Goal: Task Accomplishment & Management: Manage account settings

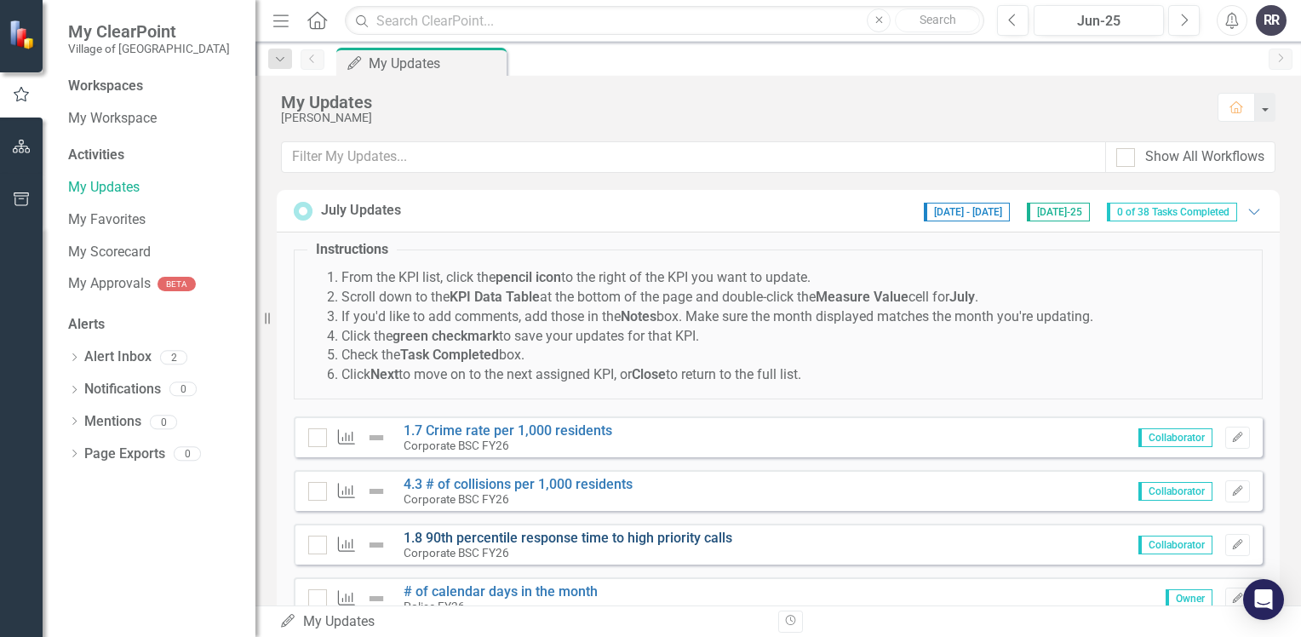
click at [662, 538] on link "1.8 90th percentile response time to high priority calls" at bounding box center [567, 537] width 329 height 16
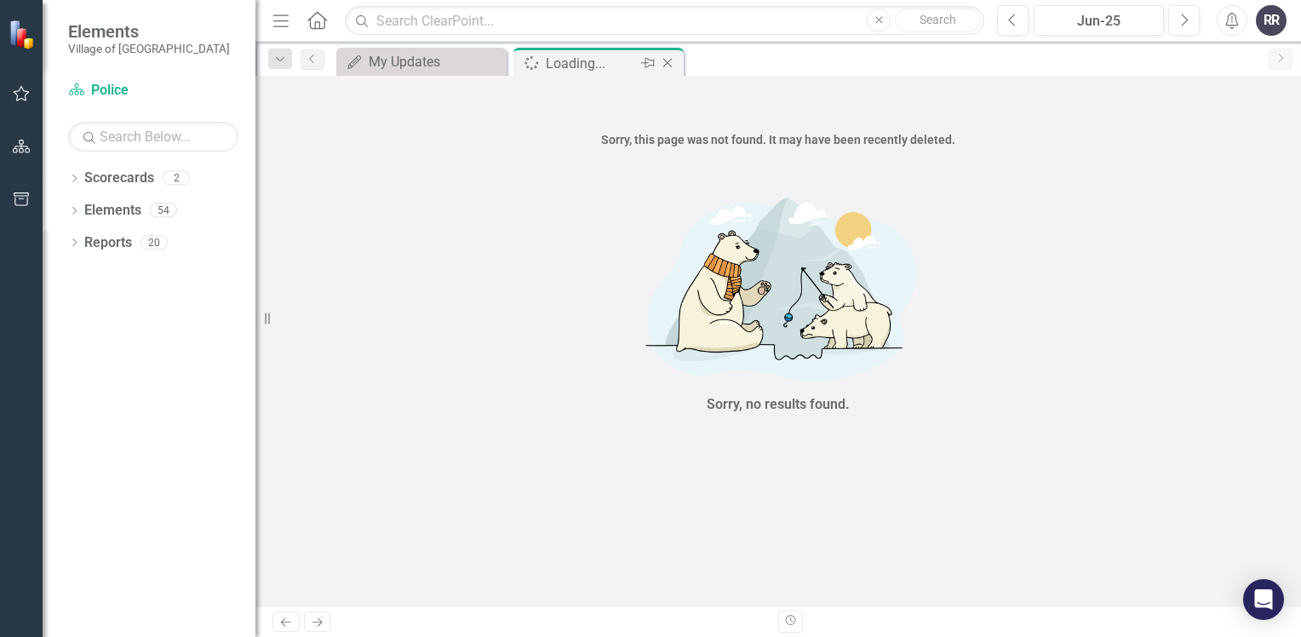
click at [671, 63] on icon "Close" at bounding box center [667, 63] width 17 height 14
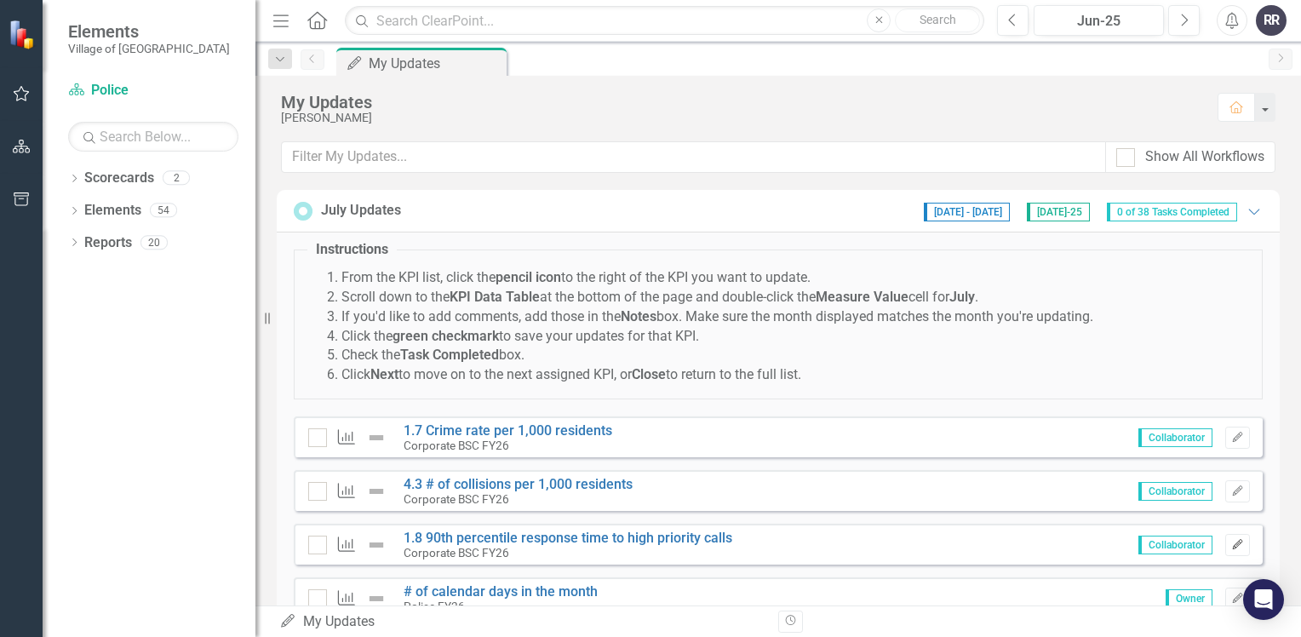
click at [1231, 540] on icon "Edit" at bounding box center [1237, 545] width 13 height 10
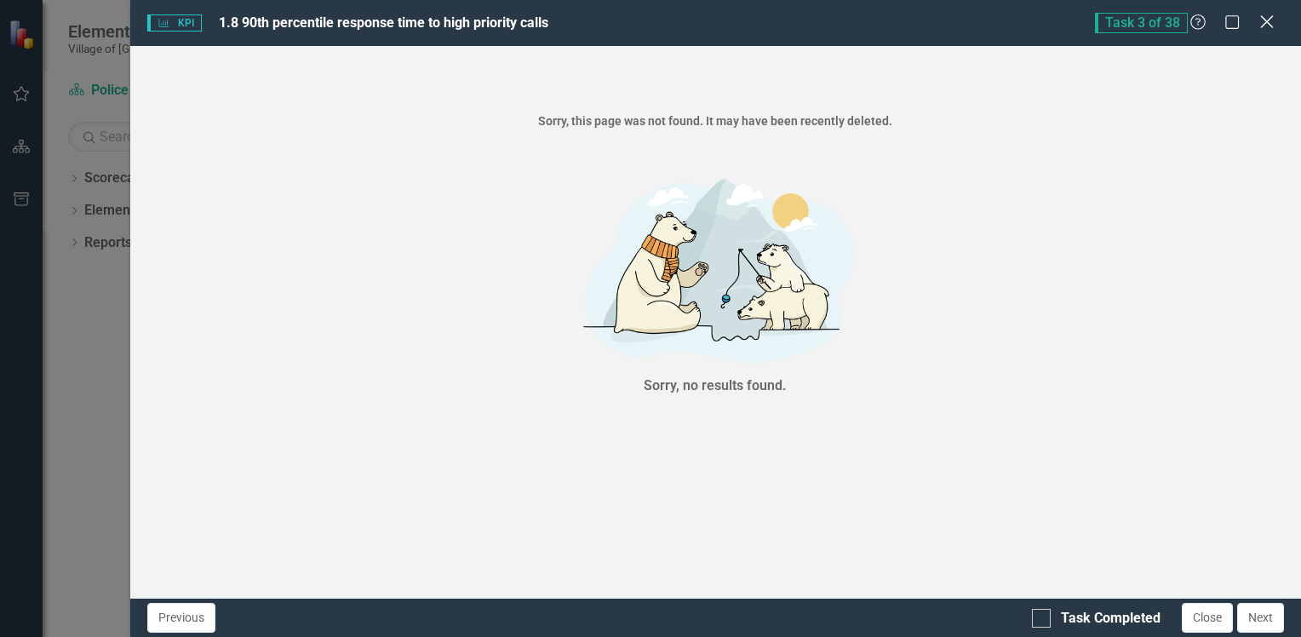
click at [1263, 26] on icon at bounding box center [1266, 21] width 13 height 13
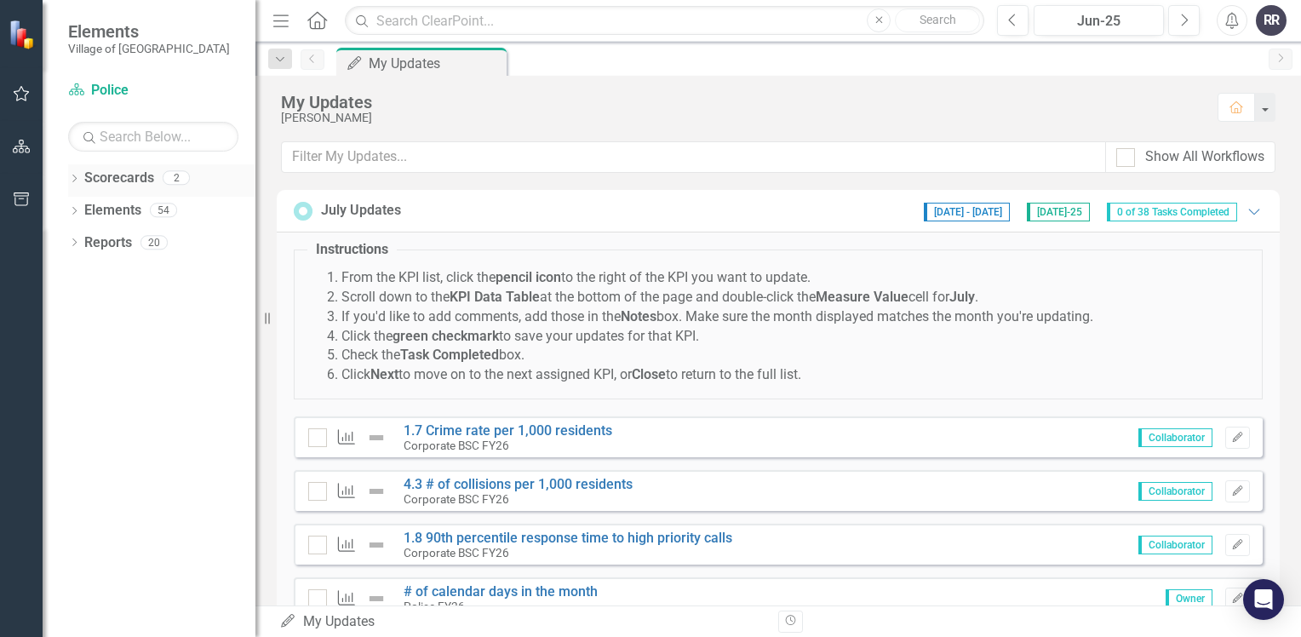
click at [99, 183] on link "Scorecards" at bounding box center [119, 179] width 70 height 20
click at [80, 178] on div "Dropdown Scorecards 2" at bounding box center [161, 180] width 187 height 32
click at [993, 211] on span "[DATE] - [DATE]" at bounding box center [967, 212] width 86 height 19
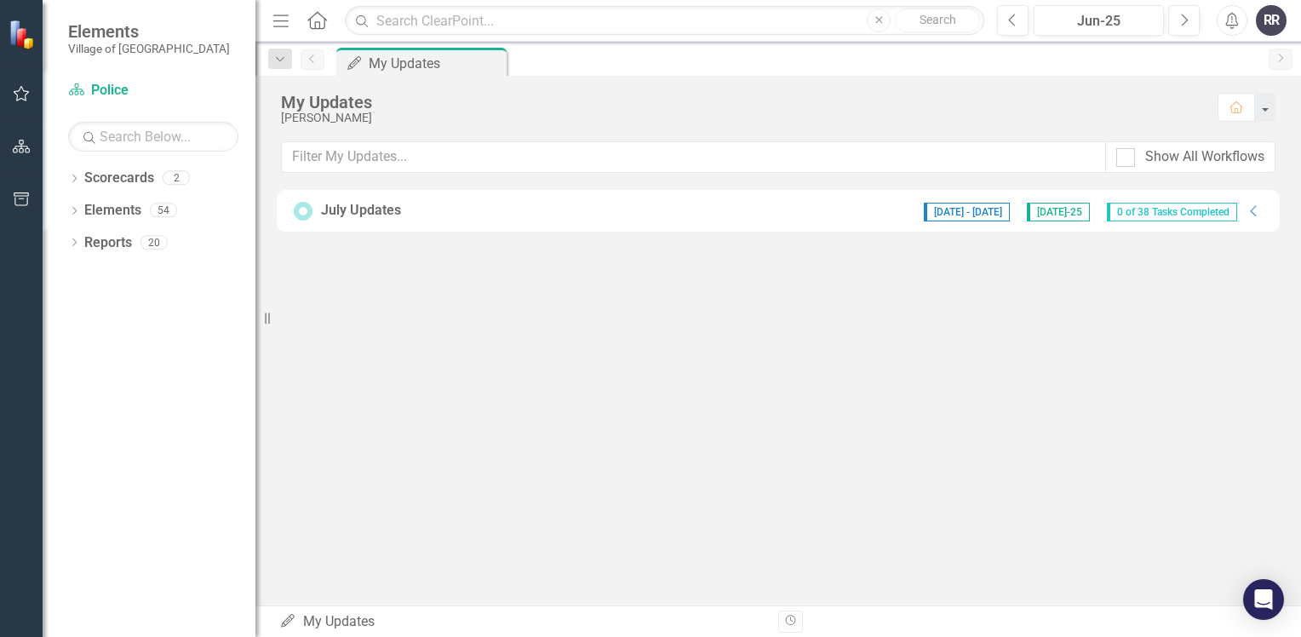
click at [993, 211] on span "[DATE] - [DATE]" at bounding box center [967, 212] width 86 height 19
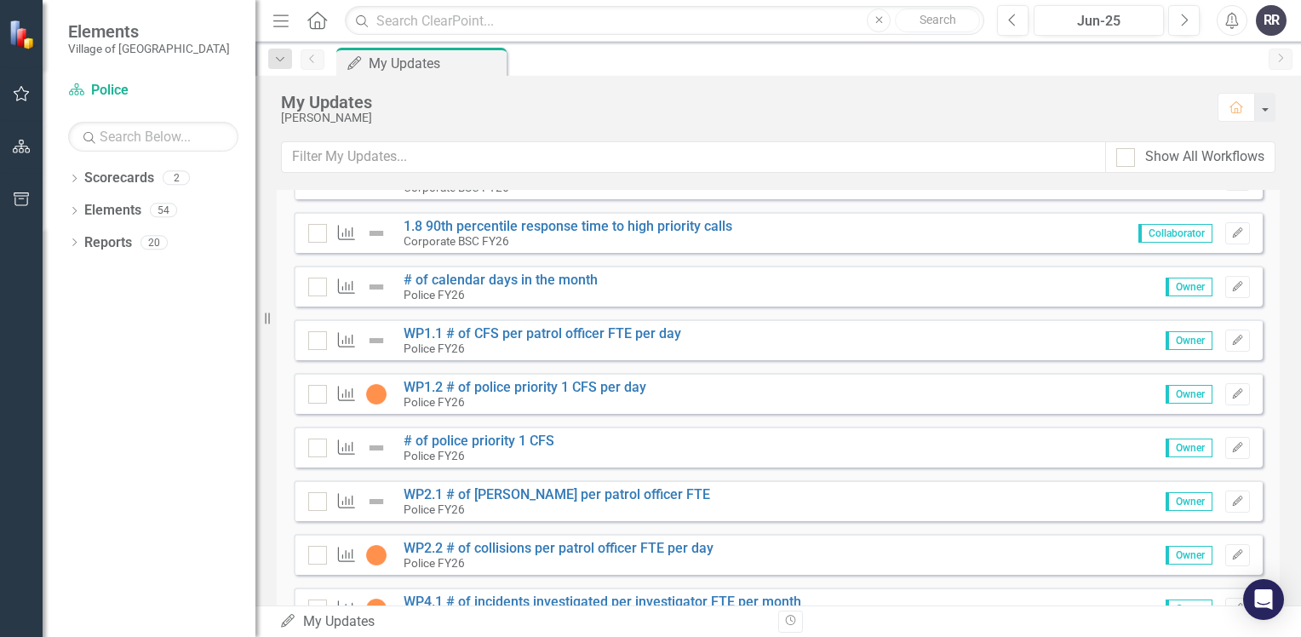
scroll to position [340, 0]
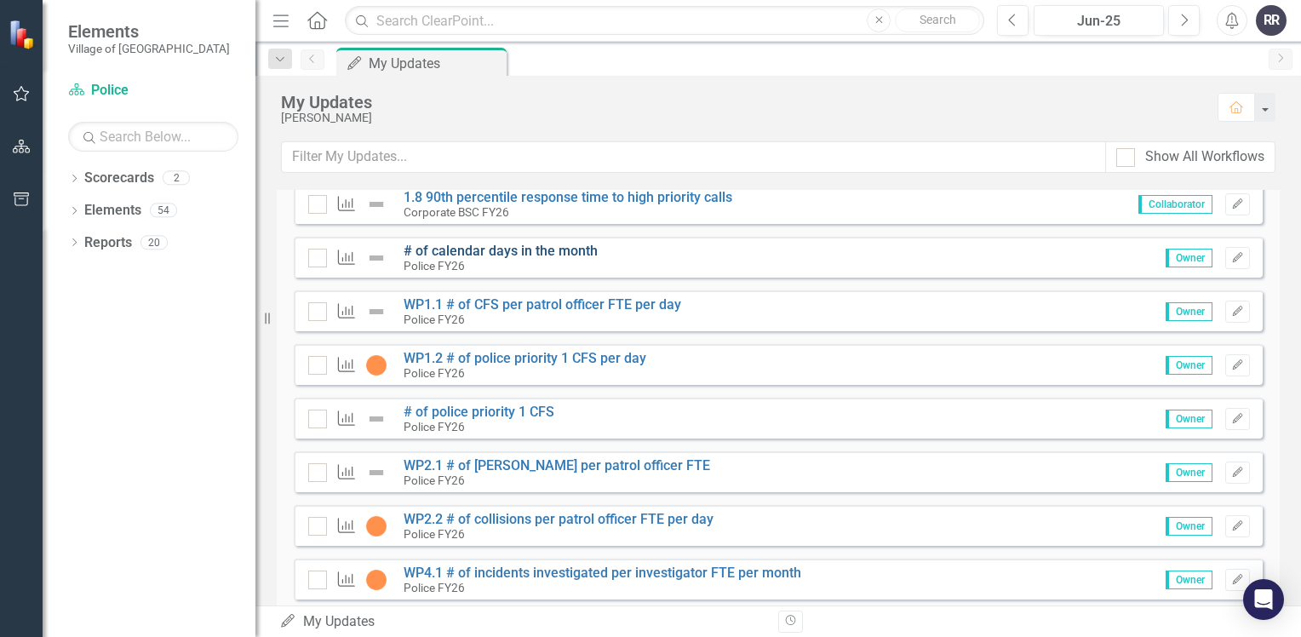
click at [490, 250] on link "# of calendar days in the month" at bounding box center [500, 251] width 194 height 16
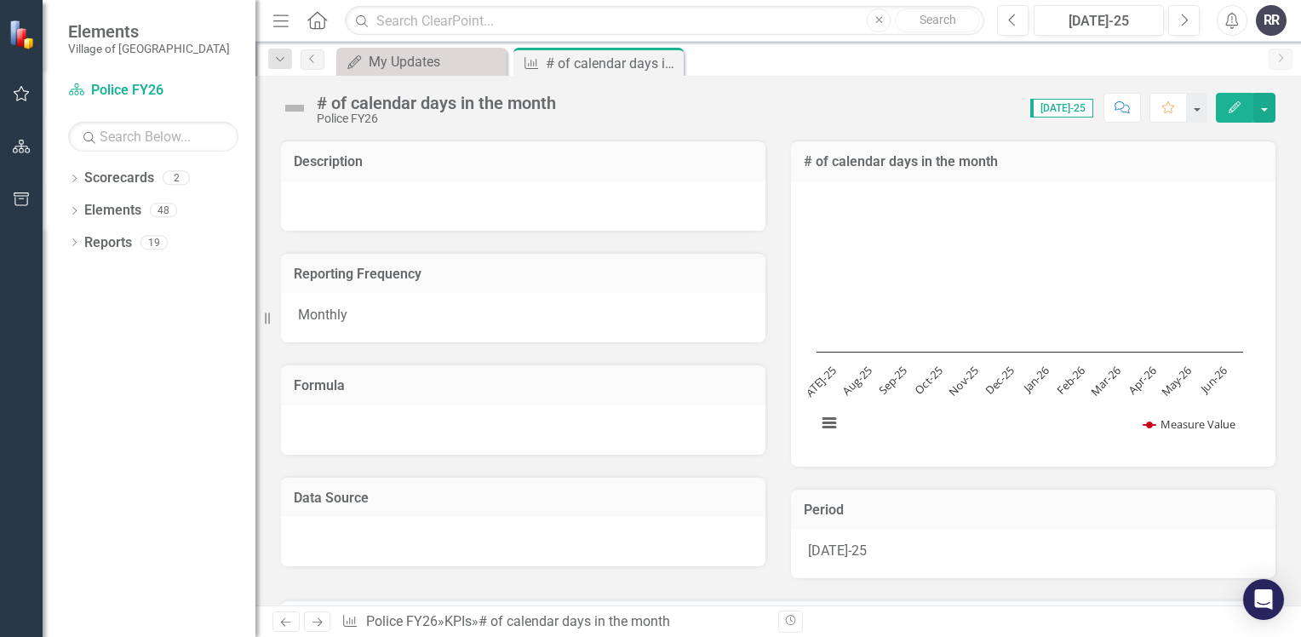
scroll to position [340, 0]
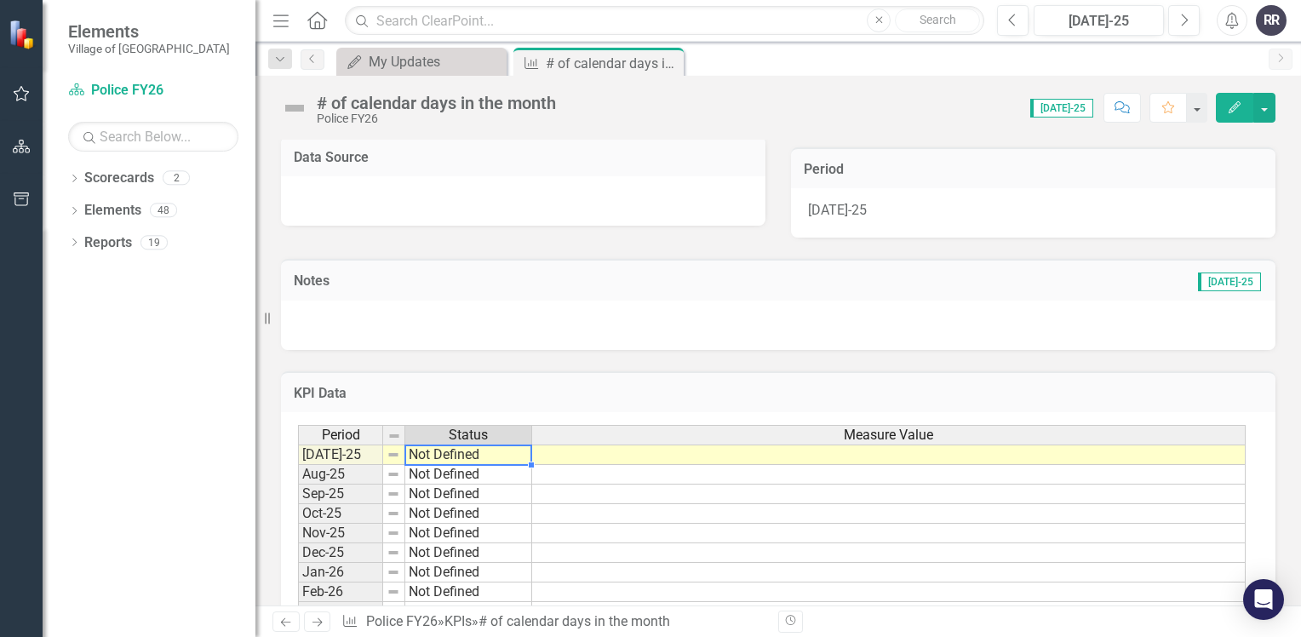
click at [470, 455] on td "Not Defined" at bounding box center [468, 454] width 127 height 20
click at [572, 461] on td at bounding box center [888, 454] width 713 height 20
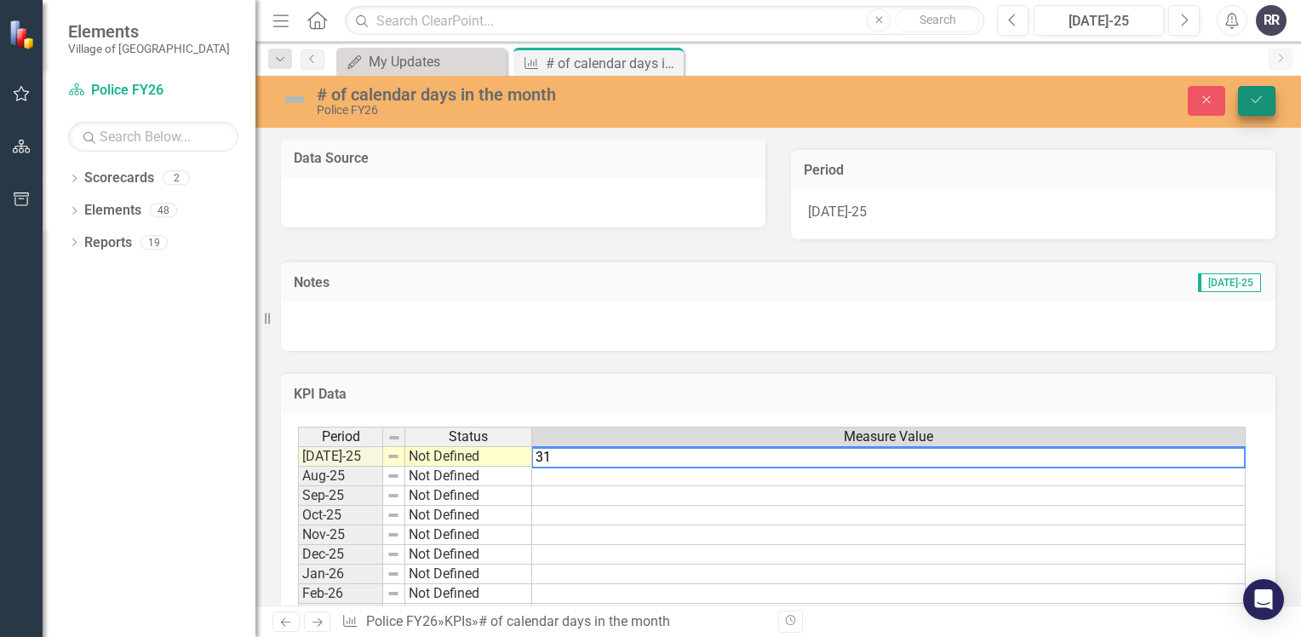
type textarea "31"
click at [1256, 104] on icon "Save" at bounding box center [1256, 100] width 15 height 12
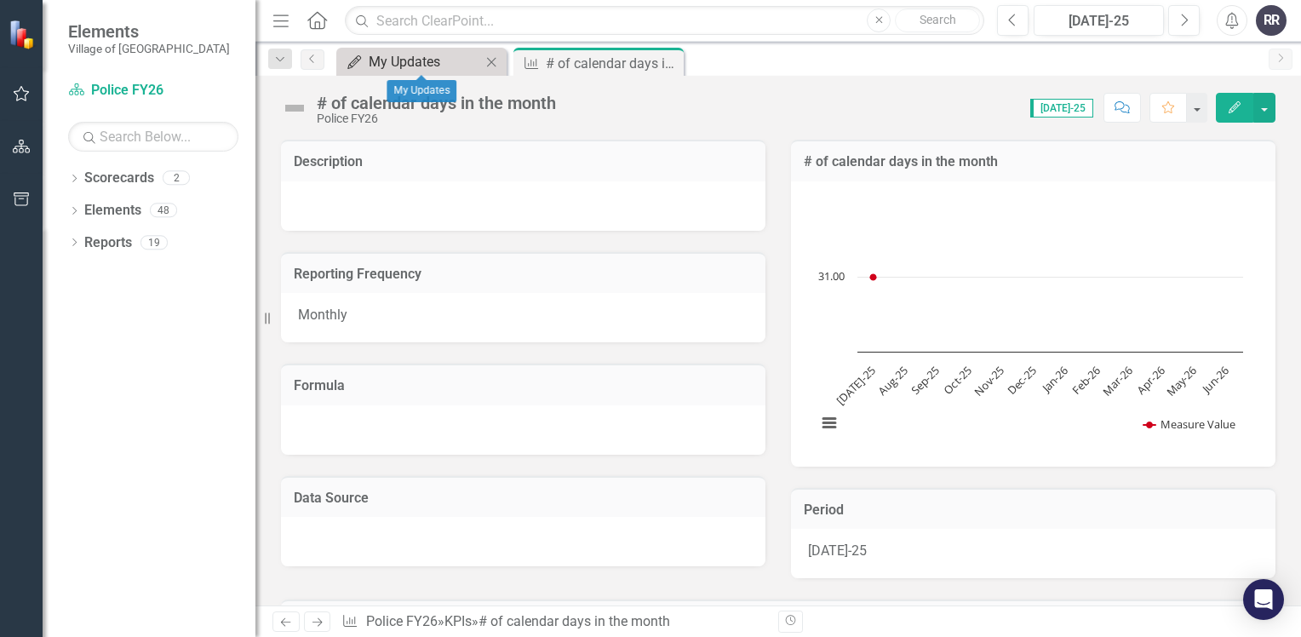
click at [403, 53] on div "My Updates" at bounding box center [425, 61] width 112 height 21
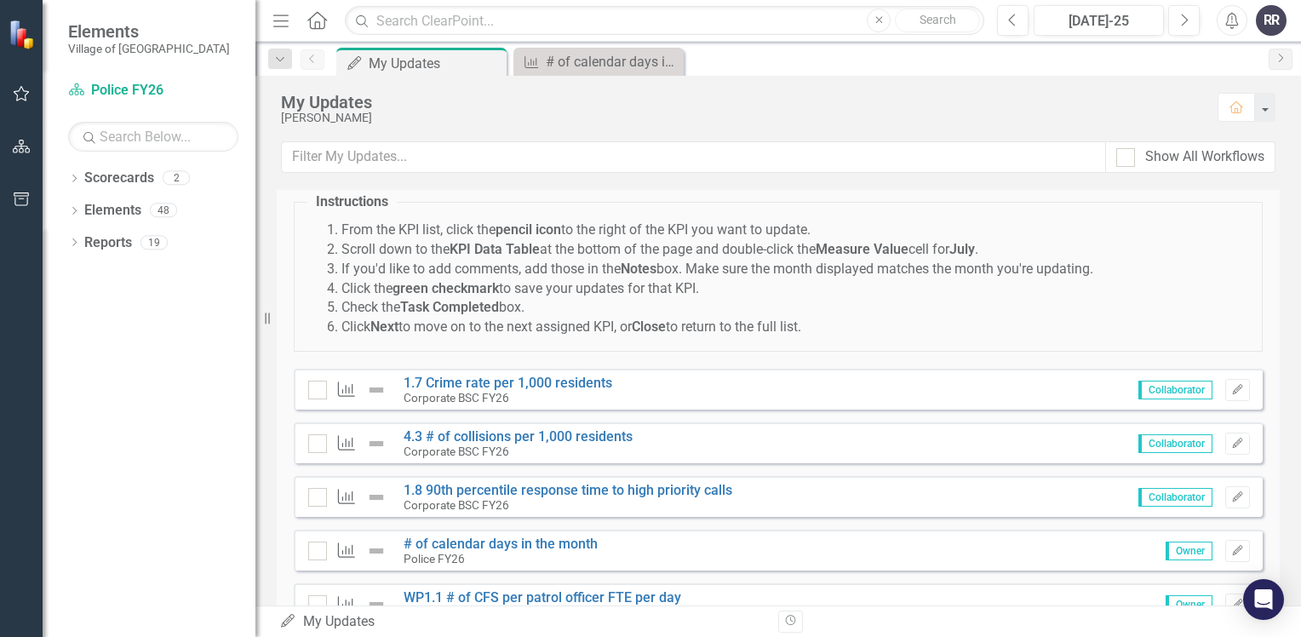
scroll to position [85, 0]
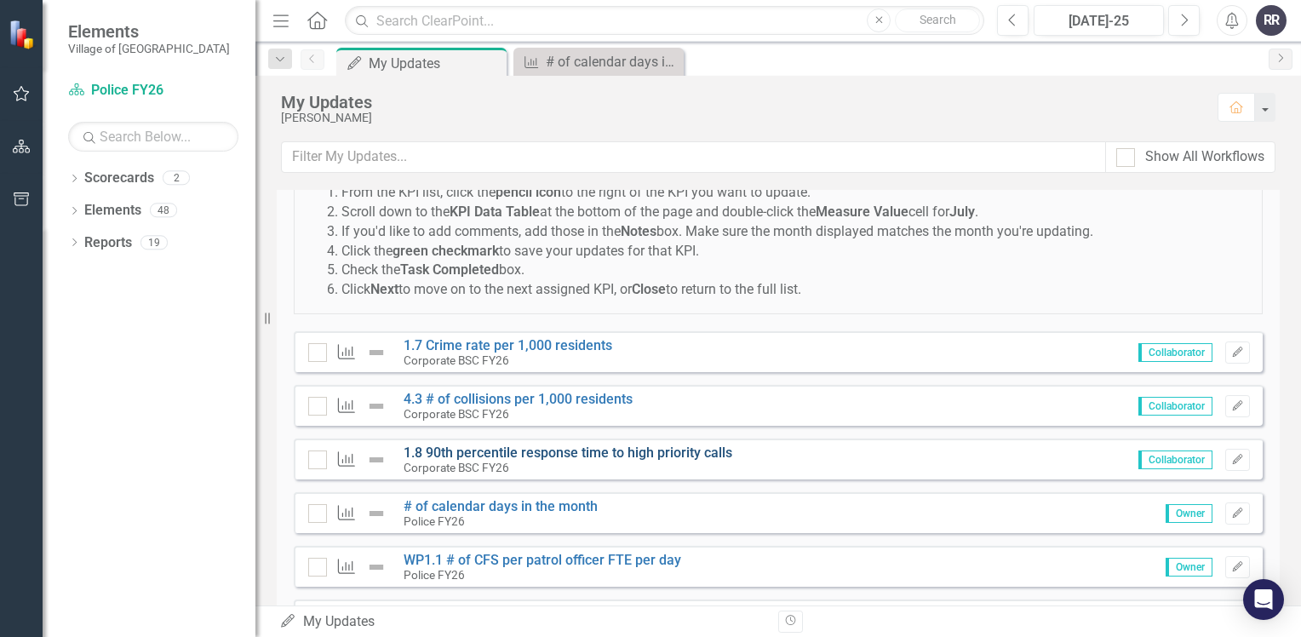
click at [575, 451] on link "1.8 90th percentile response time to high priority calls" at bounding box center [567, 452] width 329 height 16
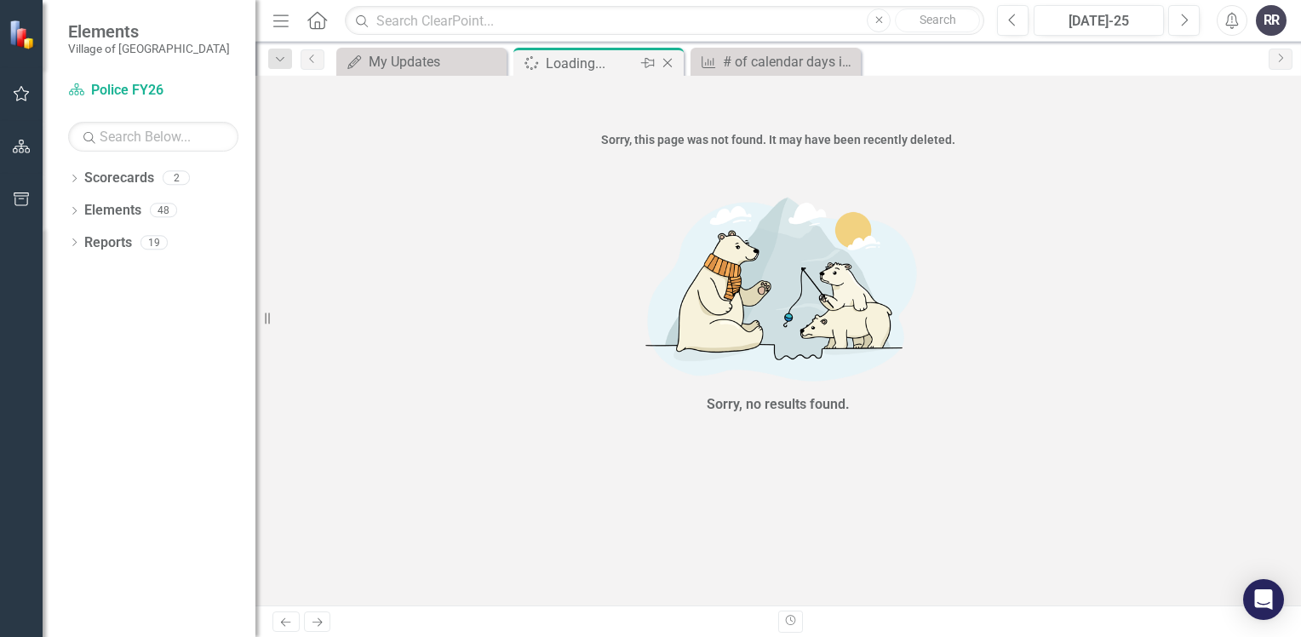
click at [669, 63] on icon "Close" at bounding box center [667, 63] width 17 height 14
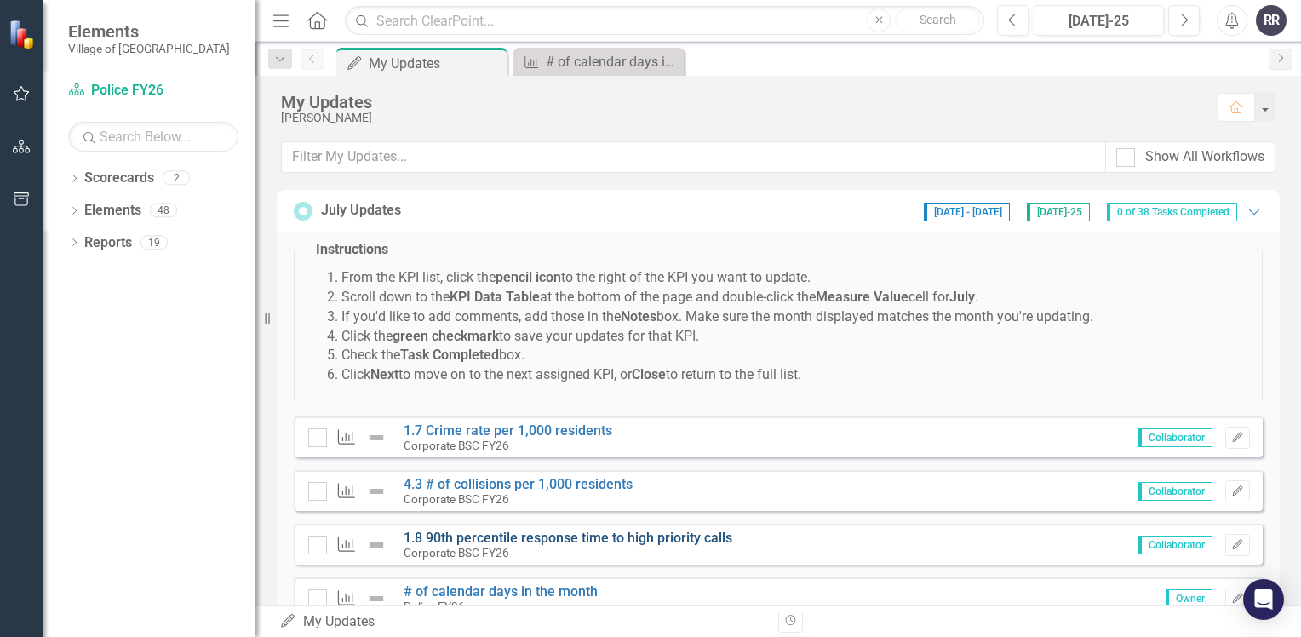
click at [480, 534] on link "1.8 90th percentile response time to high priority calls" at bounding box center [567, 537] width 329 height 16
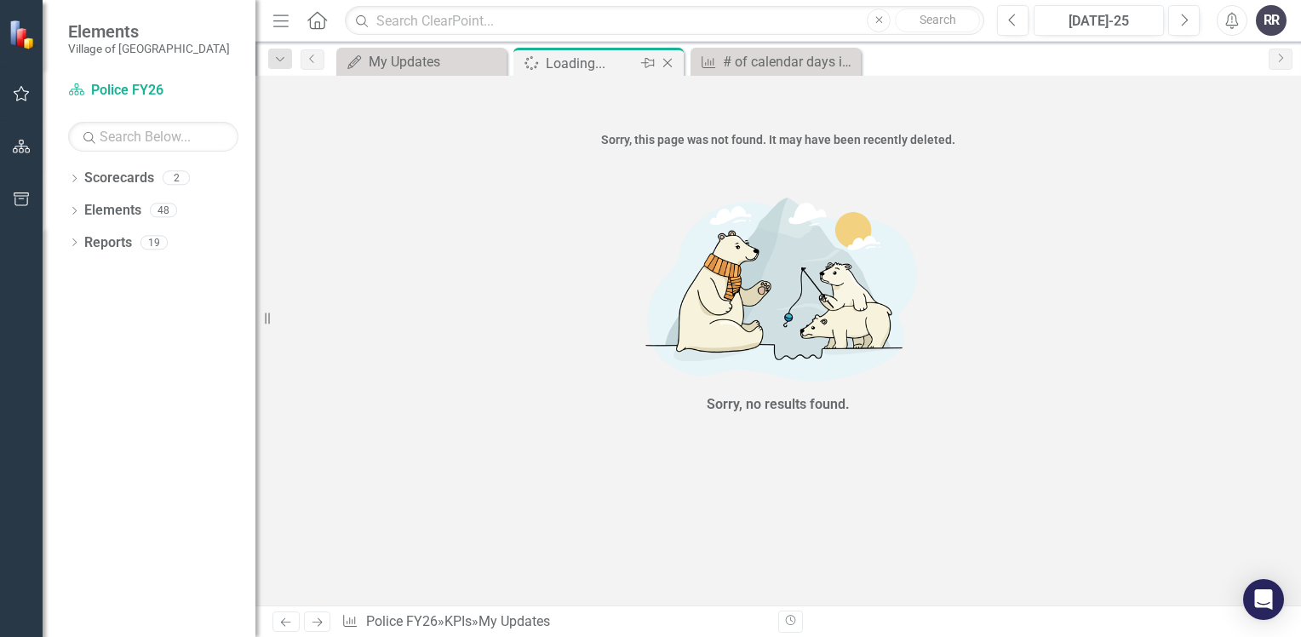
click at [668, 63] on icon "Close" at bounding box center [667, 63] width 17 height 14
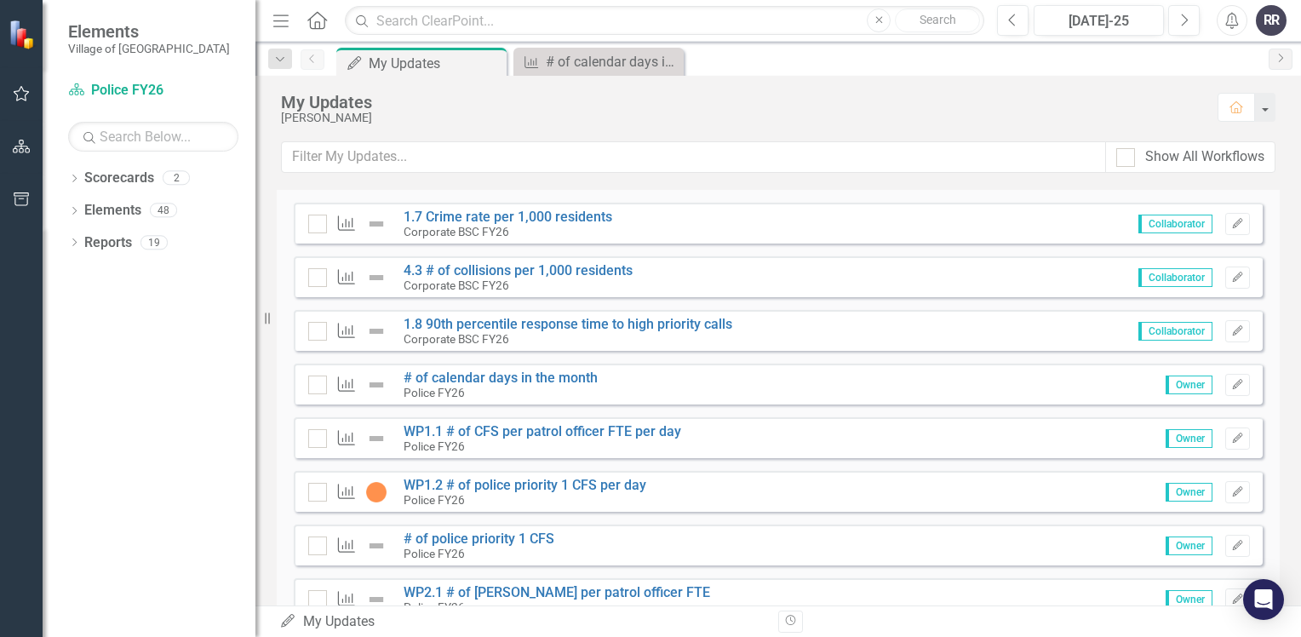
scroll to position [255, 0]
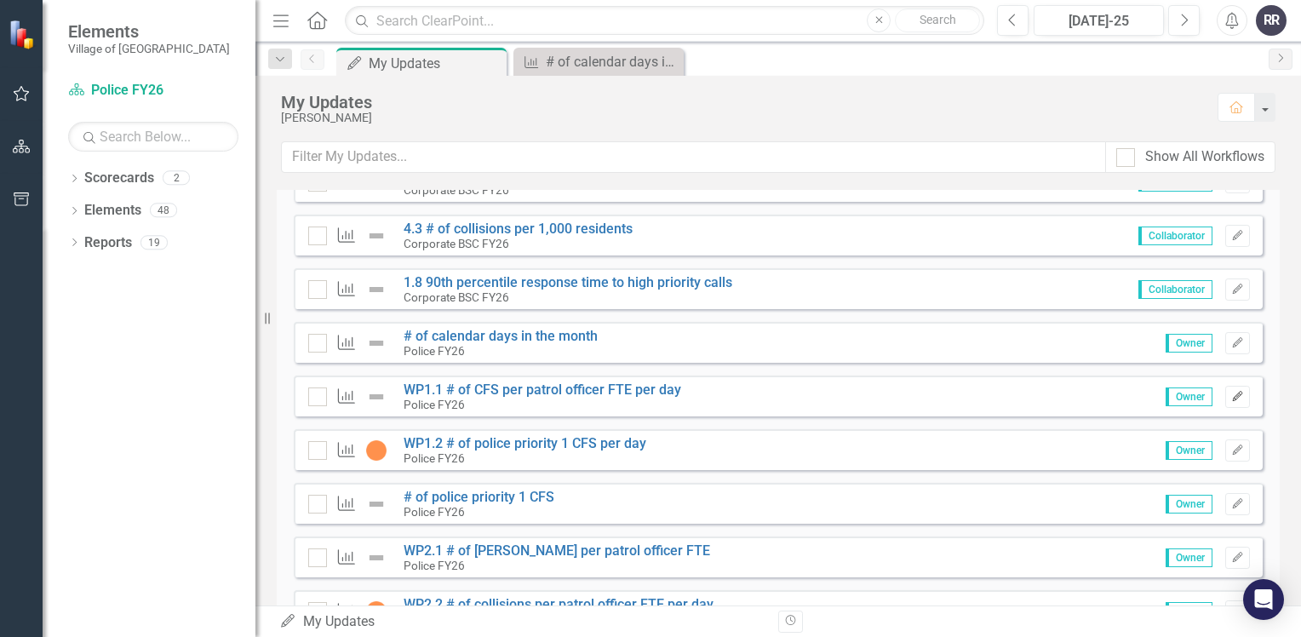
click at [1233, 394] on button "Edit" at bounding box center [1237, 397] width 25 height 22
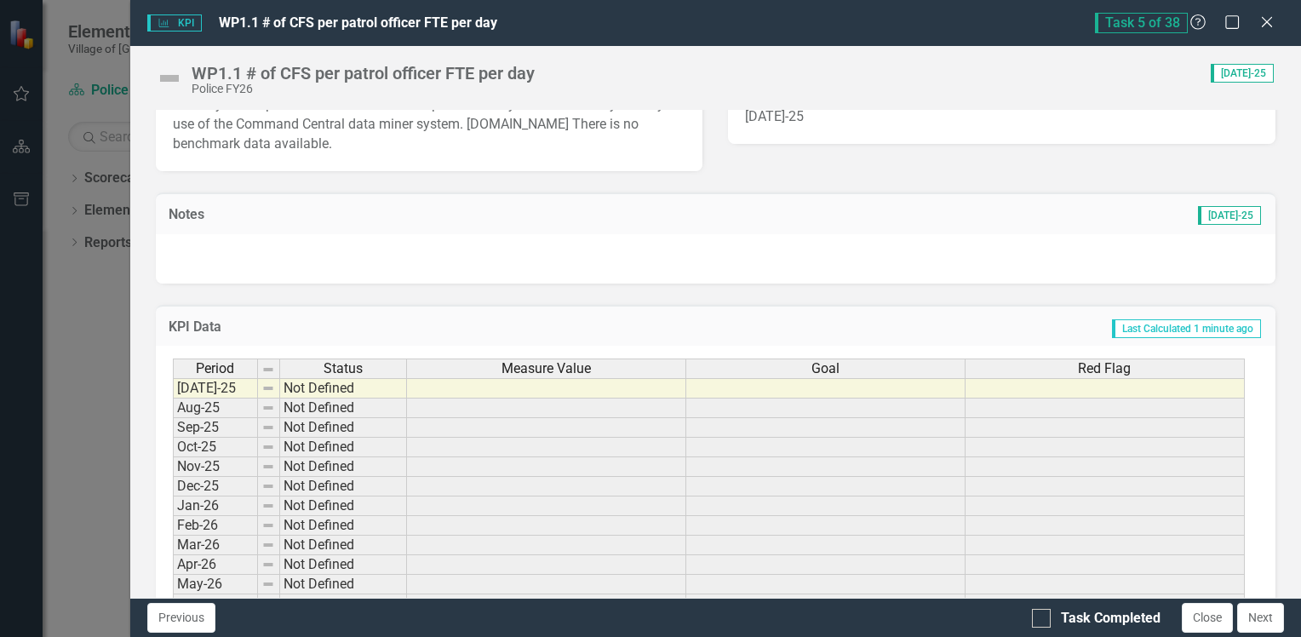
scroll to position [426, 0]
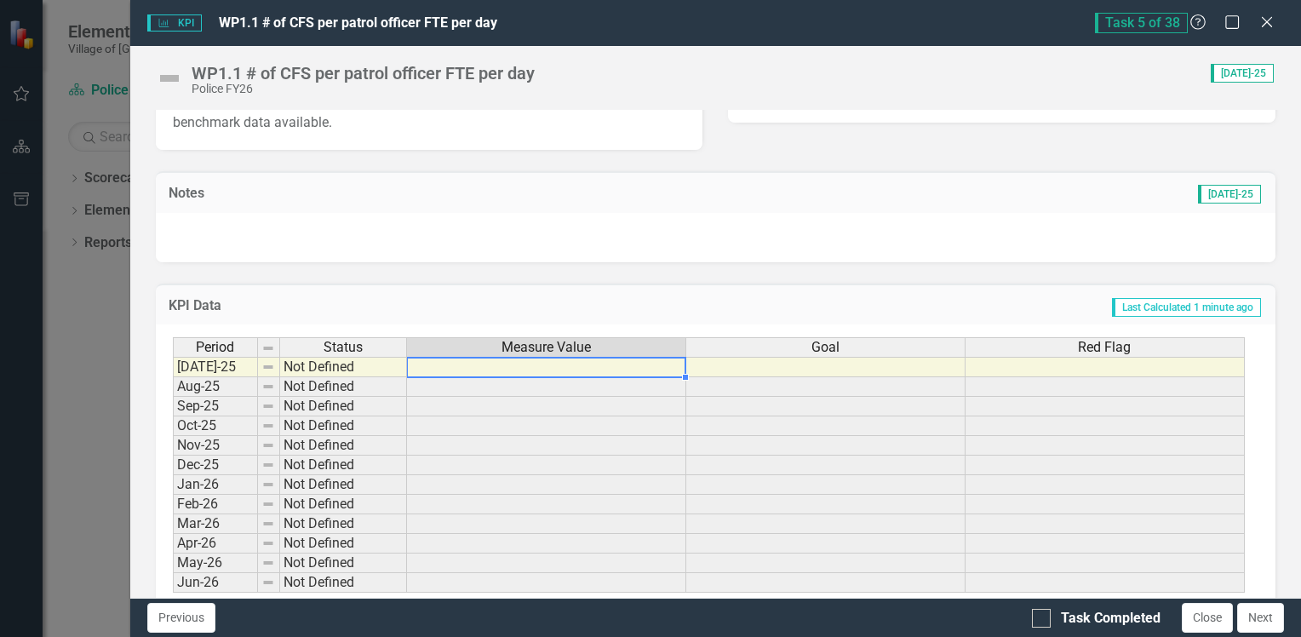
click at [529, 361] on td at bounding box center [546, 367] width 279 height 20
click at [1263, 14] on icon "Close" at bounding box center [1266, 22] width 21 height 16
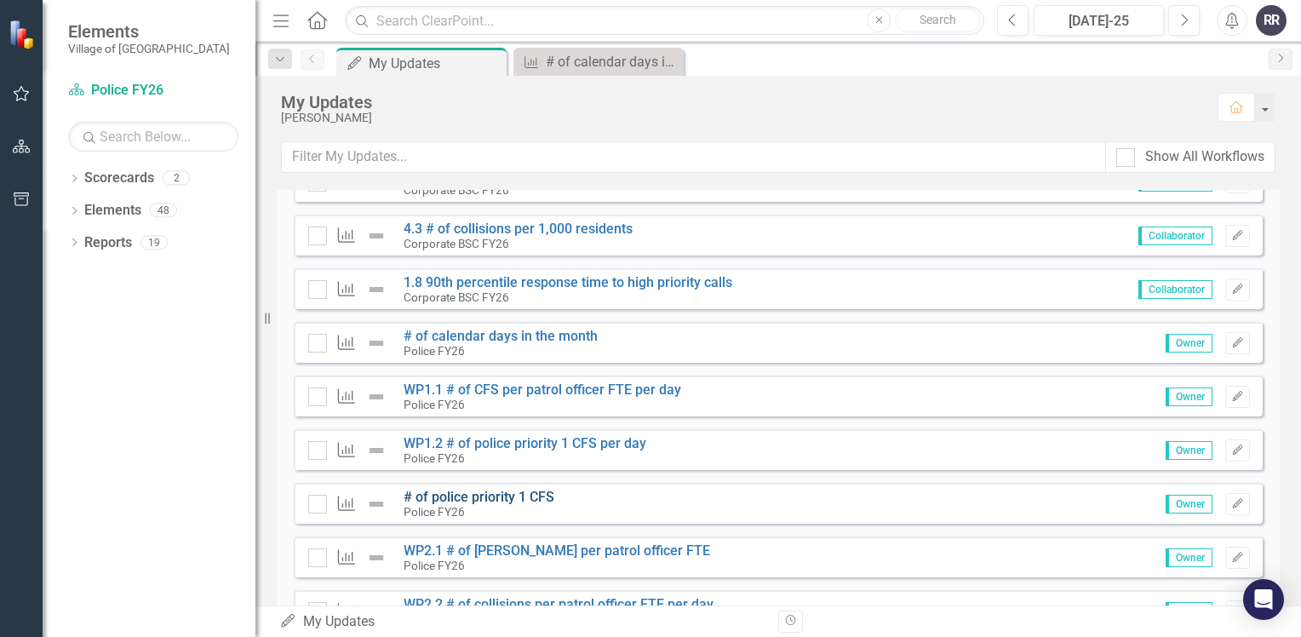
click at [522, 496] on link "# of police priority 1 CFS" at bounding box center [478, 497] width 151 height 16
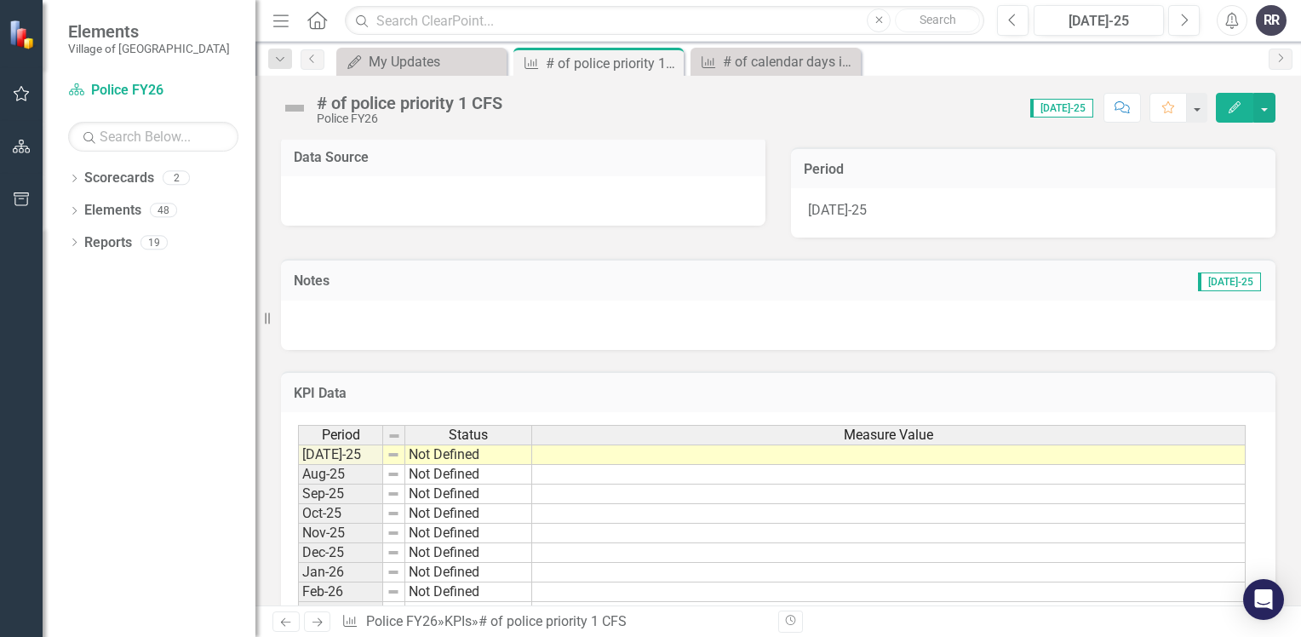
scroll to position [426, 0]
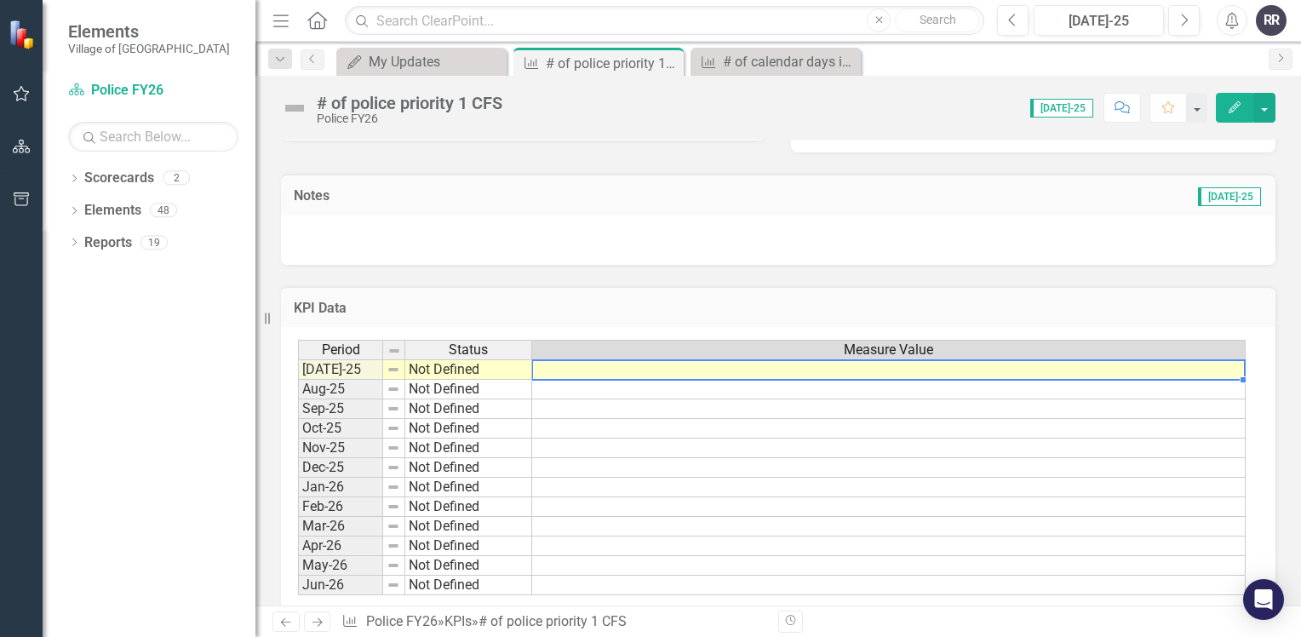
click at [563, 366] on td at bounding box center [888, 369] width 713 height 20
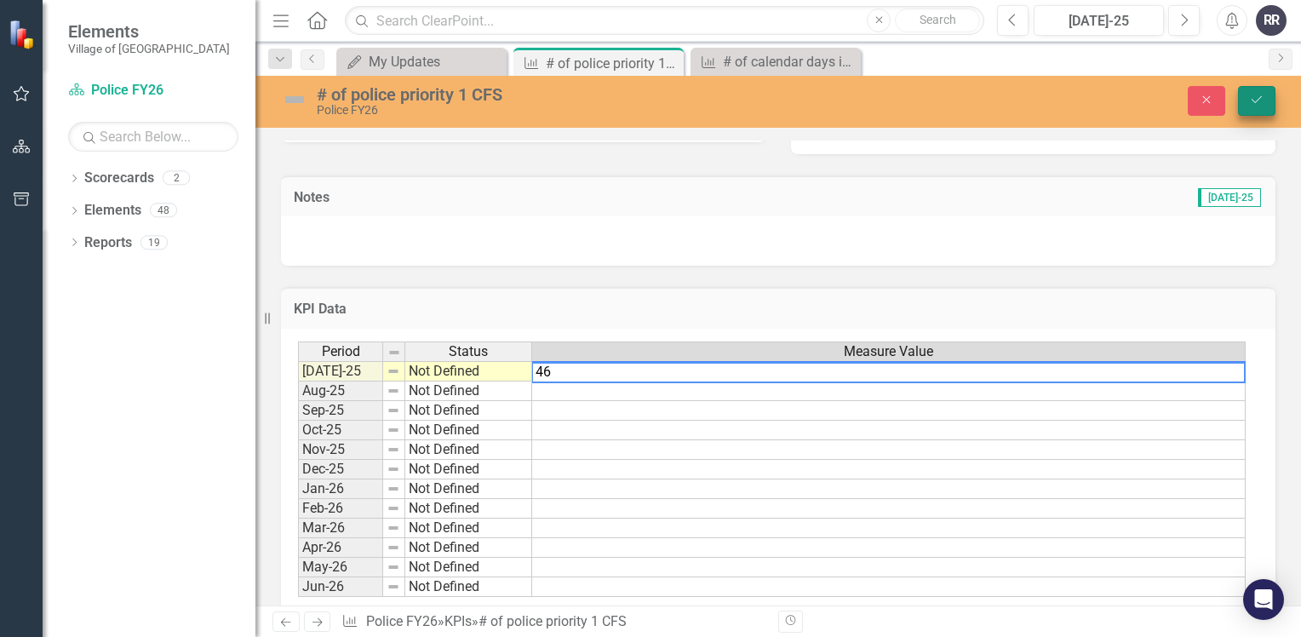
type textarea "46"
click at [1249, 112] on button "Save" at bounding box center [1256, 101] width 37 height 30
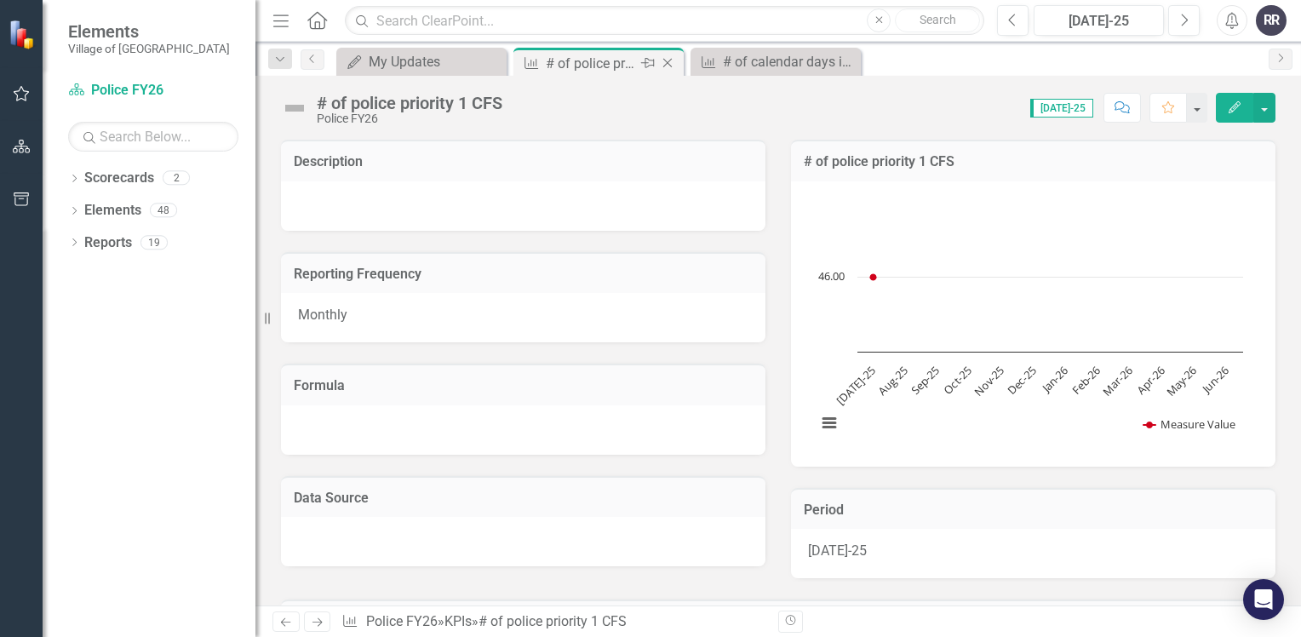
click at [668, 61] on icon at bounding box center [667, 63] width 9 height 9
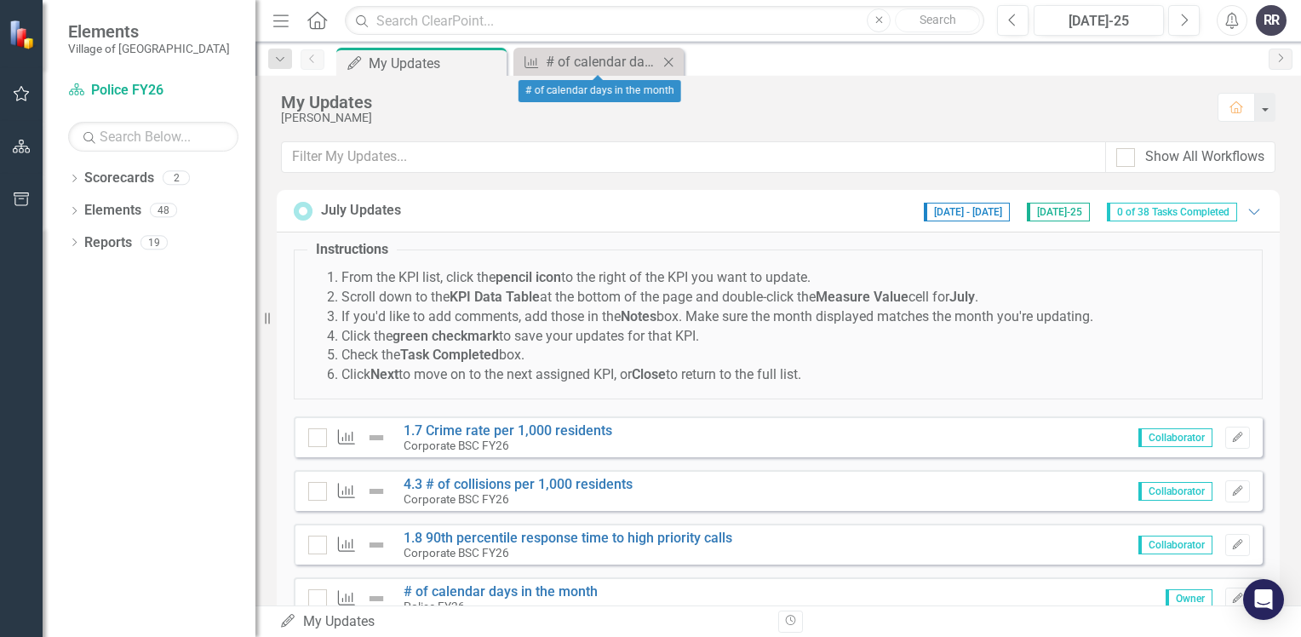
click at [675, 69] on div "Close" at bounding box center [668, 61] width 21 height 21
click at [977, 216] on span "[DATE] - [DATE]" at bounding box center [967, 212] width 86 height 19
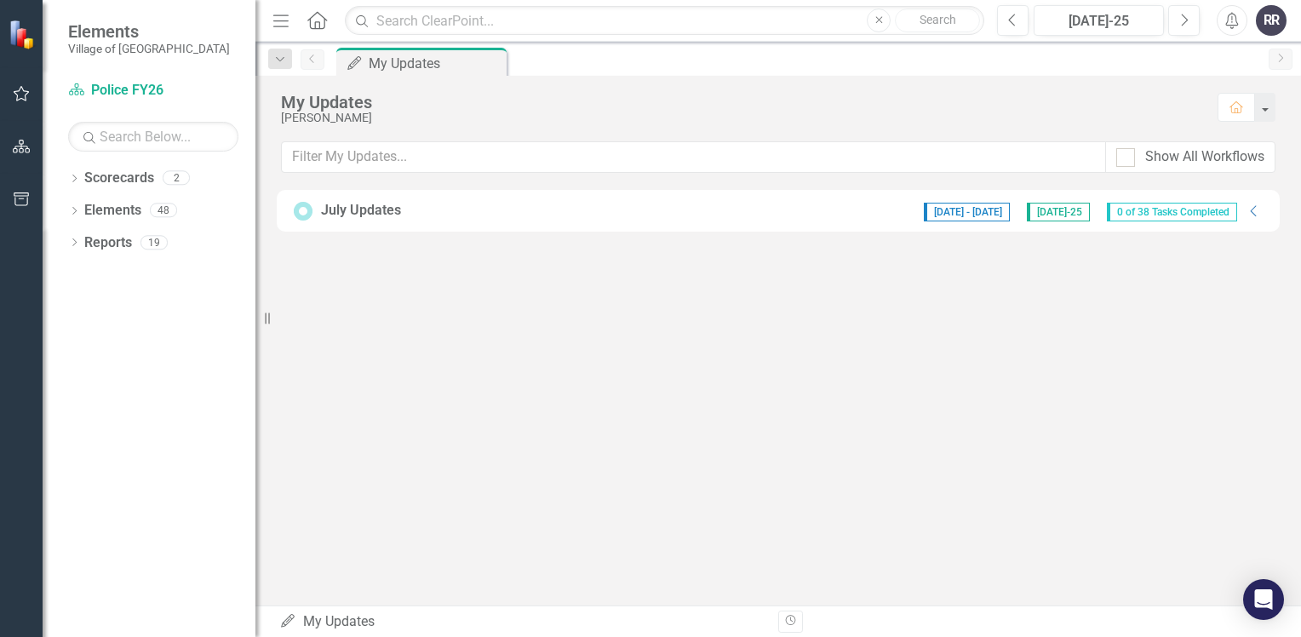
click at [977, 216] on span "[DATE] - [DATE]" at bounding box center [967, 212] width 86 height 19
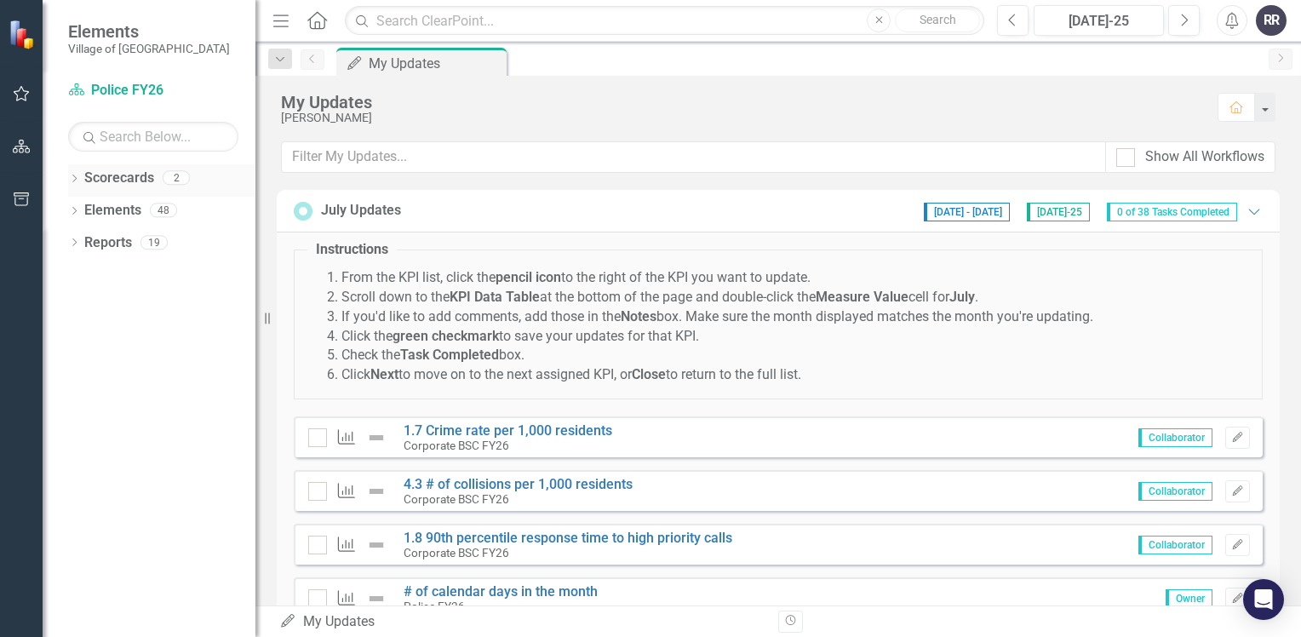
click at [75, 182] on icon "Dropdown" at bounding box center [74, 179] width 12 height 9
click at [106, 240] on link "Police FY26" at bounding box center [175, 243] width 162 height 20
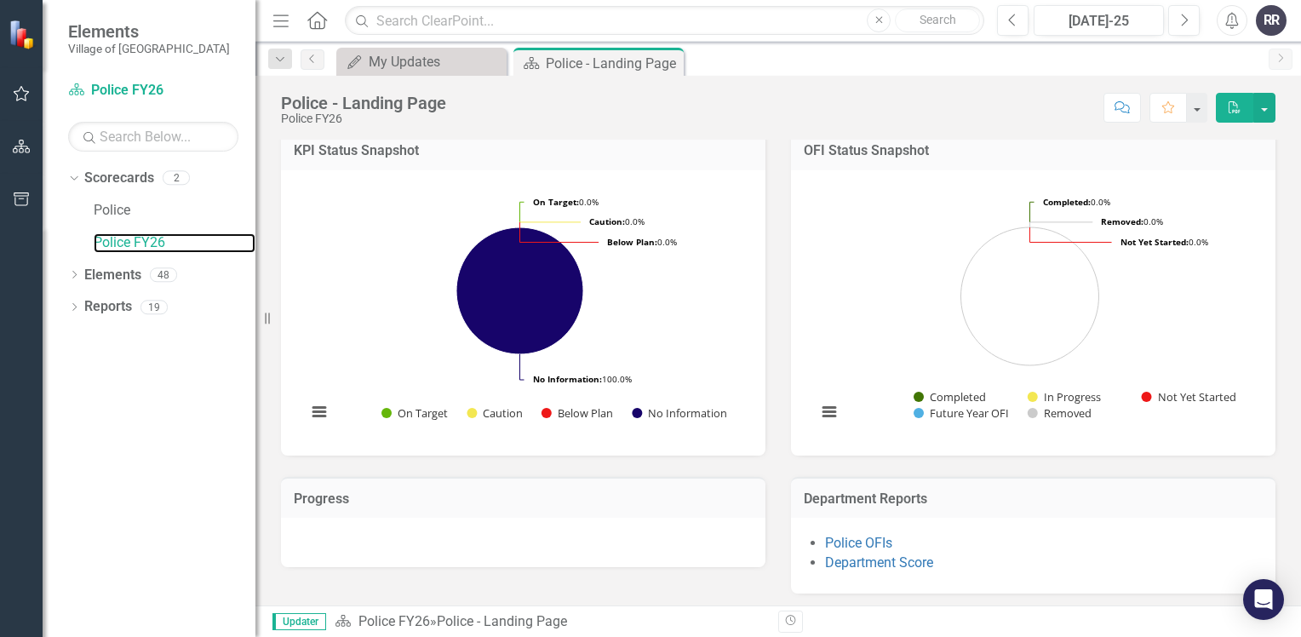
scroll to position [446, 0]
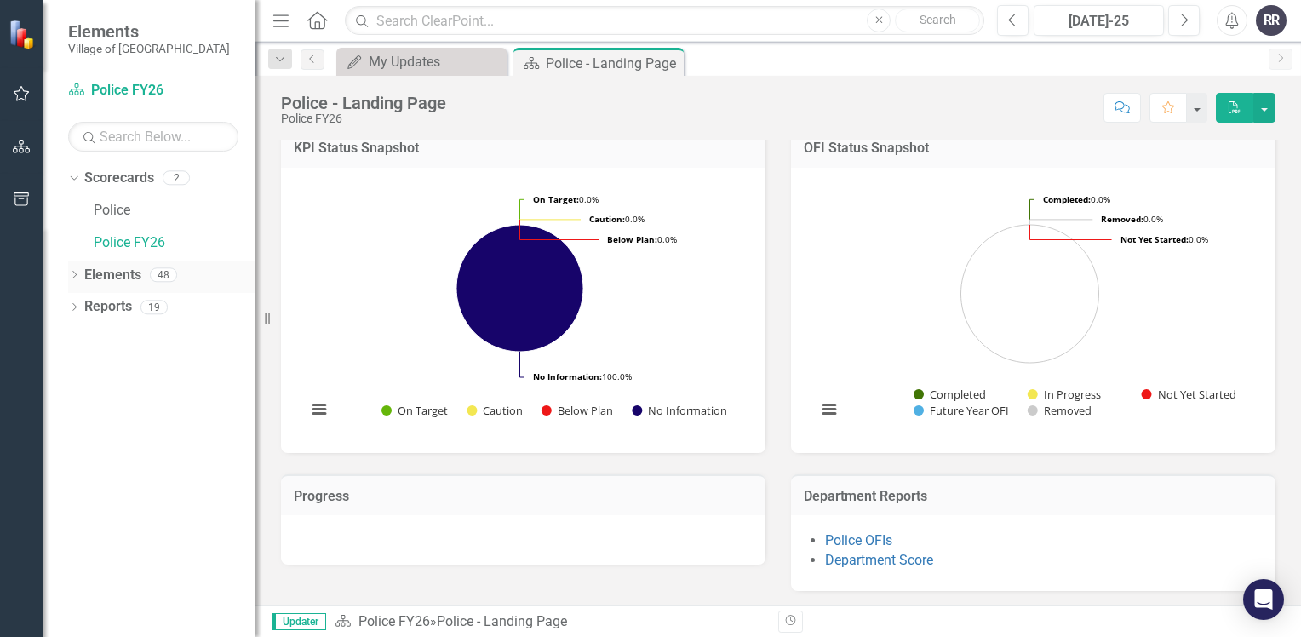
click at [75, 274] on icon "Dropdown" at bounding box center [74, 276] width 12 height 9
click at [89, 308] on icon "Dropdown" at bounding box center [83, 308] width 12 height 9
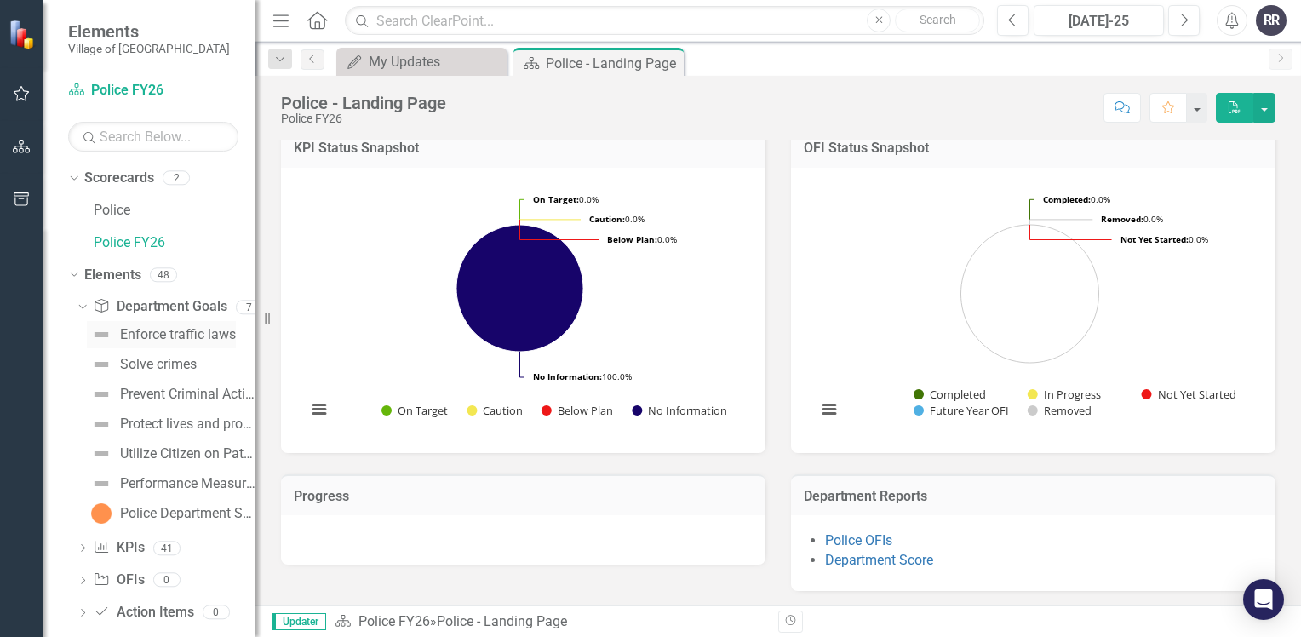
click at [172, 337] on div "Enforce traffic laws" at bounding box center [178, 334] width 116 height 15
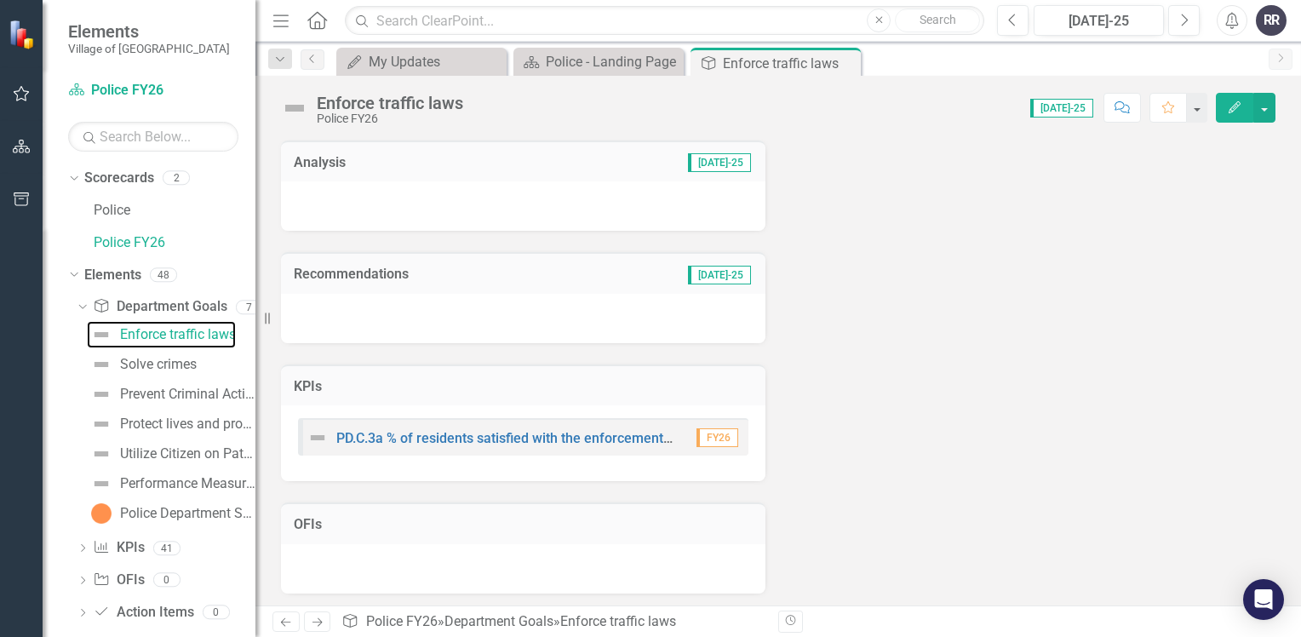
scroll to position [118, 0]
click at [175, 367] on div "Solve crimes" at bounding box center [158, 364] width 77 height 15
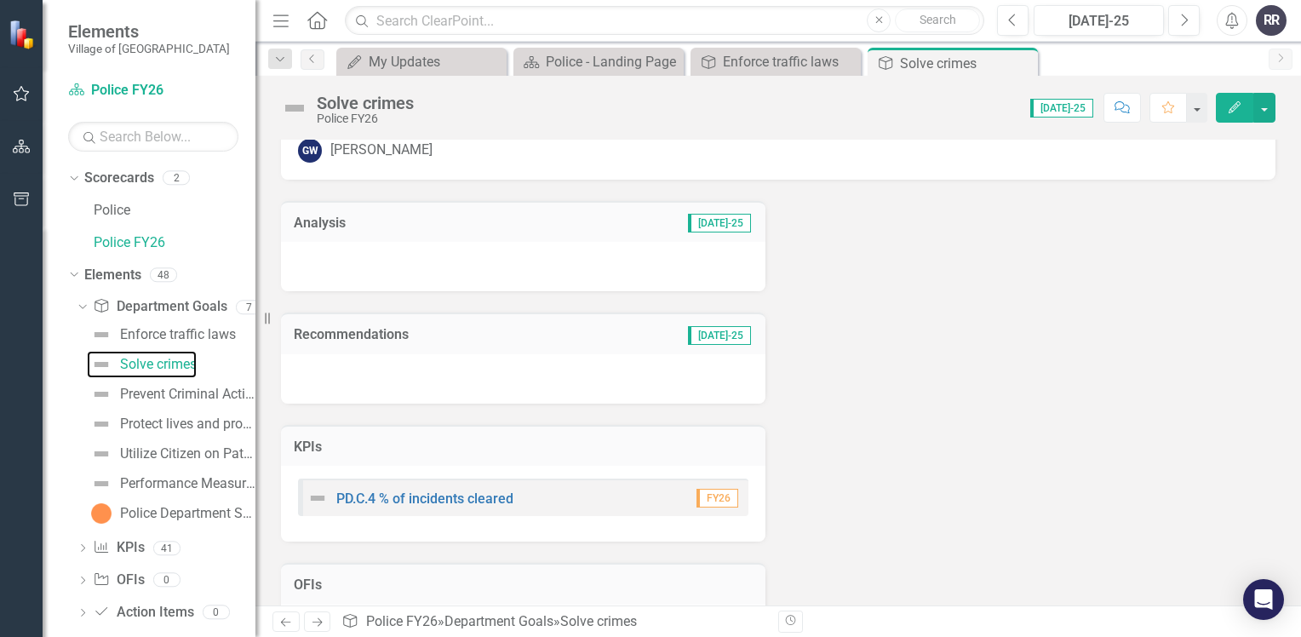
scroll to position [118, 0]
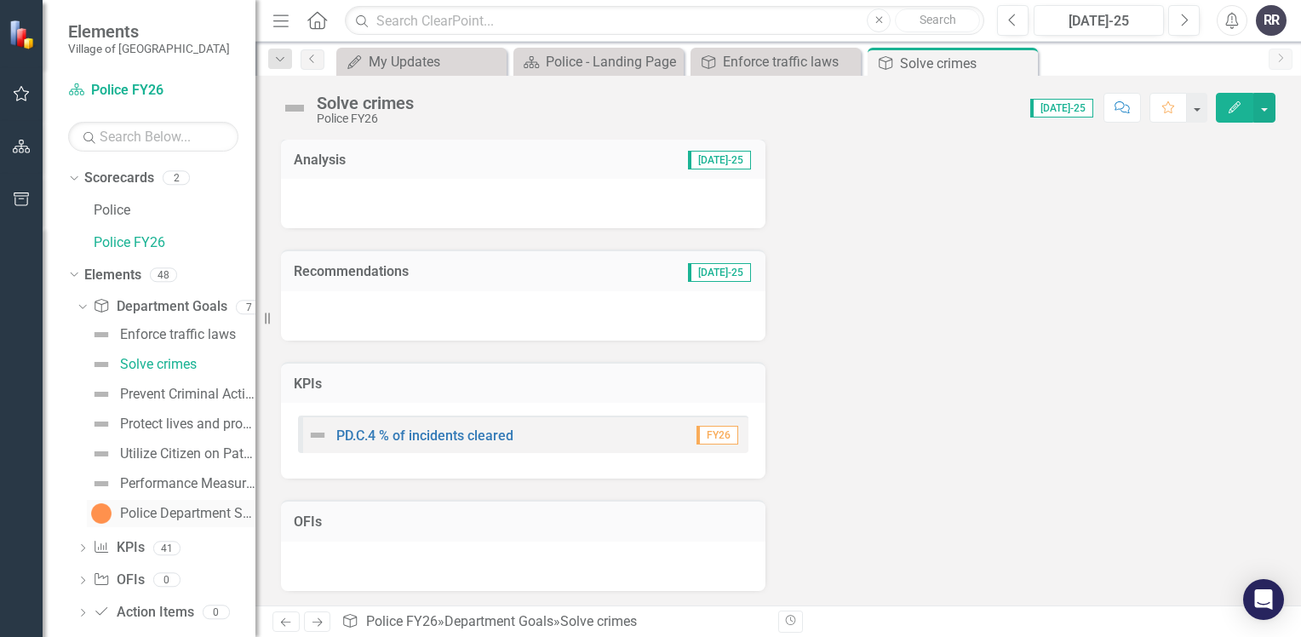
click at [146, 513] on div "Police Department Score" at bounding box center [187, 513] width 135 height 15
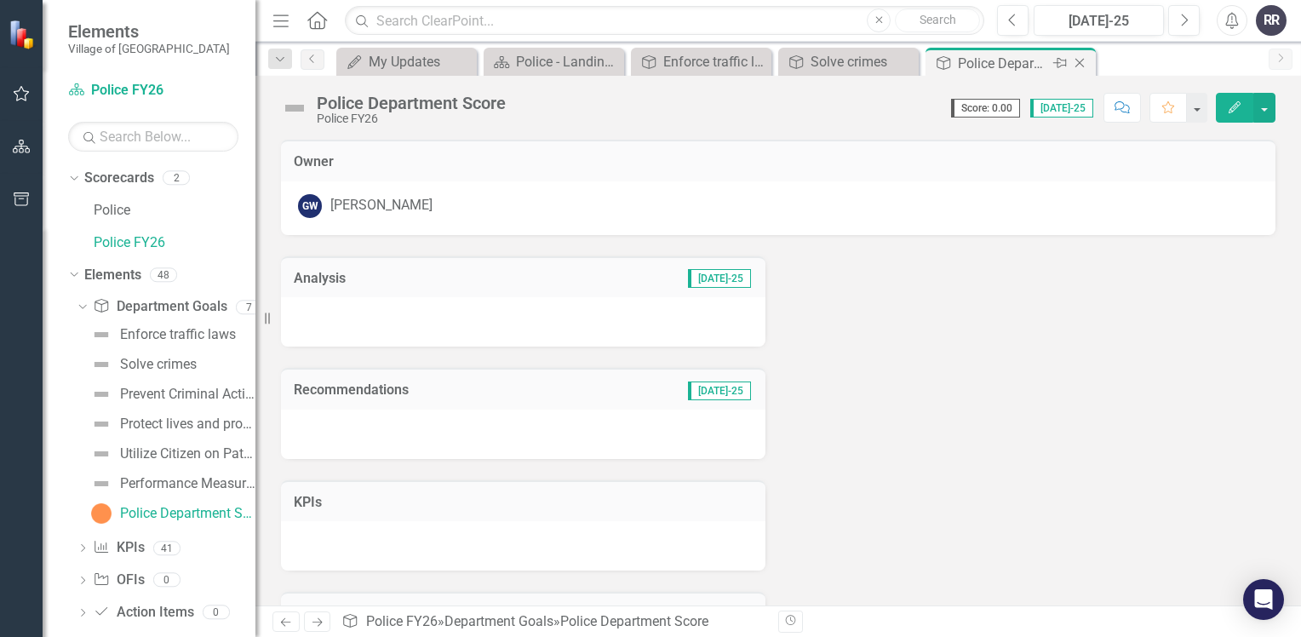
click at [1080, 63] on icon at bounding box center [1079, 63] width 9 height 9
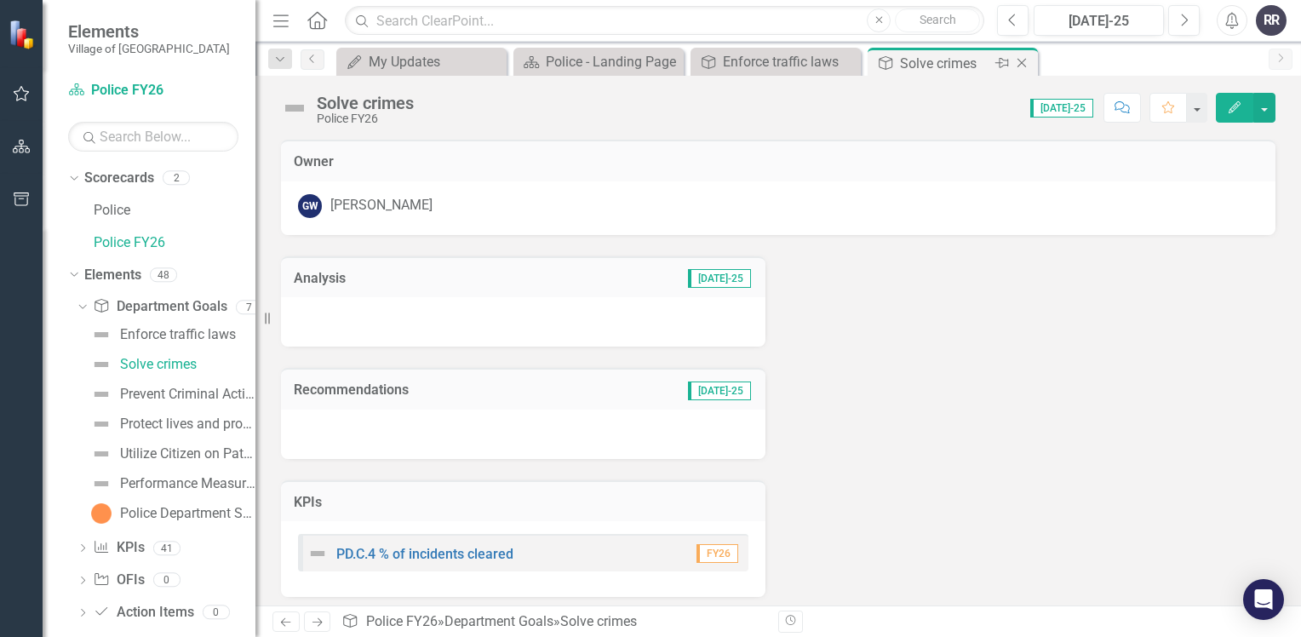
click at [1024, 67] on icon "Close" at bounding box center [1021, 63] width 17 height 14
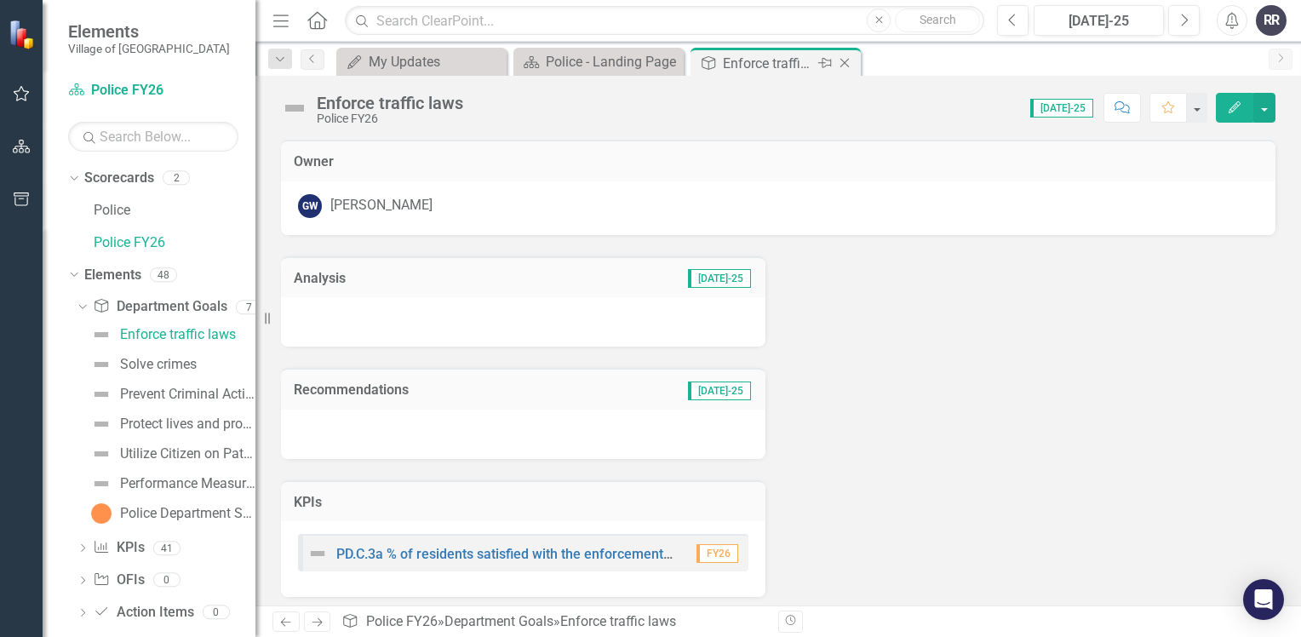
click at [844, 60] on icon "Close" at bounding box center [844, 63] width 17 height 14
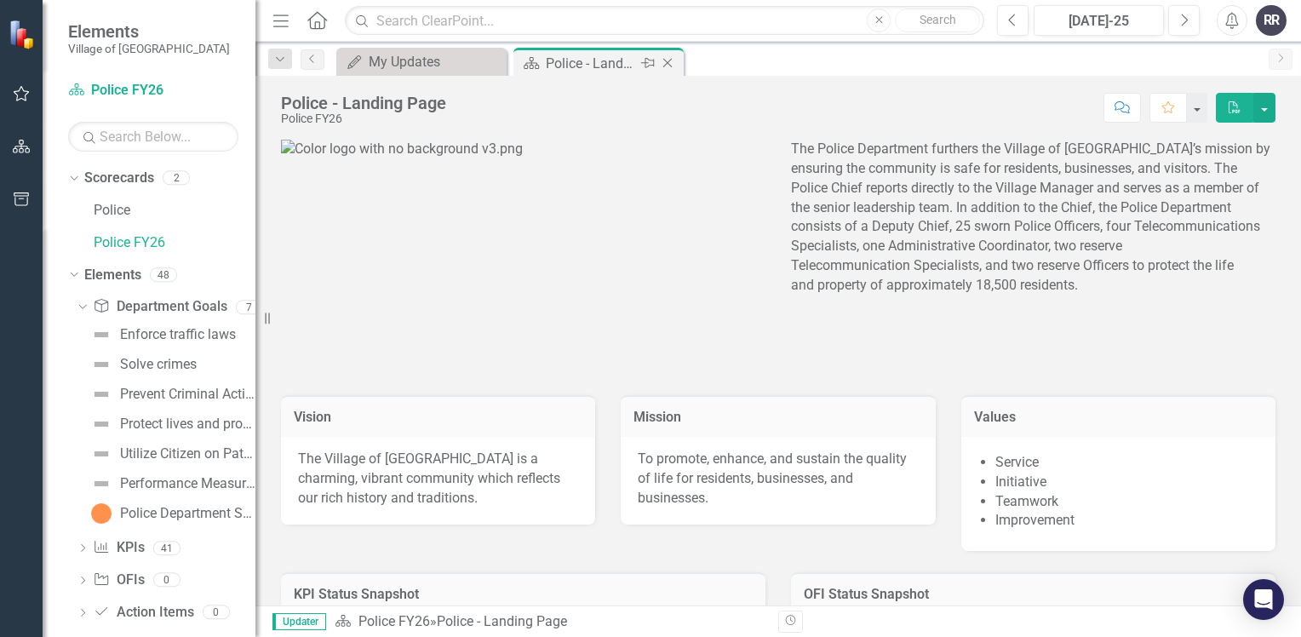
click at [667, 62] on icon at bounding box center [667, 63] width 9 height 9
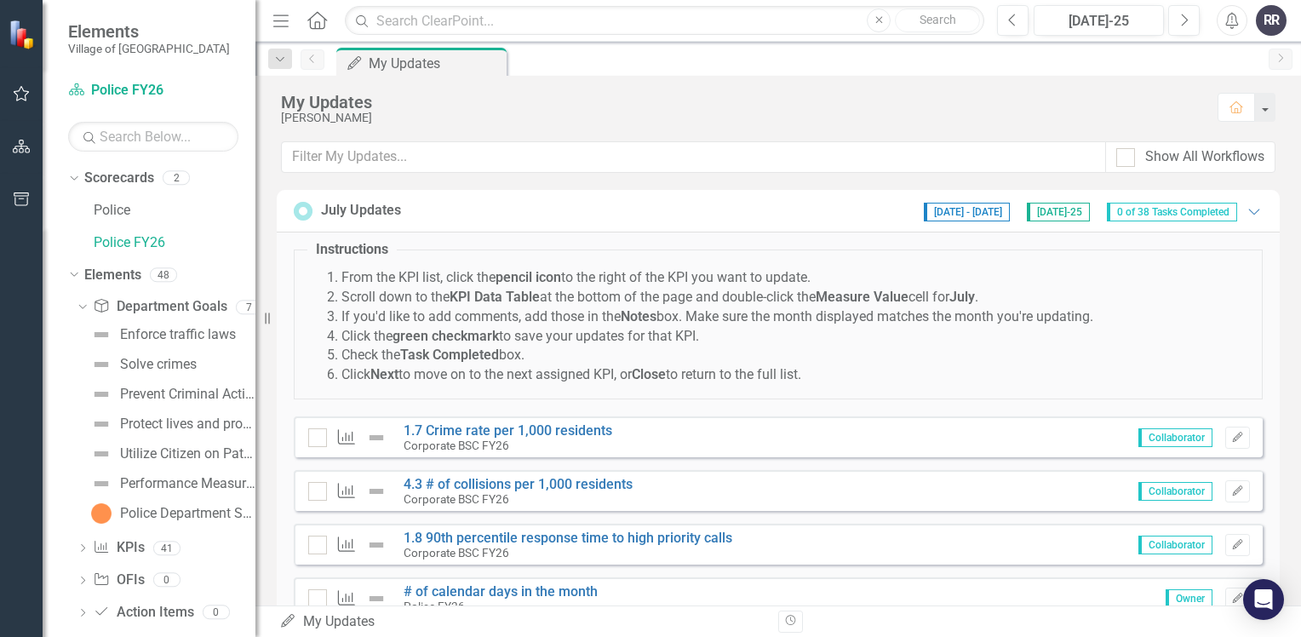
click at [1156, 210] on span "0 of 38 Tasks Completed" at bounding box center [1172, 212] width 130 height 19
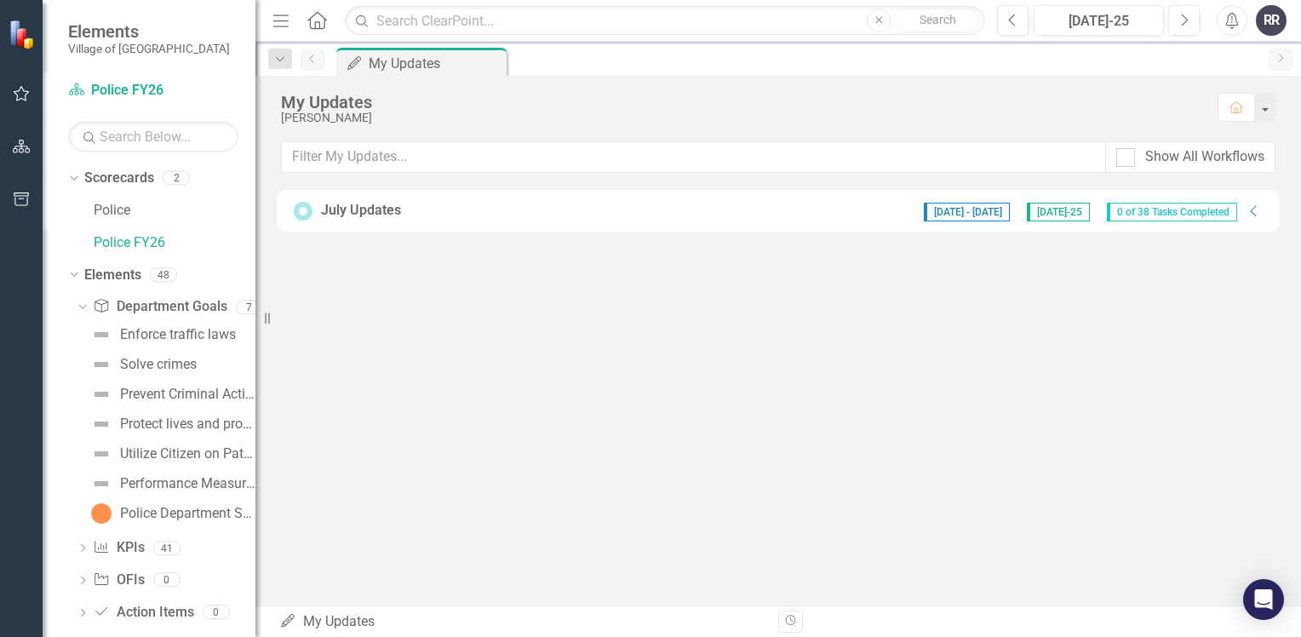
click at [1158, 211] on span "0 of 38 Tasks Completed" at bounding box center [1172, 212] width 130 height 19
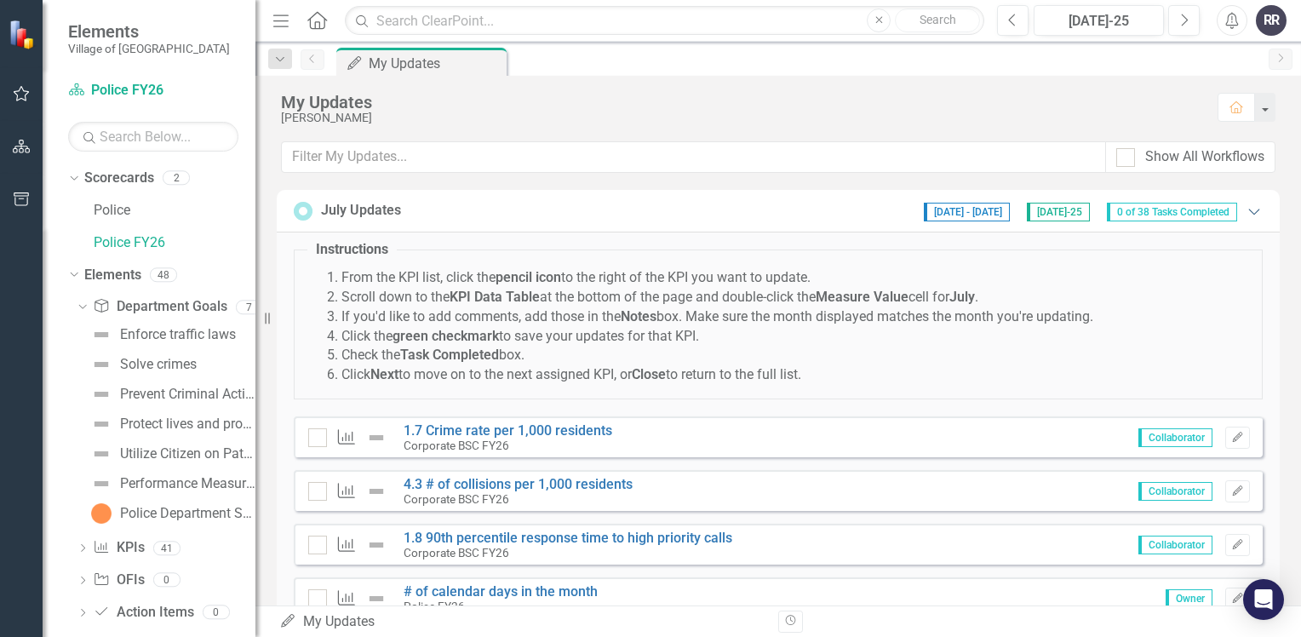
click at [1248, 213] on icon at bounding box center [1253, 212] width 11 height 6
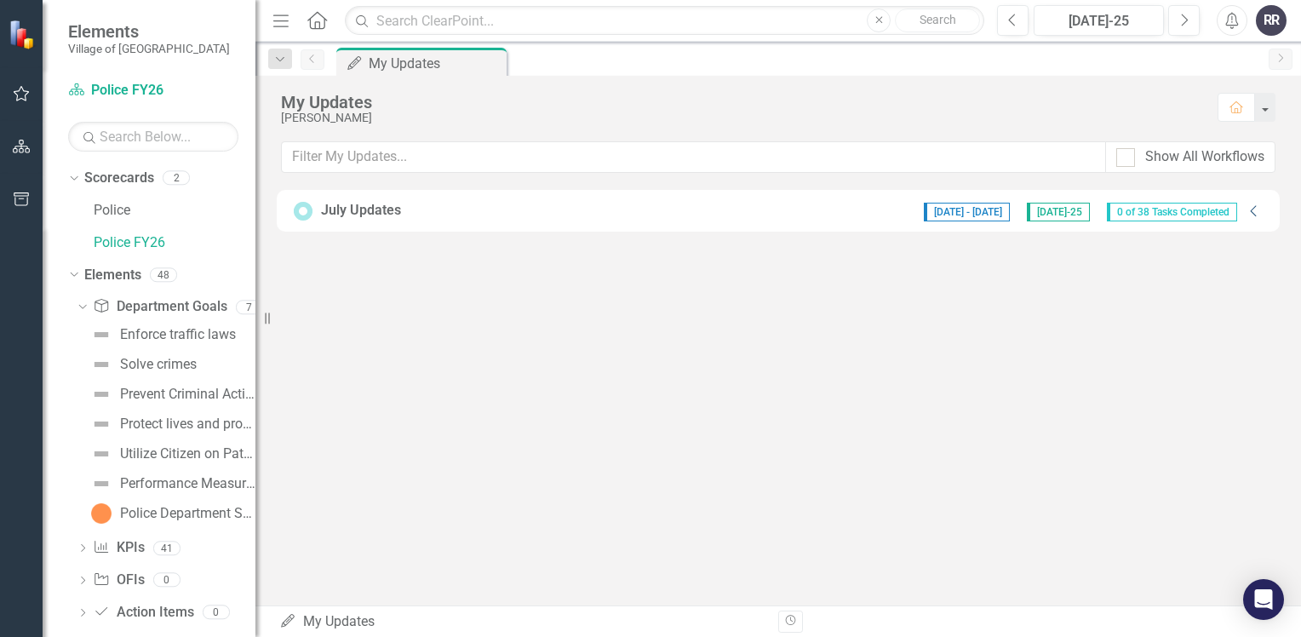
click at [1239, 213] on div "[DATE] - [DATE] [DATE]-25 0 of 38 Tasks Completed" at bounding box center [1080, 210] width 330 height 21
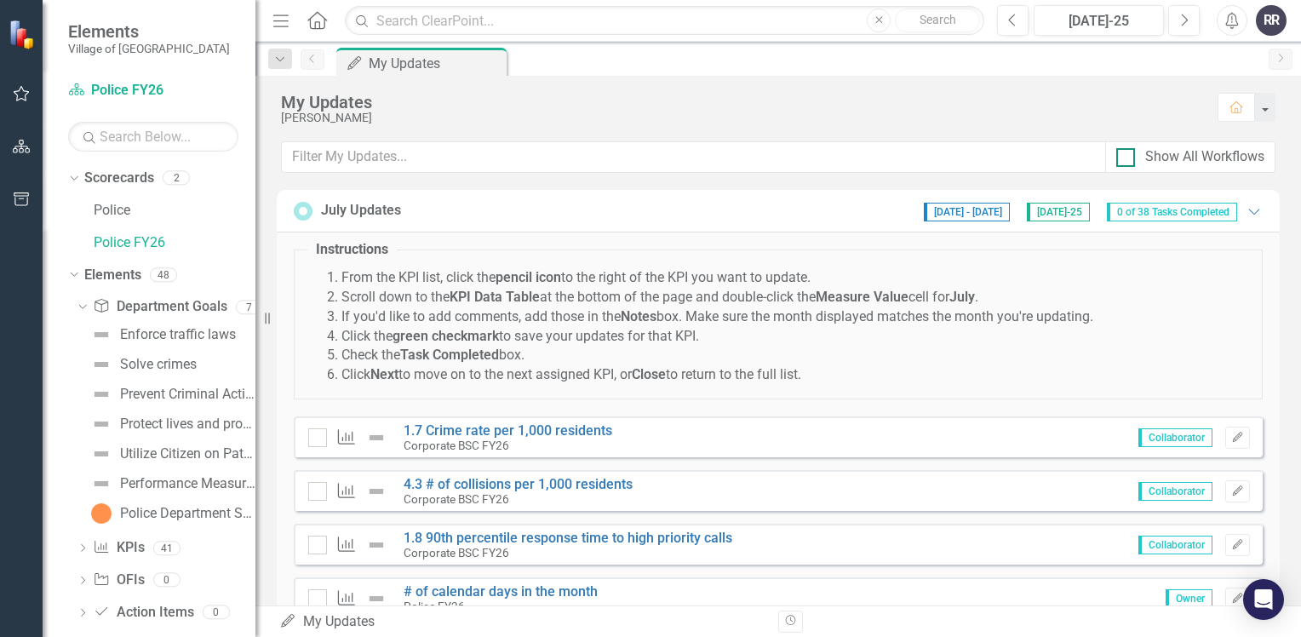
click at [1123, 158] on input "Show All Workflows" at bounding box center [1121, 153] width 11 height 11
checkbox input "true"
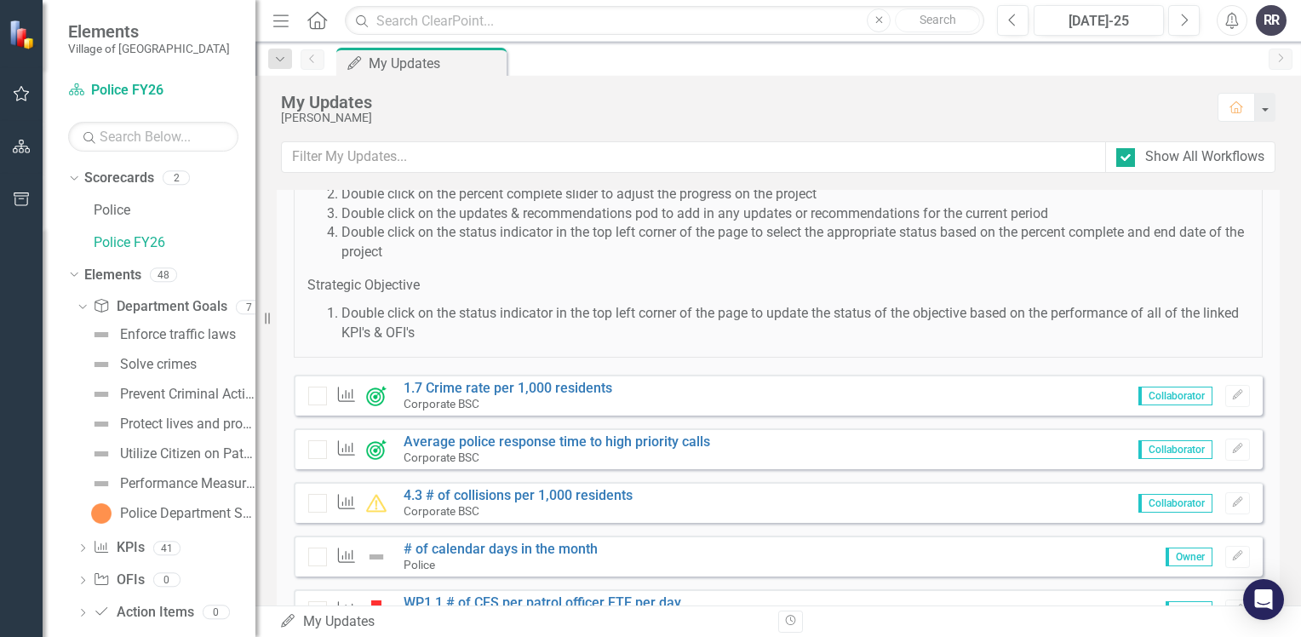
scroll to position [511, 0]
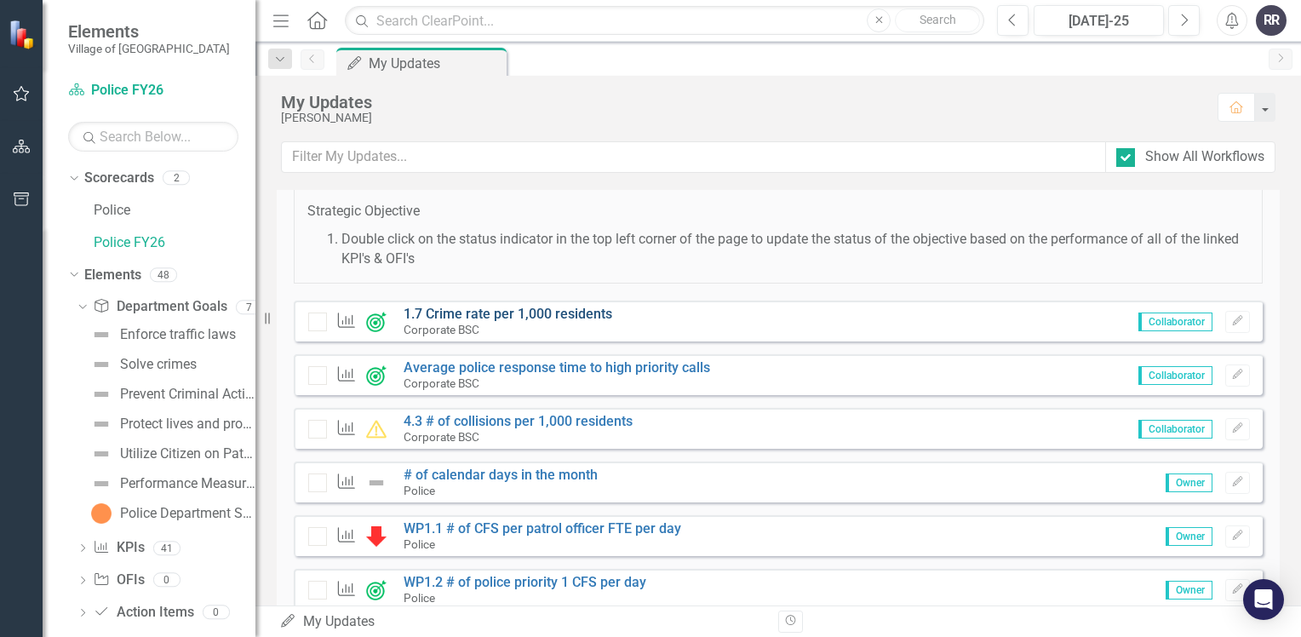
click at [569, 312] on link "1.7 Crime rate per 1,000 residents" at bounding box center [507, 314] width 209 height 16
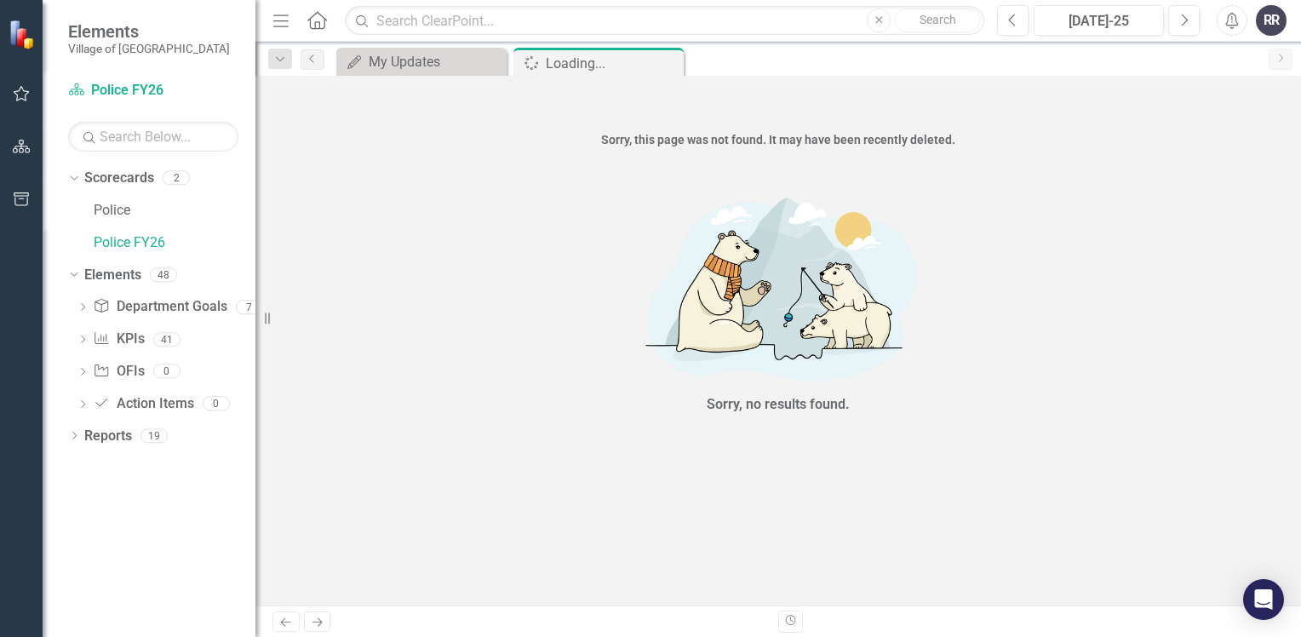
drag, startPoint x: 669, startPoint y: 59, endPoint x: 661, endPoint y: 60, distance: 8.6
click at [0, 0] on icon "Close" at bounding box center [0, 0] width 0 height 0
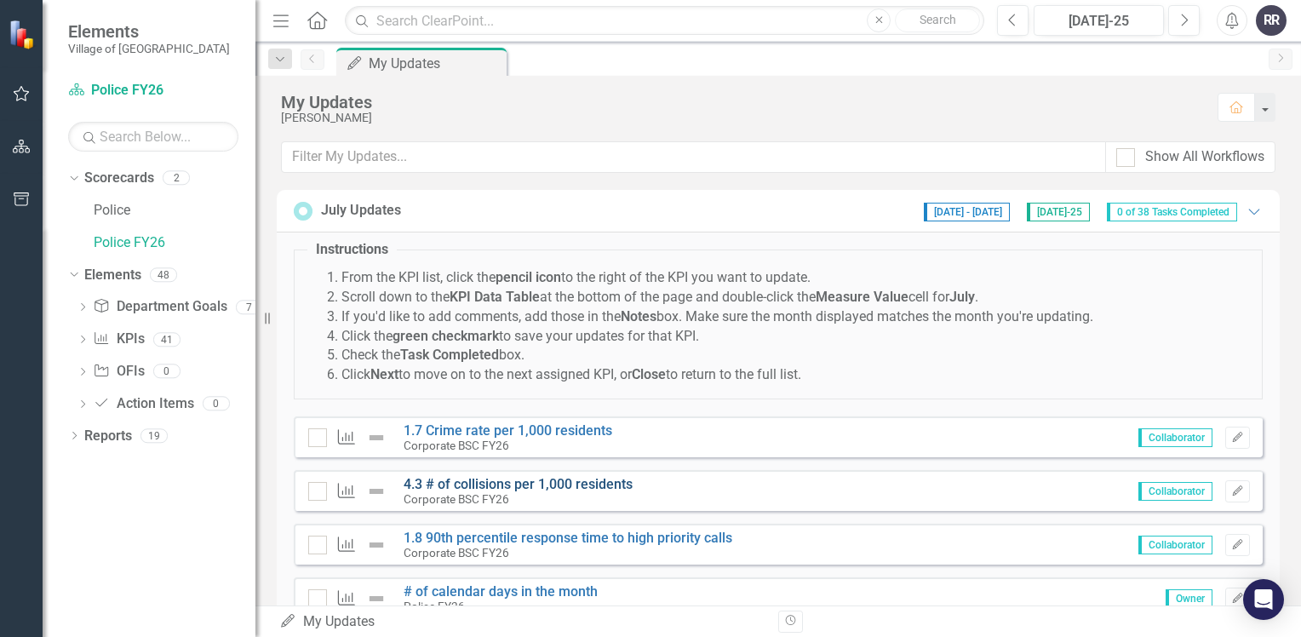
click at [477, 482] on link "4.3 # of collisions per 1,000 residents" at bounding box center [517, 484] width 229 height 16
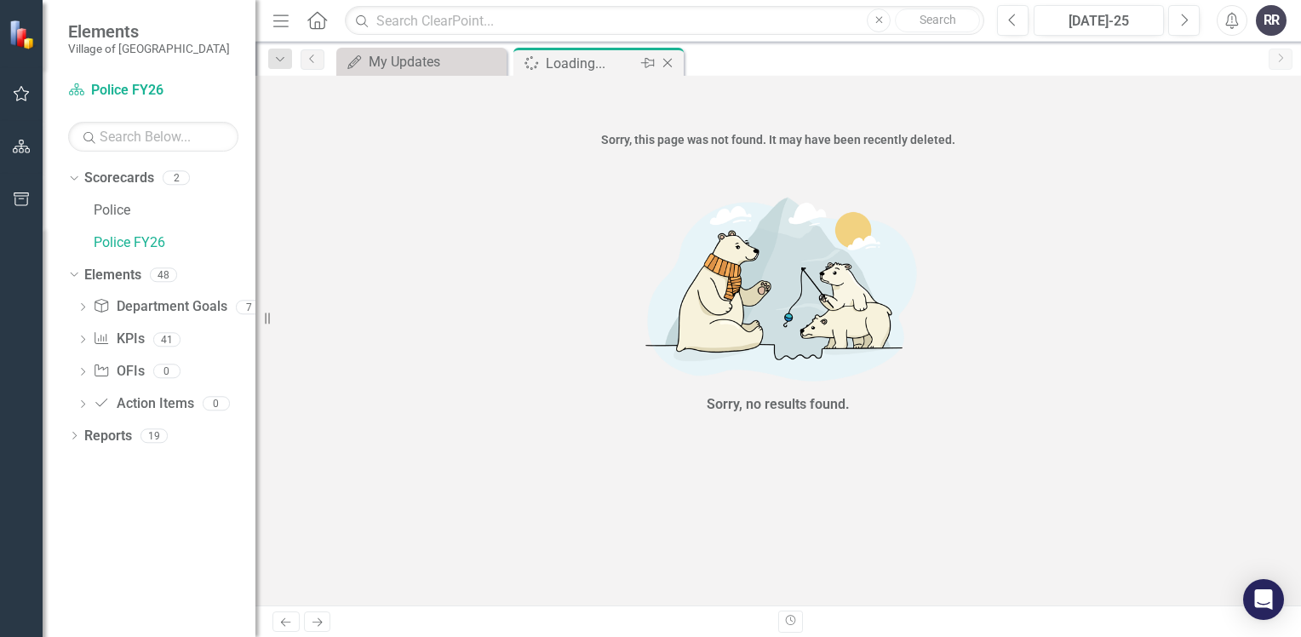
click at [666, 62] on icon "Close" at bounding box center [667, 63] width 17 height 14
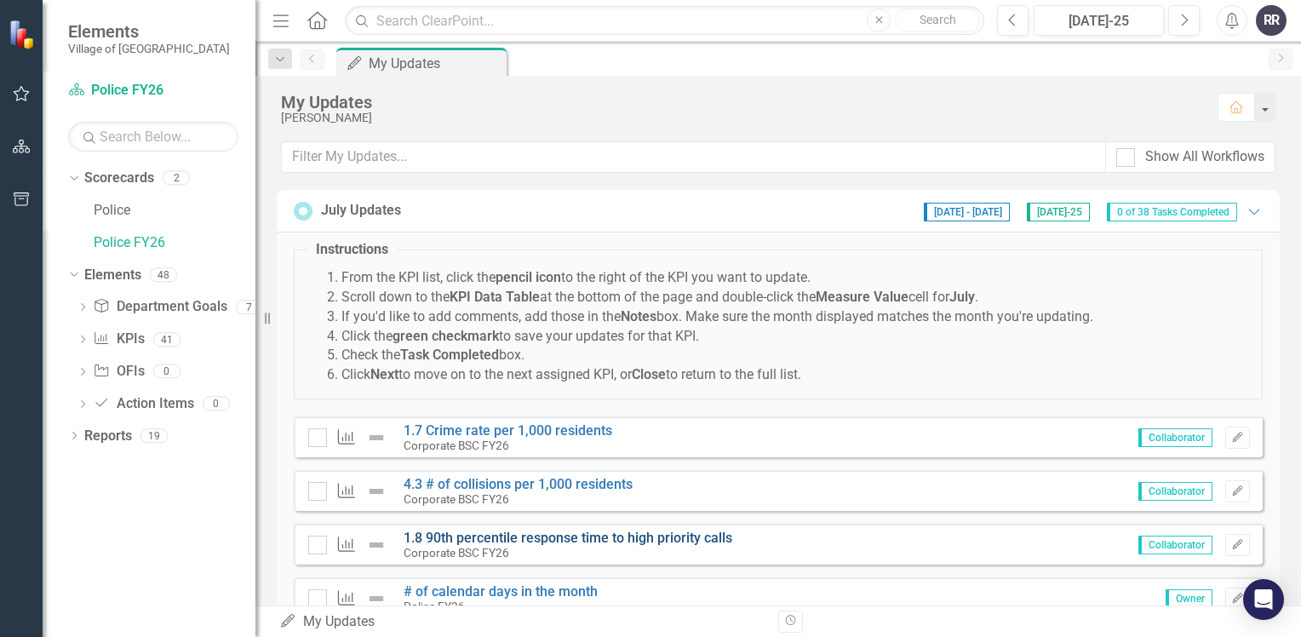
click at [564, 535] on link "1.8 90th percentile response time to high priority calls" at bounding box center [567, 537] width 329 height 16
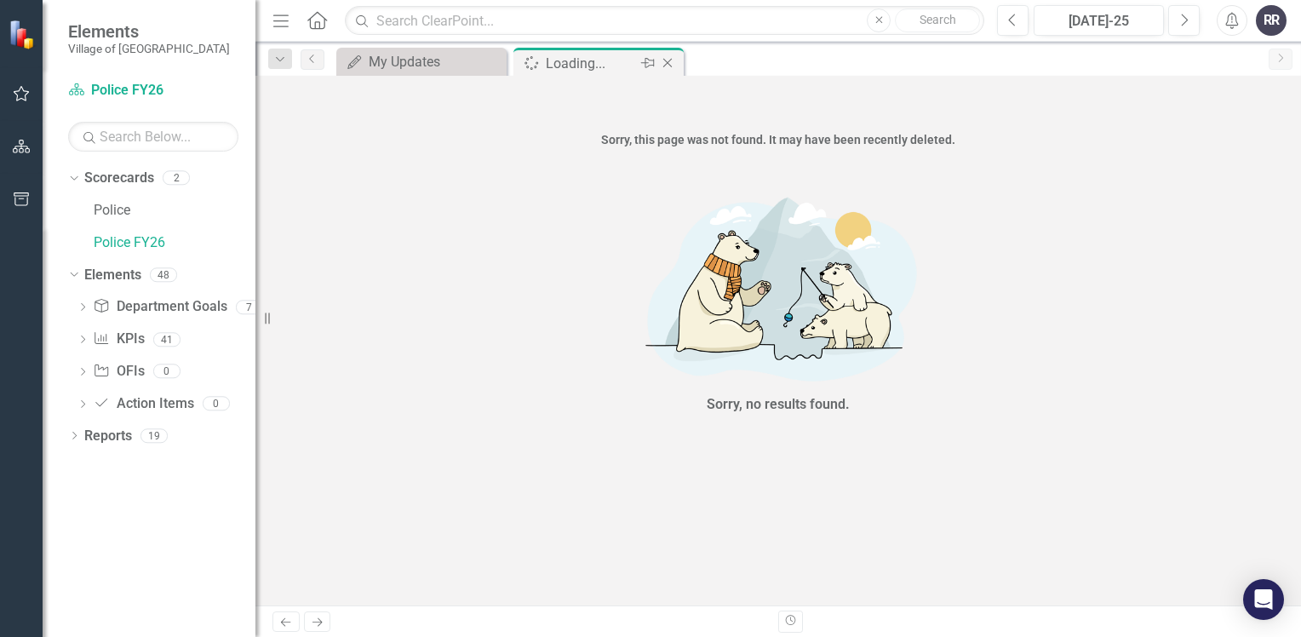
click at [672, 60] on icon "Close" at bounding box center [667, 63] width 17 height 14
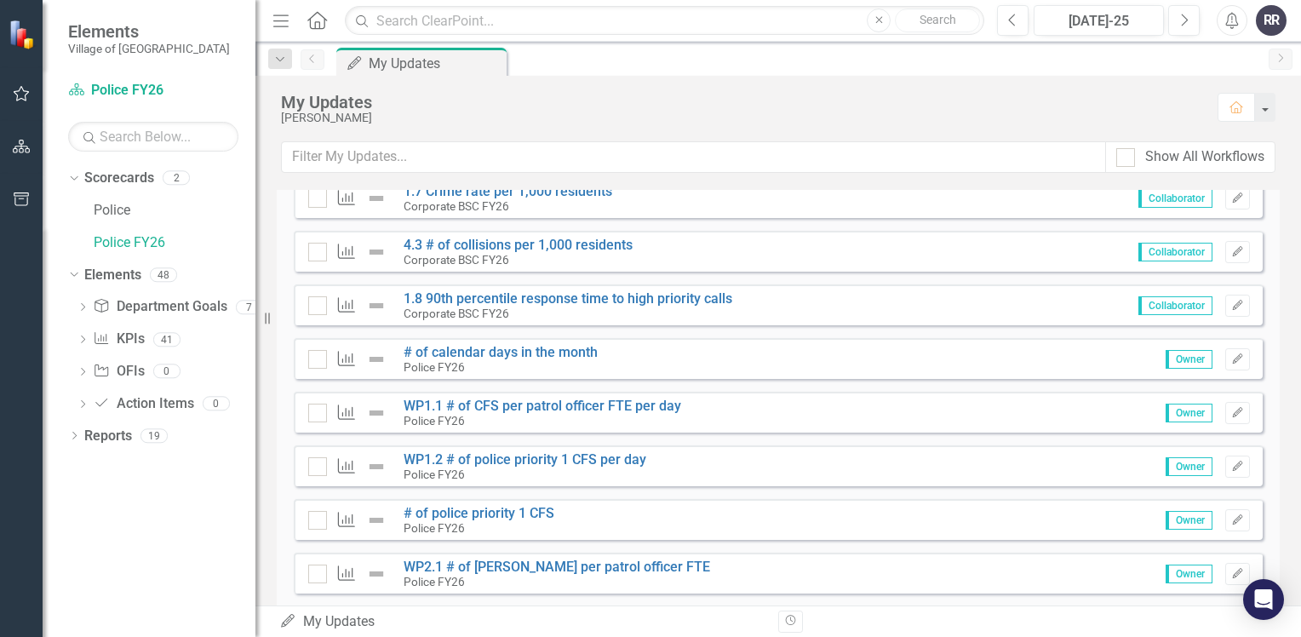
scroll to position [255, 0]
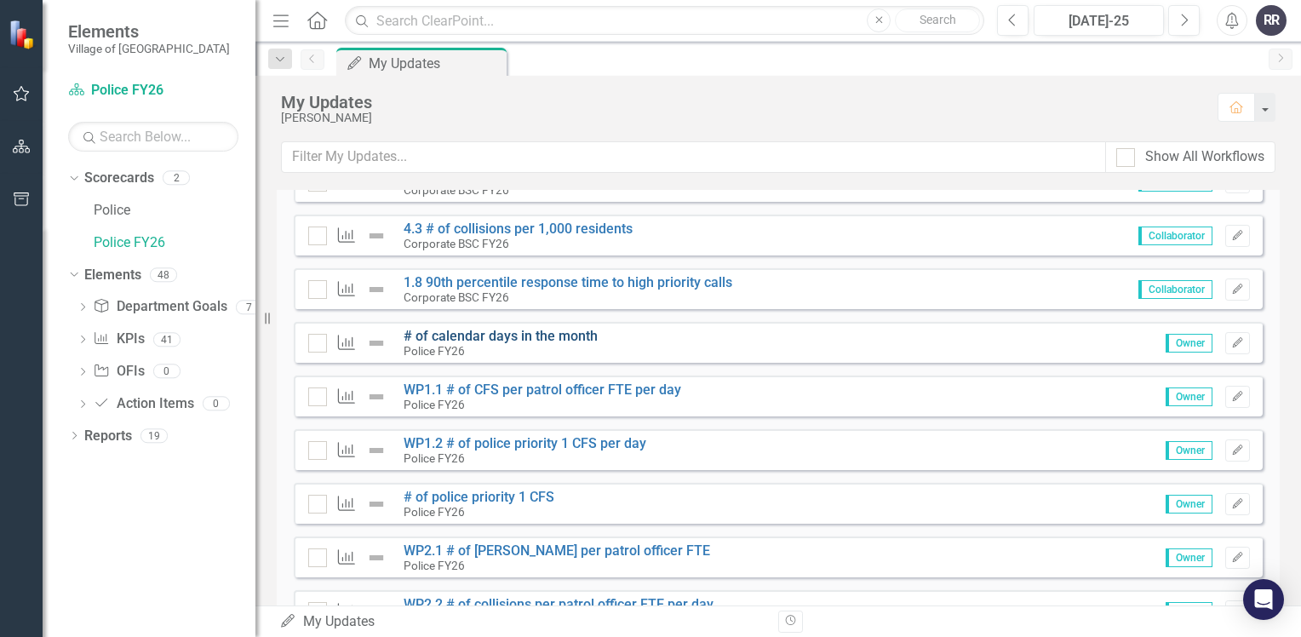
click at [531, 331] on link "# of calendar days in the month" at bounding box center [500, 336] width 194 height 16
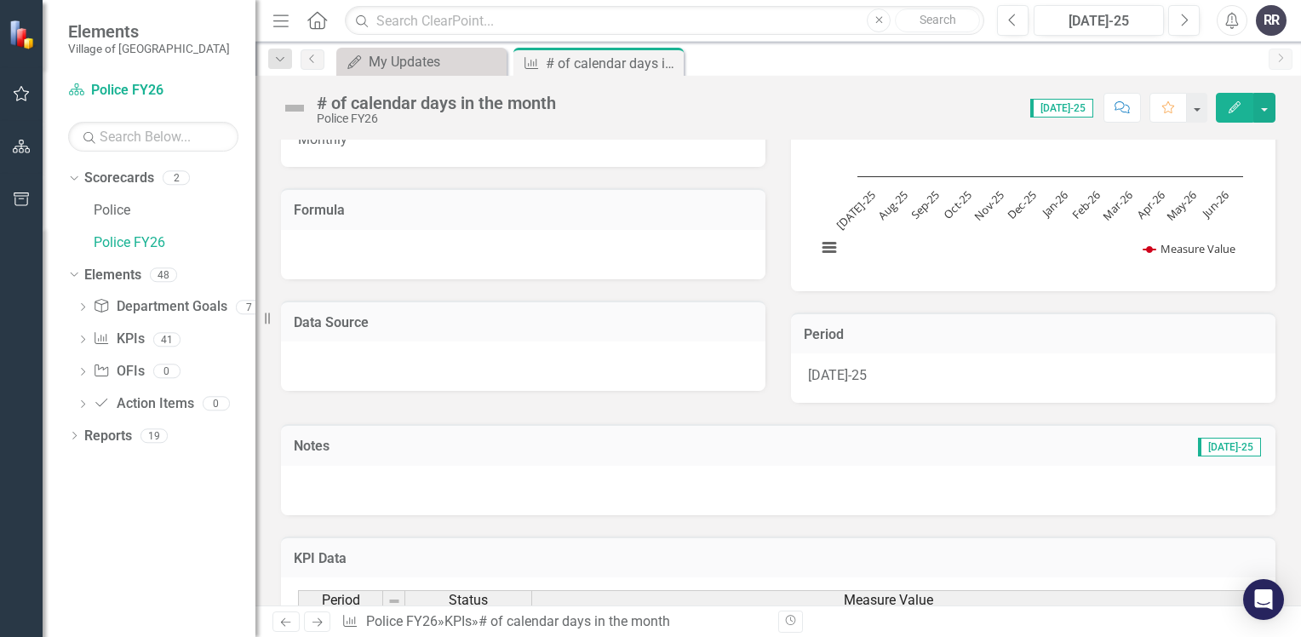
scroll to position [255, 0]
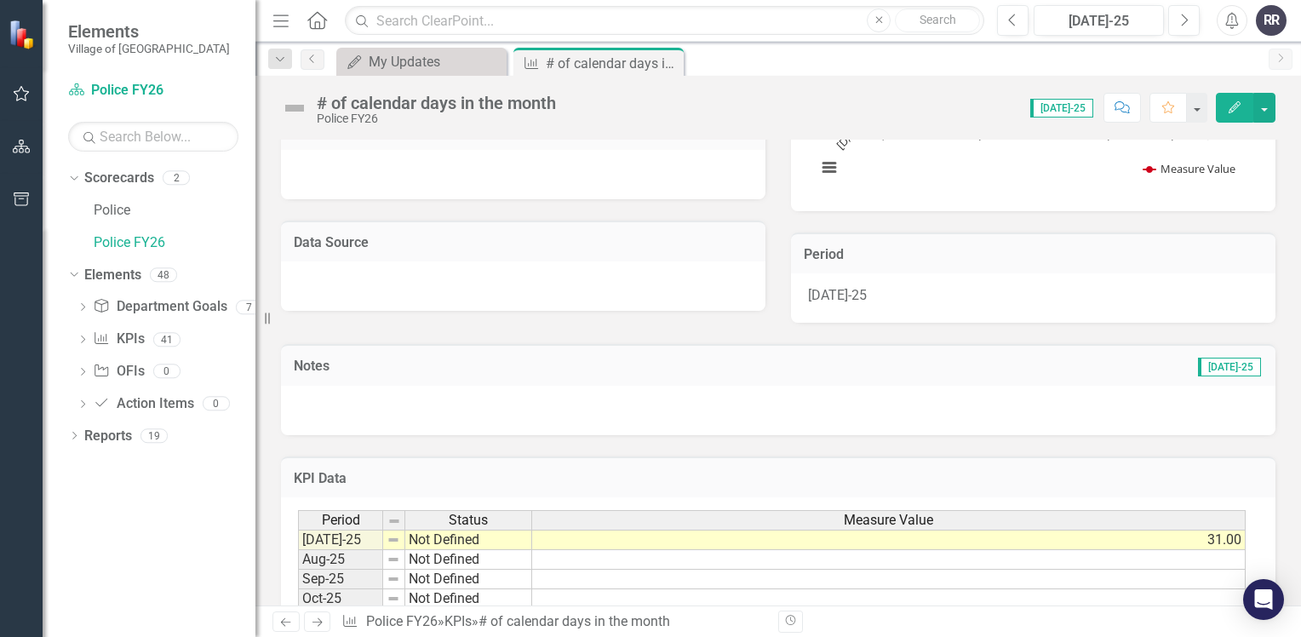
click at [0, 0] on icon "Close" at bounding box center [0, 0] width 0 height 0
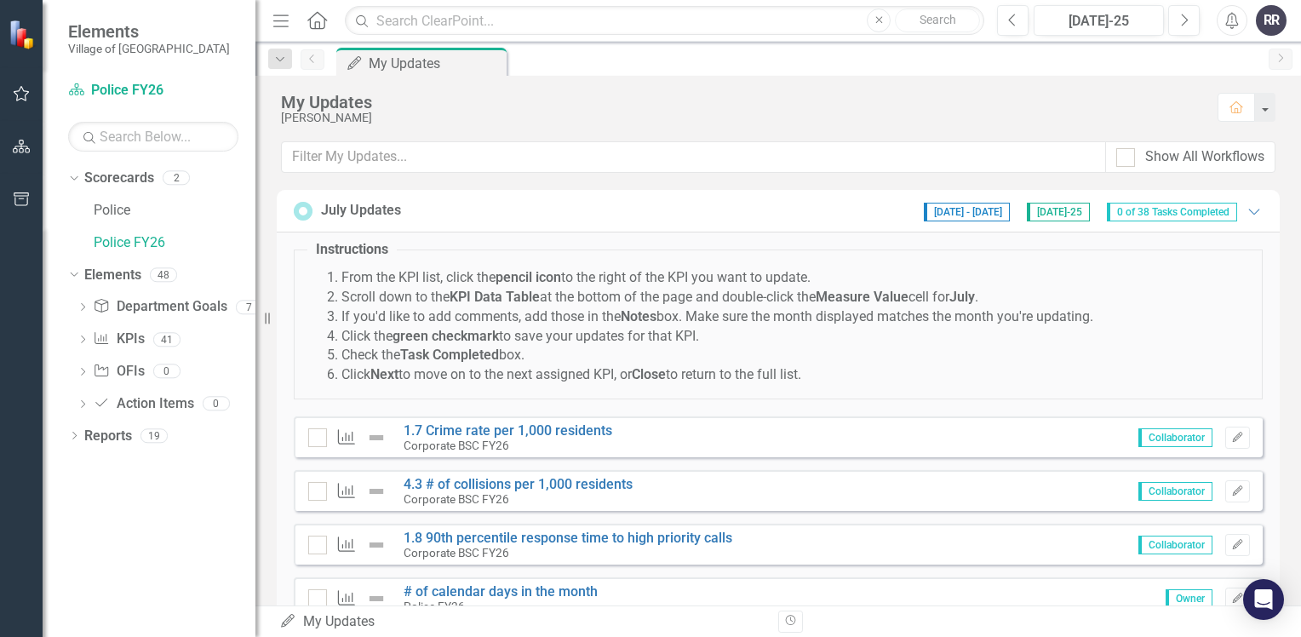
scroll to position [85, 0]
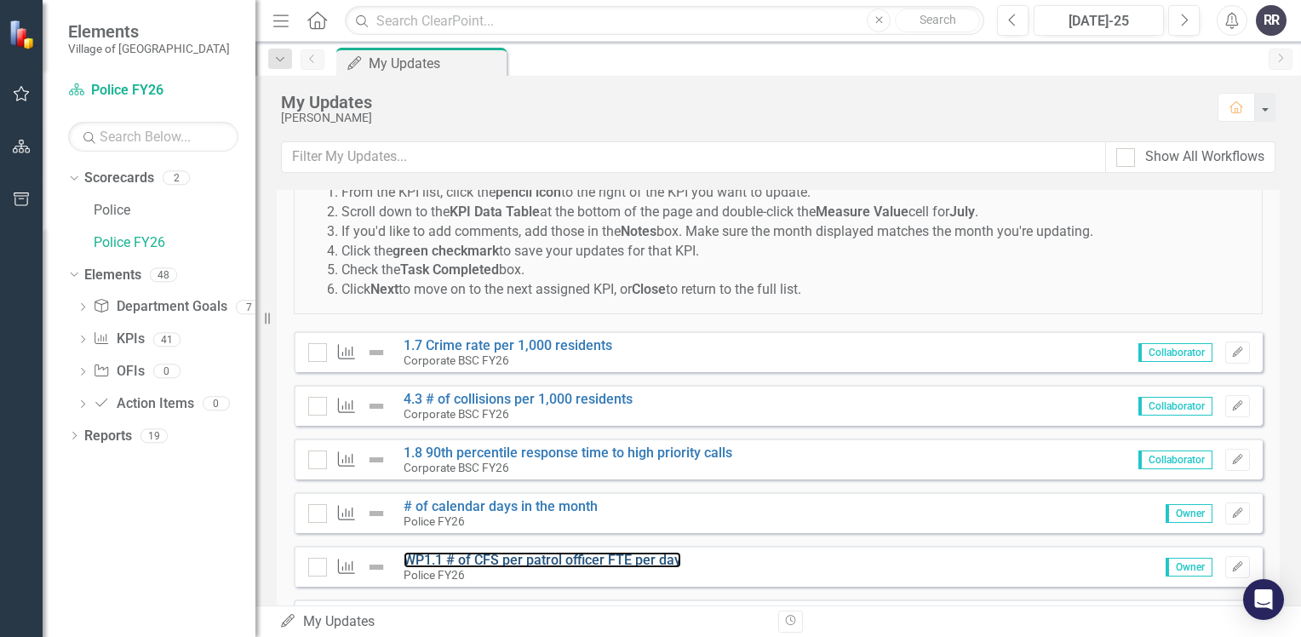
click at [541, 557] on link "WP1.1 # of CFS per patrol officer FTE per day" at bounding box center [541, 560] width 277 height 16
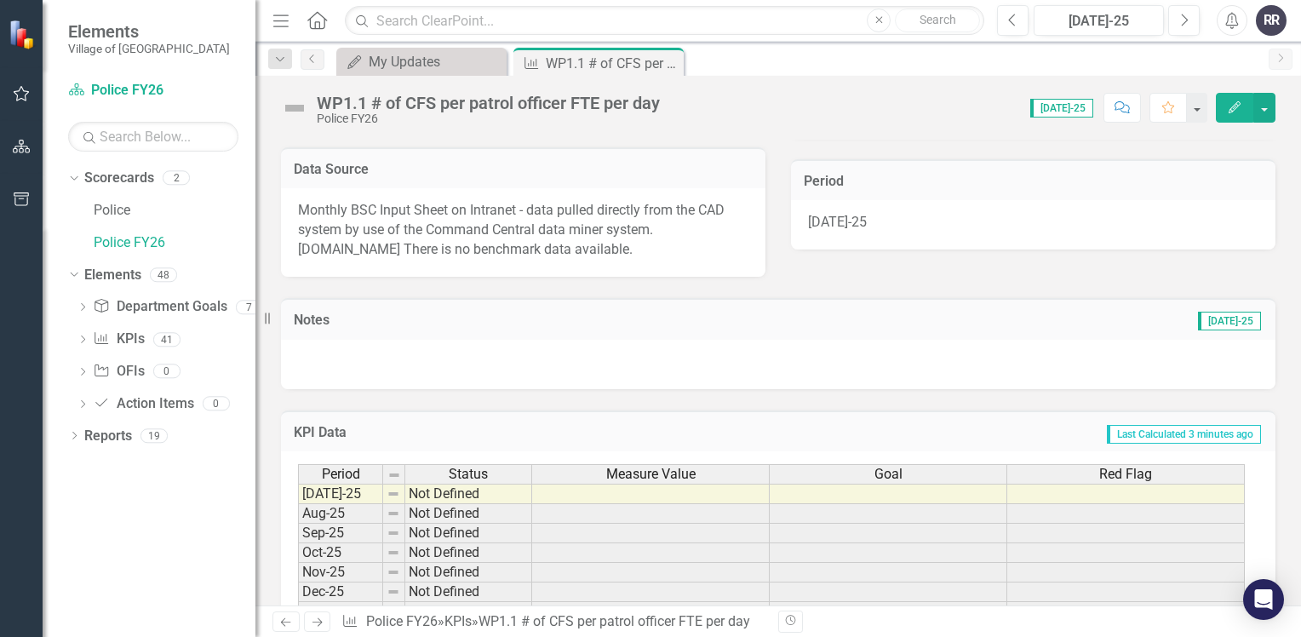
scroll to position [312, 0]
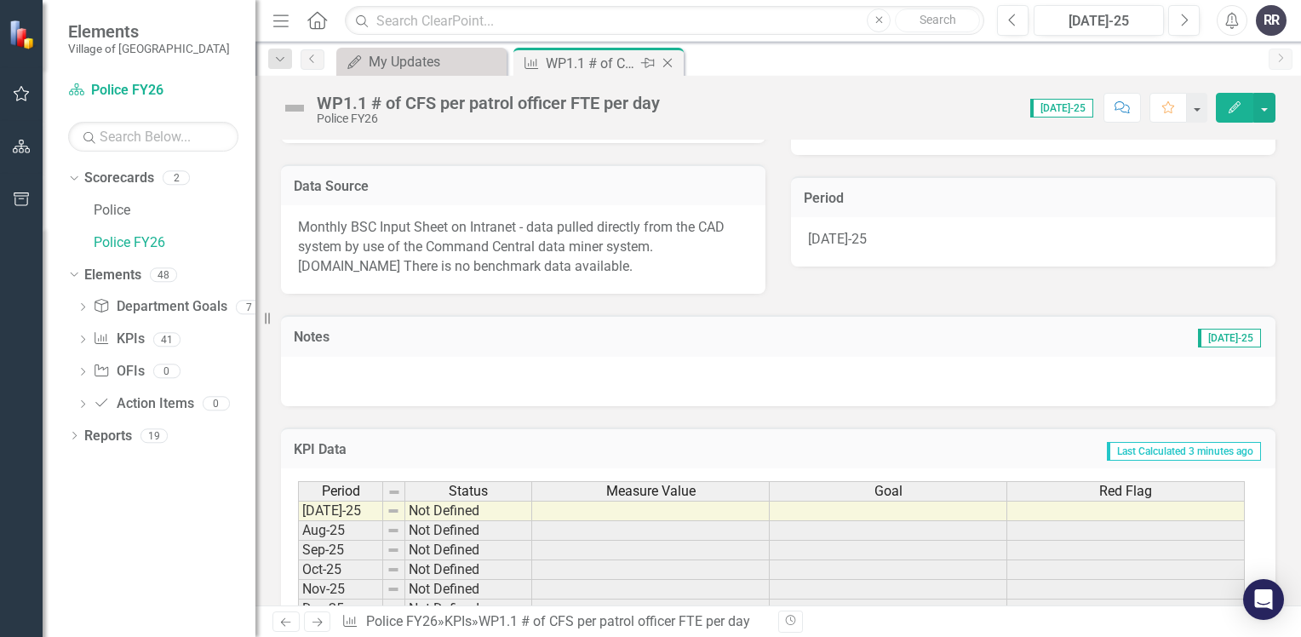
click at [668, 62] on icon "Close" at bounding box center [667, 63] width 17 height 14
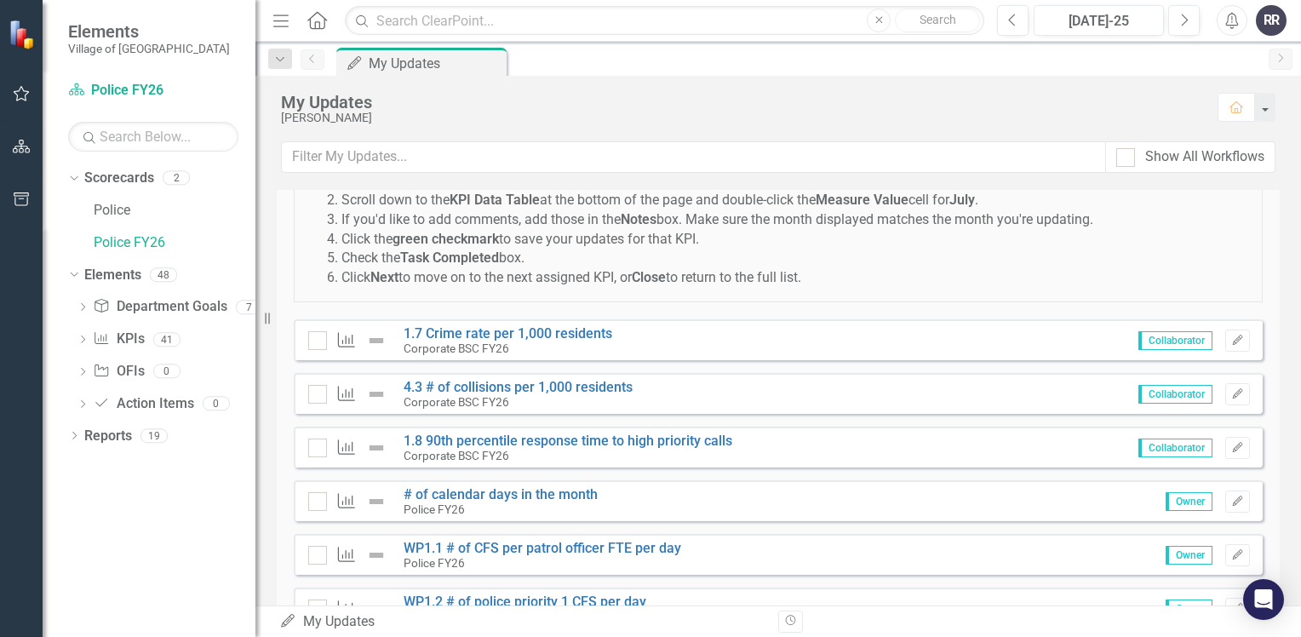
scroll to position [170, 0]
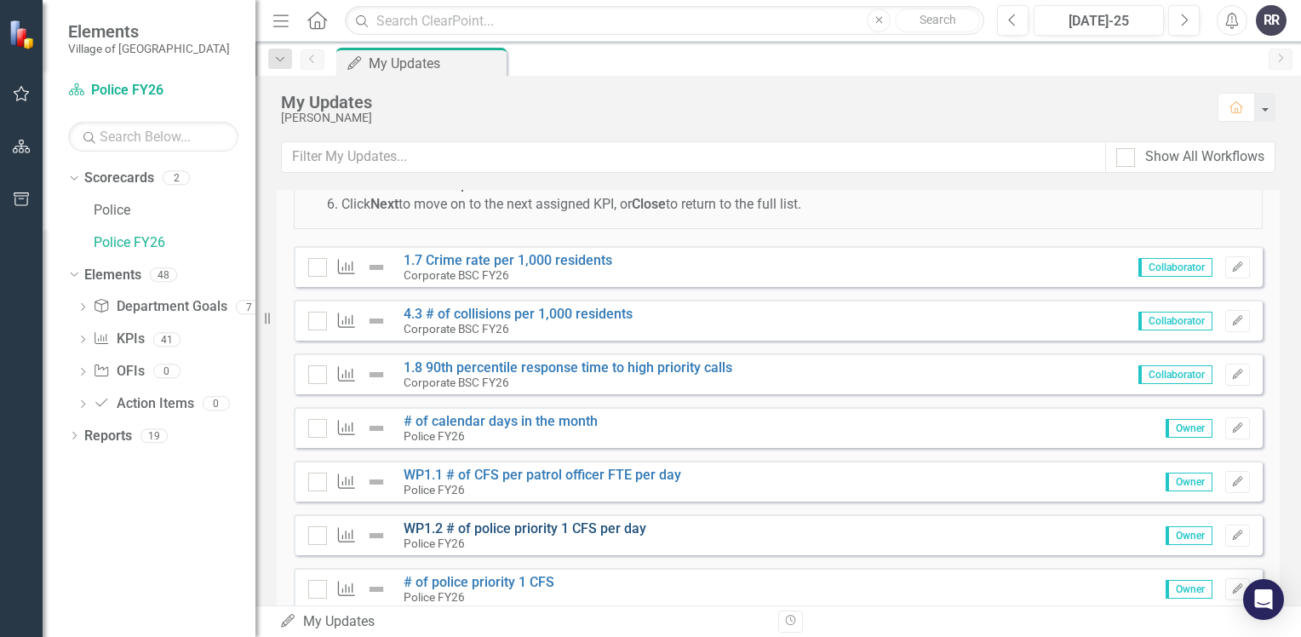
click at [501, 524] on link "WP1.2 # of police priority 1 CFS per day" at bounding box center [524, 528] width 243 height 16
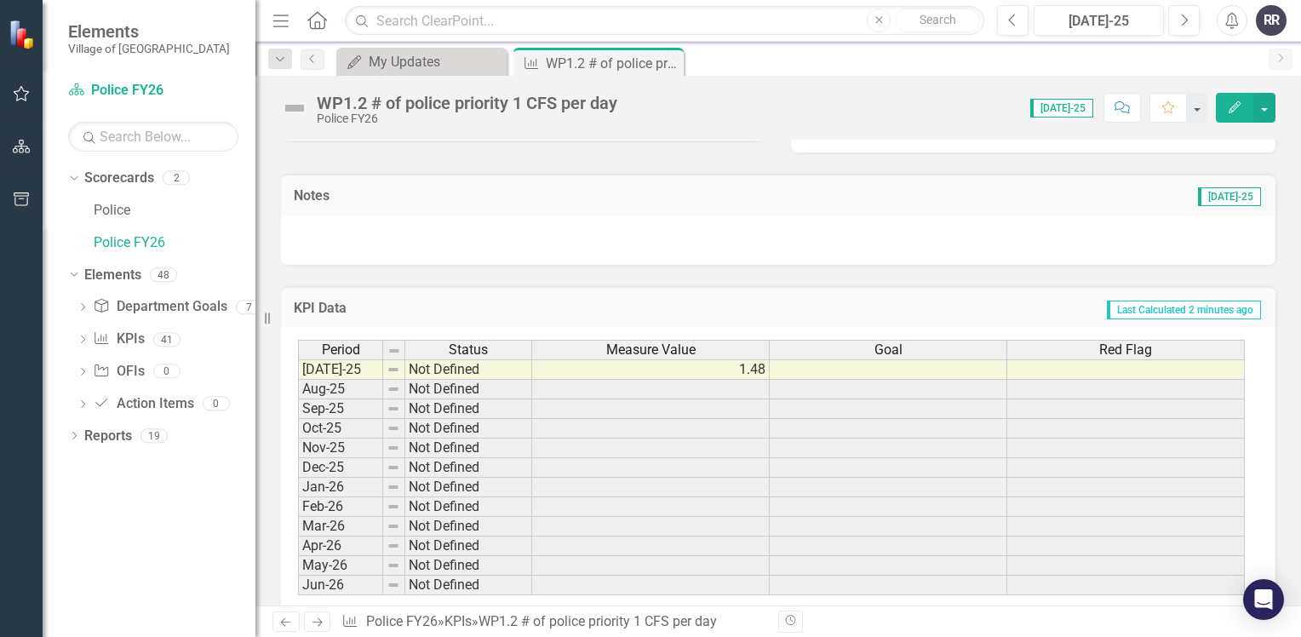
scroll to position [456, 0]
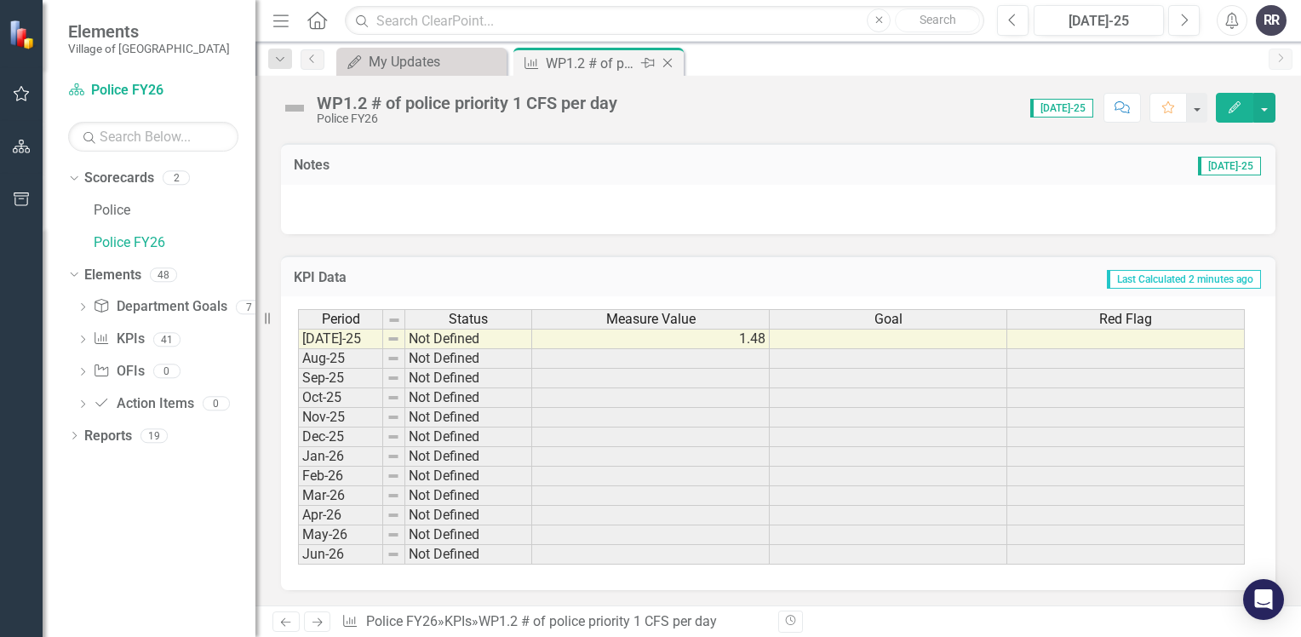
click at [671, 63] on icon "Close" at bounding box center [667, 63] width 17 height 14
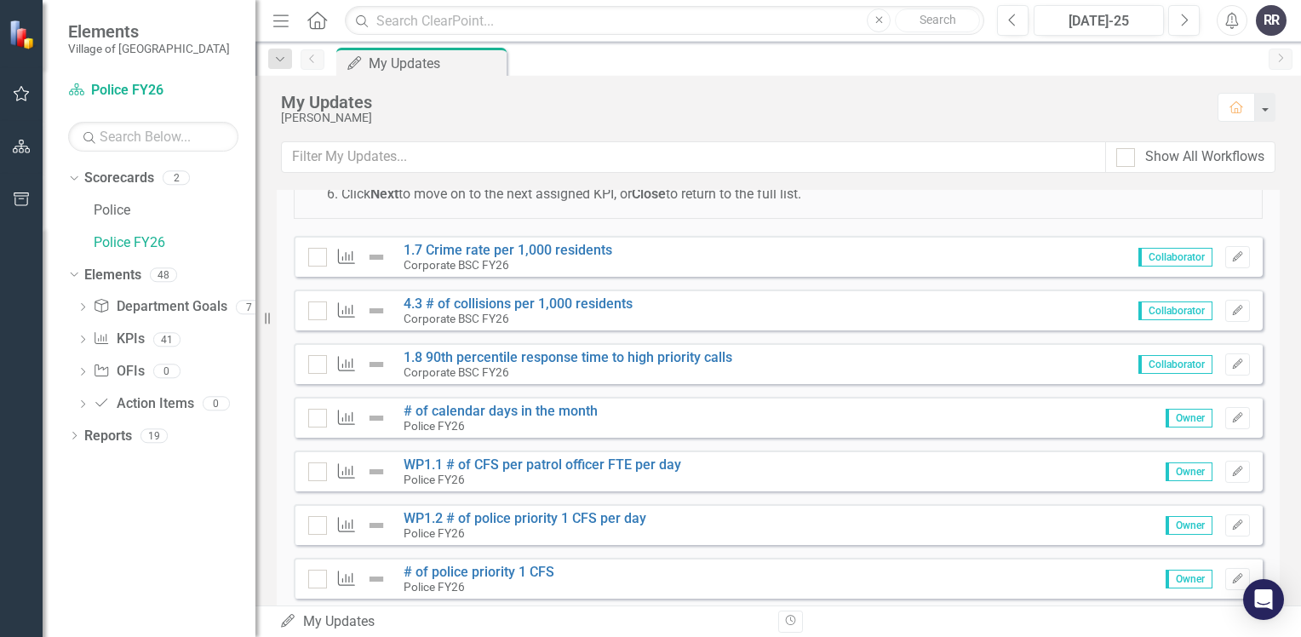
scroll to position [85, 0]
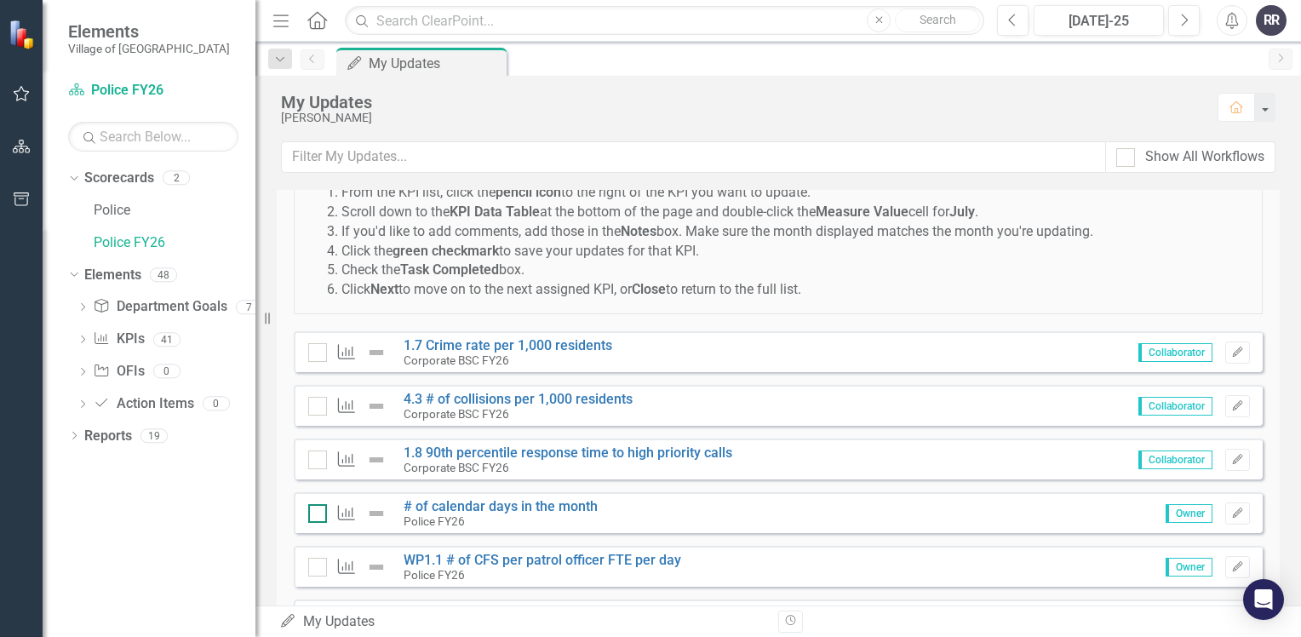
click at [314, 517] on div at bounding box center [317, 513] width 19 height 19
click at [314, 515] on input "checkbox" at bounding box center [313, 509] width 11 height 11
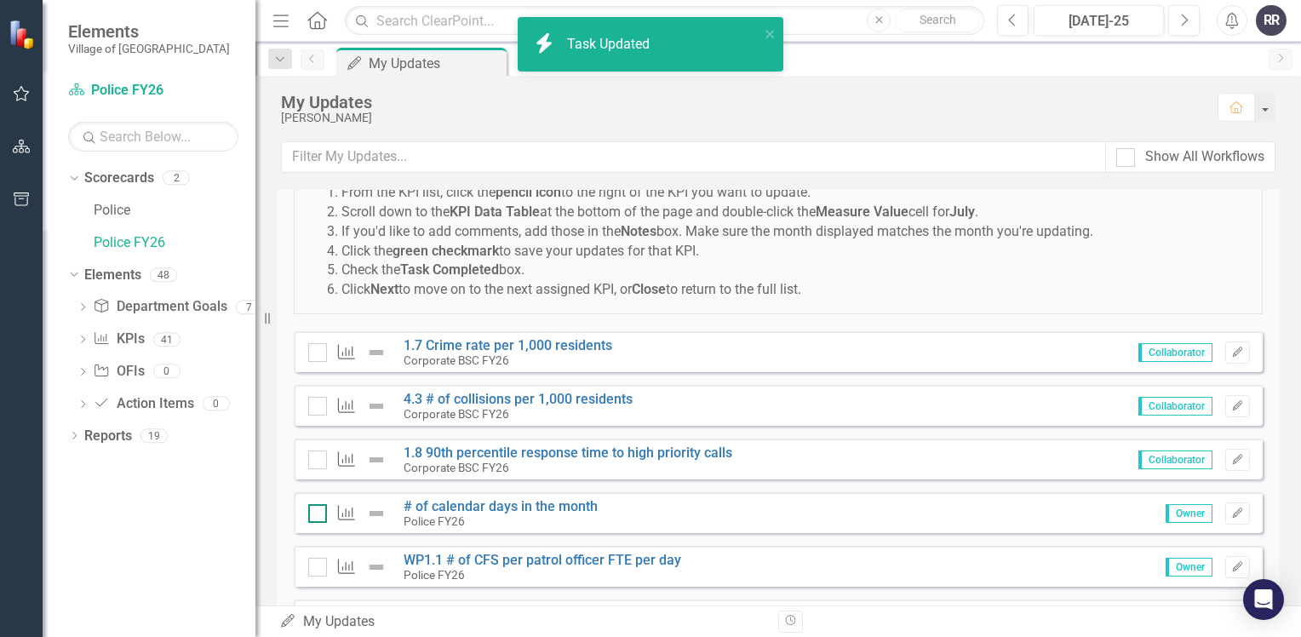
checkbox input "true"
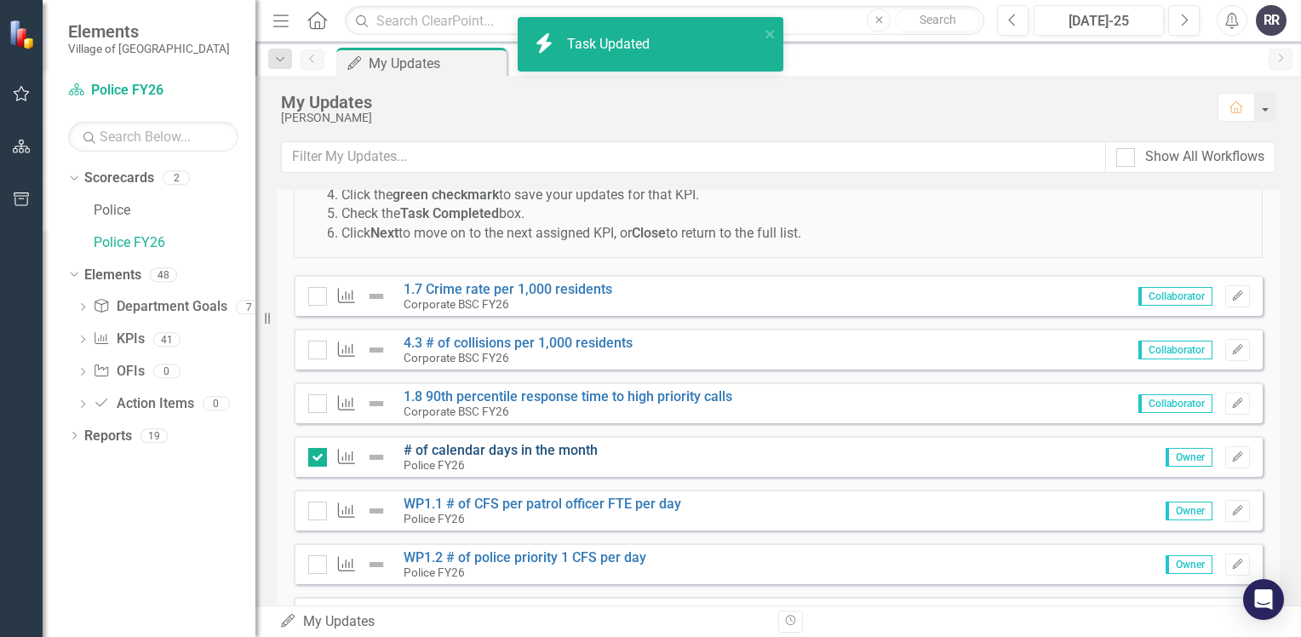
scroll to position [170, 0]
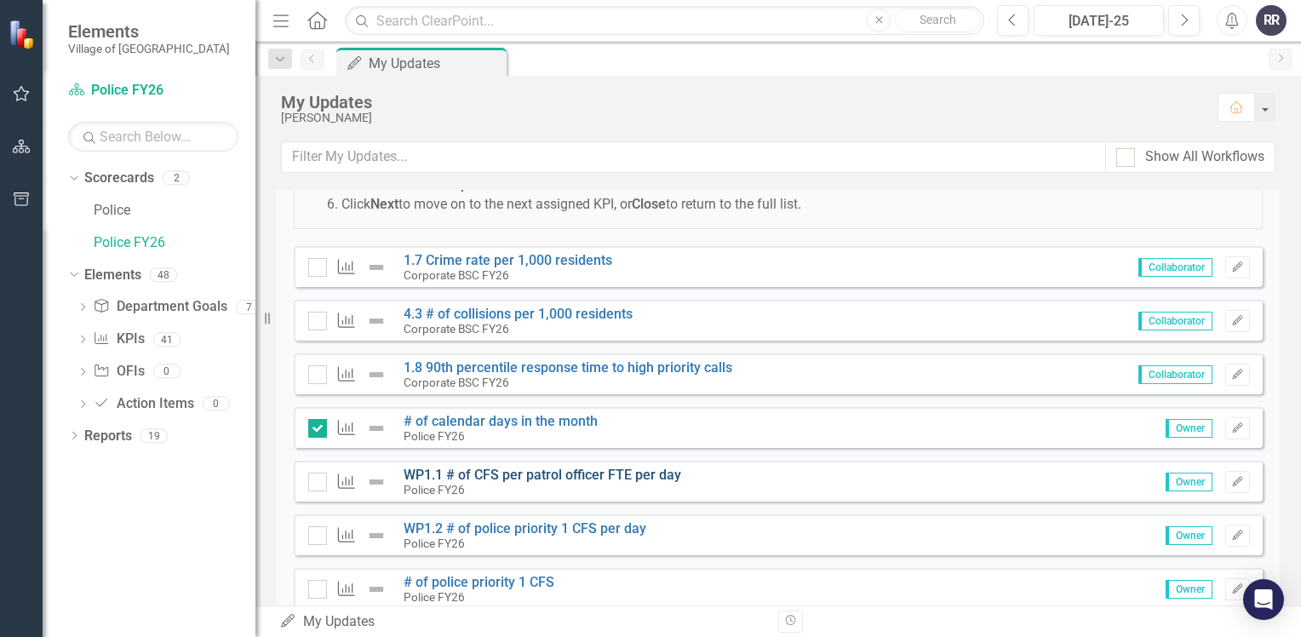
click at [598, 473] on link "WP1.1 # of CFS per patrol officer FTE per day" at bounding box center [541, 474] width 277 height 16
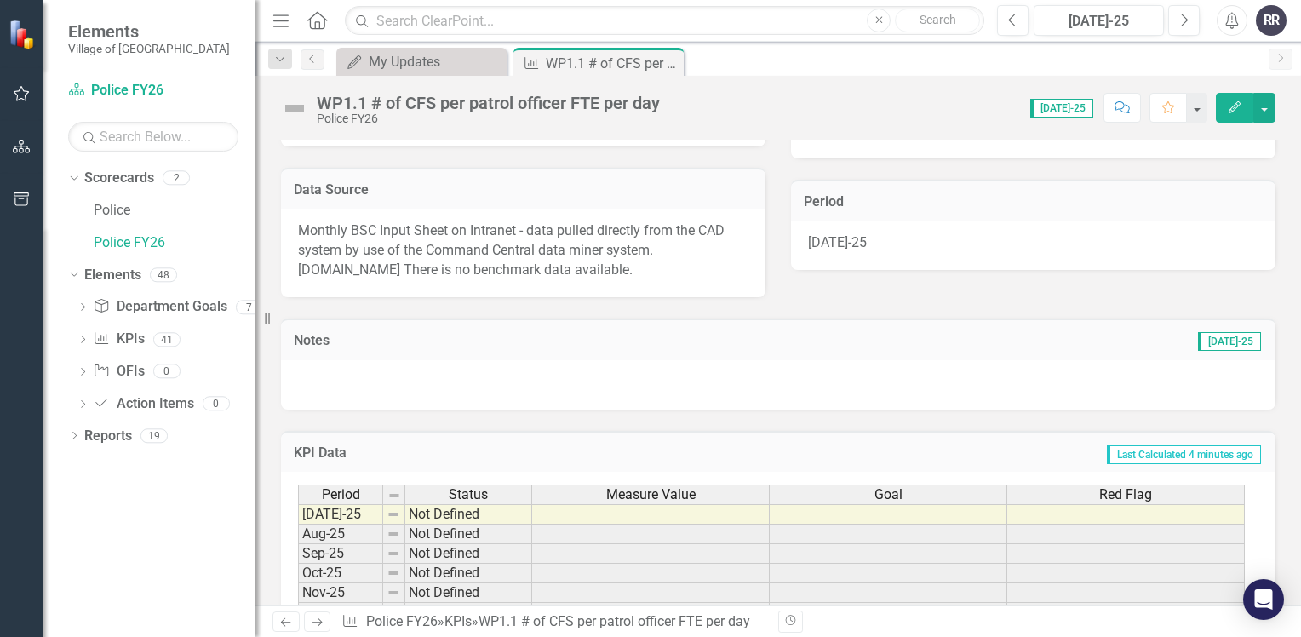
scroll to position [340, 0]
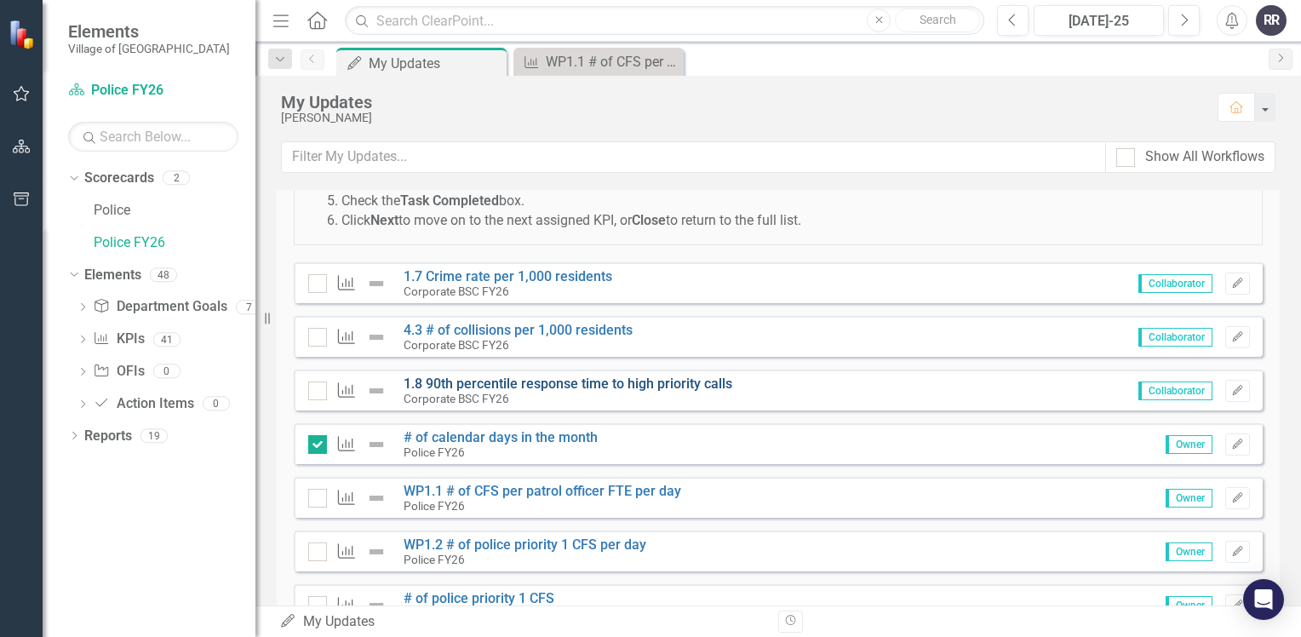
scroll to position [170, 0]
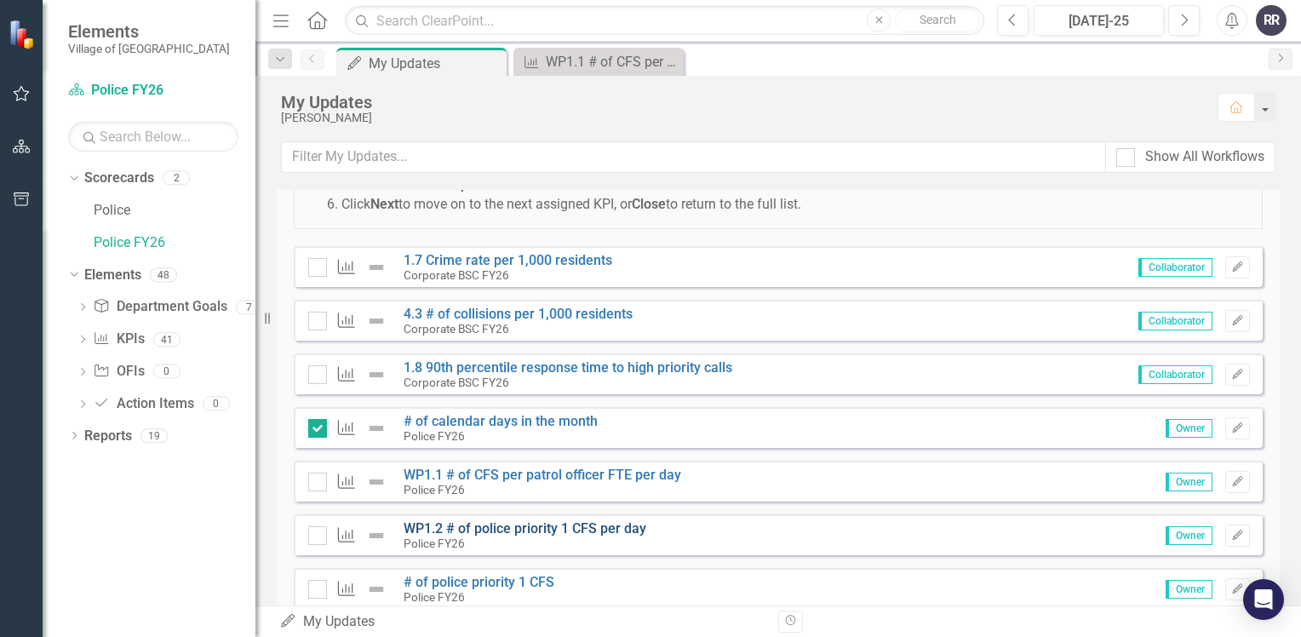
click at [526, 529] on link "WP1.2 # of police priority 1 CFS per day" at bounding box center [524, 528] width 243 height 16
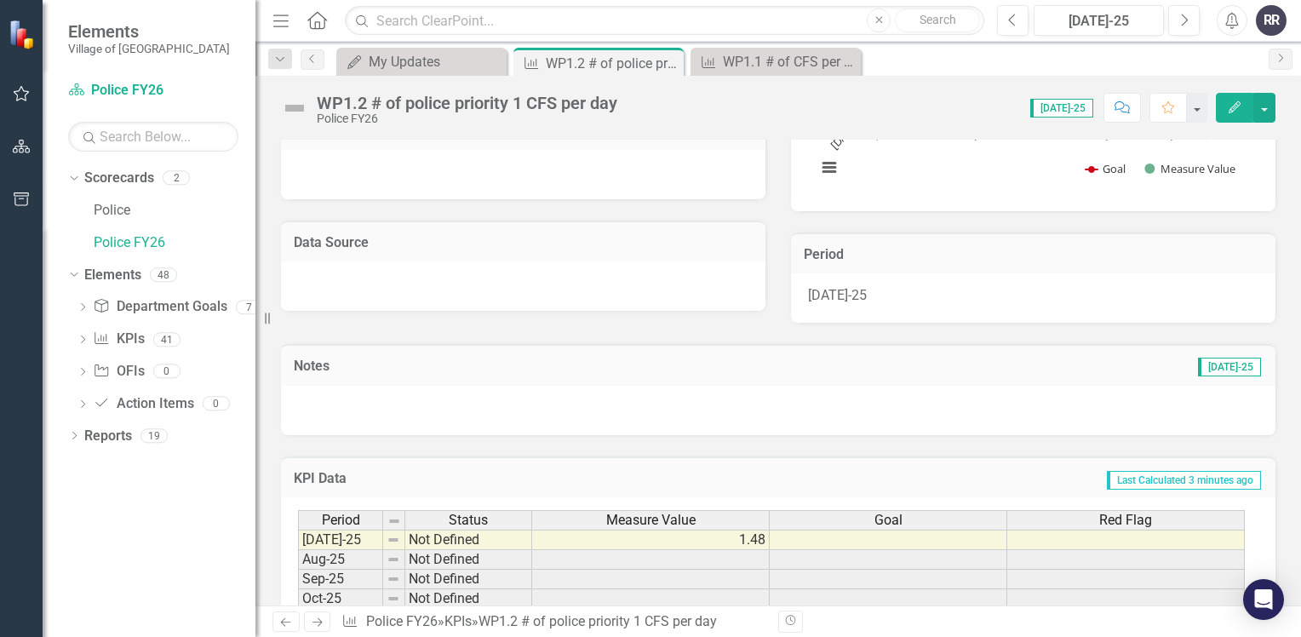
scroll to position [340, 0]
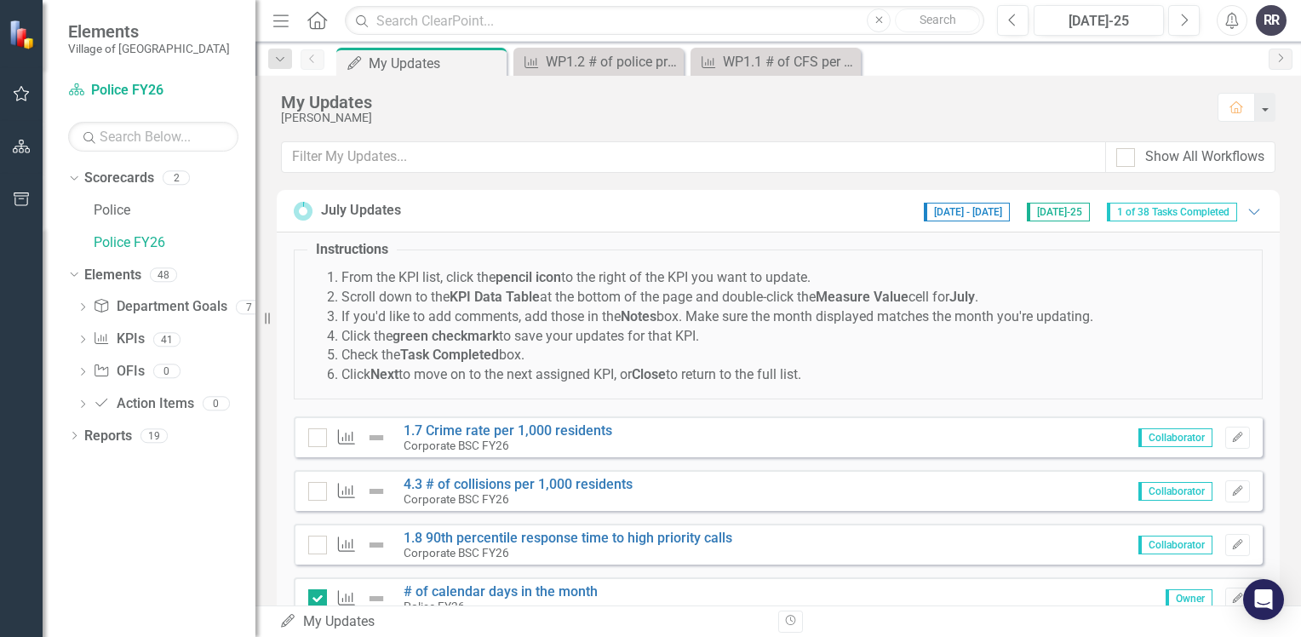
scroll to position [255, 0]
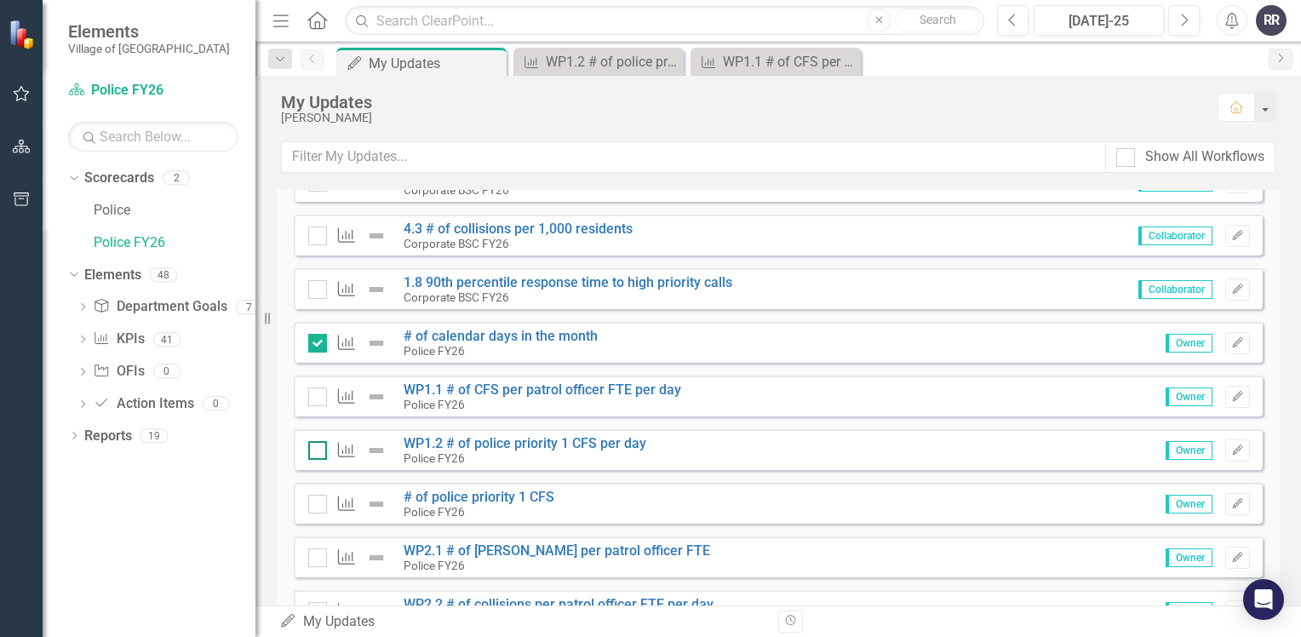
click at [317, 446] on input "checkbox" at bounding box center [313, 446] width 11 height 11
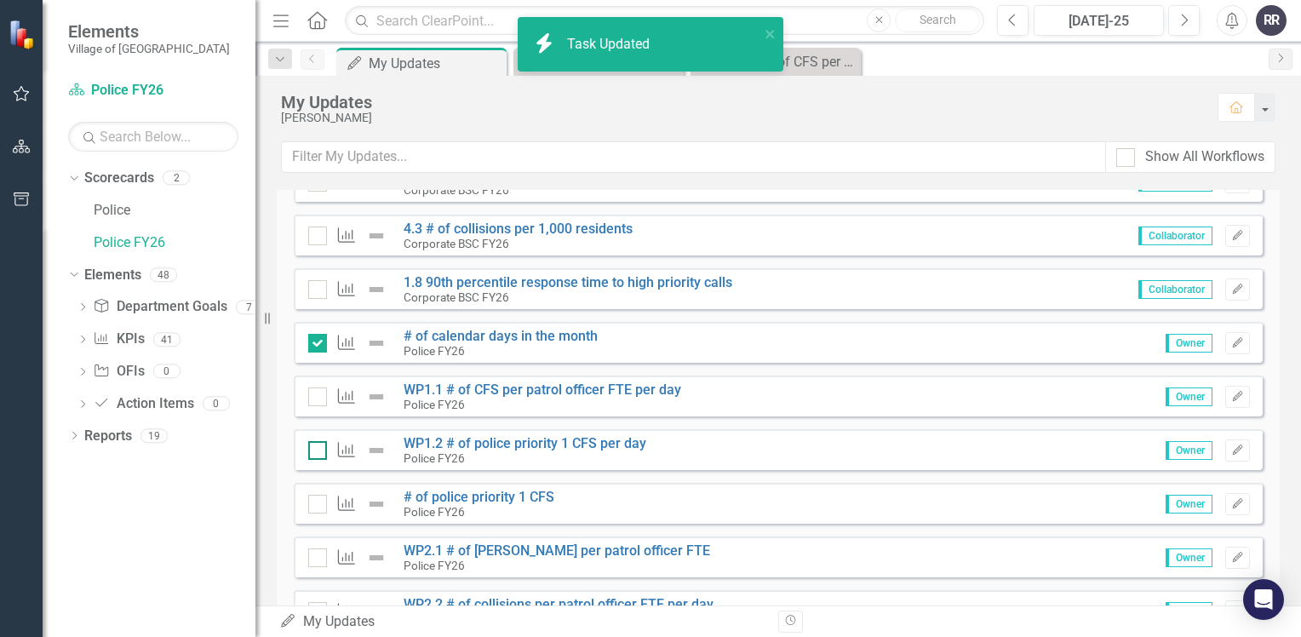
checkbox input "true"
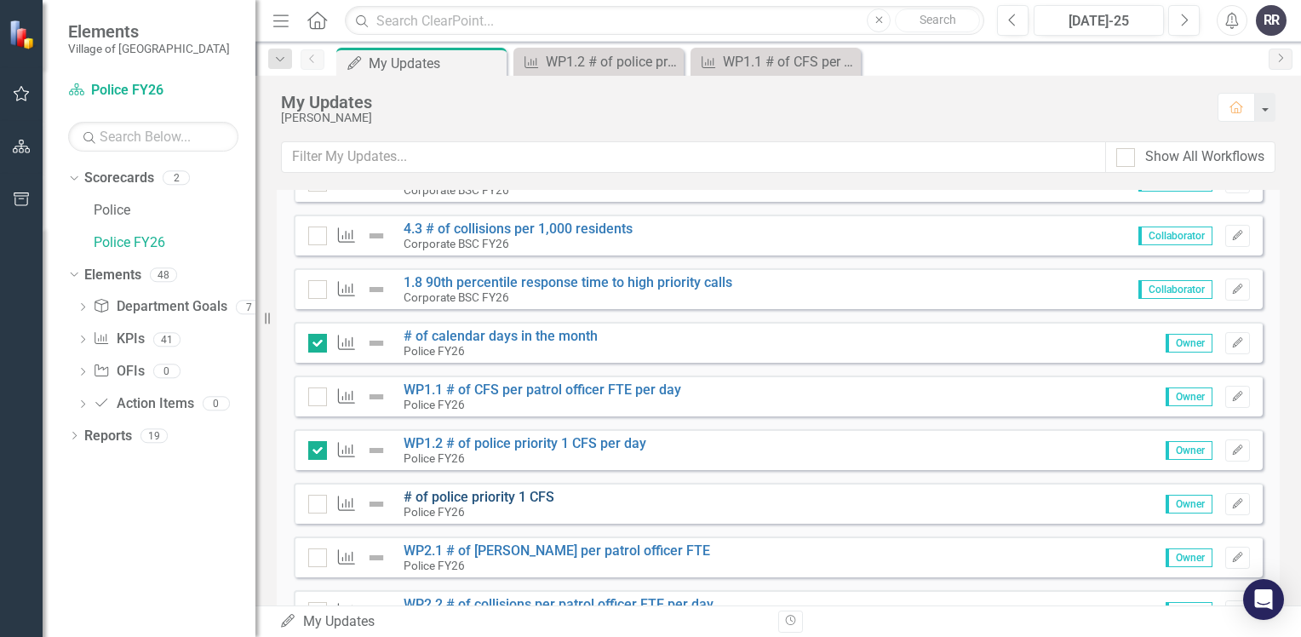
click at [504, 497] on link "# of police priority 1 CFS" at bounding box center [478, 497] width 151 height 16
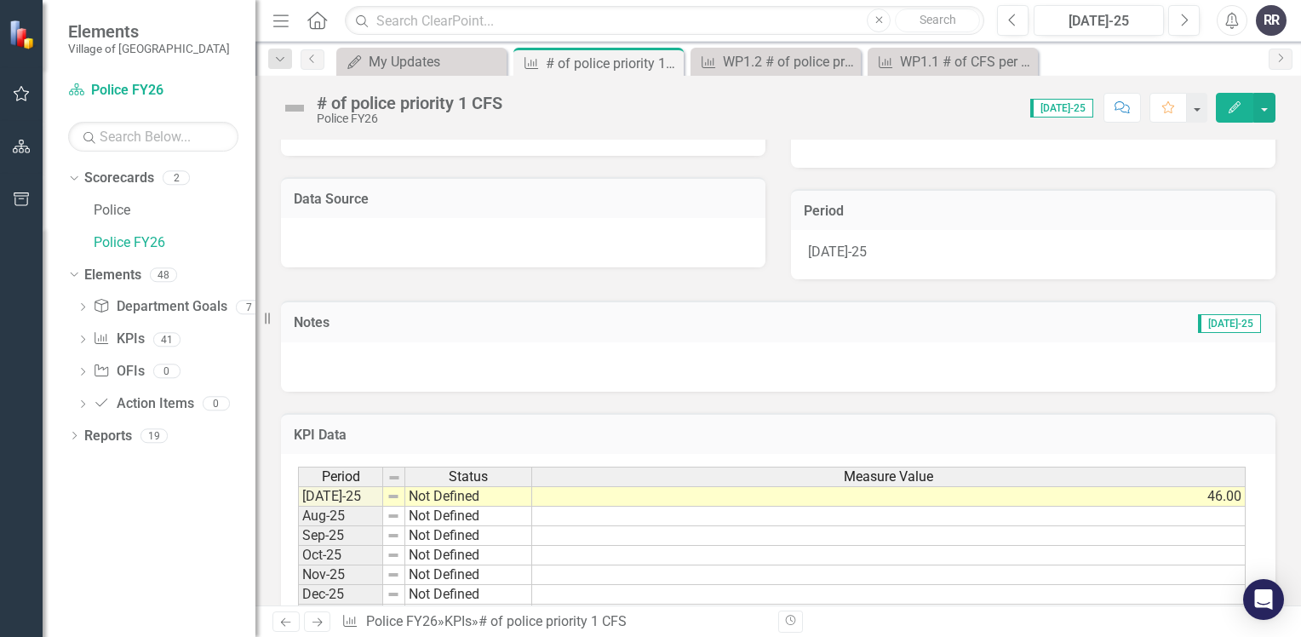
scroll to position [340, 0]
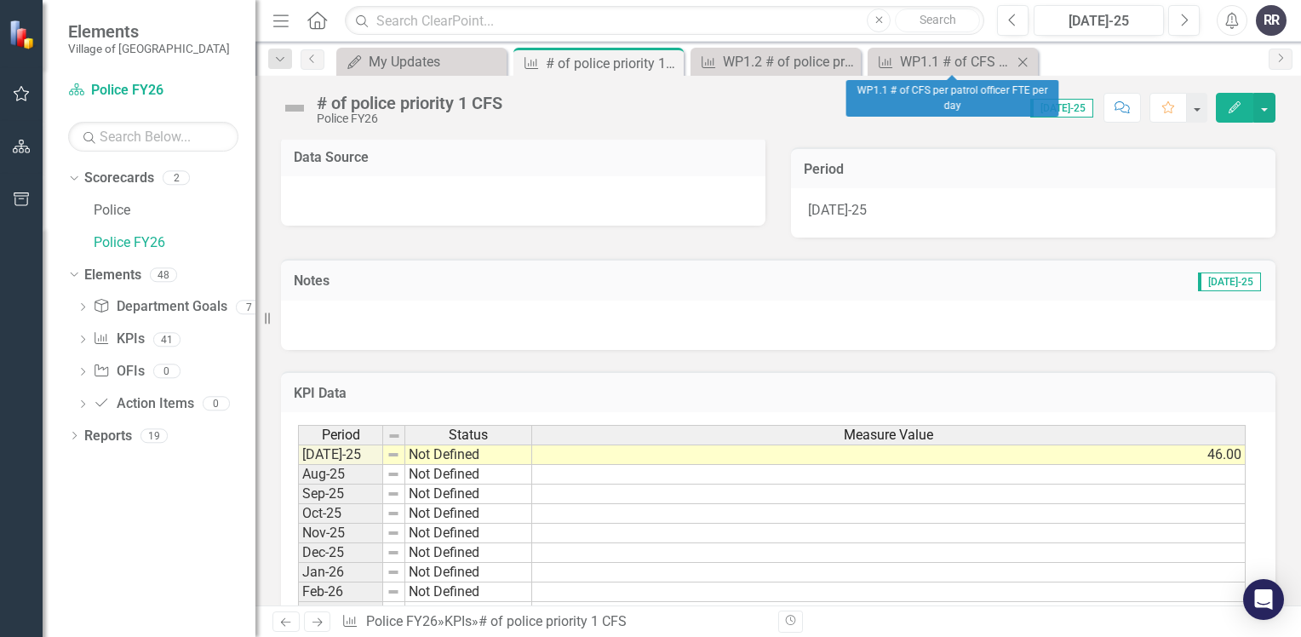
click at [1025, 59] on icon at bounding box center [1022, 61] width 9 height 9
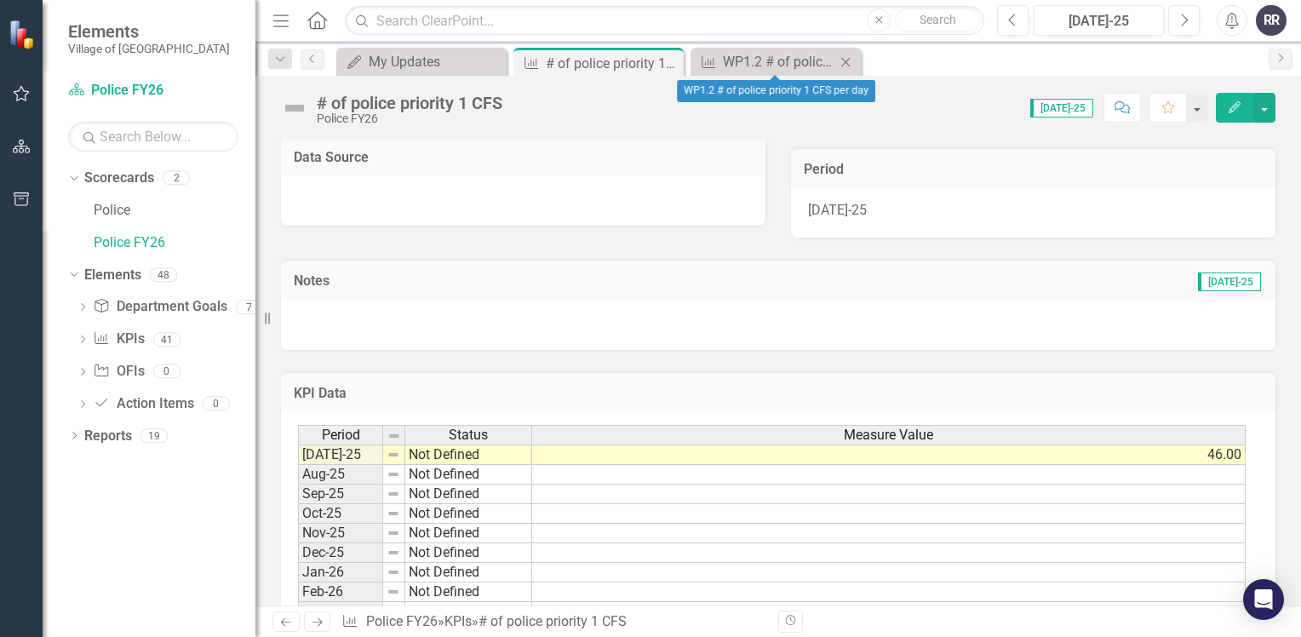
click at [851, 66] on icon "Close" at bounding box center [845, 62] width 17 height 14
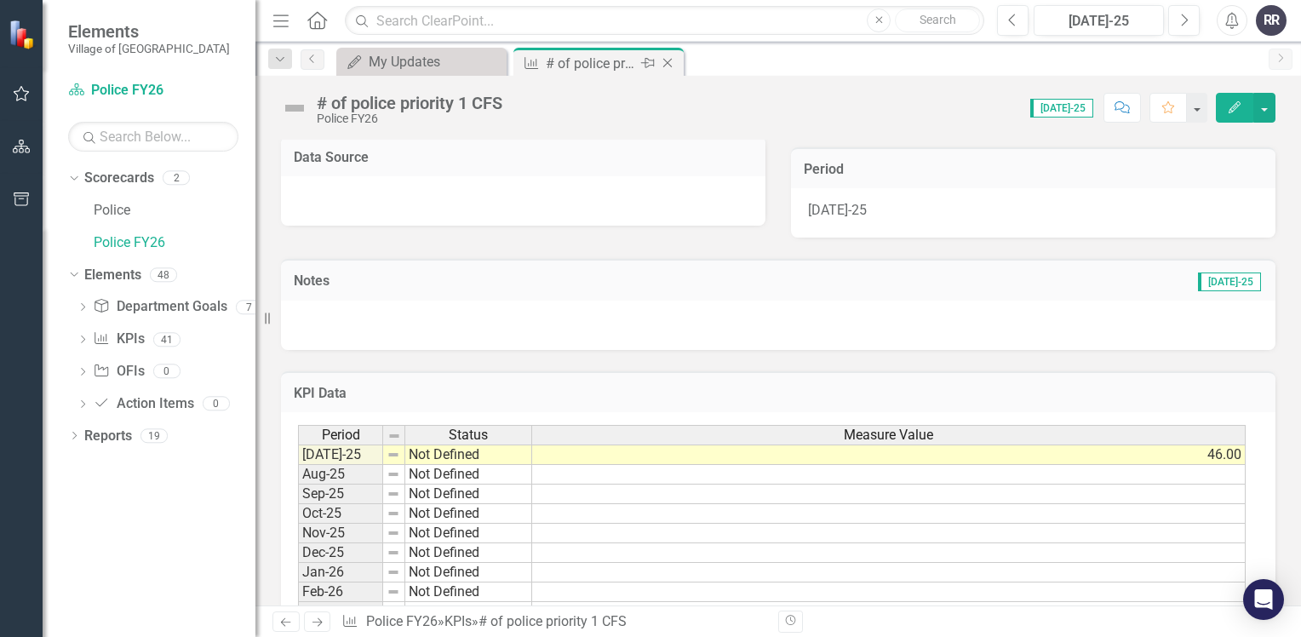
click at [671, 69] on icon "Close" at bounding box center [667, 63] width 17 height 14
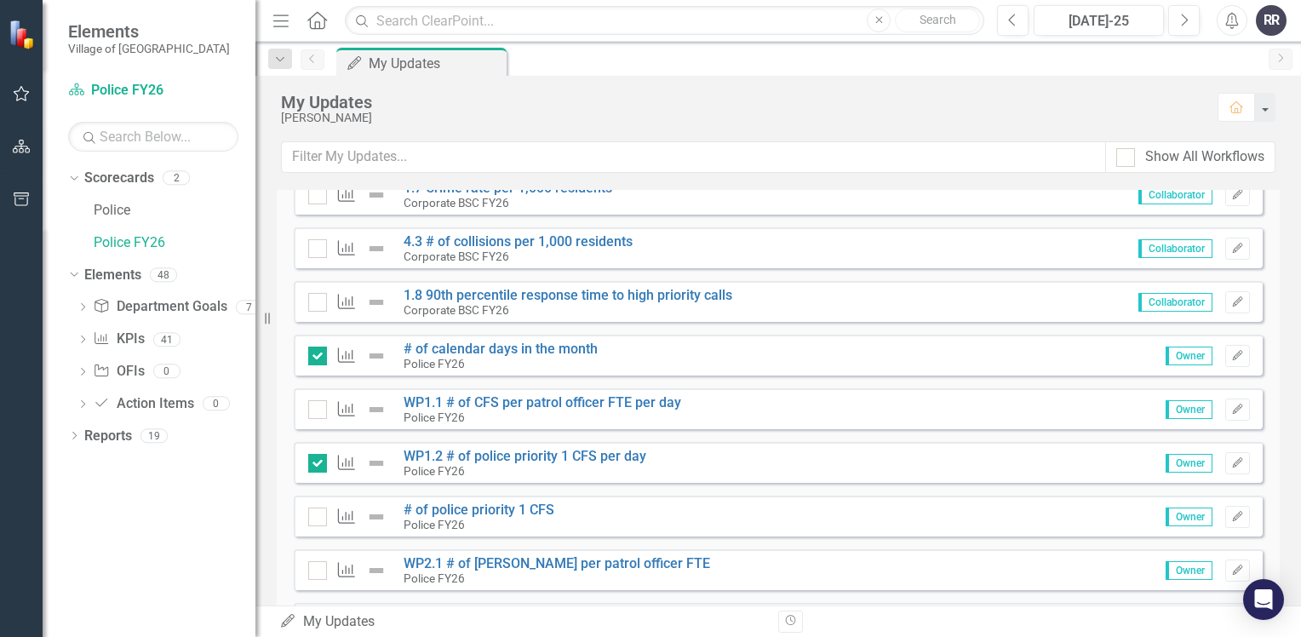
scroll to position [255, 0]
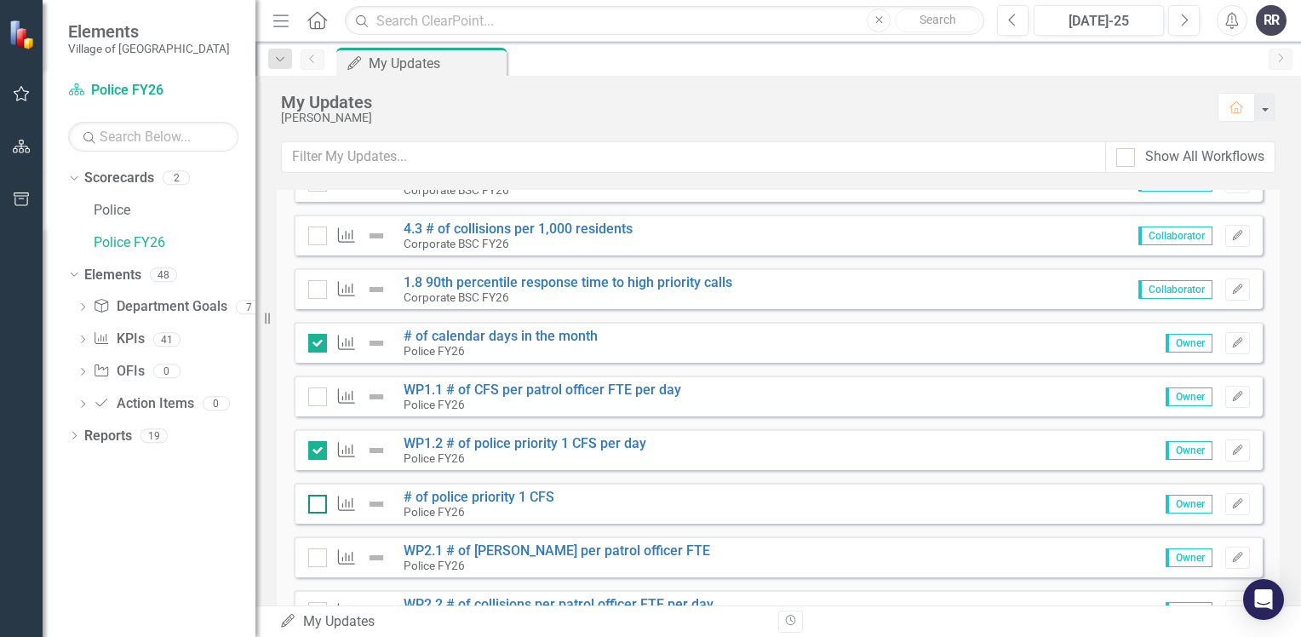
click at [316, 504] on input "checkbox" at bounding box center [313, 500] width 11 height 11
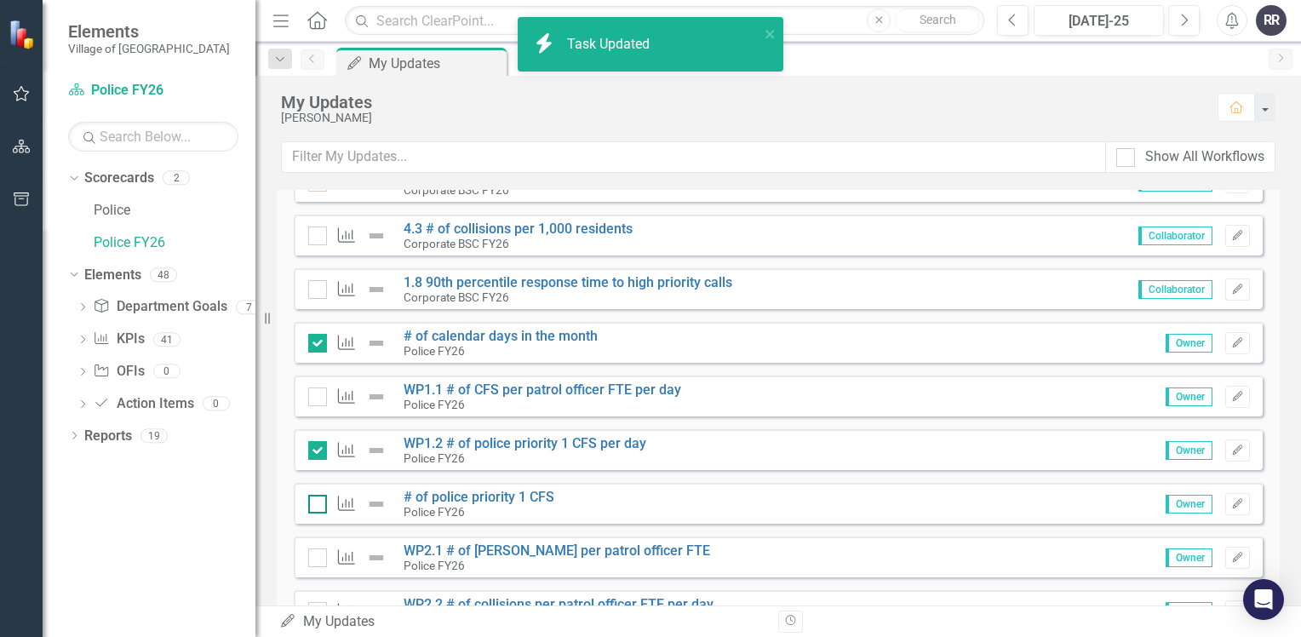
checkbox input "true"
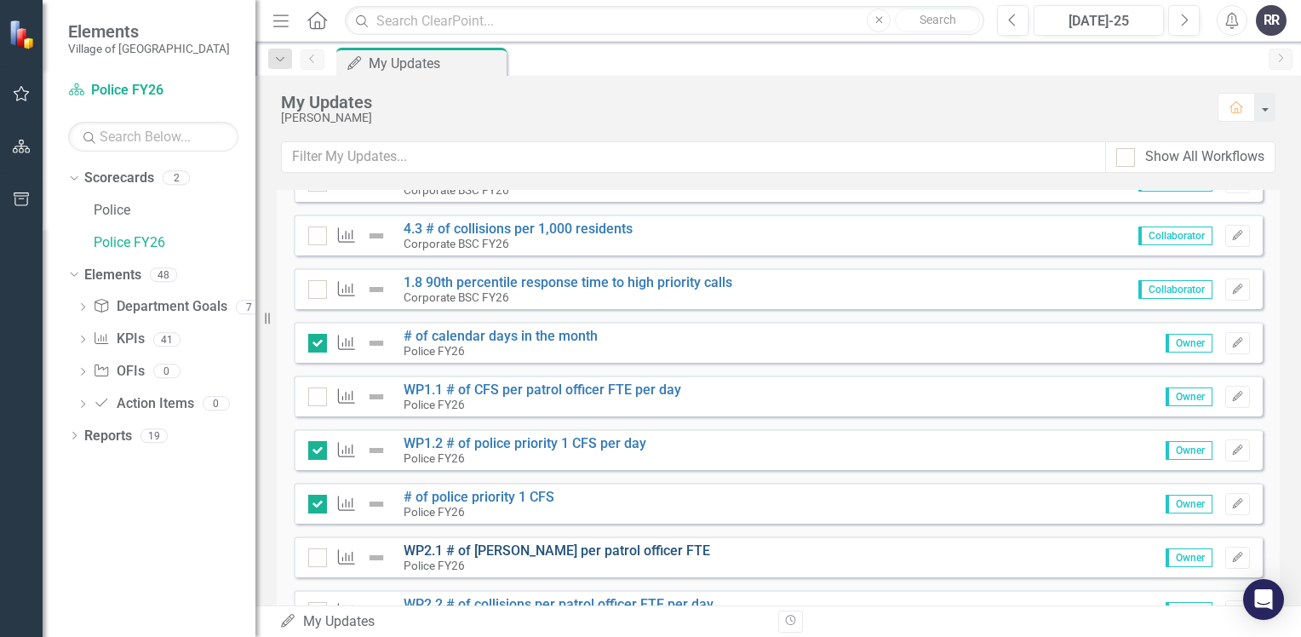
click at [584, 550] on link "WP2.1 # of [PERSON_NAME] per patrol officer FTE" at bounding box center [556, 550] width 306 height 16
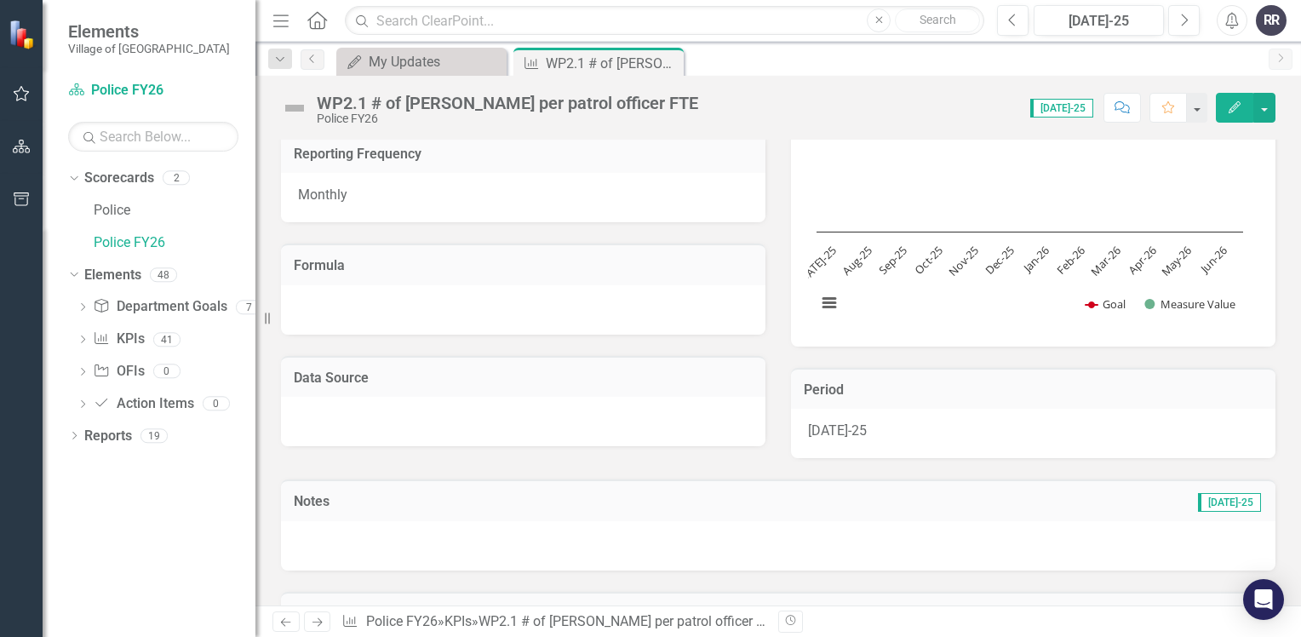
scroll to position [31, 0]
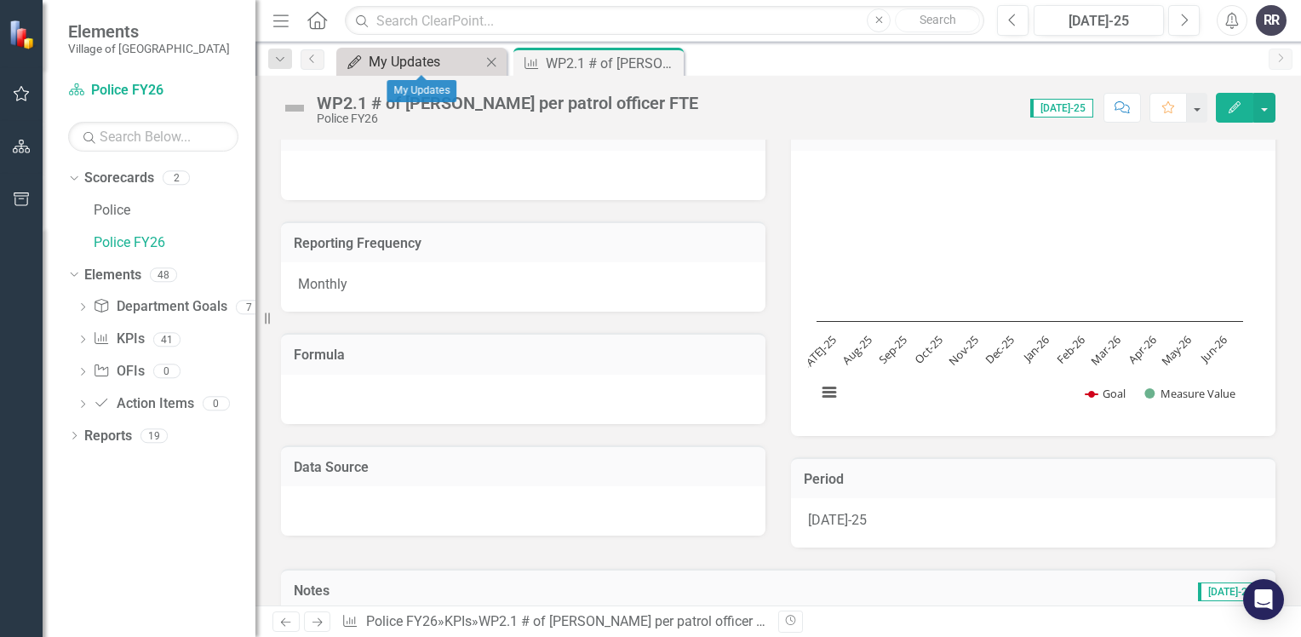
click at [412, 58] on div "My Updates" at bounding box center [425, 61] width 112 height 21
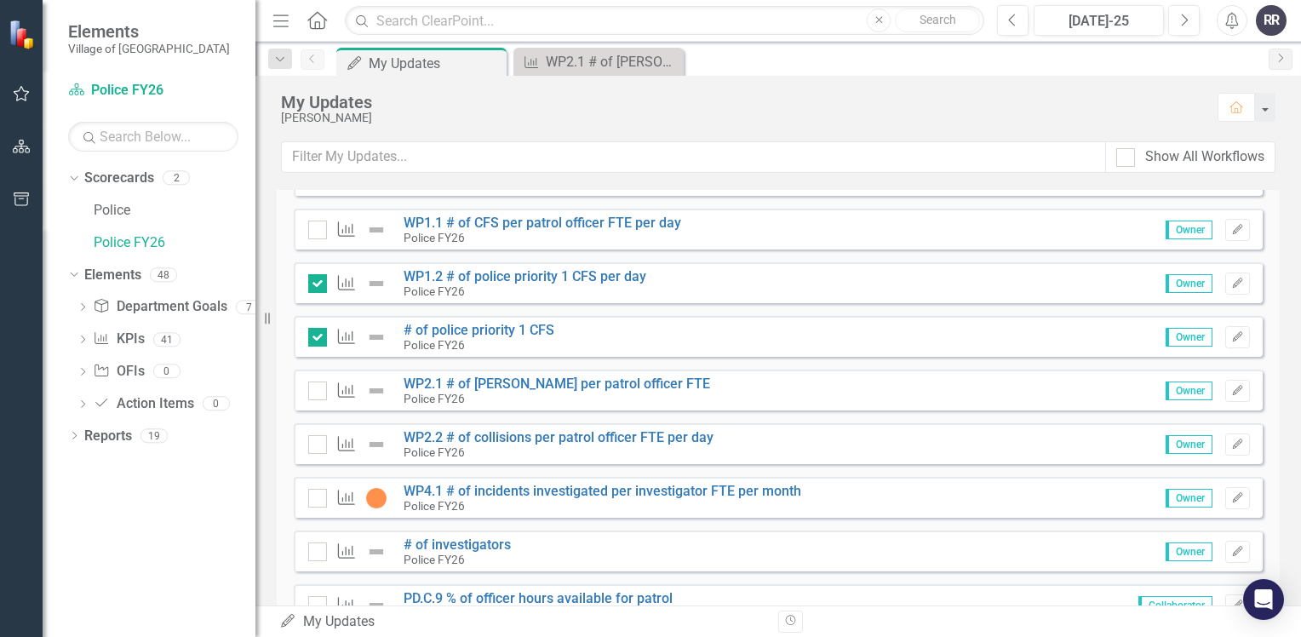
scroll to position [426, 0]
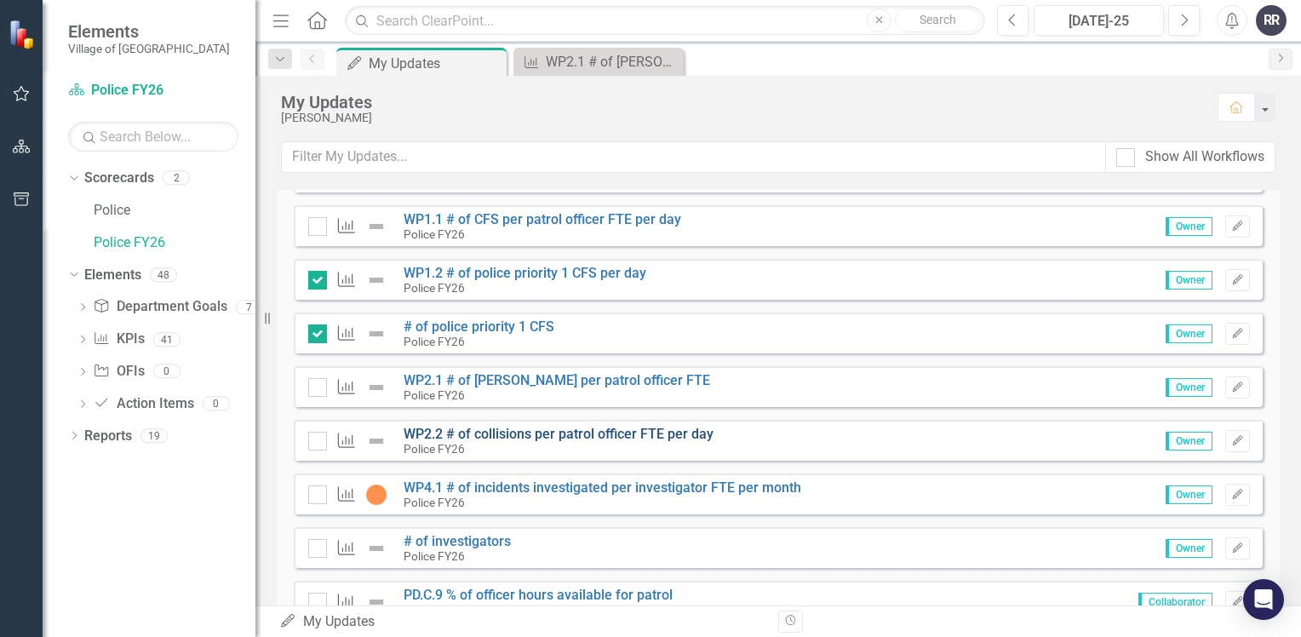
click at [564, 432] on link "WP2.2 # of collisions per patrol officer FTE per day" at bounding box center [558, 434] width 310 height 16
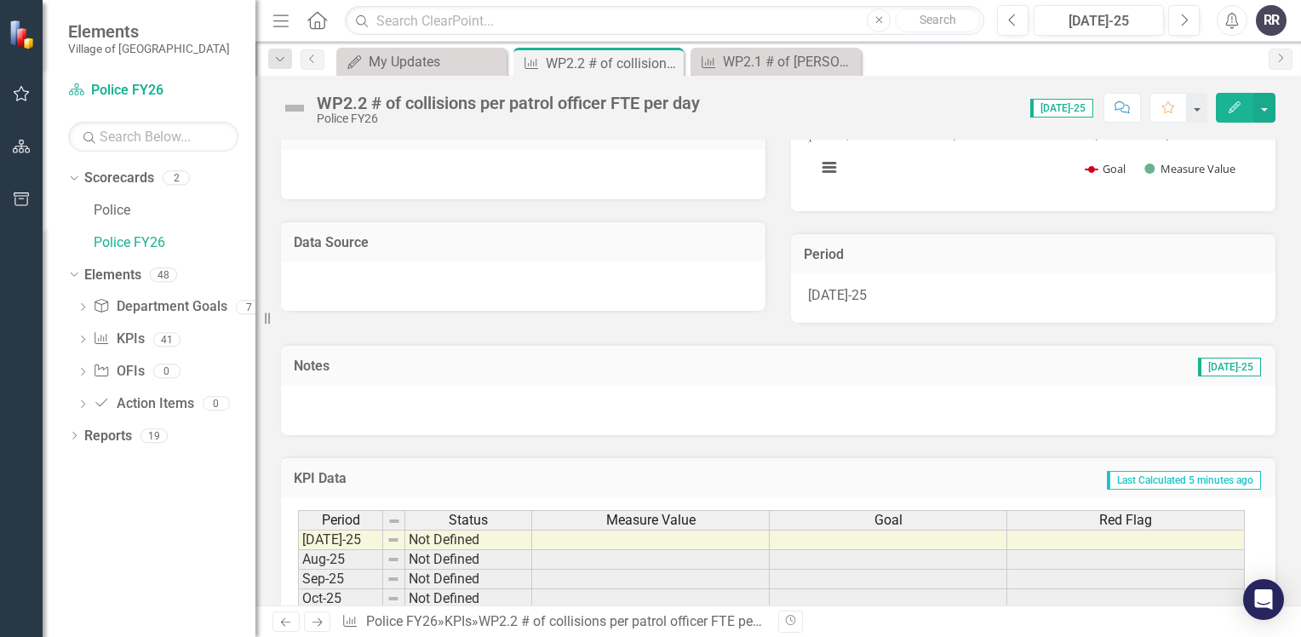
scroll to position [340, 0]
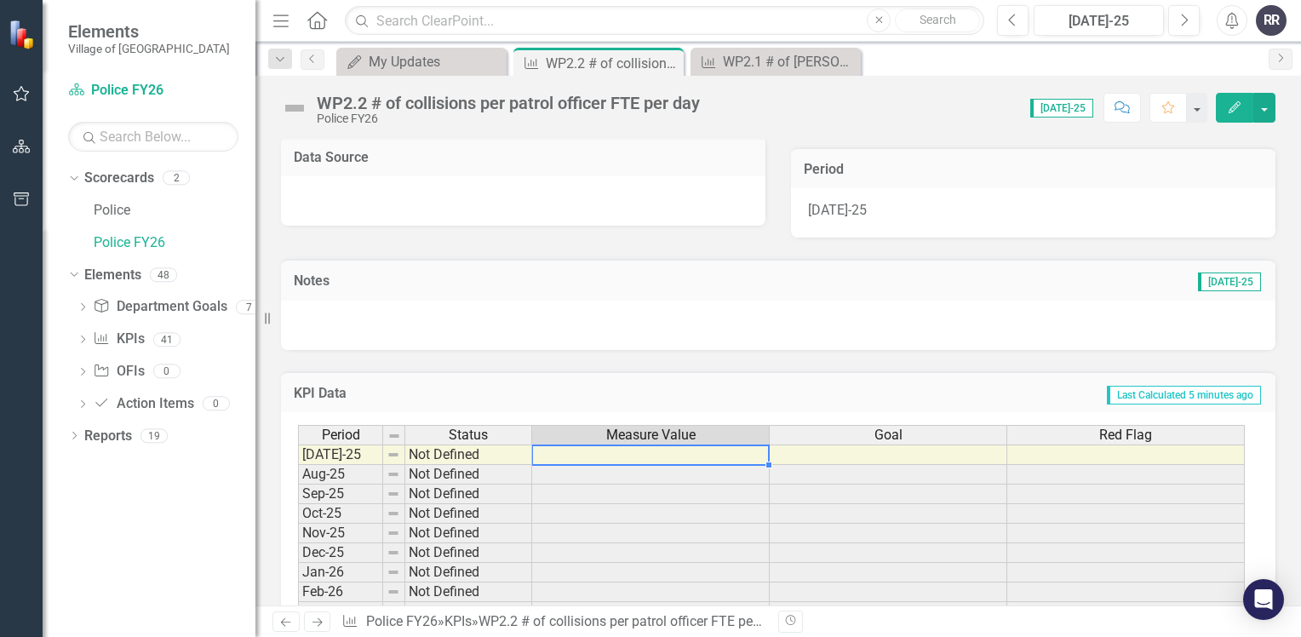
click at [592, 455] on td at bounding box center [650, 454] width 237 height 20
click at [452, 66] on div "My Updates" at bounding box center [425, 61] width 112 height 21
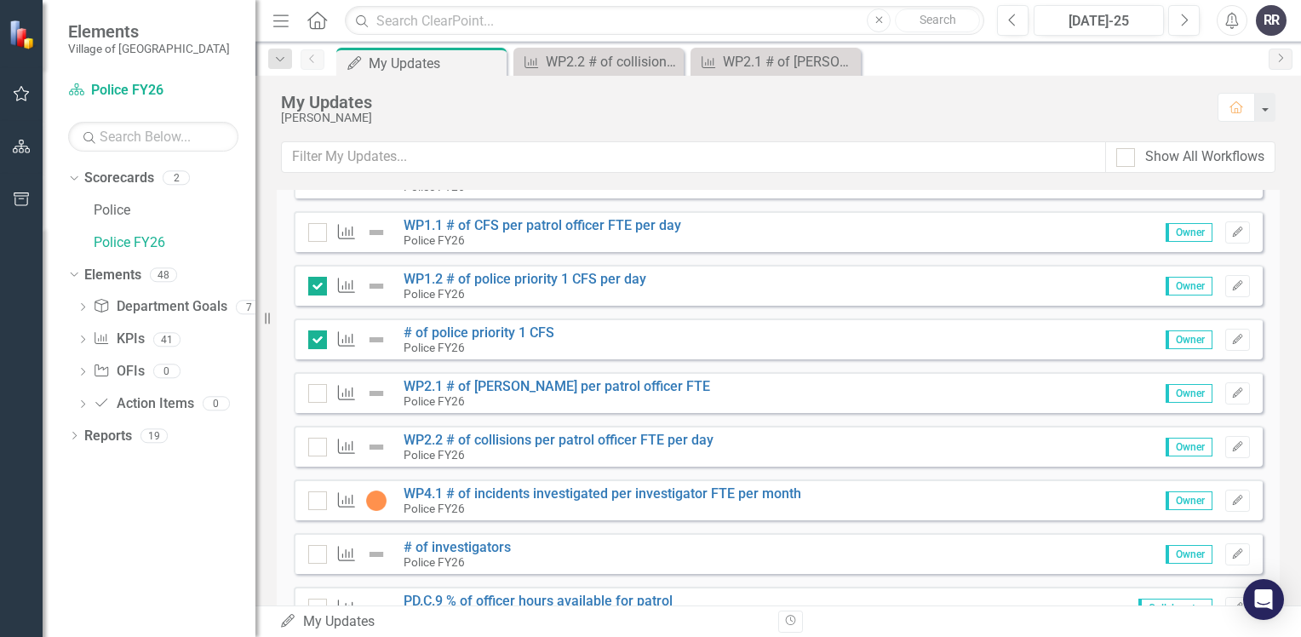
scroll to position [426, 0]
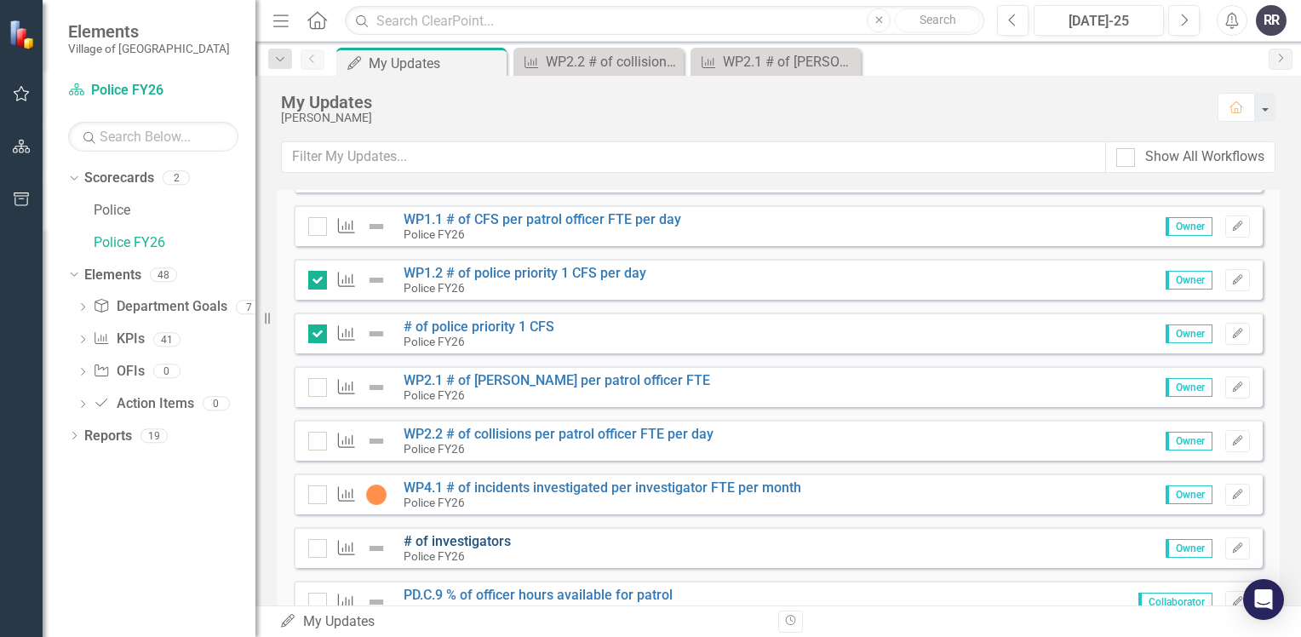
click at [486, 543] on link "# of investigators" at bounding box center [456, 541] width 107 height 16
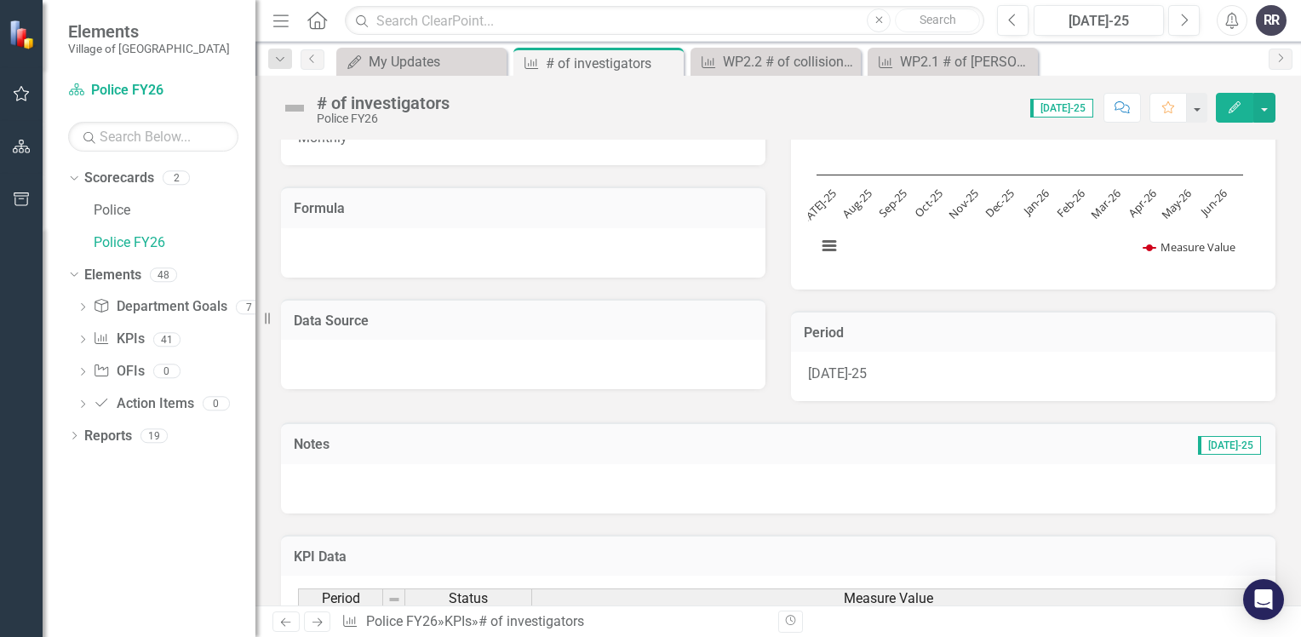
scroll to position [255, 0]
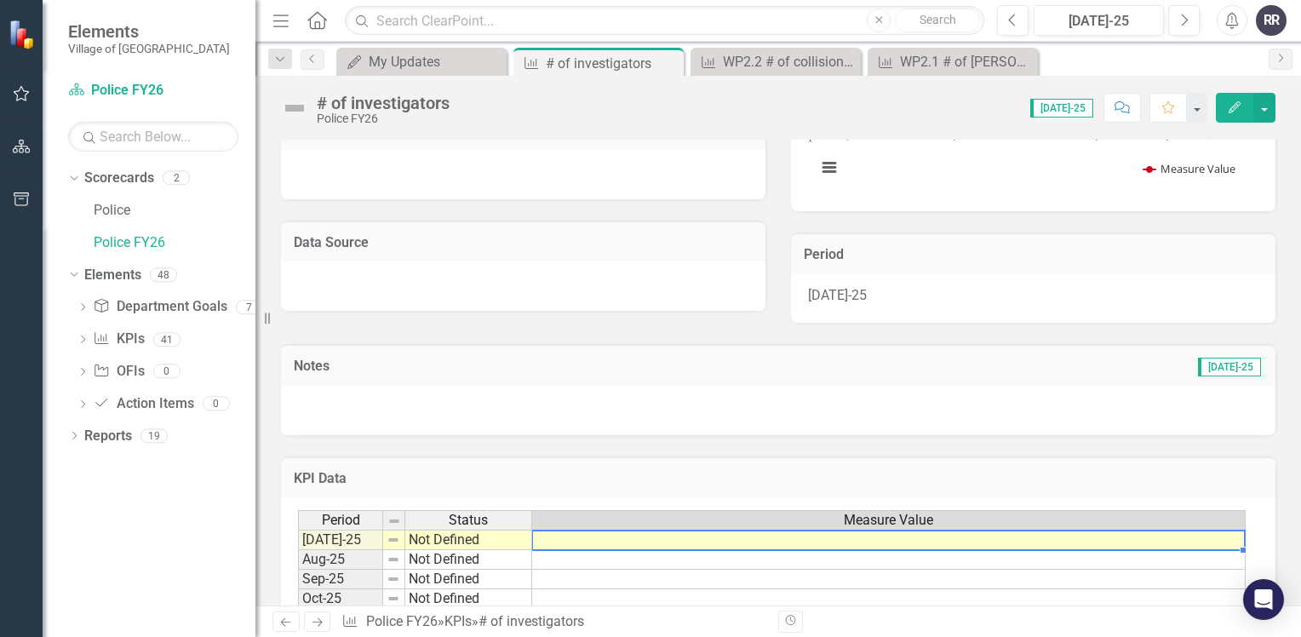
click at [546, 540] on td at bounding box center [888, 539] width 713 height 20
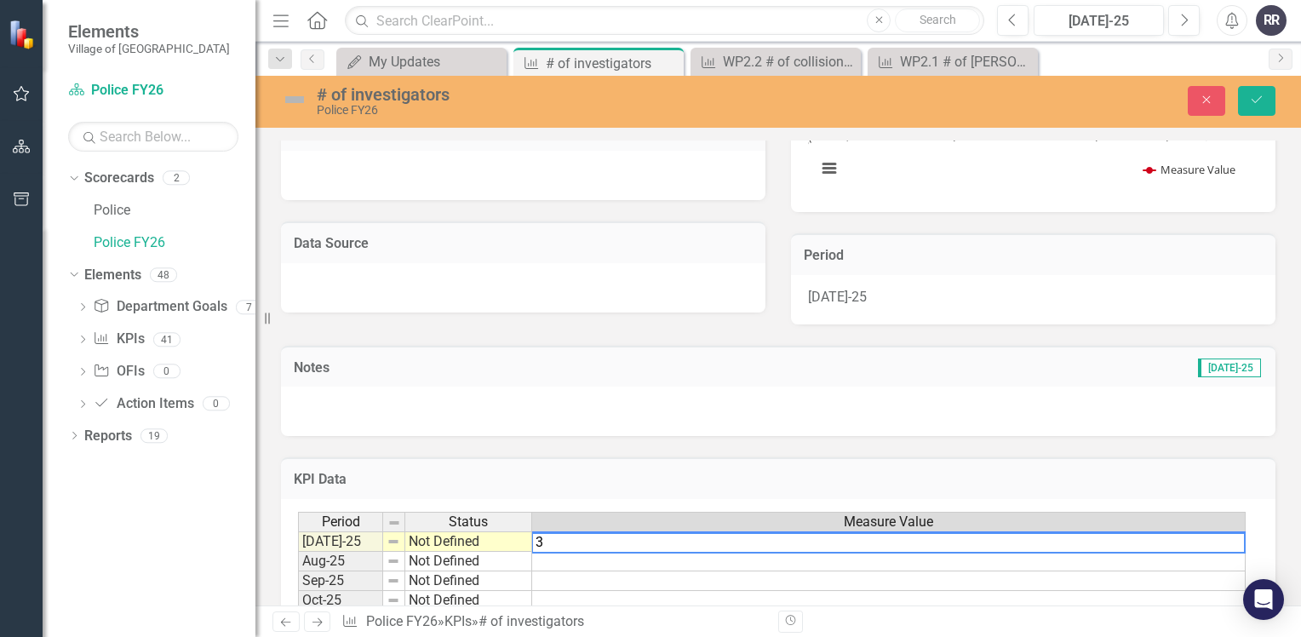
type textarea "3"
click at [560, 560] on td at bounding box center [888, 562] width 713 height 20
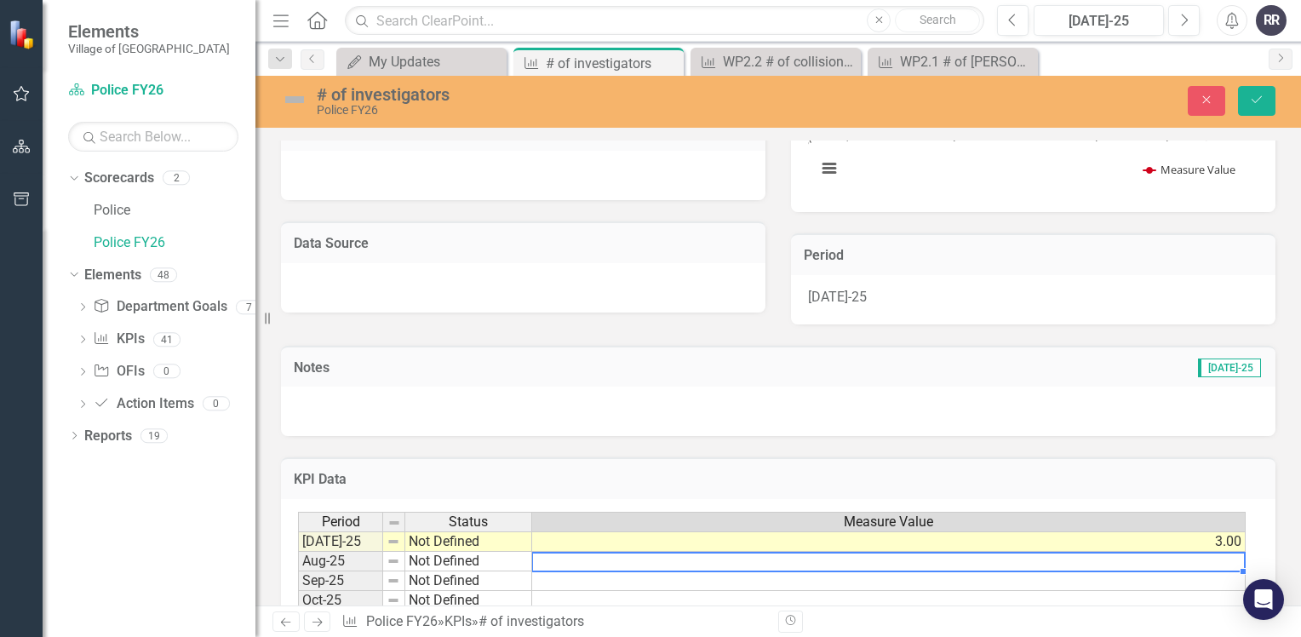
type textarea "3"
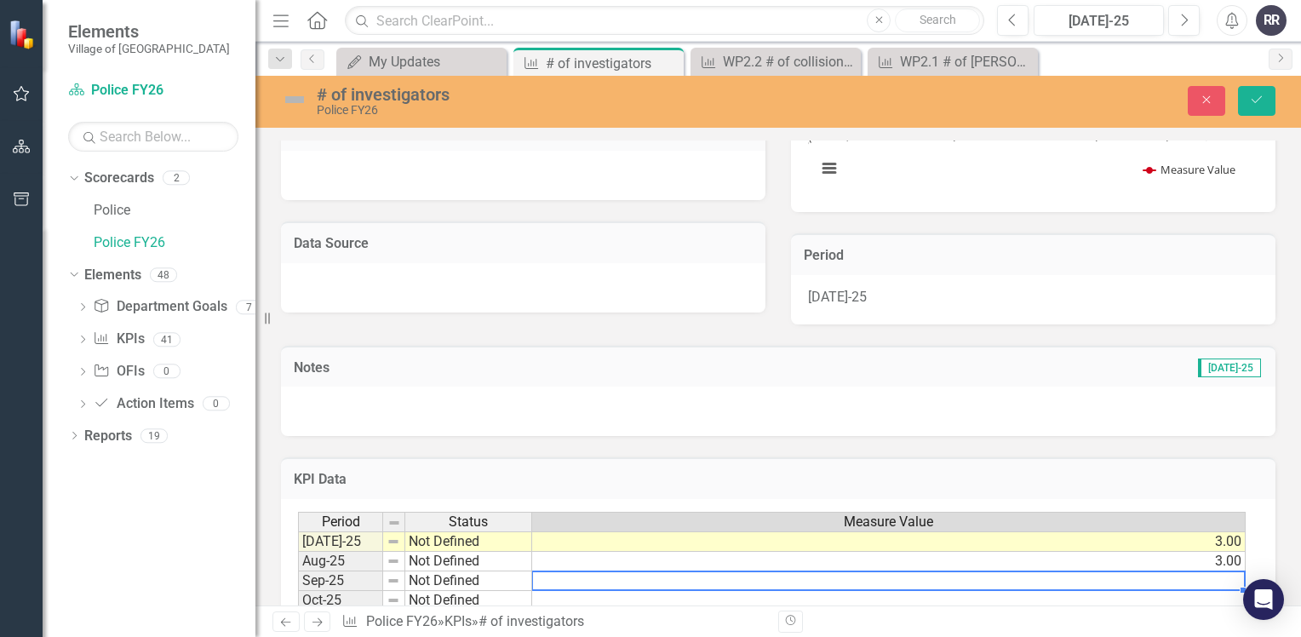
type textarea "3"
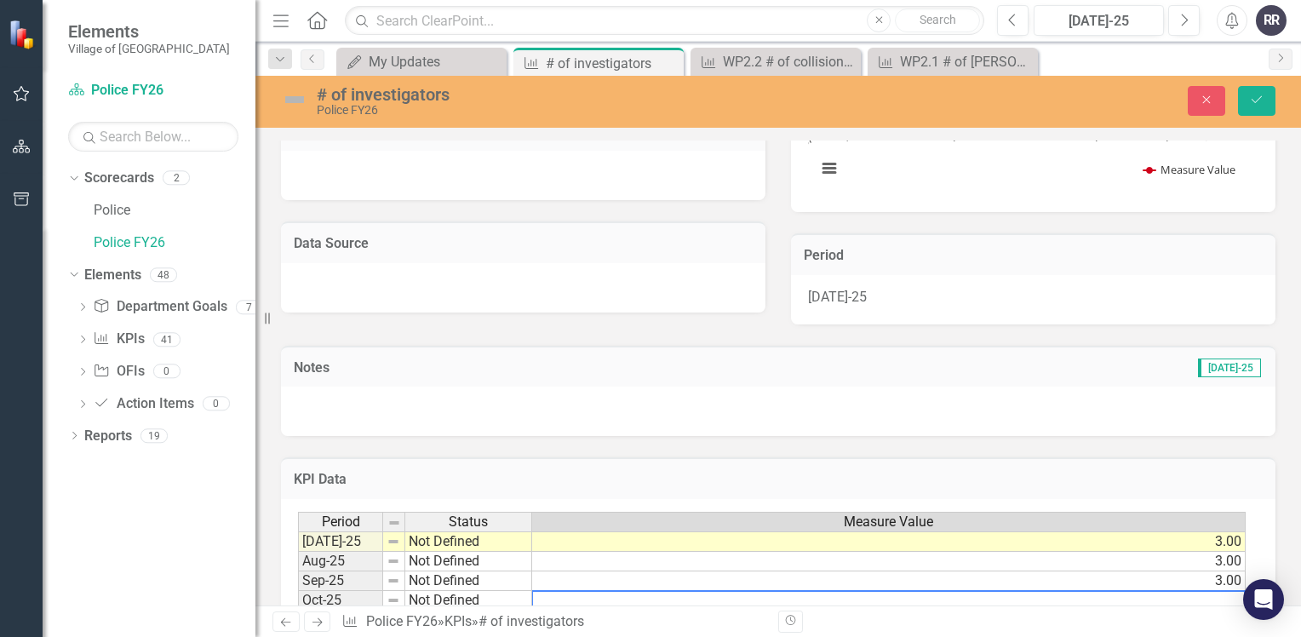
type textarea "3"
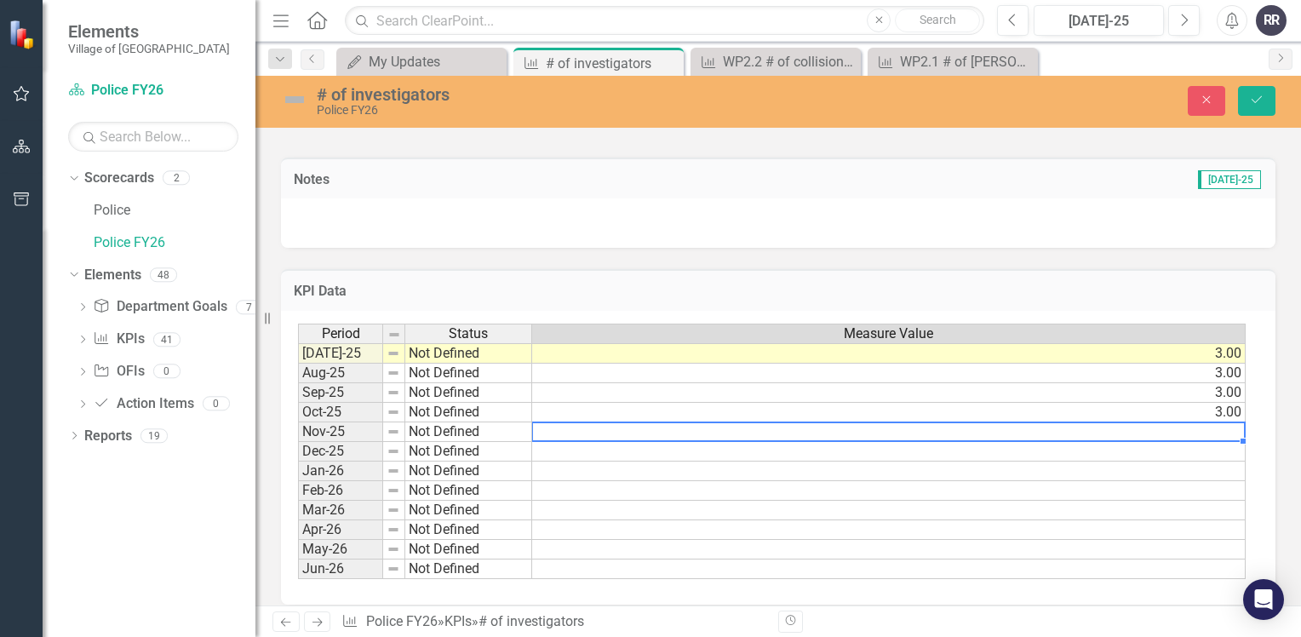
scroll to position [457, 0]
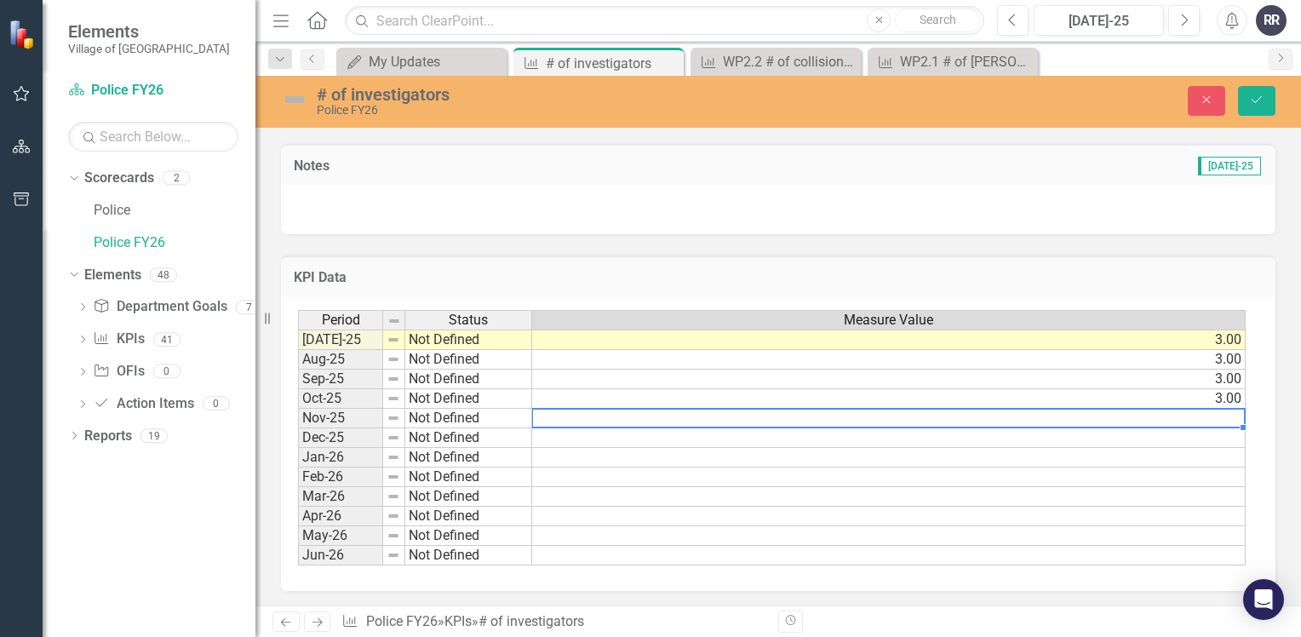
type textarea "3"
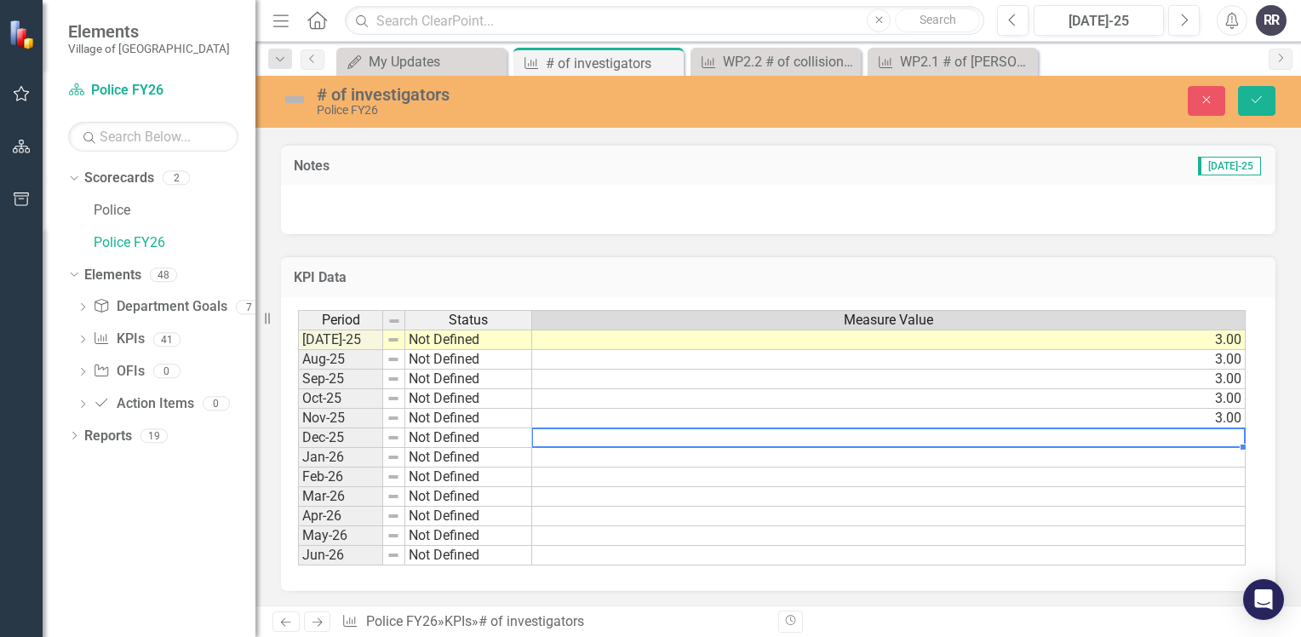
type textarea "3"
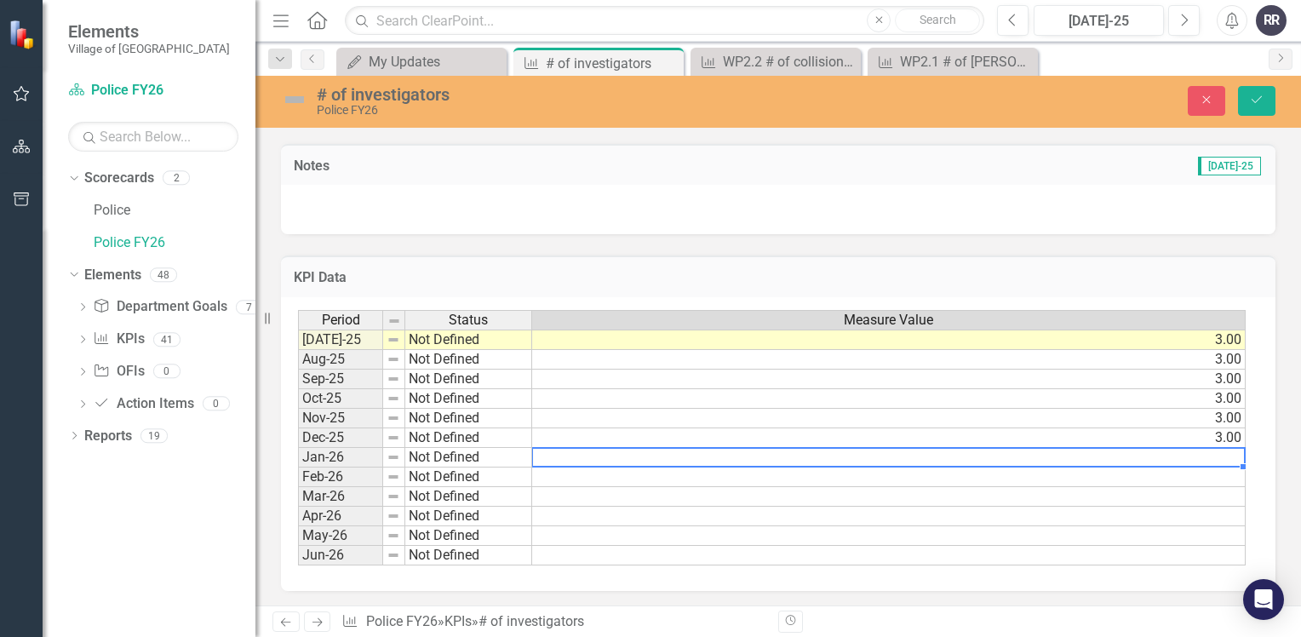
type textarea "3"
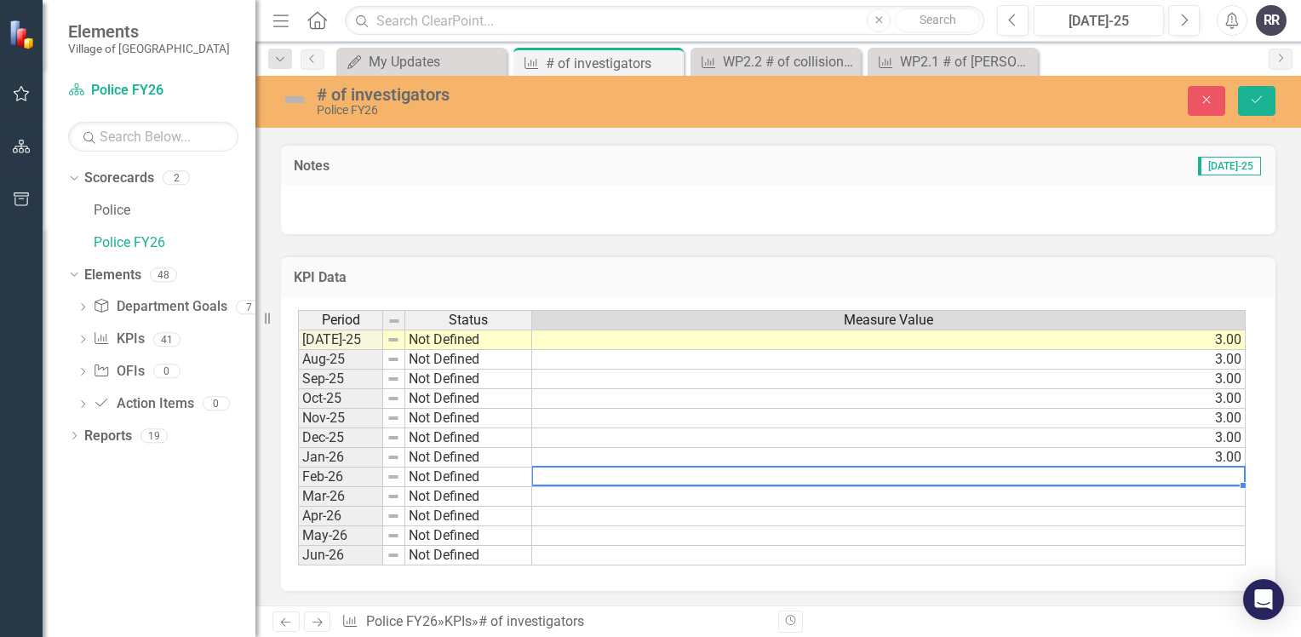
type textarea "3"
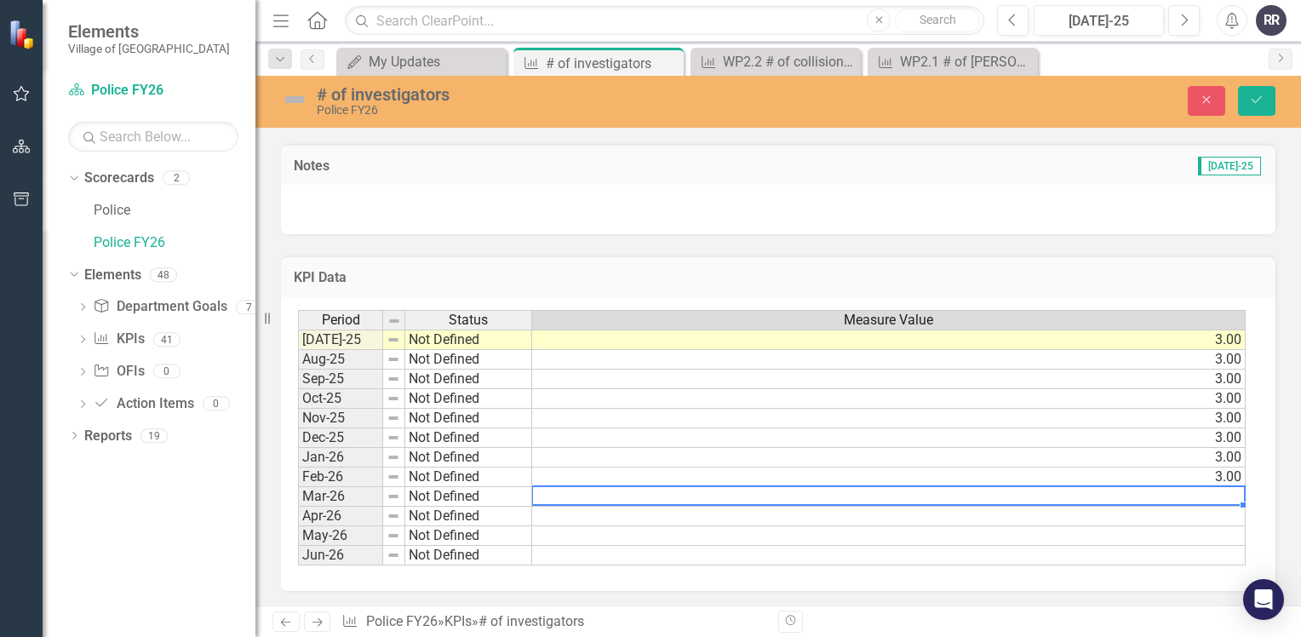
type textarea "3"
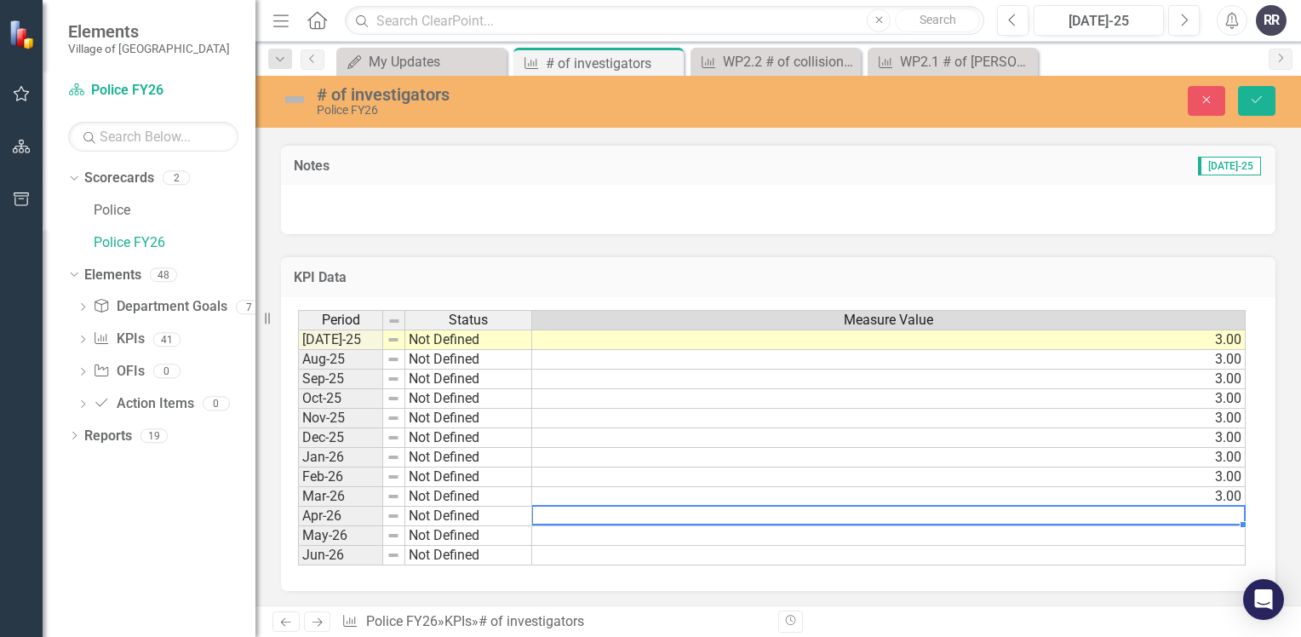
type textarea "3"
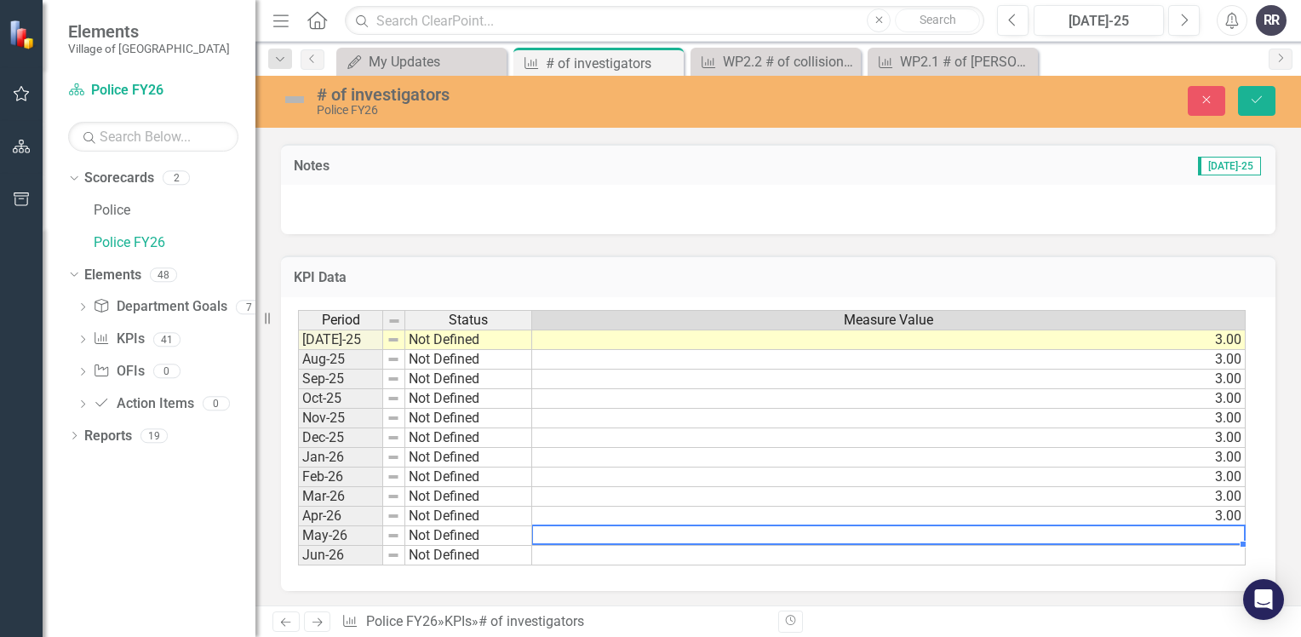
type textarea "3"
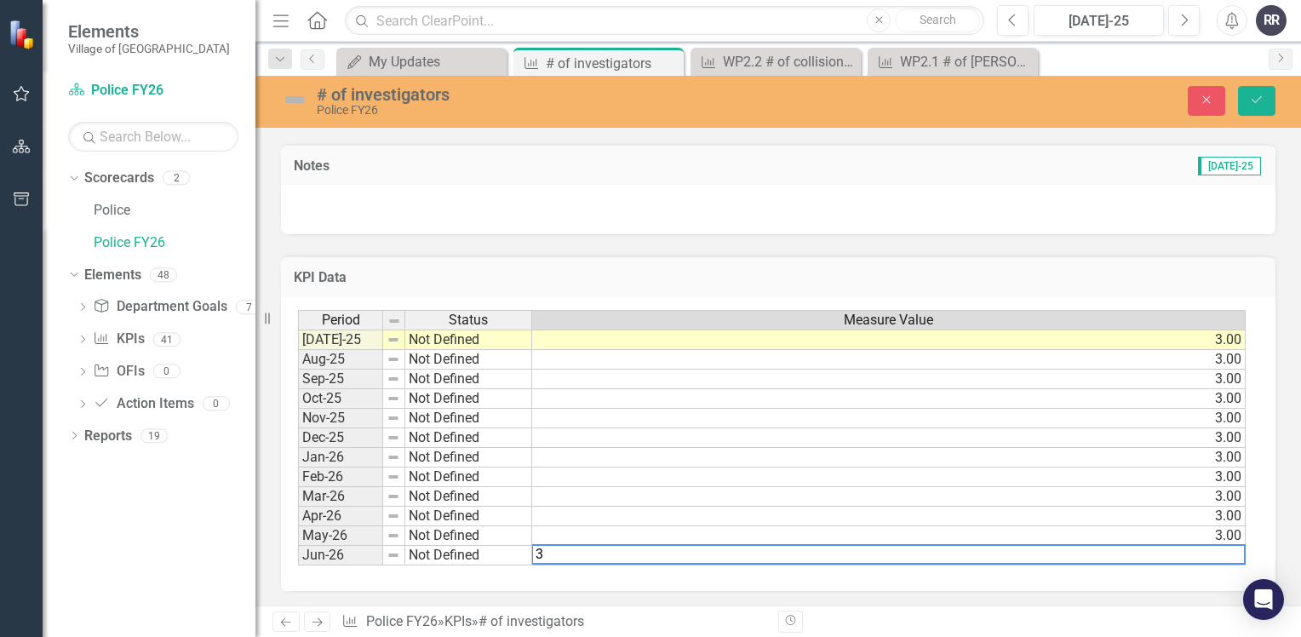
type textarea "3"
click at [1145, 255] on div "KPI Data Last Calculated" at bounding box center [778, 276] width 994 height 42
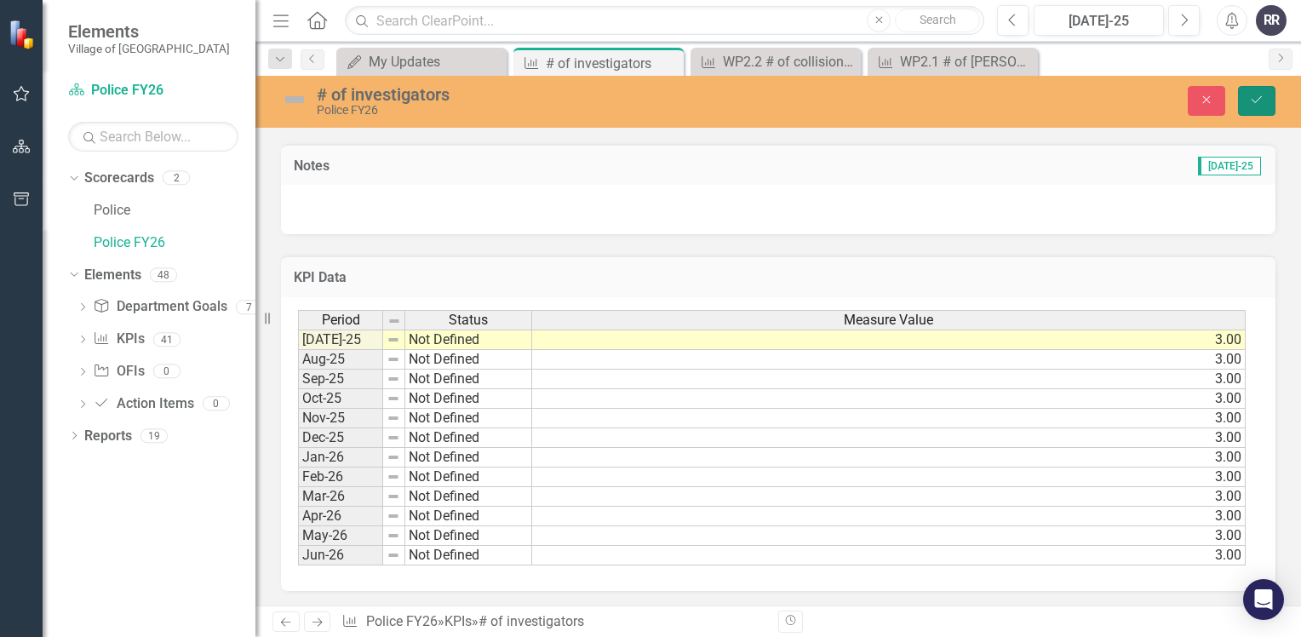
click at [1262, 106] on icon "Save" at bounding box center [1256, 100] width 15 height 12
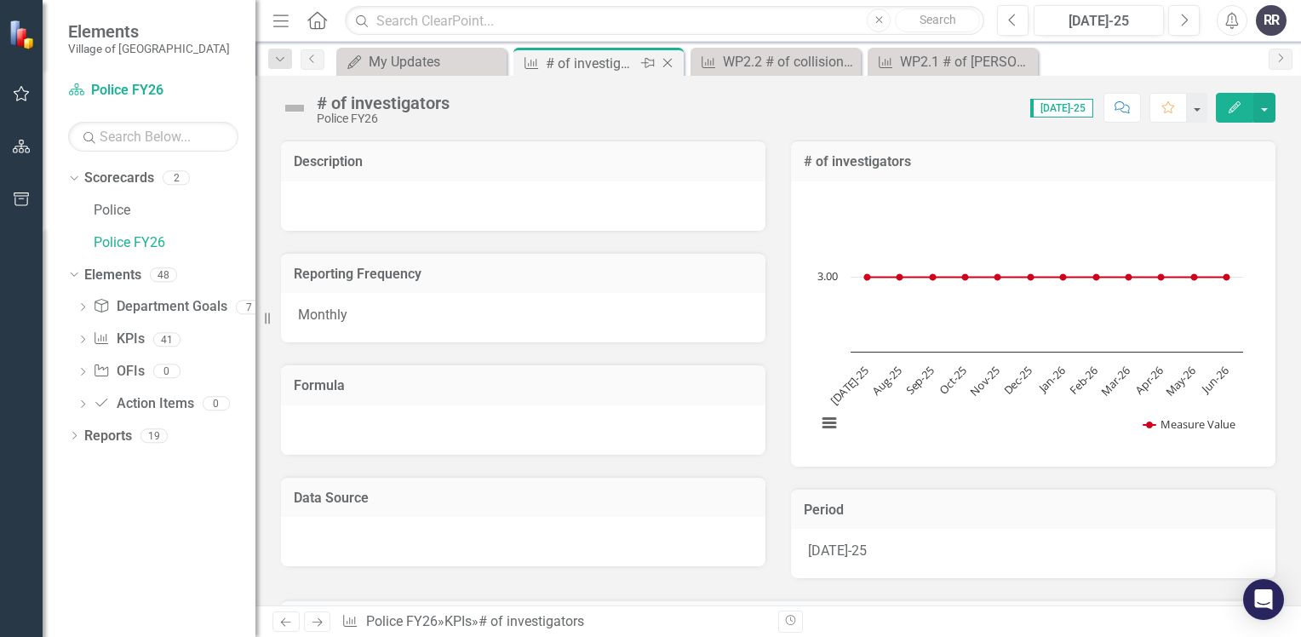
click at [661, 60] on icon "Close" at bounding box center [667, 63] width 17 height 14
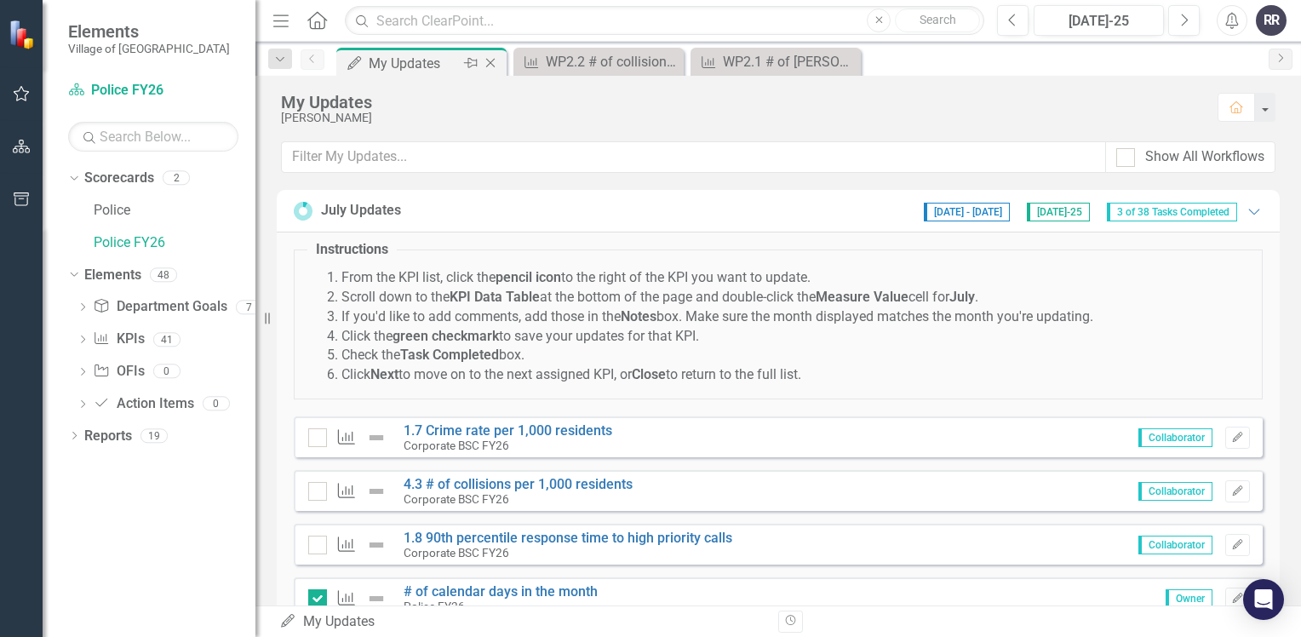
click at [465, 61] on icon "Pin" at bounding box center [471, 62] width 14 height 17
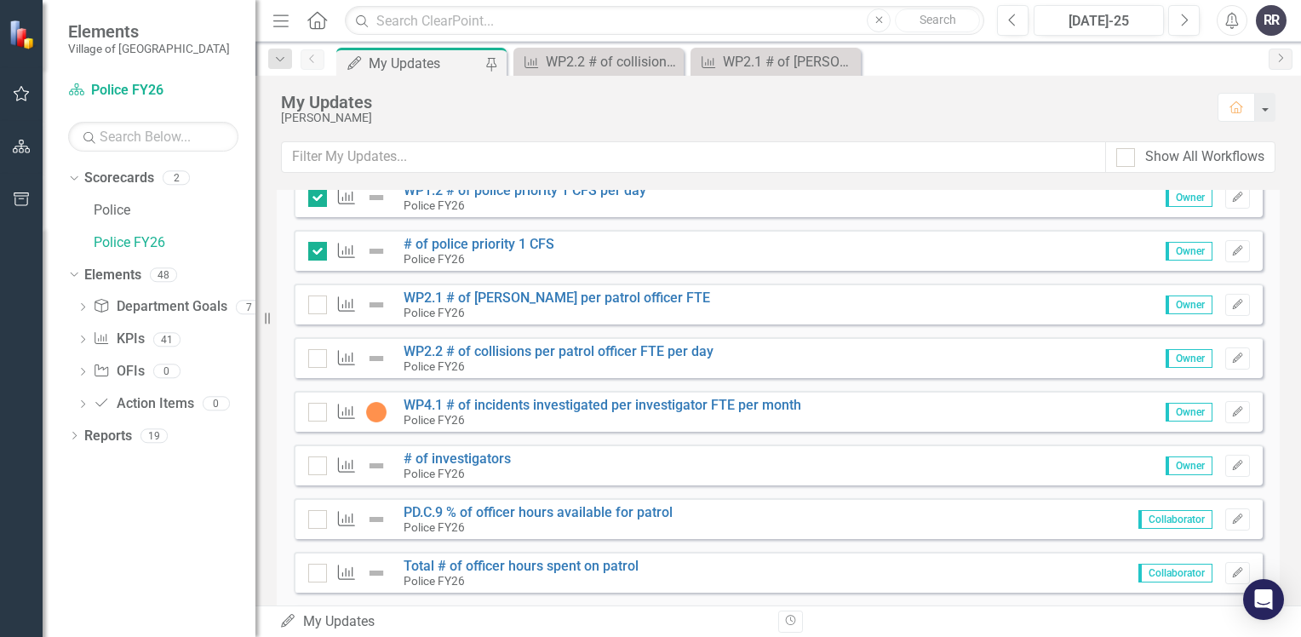
scroll to position [511, 0]
click at [317, 458] on input "checkbox" at bounding box center [313, 459] width 11 height 11
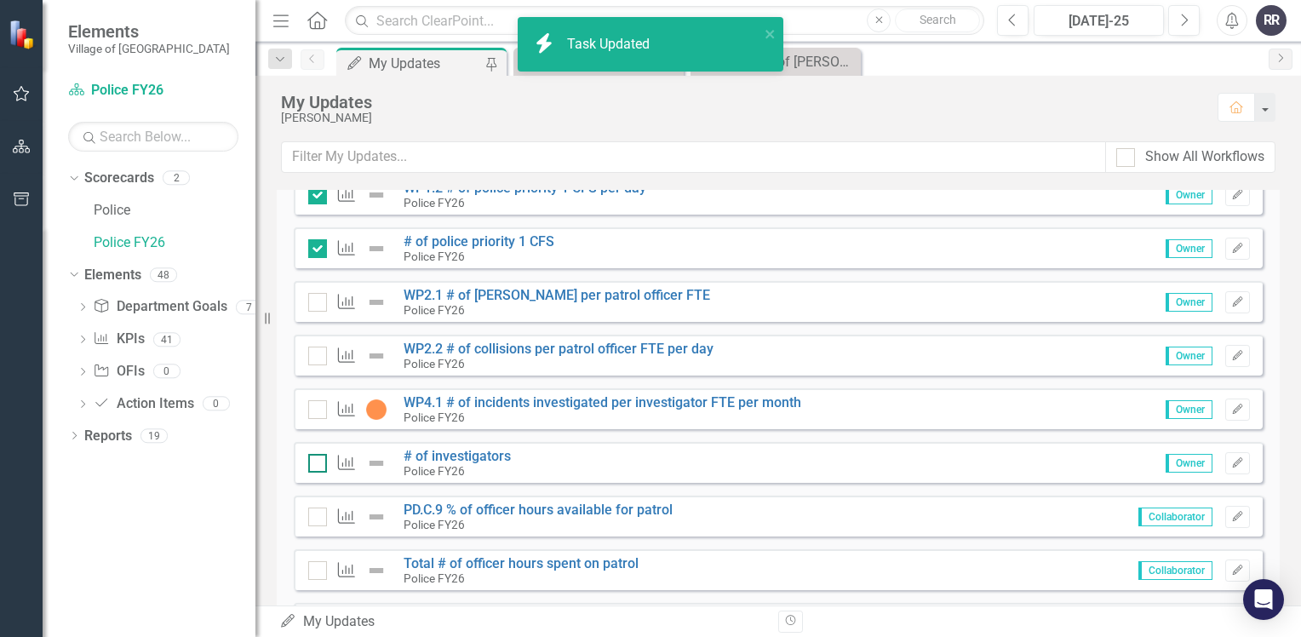
checkbox input "true"
click at [533, 398] on link "WP4.1 # of incidents investigated per investigator FTE per month" at bounding box center [602, 402] width 398 height 16
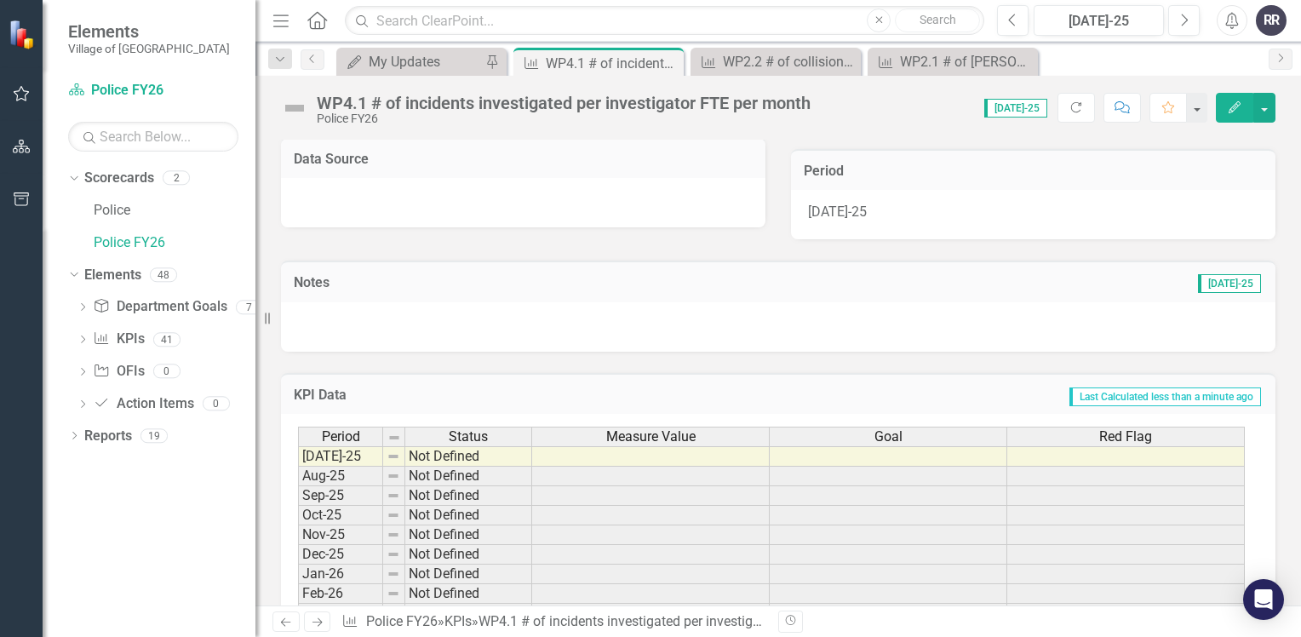
scroll to position [340, 0]
click at [678, 66] on div "Close" at bounding box center [668, 63] width 21 height 21
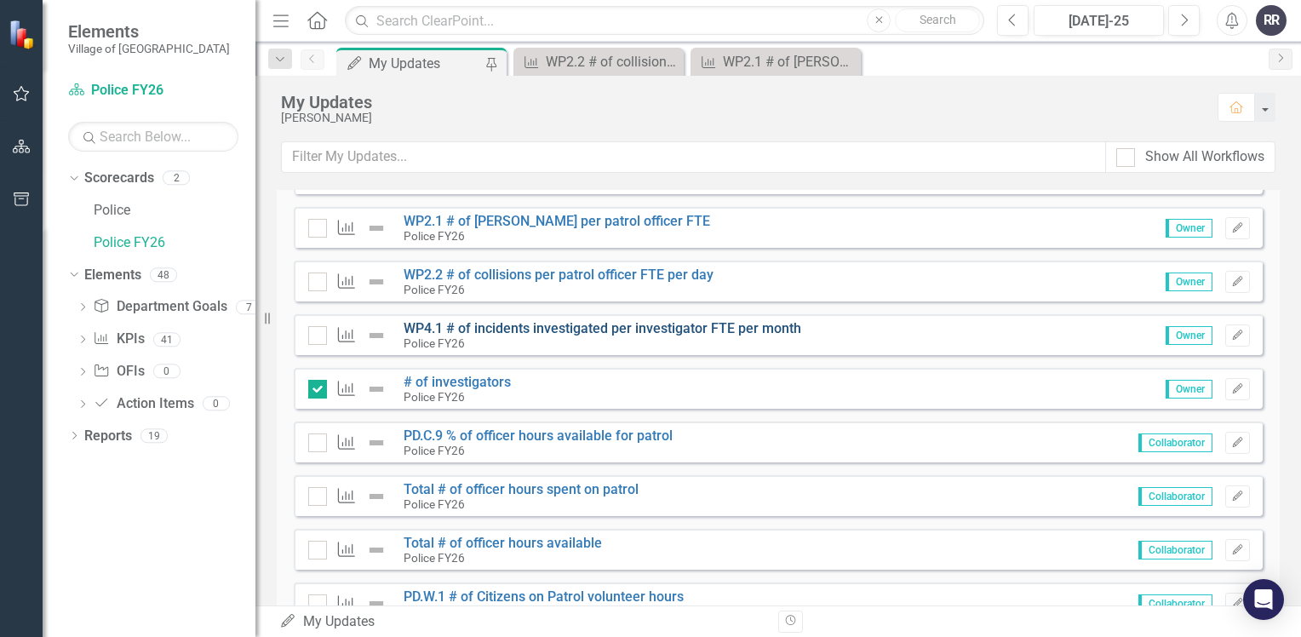
scroll to position [596, 0]
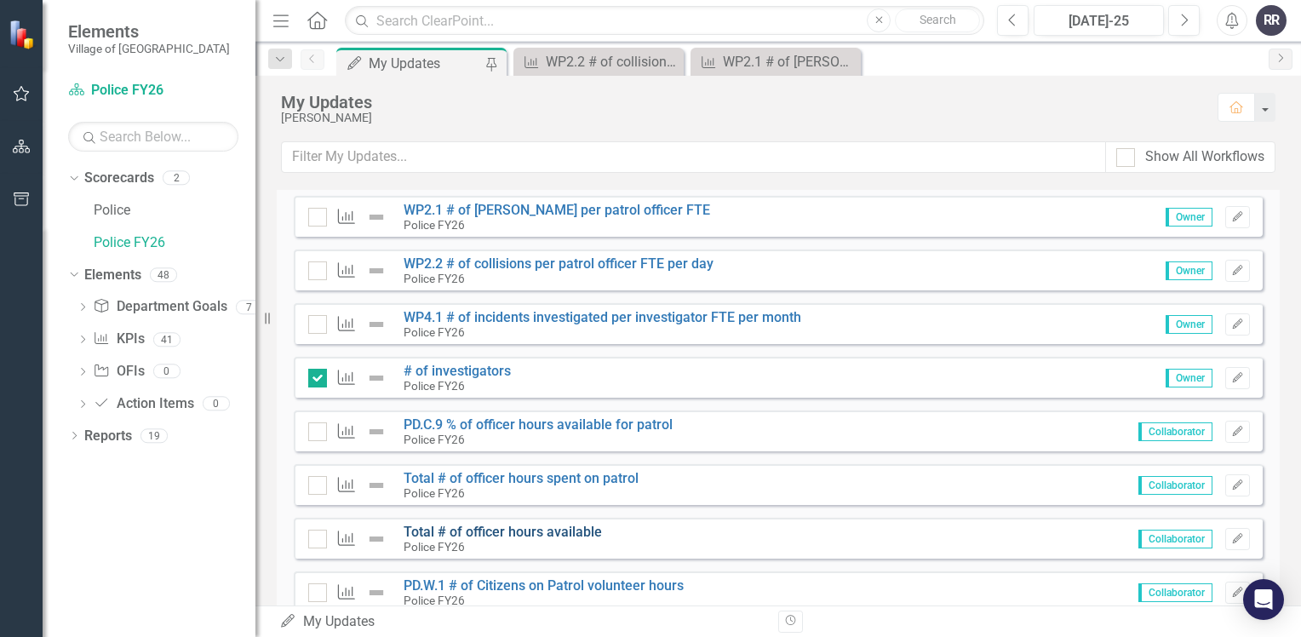
click at [521, 531] on link "Total # of officer hours available" at bounding box center [502, 531] width 198 height 16
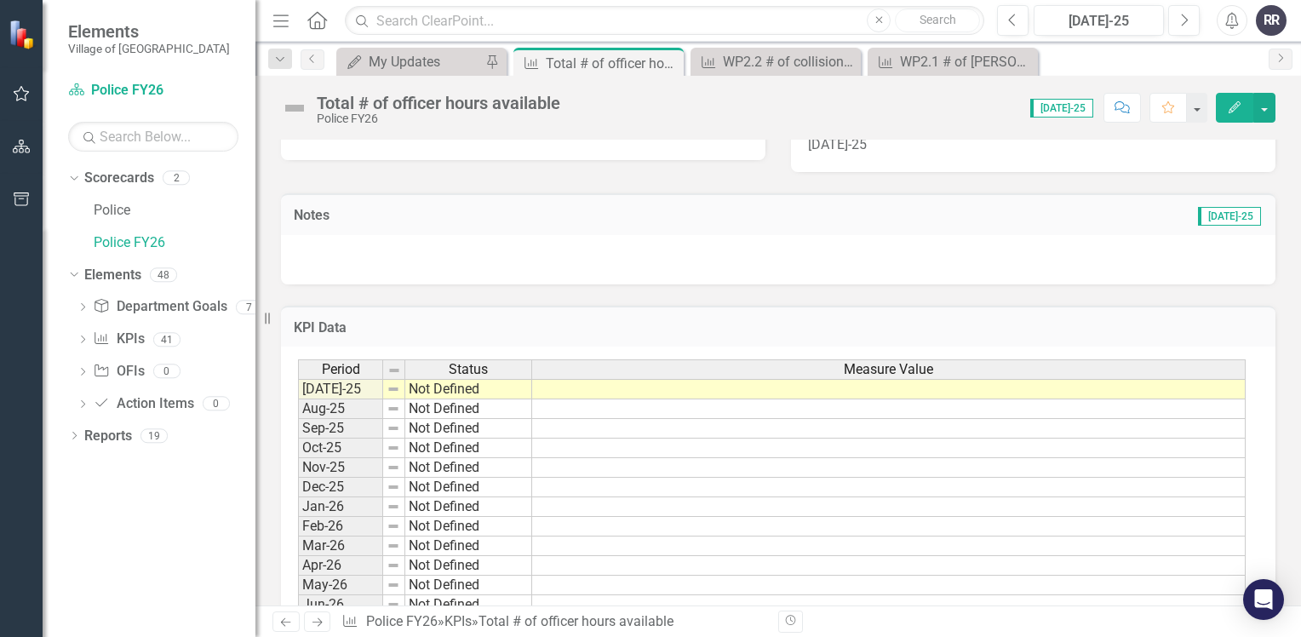
scroll to position [426, 0]
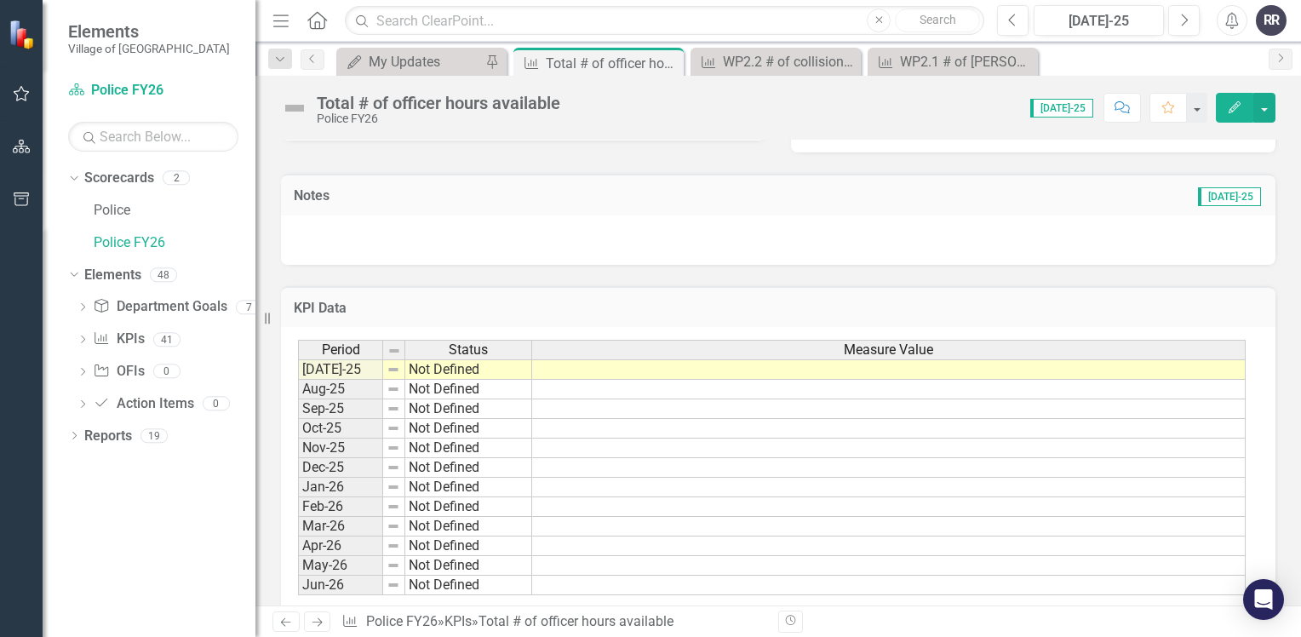
click at [605, 366] on td at bounding box center [888, 369] width 713 height 20
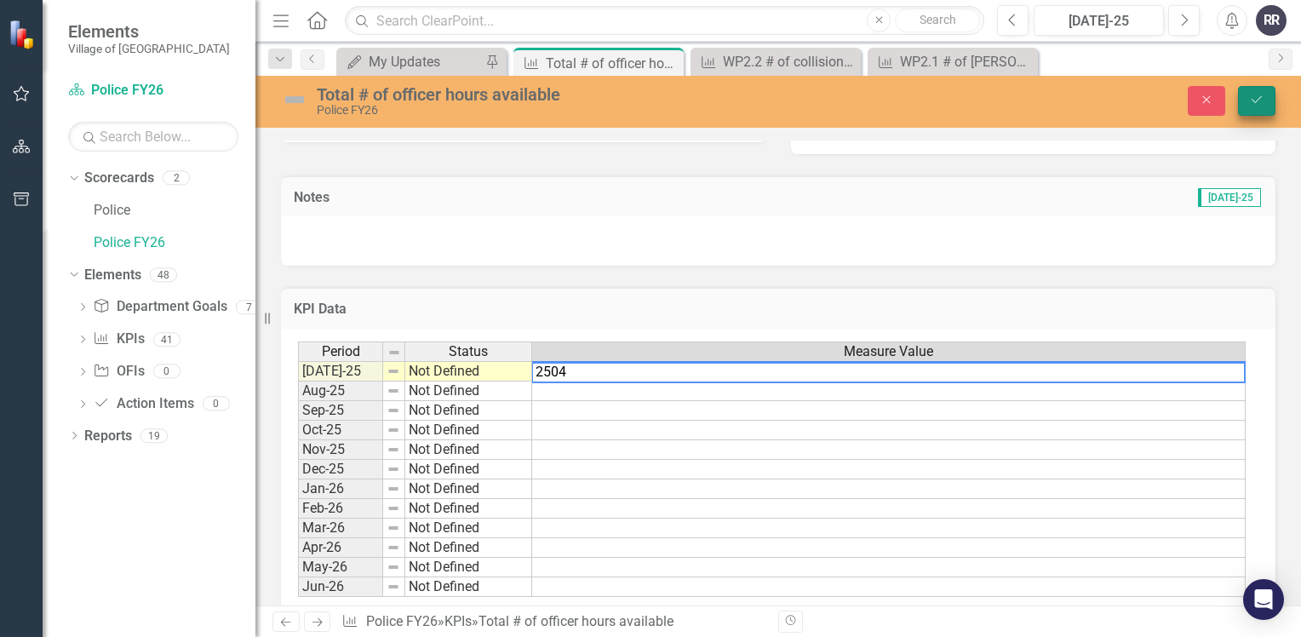
type textarea "2504"
click at [1259, 104] on icon "Save" at bounding box center [1256, 100] width 15 height 12
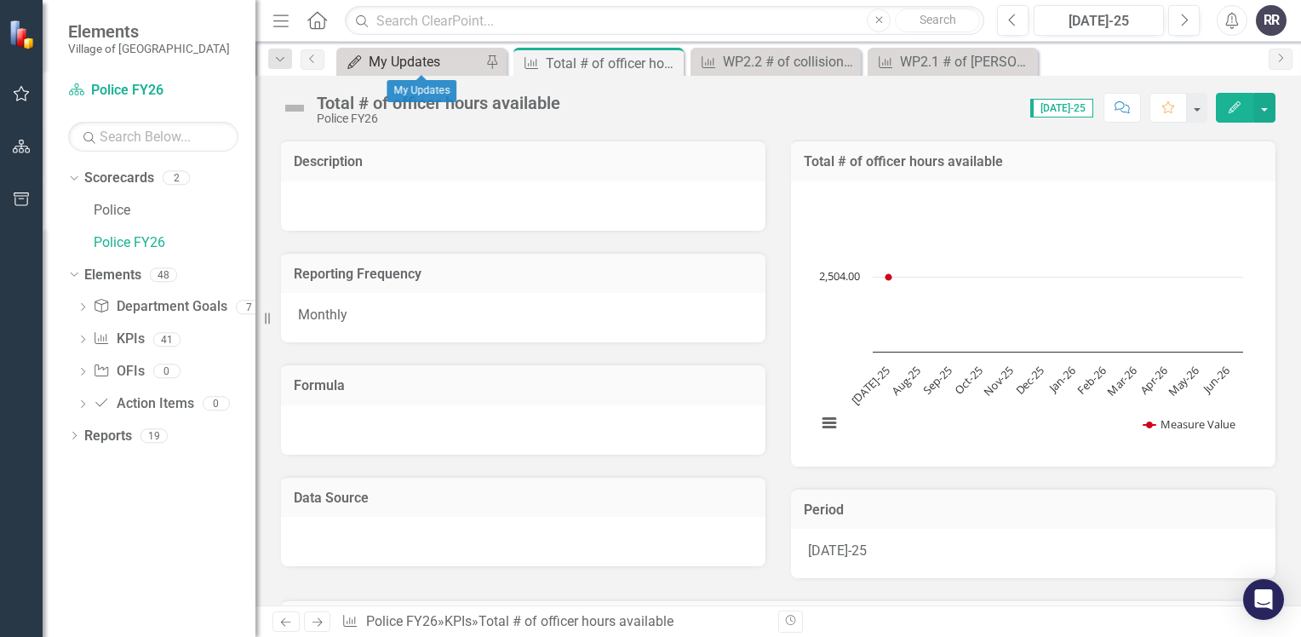
click at [412, 60] on div "My Updates" at bounding box center [425, 61] width 112 height 21
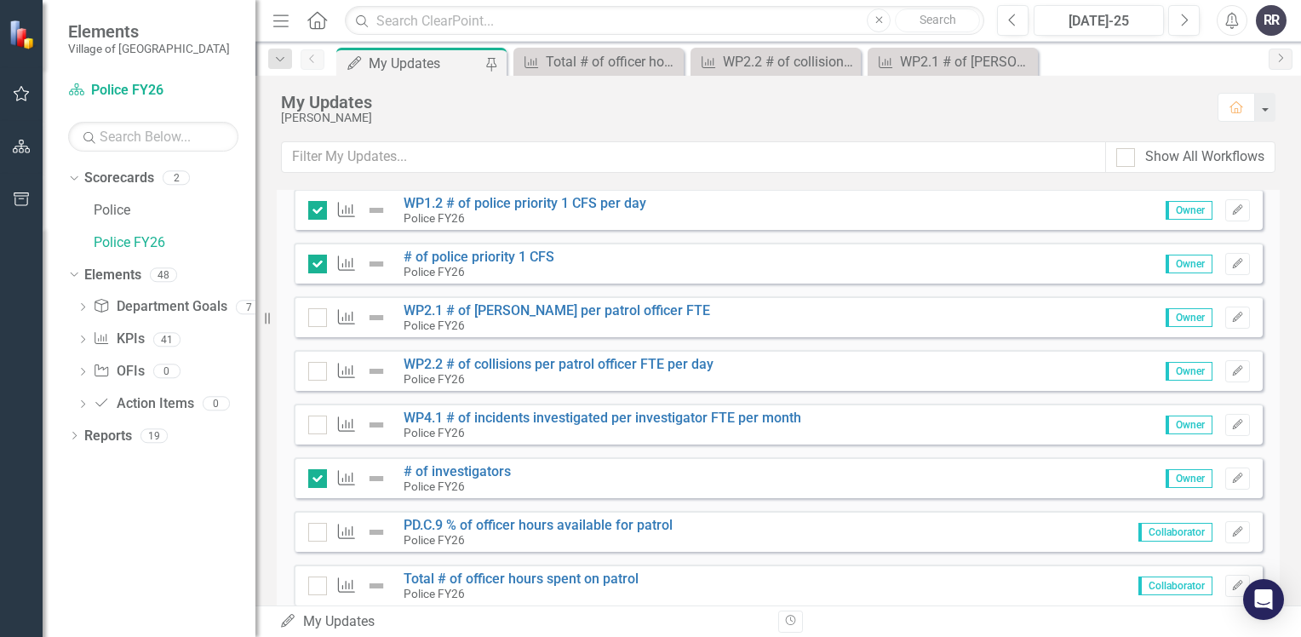
scroll to position [511, 0]
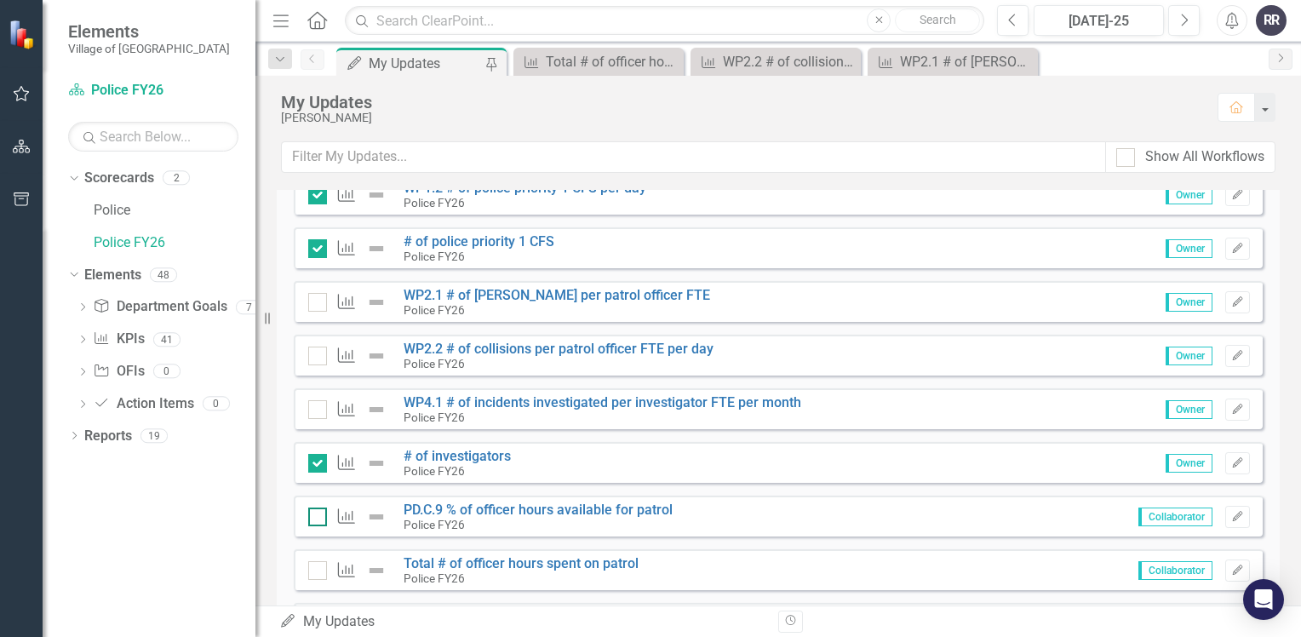
click at [312, 517] on div at bounding box center [317, 516] width 19 height 19
click at [312, 517] on input "checkbox" at bounding box center [313, 512] width 11 height 11
click at [311, 522] on div at bounding box center [317, 516] width 19 height 19
click at [311, 518] on input "checkbox" at bounding box center [313, 512] width 11 height 11
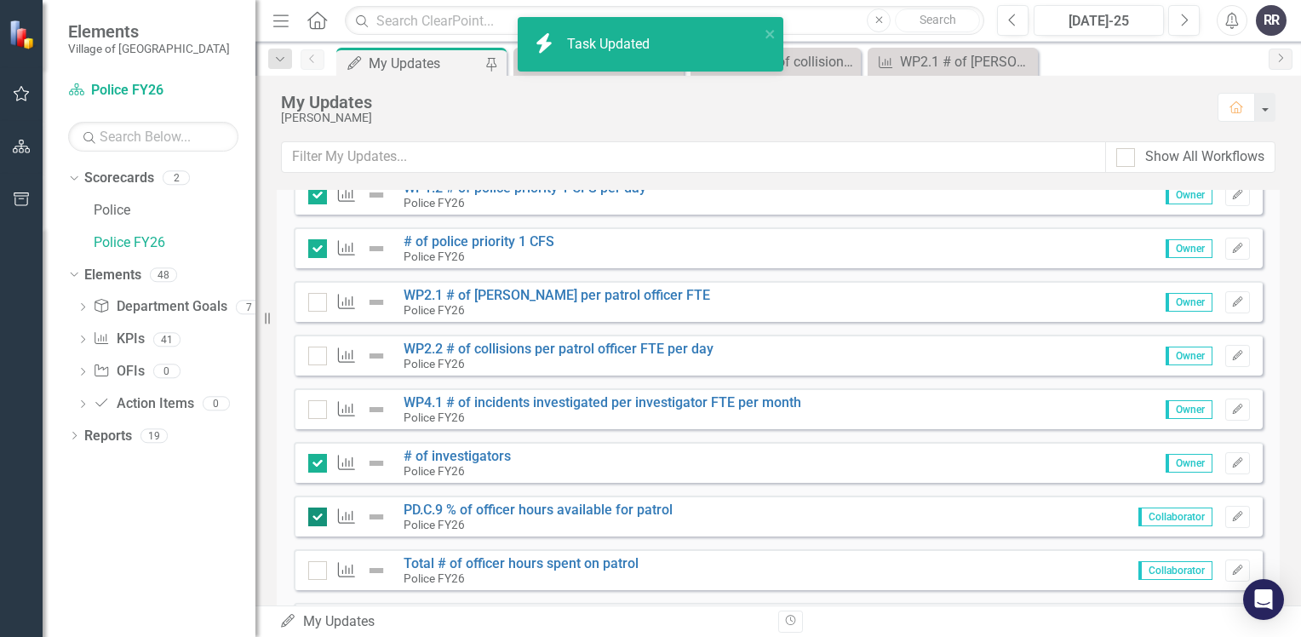
checkbox input "false"
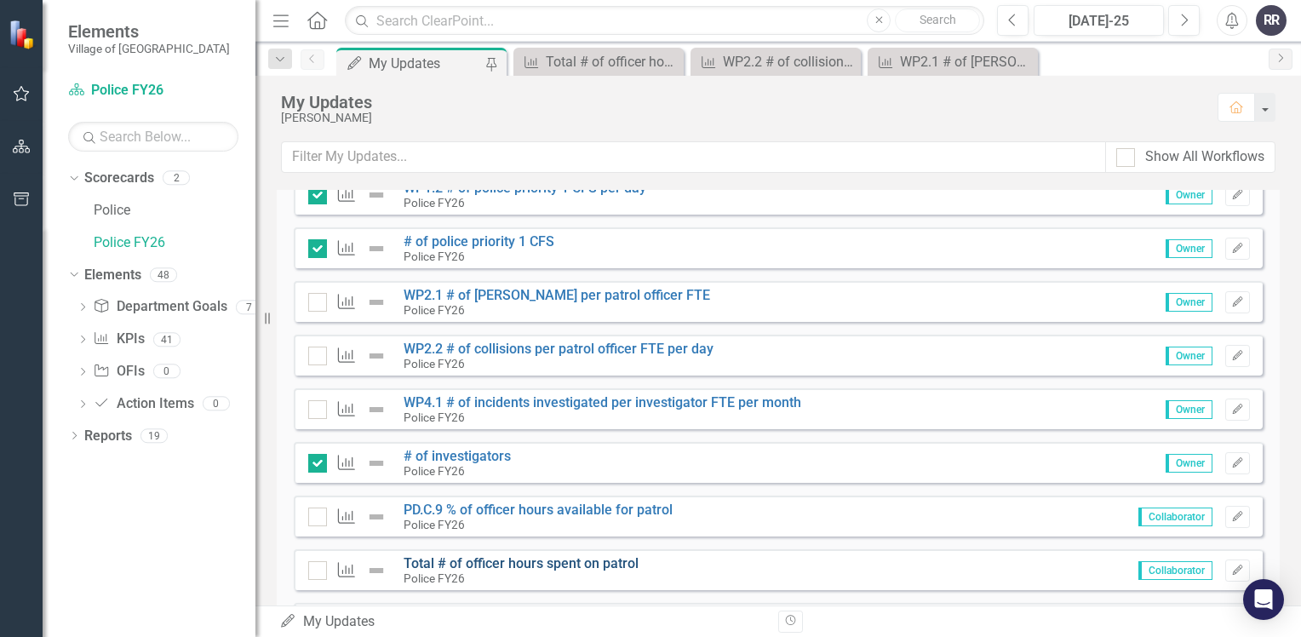
click at [586, 560] on link "Total # of officer hours spent on patrol" at bounding box center [520, 563] width 235 height 16
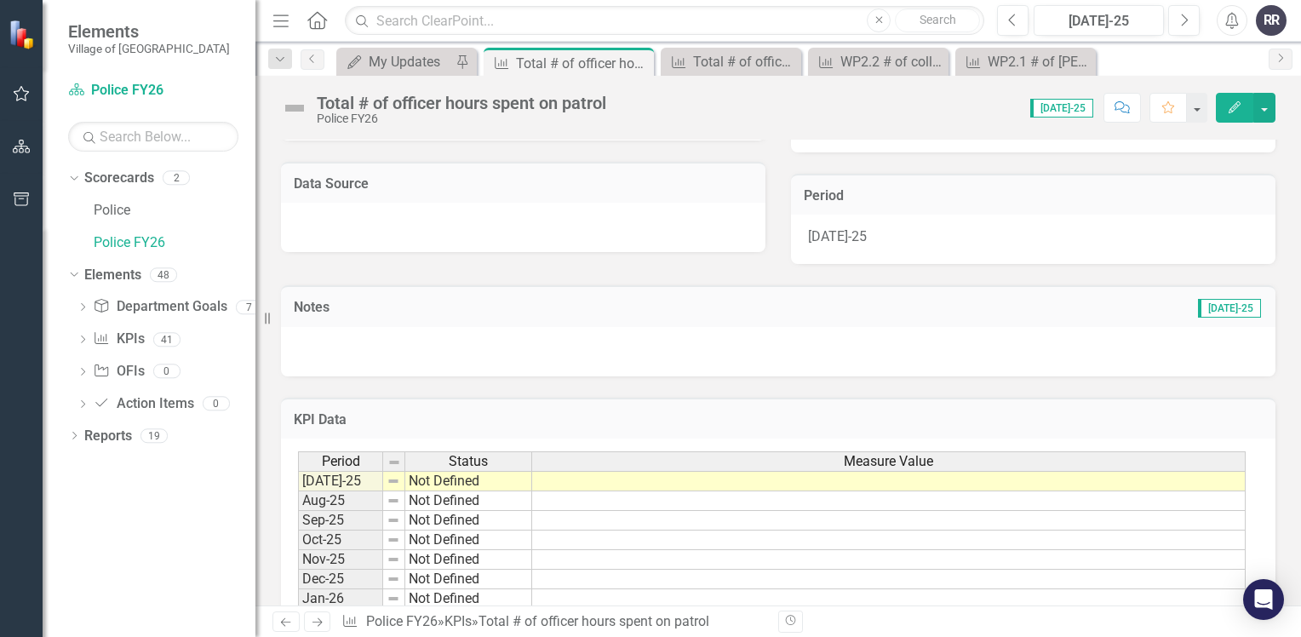
scroll to position [426, 0]
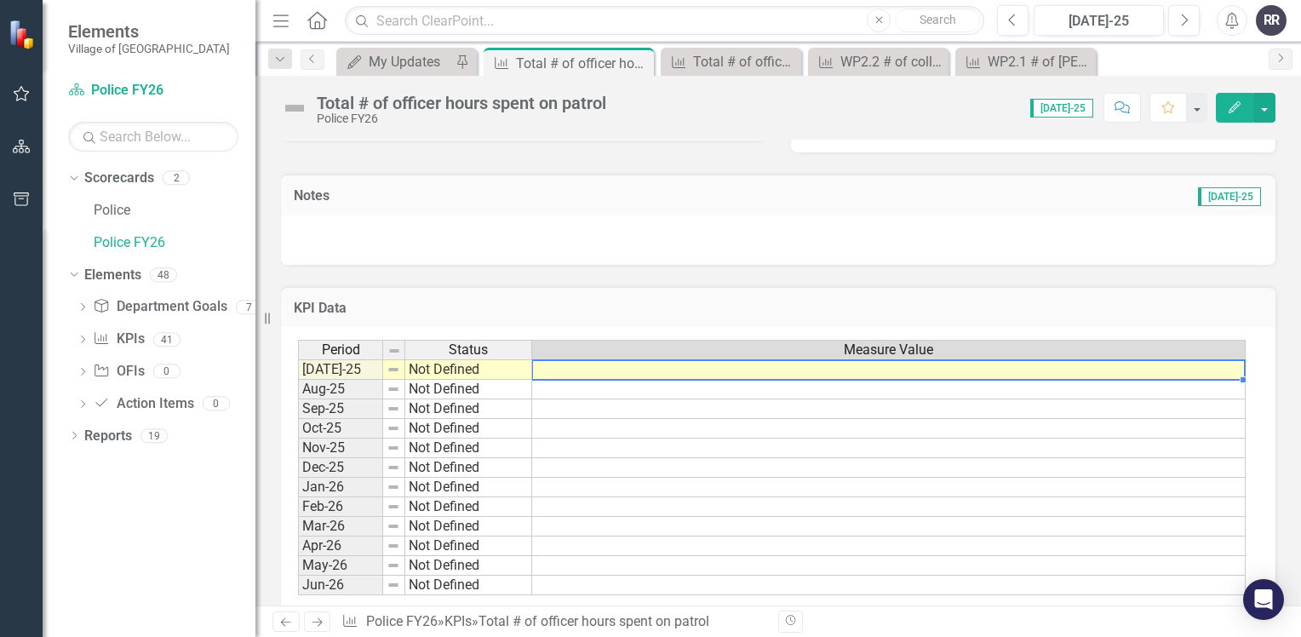
click at [570, 369] on td at bounding box center [888, 369] width 713 height 20
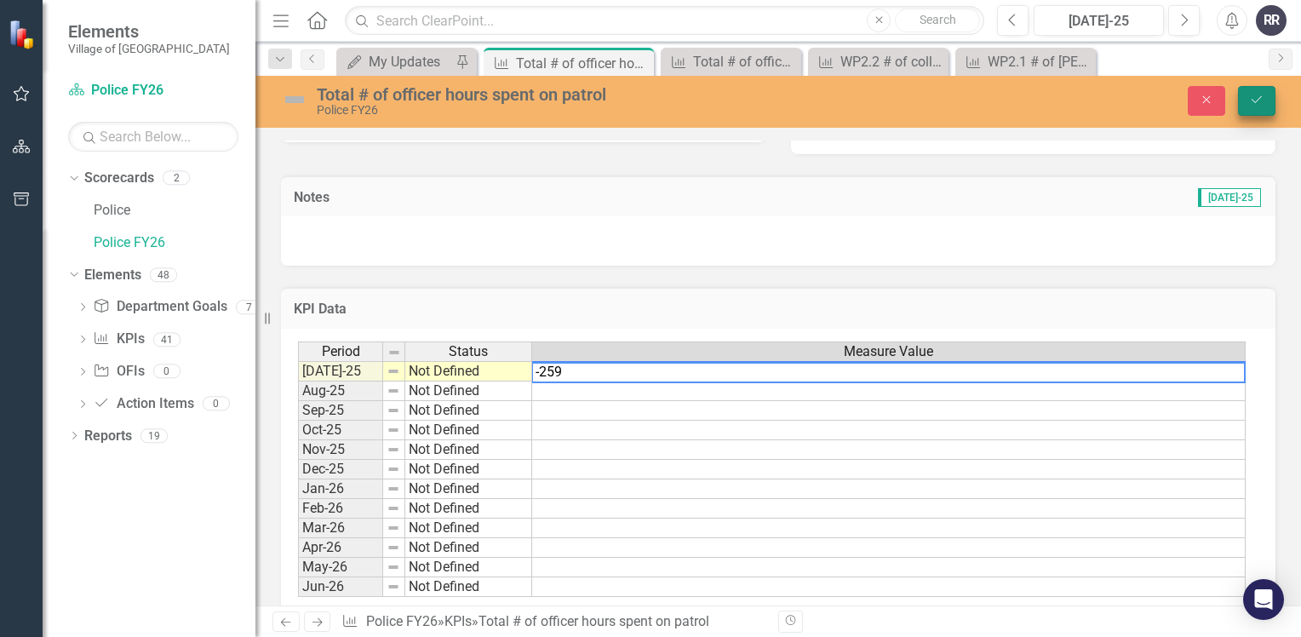
type textarea "-259"
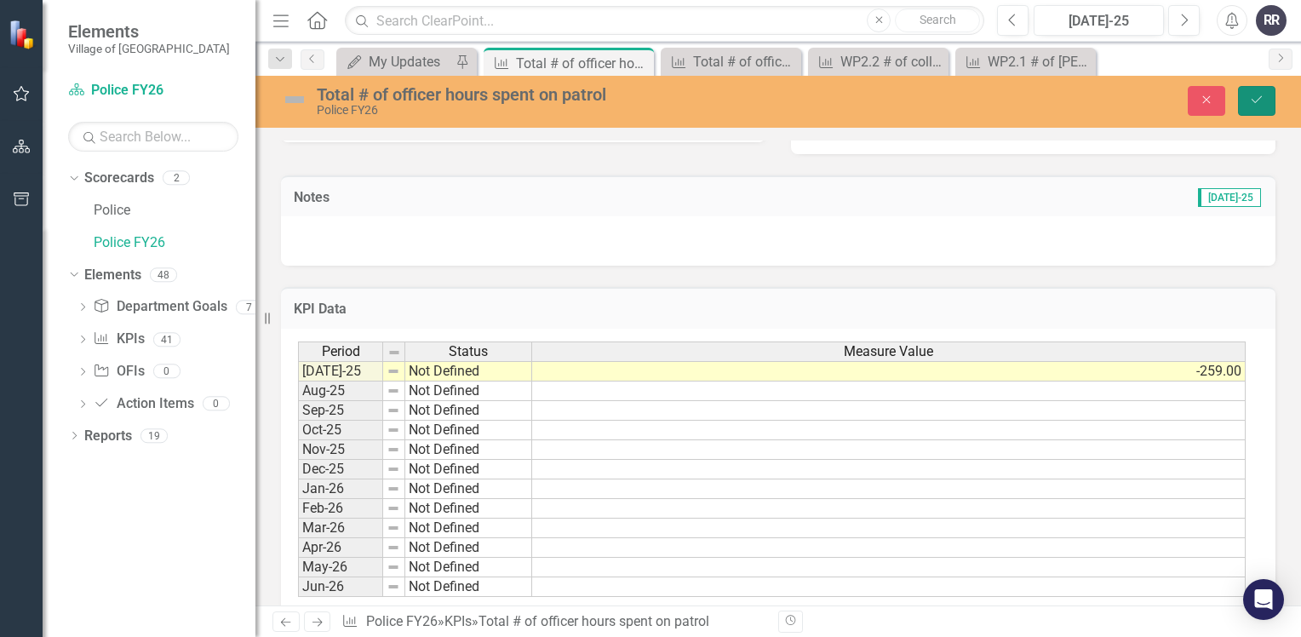
click at [1254, 94] on icon "Save" at bounding box center [1256, 100] width 15 height 12
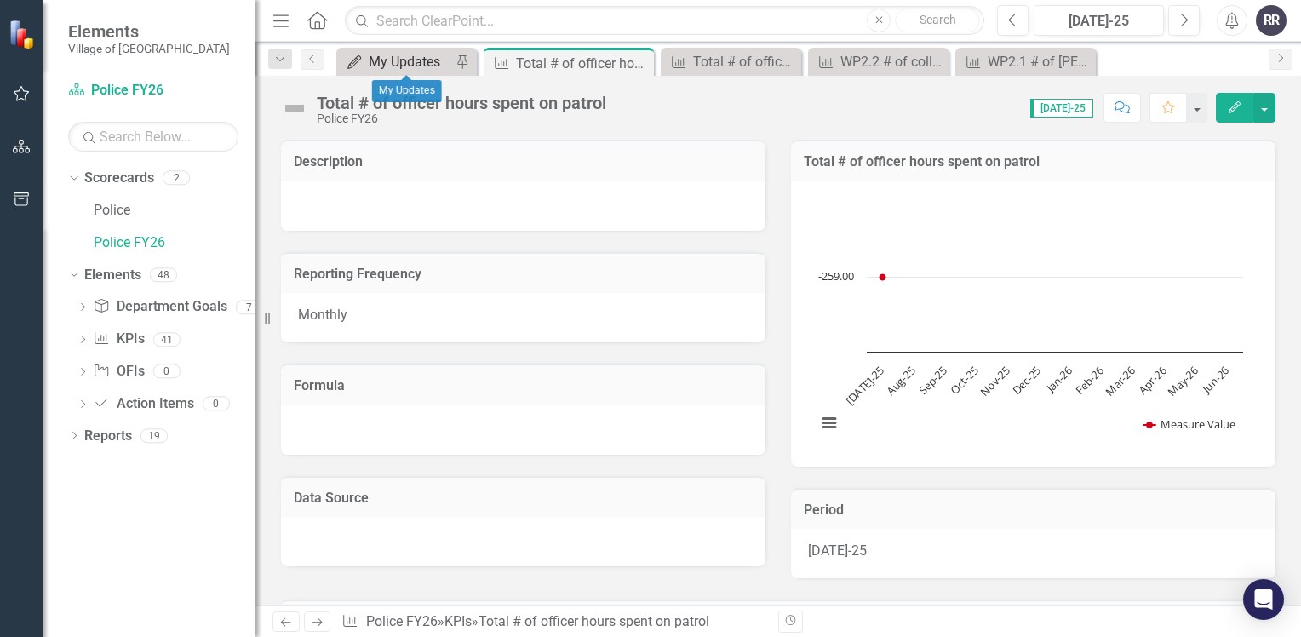
click at [413, 65] on div "My Updates" at bounding box center [410, 61] width 83 height 21
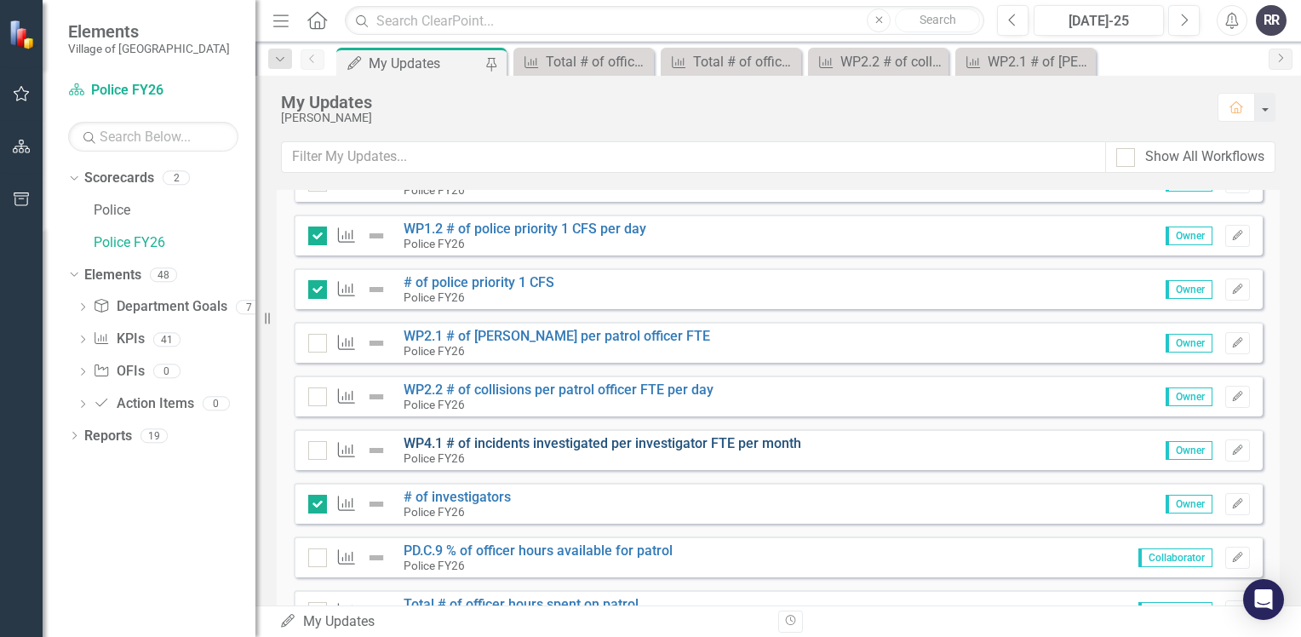
scroll to position [511, 0]
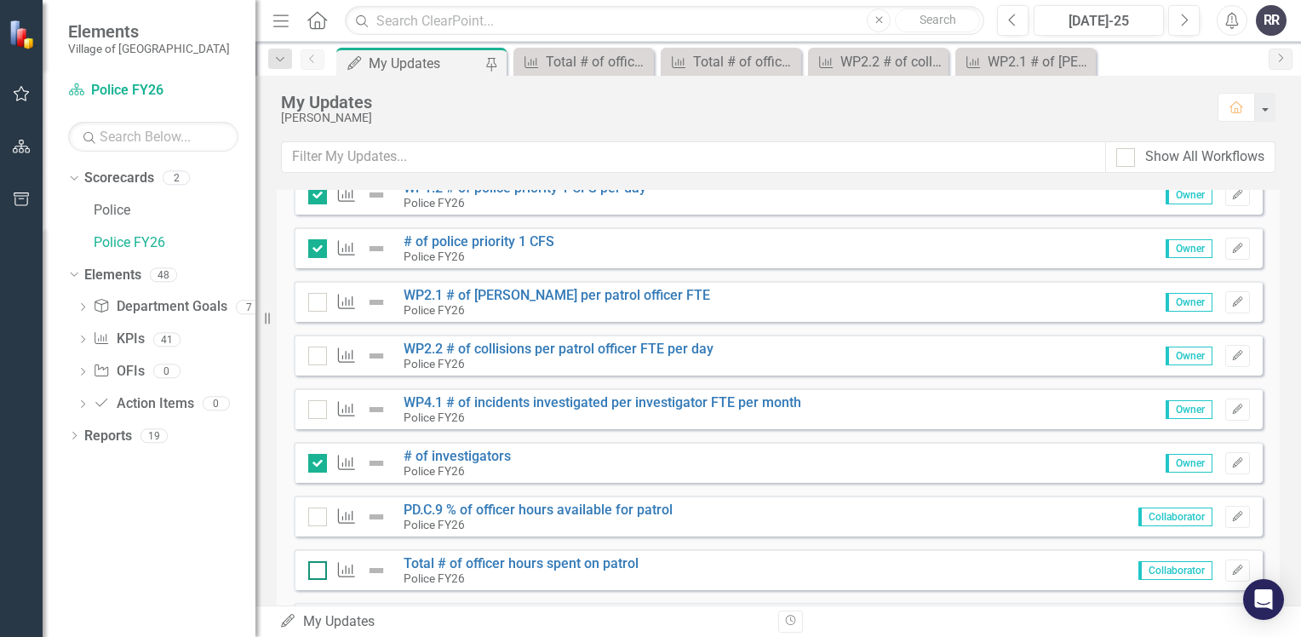
click at [313, 570] on input "checkbox" at bounding box center [313, 566] width 11 height 11
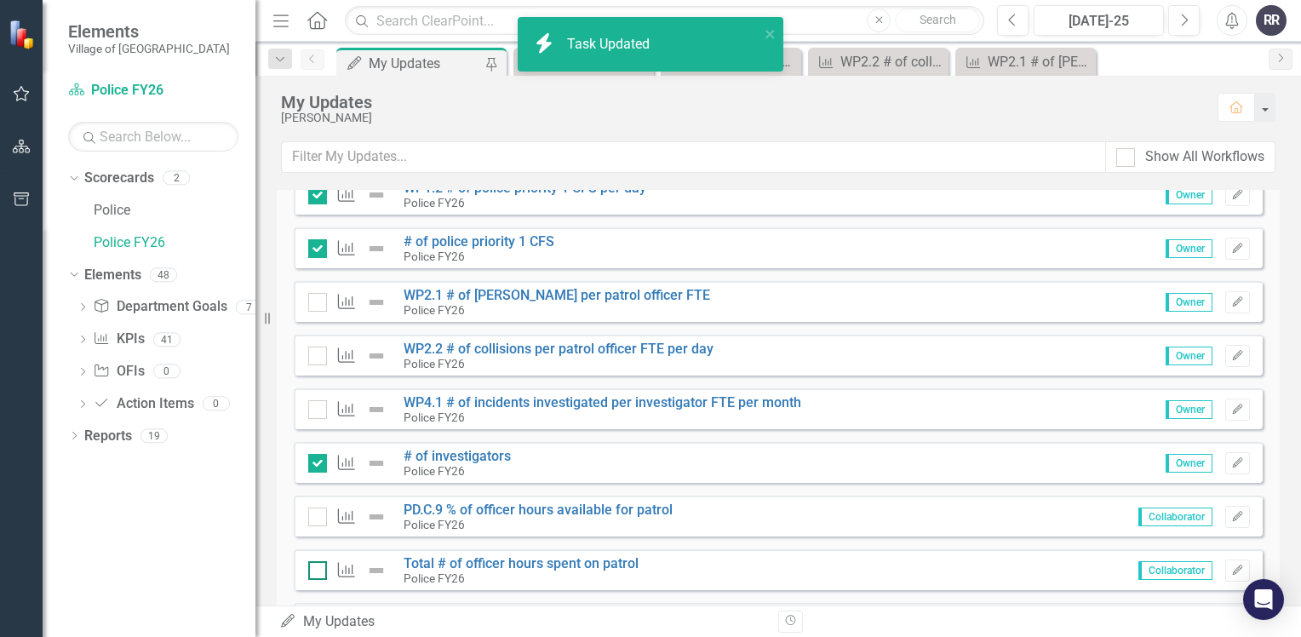
checkbox input "true"
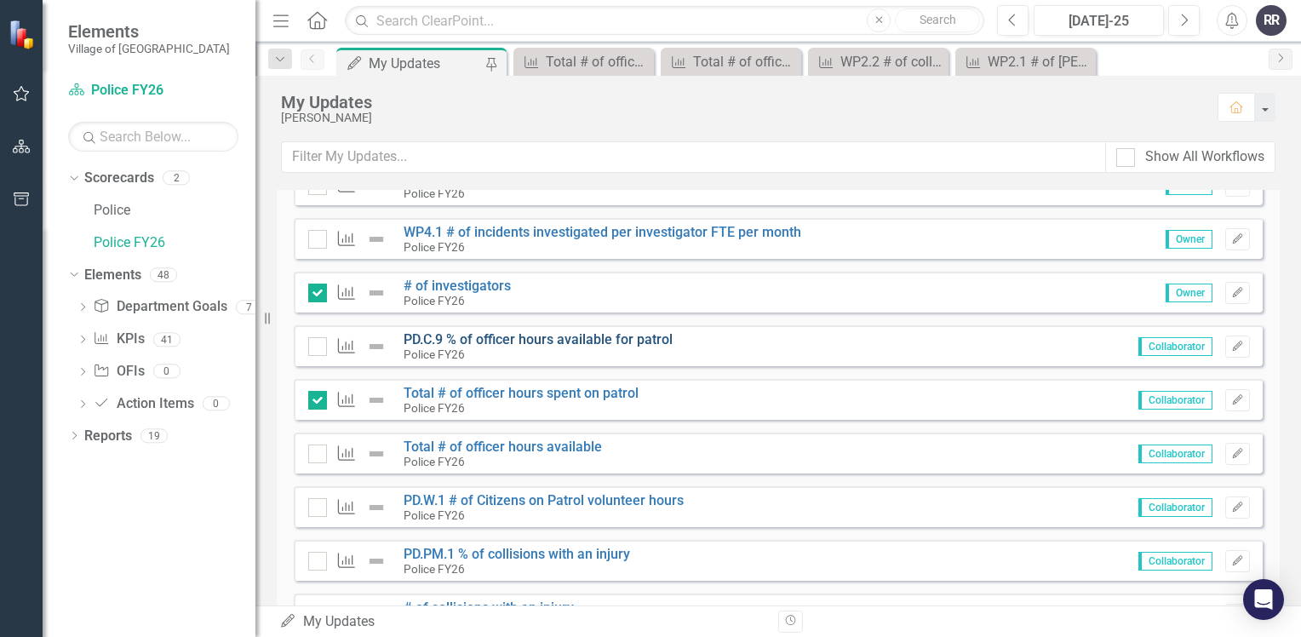
click at [564, 337] on link "PD.C.9 % of officer hours available for patrol" at bounding box center [537, 339] width 269 height 16
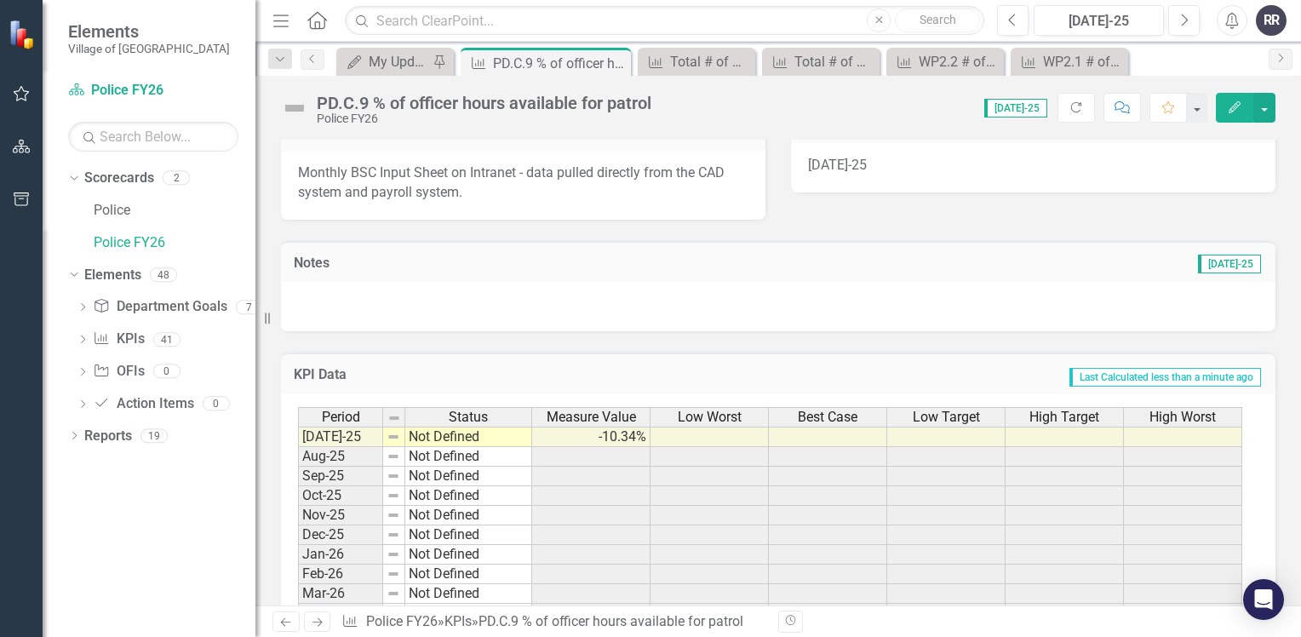
scroll to position [426, 0]
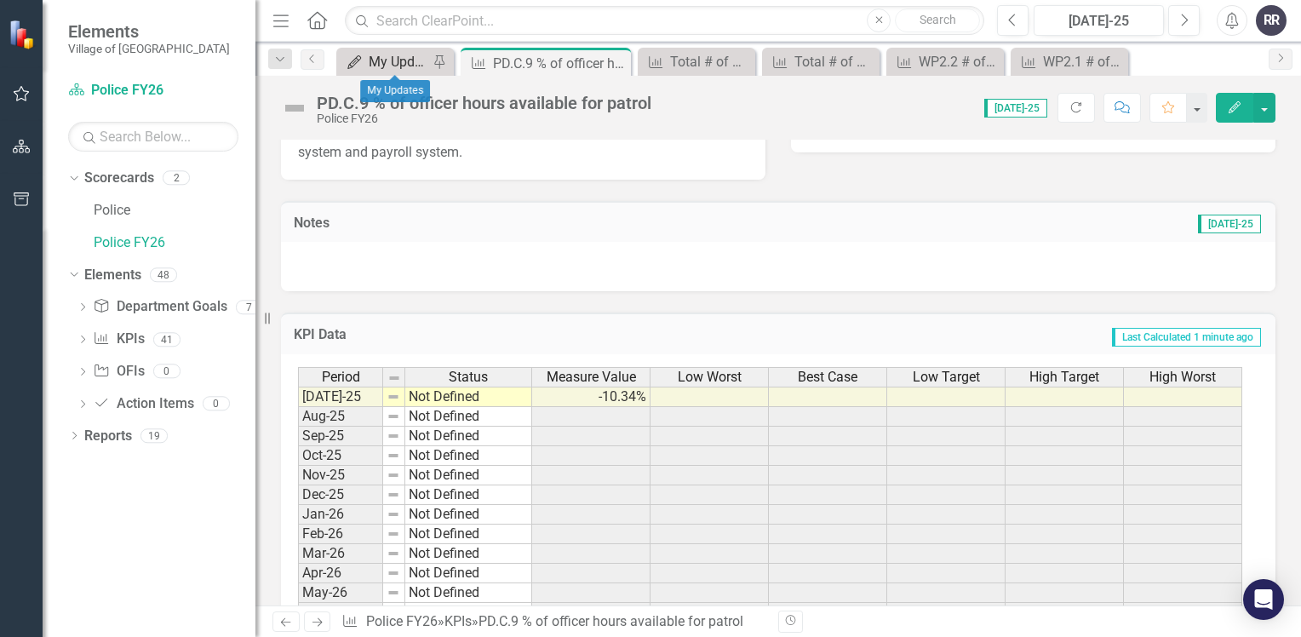
click at [414, 60] on div "My Updates" at bounding box center [399, 61] width 60 height 21
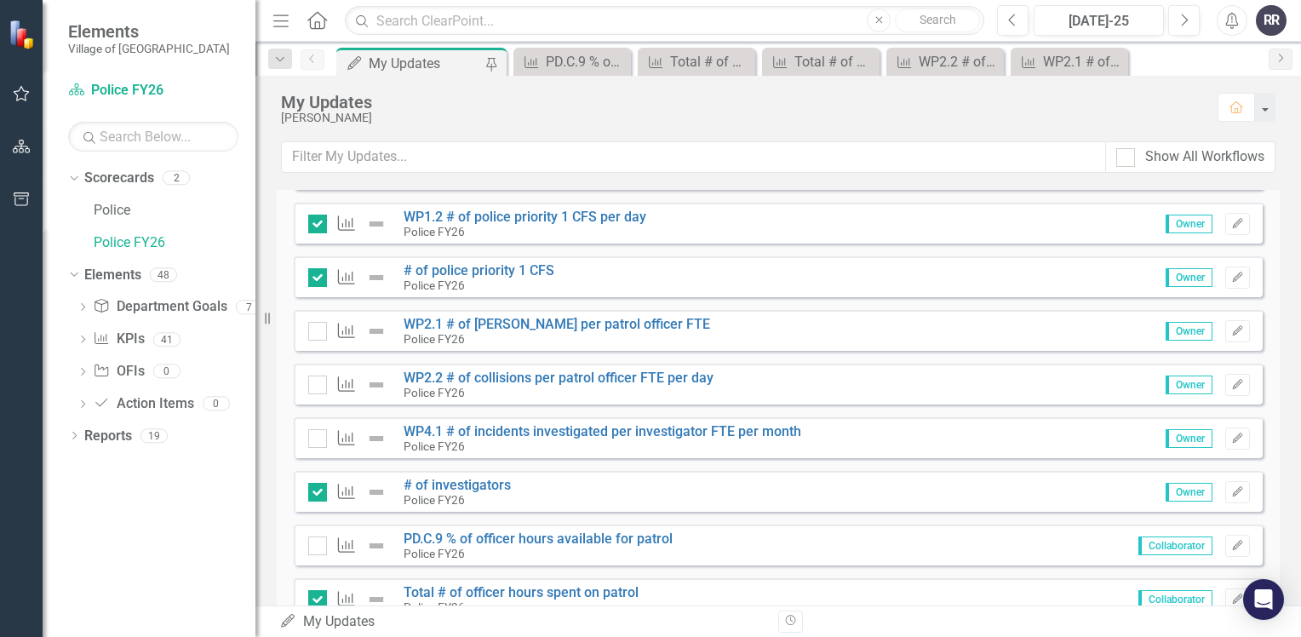
scroll to position [511, 0]
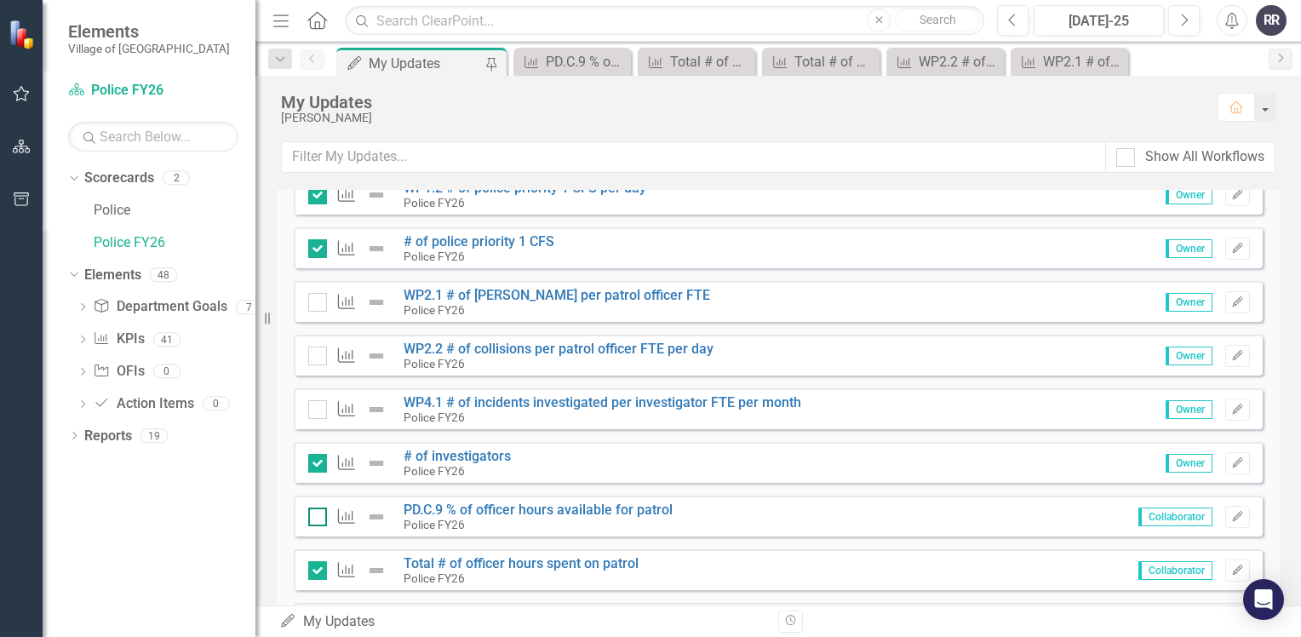
click at [320, 516] on div at bounding box center [317, 516] width 19 height 19
click at [319, 516] on input "checkbox" at bounding box center [313, 512] width 11 height 11
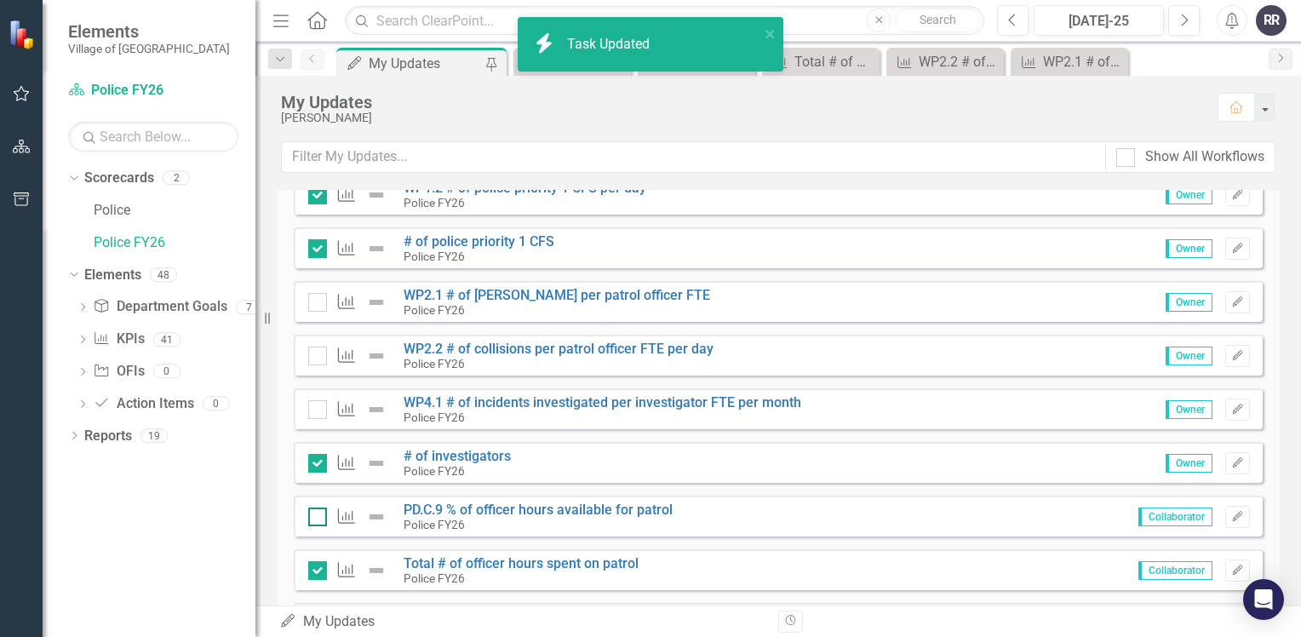
checkbox input "true"
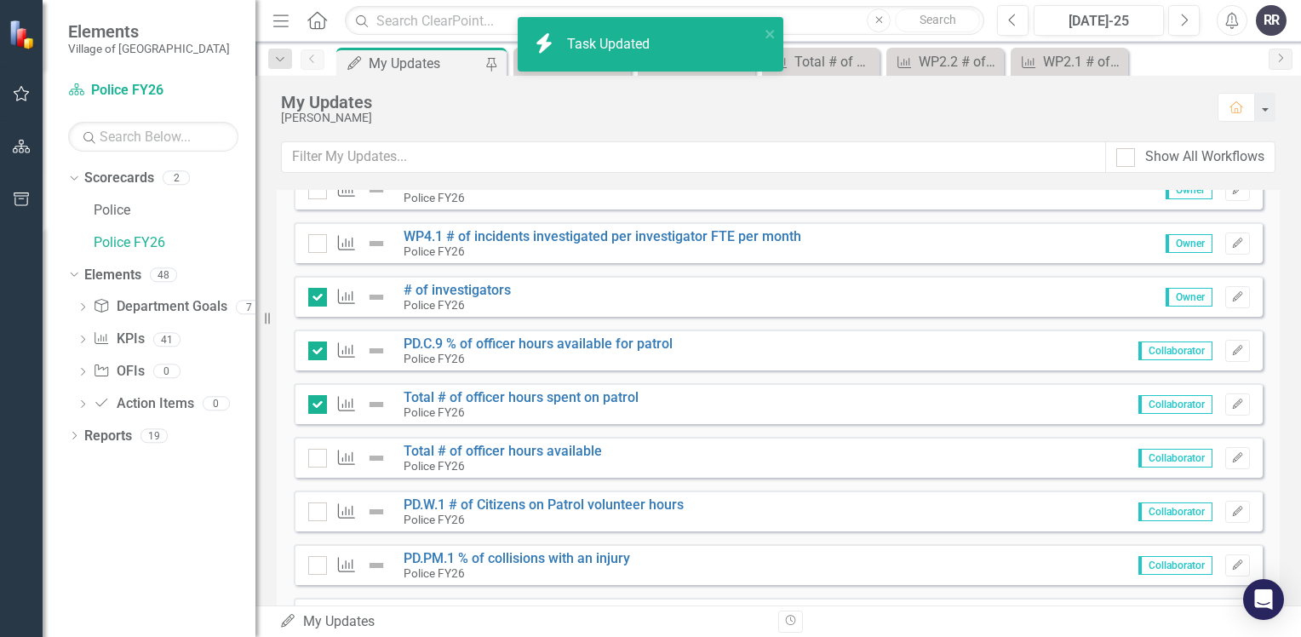
scroll to position [681, 0]
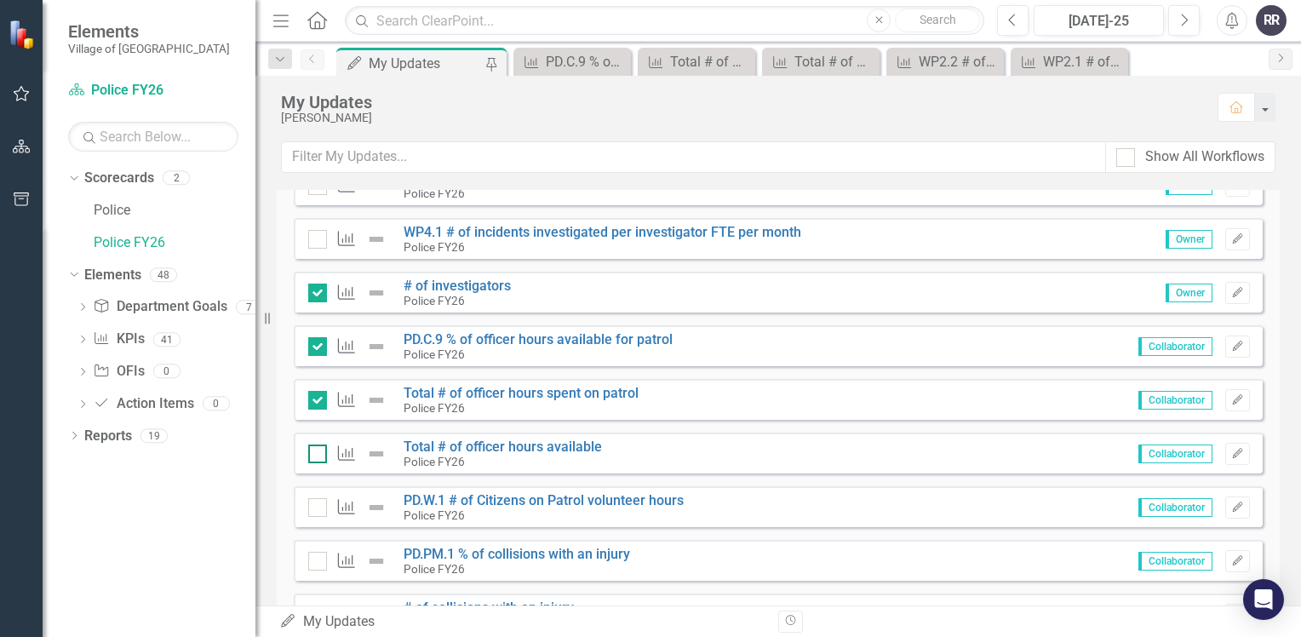
click at [315, 450] on input "checkbox" at bounding box center [313, 449] width 11 height 11
checkbox input "true"
click at [535, 500] on link "PD.W.1 # of Citizens on Patrol volunteer hours" at bounding box center [543, 500] width 280 height 16
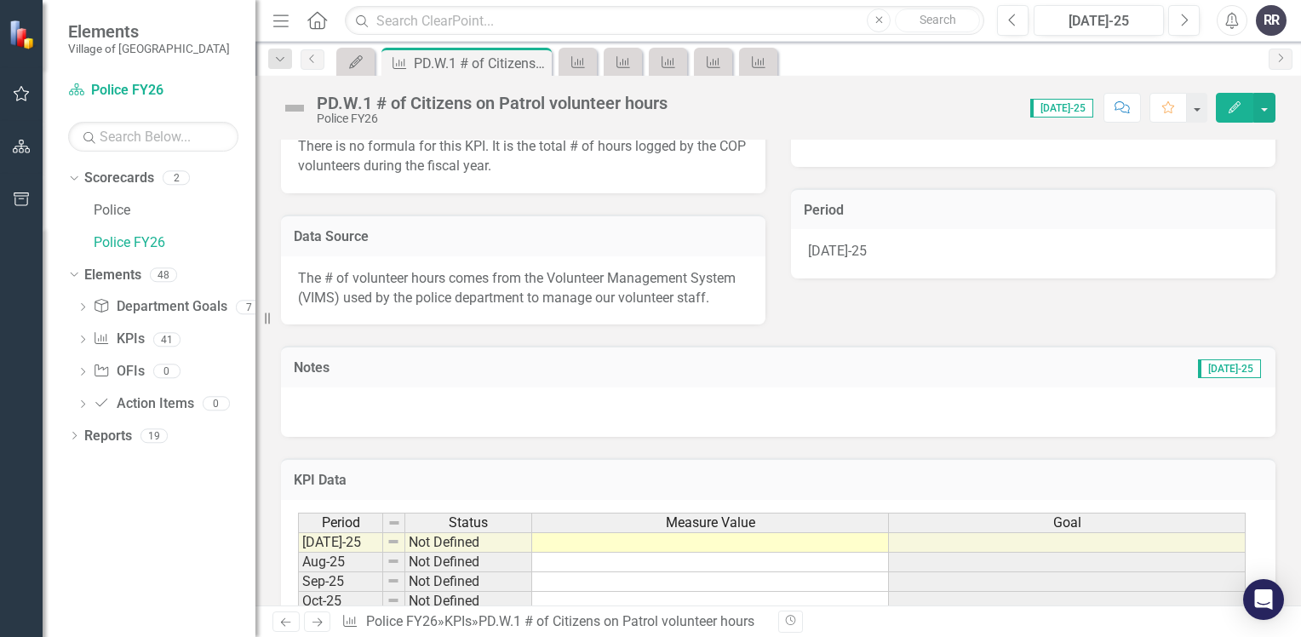
scroll to position [426, 0]
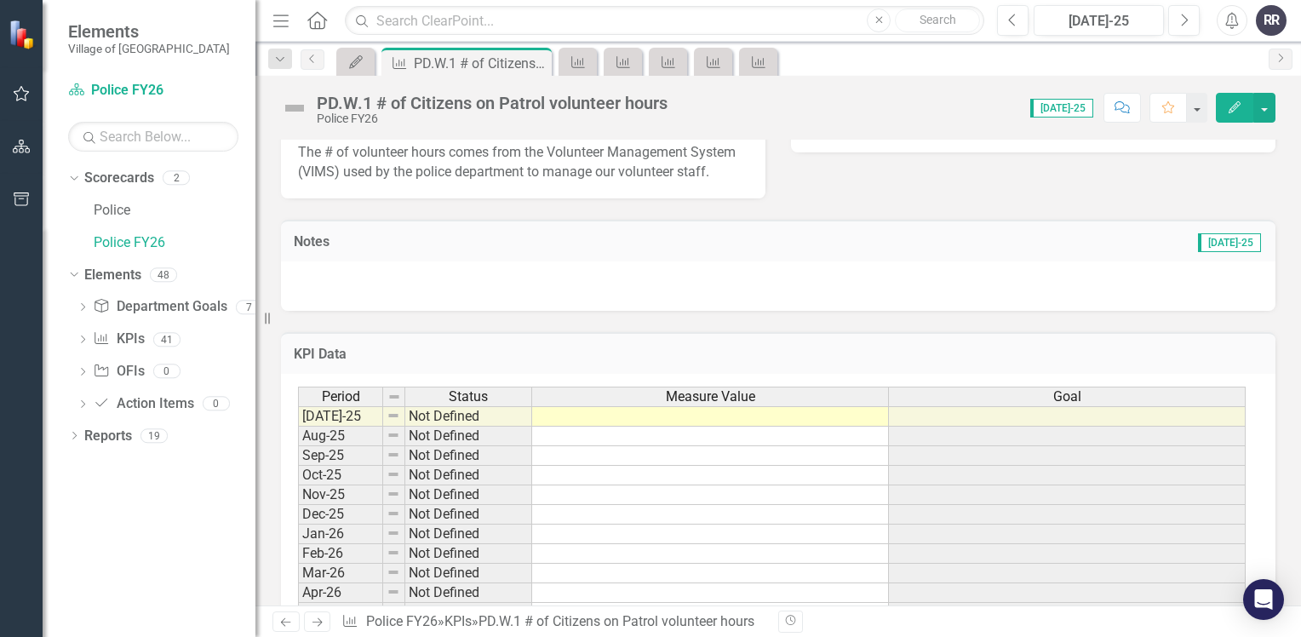
click at [298, 422] on div "Period Status Measure Value Goal [DATE]-25 Not Defined Aug-25 Not Defined Sep-2…" at bounding box center [298, 513] width 0 height 255
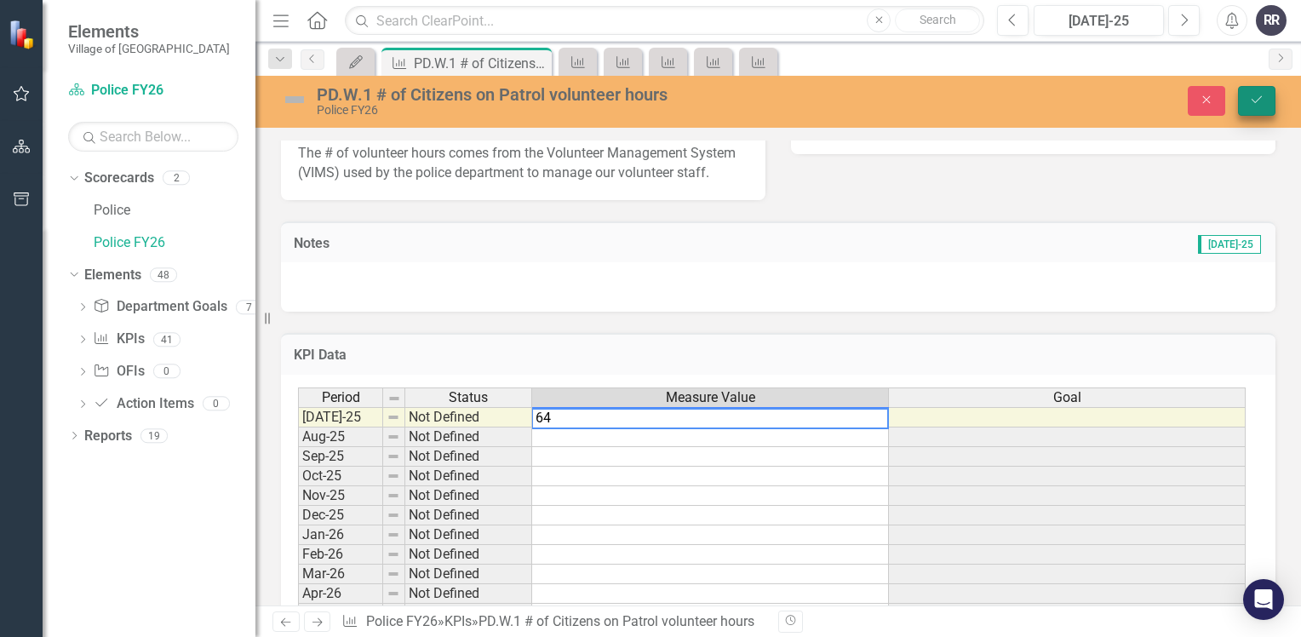
type textarea "64"
click at [1268, 101] on button "Save" at bounding box center [1256, 101] width 37 height 30
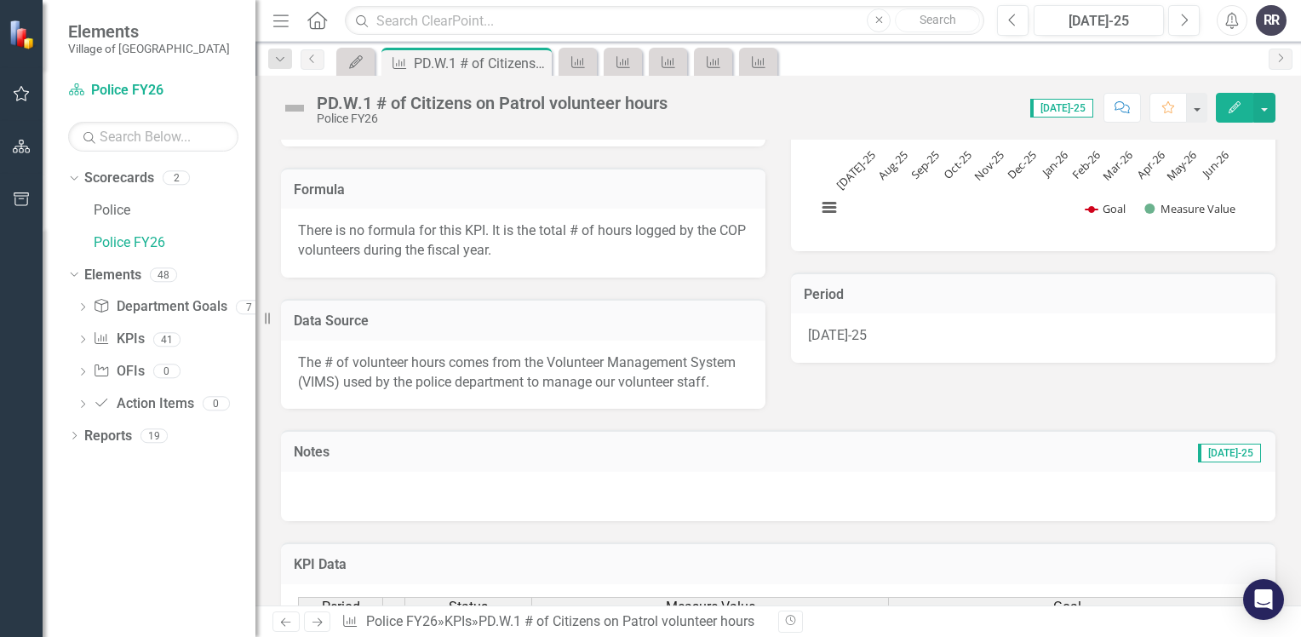
scroll to position [85, 0]
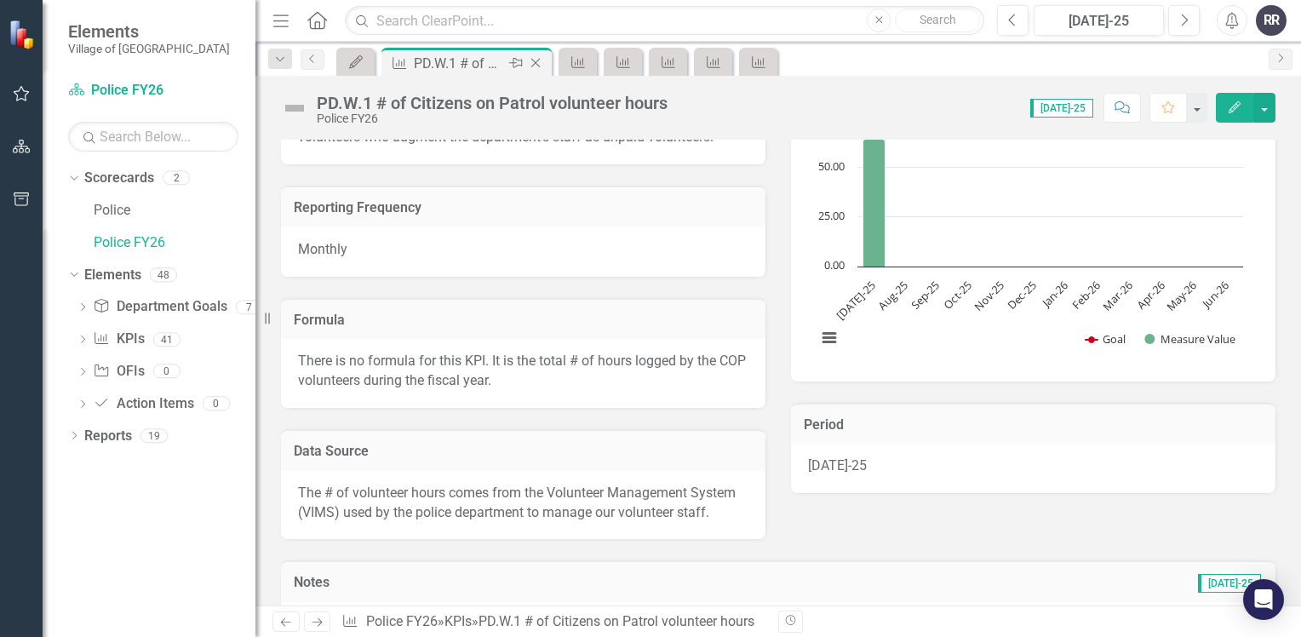
click at [537, 66] on icon "Close" at bounding box center [535, 63] width 17 height 14
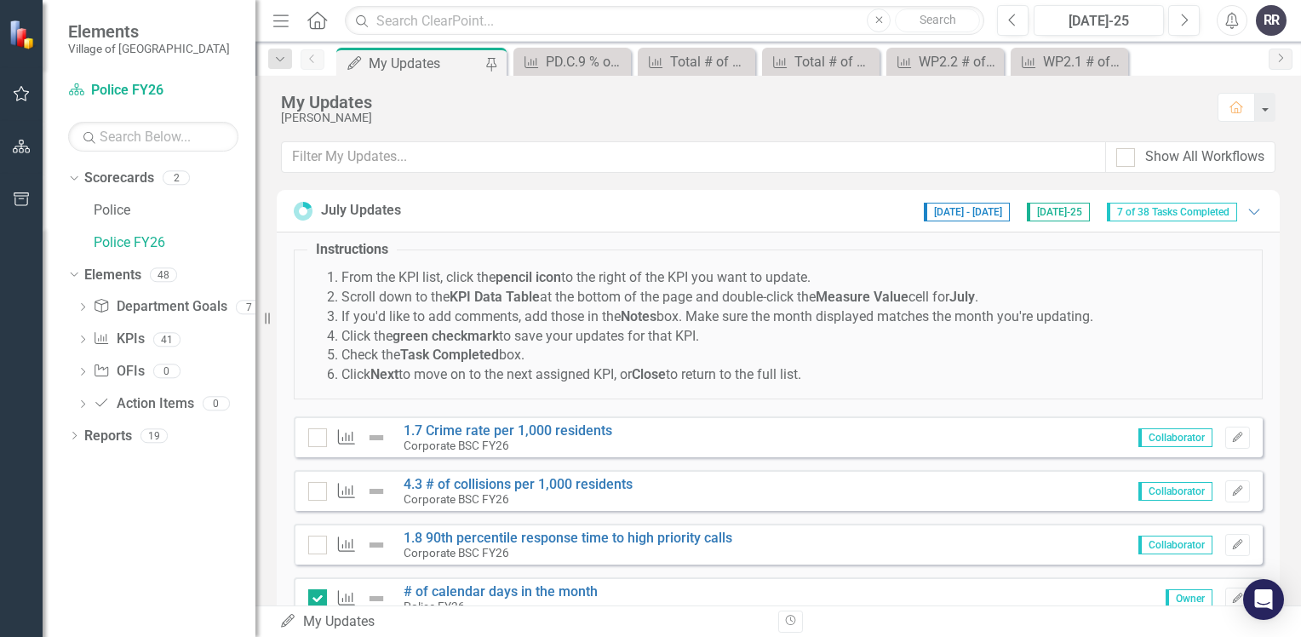
click at [424, 66] on div "My Updates" at bounding box center [425, 63] width 112 height 21
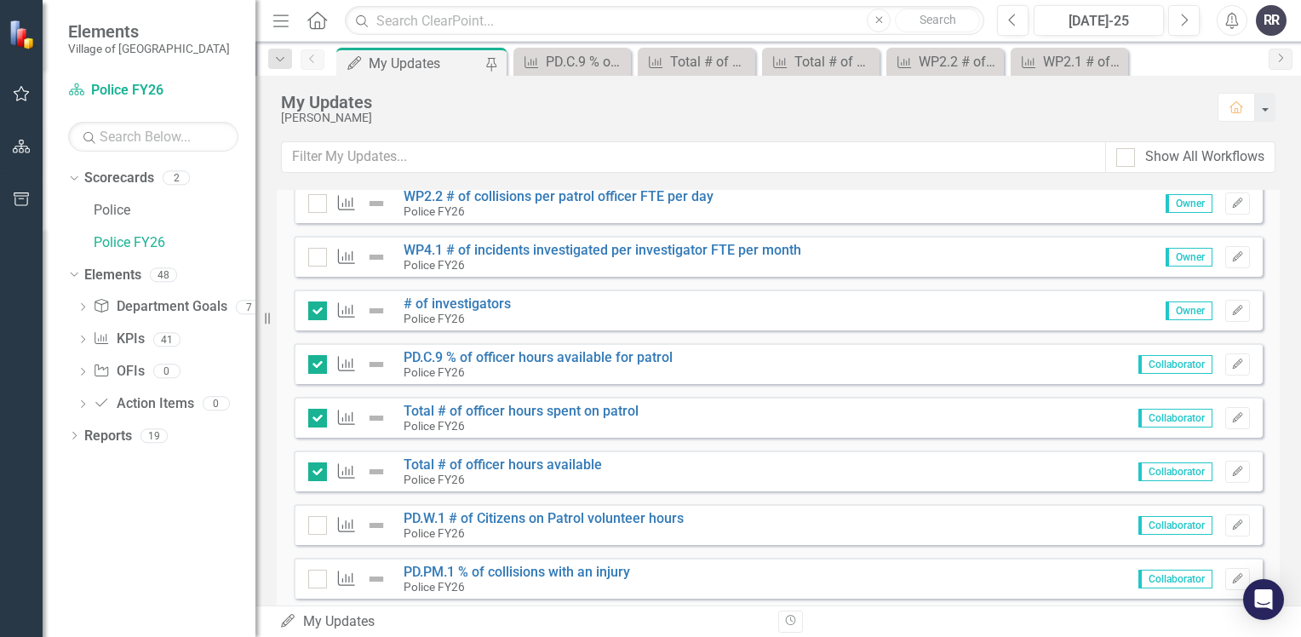
scroll to position [681, 0]
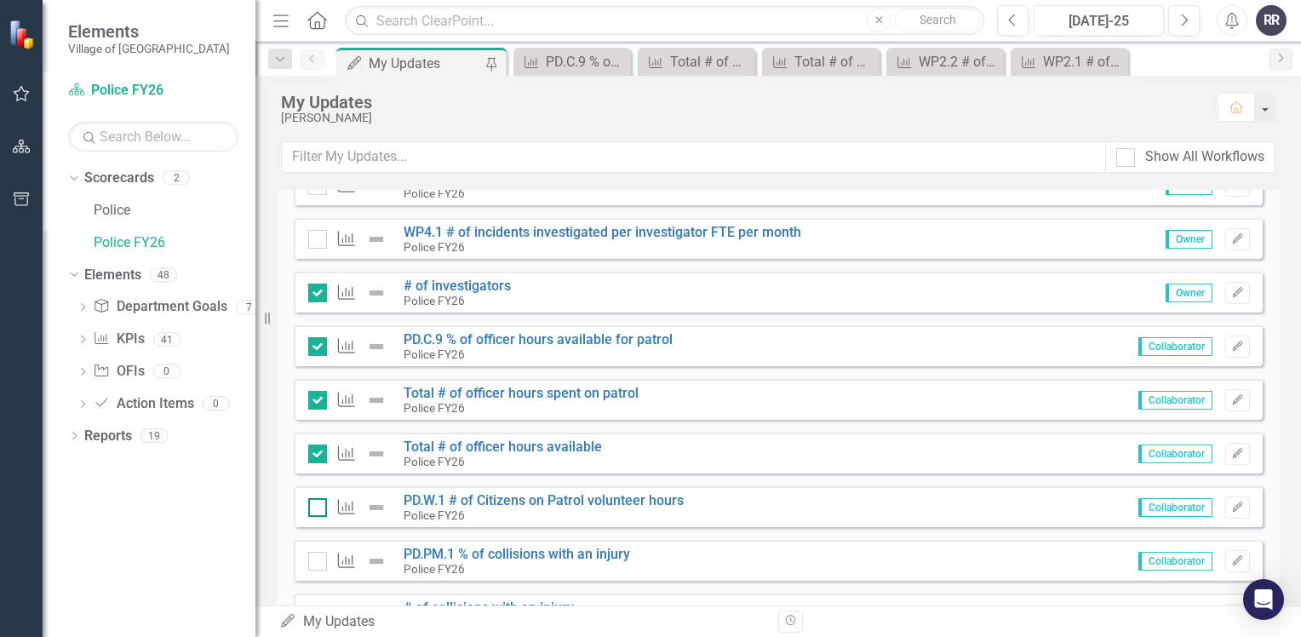
click at [312, 506] on div at bounding box center [317, 507] width 19 height 19
click at [312, 506] on input "checkbox" at bounding box center [313, 503] width 11 height 11
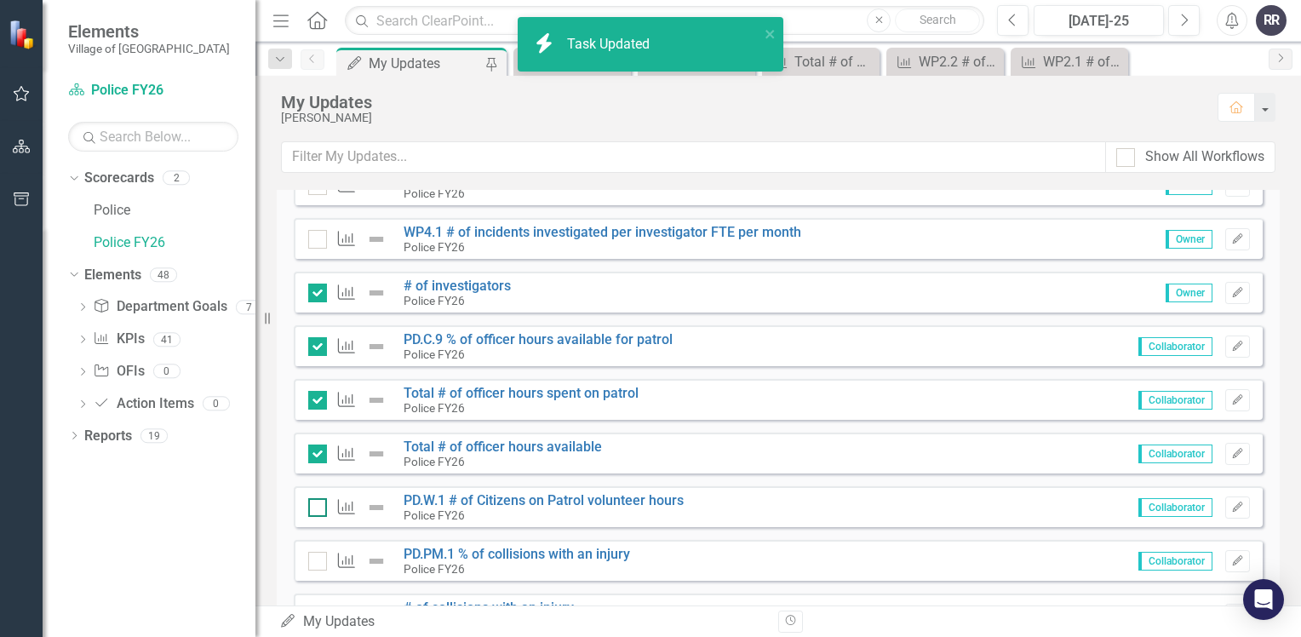
checkbox input "true"
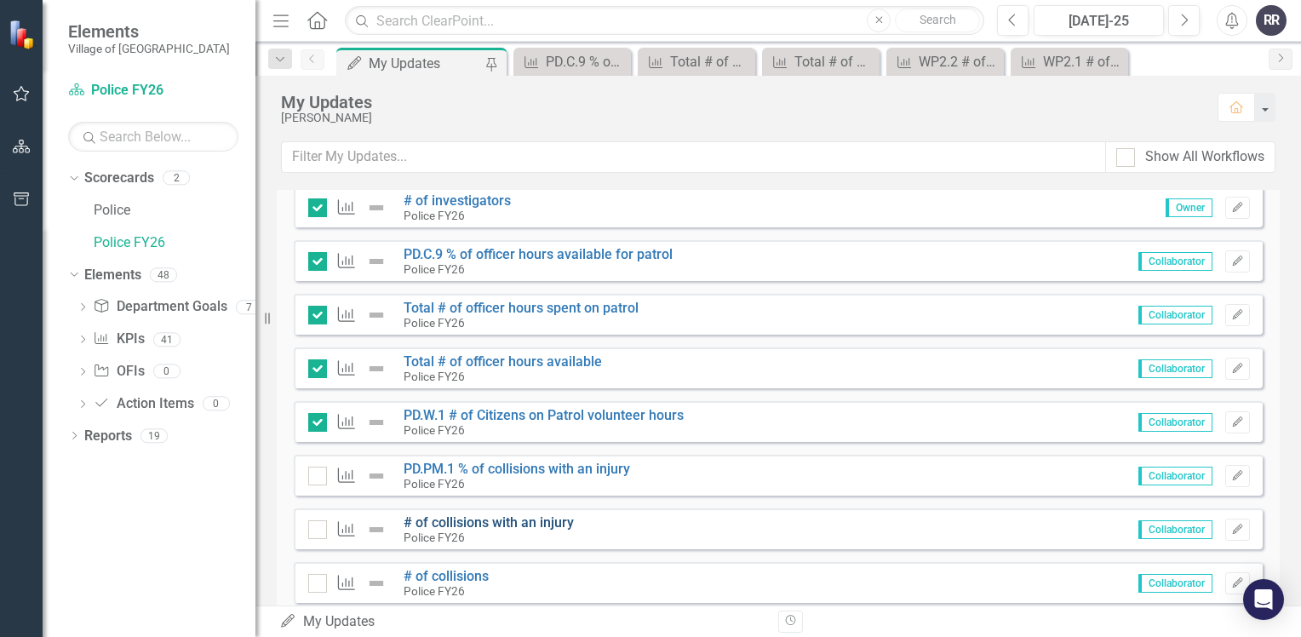
click at [519, 526] on link "# of collisions with an injury" at bounding box center [488, 522] width 170 height 16
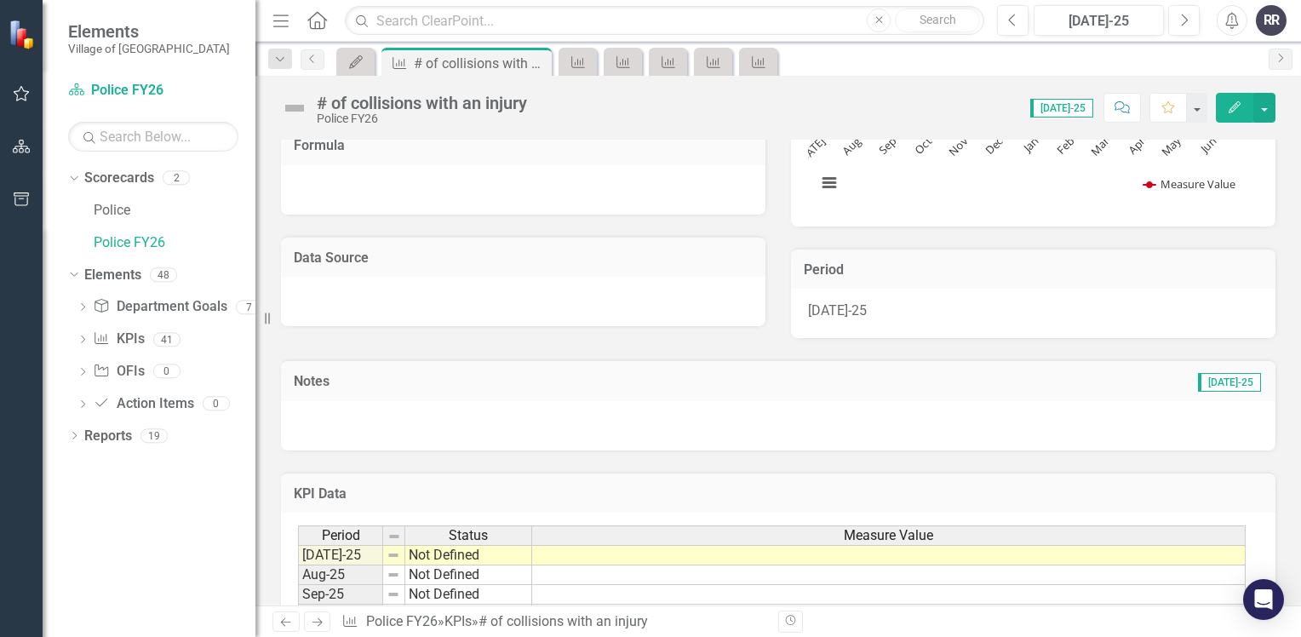
scroll to position [340, 0]
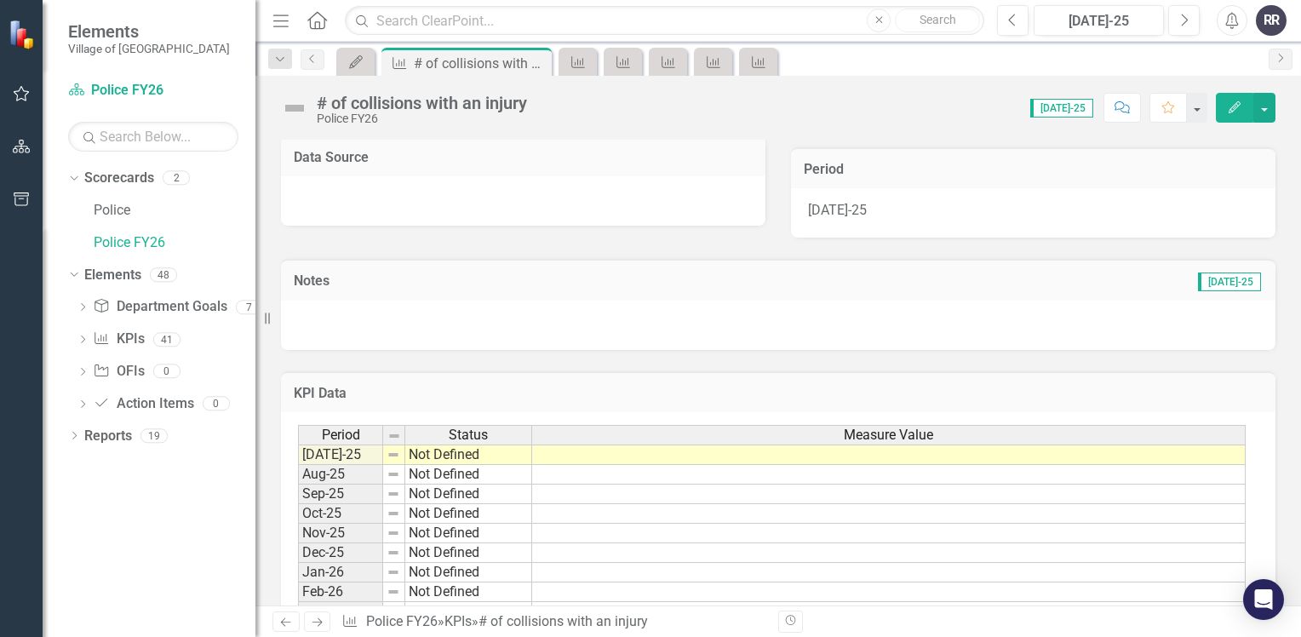
click at [585, 454] on td at bounding box center [888, 454] width 713 height 20
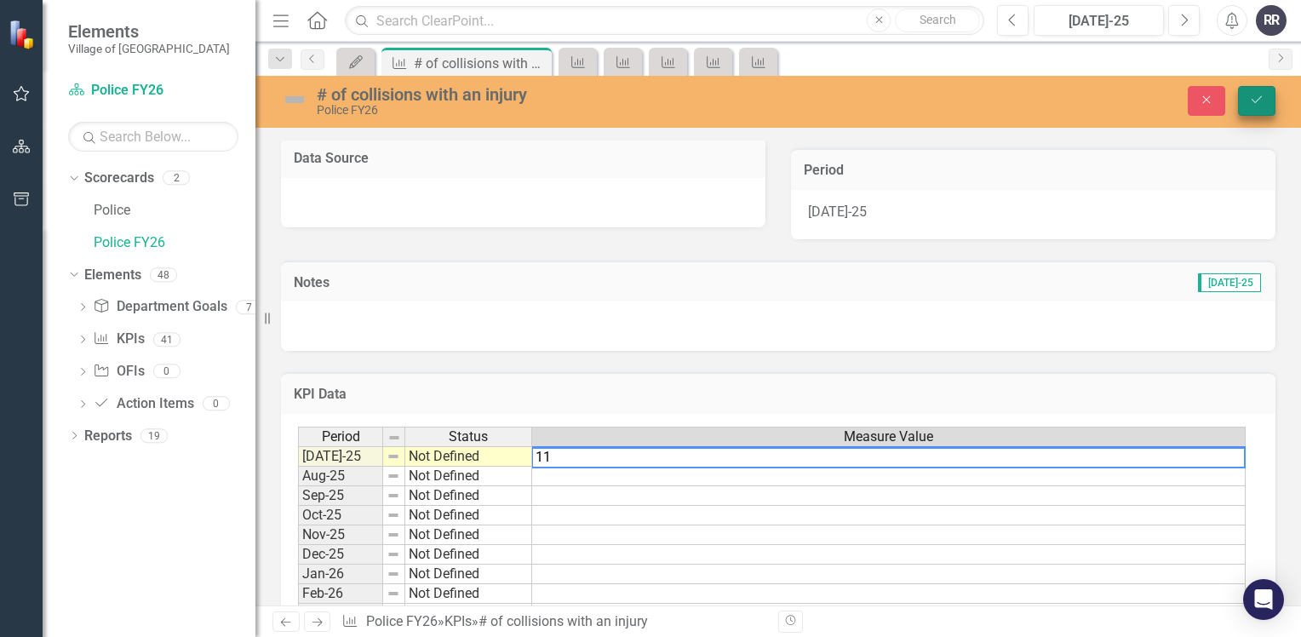
type textarea "11"
click at [1255, 102] on icon "submit" at bounding box center [1256, 99] width 10 height 7
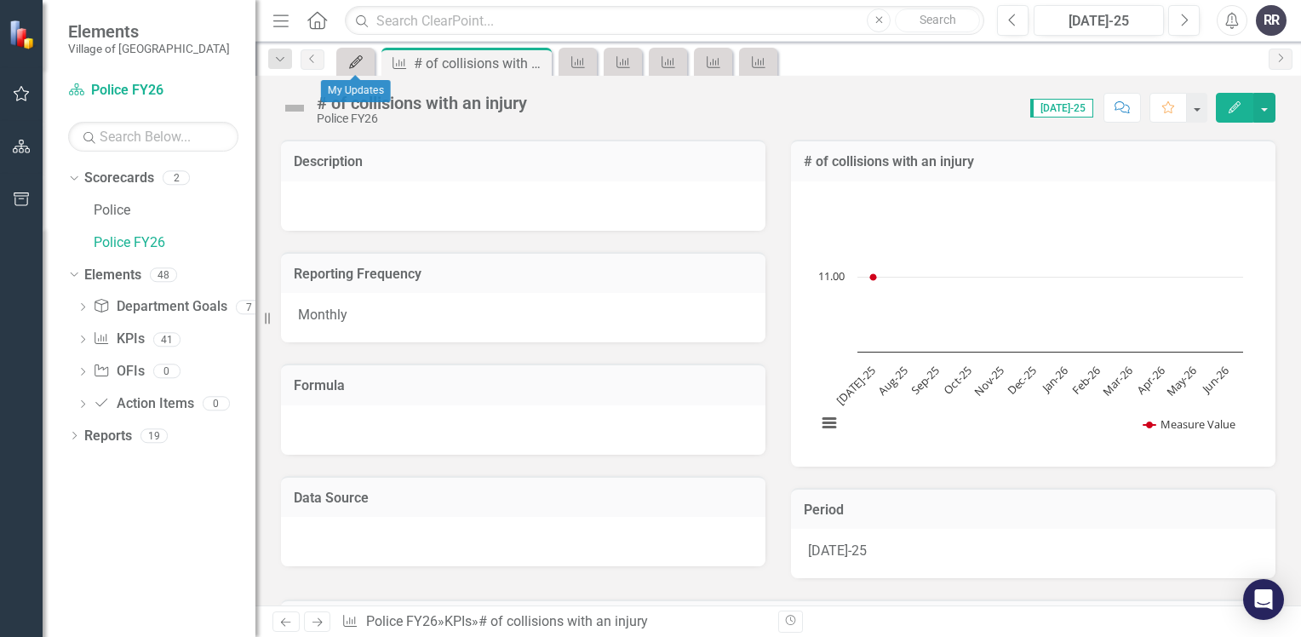
click at [355, 60] on icon "My Updates" at bounding box center [355, 62] width 17 height 14
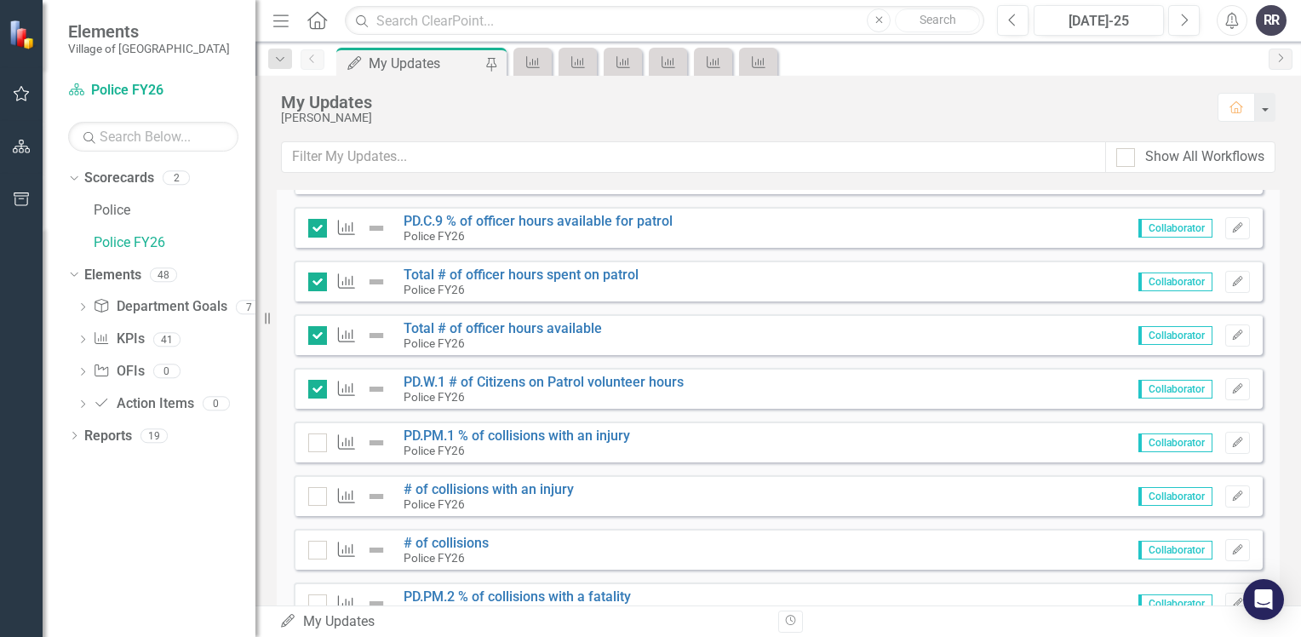
scroll to position [851, 0]
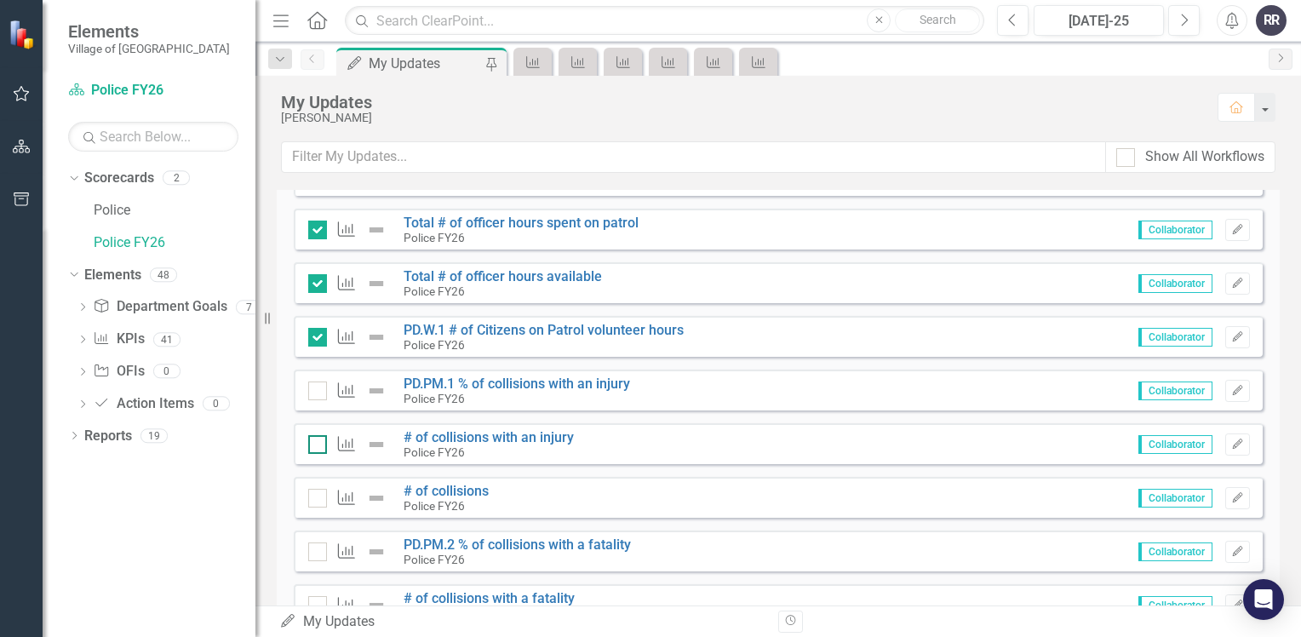
click at [318, 443] on input "checkbox" at bounding box center [313, 440] width 11 height 11
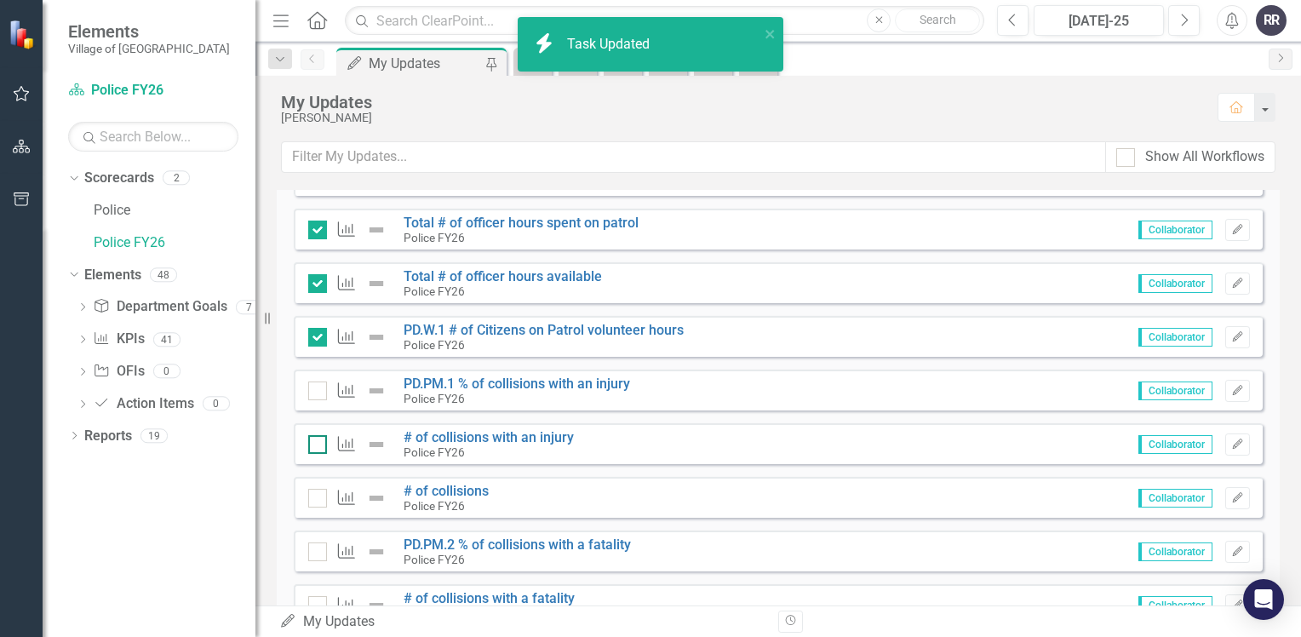
checkbox input "true"
click at [439, 484] on link "# of collisions" at bounding box center [445, 491] width 85 height 16
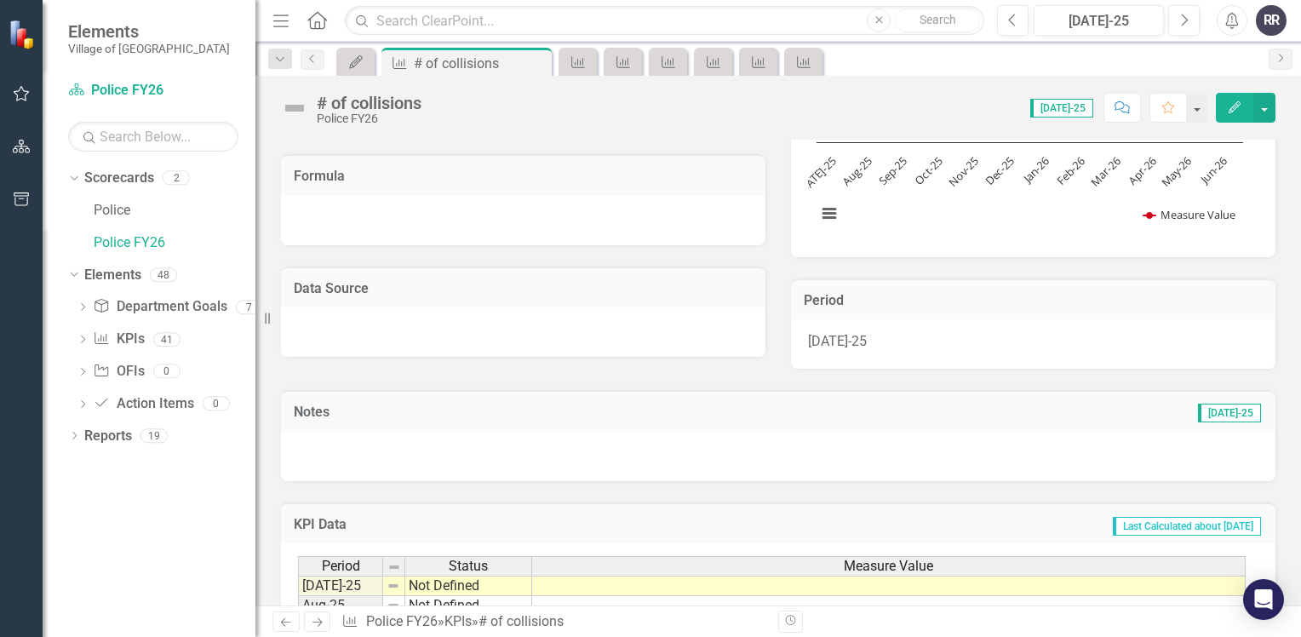
scroll to position [340, 0]
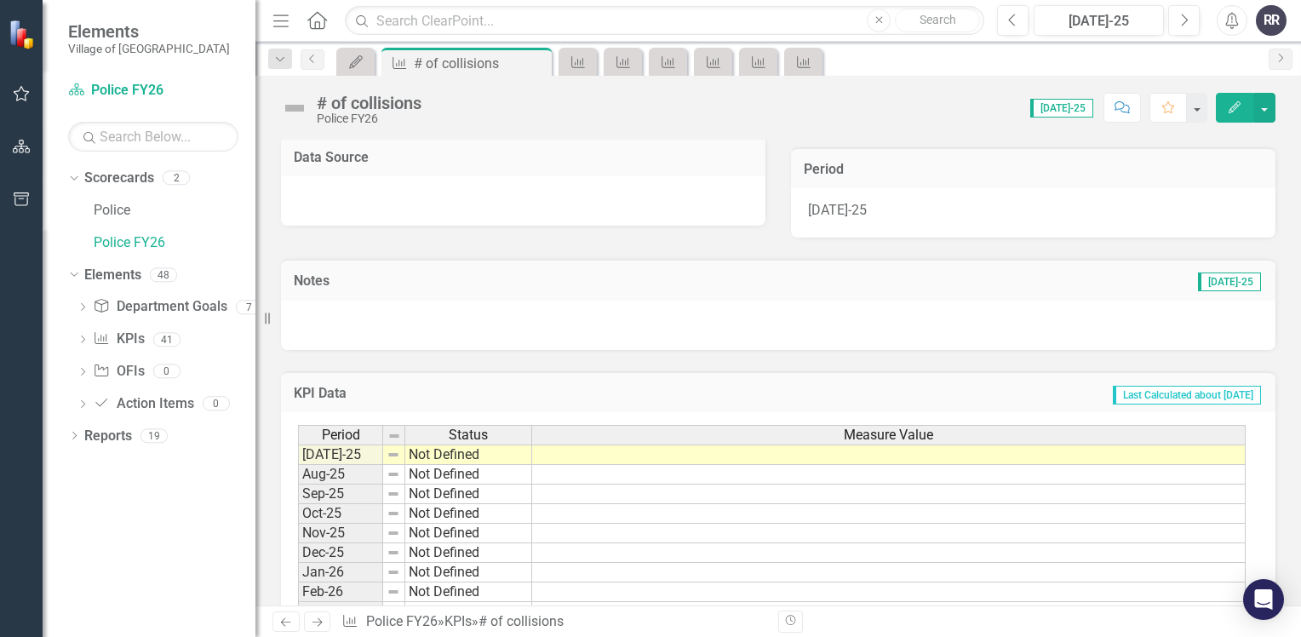
click at [569, 445] on div "Period Status Measure Value" at bounding box center [771, 436] width 947 height 23
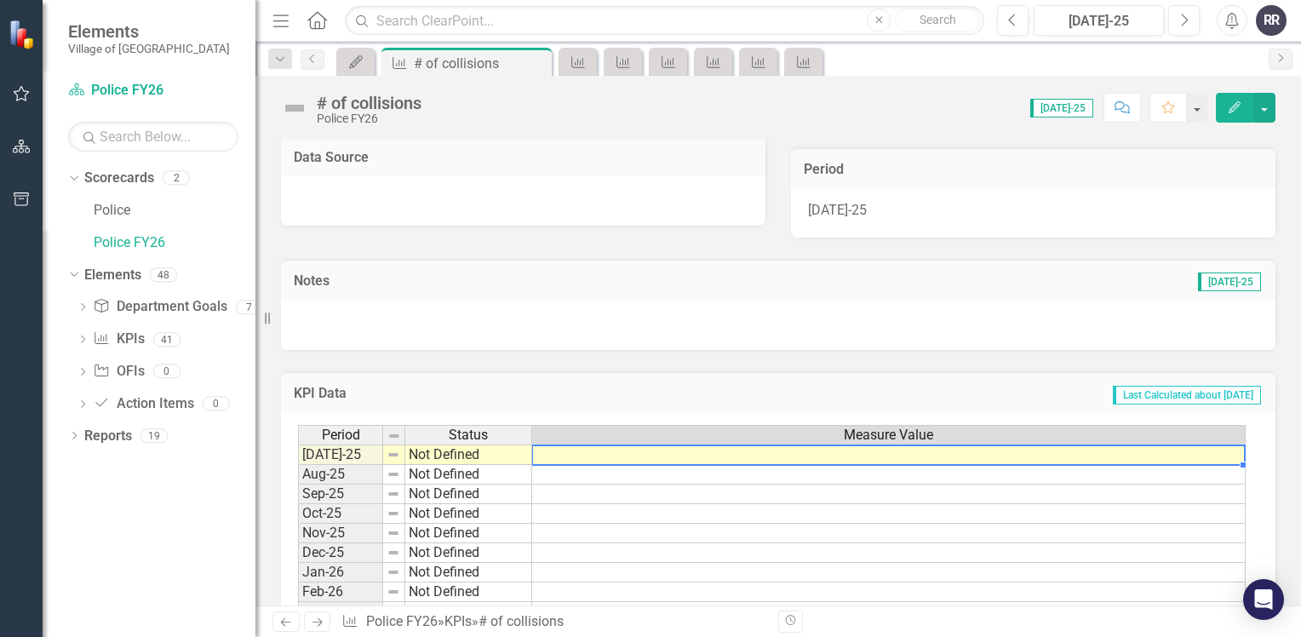
click at [575, 452] on td at bounding box center [888, 454] width 713 height 20
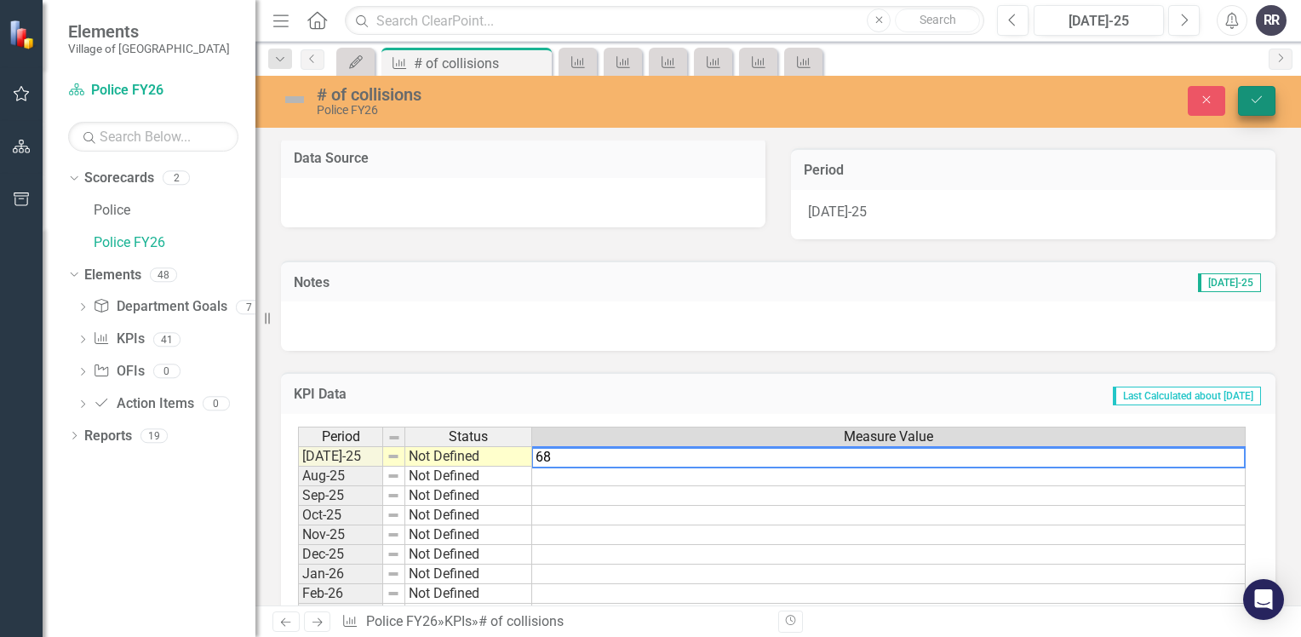
type textarea "68"
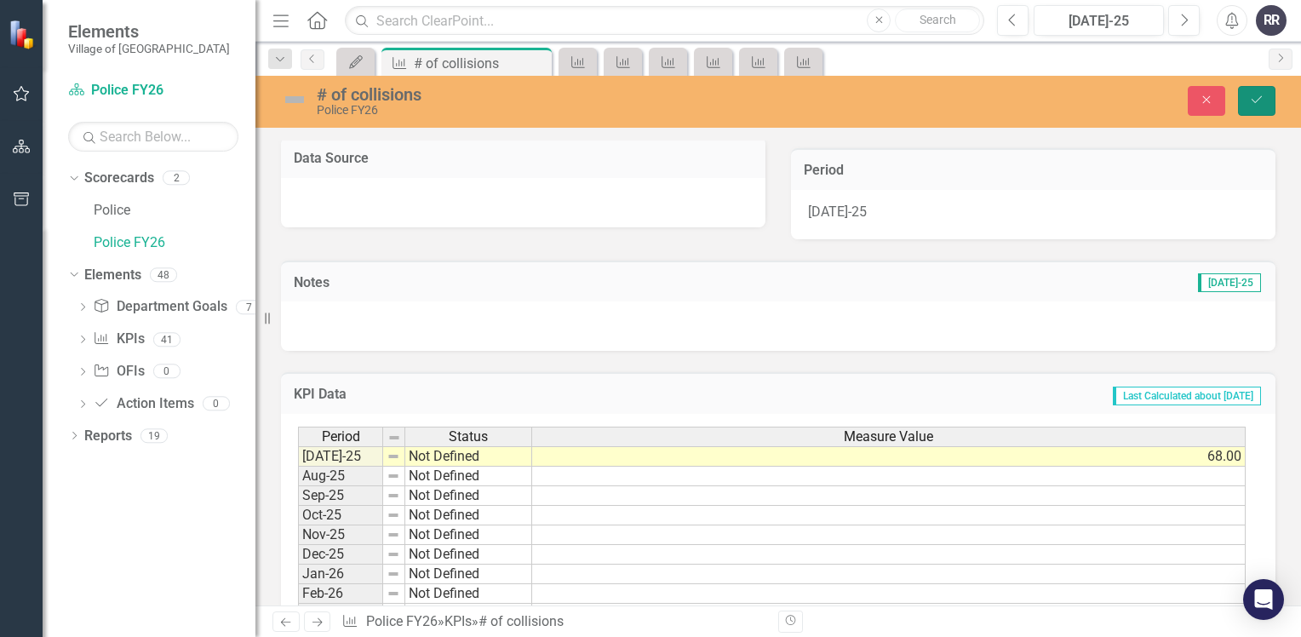
click at [1270, 96] on button "Save" at bounding box center [1256, 101] width 37 height 30
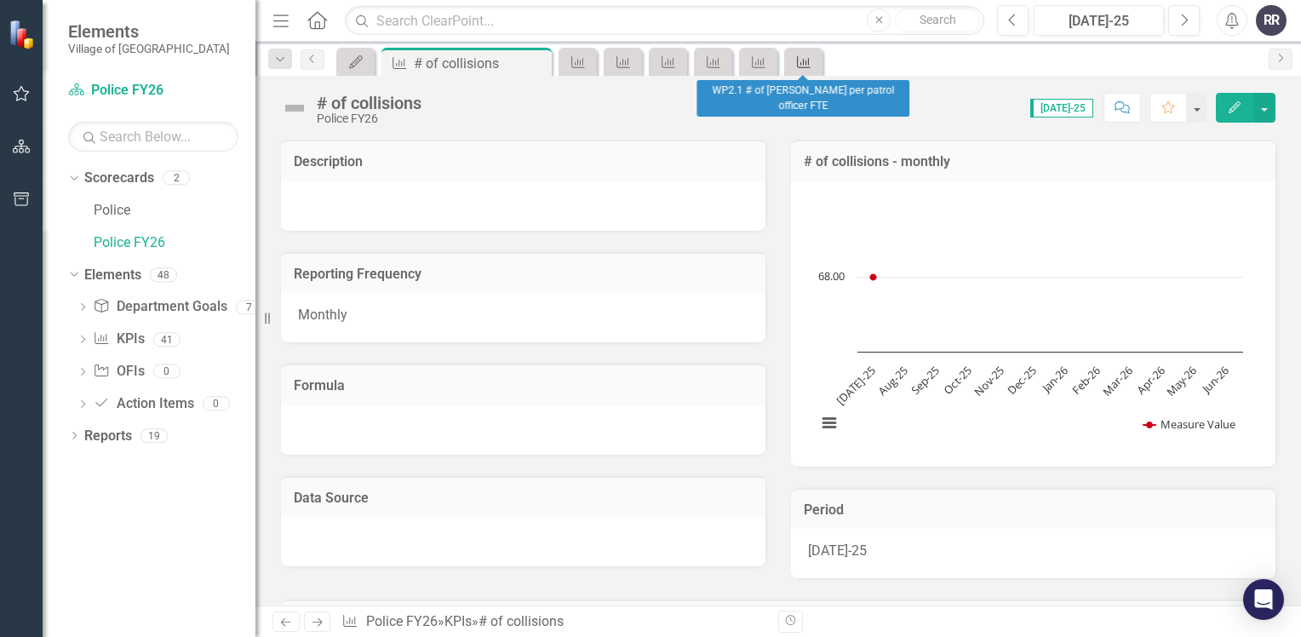
click at [814, 55] on link "KPI" at bounding box center [803, 61] width 30 height 21
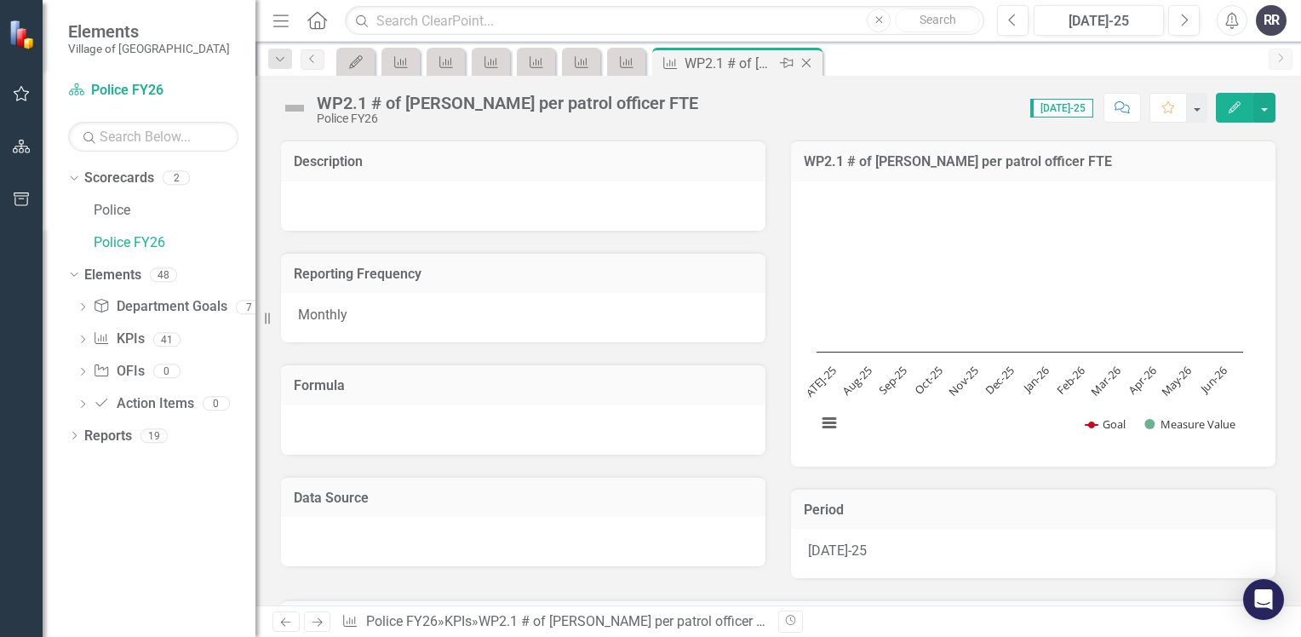
click at [809, 63] on icon "Close" at bounding box center [806, 63] width 17 height 14
click at [762, 63] on icon "Close" at bounding box center [760, 63] width 17 height 14
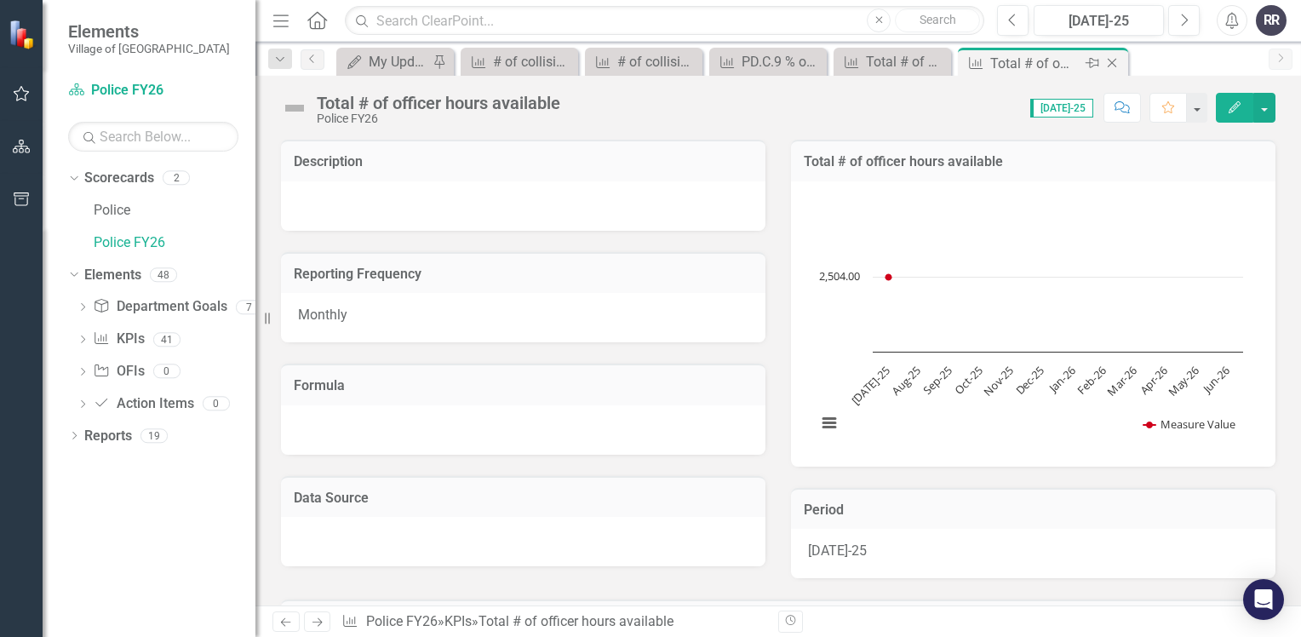
click at [1112, 63] on icon at bounding box center [1111, 63] width 9 height 9
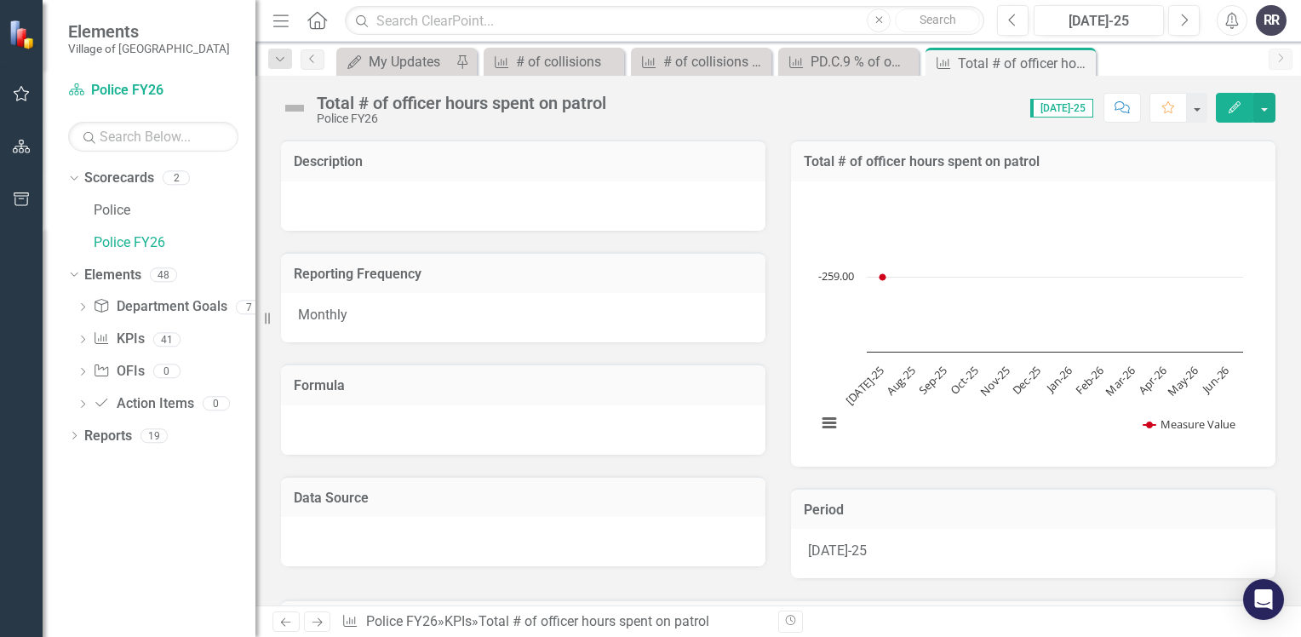
drag, startPoint x: 1084, startPoint y: 58, endPoint x: 1067, endPoint y: 60, distance: 16.3
click at [0, 0] on icon "Close" at bounding box center [0, 0] width 0 height 0
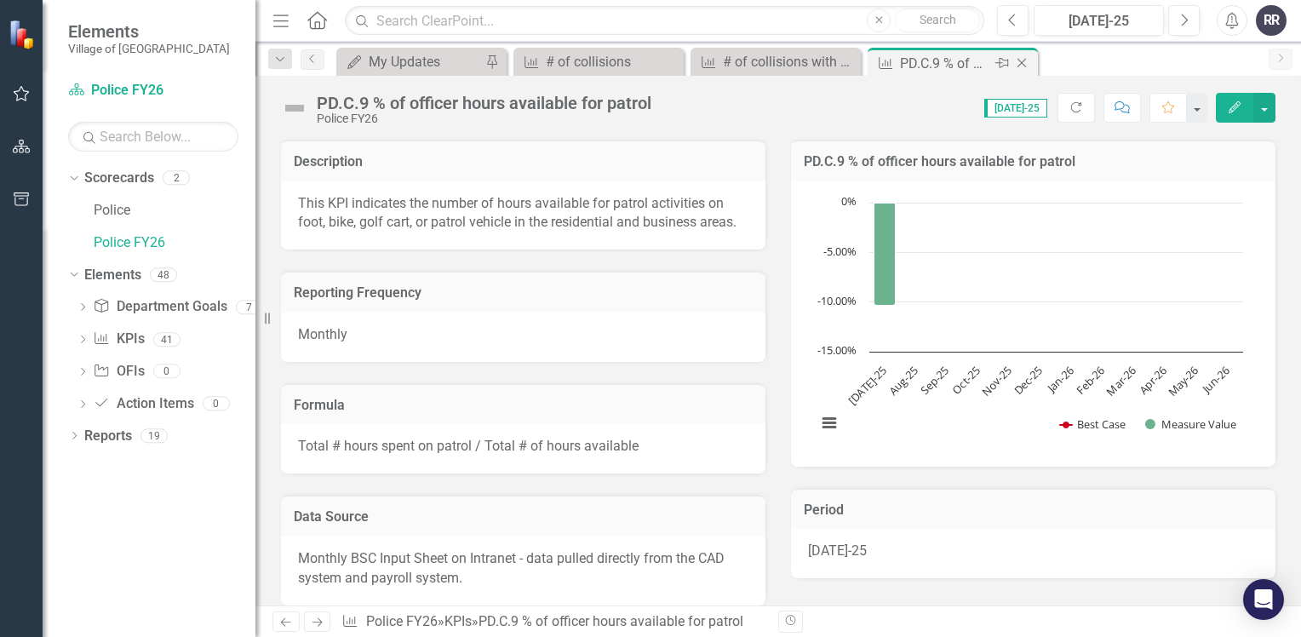
click at [1025, 63] on icon "Close" at bounding box center [1021, 63] width 17 height 14
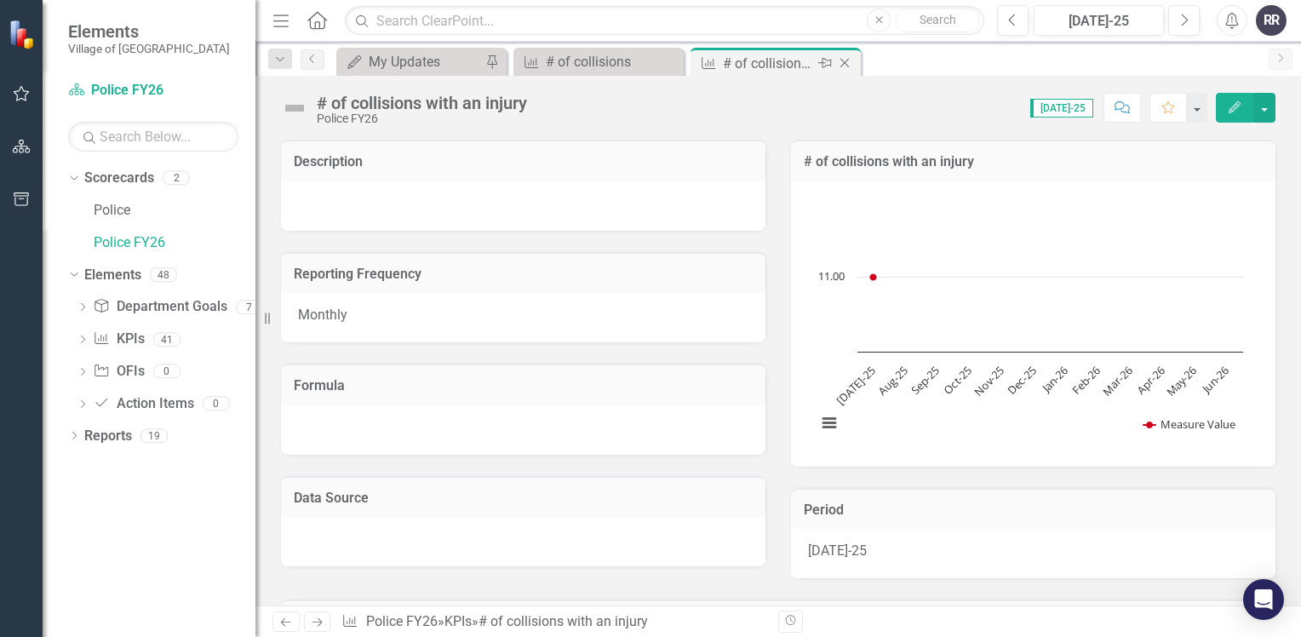
click at [846, 66] on icon "Close" at bounding box center [844, 63] width 17 height 14
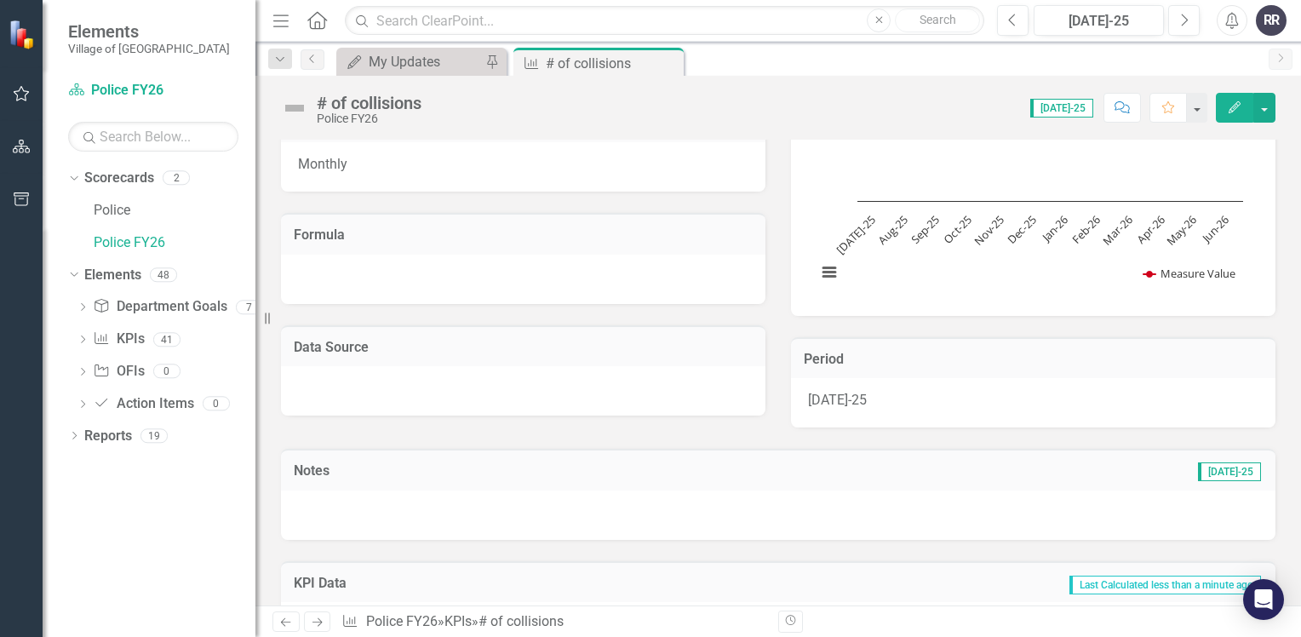
scroll to position [255, 0]
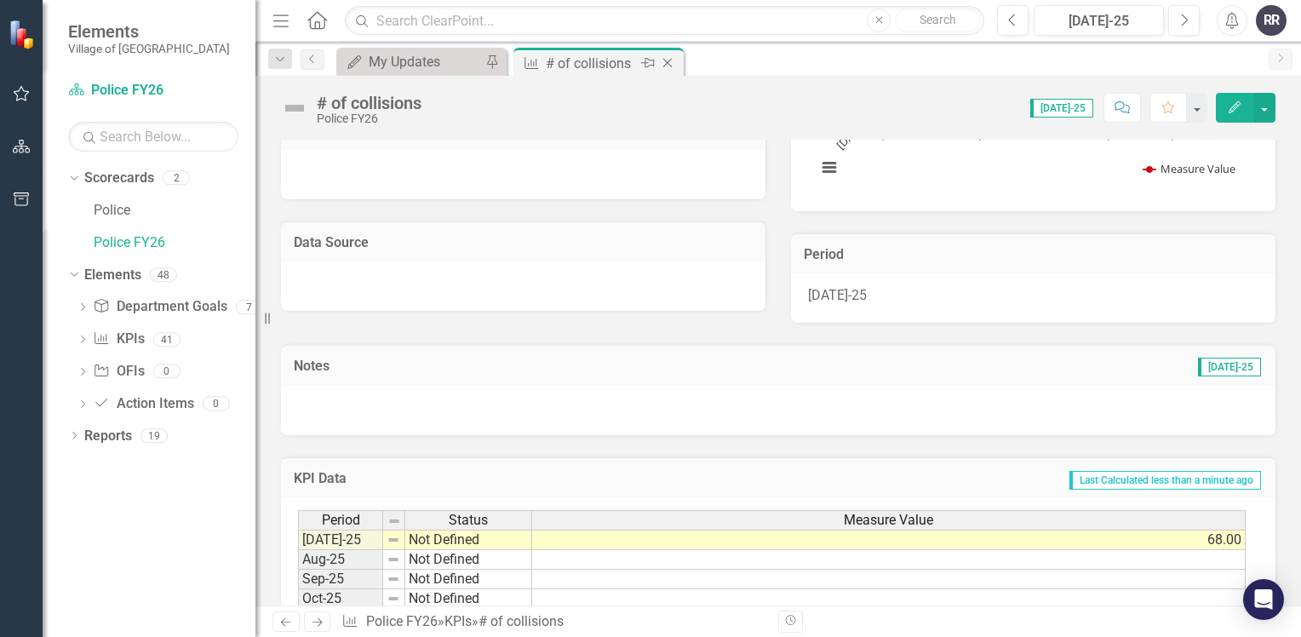
click at [671, 63] on icon "Close" at bounding box center [667, 63] width 17 height 14
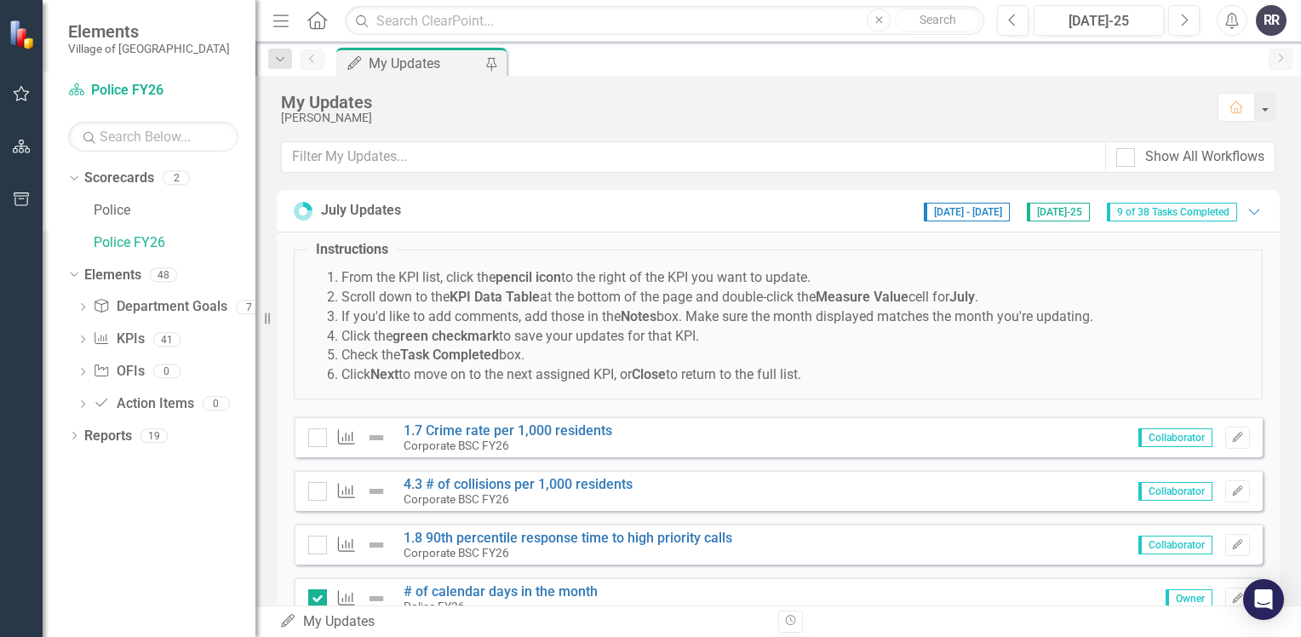
click at [466, 67] on div "My Updates" at bounding box center [425, 63] width 112 height 21
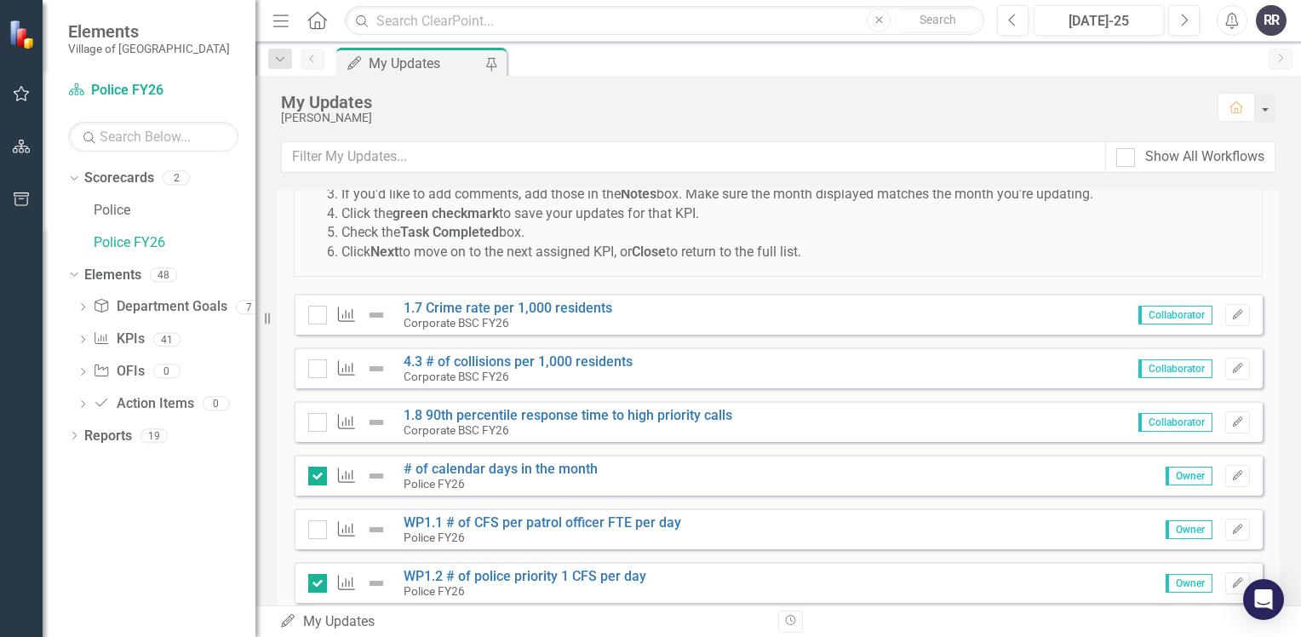
scroll to position [170, 0]
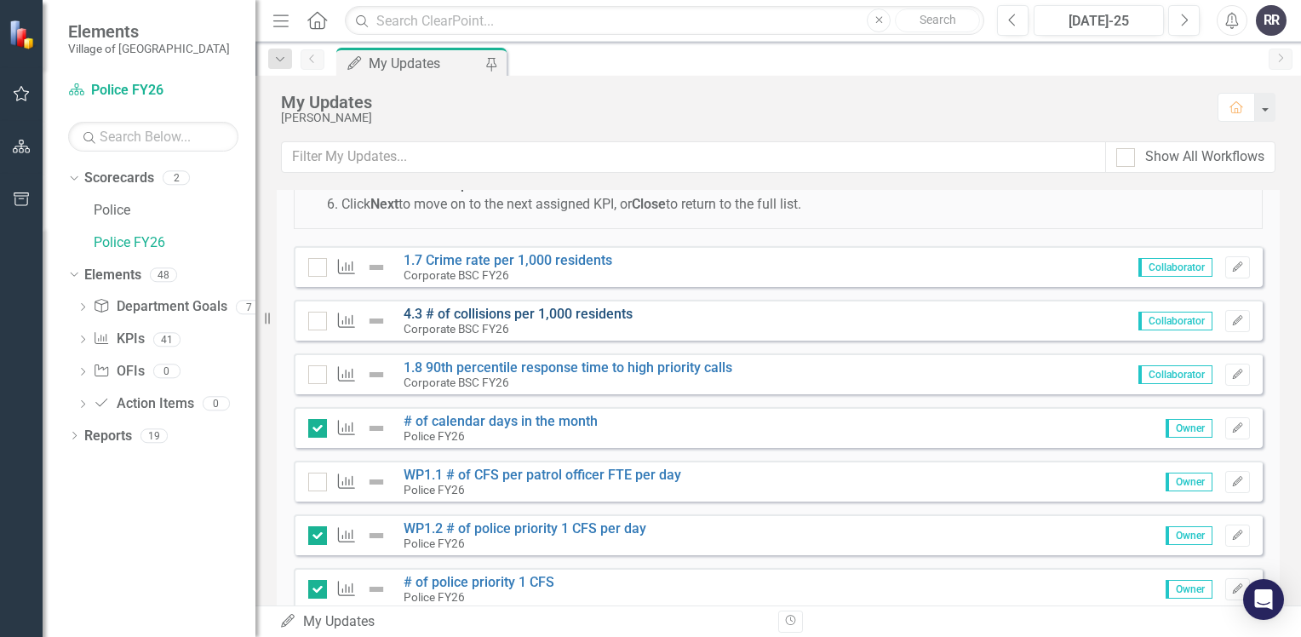
click at [500, 314] on link "4.3 # of collisions per 1,000 residents" at bounding box center [517, 314] width 229 height 16
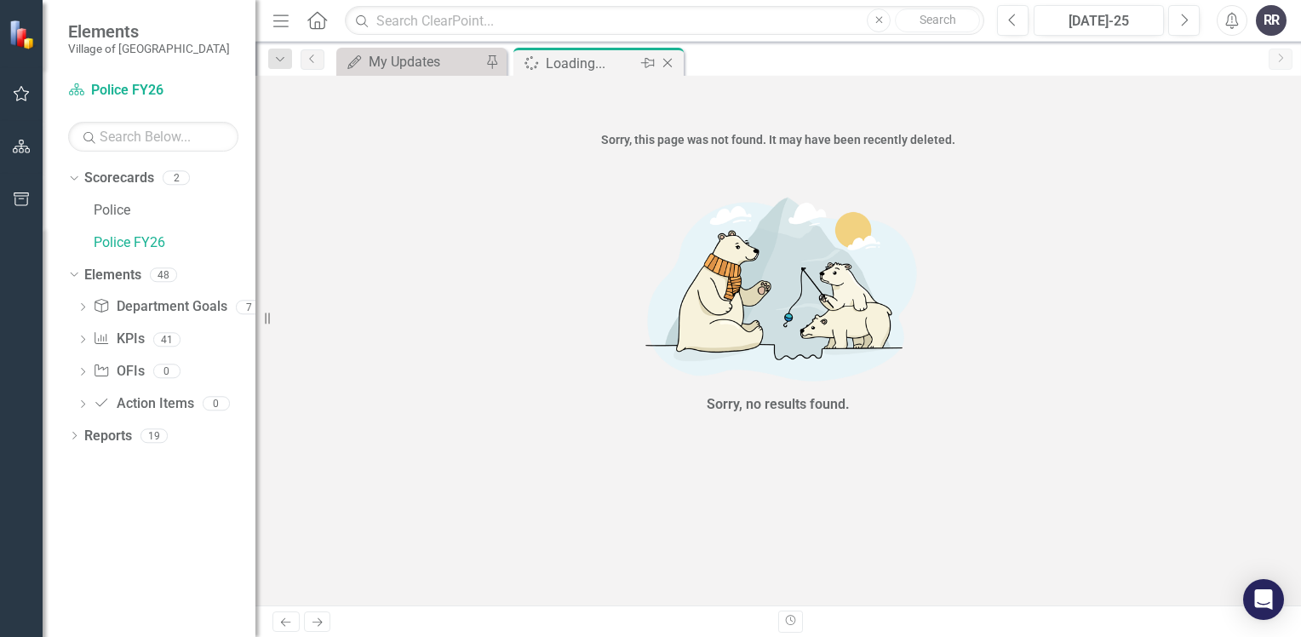
click at [670, 63] on icon "Close" at bounding box center [667, 63] width 17 height 14
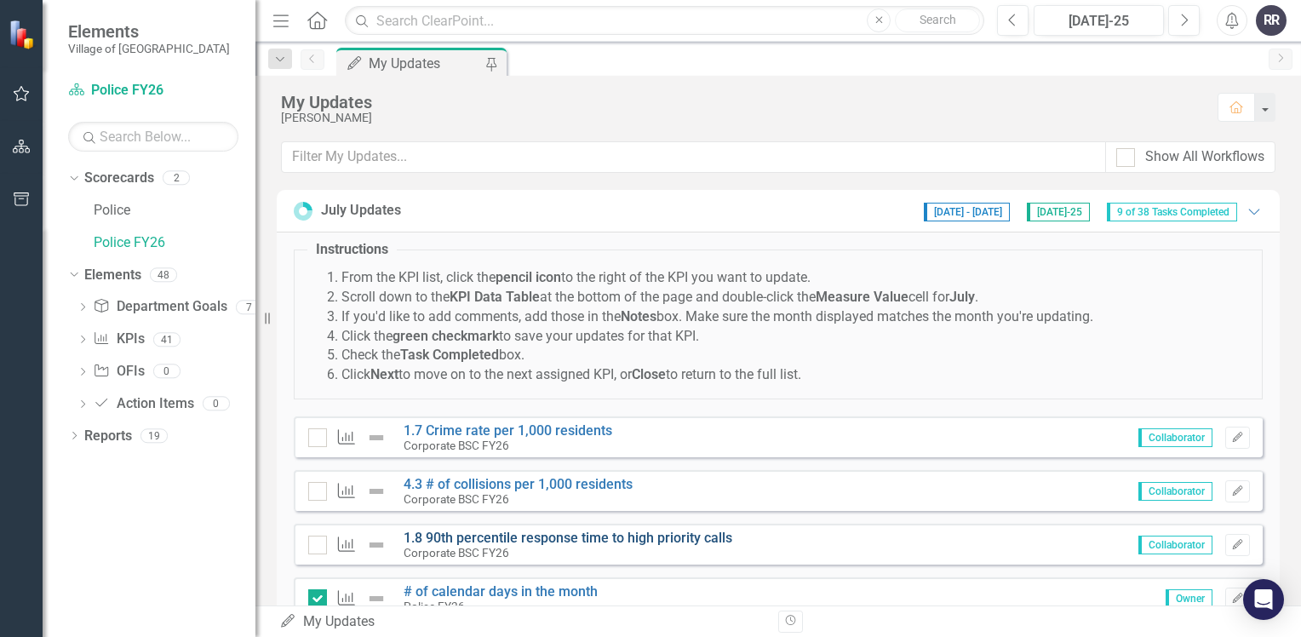
click at [549, 534] on link "1.8 90th percentile response time to high priority calls" at bounding box center [567, 537] width 329 height 16
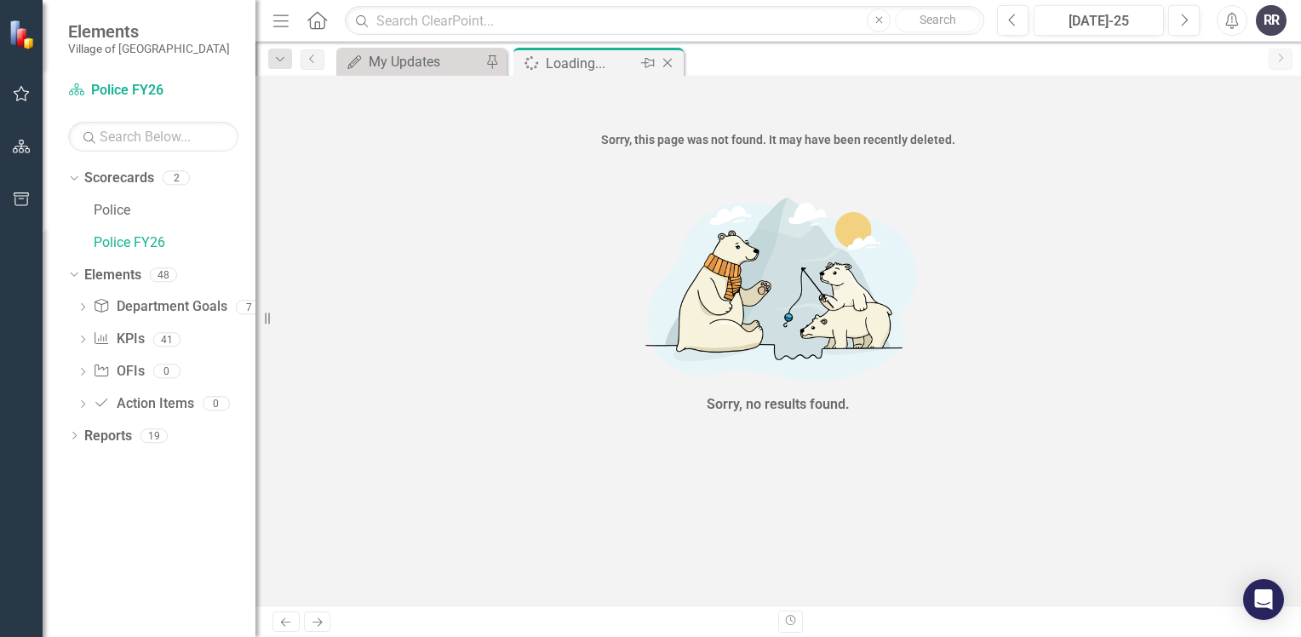
click at [666, 60] on icon at bounding box center [667, 63] width 9 height 9
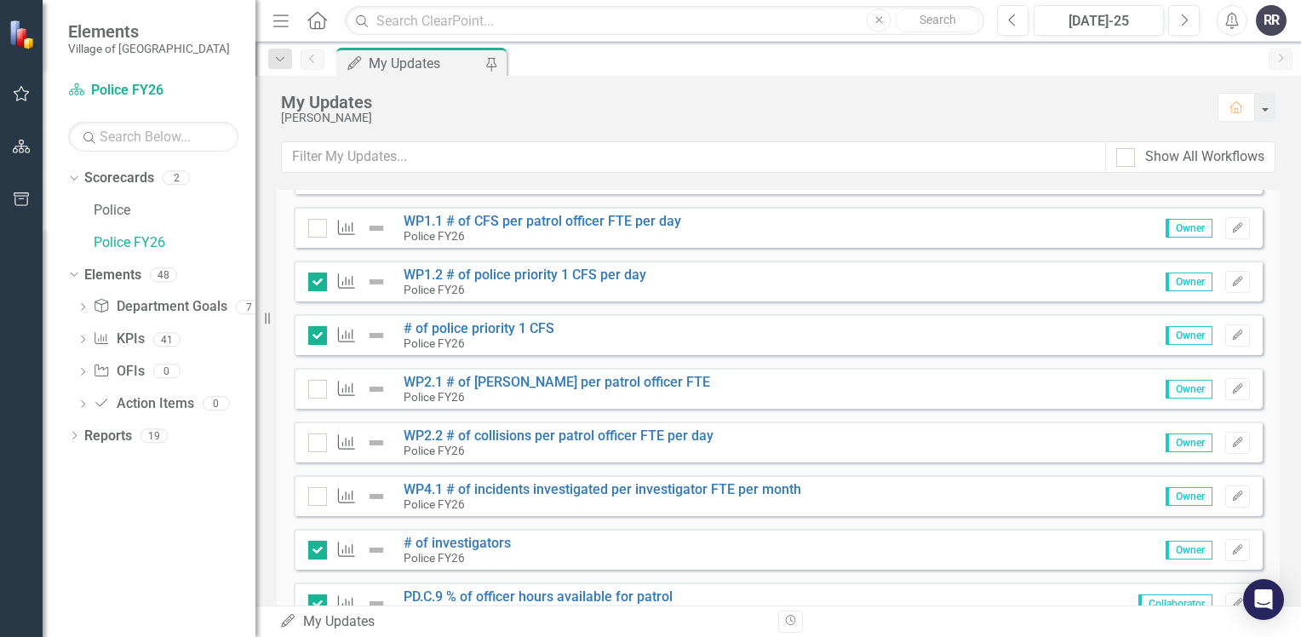
scroll to position [426, 0]
click at [579, 431] on link "WP2.2 # of collisions per patrol officer FTE per day" at bounding box center [558, 434] width 310 height 16
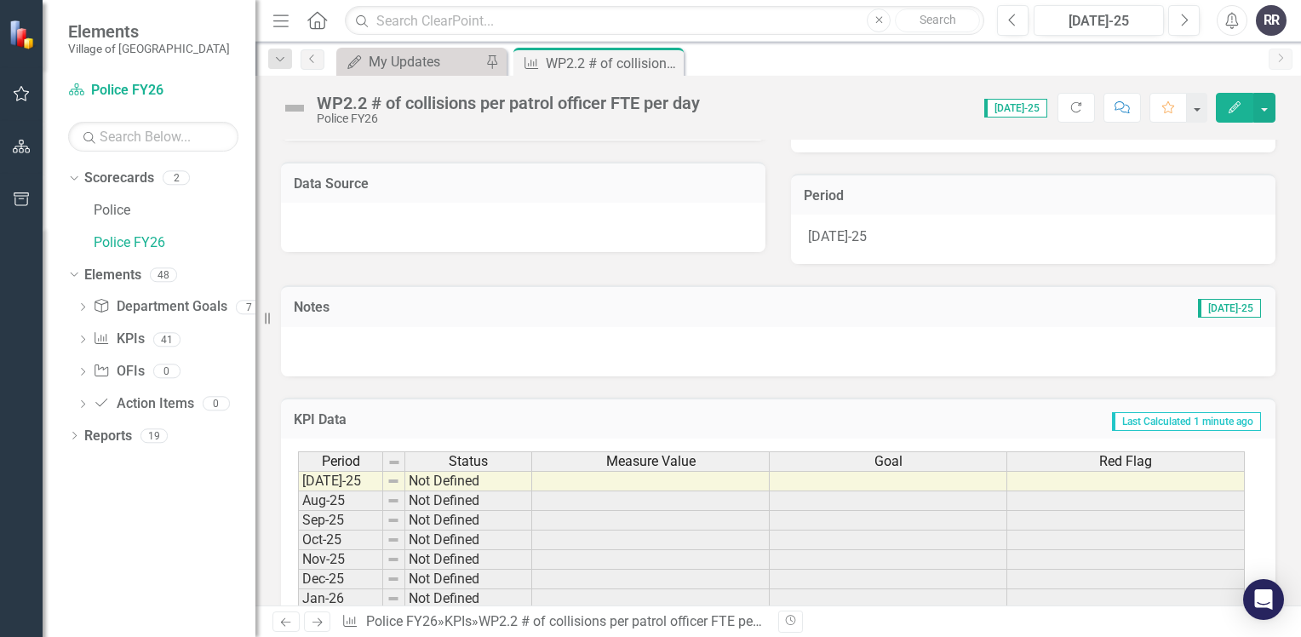
scroll to position [340, 0]
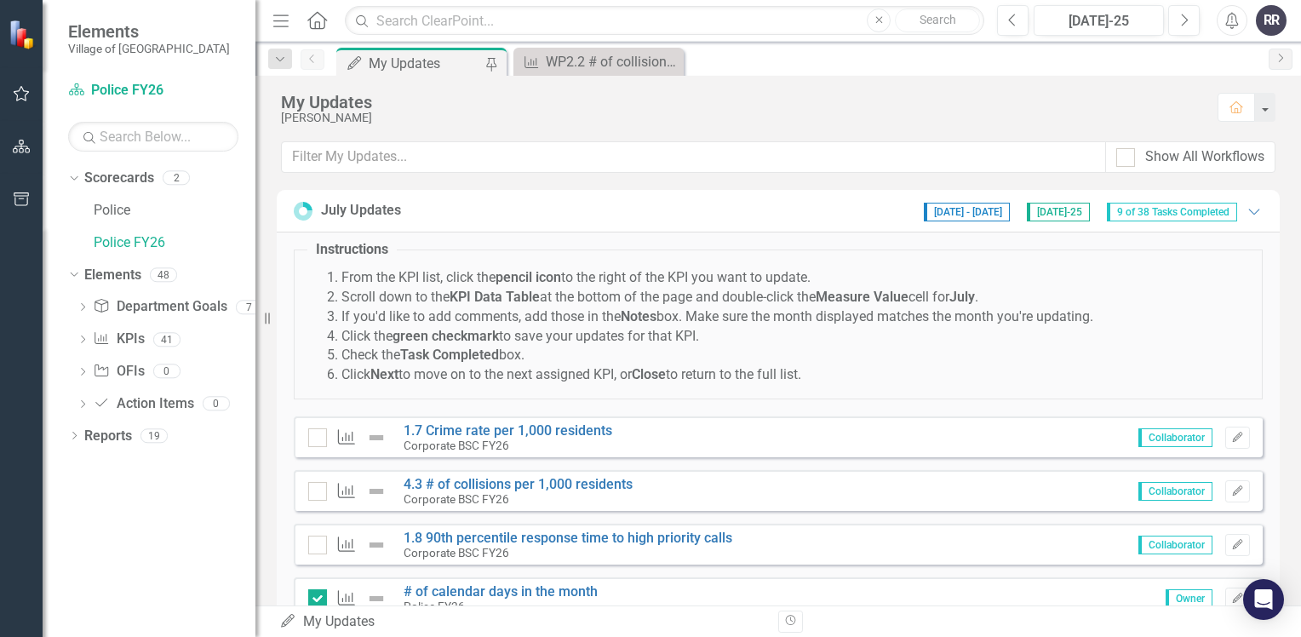
scroll to position [255, 0]
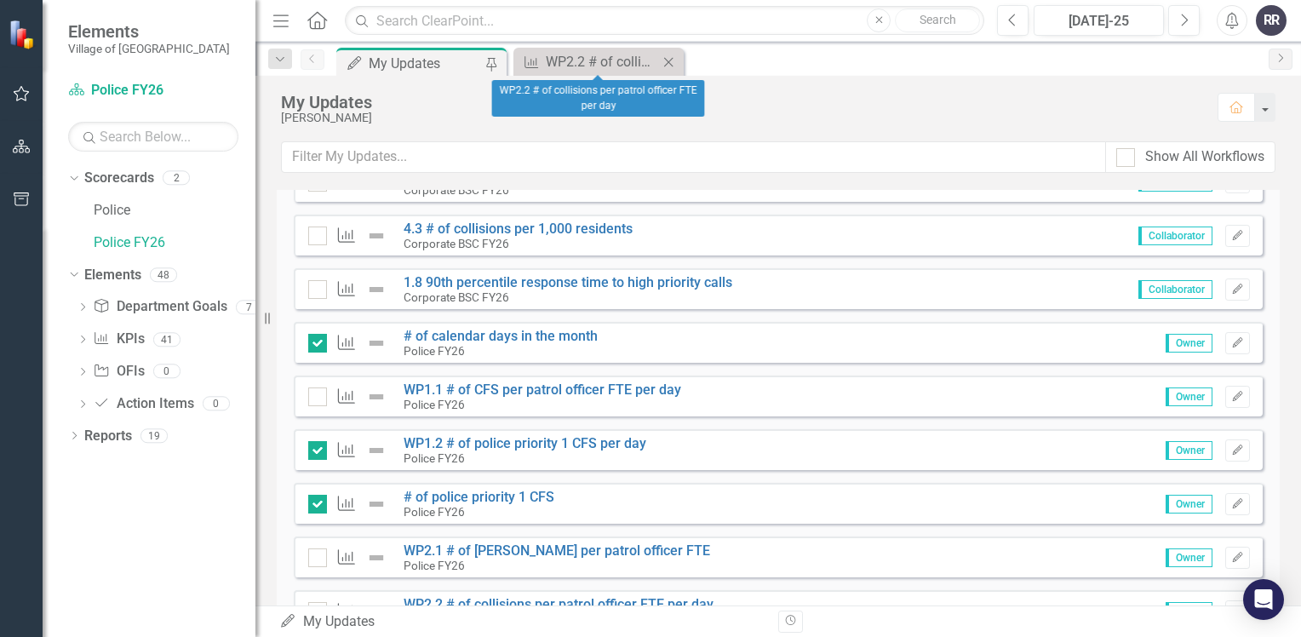
click at [671, 60] on icon "Close" at bounding box center [668, 62] width 17 height 14
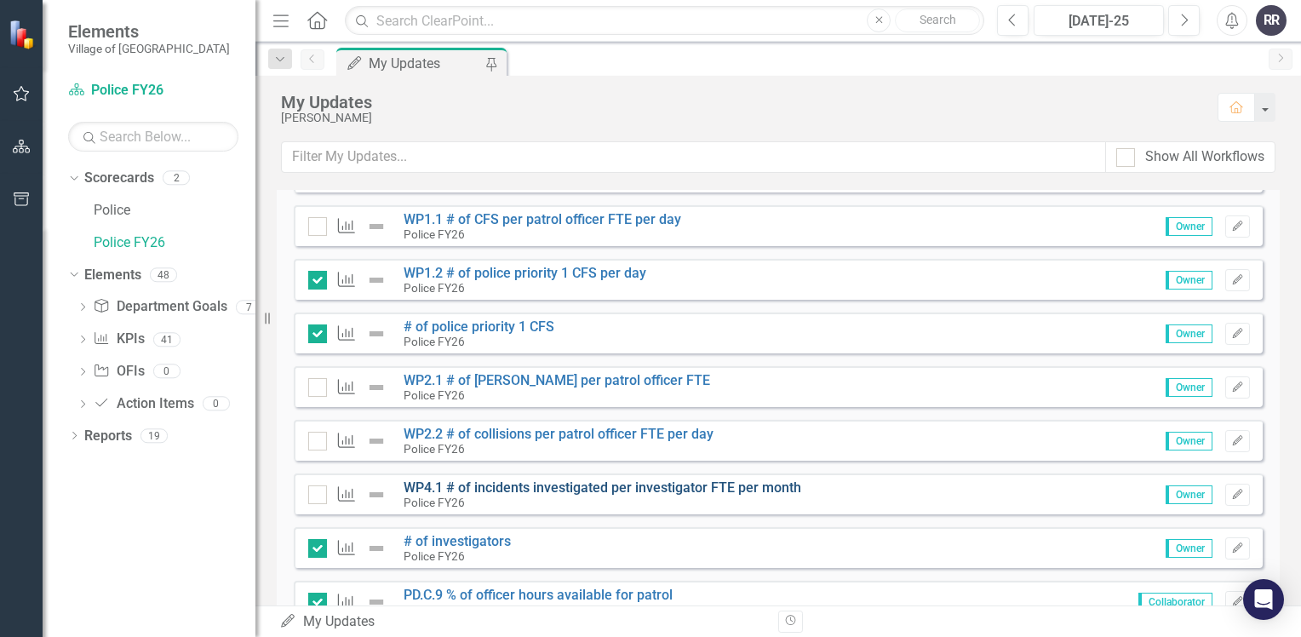
scroll to position [511, 0]
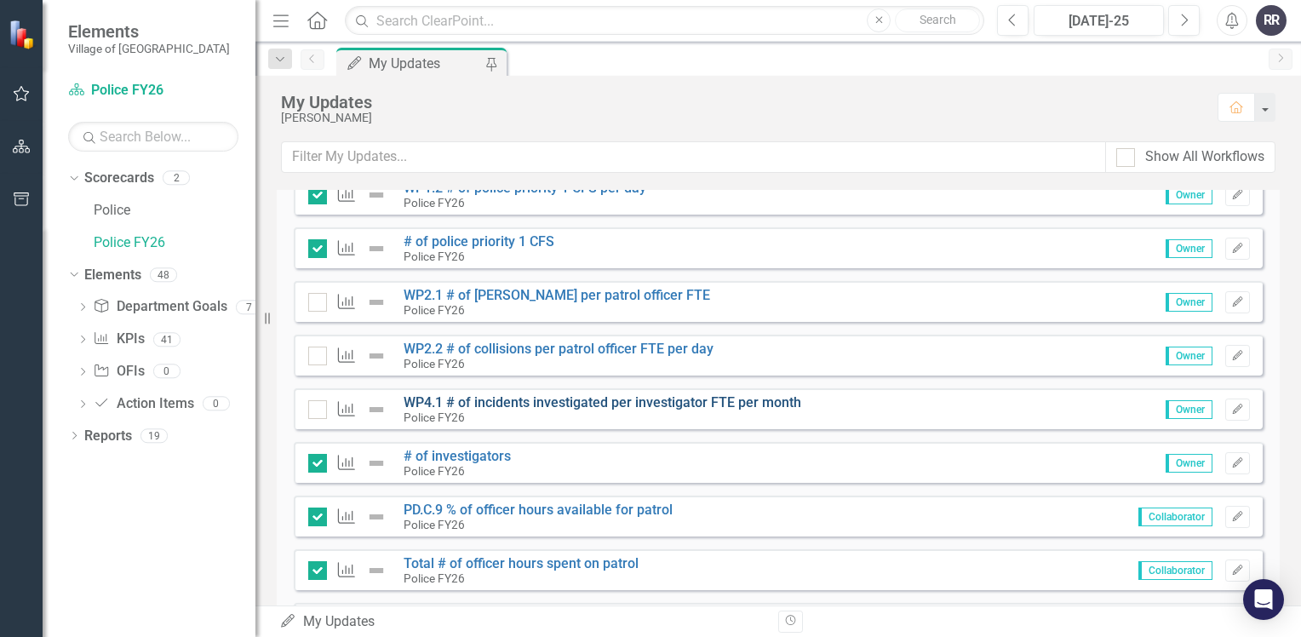
click at [558, 403] on link "WP4.1 # of incidents investigated per investigator FTE per month" at bounding box center [602, 402] width 398 height 16
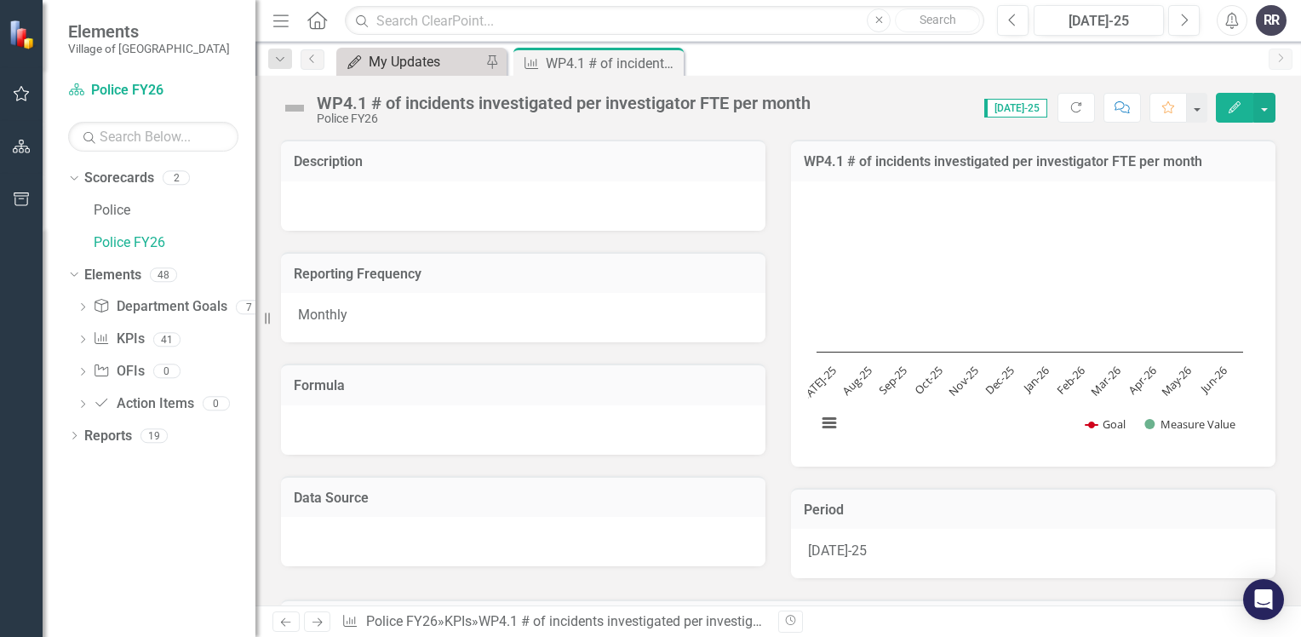
click at [430, 66] on div "My Updates" at bounding box center [425, 61] width 112 height 21
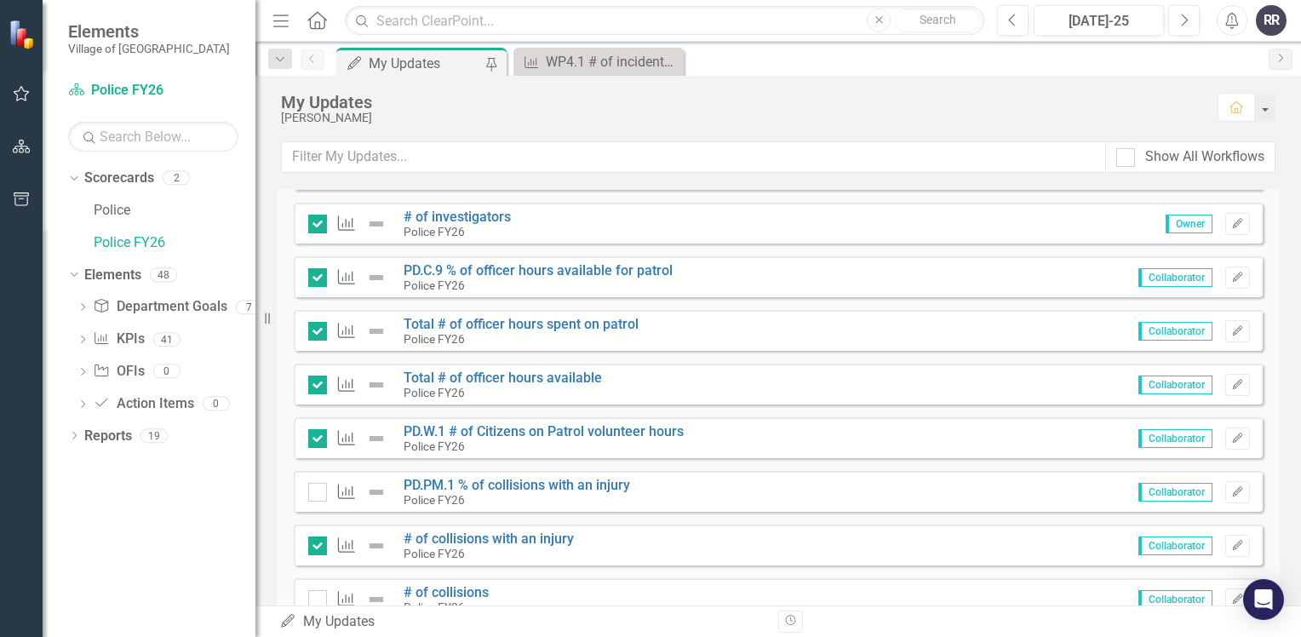
scroll to position [766, 0]
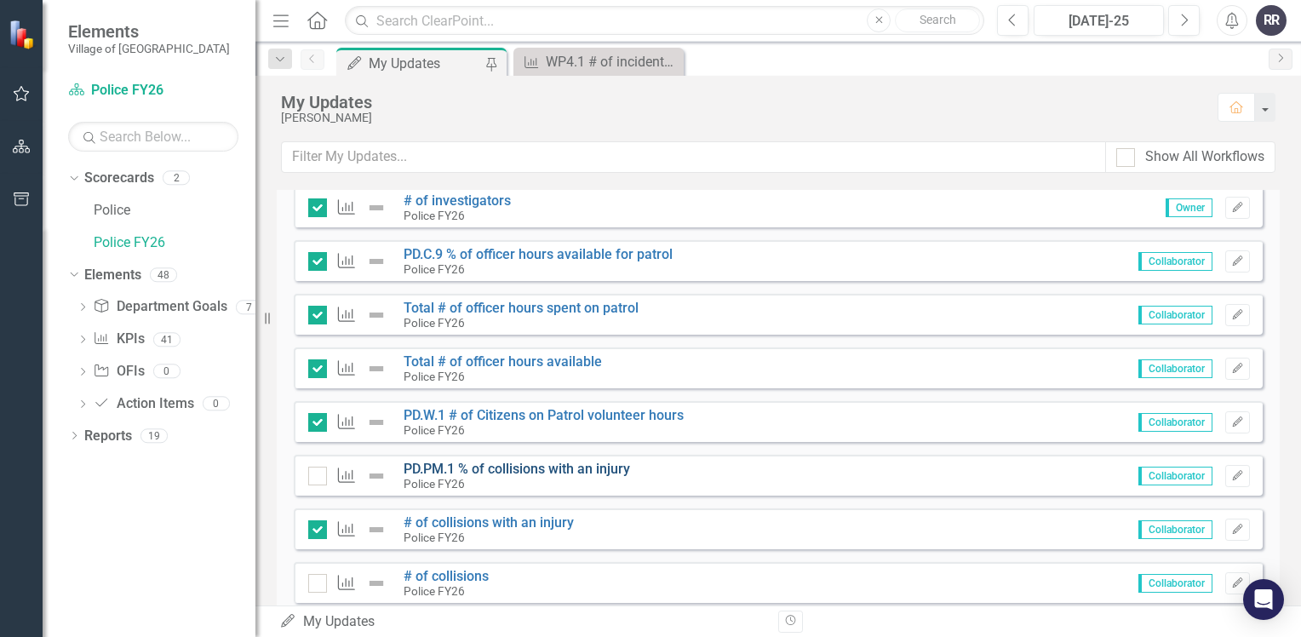
click at [560, 468] on link "PD.PM.1 % of collisions with an injury" at bounding box center [516, 469] width 226 height 16
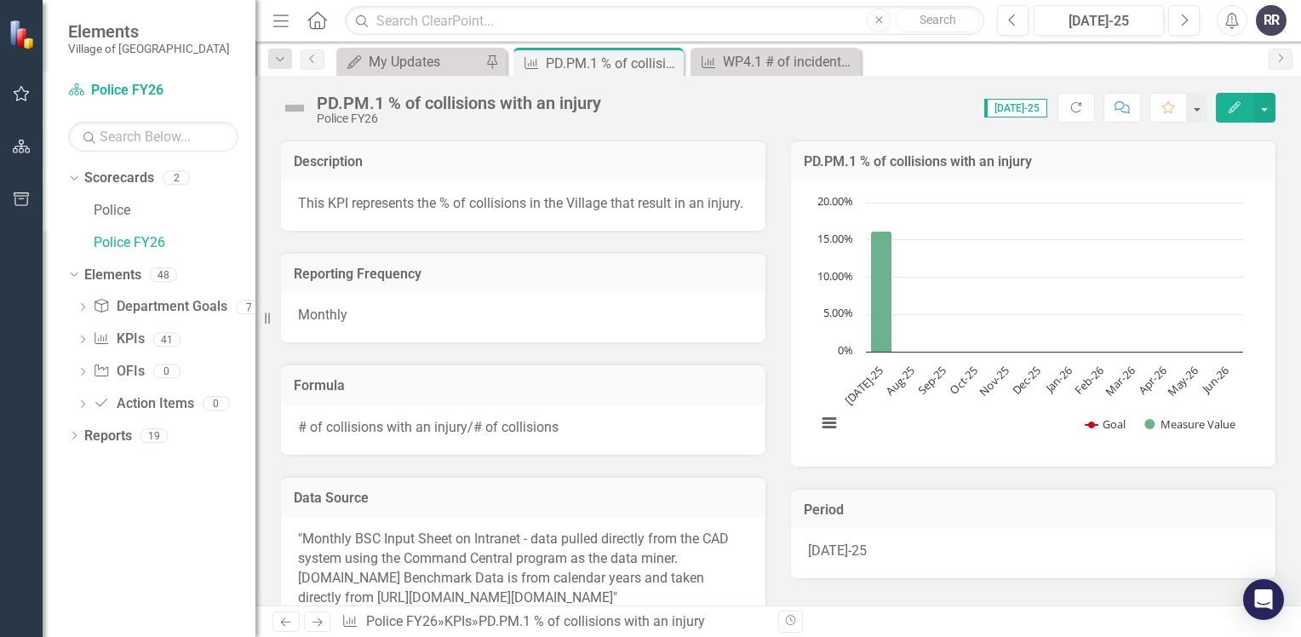
scroll to position [340, 0]
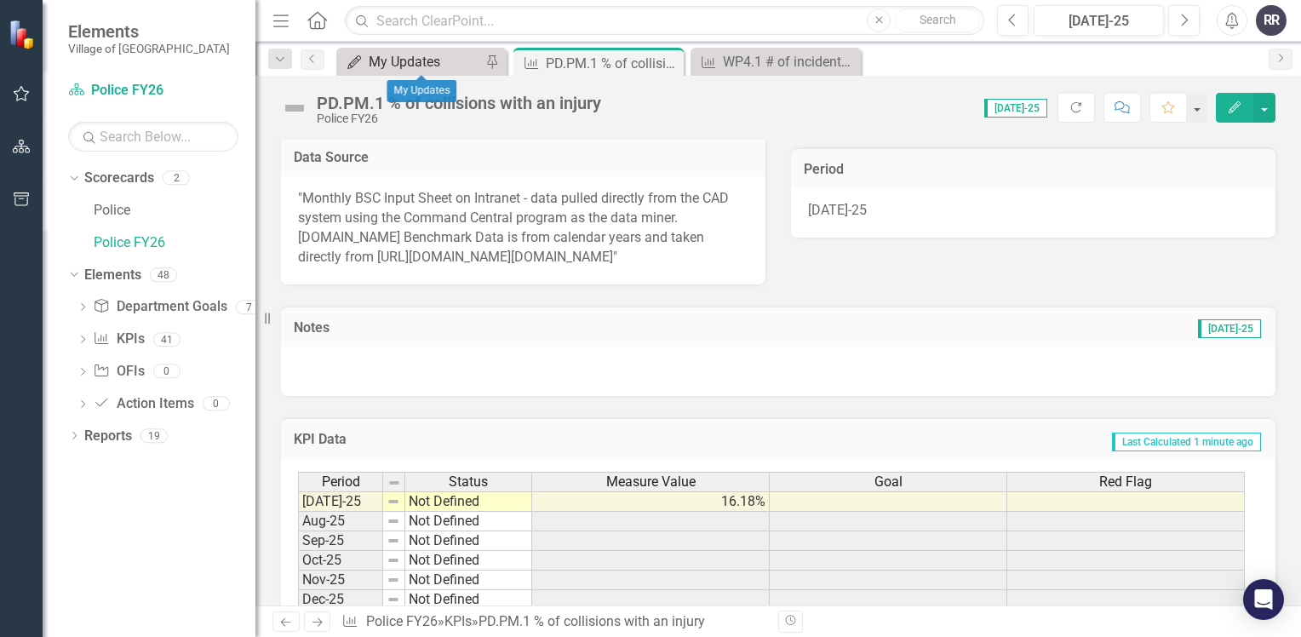
click at [442, 54] on div "My Updates" at bounding box center [425, 61] width 112 height 21
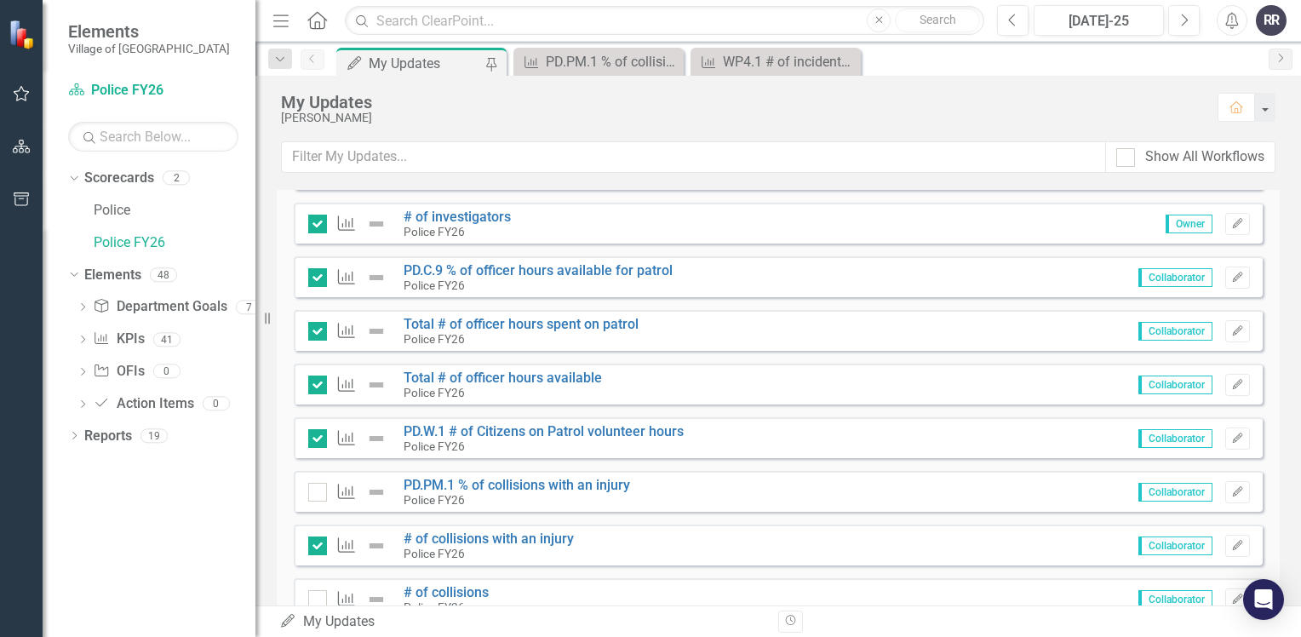
scroll to position [766, 0]
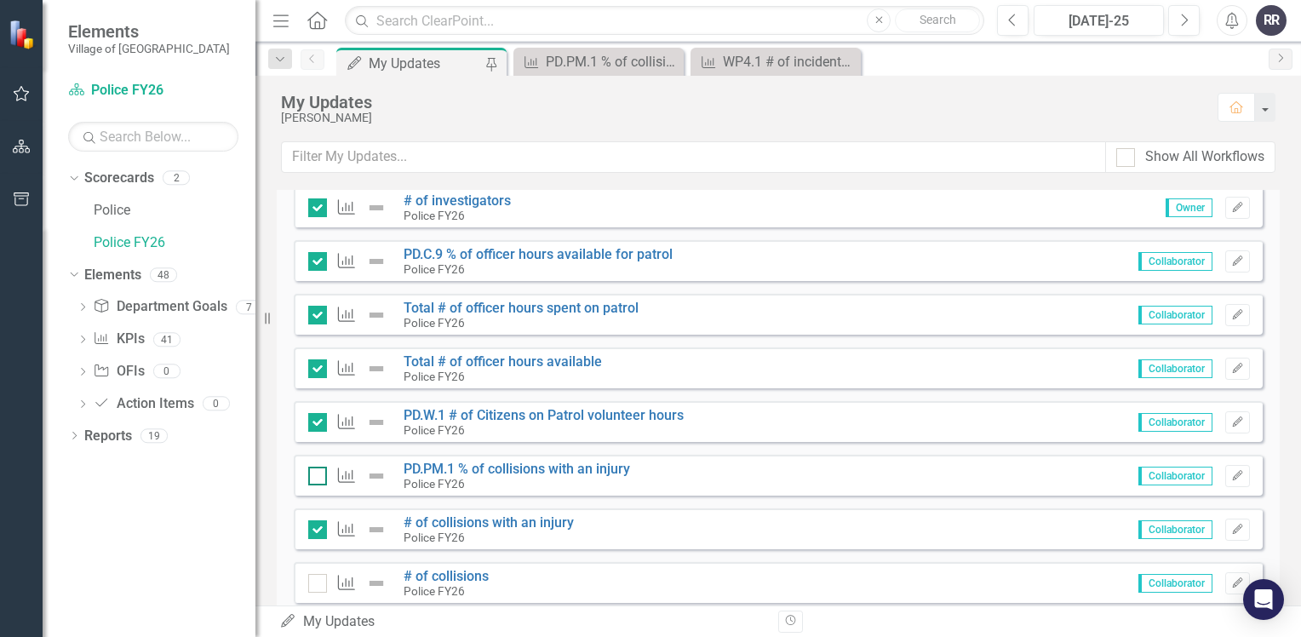
click at [318, 474] on input "checkbox" at bounding box center [313, 471] width 11 height 11
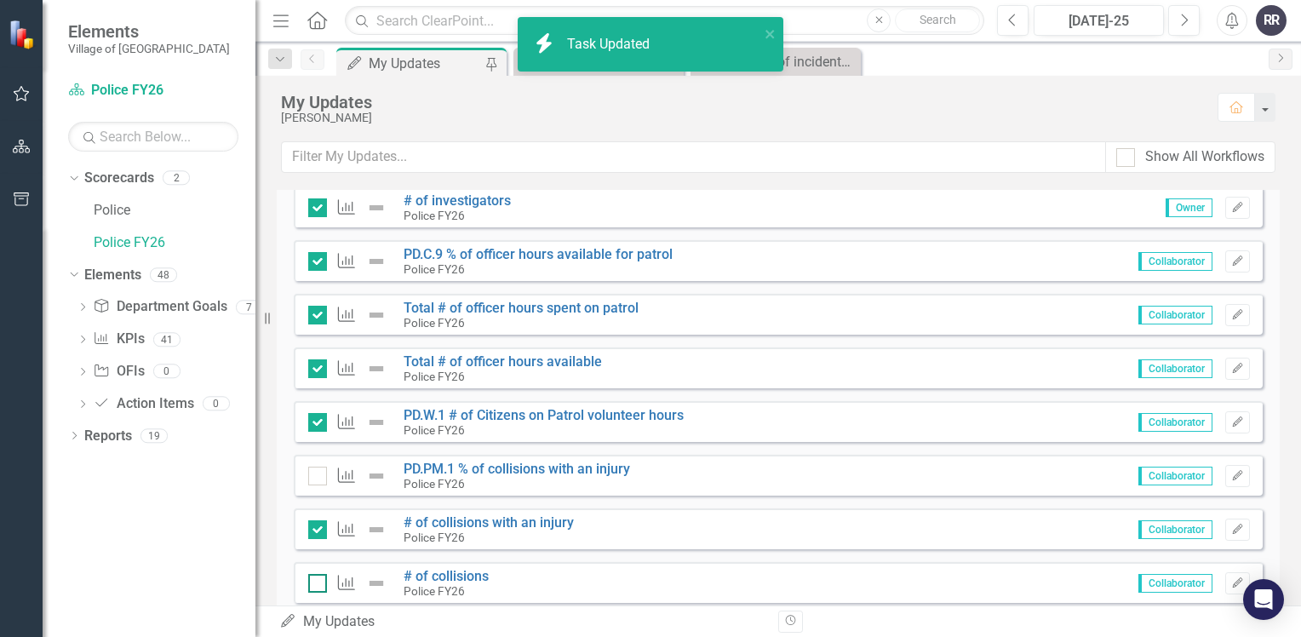
checkbox input "true"
click at [318, 581] on input "checkbox" at bounding box center [313, 579] width 11 height 11
checkbox input "true"
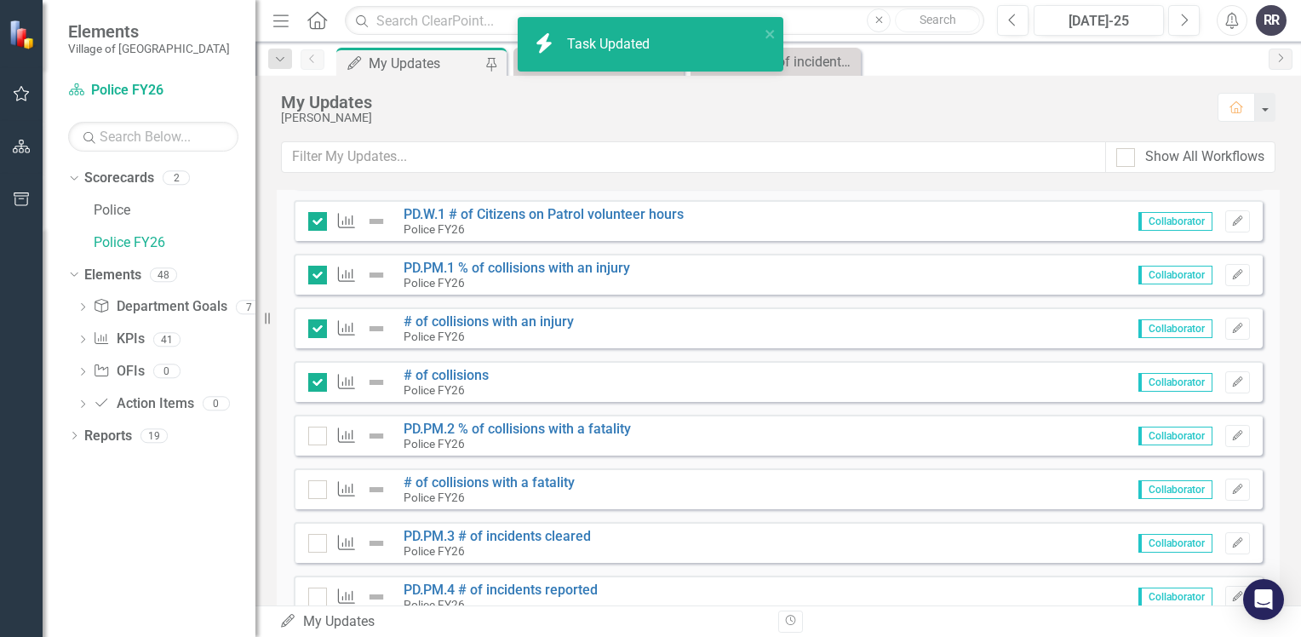
scroll to position [1021, 0]
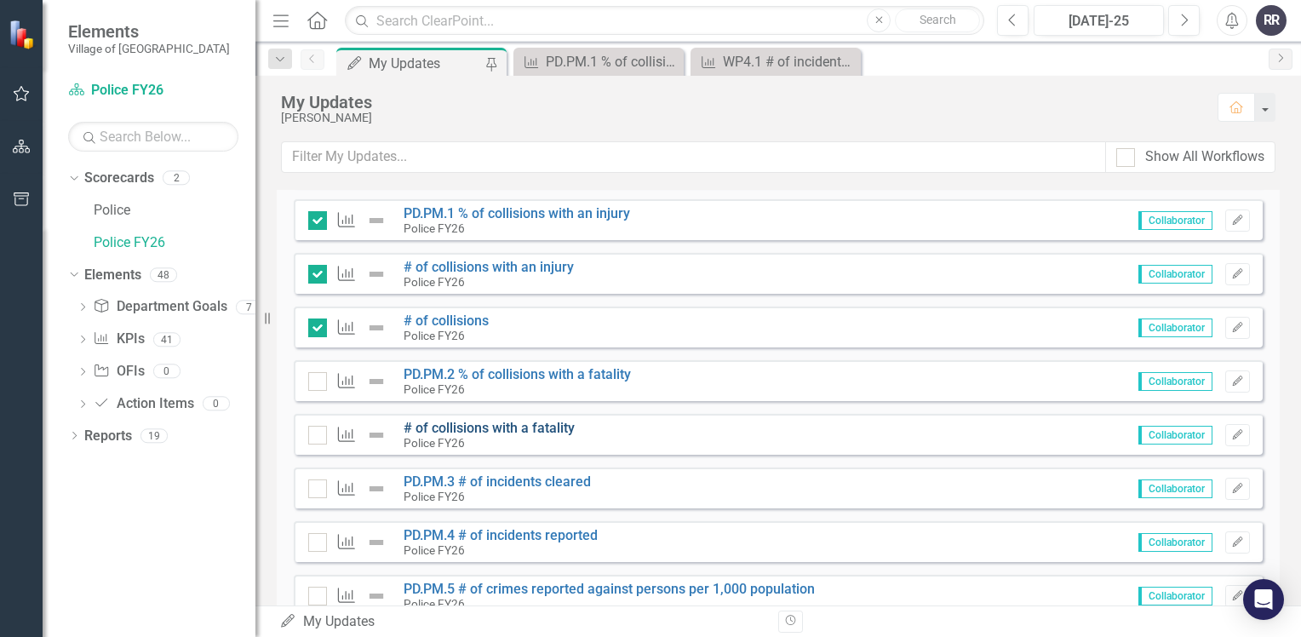
click at [529, 431] on link "# of collisions with a fatality" at bounding box center [488, 428] width 171 height 16
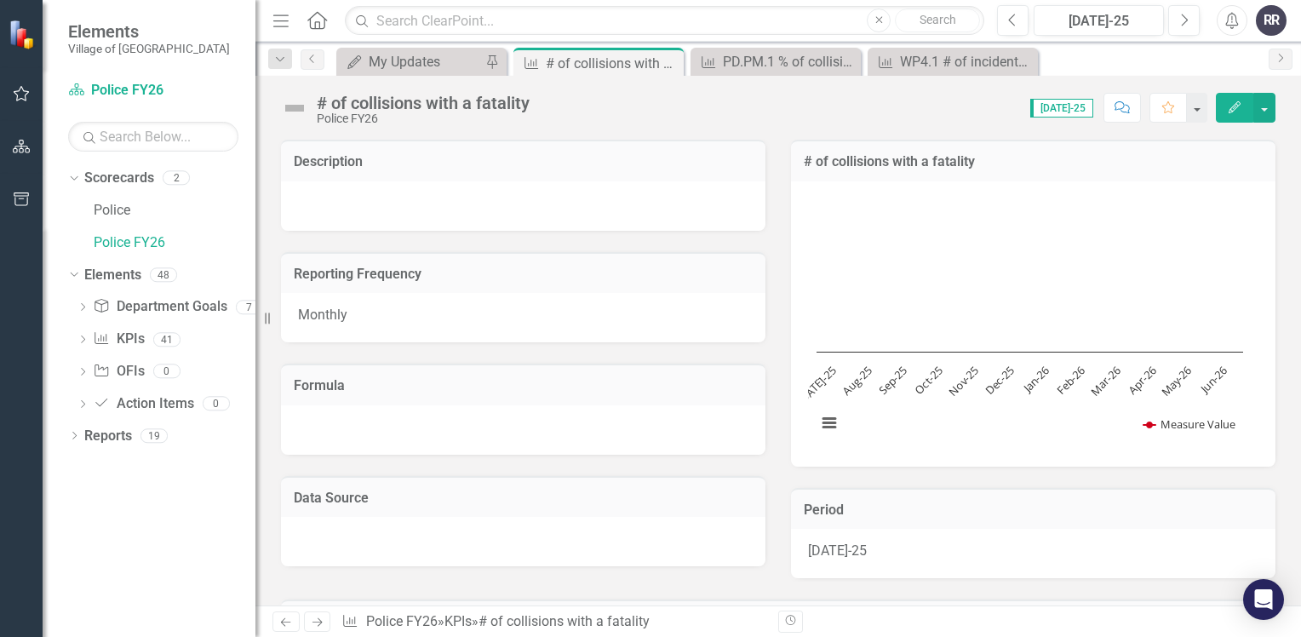
scroll to position [340, 0]
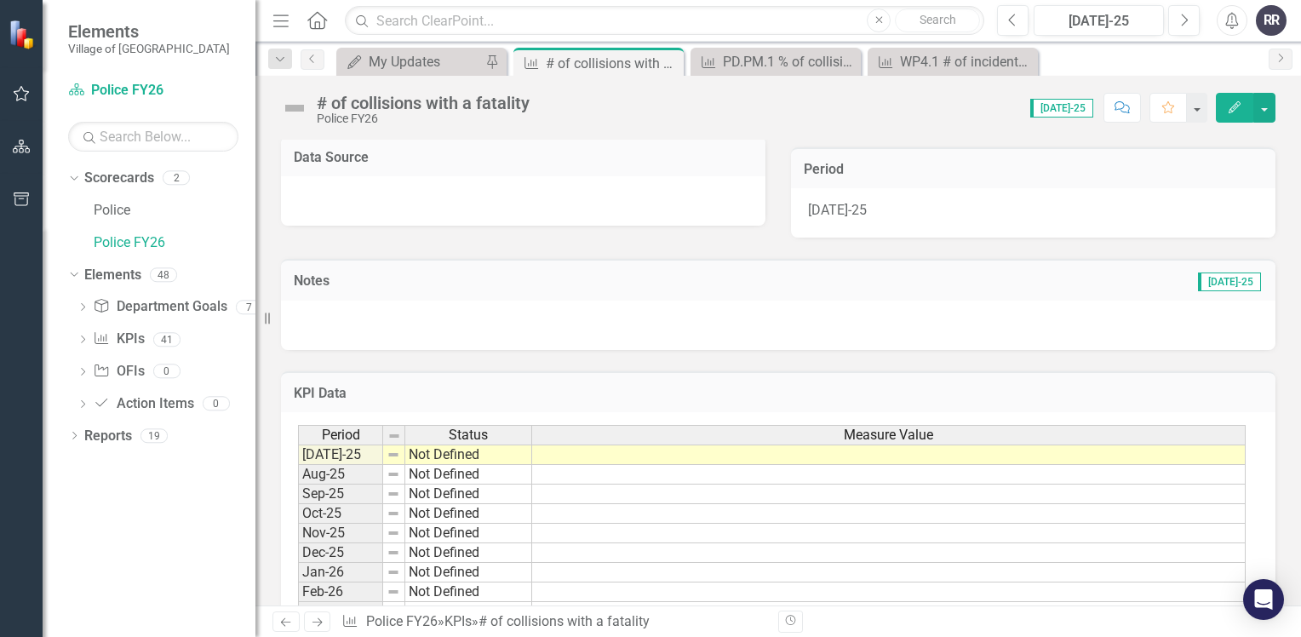
click at [558, 455] on td at bounding box center [888, 454] width 713 height 20
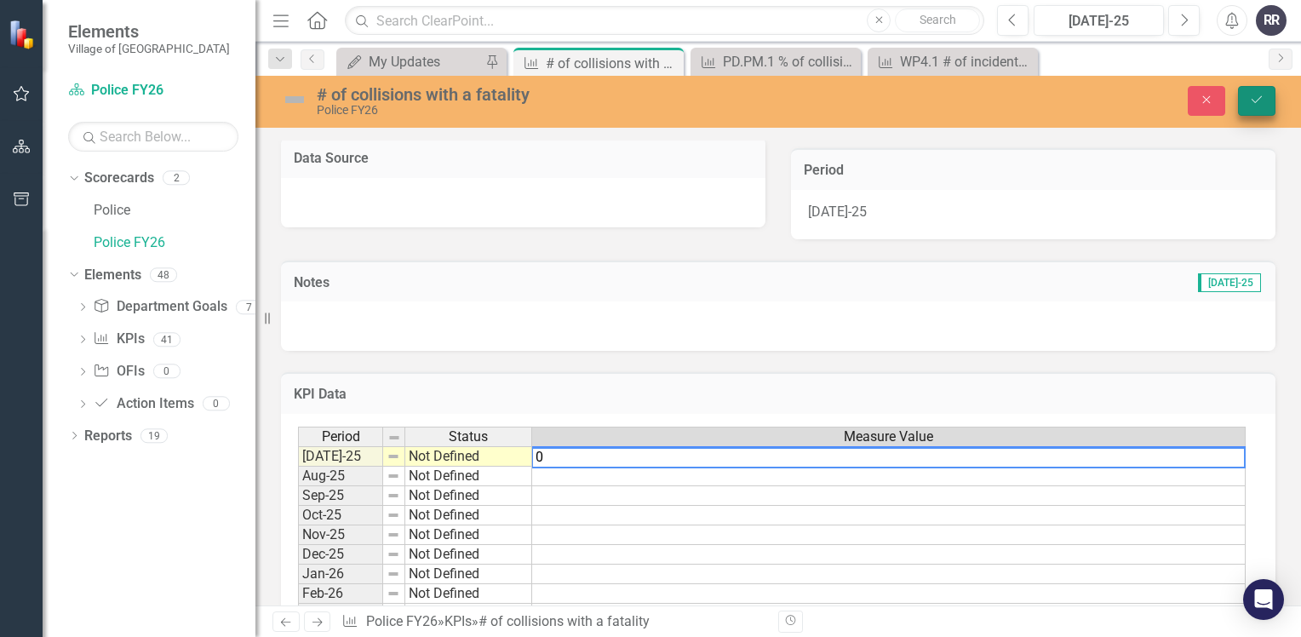
type textarea "0"
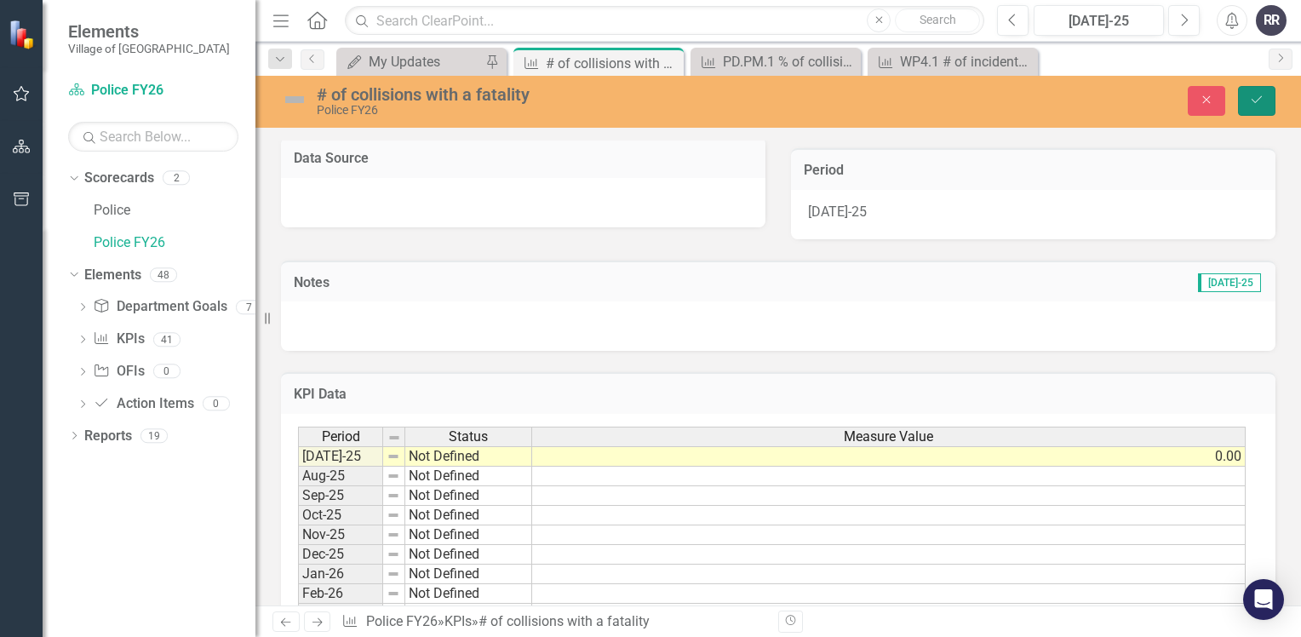
click at [1262, 109] on button "Save" at bounding box center [1256, 101] width 37 height 30
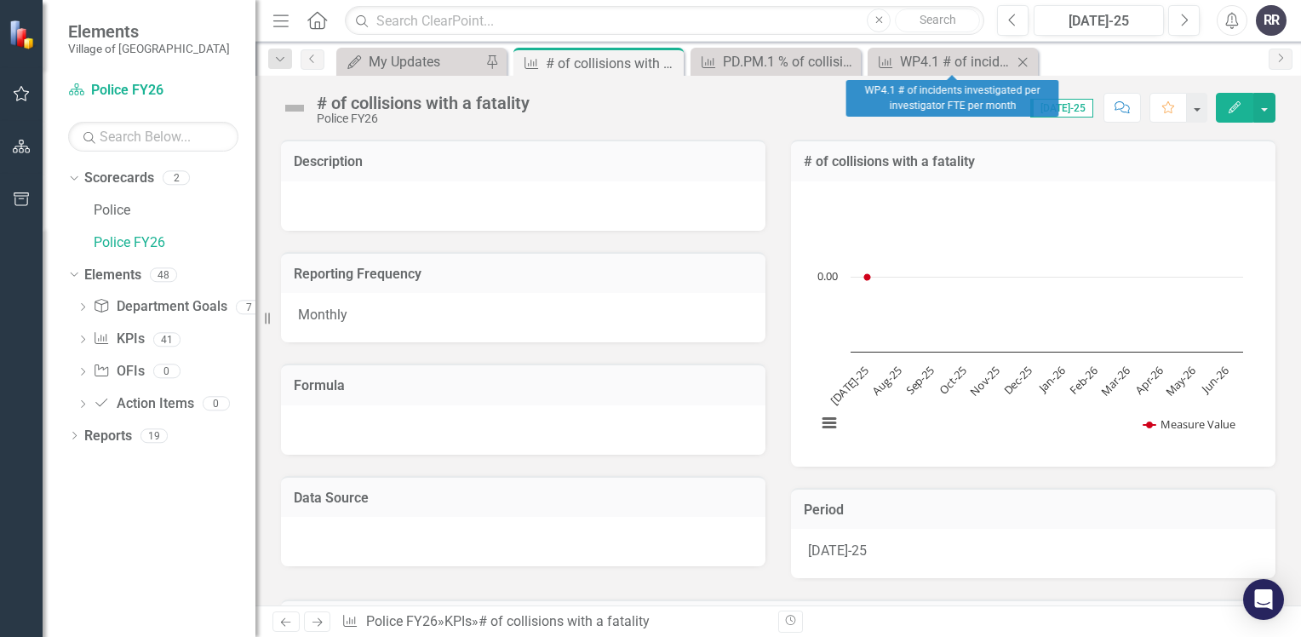
click at [1027, 56] on icon "Close" at bounding box center [1022, 62] width 17 height 14
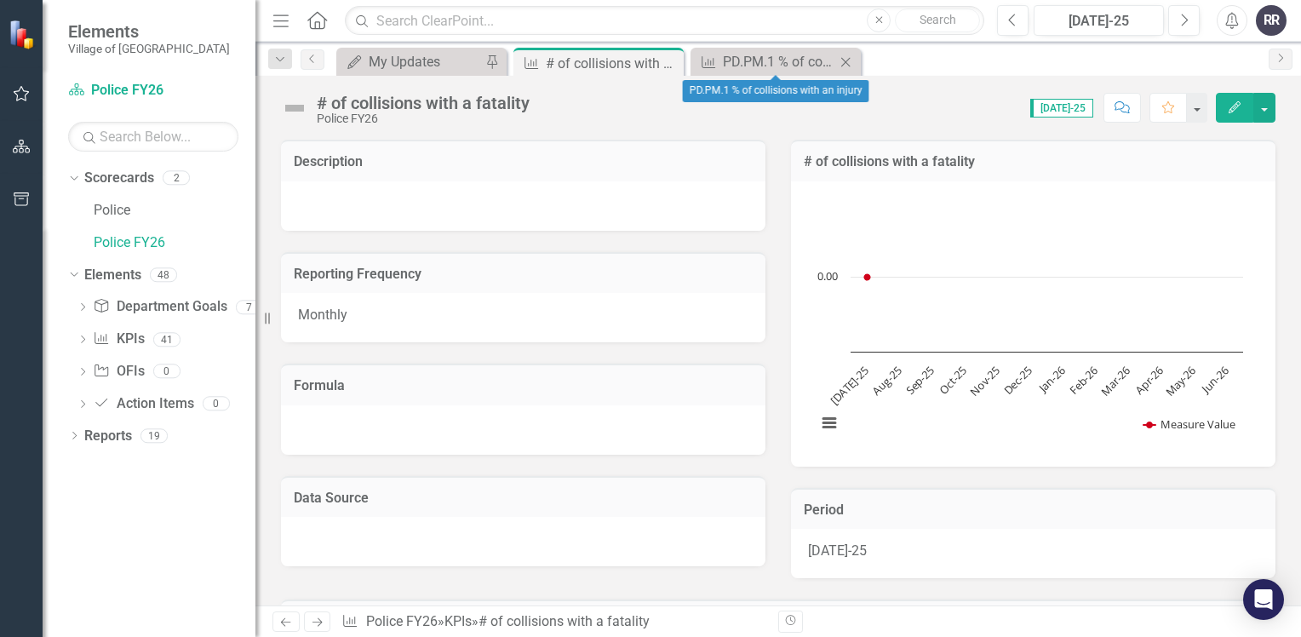
click at [841, 60] on icon "Close" at bounding box center [845, 62] width 17 height 14
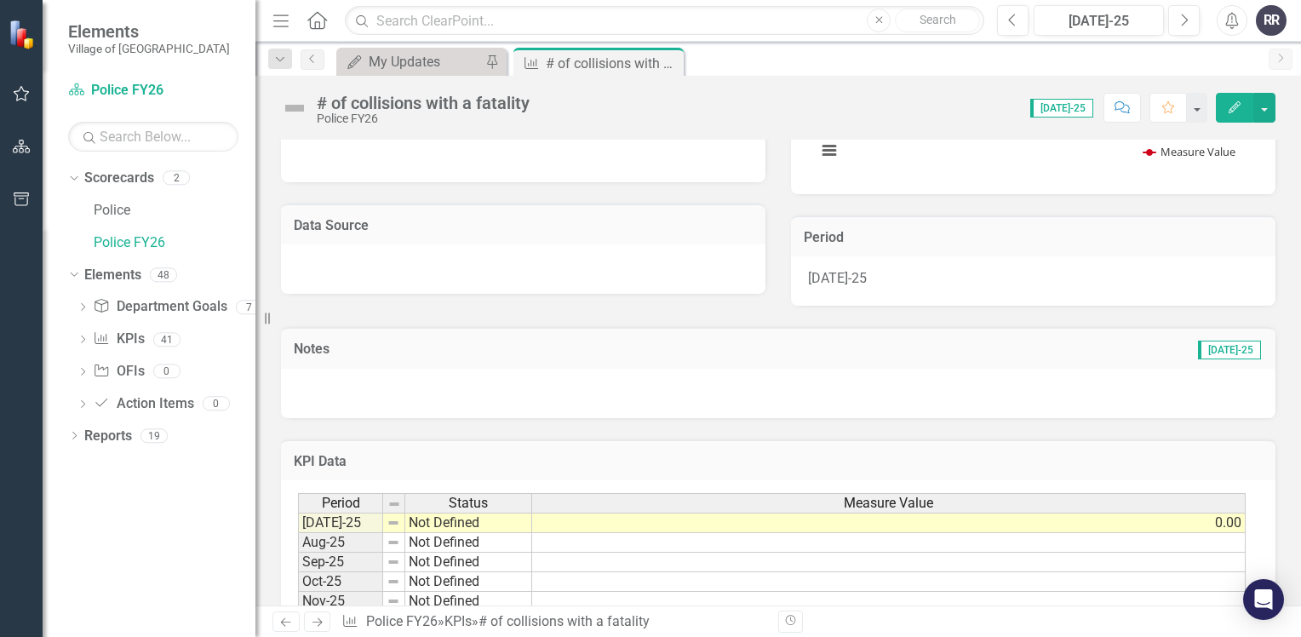
scroll to position [426, 0]
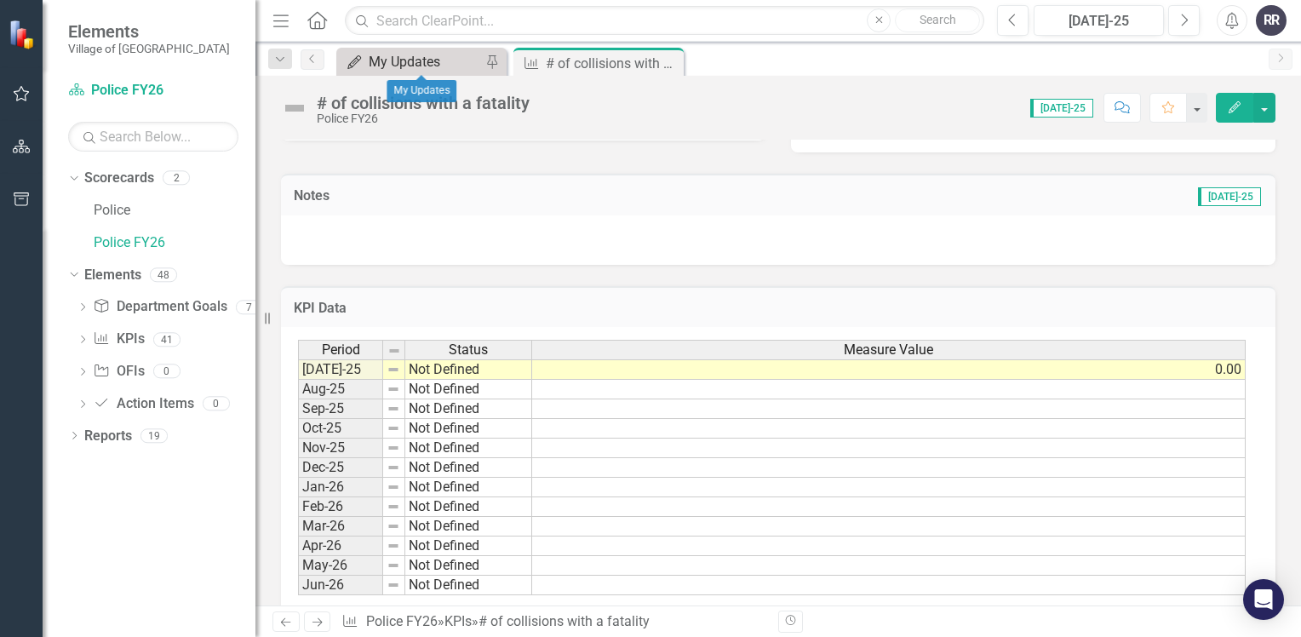
click at [443, 60] on div "My Updates" at bounding box center [425, 61] width 112 height 21
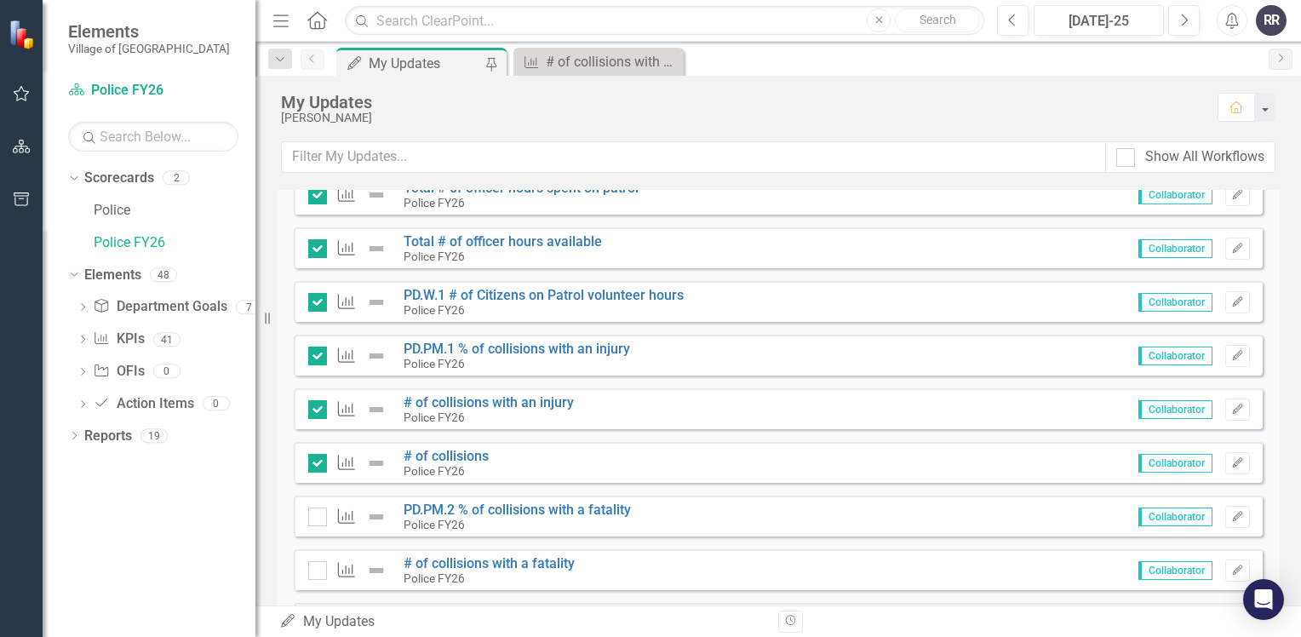
scroll to position [936, 0]
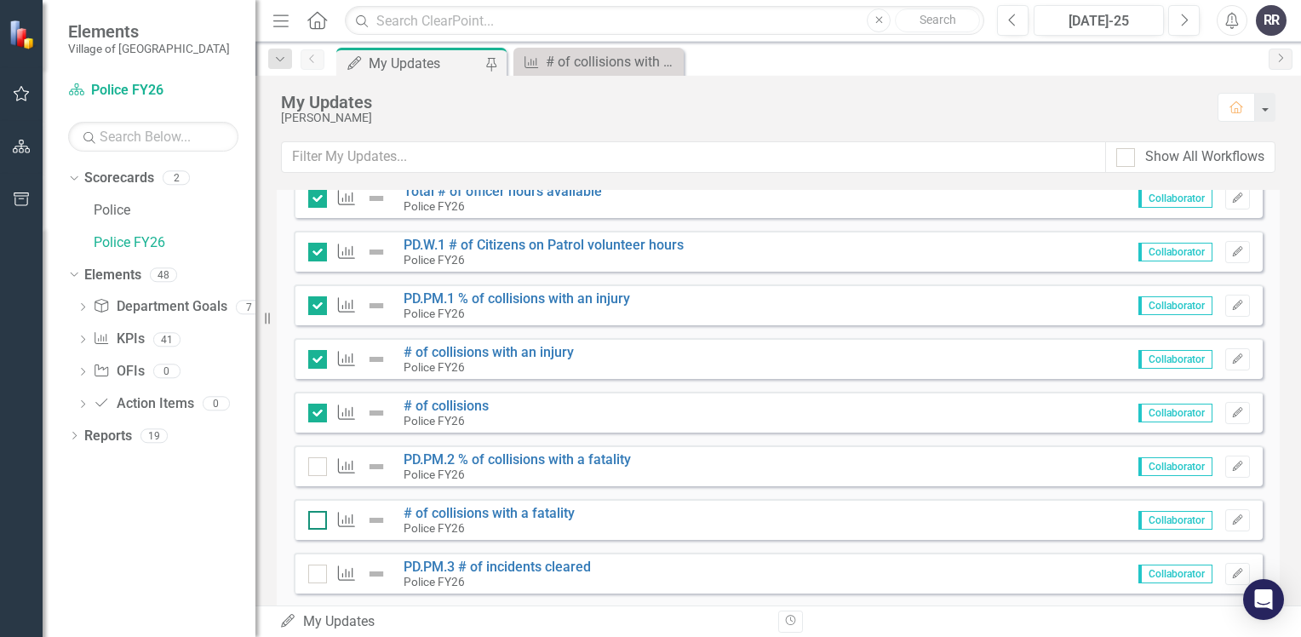
click at [319, 521] on div at bounding box center [317, 520] width 19 height 19
click at [319, 521] on input "checkbox" at bounding box center [313, 516] width 11 height 11
click at [320, 515] on div at bounding box center [317, 520] width 19 height 19
click at [319, 515] on input "checkbox" at bounding box center [313, 516] width 11 height 11
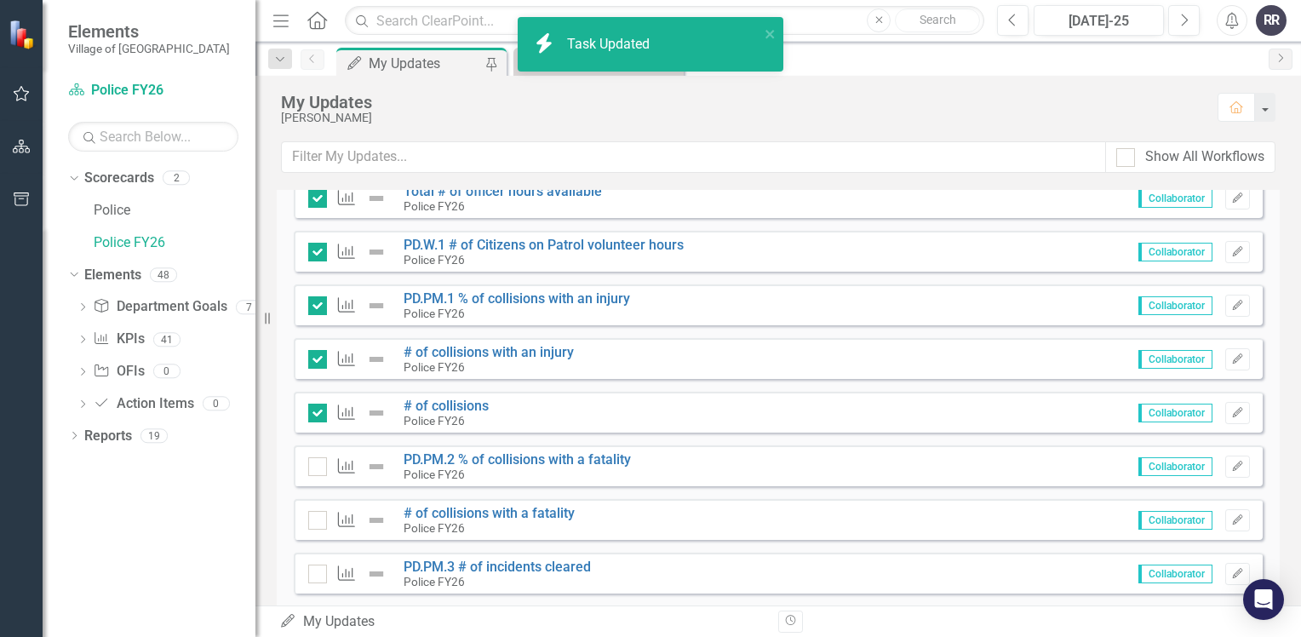
checkbox input "true"
click at [558, 457] on link "PD.PM.2 % of collisions with a fatality" at bounding box center [516, 459] width 227 height 16
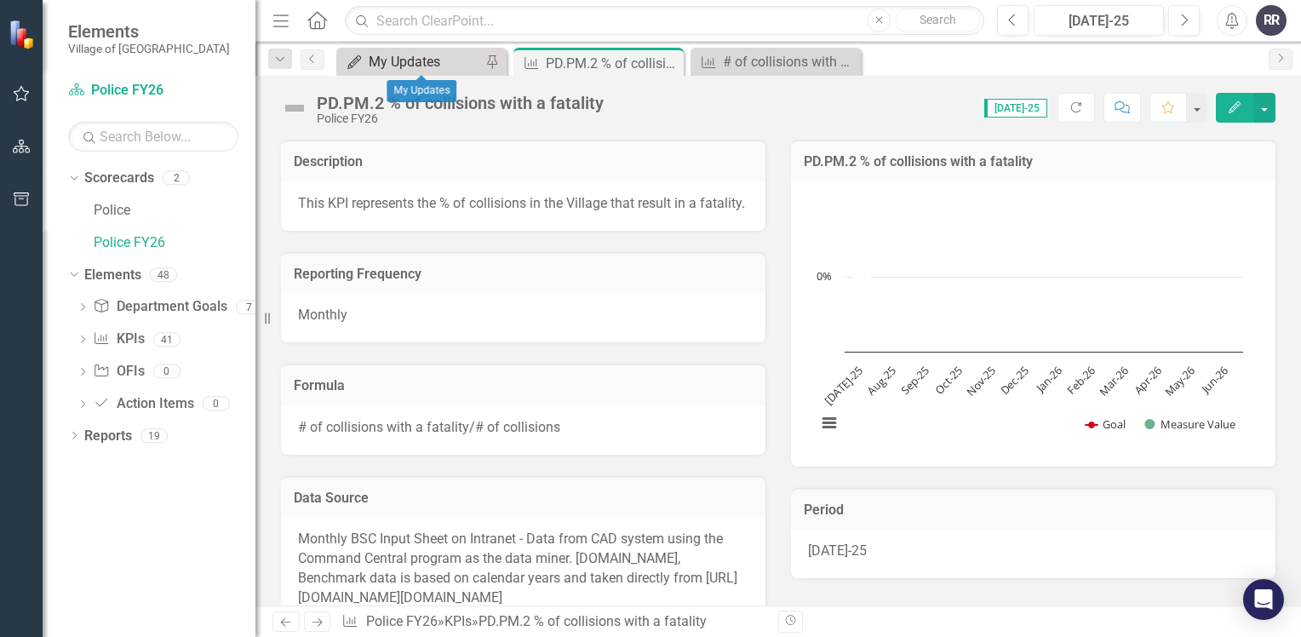
click at [398, 52] on div "My Updates" at bounding box center [425, 61] width 112 height 21
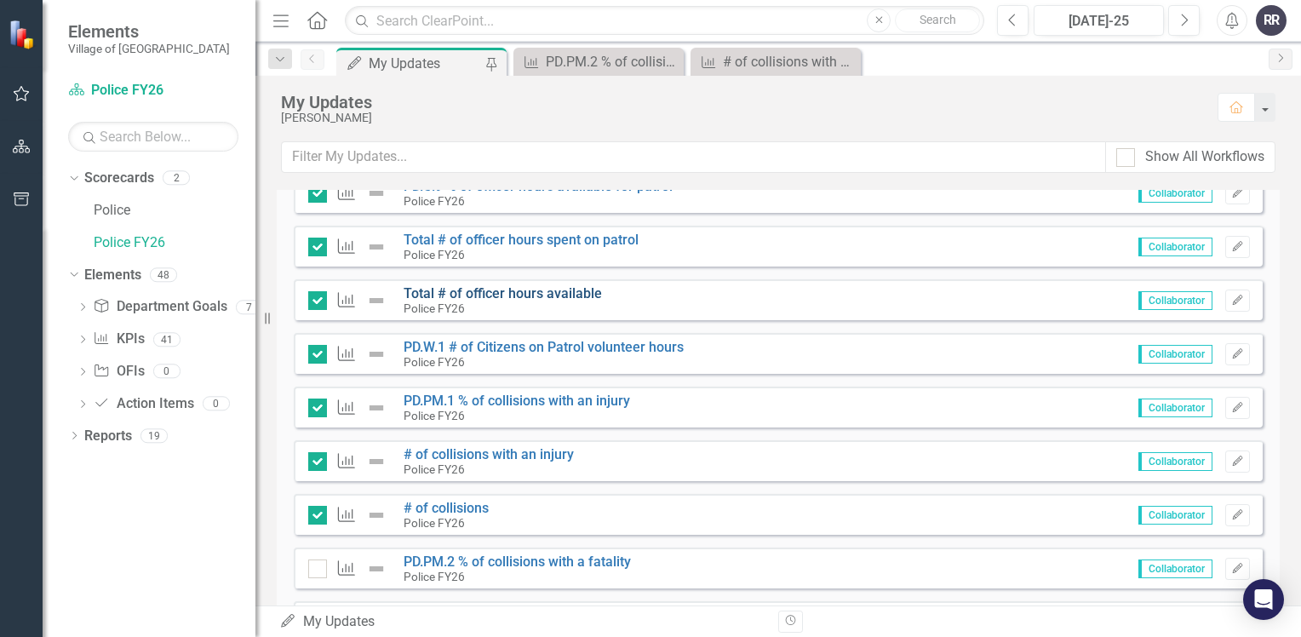
scroll to position [936, 0]
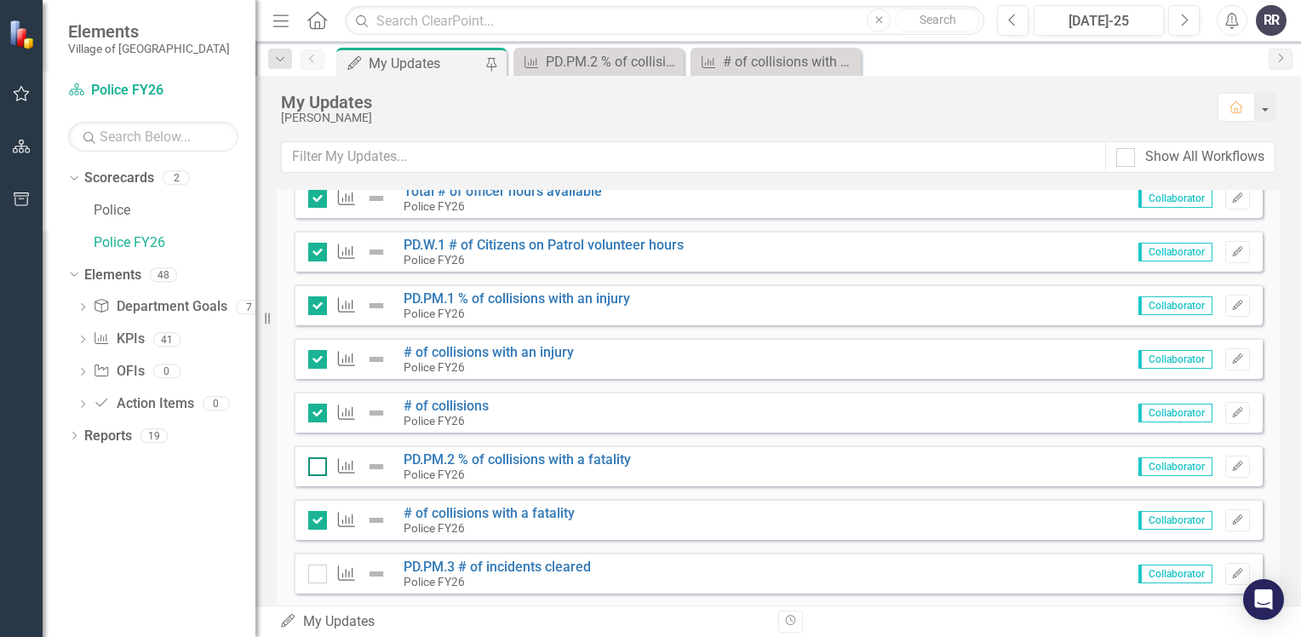
click at [317, 466] on input "checkbox" at bounding box center [313, 462] width 11 height 11
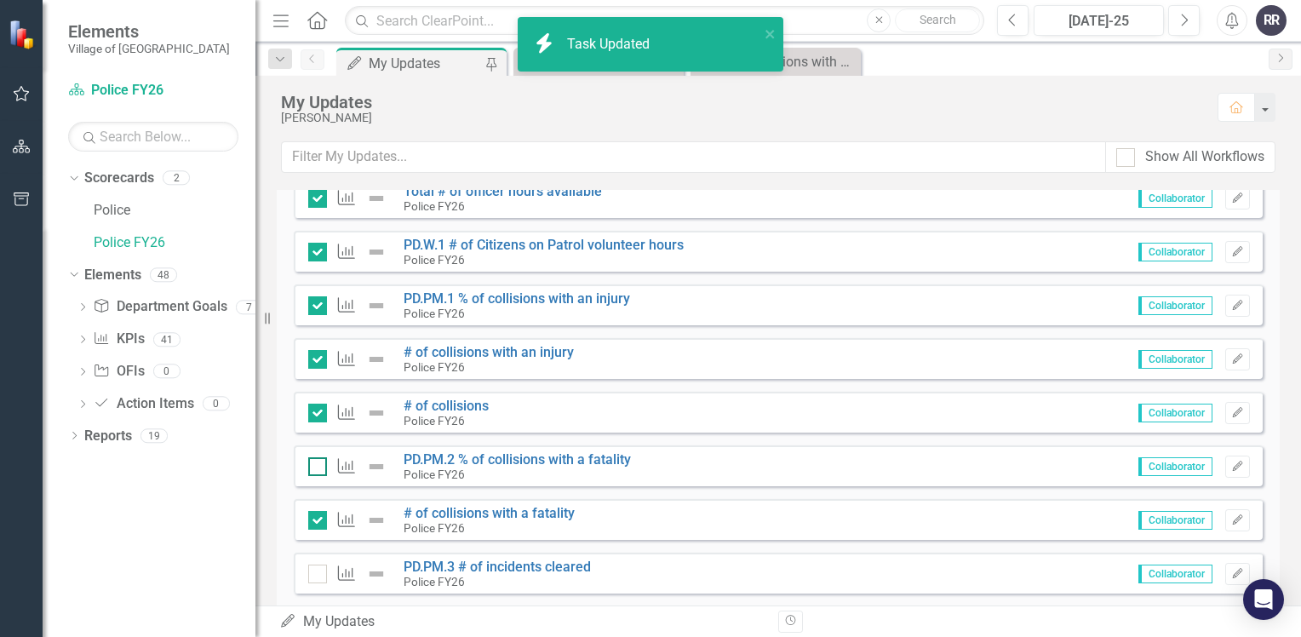
checkbox input "true"
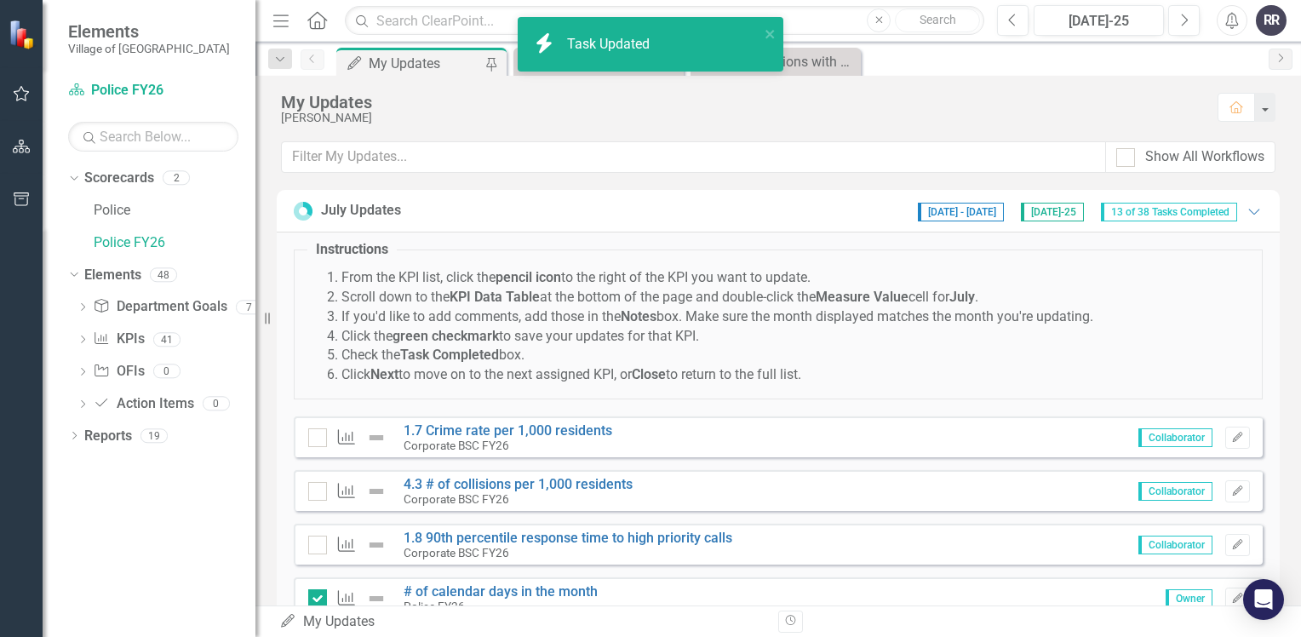
scroll to position [936, 0]
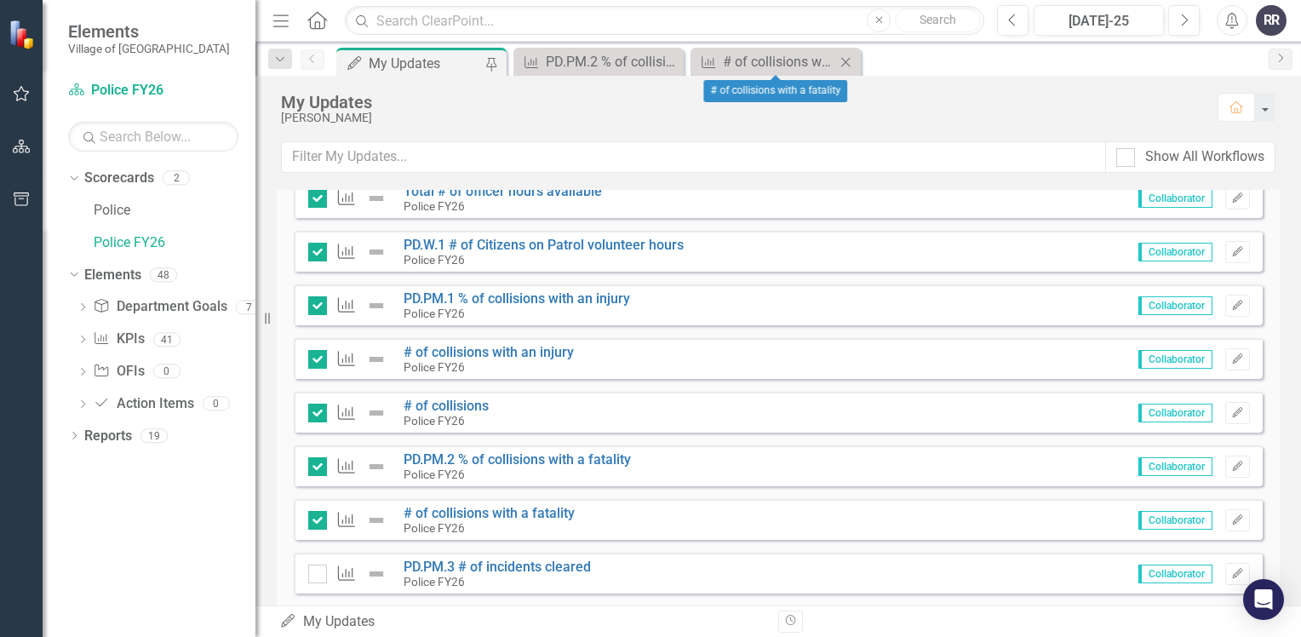
click at [855, 63] on div "Close" at bounding box center [845, 61] width 21 height 21
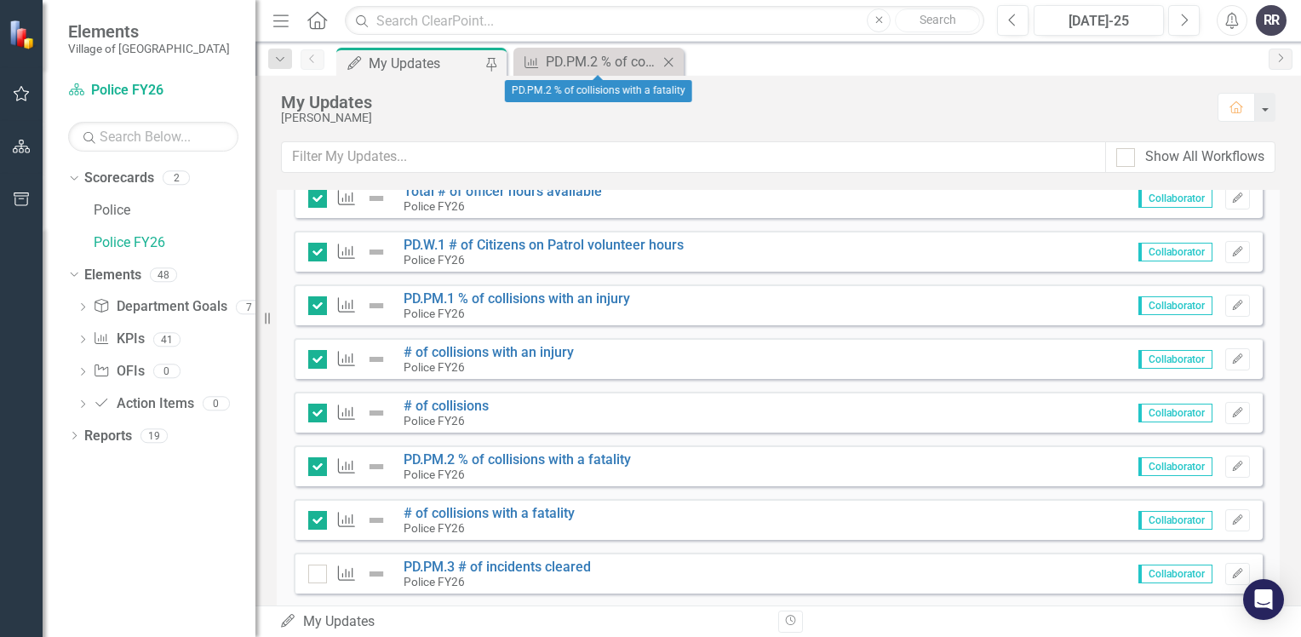
click at [674, 62] on icon "Close" at bounding box center [668, 62] width 17 height 14
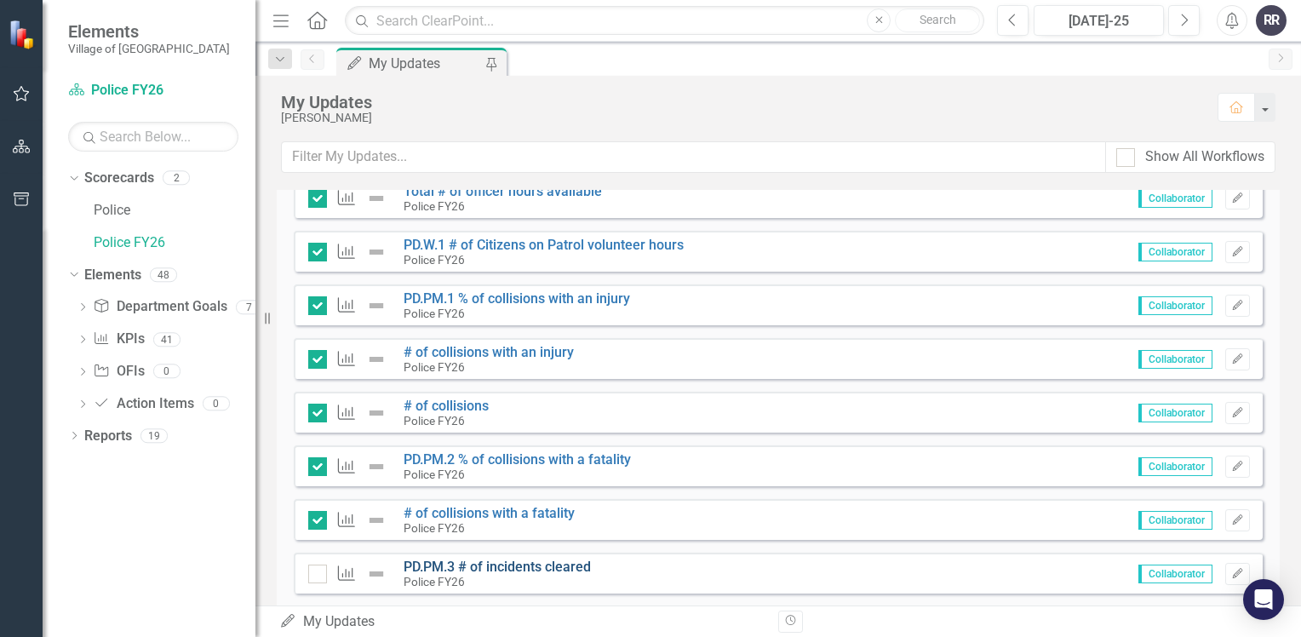
click at [515, 564] on link "PD.PM.3 # of incidents cleared" at bounding box center [496, 566] width 187 height 16
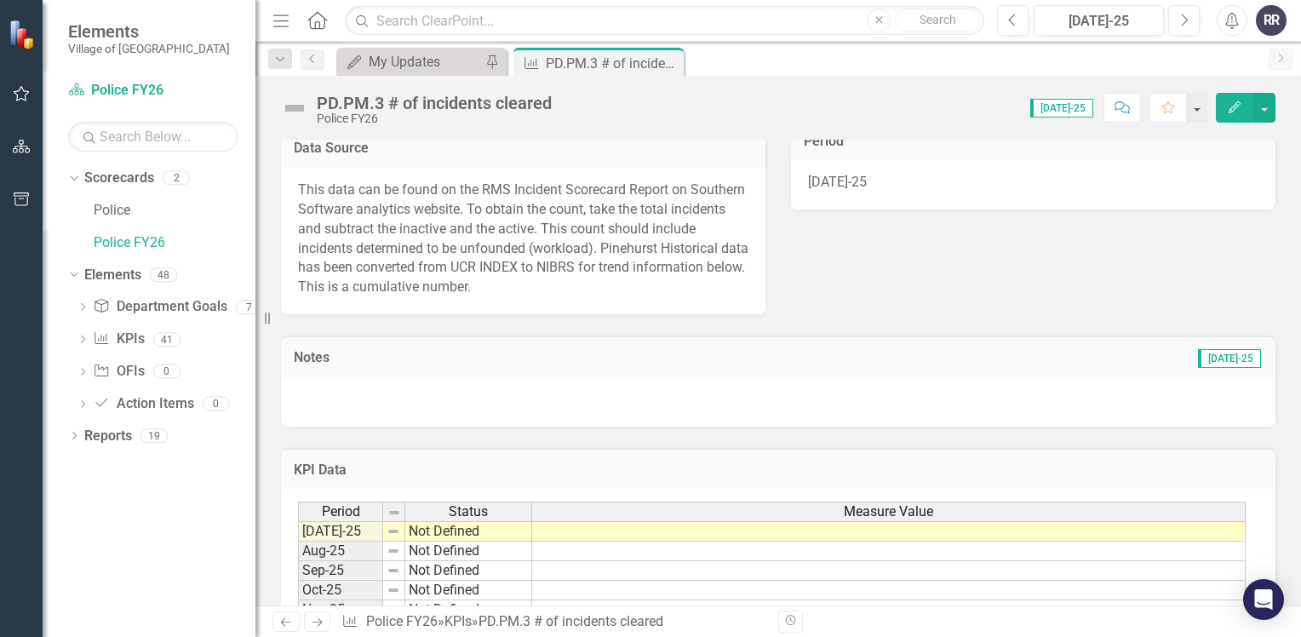
scroll to position [426, 0]
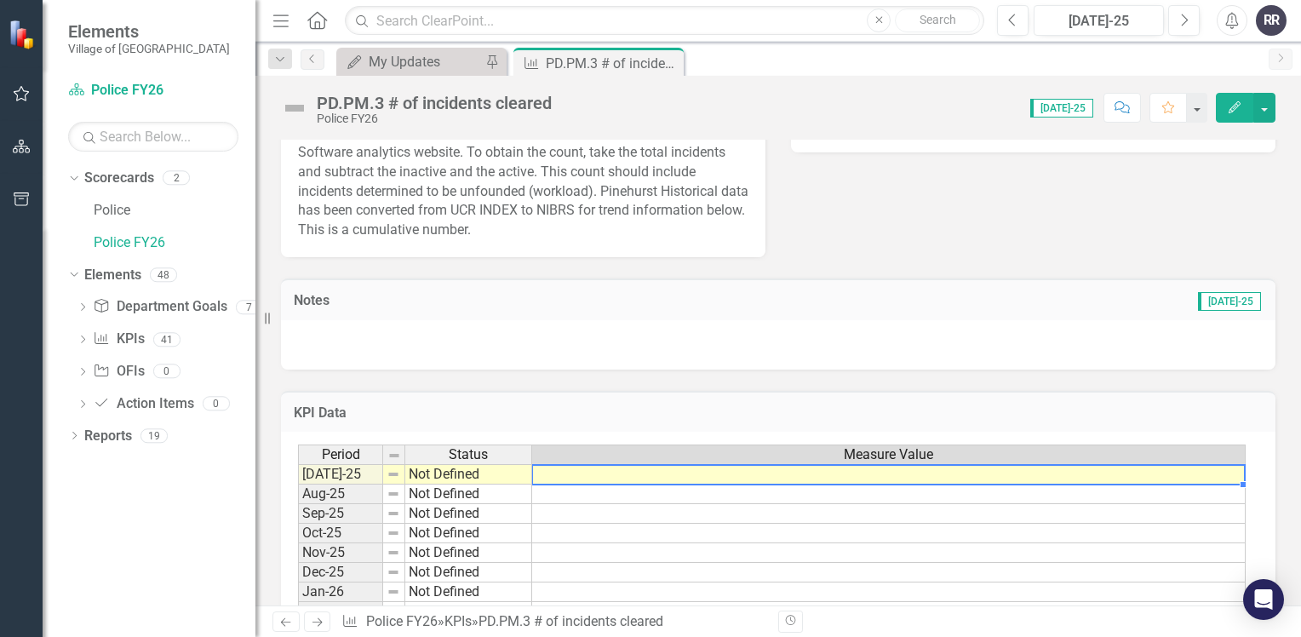
click at [610, 472] on td at bounding box center [888, 474] width 713 height 20
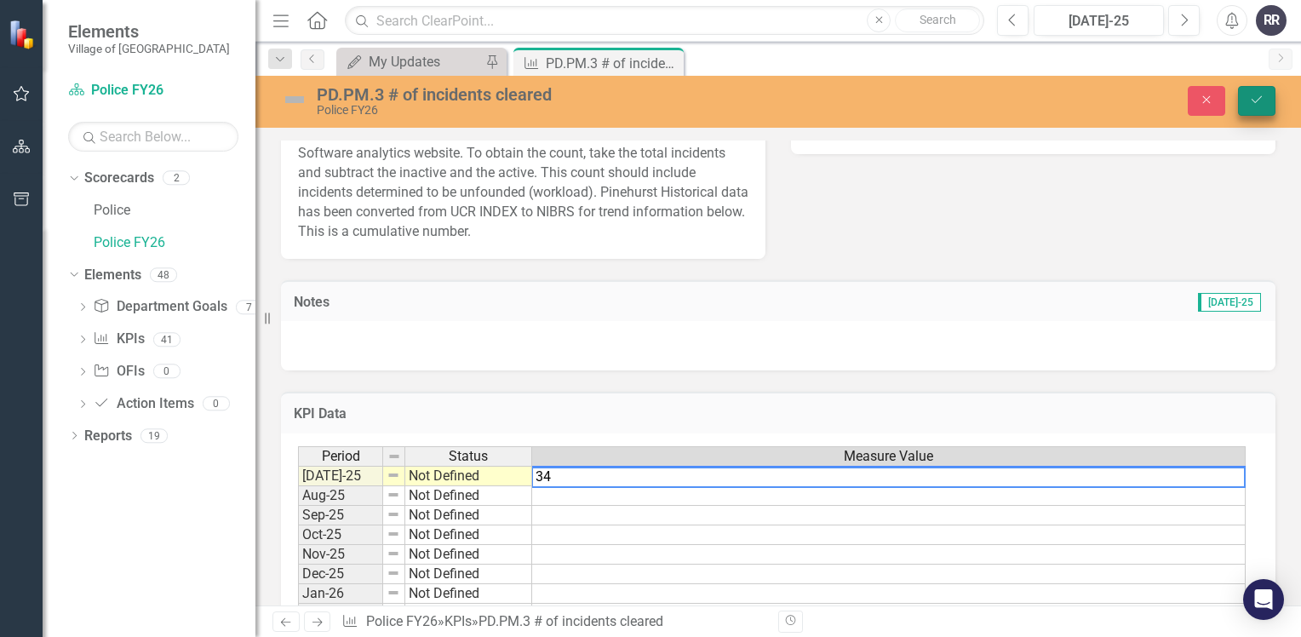
type textarea "34"
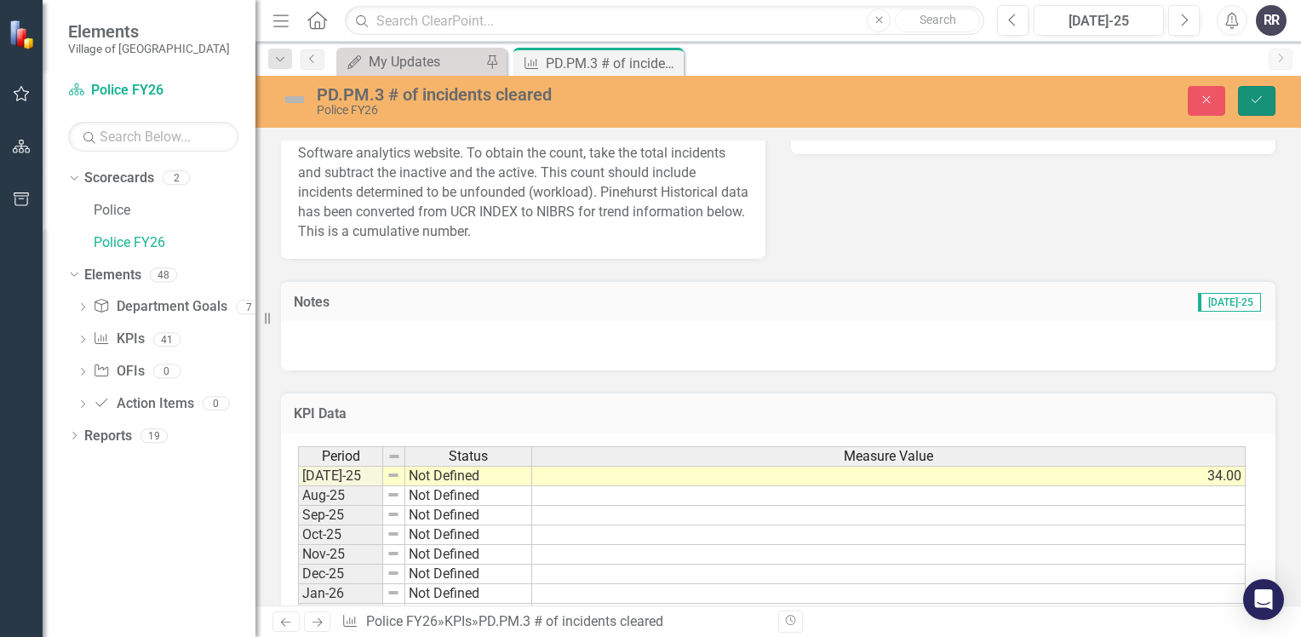
click at [1256, 98] on icon "Save" at bounding box center [1256, 100] width 15 height 12
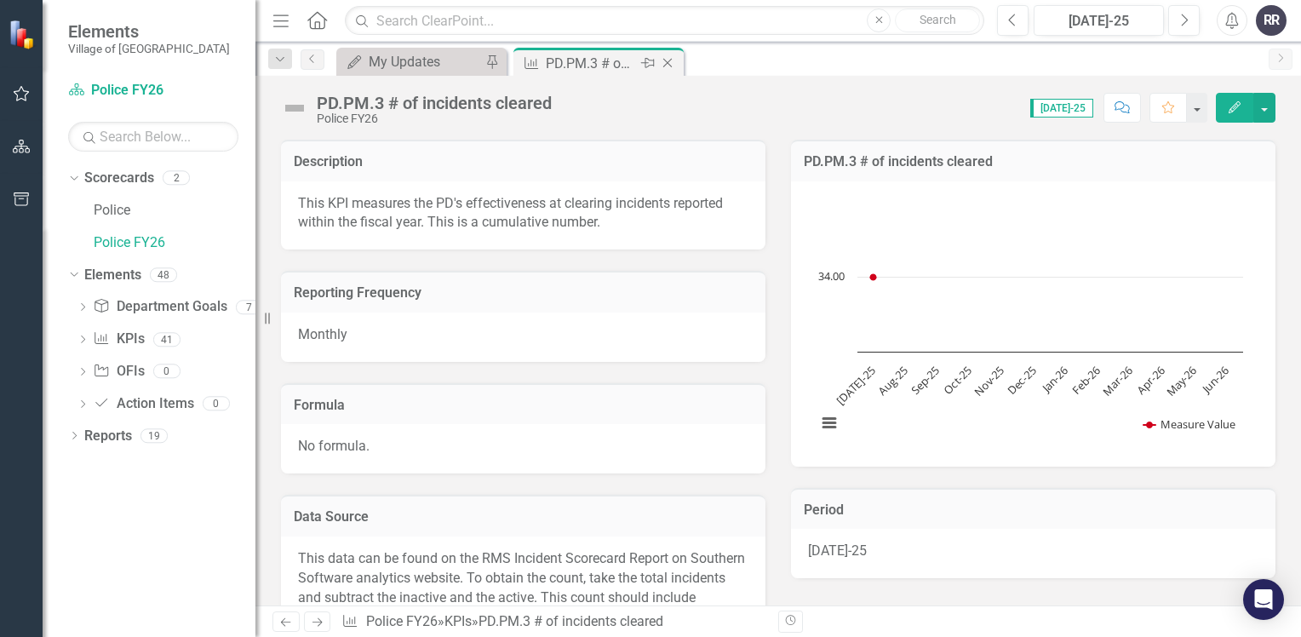
click at [671, 68] on icon "Close" at bounding box center [667, 63] width 17 height 14
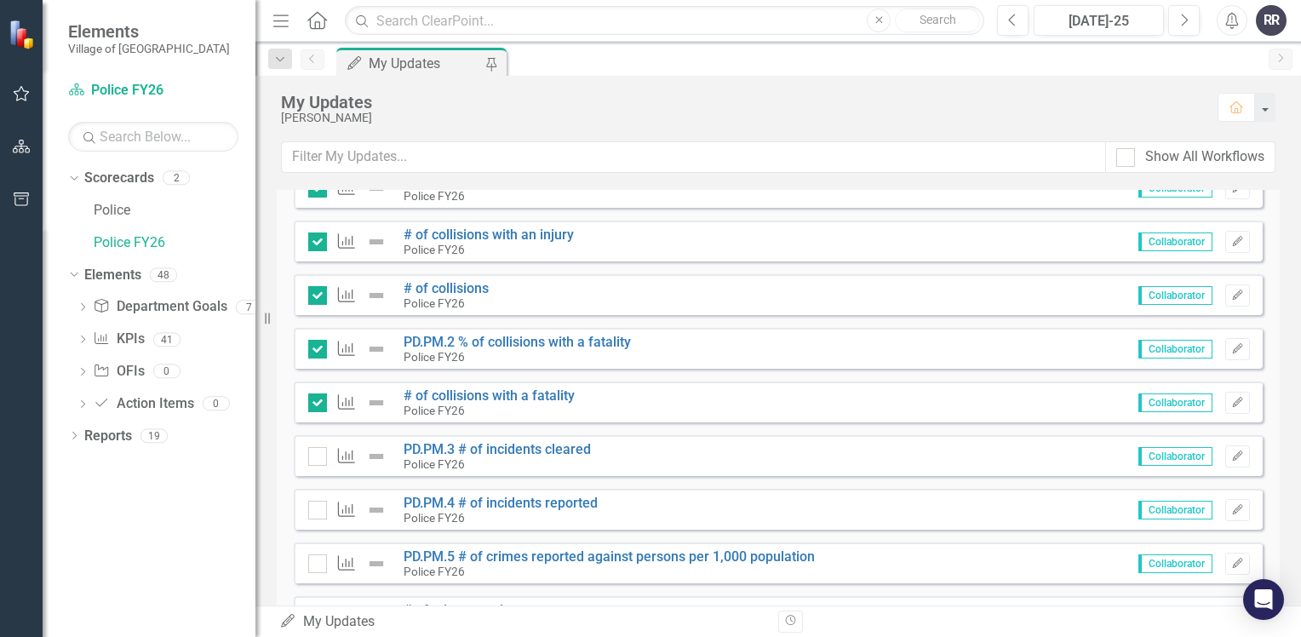
scroll to position [1107, 0]
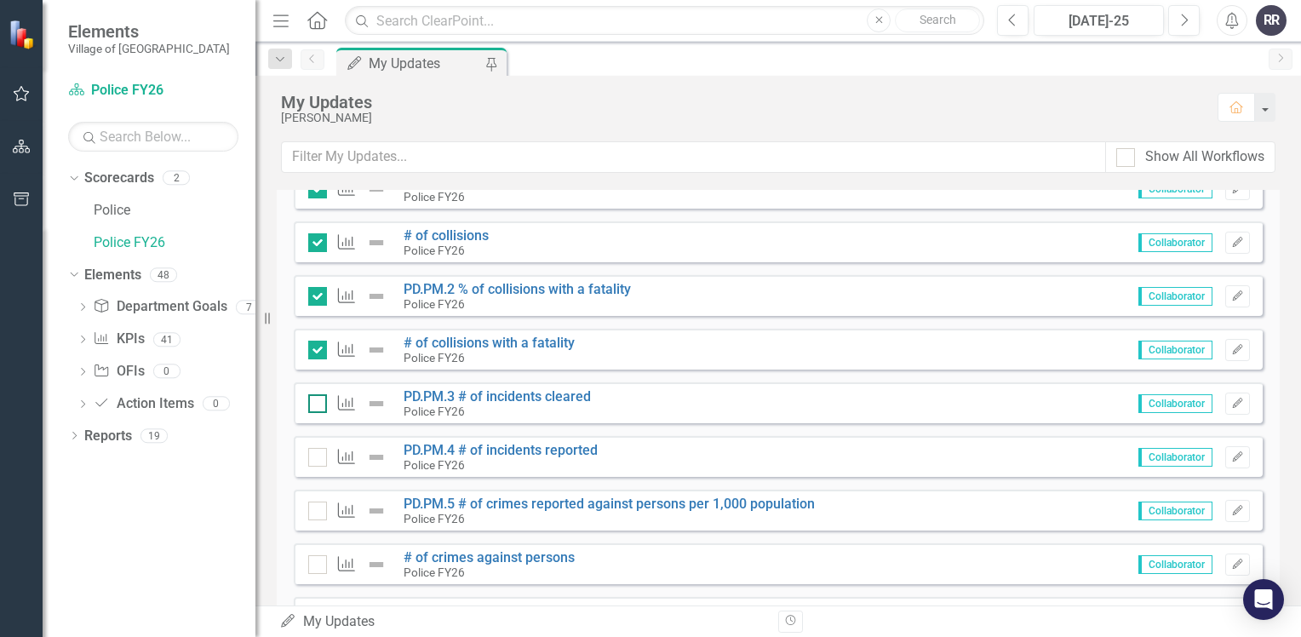
click at [316, 400] on input "checkbox" at bounding box center [313, 399] width 11 height 11
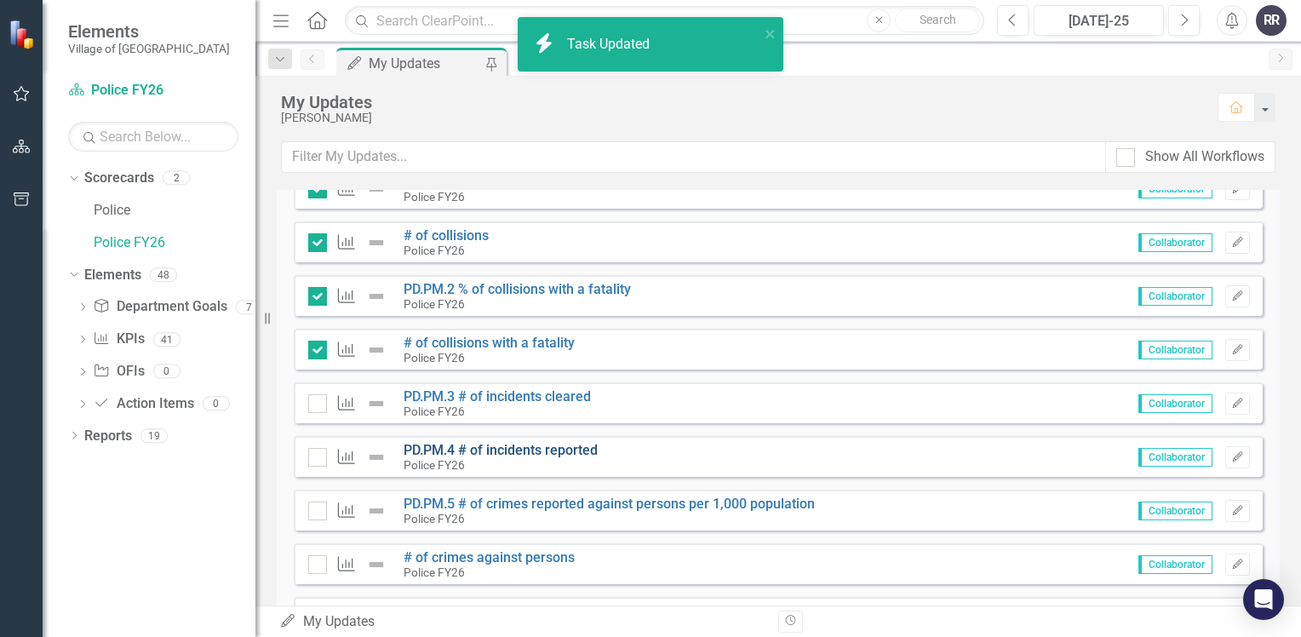
checkbox input "true"
click at [553, 451] on link "PD.PM.4 # of incidents reported" at bounding box center [500, 450] width 194 height 16
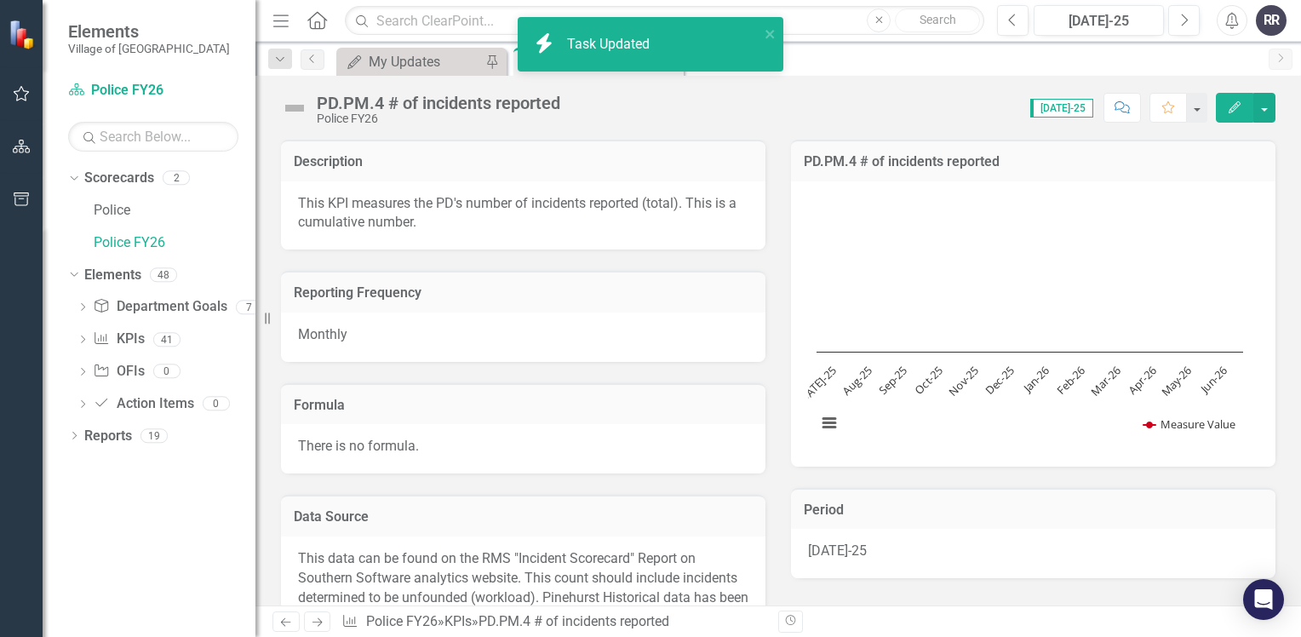
scroll to position [340, 0]
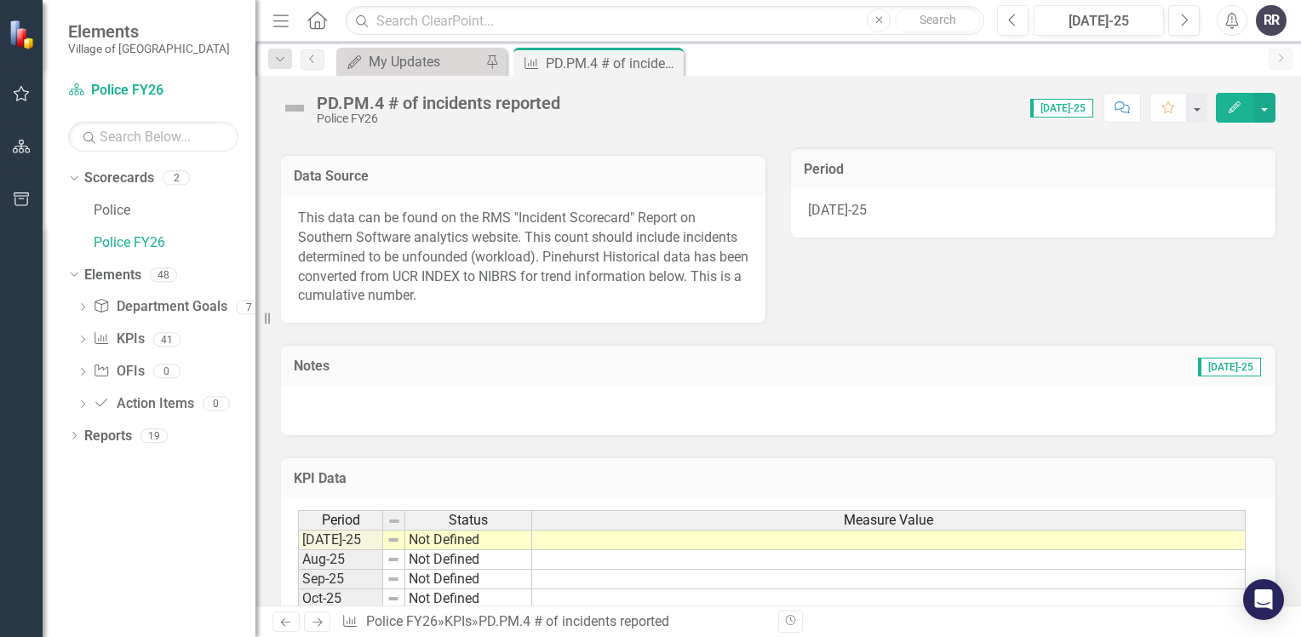
click at [596, 539] on td at bounding box center [888, 539] width 713 height 20
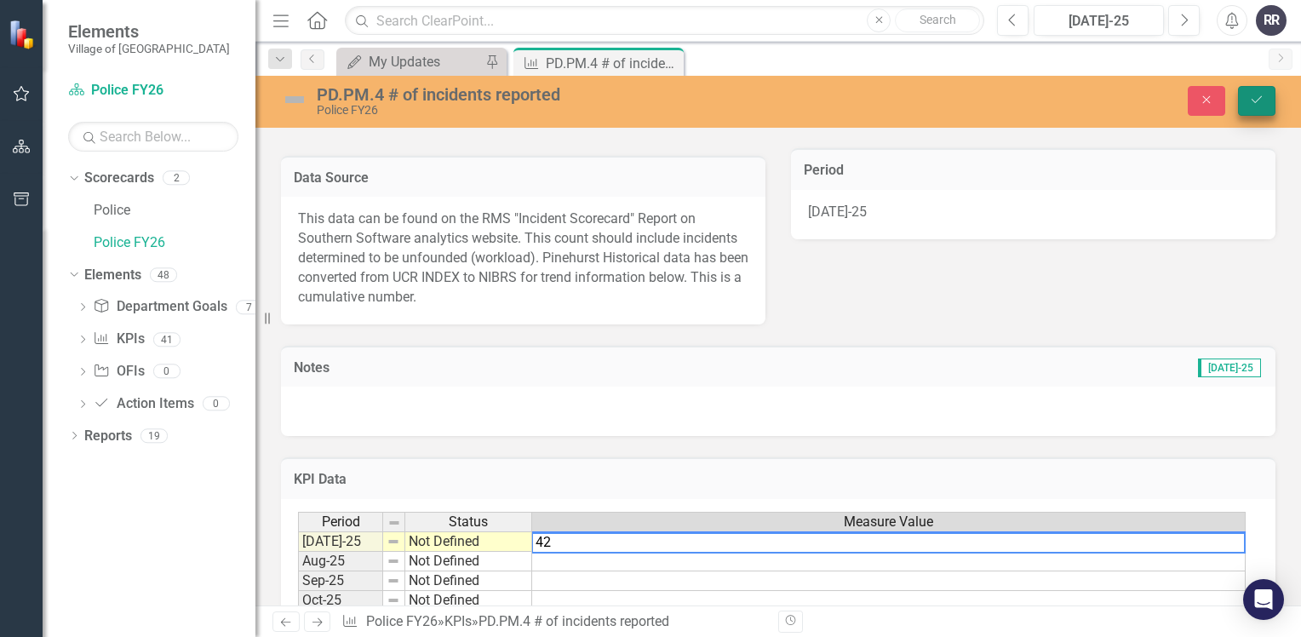
type textarea "42"
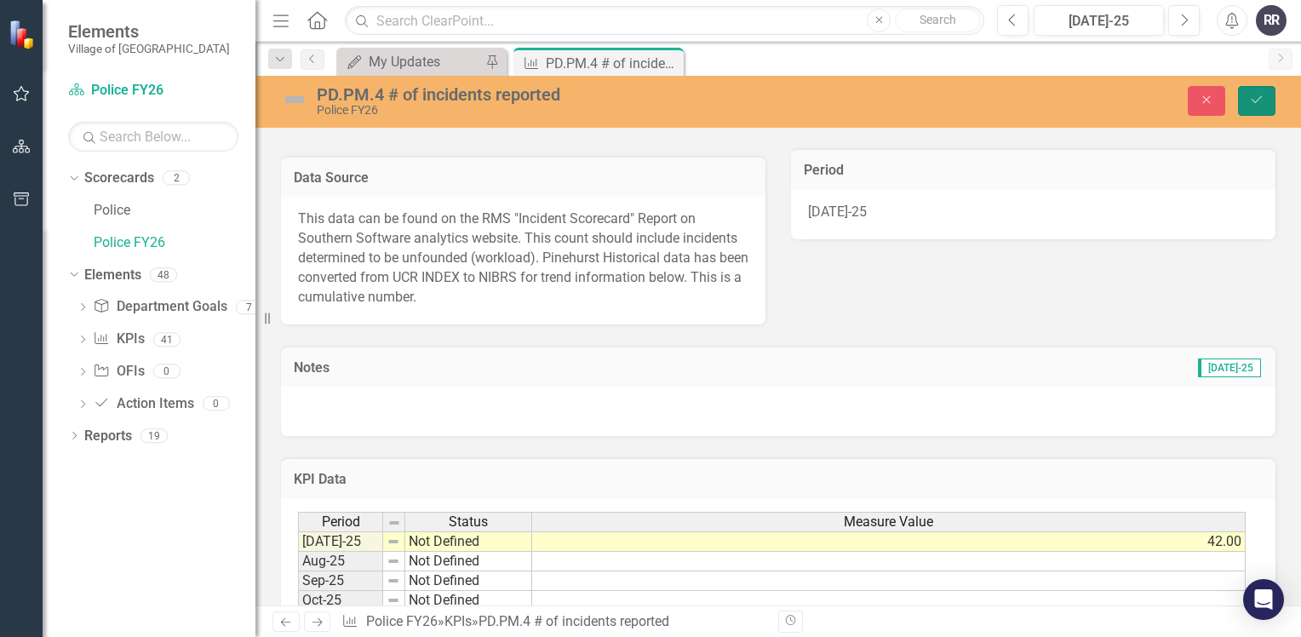
click at [1261, 94] on icon "Save" at bounding box center [1256, 100] width 15 height 12
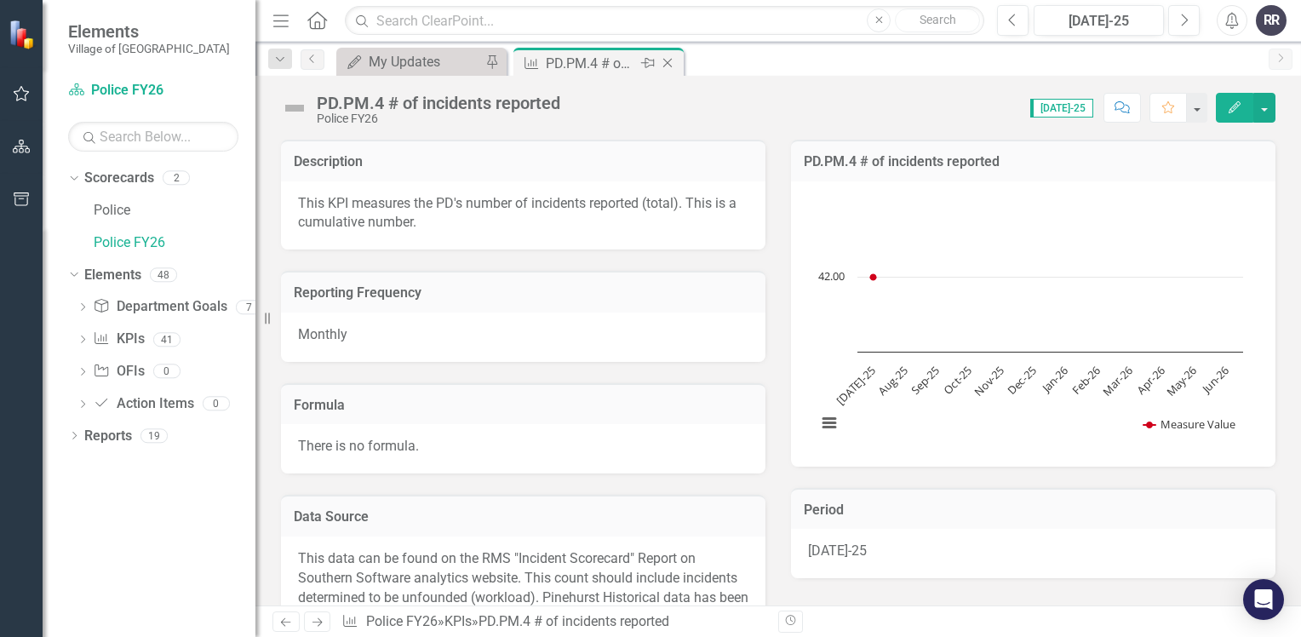
click at [671, 63] on icon "Close" at bounding box center [667, 63] width 17 height 14
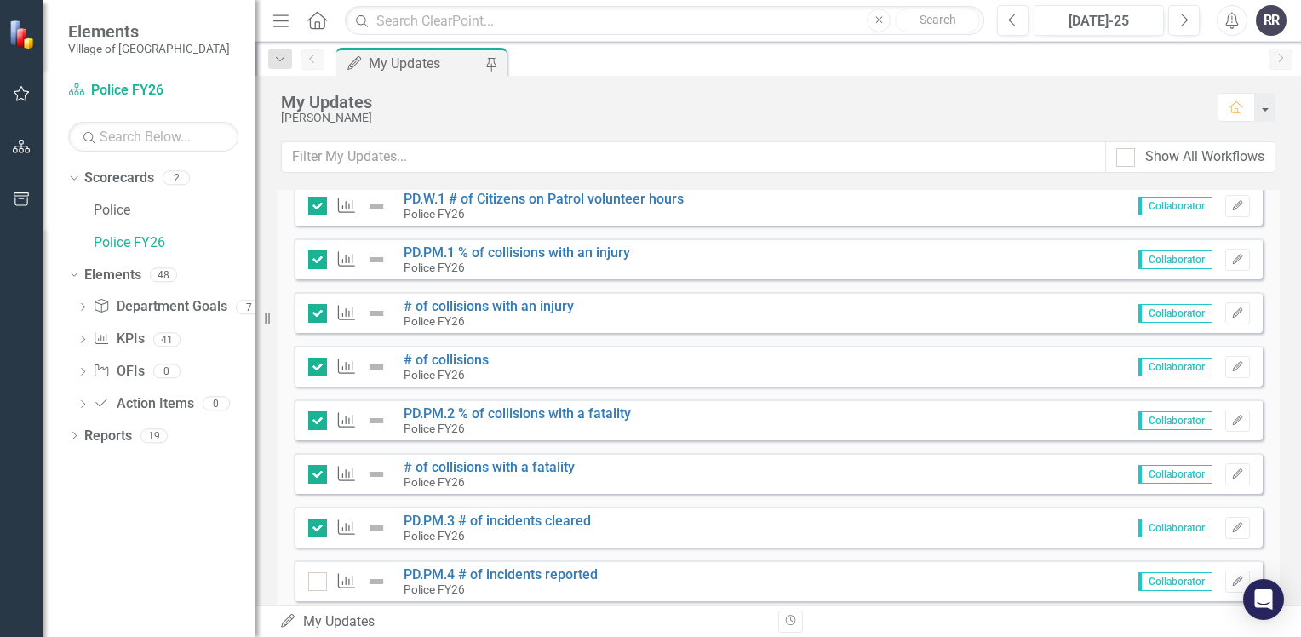
scroll to position [1021, 0]
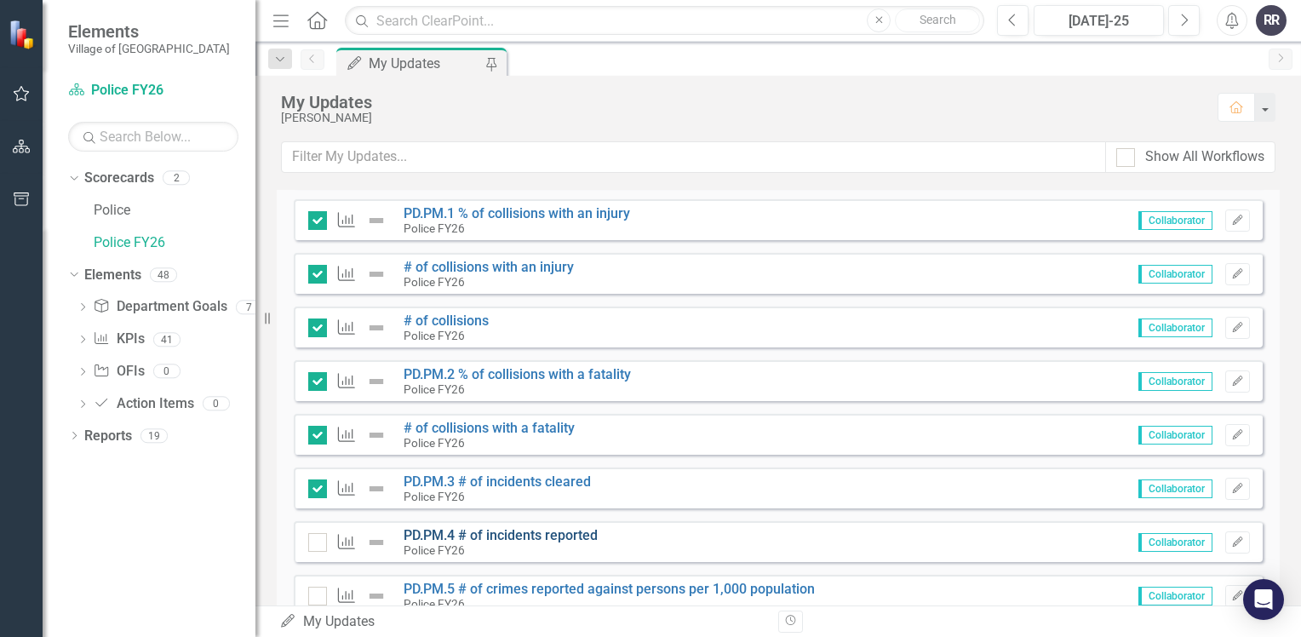
click at [548, 534] on link "PD.PM.4 # of incidents reported" at bounding box center [500, 535] width 194 height 16
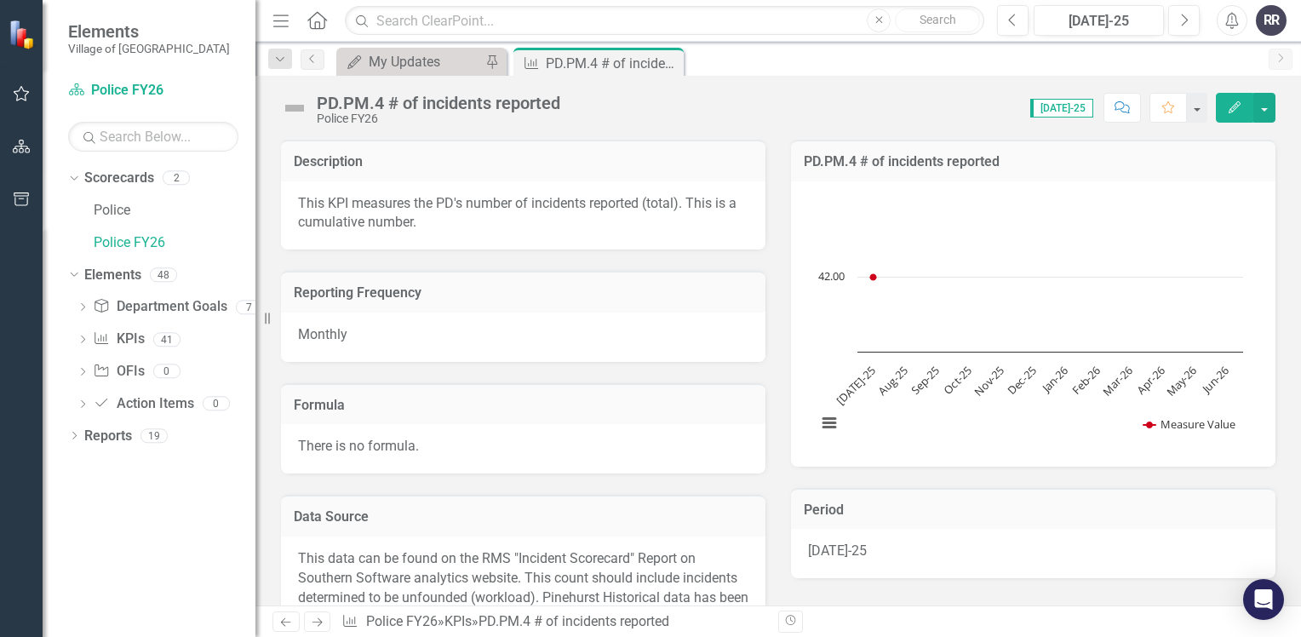
scroll to position [511, 0]
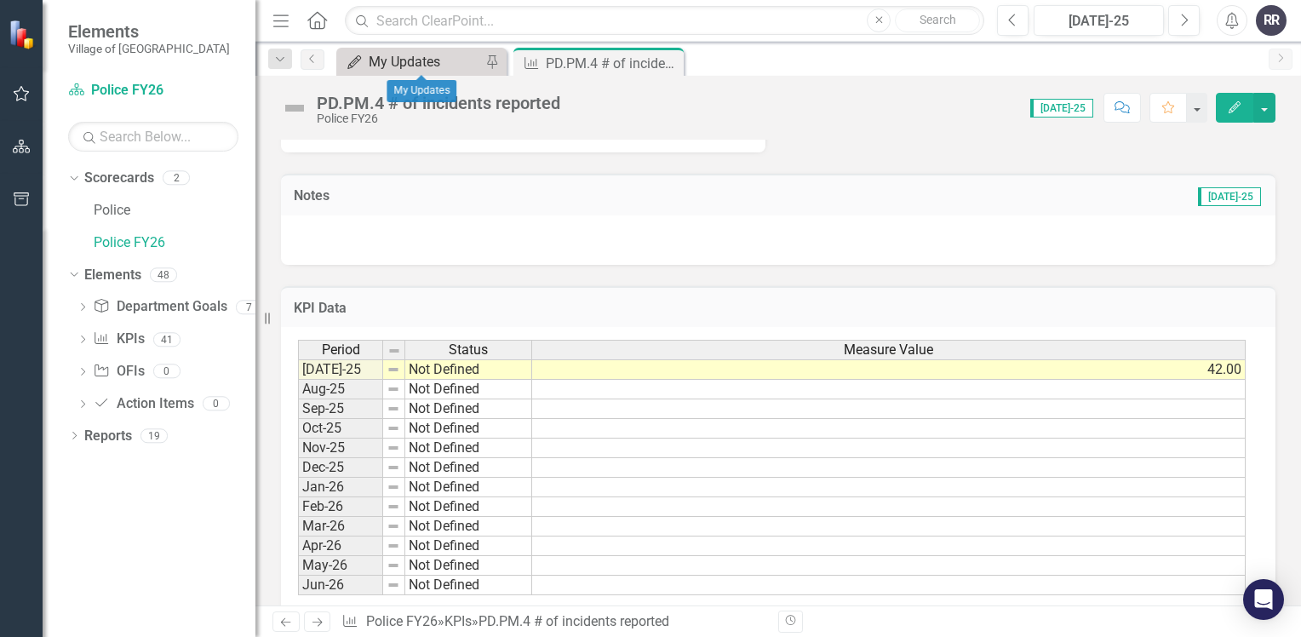
click at [429, 60] on div "My Updates" at bounding box center [425, 61] width 112 height 21
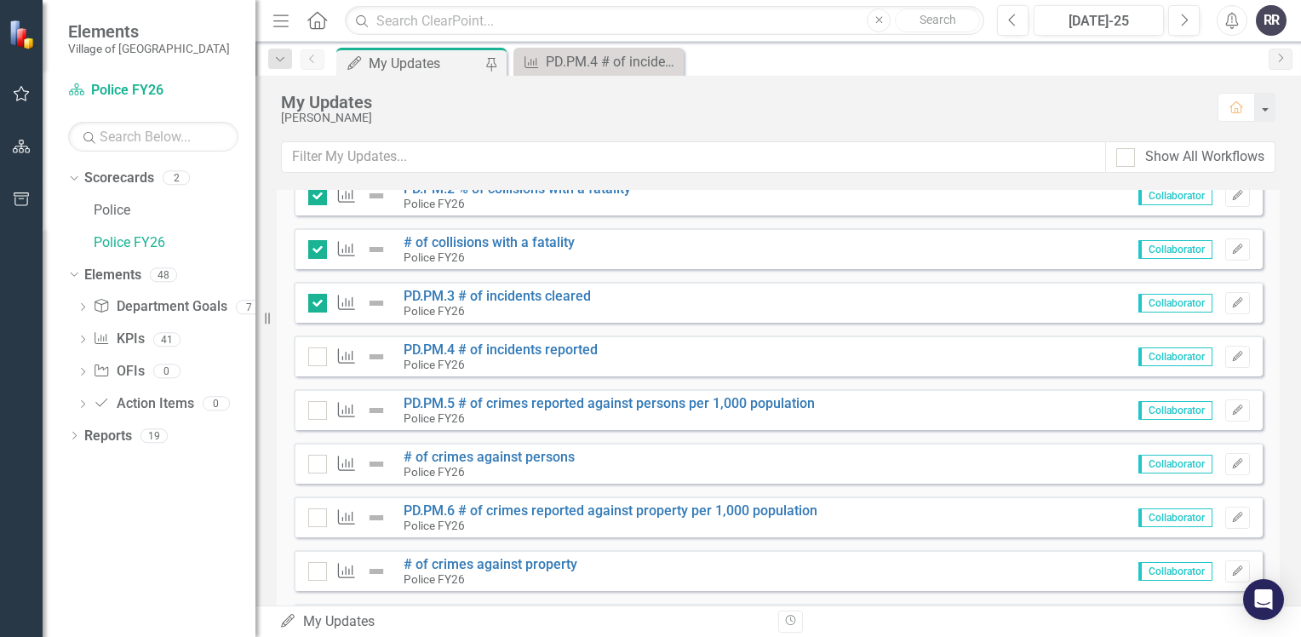
scroll to position [1277, 0]
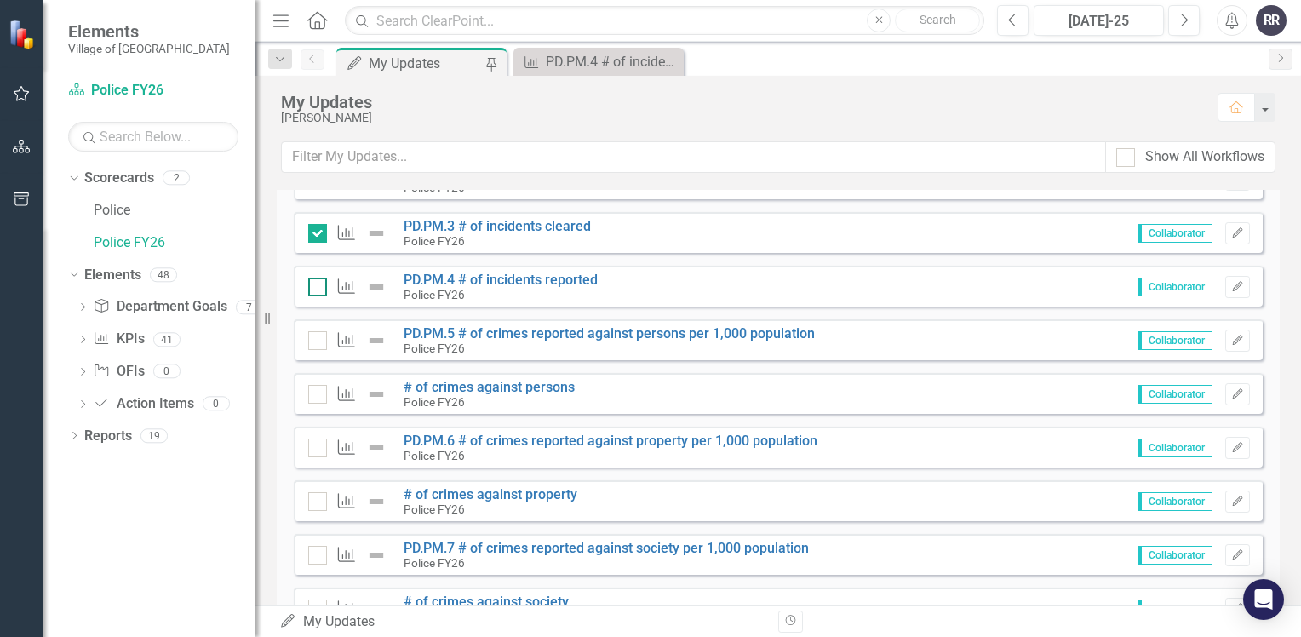
click at [308, 287] on input "checkbox" at bounding box center [313, 282] width 11 height 11
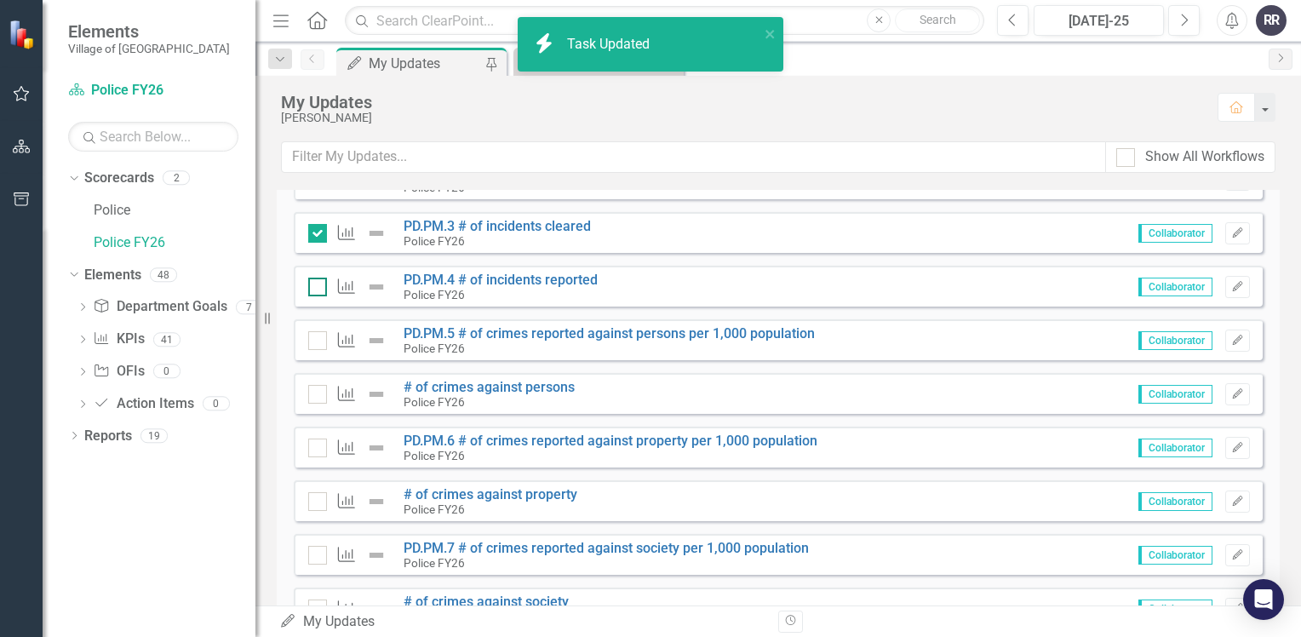
checkbox input "true"
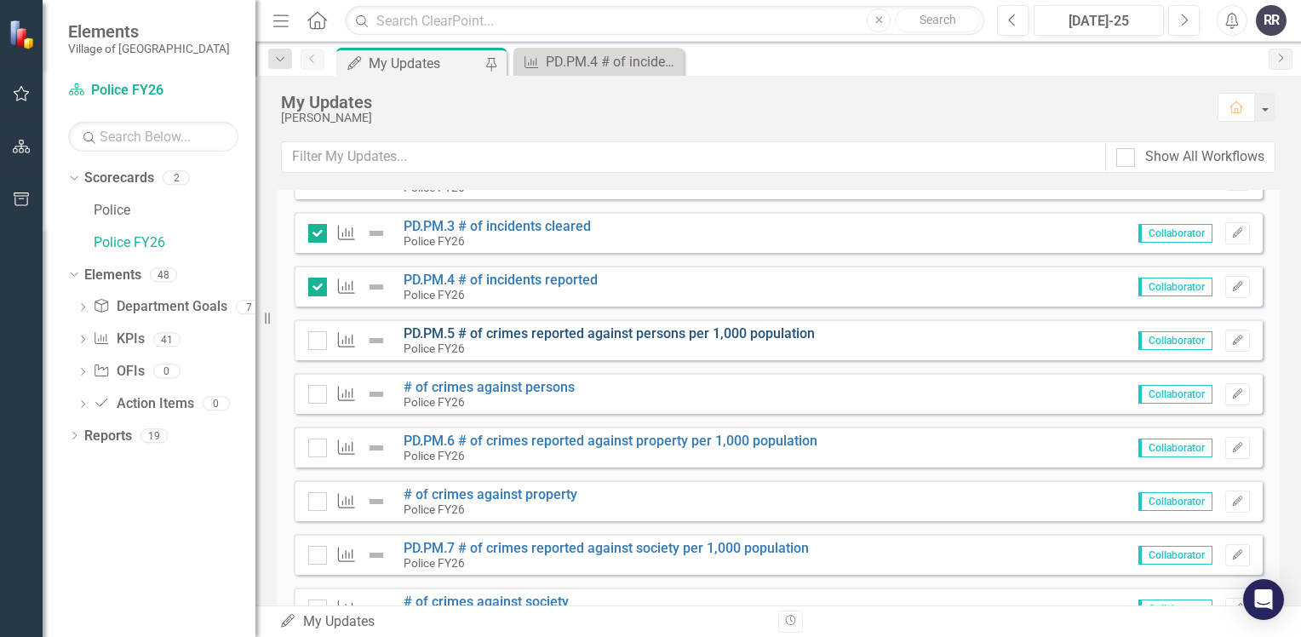
click at [637, 336] on link "PD.PM.5 # of crimes reported against persons per 1,000 population" at bounding box center [608, 333] width 411 height 16
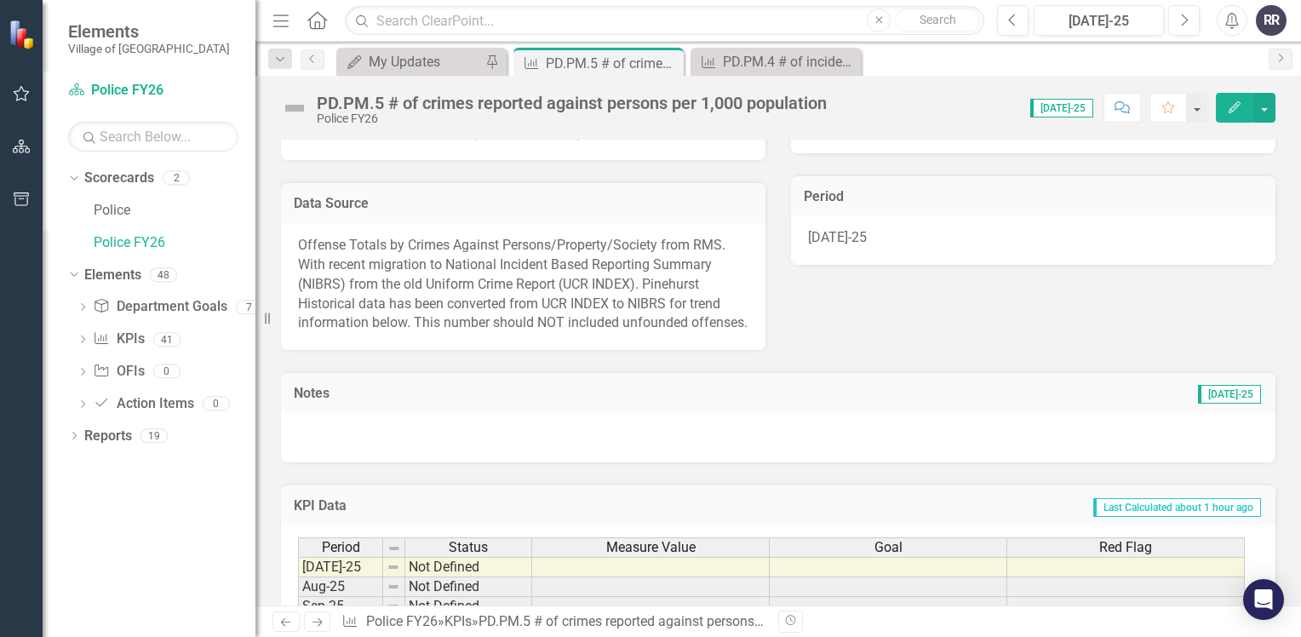
scroll to position [340, 0]
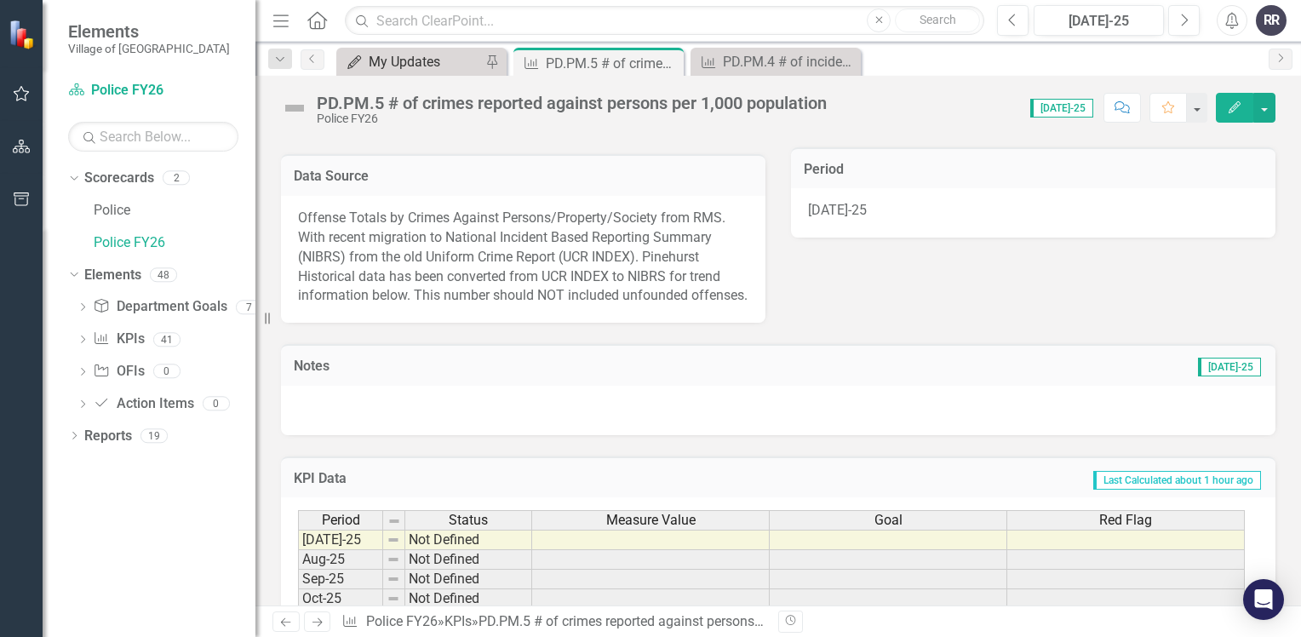
click at [409, 66] on div "My Updates" at bounding box center [425, 61] width 112 height 21
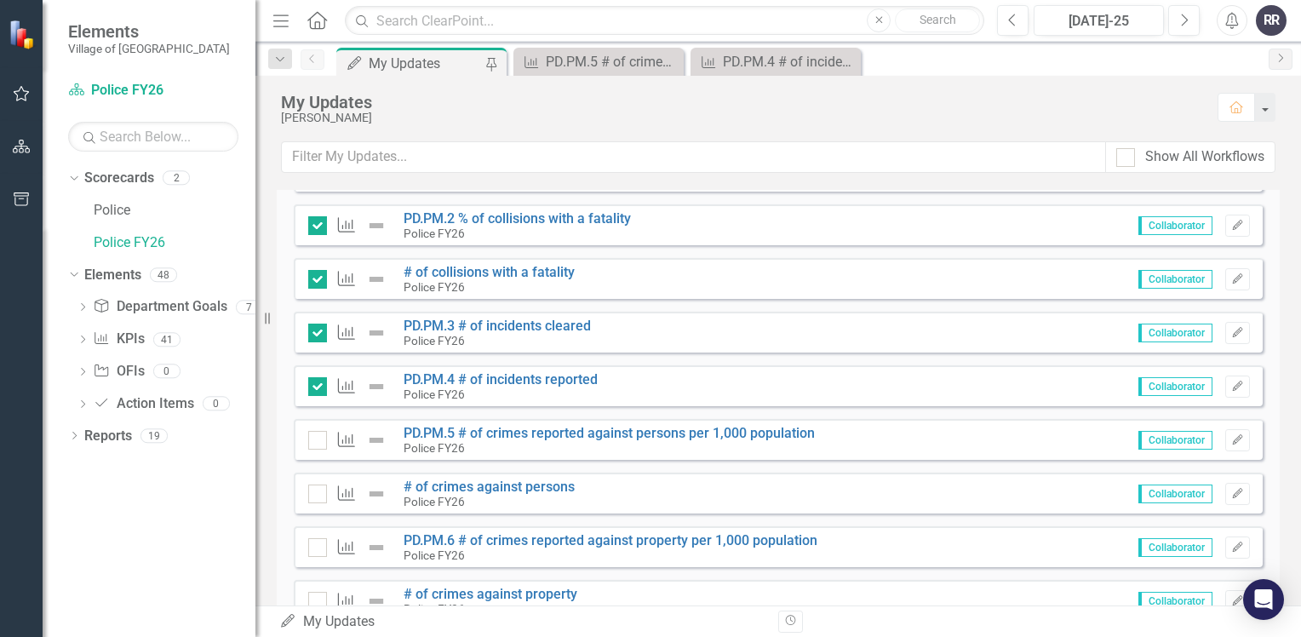
scroll to position [1192, 0]
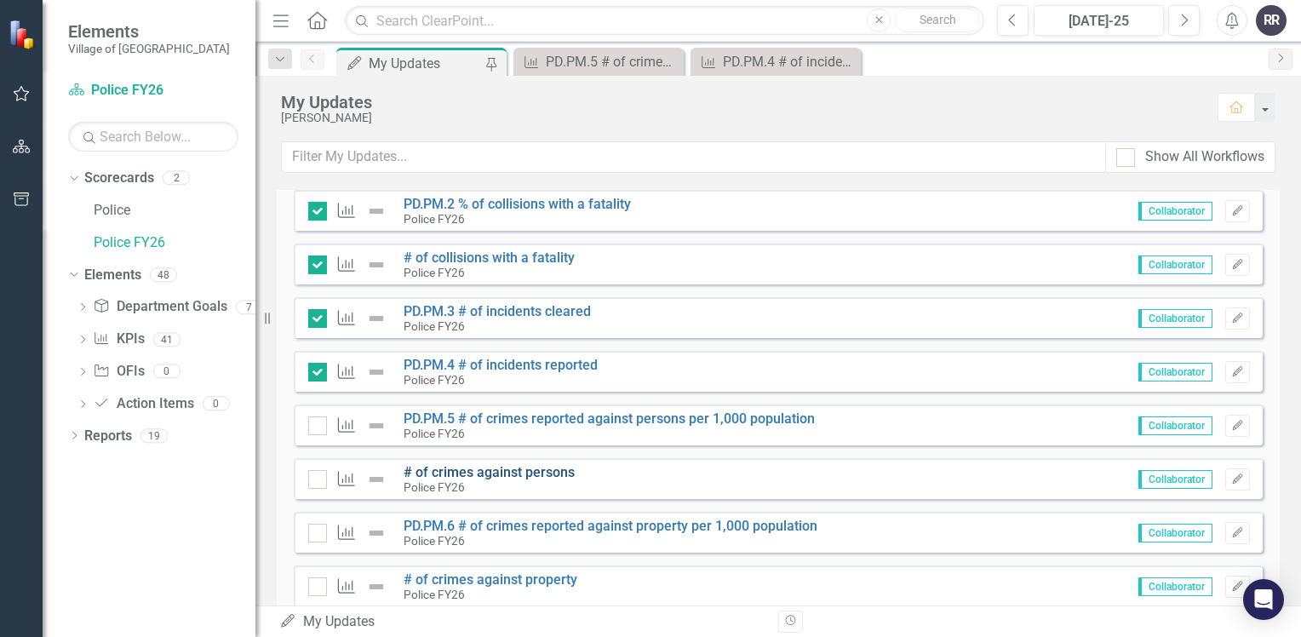
click at [506, 467] on link "# of crimes against persons" at bounding box center [488, 472] width 171 height 16
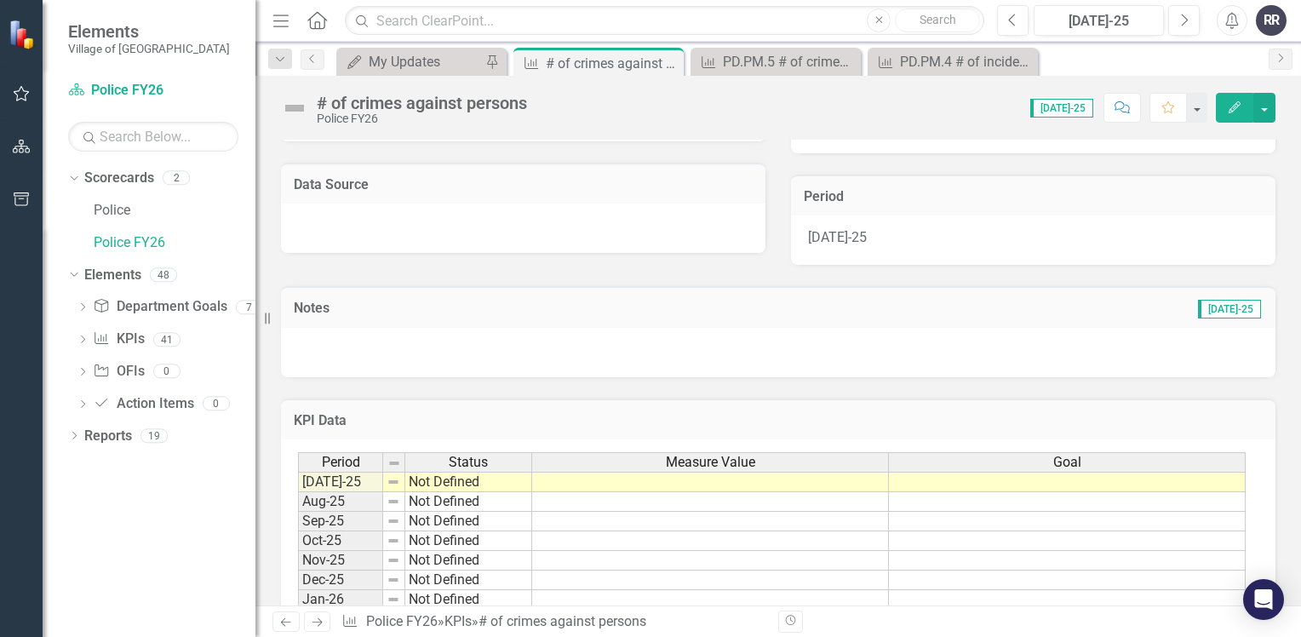
scroll to position [340, 0]
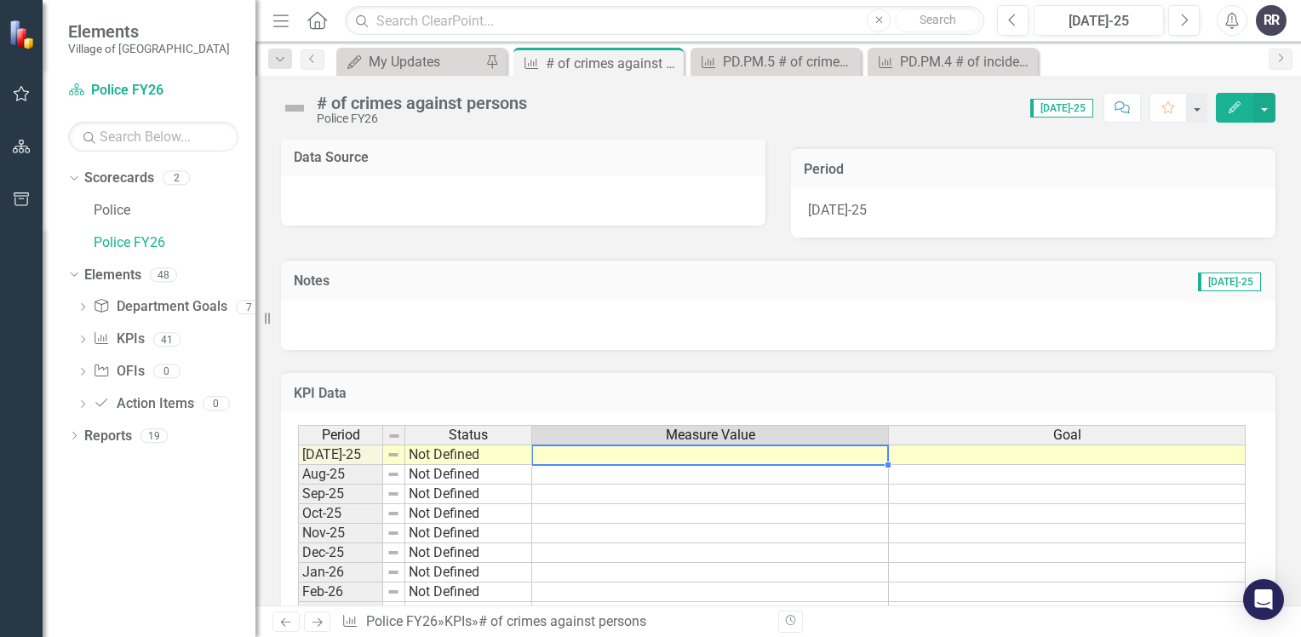
click at [575, 454] on td at bounding box center [710, 454] width 357 height 20
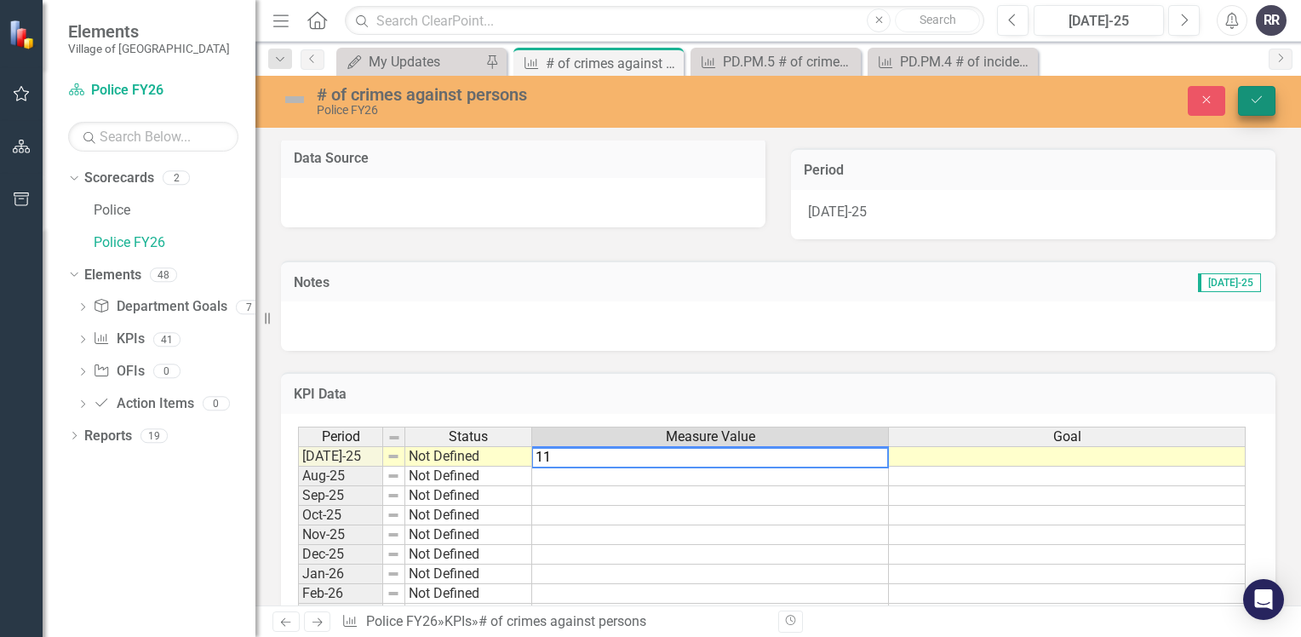
type textarea "11"
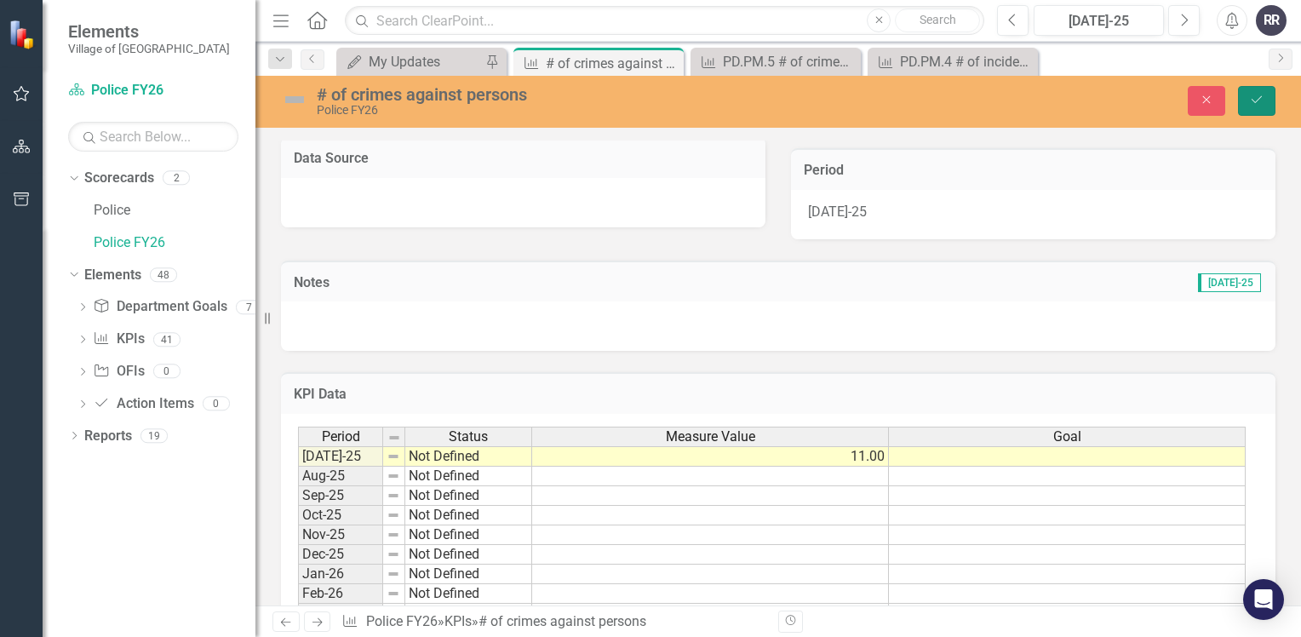
click at [1257, 105] on icon "Save" at bounding box center [1256, 100] width 15 height 12
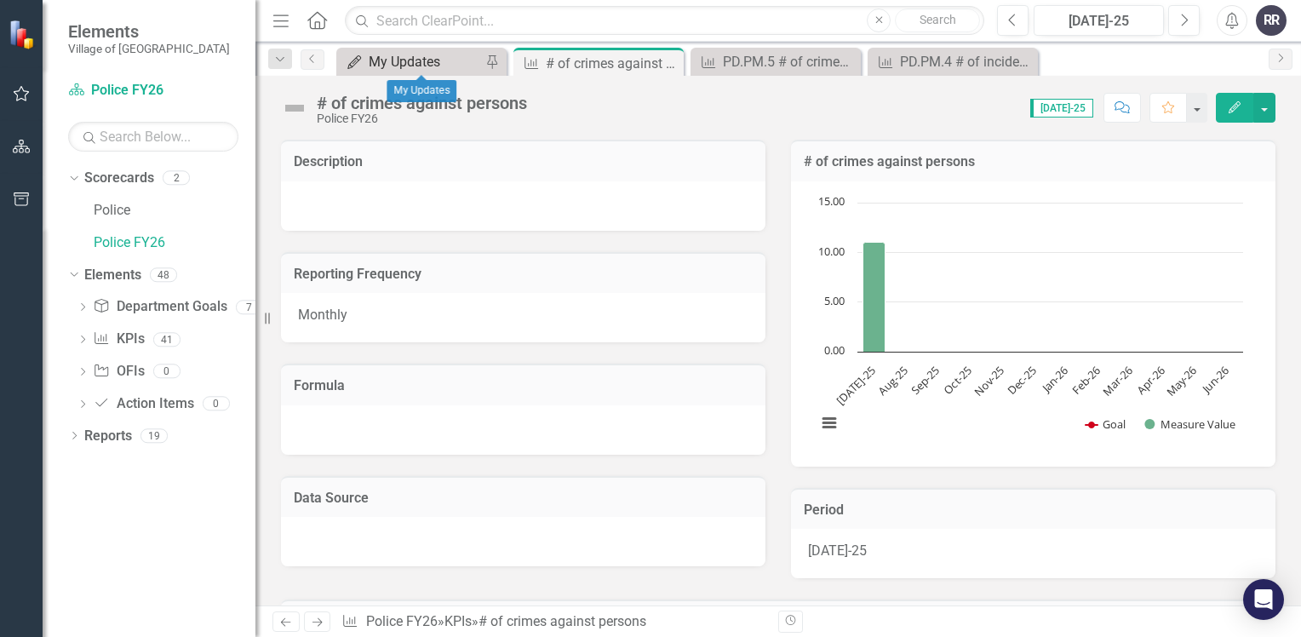
click at [420, 65] on div "My Updates" at bounding box center [425, 61] width 112 height 21
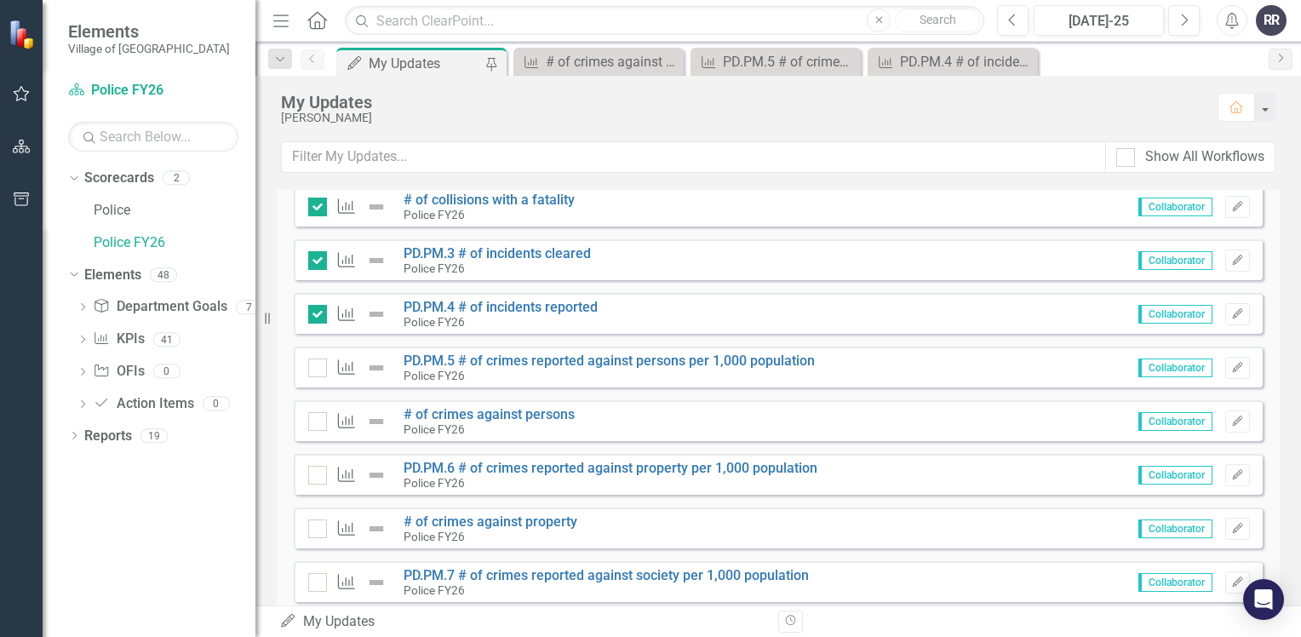
scroll to position [1362, 0]
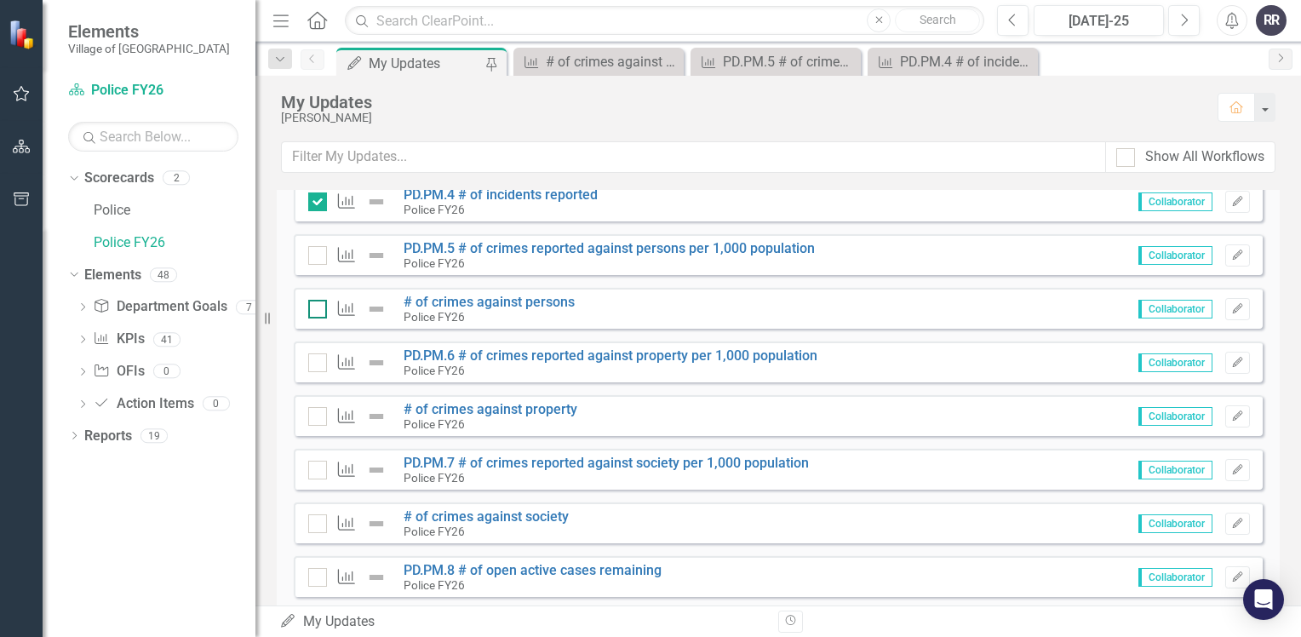
click at [312, 311] on div at bounding box center [317, 309] width 19 height 19
click at [312, 311] on input "checkbox" at bounding box center [313, 305] width 11 height 11
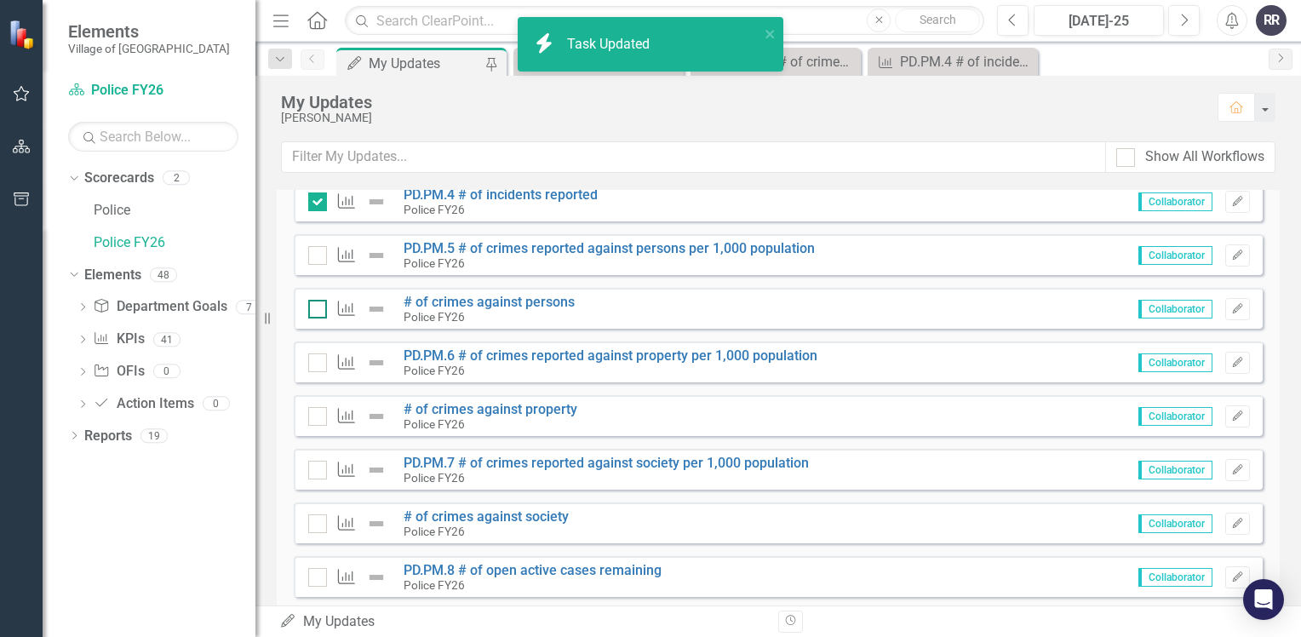
checkbox input "true"
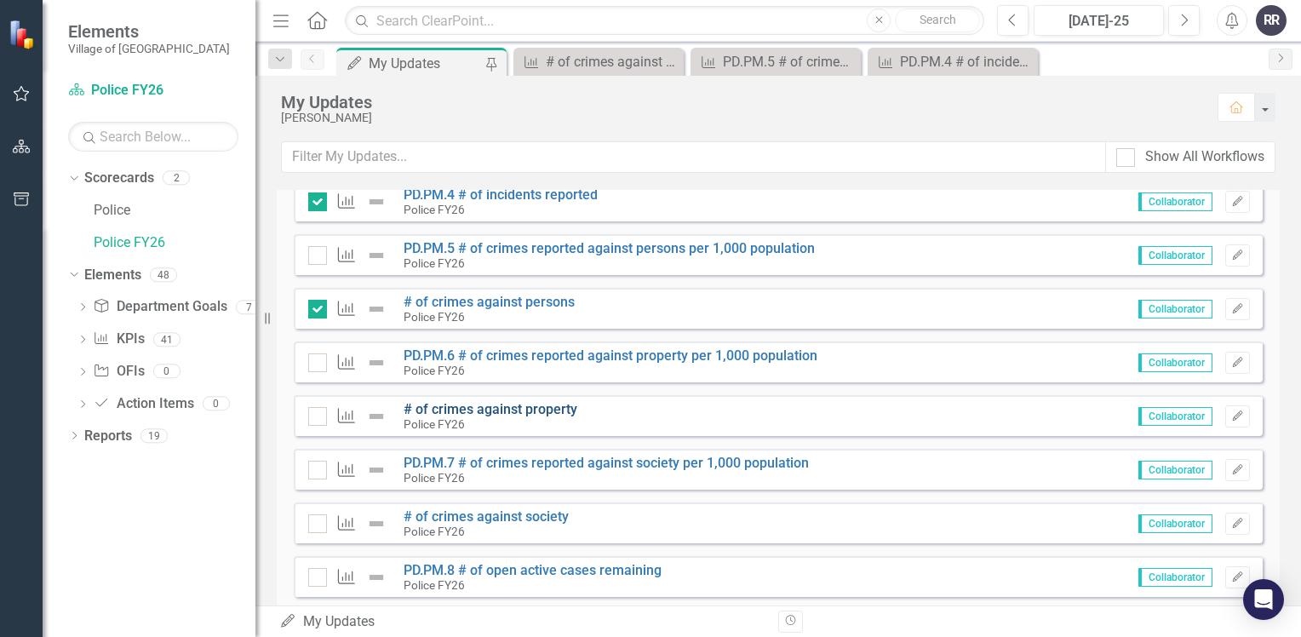
click at [492, 410] on link "# of crimes against property" at bounding box center [490, 409] width 174 height 16
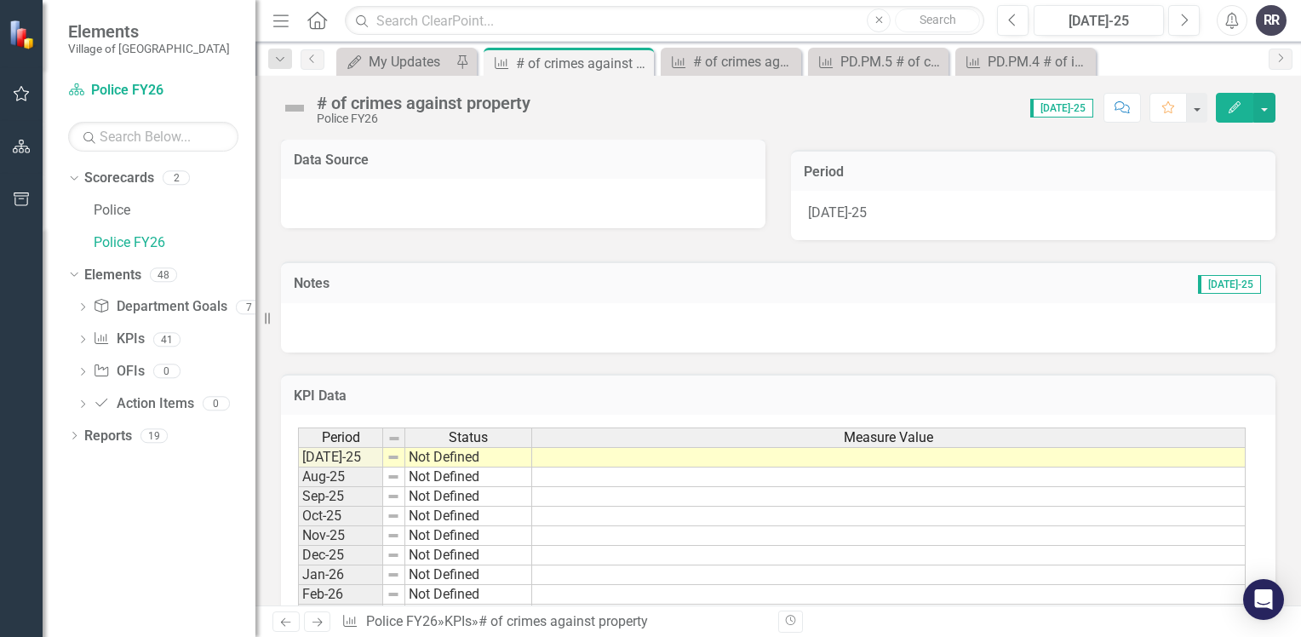
scroll to position [340, 0]
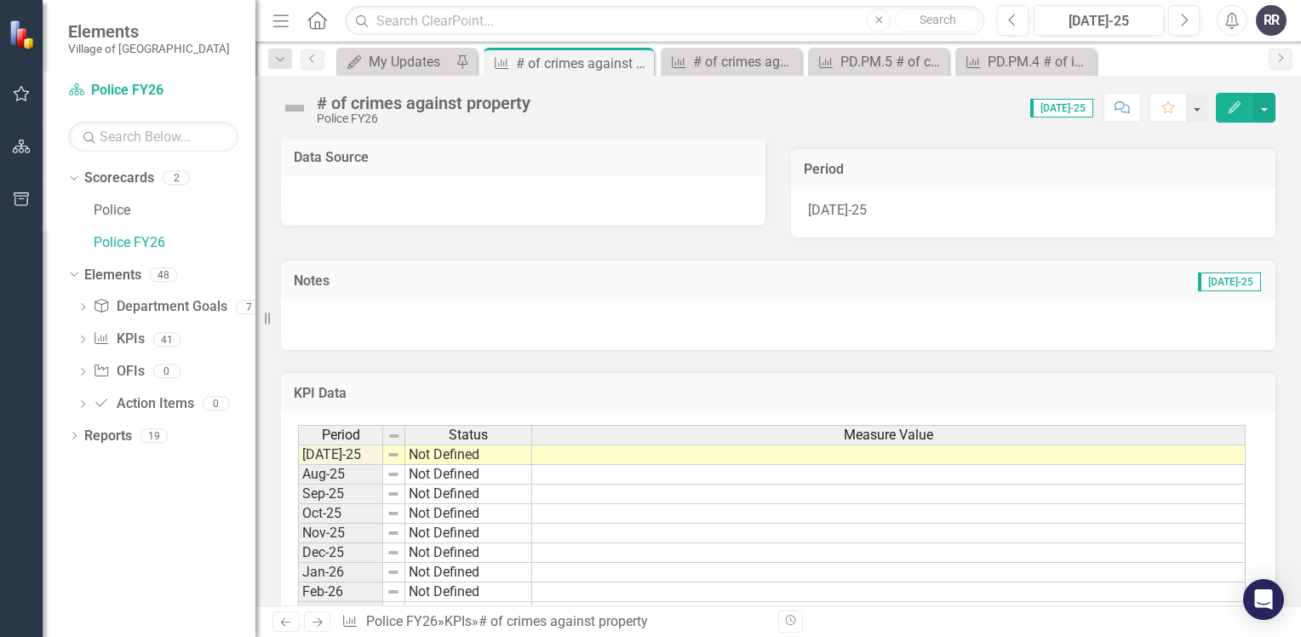
click at [591, 449] on td at bounding box center [888, 454] width 713 height 20
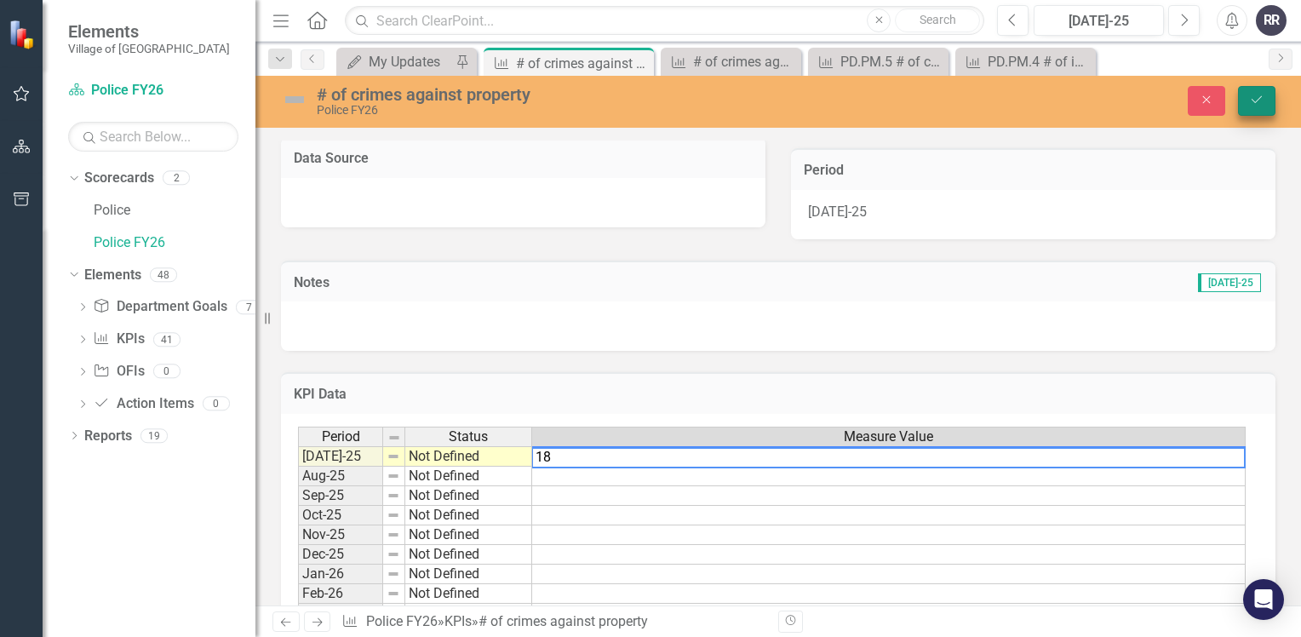
type textarea "18"
click at [1253, 99] on icon "Save" at bounding box center [1256, 100] width 15 height 12
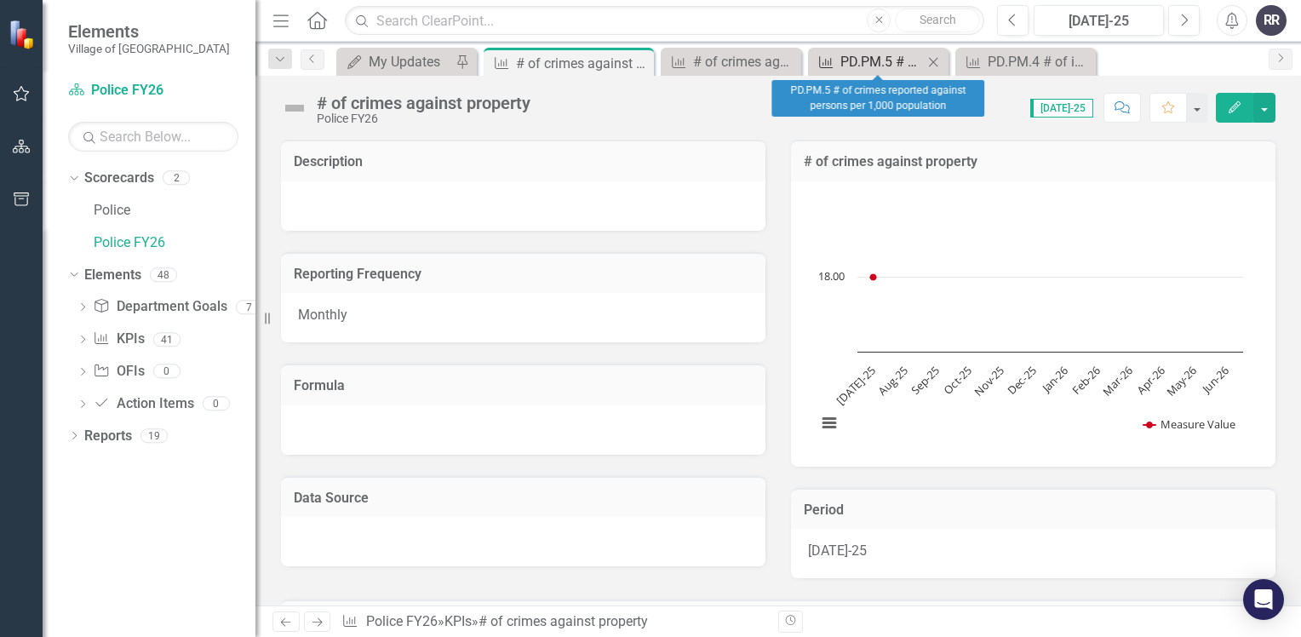
click at [894, 55] on div "PD.PM.5 # of crimes reported against persons per 1,000 population" at bounding box center [881, 61] width 83 height 21
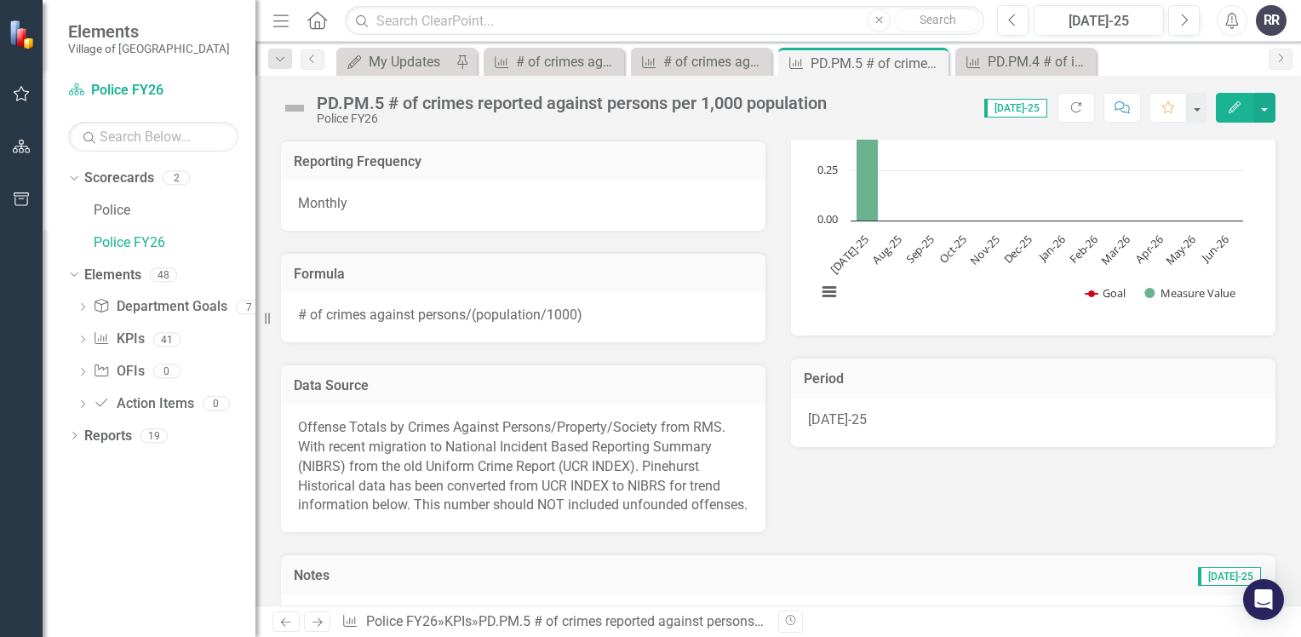
scroll to position [85, 0]
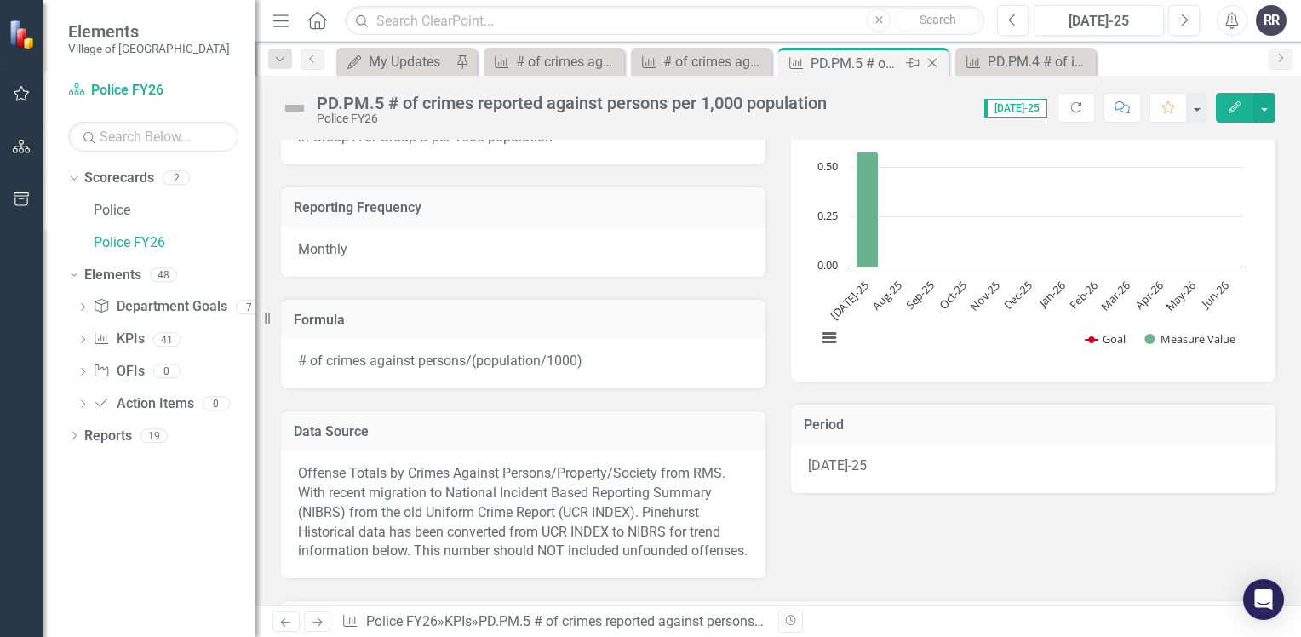
click at [931, 60] on icon "Close" at bounding box center [932, 63] width 17 height 14
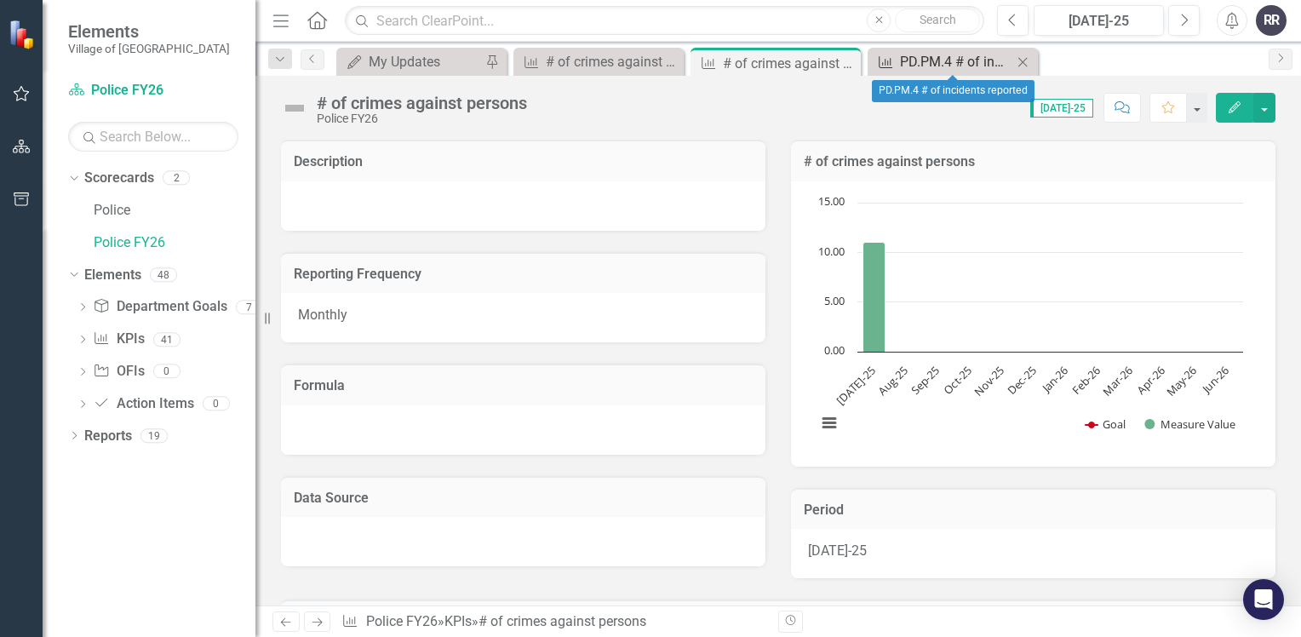
click at [940, 61] on div "PD.PM.4 # of incidents reported" at bounding box center [956, 61] width 112 height 21
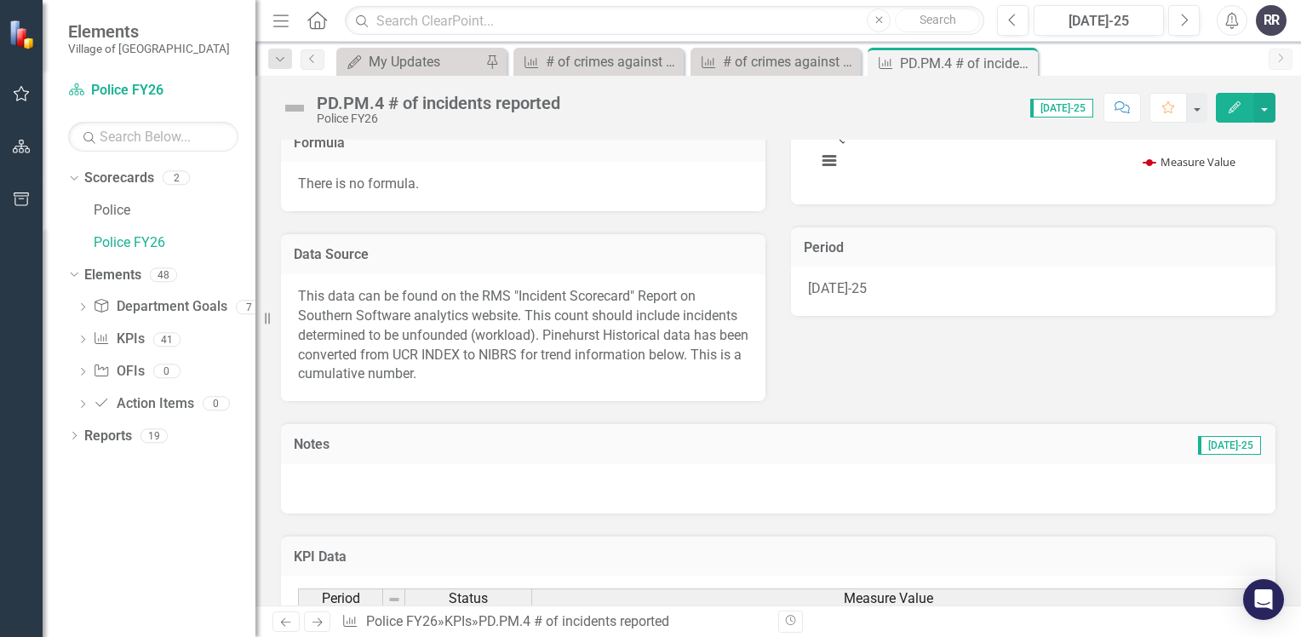
scroll to position [255, 0]
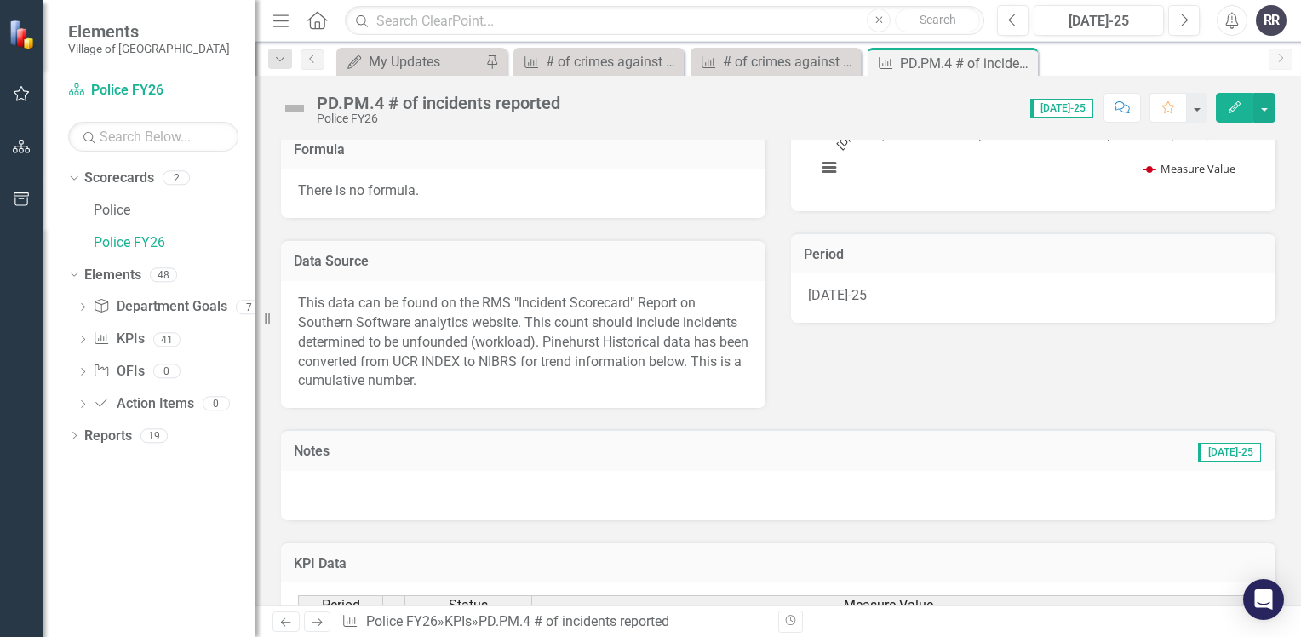
drag, startPoint x: 1021, startPoint y: 58, endPoint x: 1003, endPoint y: 66, distance: 20.6
click at [0, 0] on icon "Close" at bounding box center [0, 0] width 0 height 0
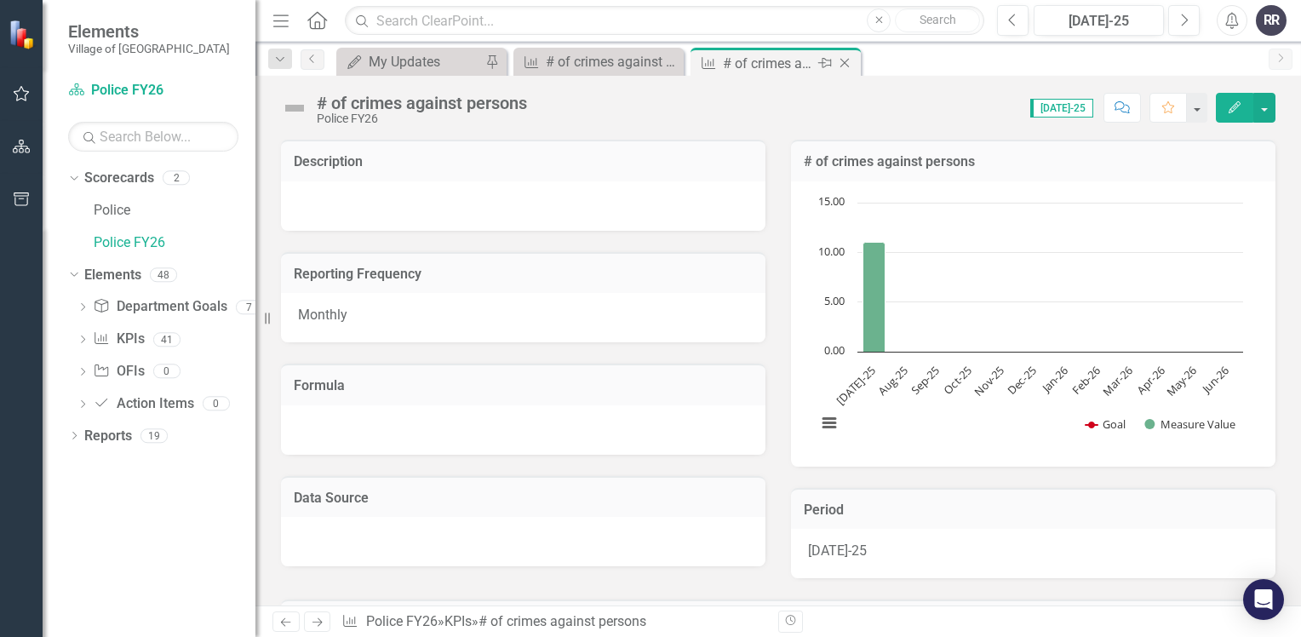
click at [810, 69] on div "# of crimes against persons" at bounding box center [768, 63] width 91 height 21
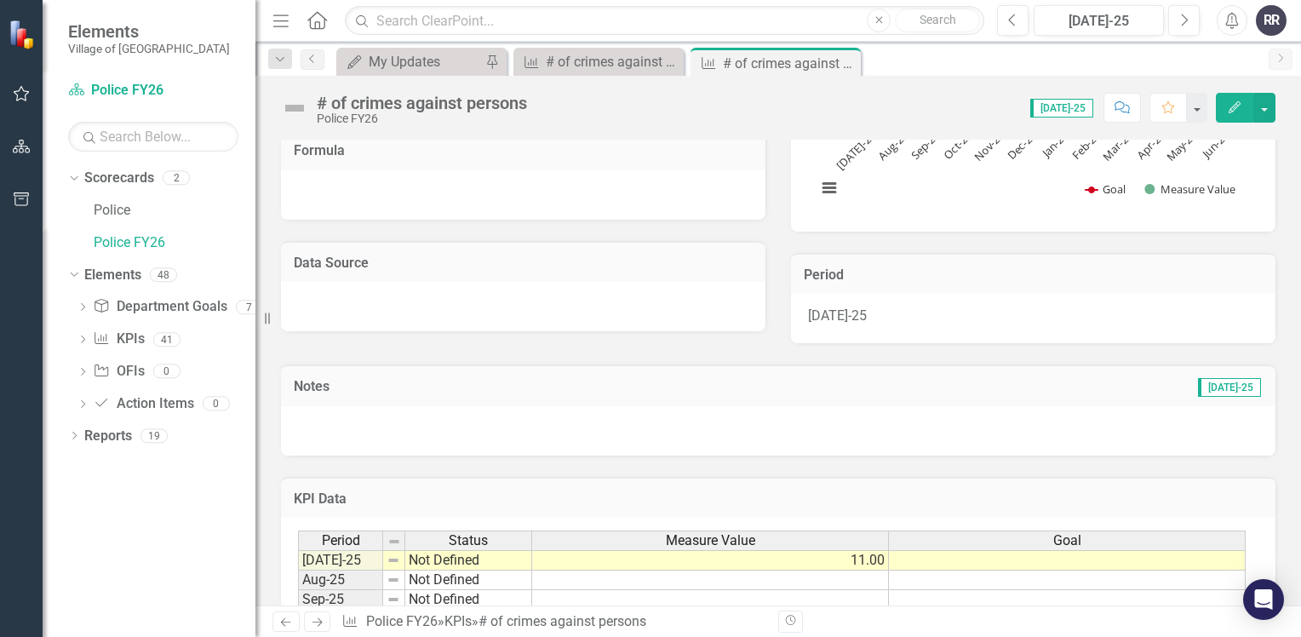
scroll to position [255, 0]
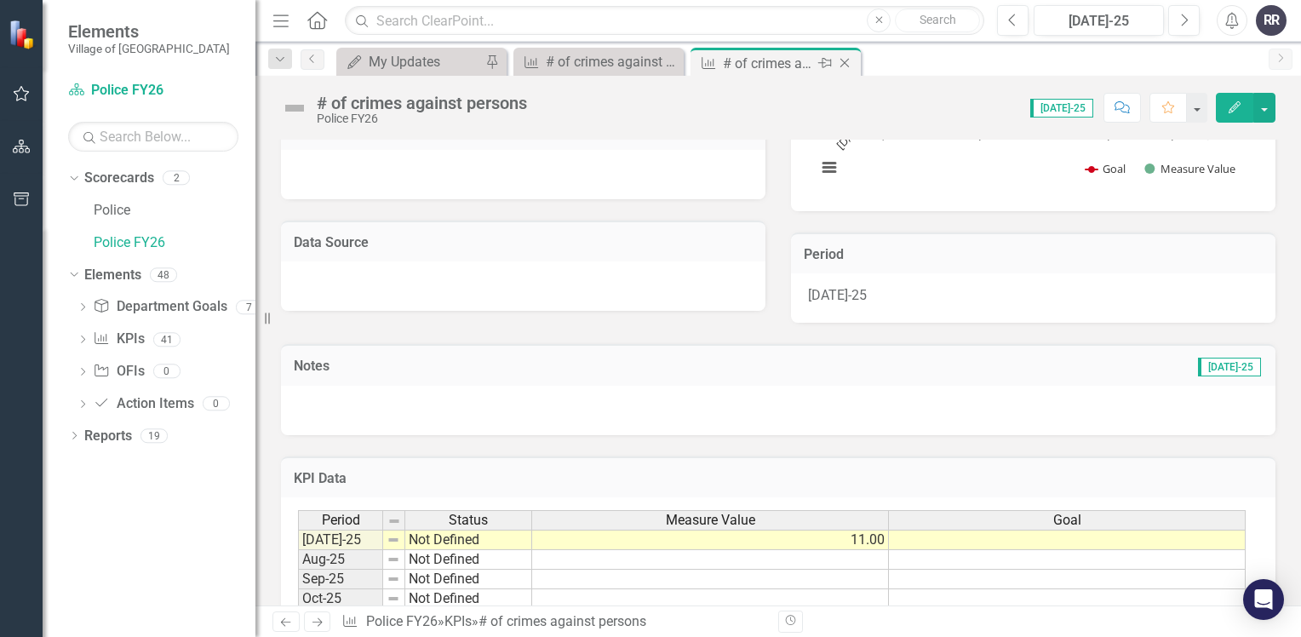
click at [846, 65] on icon at bounding box center [844, 63] width 9 height 9
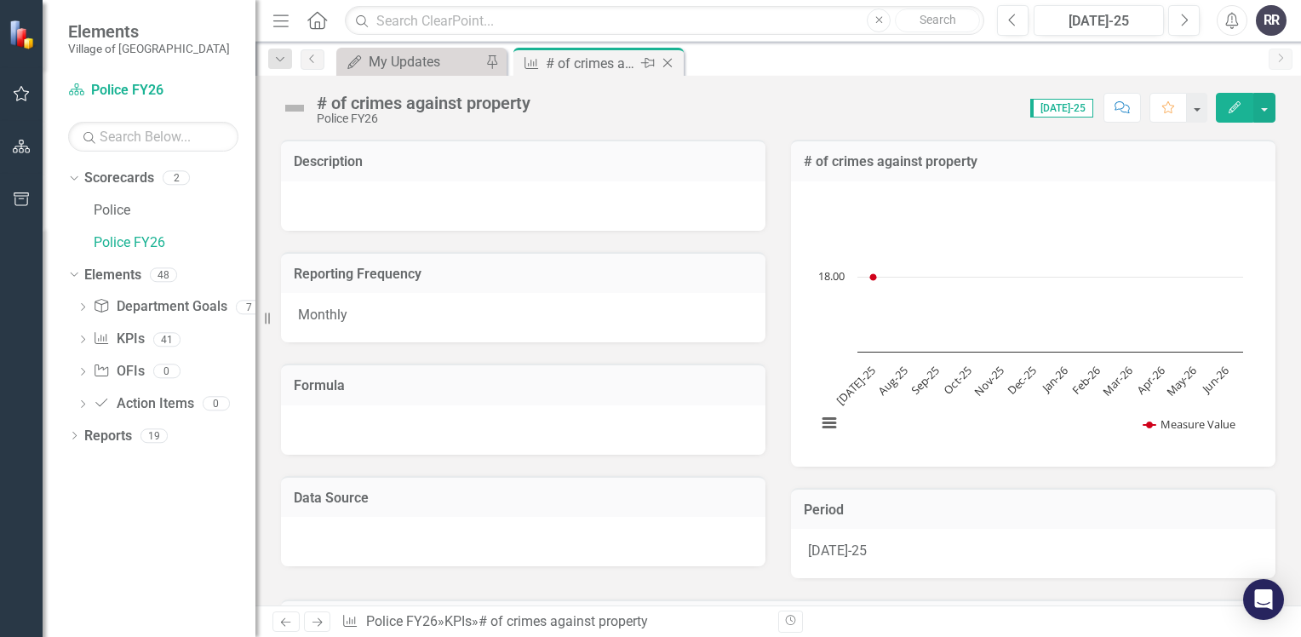
click at [626, 63] on div "# of crimes against property" at bounding box center [591, 63] width 91 height 21
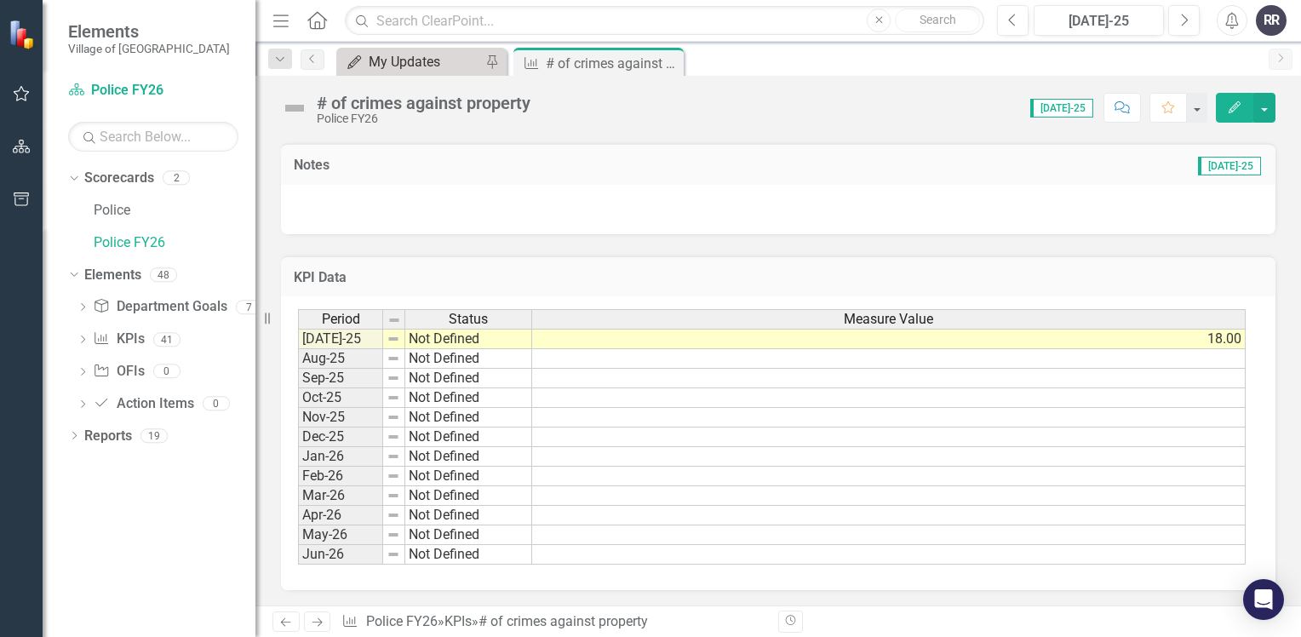
click at [429, 70] on div "My Updates" at bounding box center [425, 61] width 112 height 21
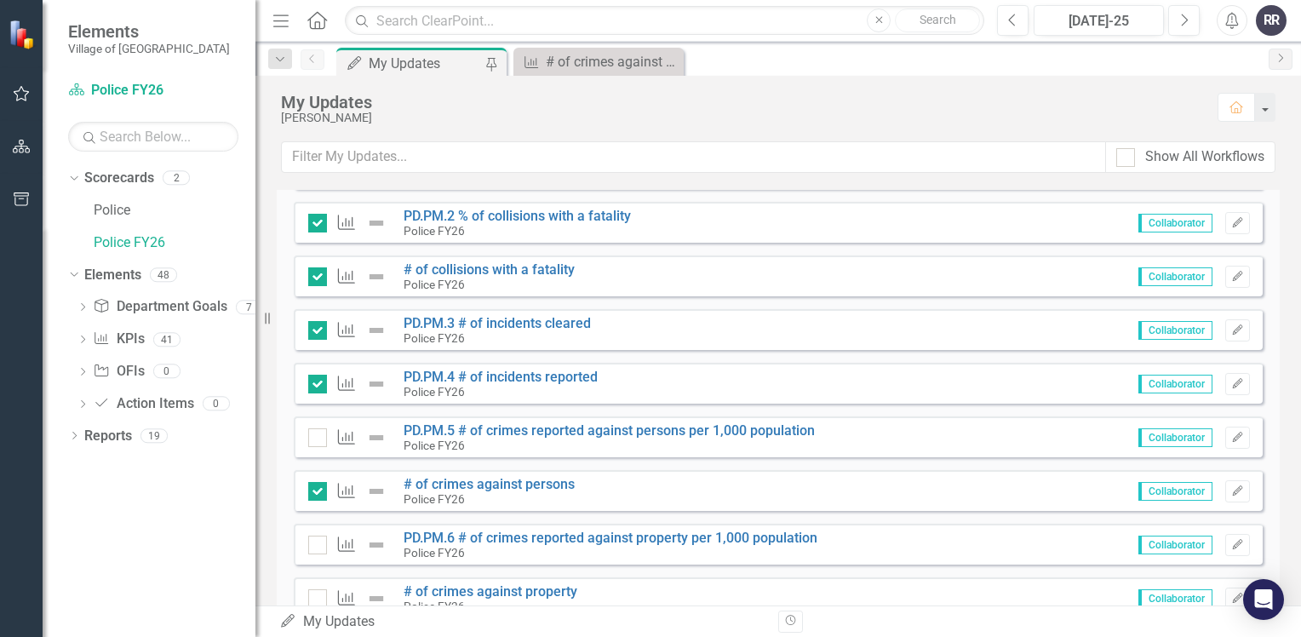
scroll to position [1192, 0]
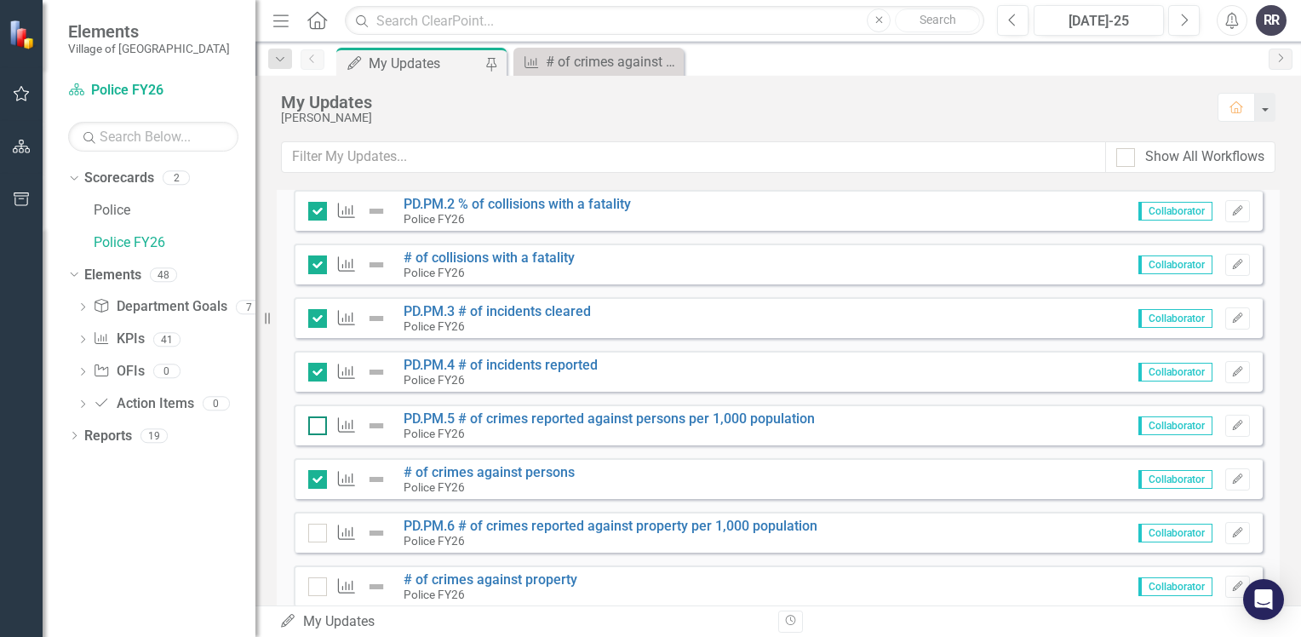
click at [323, 425] on div at bounding box center [317, 425] width 19 height 19
click at [319, 425] on input "checkbox" at bounding box center [313, 421] width 11 height 11
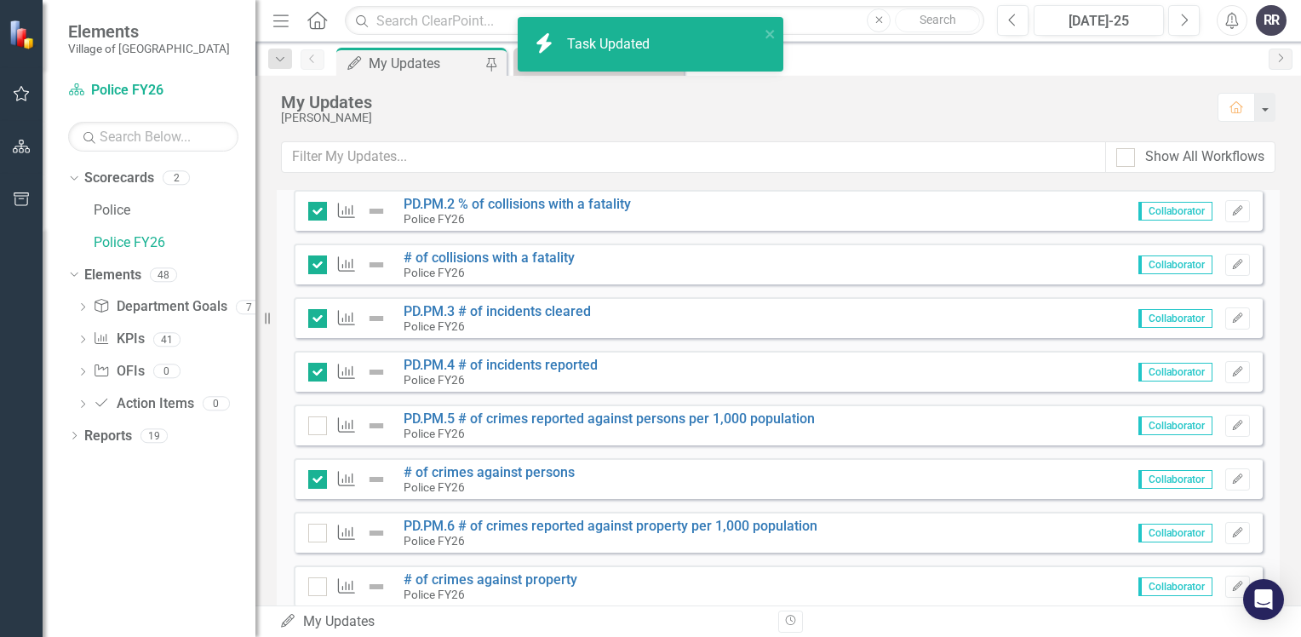
checkbox input "true"
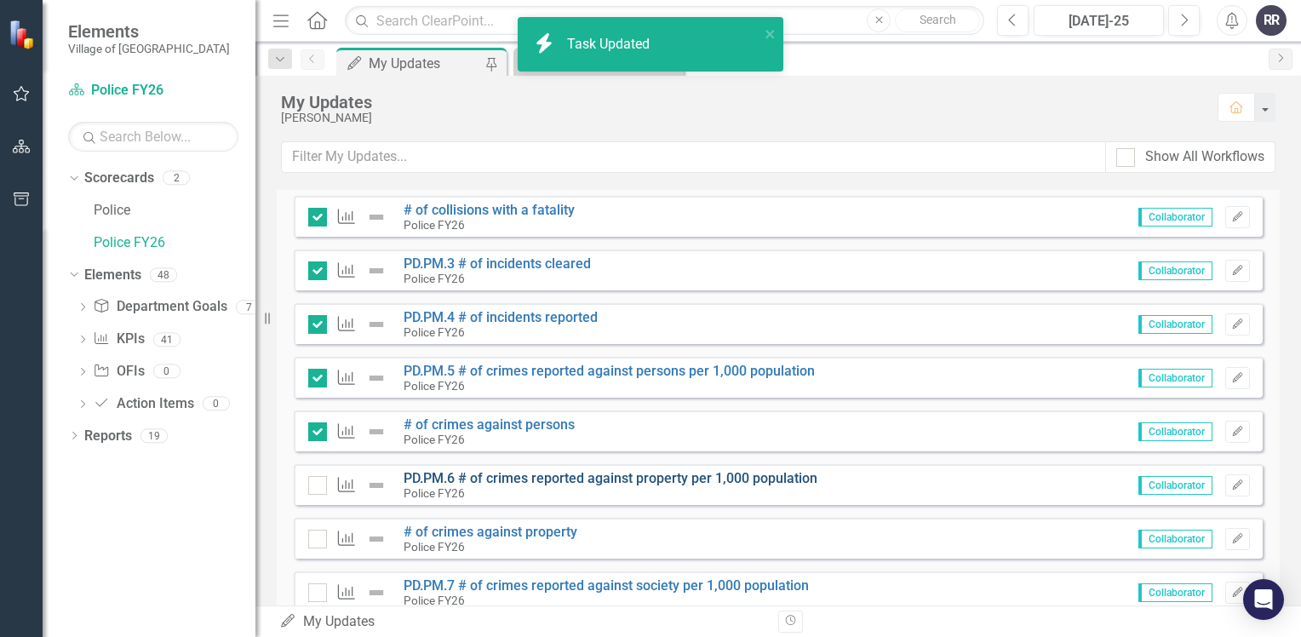
scroll to position [1277, 0]
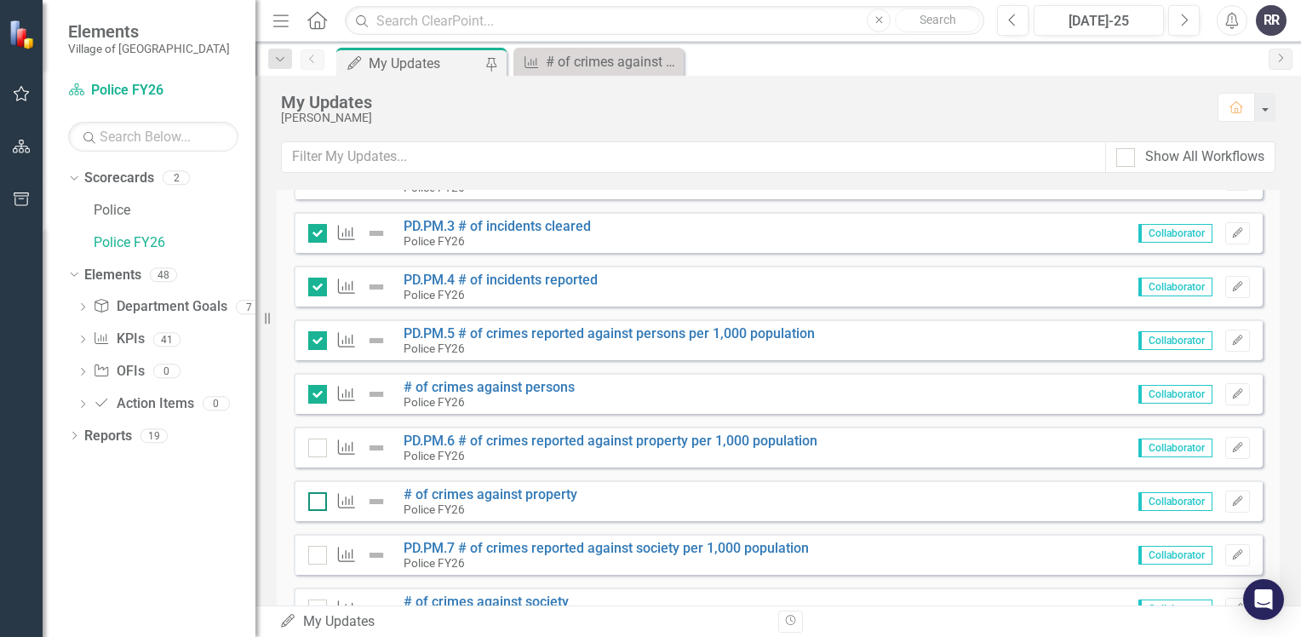
click at [313, 506] on div at bounding box center [317, 501] width 19 height 19
click at [313, 503] on input "checkbox" at bounding box center [313, 497] width 11 height 11
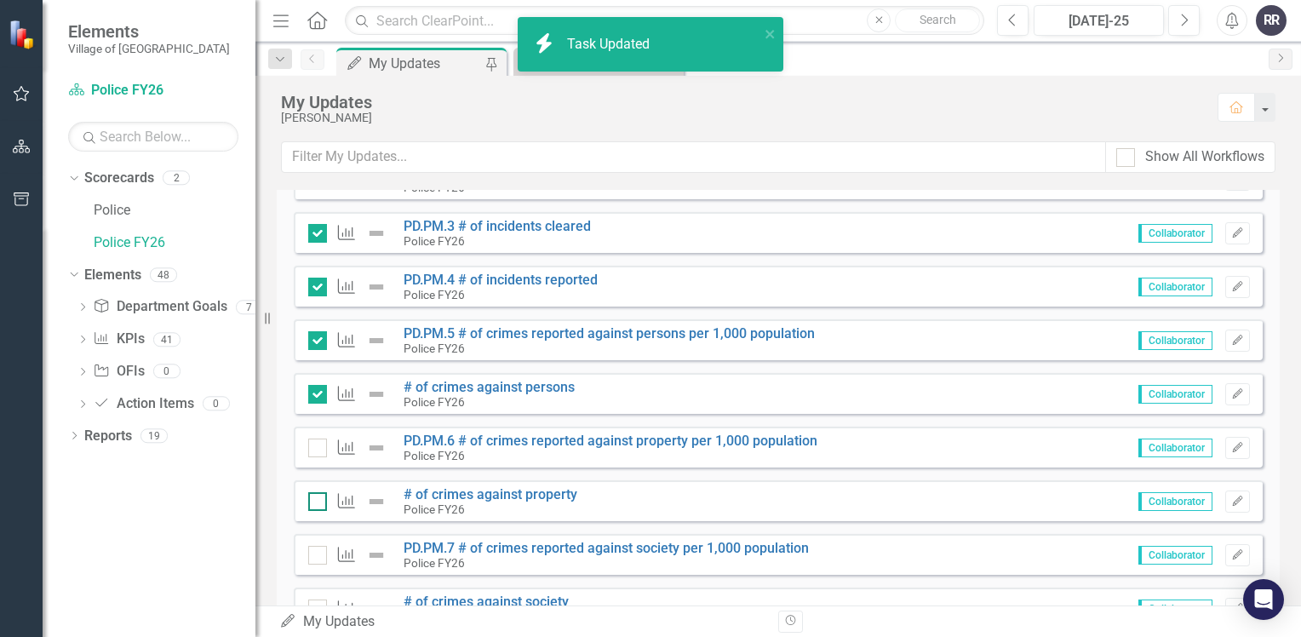
checkbox input "true"
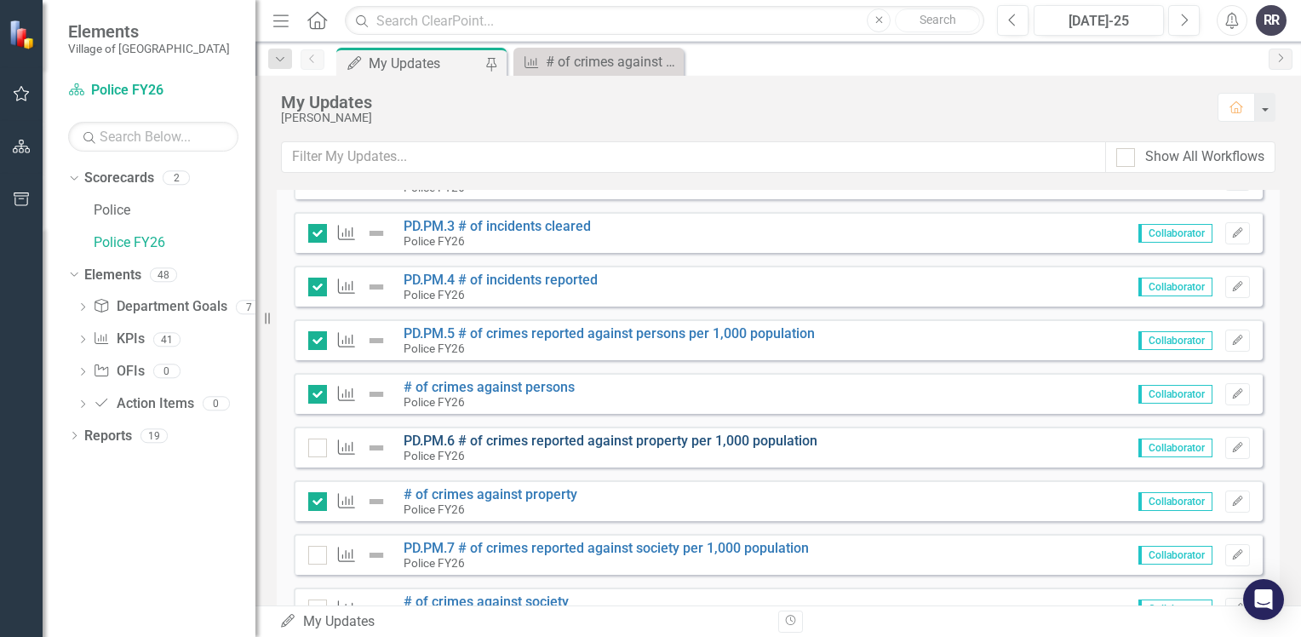
click at [530, 435] on link "PD.PM.6 # of crimes reported against property per 1,000 population" at bounding box center [610, 440] width 414 height 16
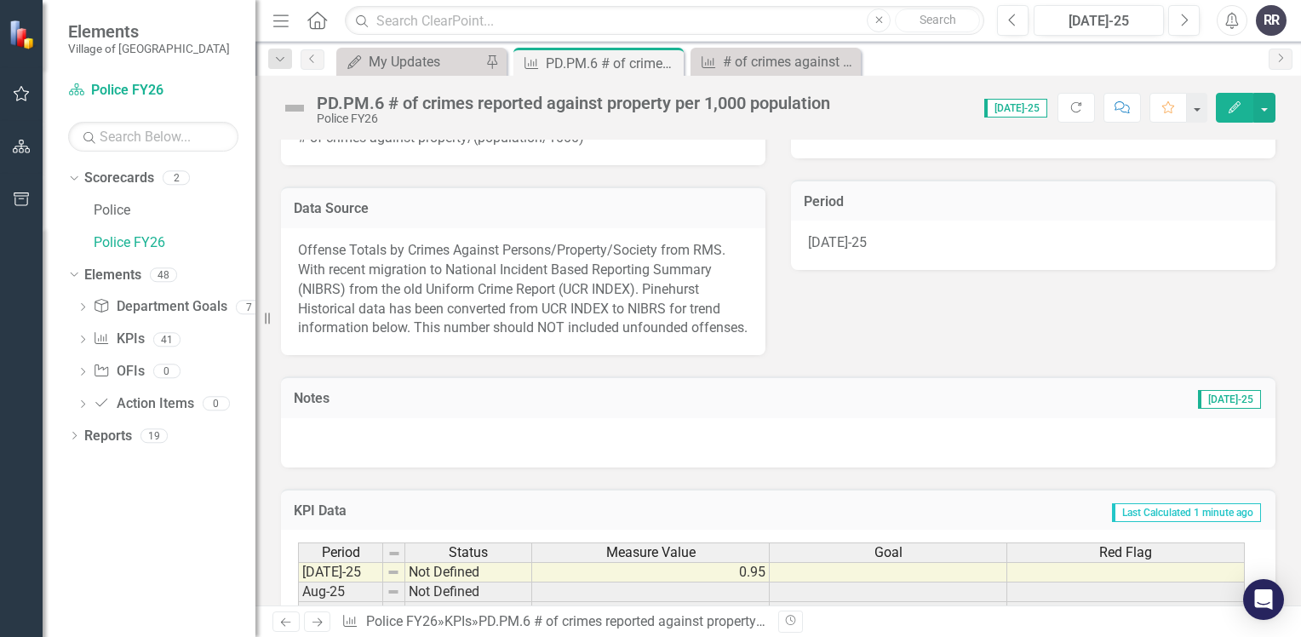
scroll to position [426, 0]
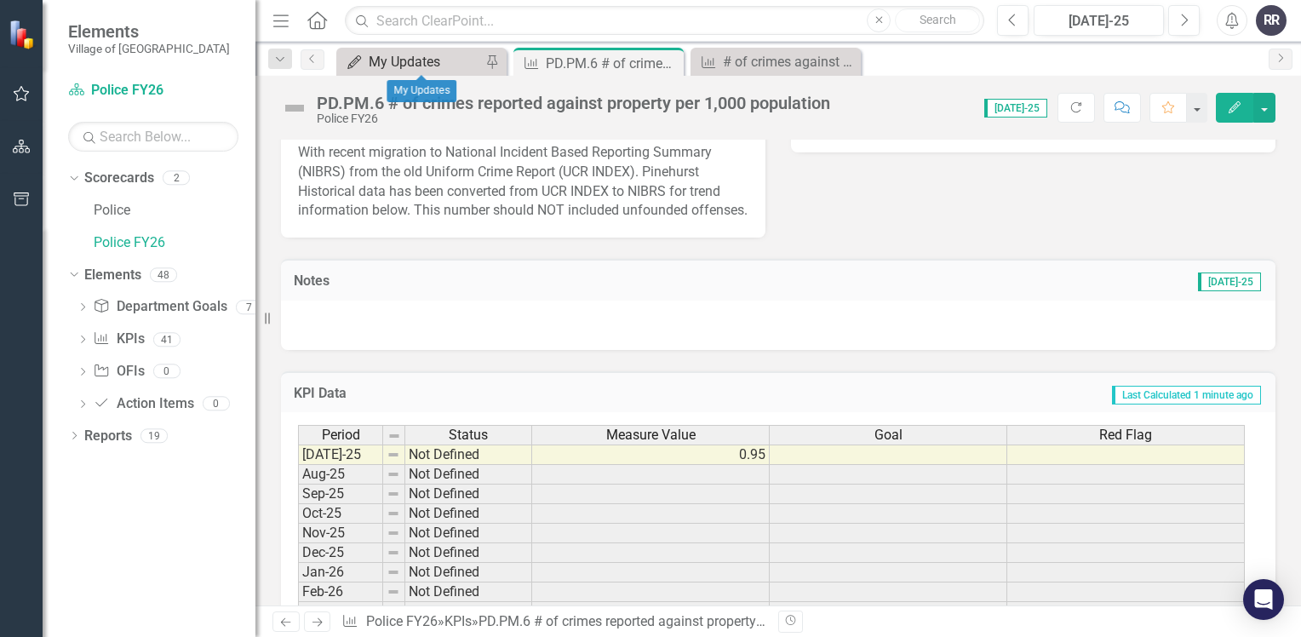
click at [431, 68] on div "My Updates" at bounding box center [425, 61] width 112 height 21
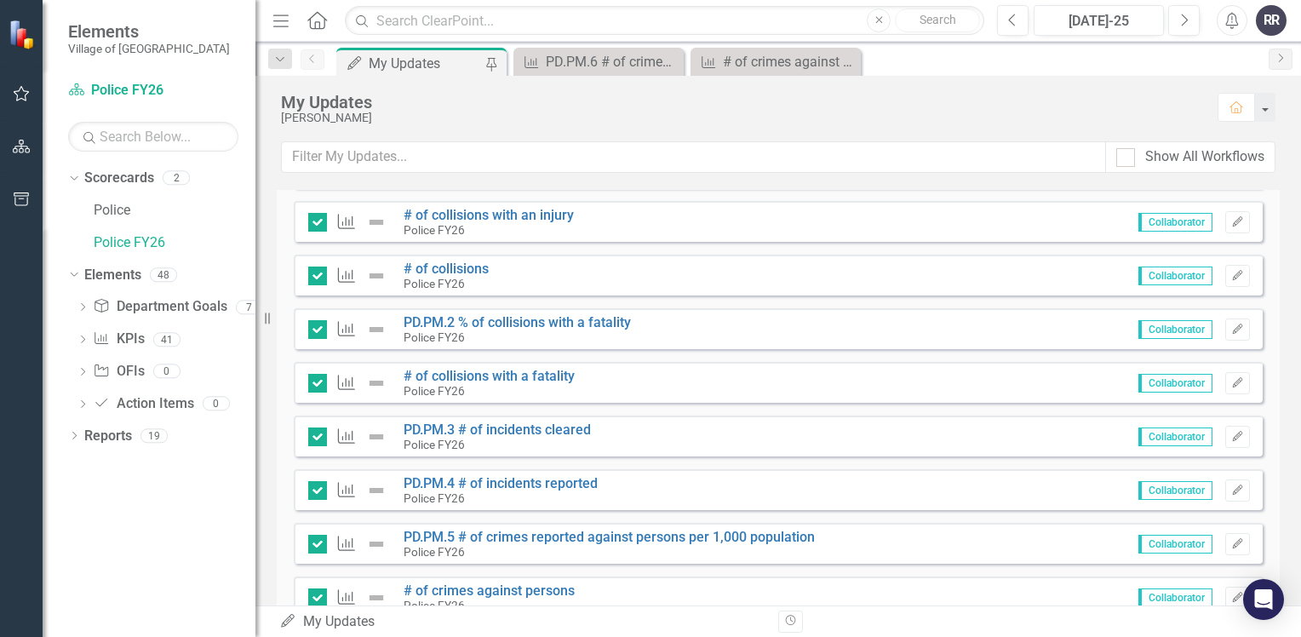
scroll to position [1277, 0]
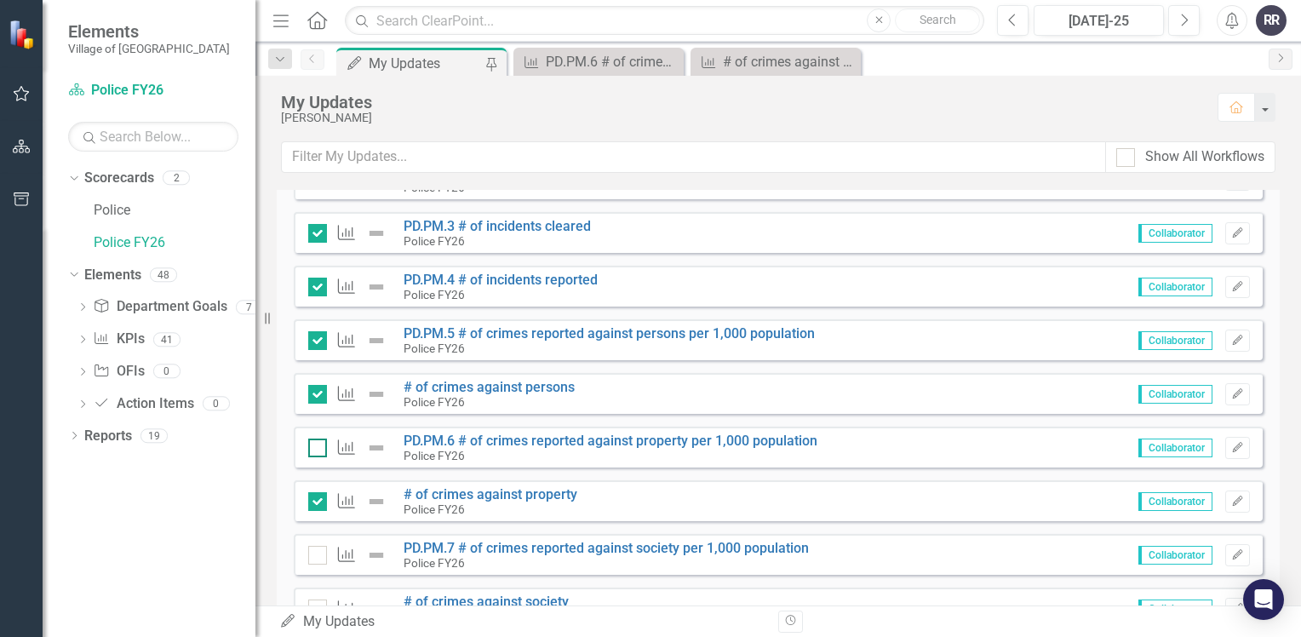
click at [318, 449] on div at bounding box center [317, 447] width 19 height 19
click at [318, 449] on input "checkbox" at bounding box center [313, 443] width 11 height 11
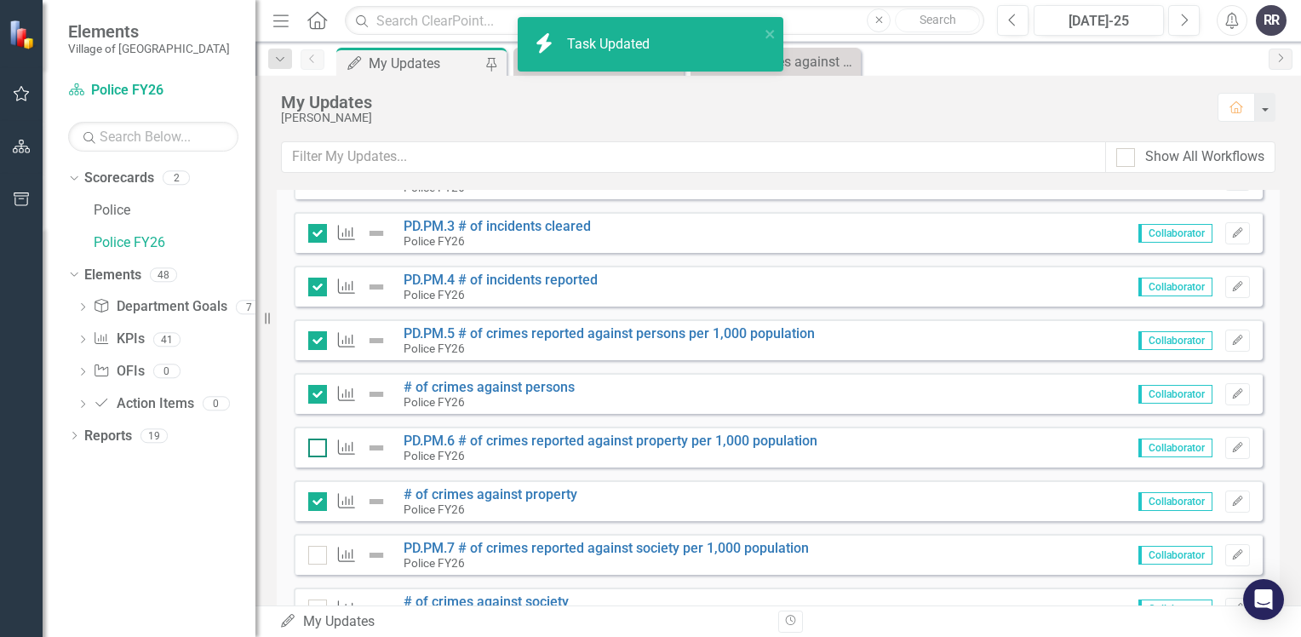
checkbox input "true"
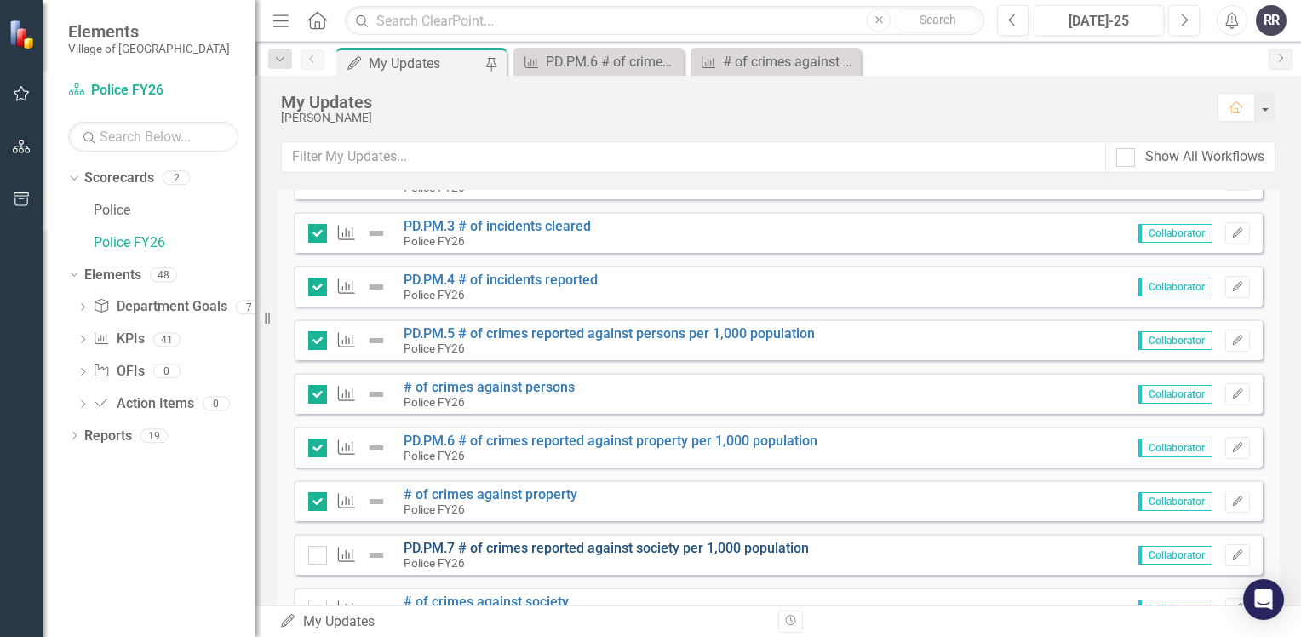
scroll to position [1447, 0]
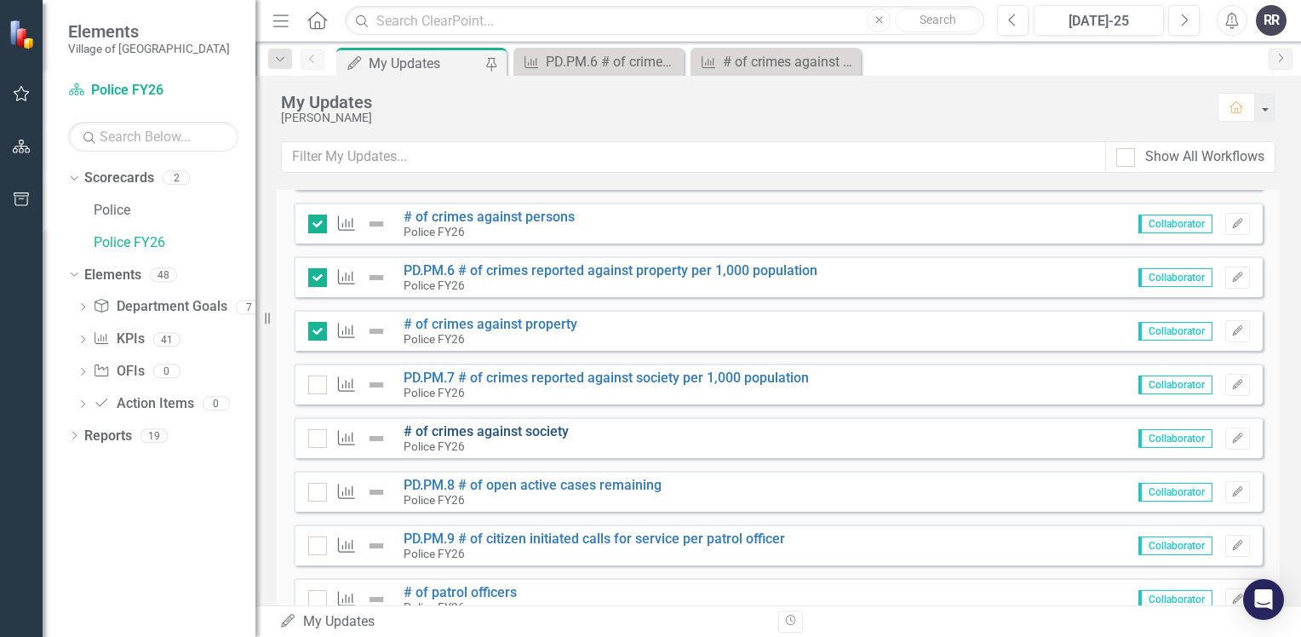
click at [528, 432] on link "# of crimes against society" at bounding box center [485, 431] width 165 height 16
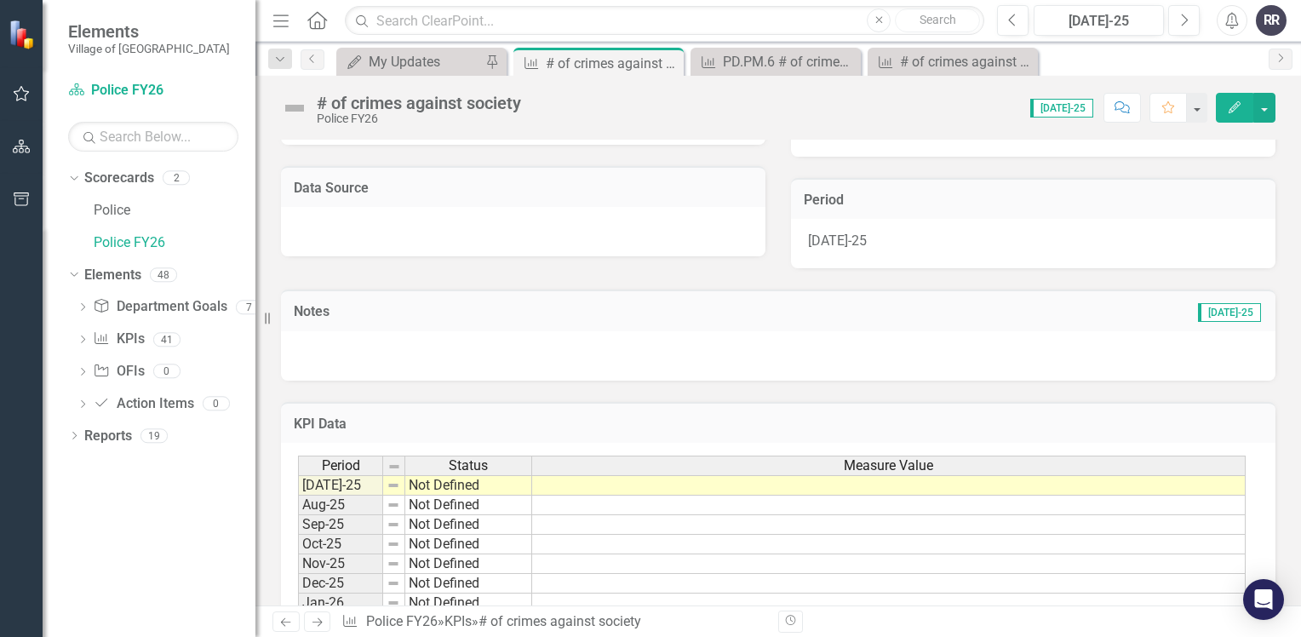
scroll to position [340, 0]
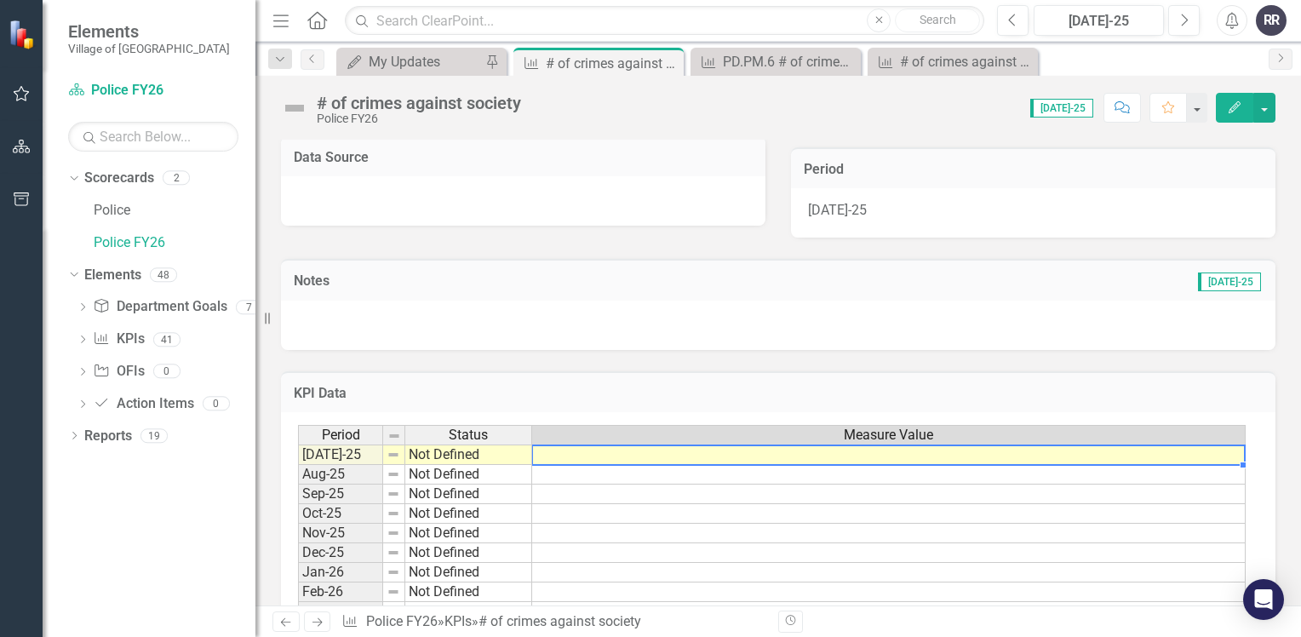
click at [598, 455] on td at bounding box center [888, 454] width 713 height 20
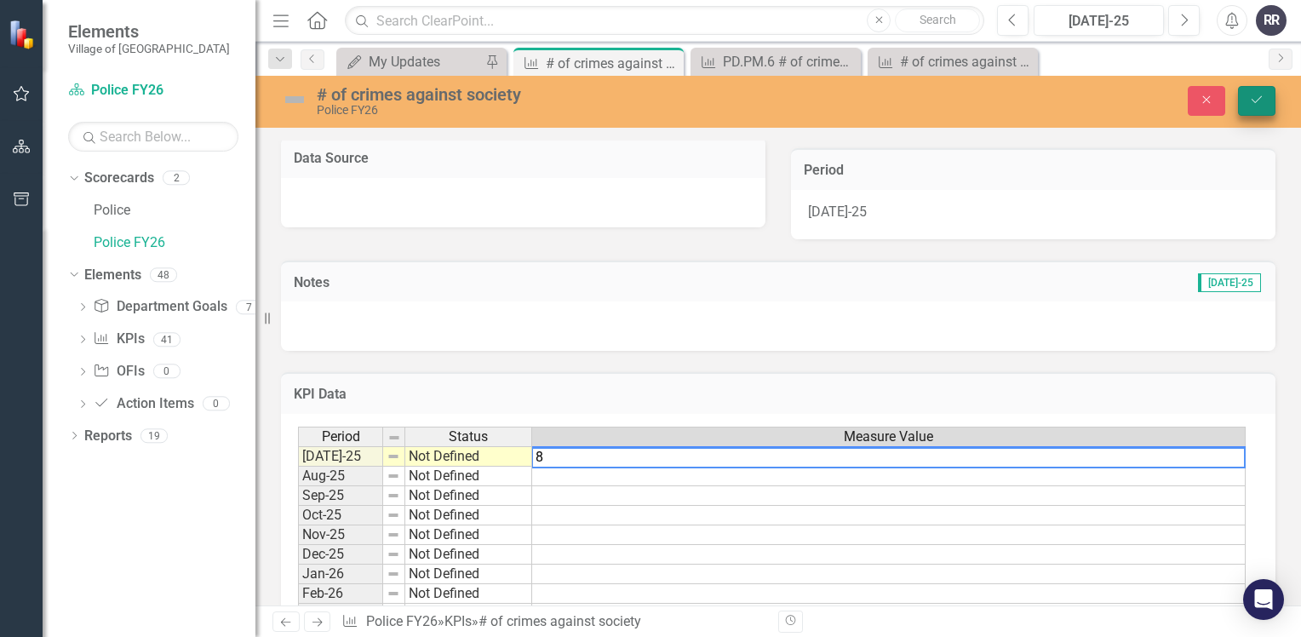
type textarea "8"
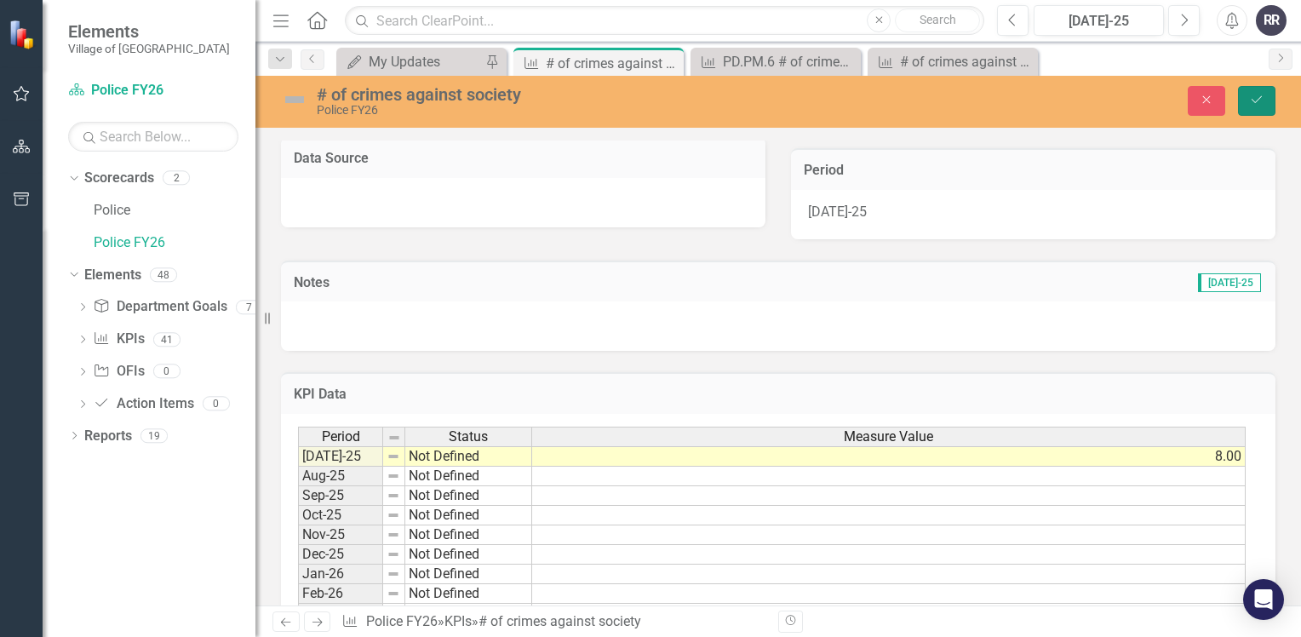
click at [1259, 92] on button "Save" at bounding box center [1256, 101] width 37 height 30
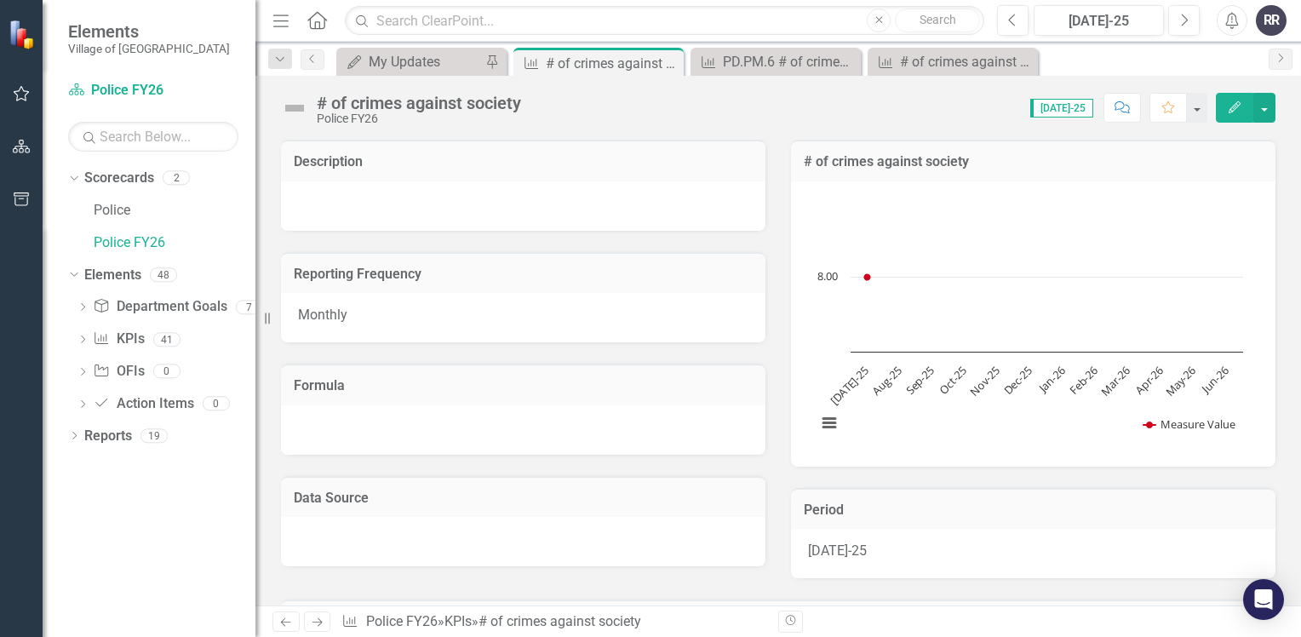
scroll to position [426, 0]
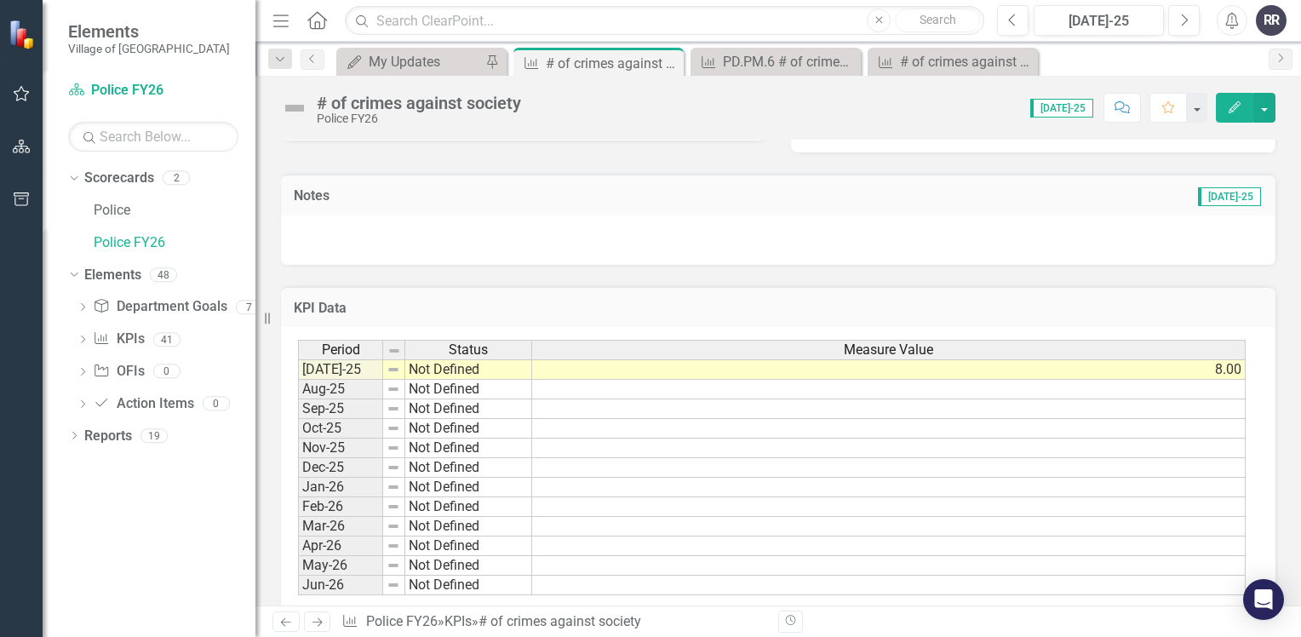
click at [406, 80] on div "# of crimes against society Police FY26 Score: N/A Jul-25 Completed Comment Fav…" at bounding box center [777, 101] width 1045 height 51
click at [416, 60] on div "My Updates" at bounding box center [425, 61] width 112 height 21
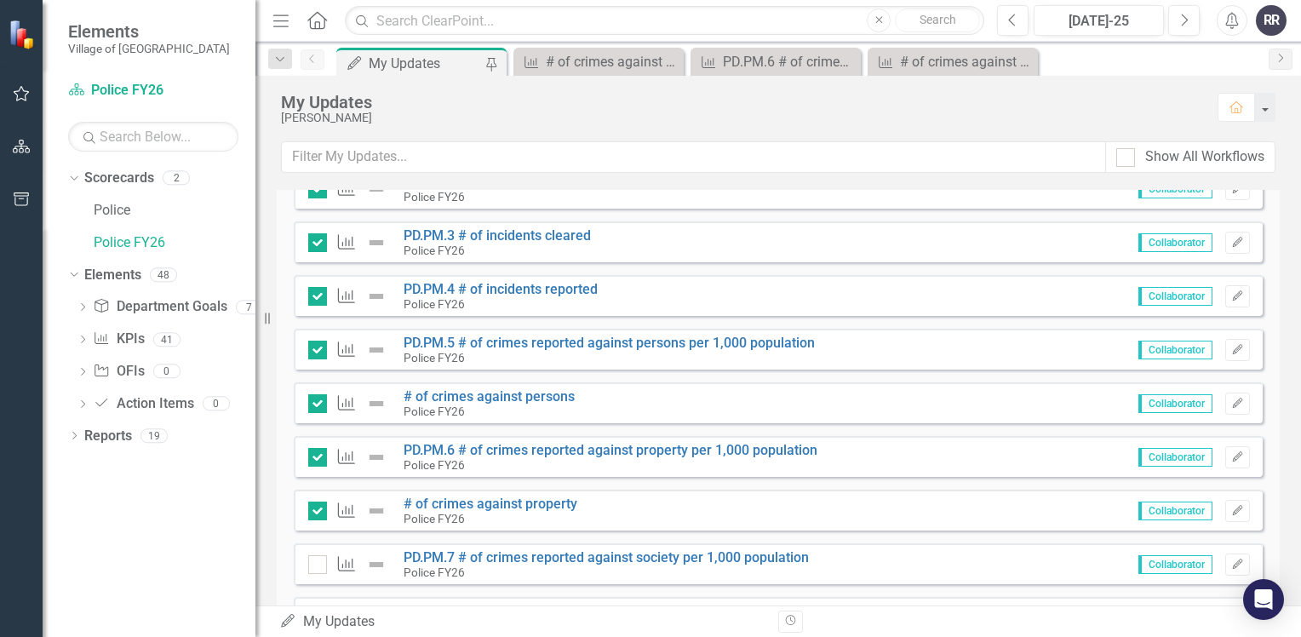
scroll to position [1362, 0]
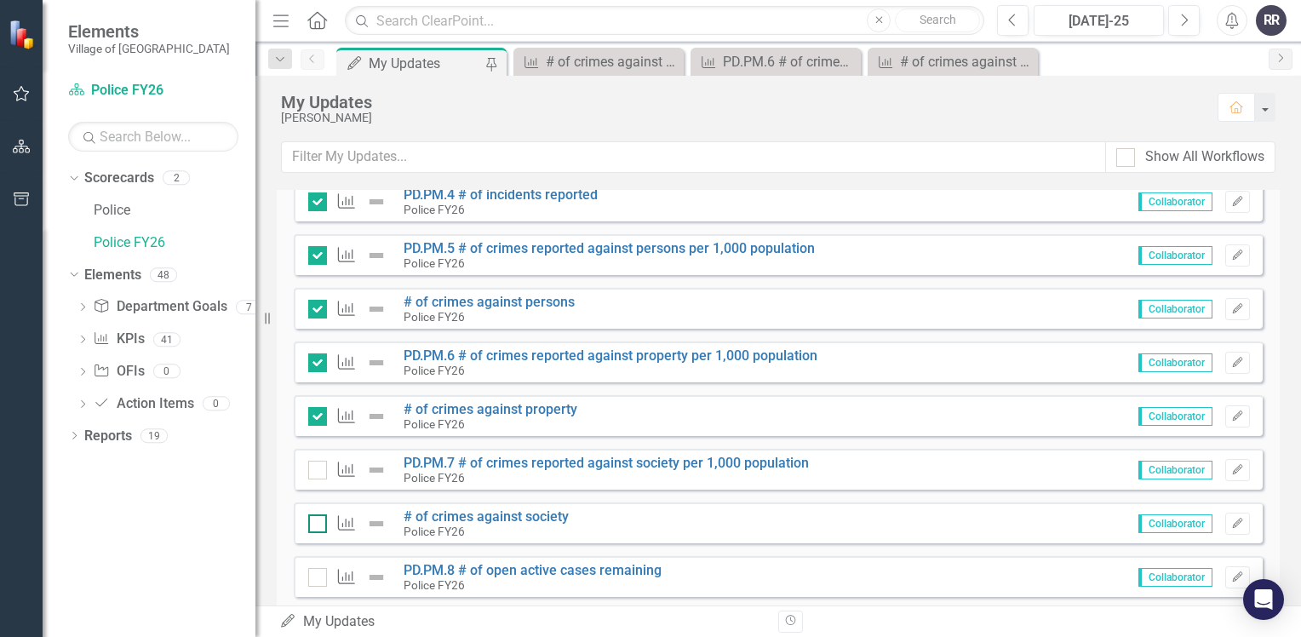
click at [317, 526] on div at bounding box center [317, 523] width 19 height 19
click at [317, 525] on input "checkbox" at bounding box center [313, 519] width 11 height 11
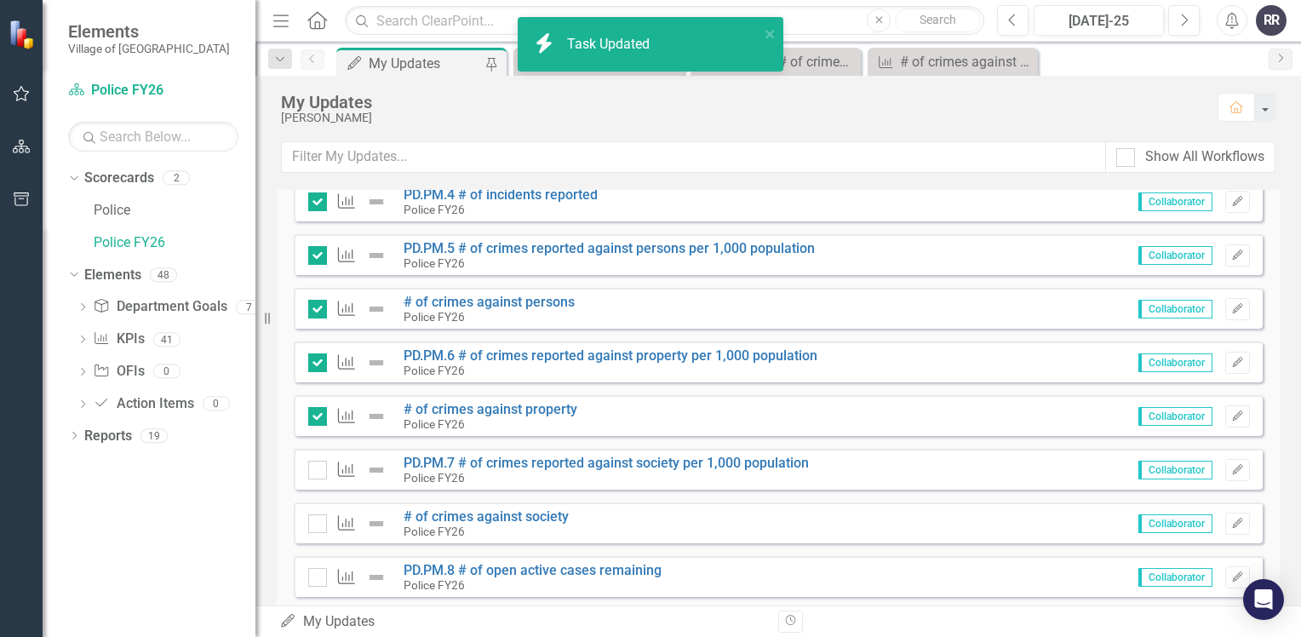
checkbox input "true"
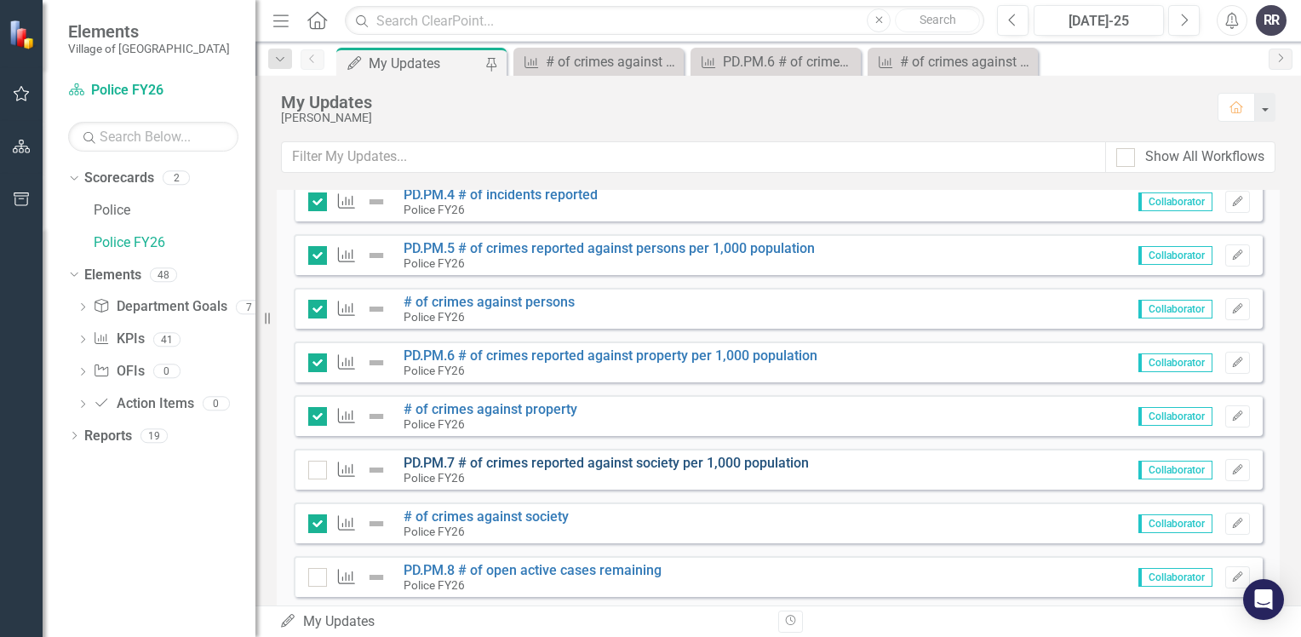
click at [565, 455] on link "PD.PM.7 # of crimes reported against society per 1,000 population" at bounding box center [605, 463] width 405 height 16
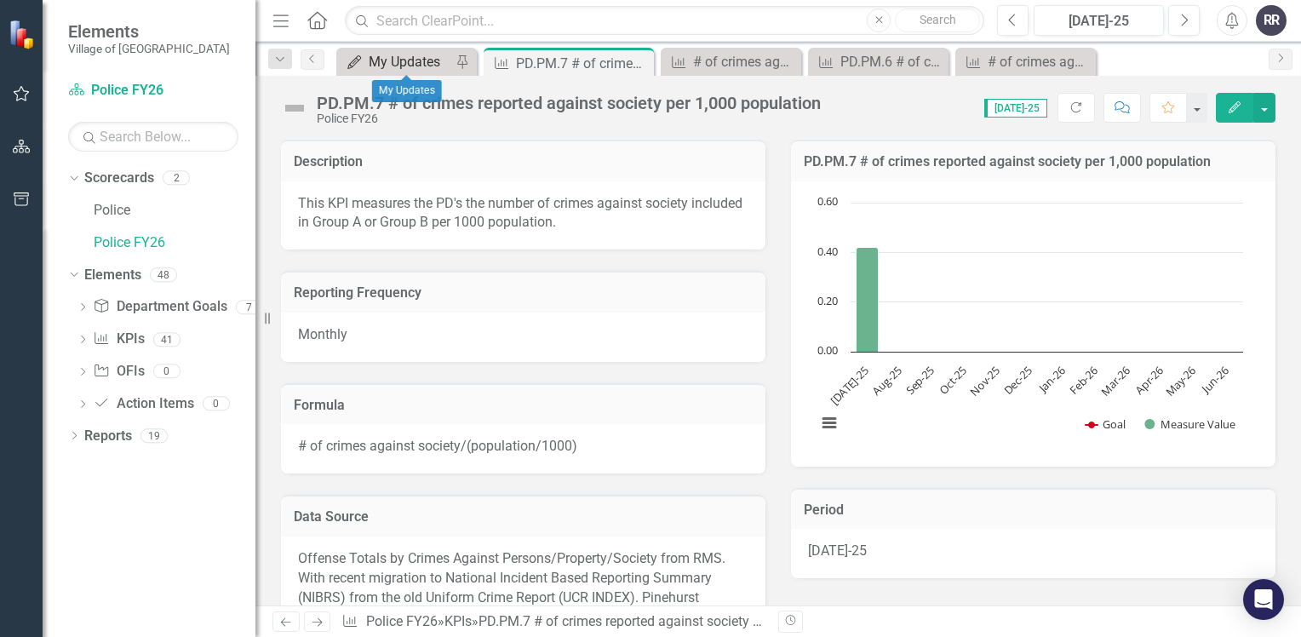
click at [377, 61] on div "My Updates" at bounding box center [410, 61] width 83 height 21
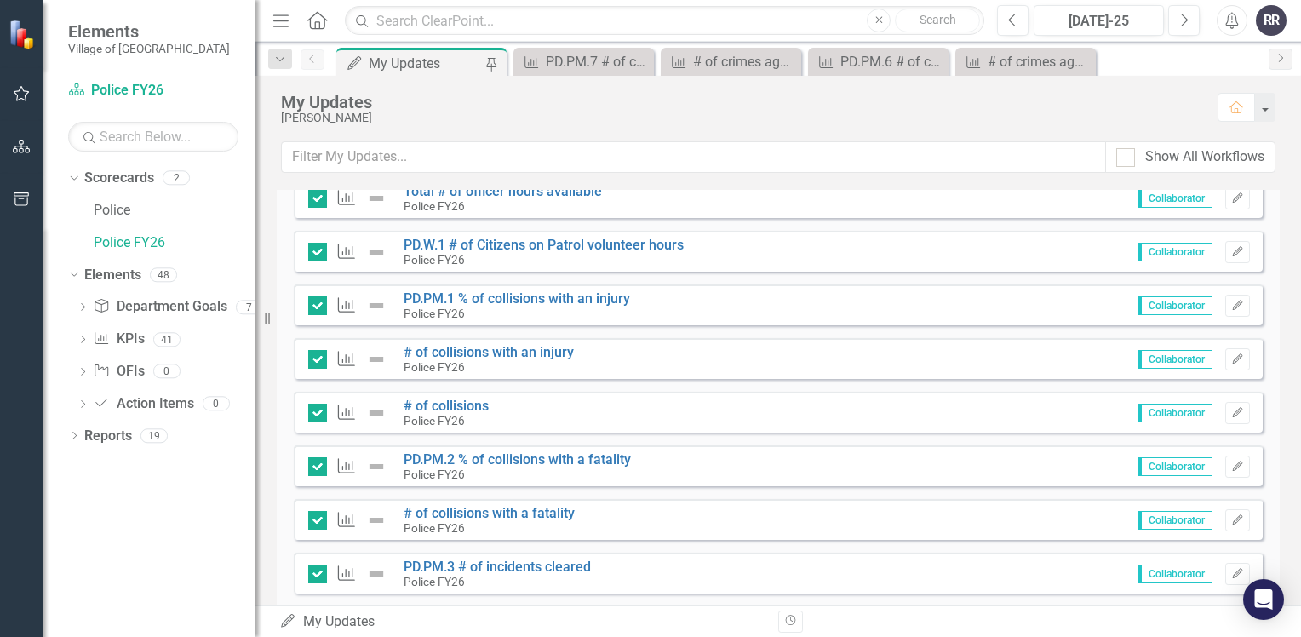
scroll to position [1277, 0]
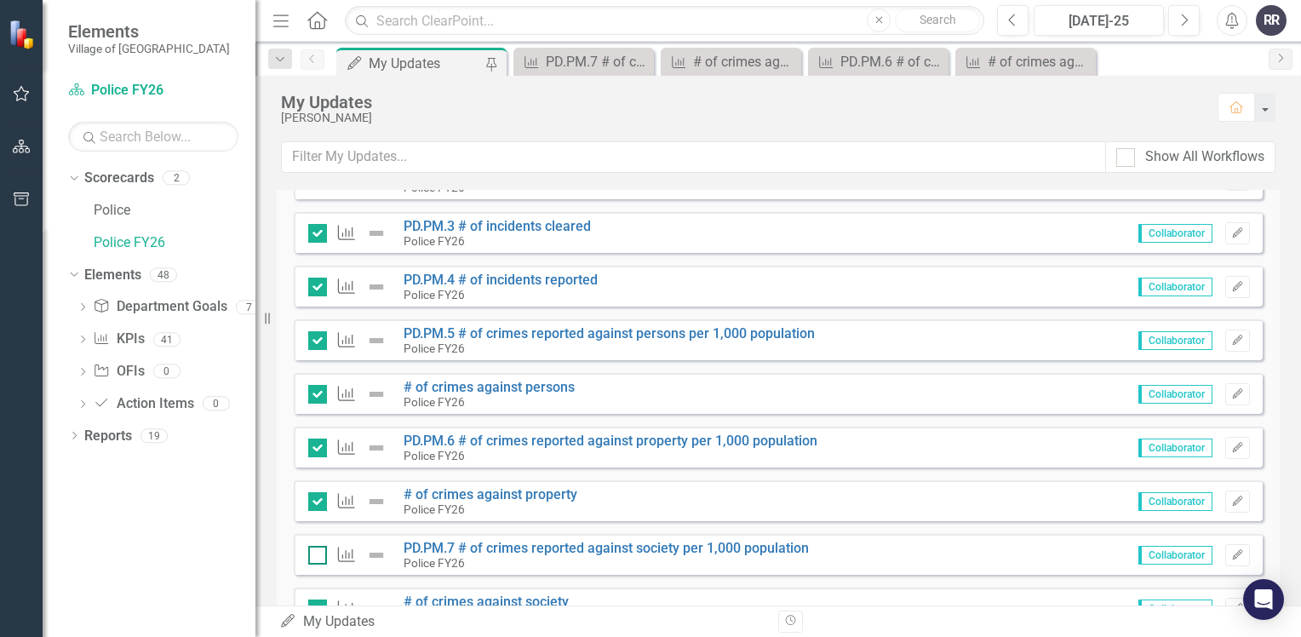
click at [320, 552] on div at bounding box center [317, 555] width 19 height 19
click at [319, 552] on input "checkbox" at bounding box center [313, 551] width 11 height 11
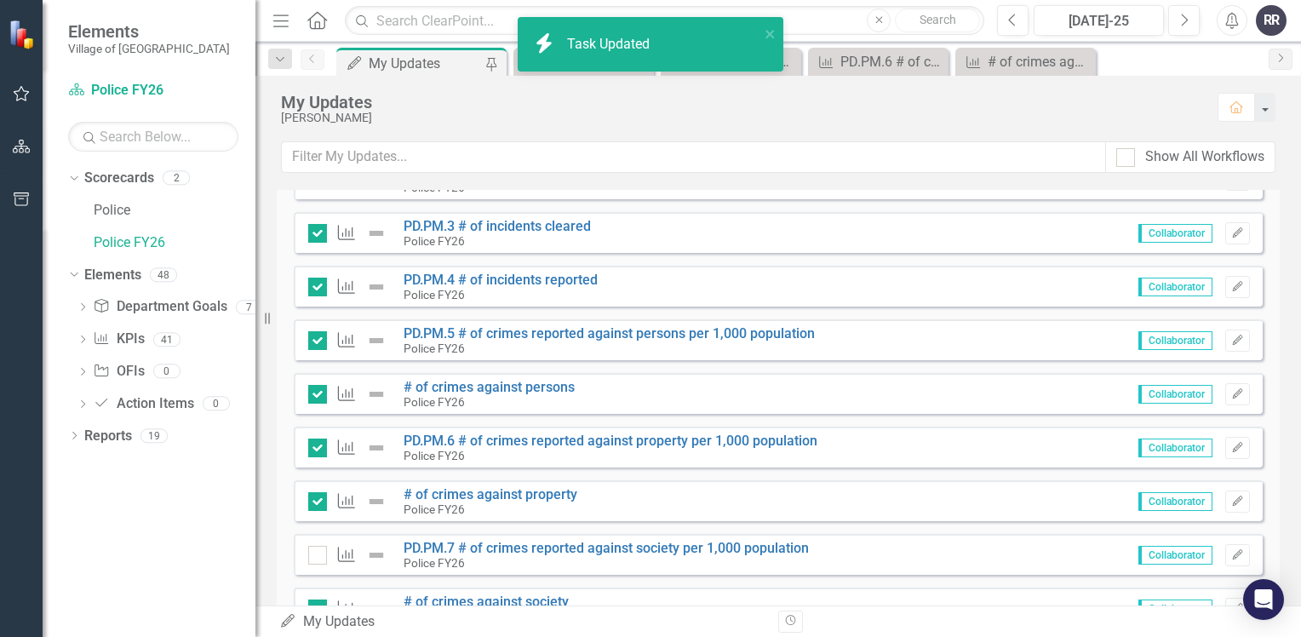
checkbox input "true"
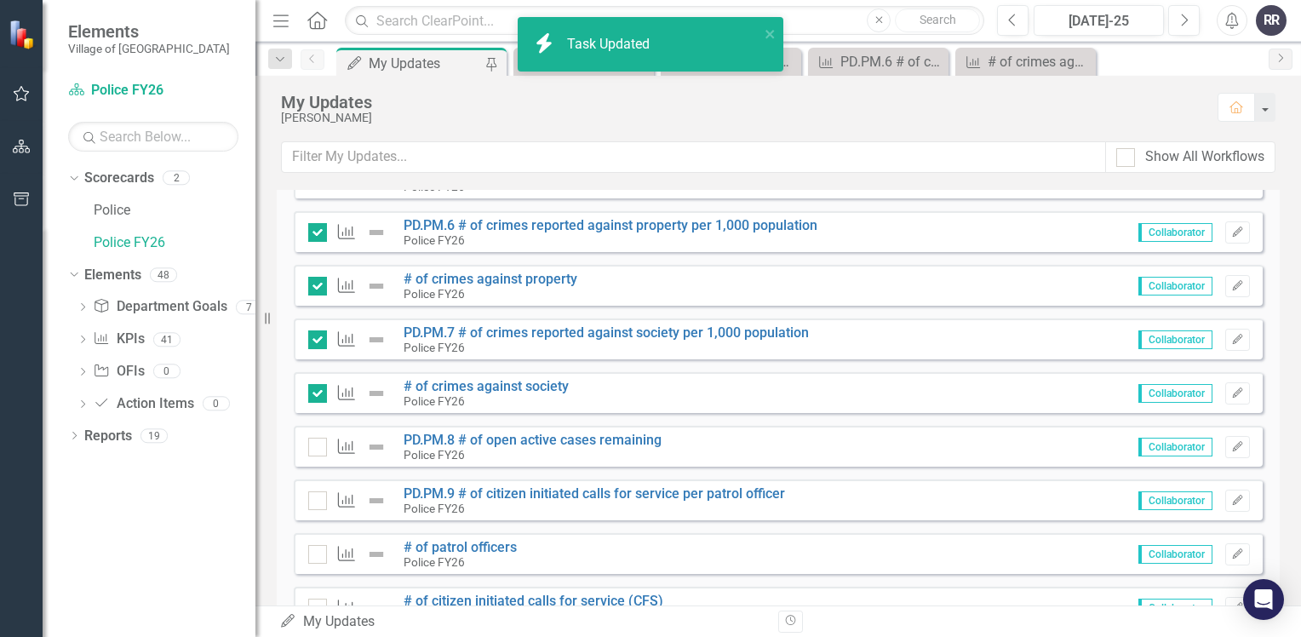
scroll to position [1532, 0]
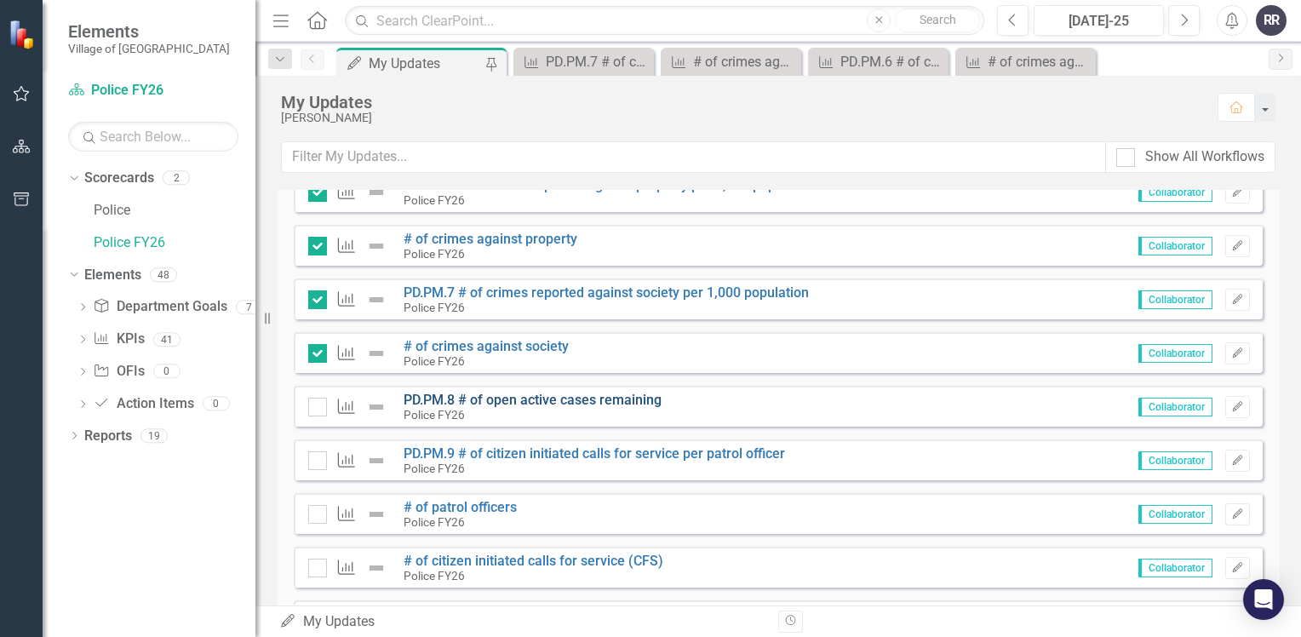
click at [487, 402] on link "PD.PM.8 # of open active cases remaining" at bounding box center [532, 400] width 258 height 16
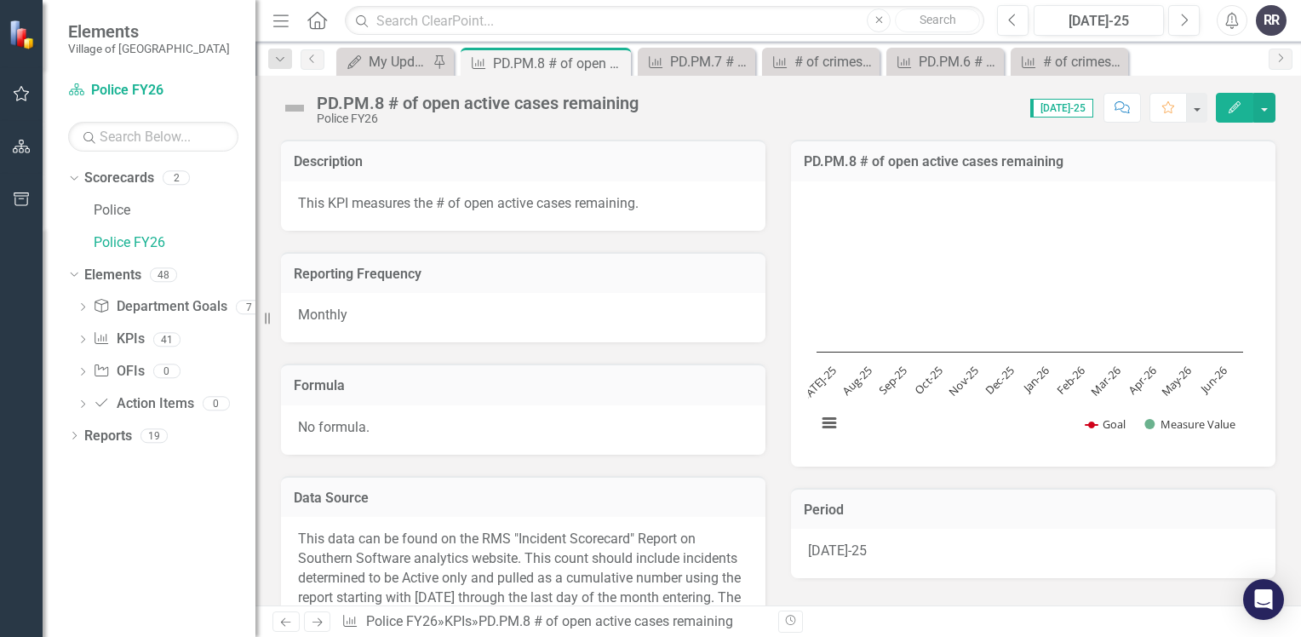
scroll to position [426, 0]
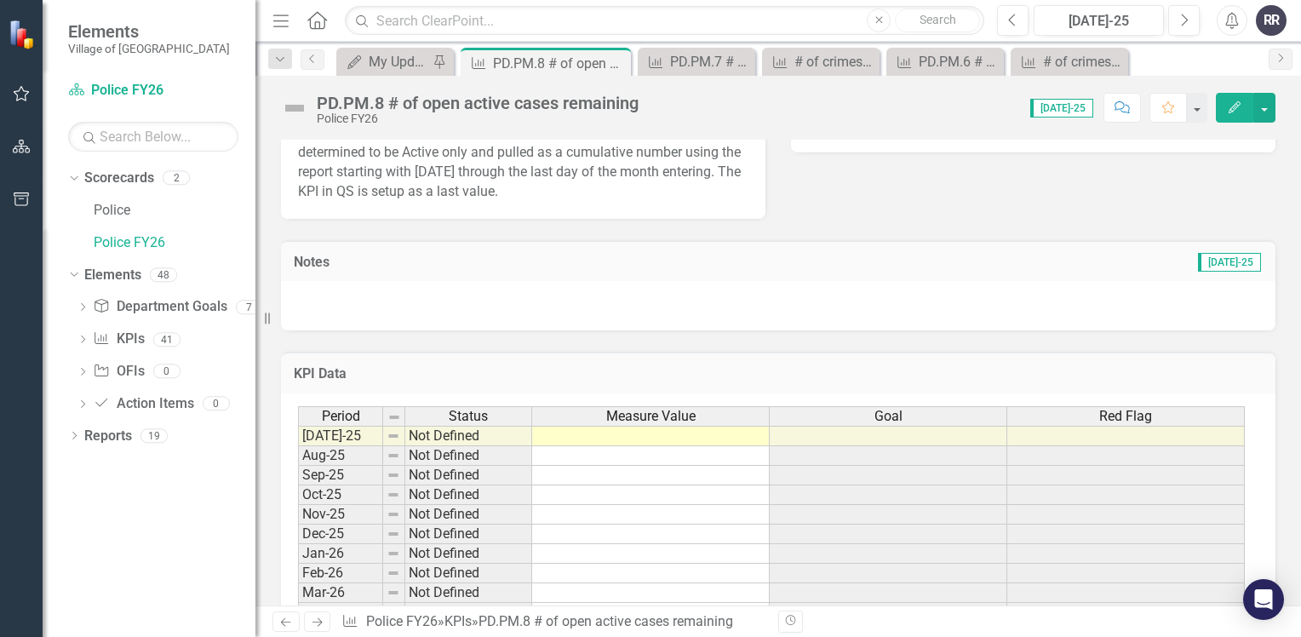
click at [618, 431] on td at bounding box center [650, 436] width 237 height 20
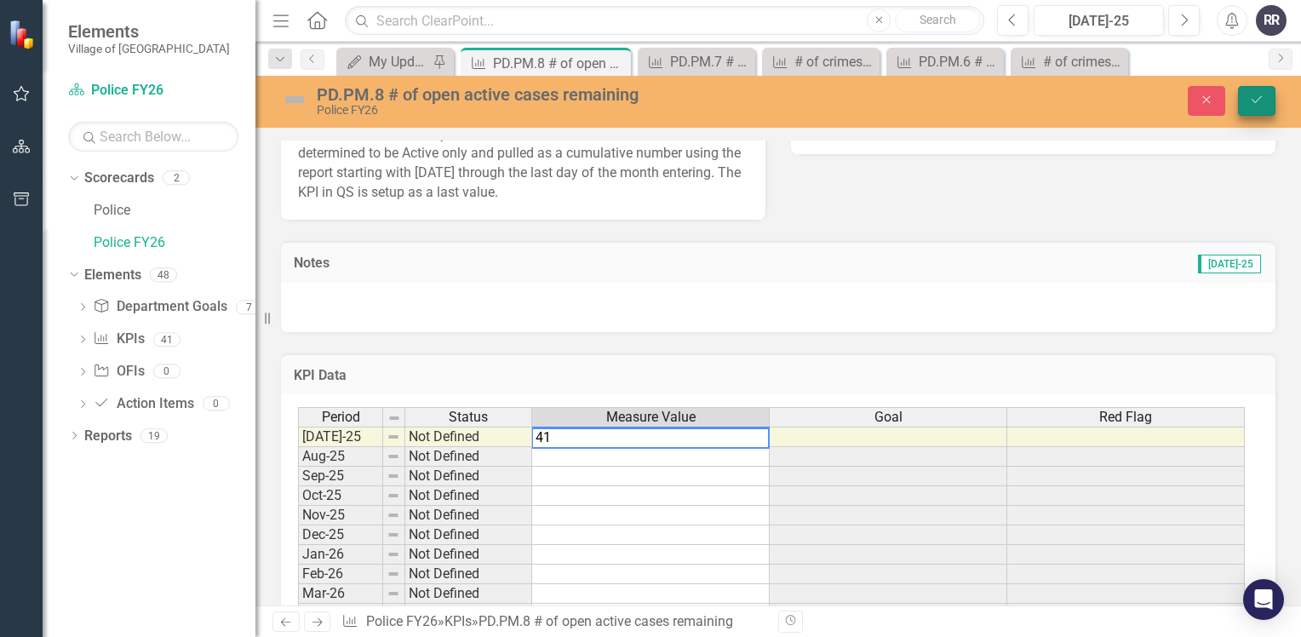
type textarea "41"
click at [1252, 97] on icon "Save" at bounding box center [1256, 100] width 15 height 12
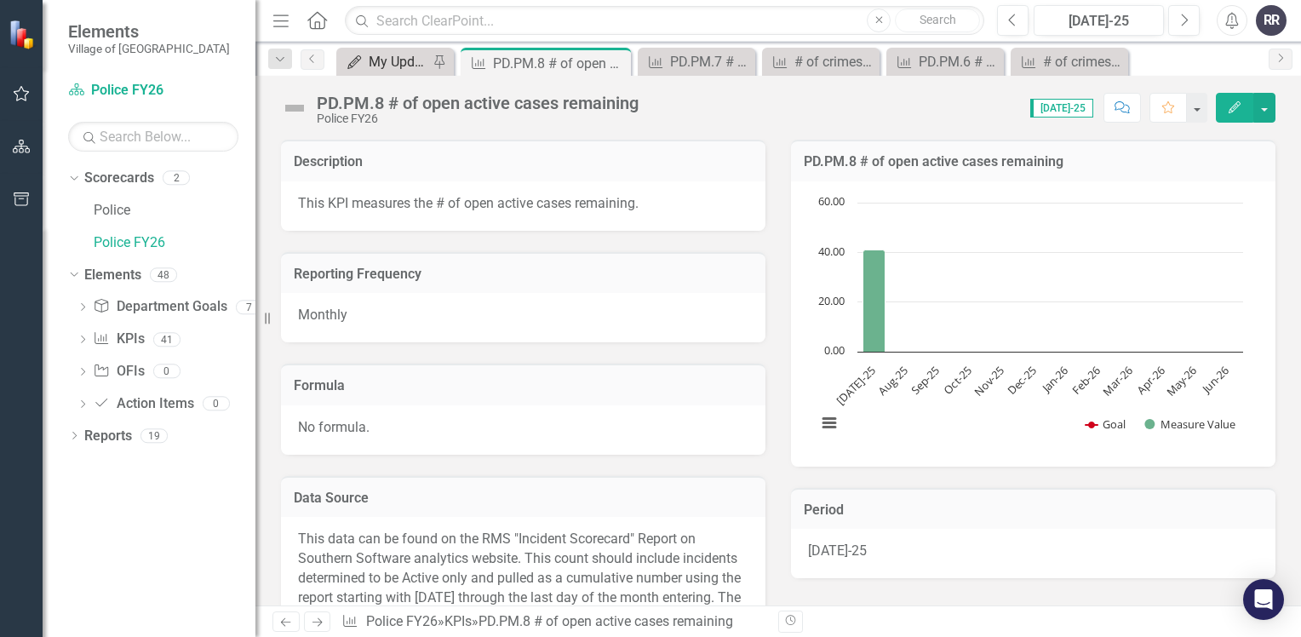
click at [398, 54] on div "My Updates" at bounding box center [399, 61] width 60 height 21
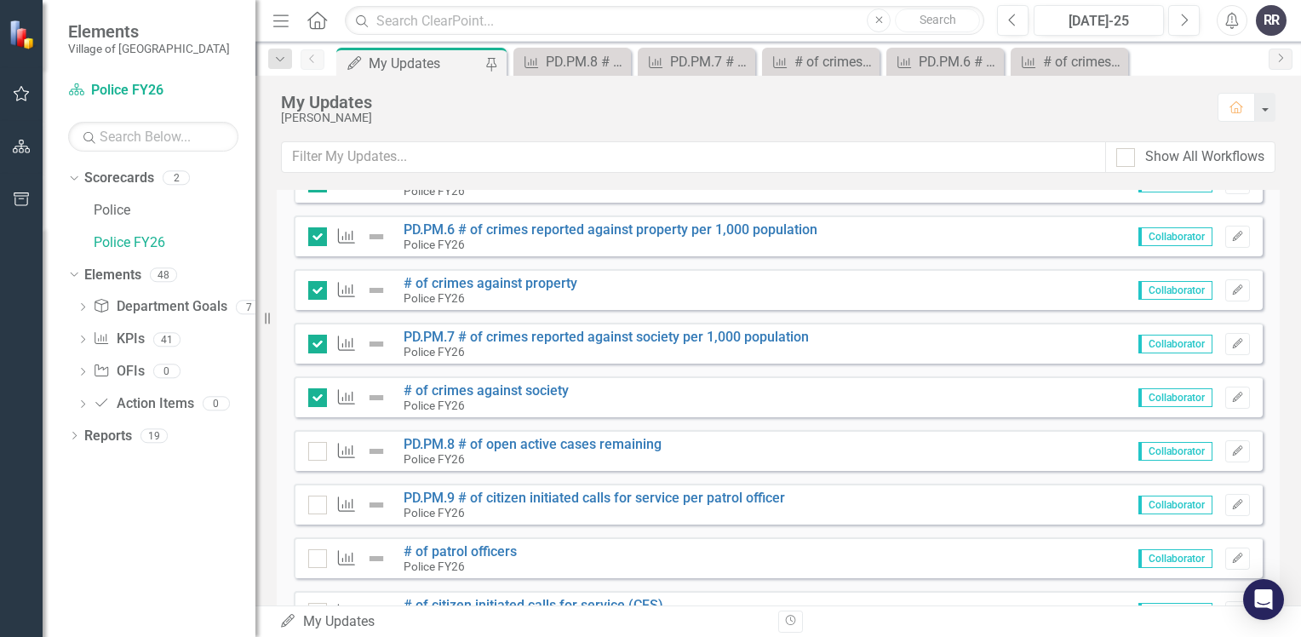
scroll to position [1532, 0]
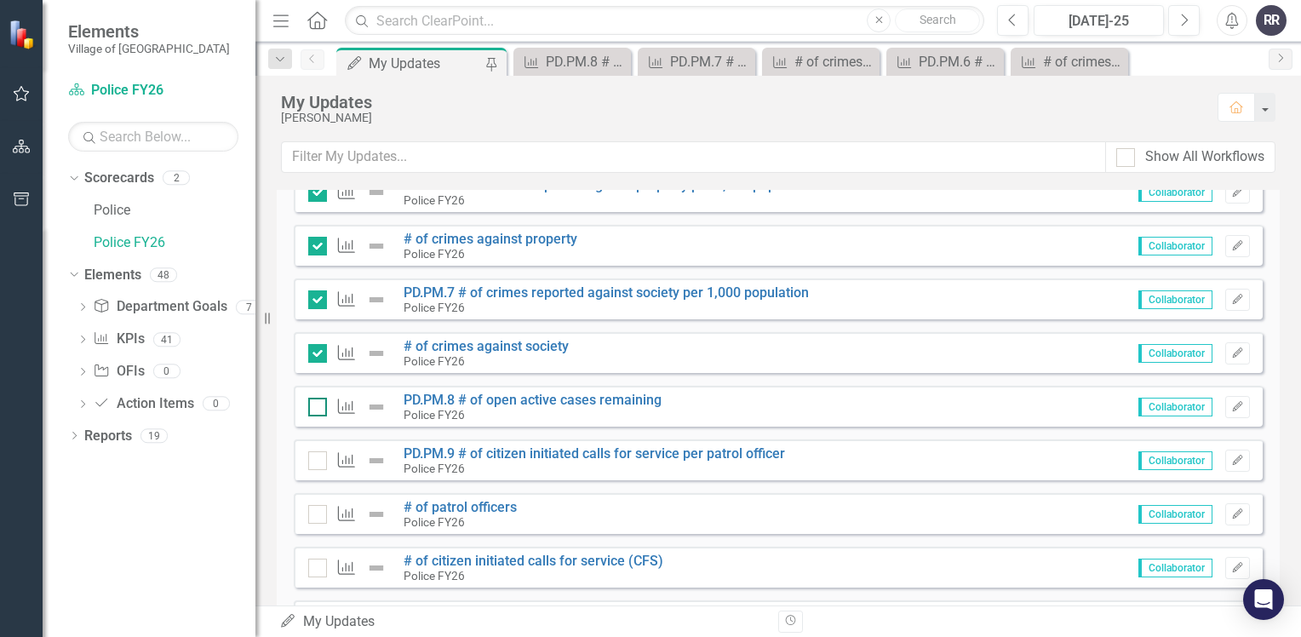
click at [318, 403] on input "checkbox" at bounding box center [313, 403] width 11 height 11
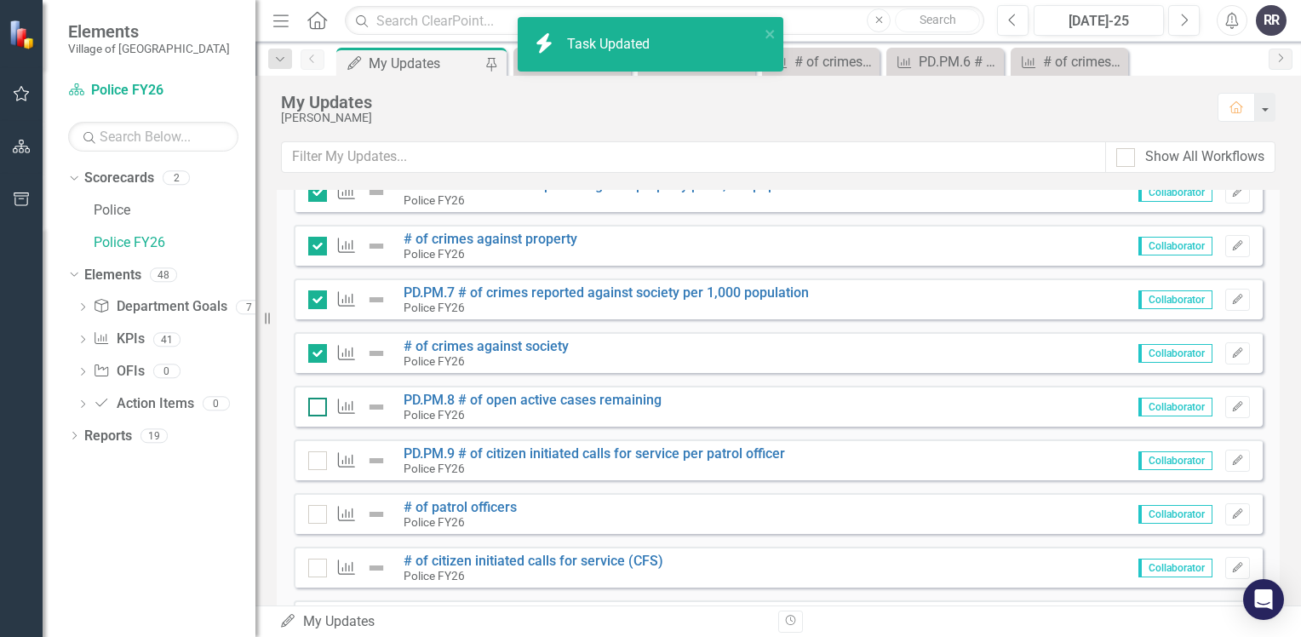
checkbox input "true"
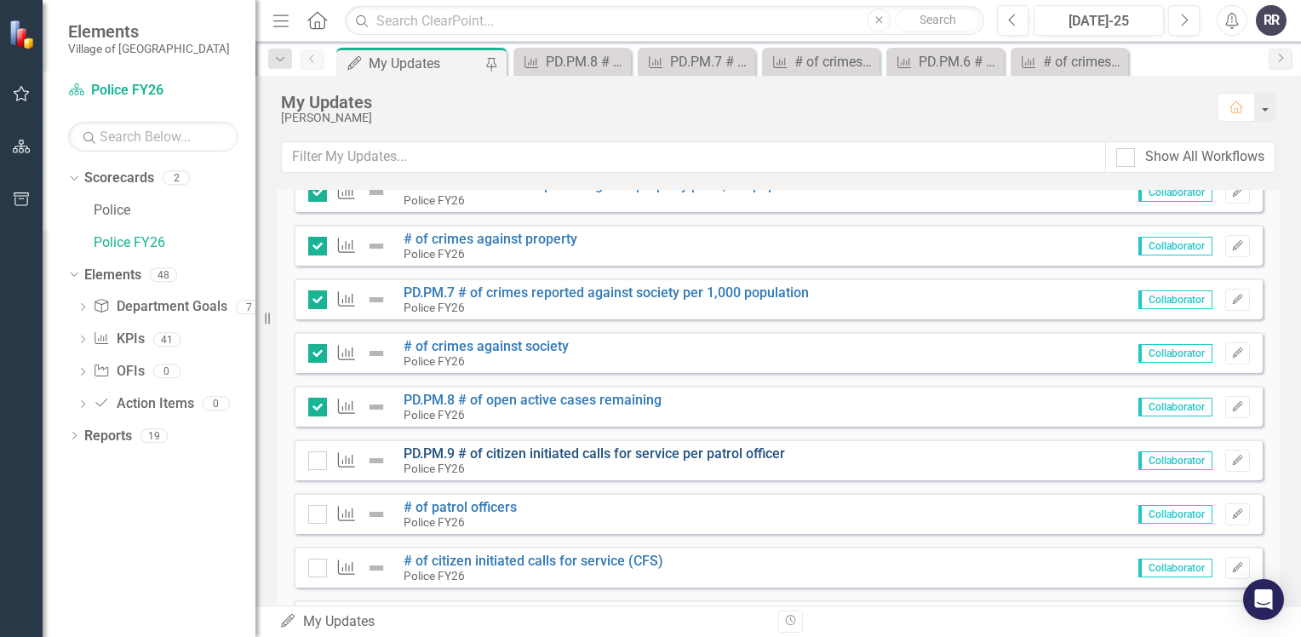
click at [599, 457] on link "PD.PM.9 # of citizen initiated calls for service per patrol officer" at bounding box center [593, 453] width 381 height 16
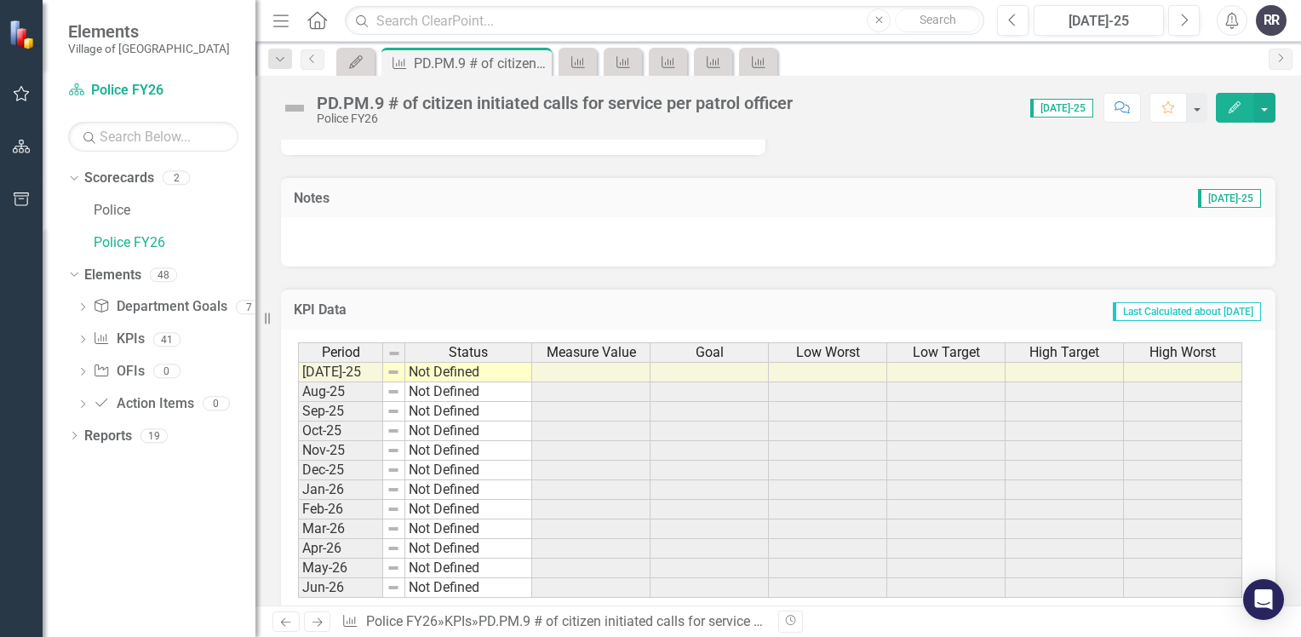
scroll to position [501, 0]
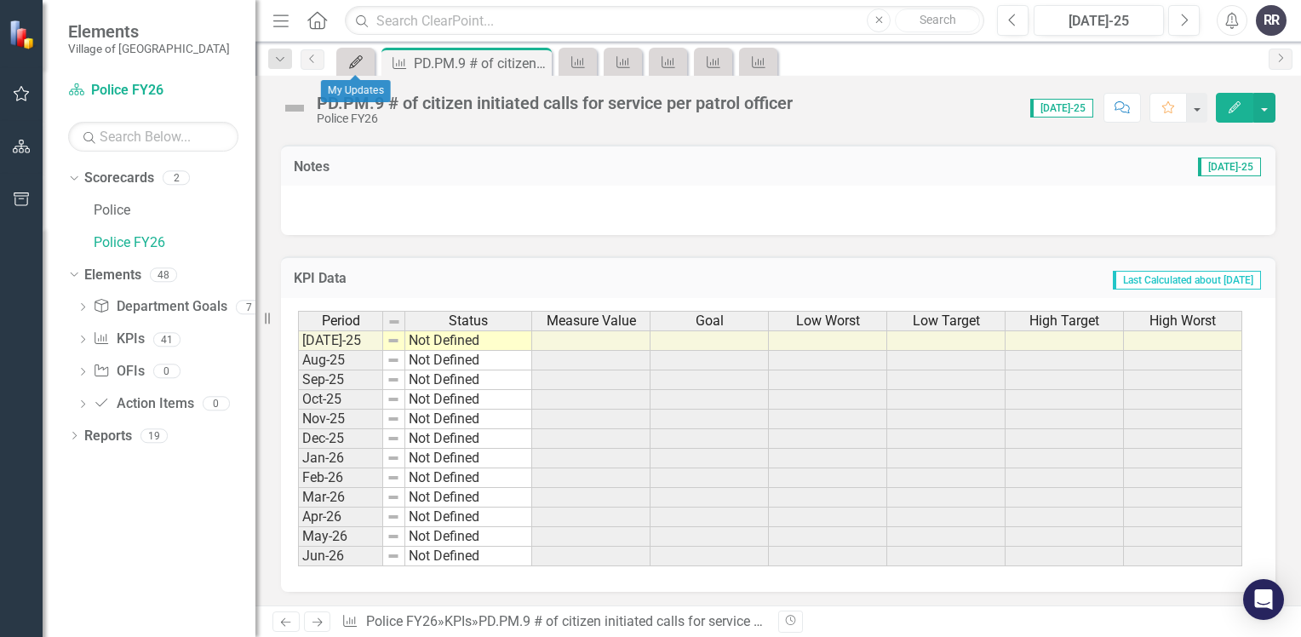
click at [358, 66] on icon "My Updates" at bounding box center [355, 62] width 17 height 14
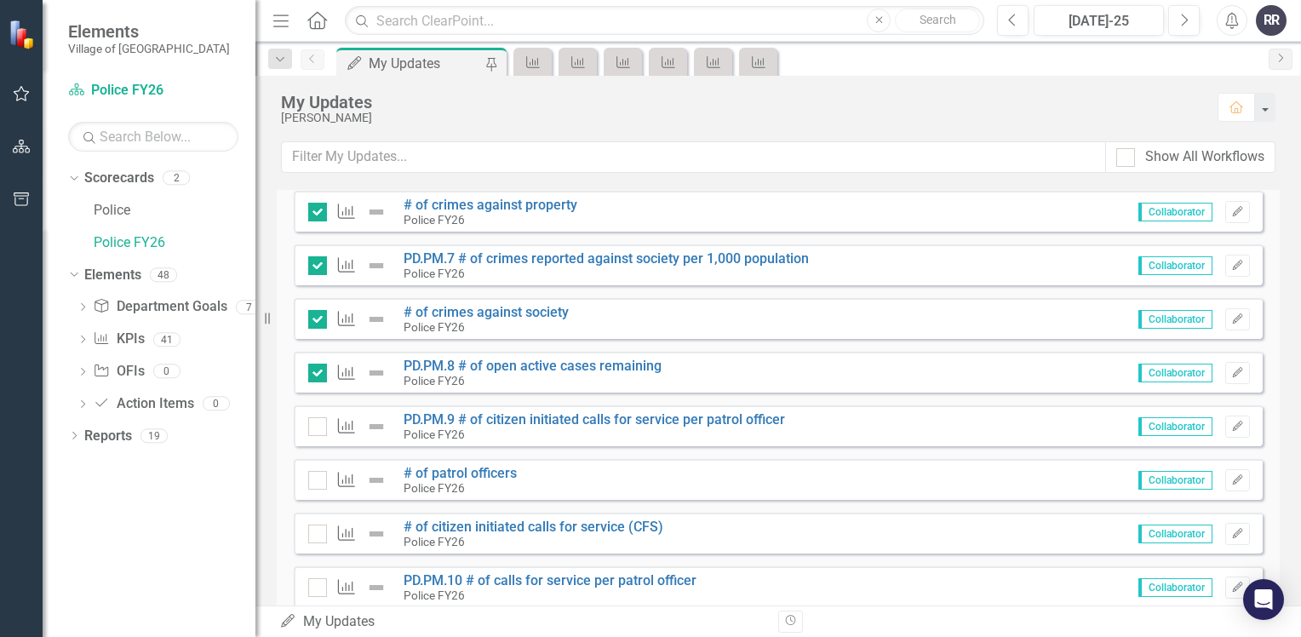
scroll to position [1617, 0]
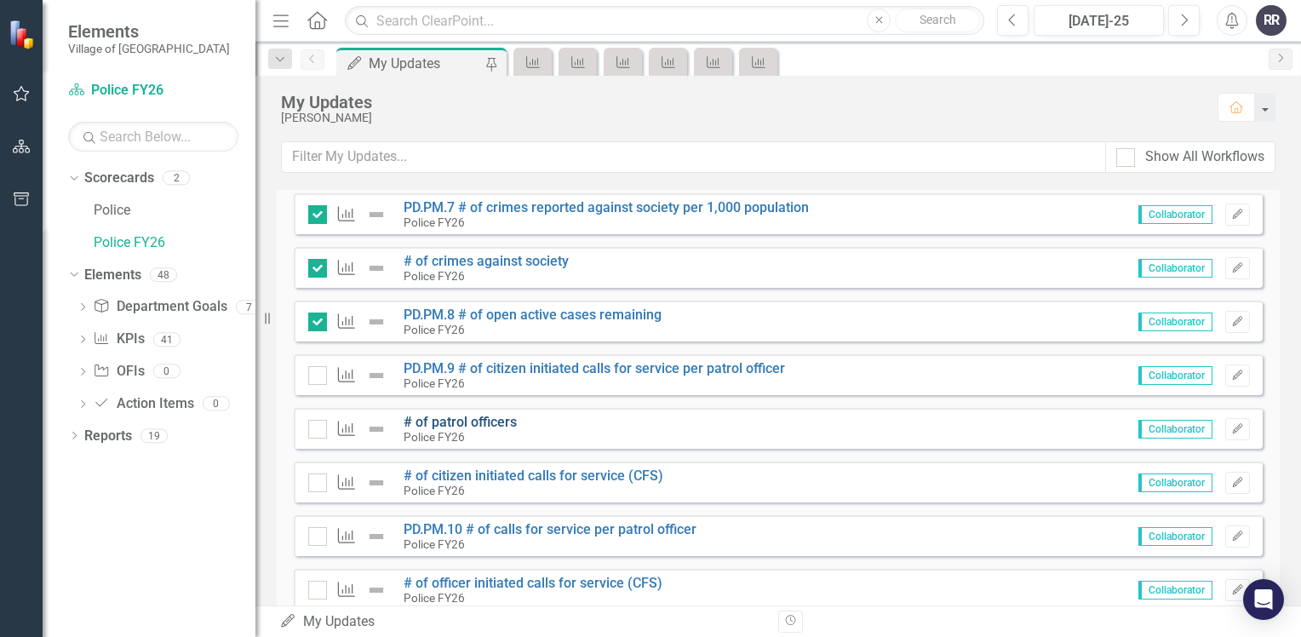
click at [487, 415] on link "# of patrol officers" at bounding box center [459, 422] width 113 height 16
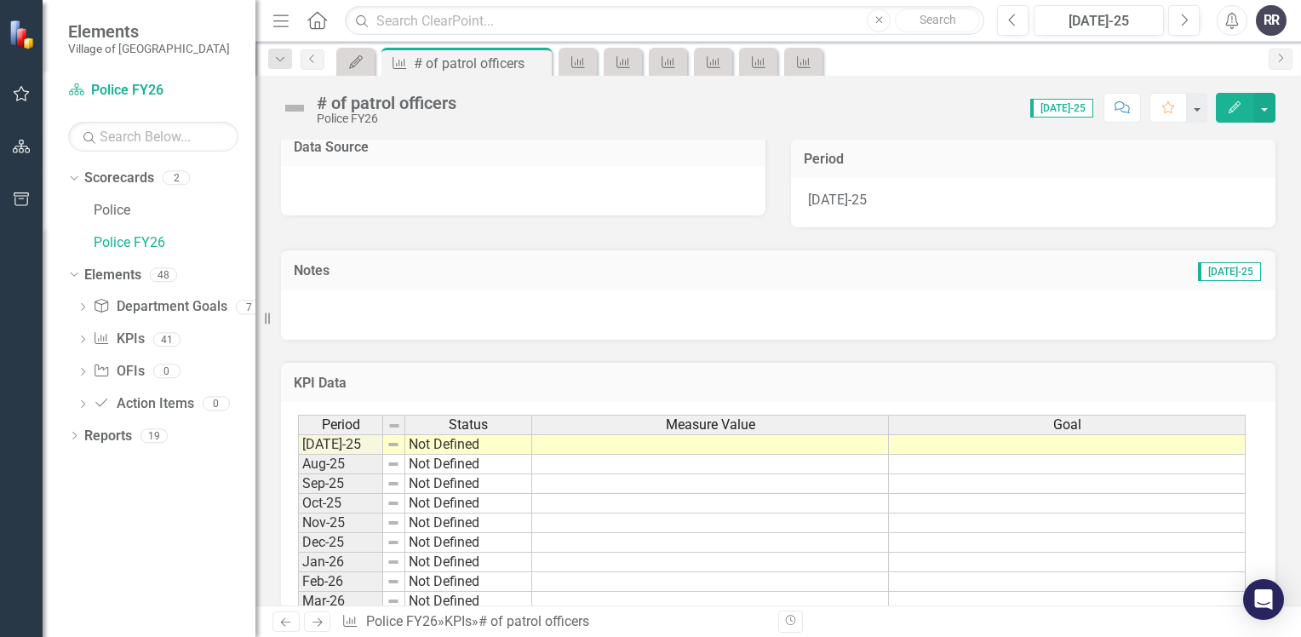
scroll to position [426, 0]
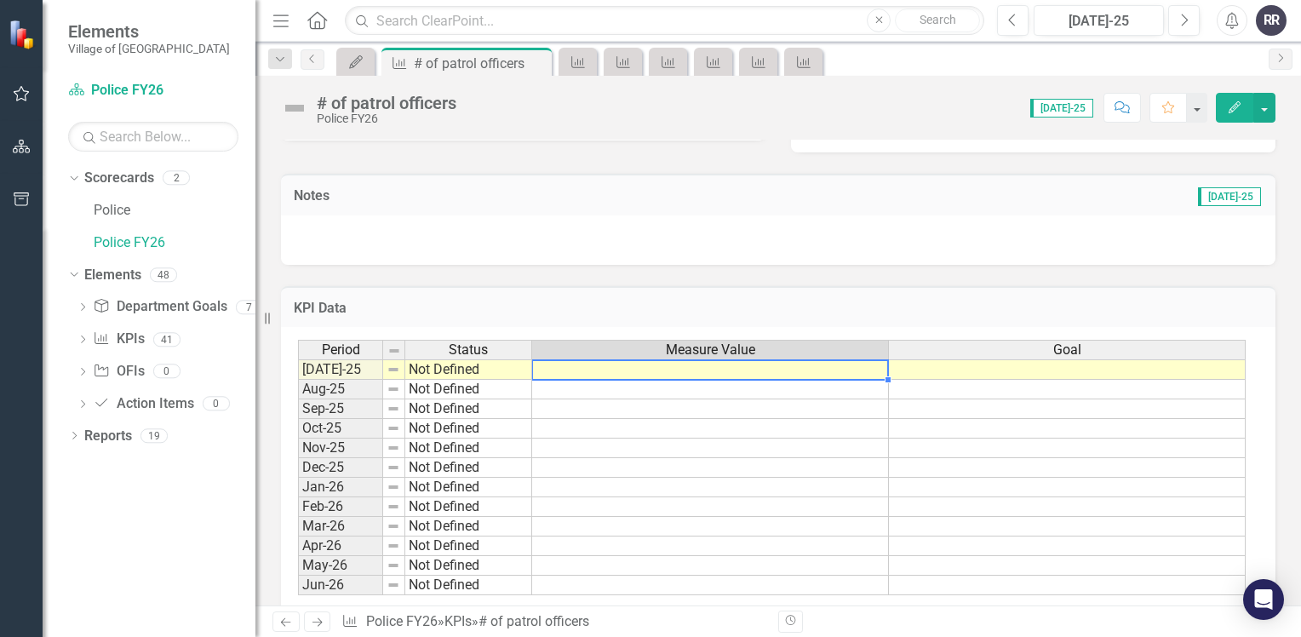
click at [575, 366] on td at bounding box center [710, 369] width 357 height 20
type textarea "21"
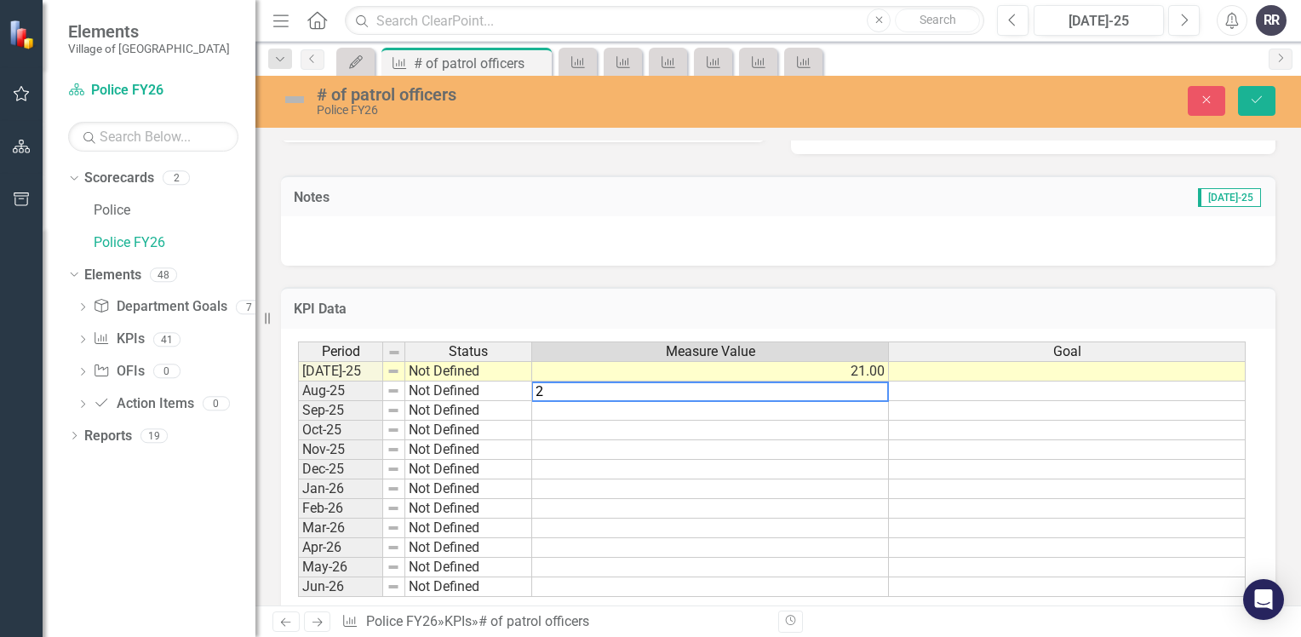
type textarea "21"
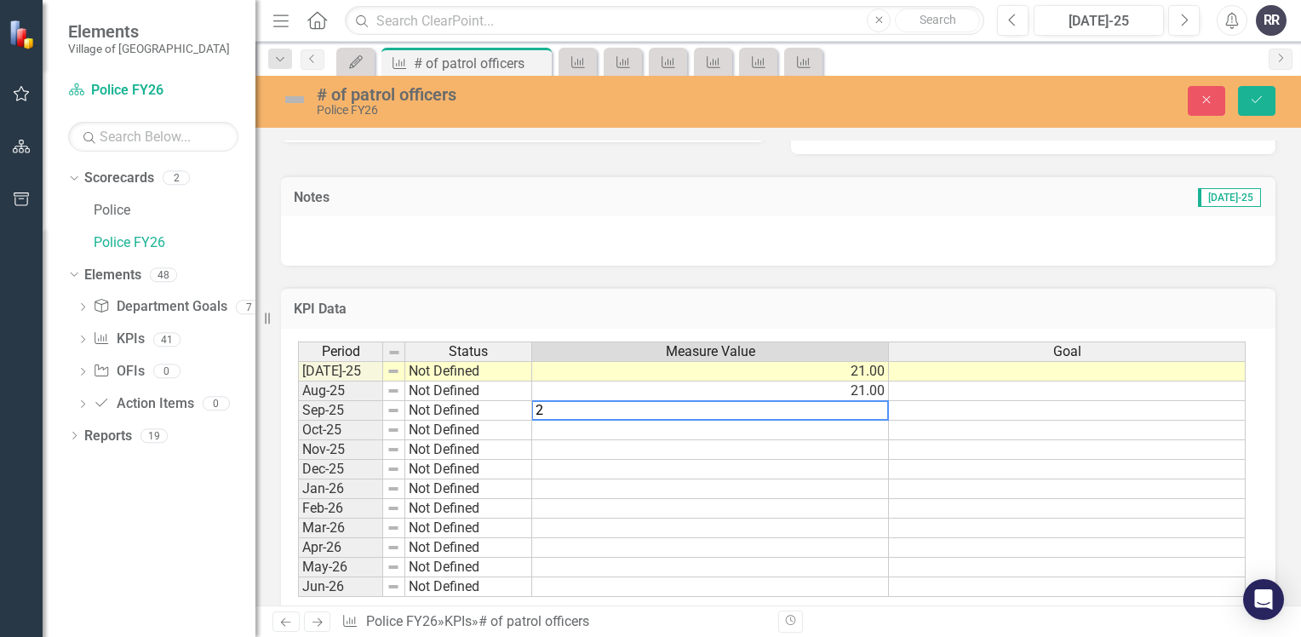
type textarea "21"
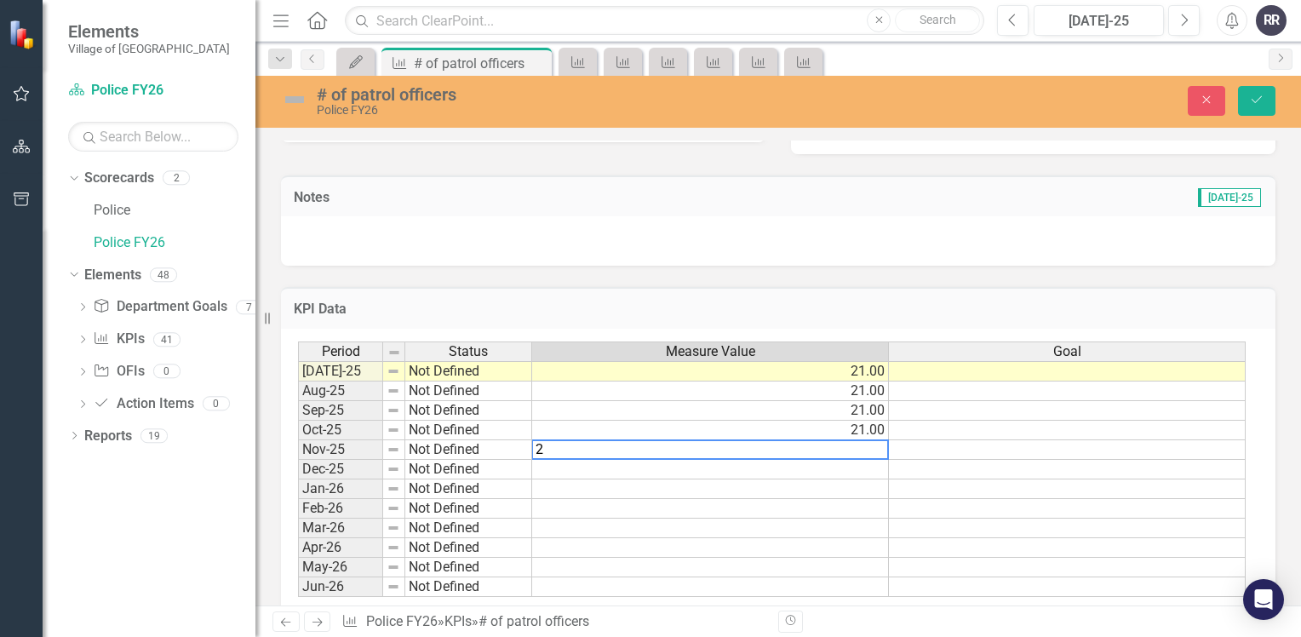
type textarea "21"
type textarea "1"
type textarea "21"
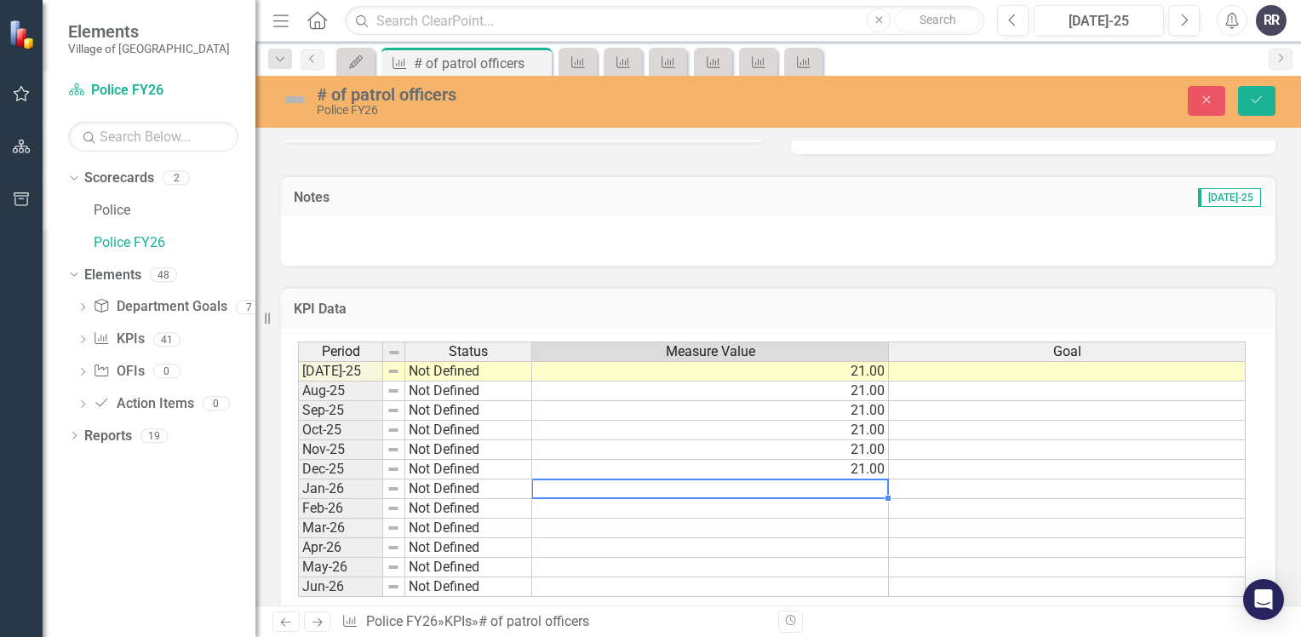
type textarea "21"
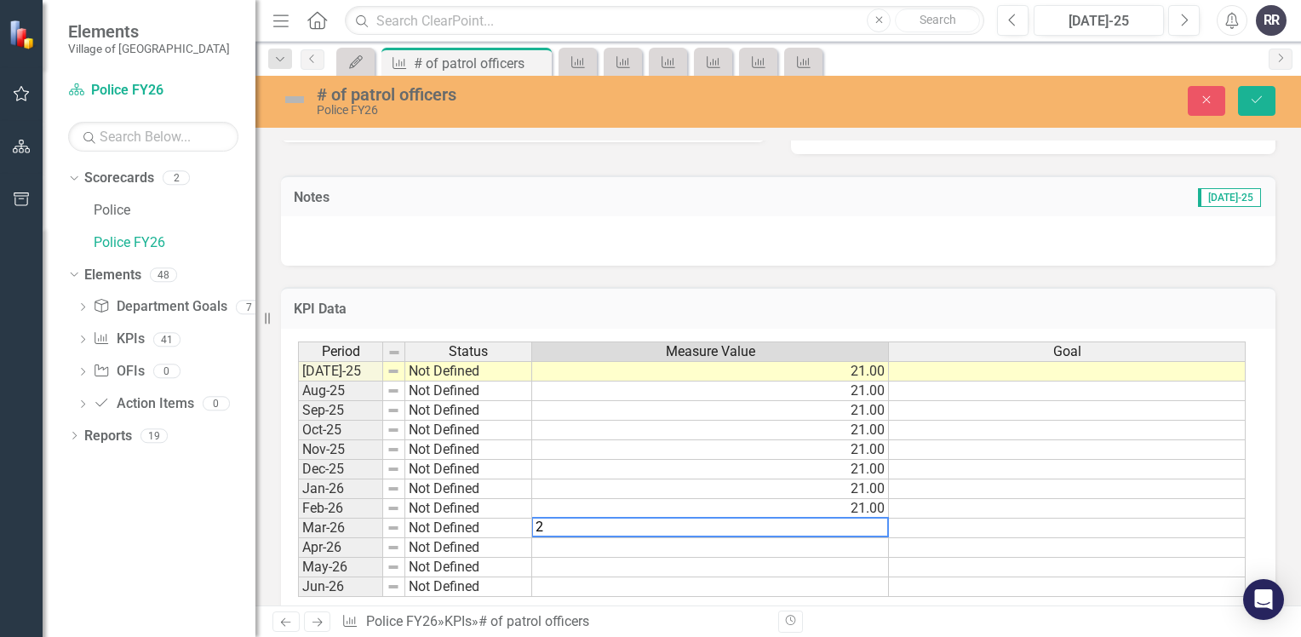
type textarea "21"
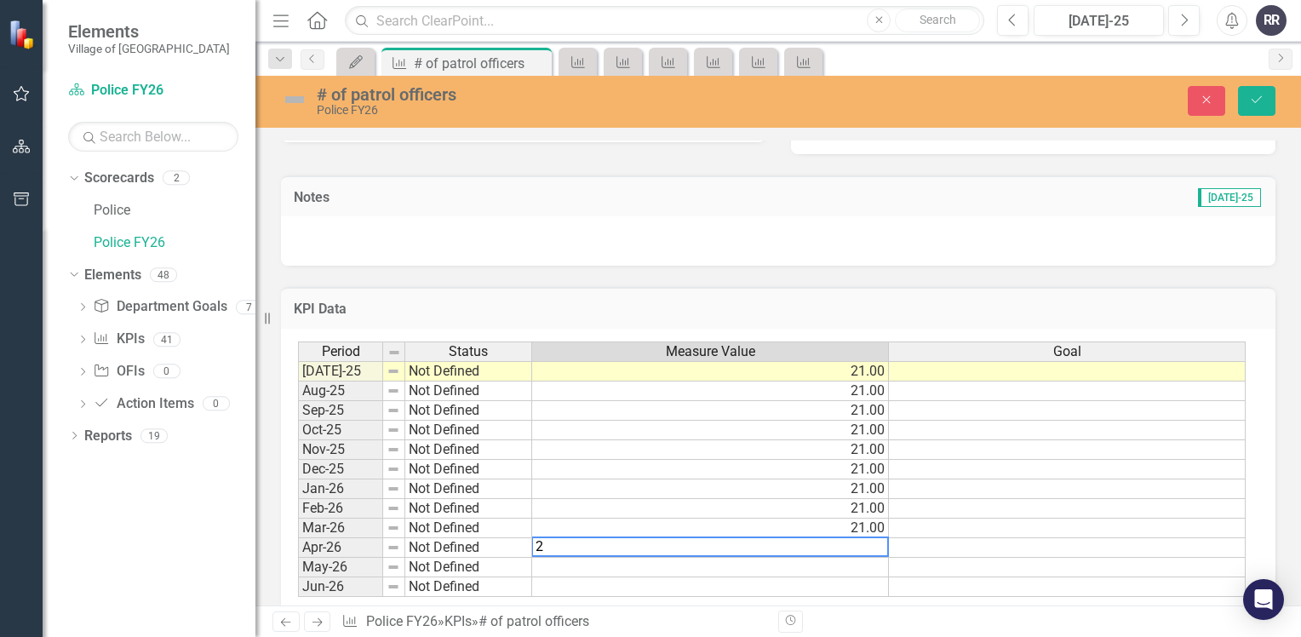
type textarea "21"
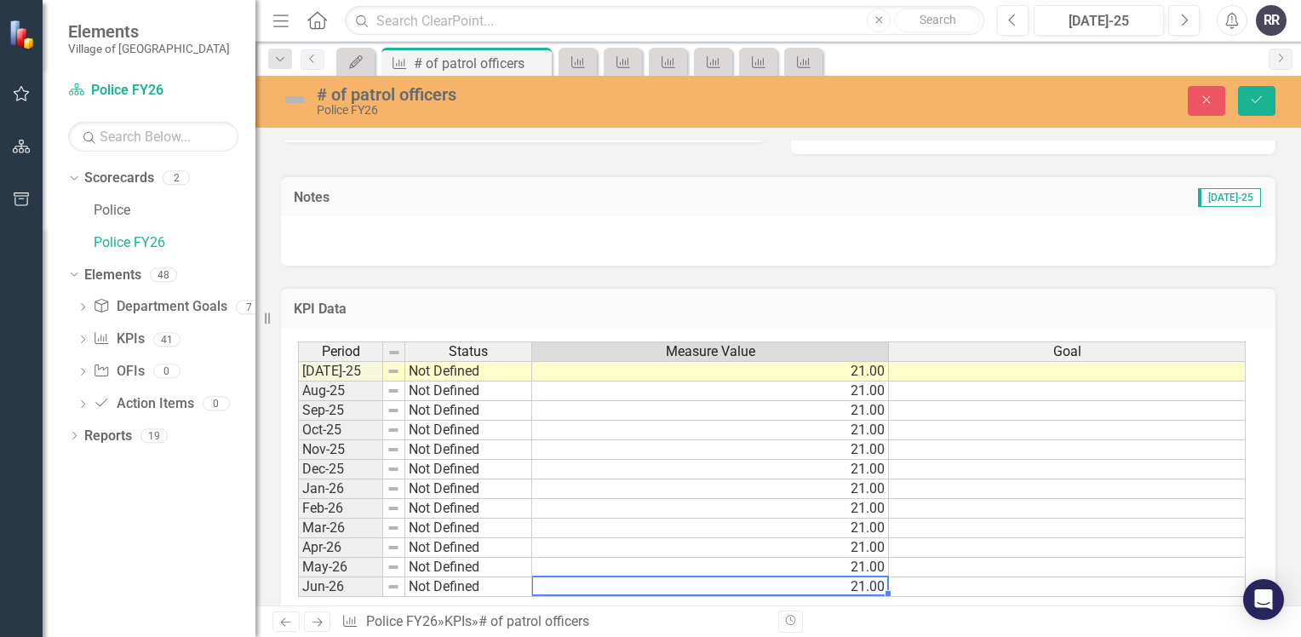
type textarea "21"
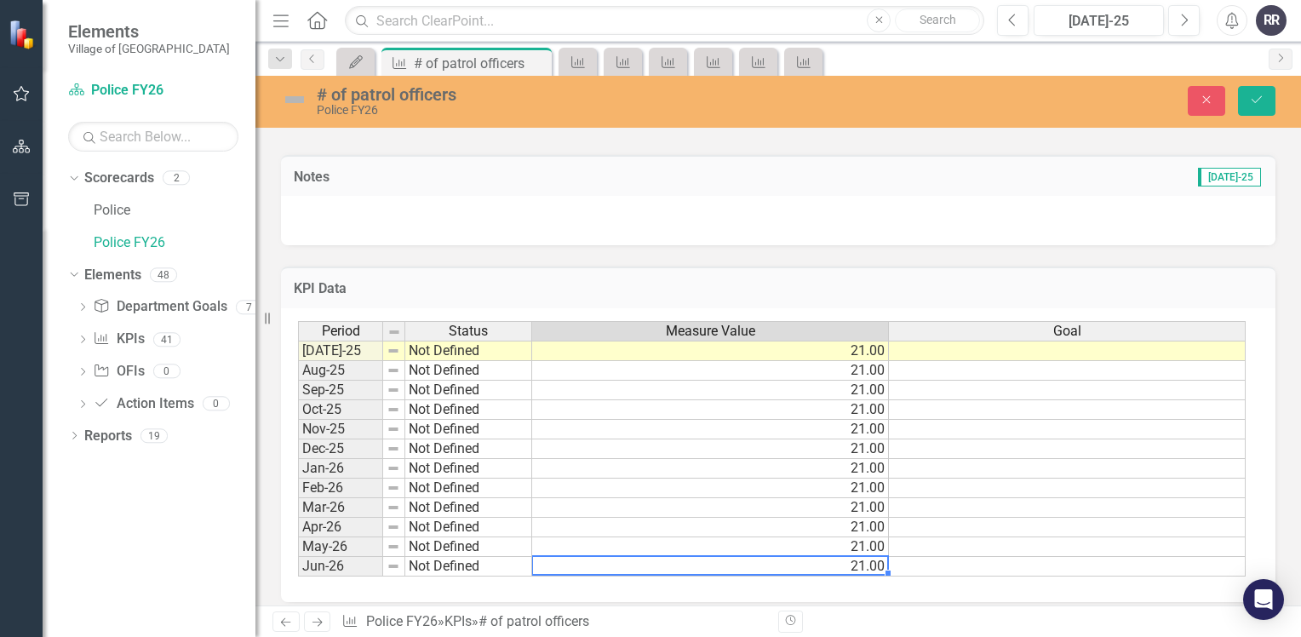
scroll to position [457, 0]
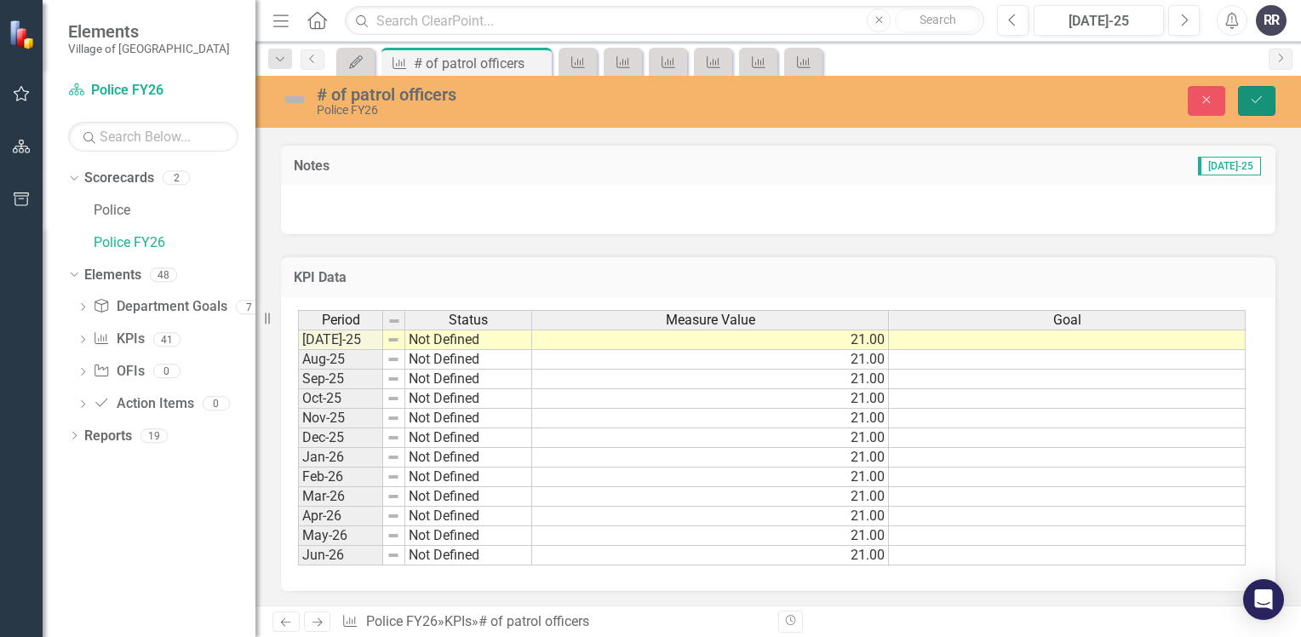
click at [1263, 104] on icon "Save" at bounding box center [1256, 100] width 15 height 12
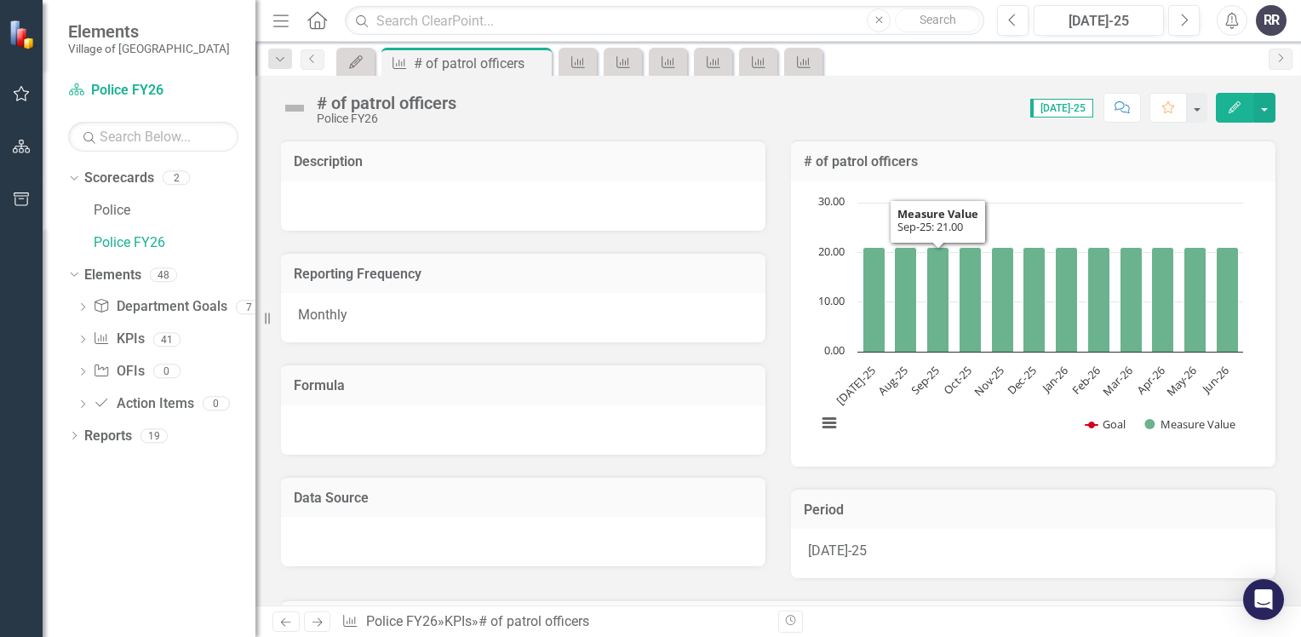
scroll to position [456, 0]
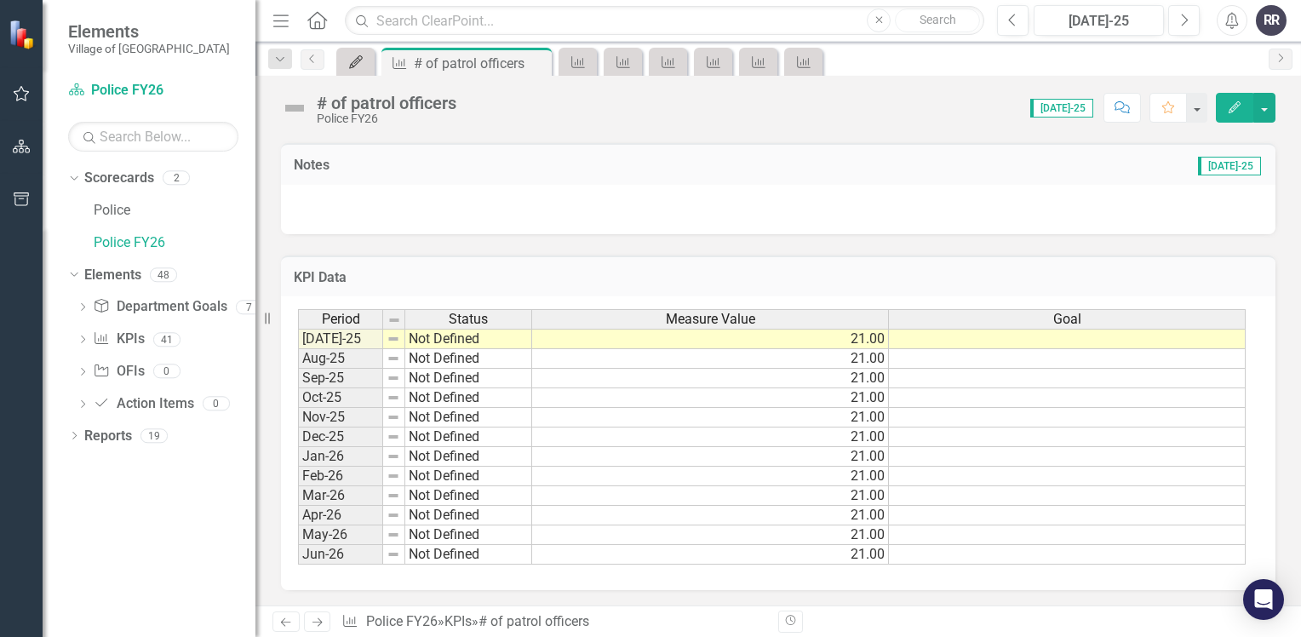
click at [361, 61] on icon "My Updates" at bounding box center [355, 62] width 17 height 14
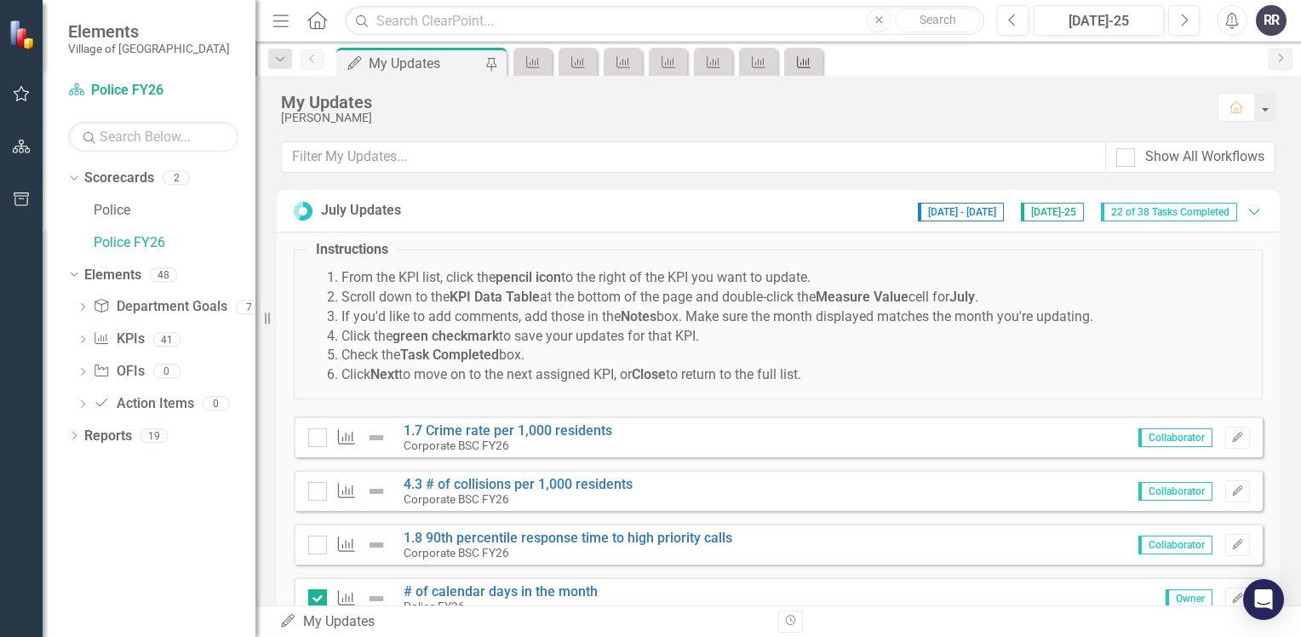
click at [810, 69] on div "KPI" at bounding box center [800, 61] width 24 height 21
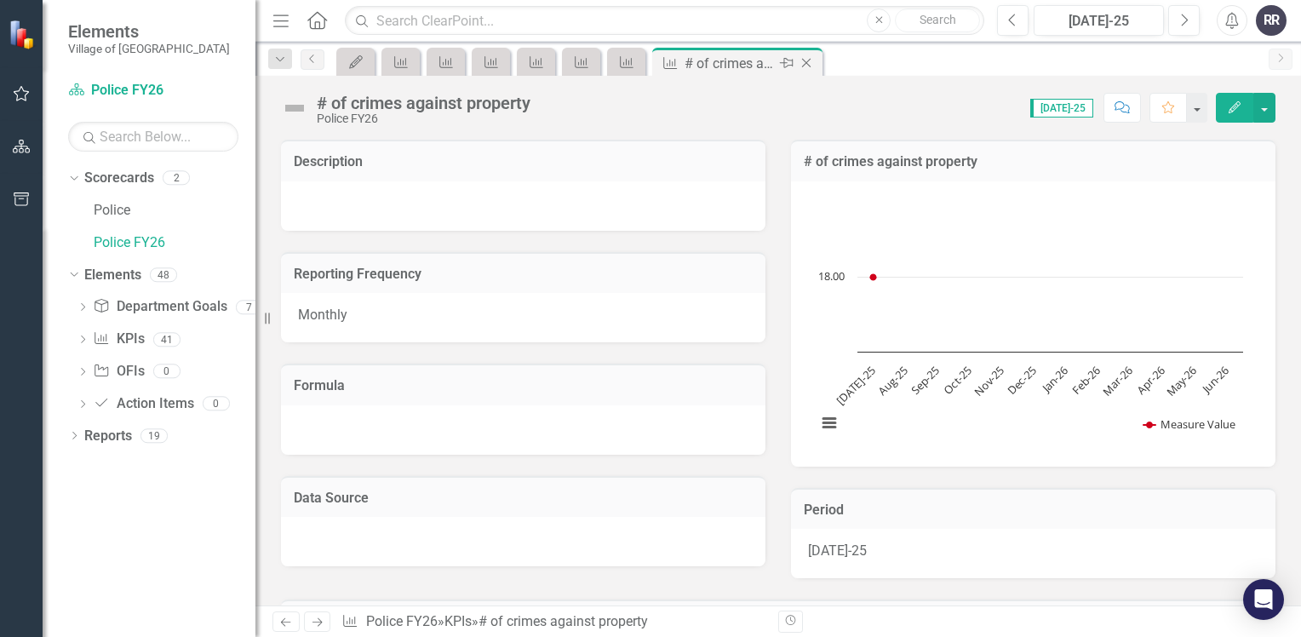
click at [808, 63] on icon "Close" at bounding box center [806, 63] width 17 height 14
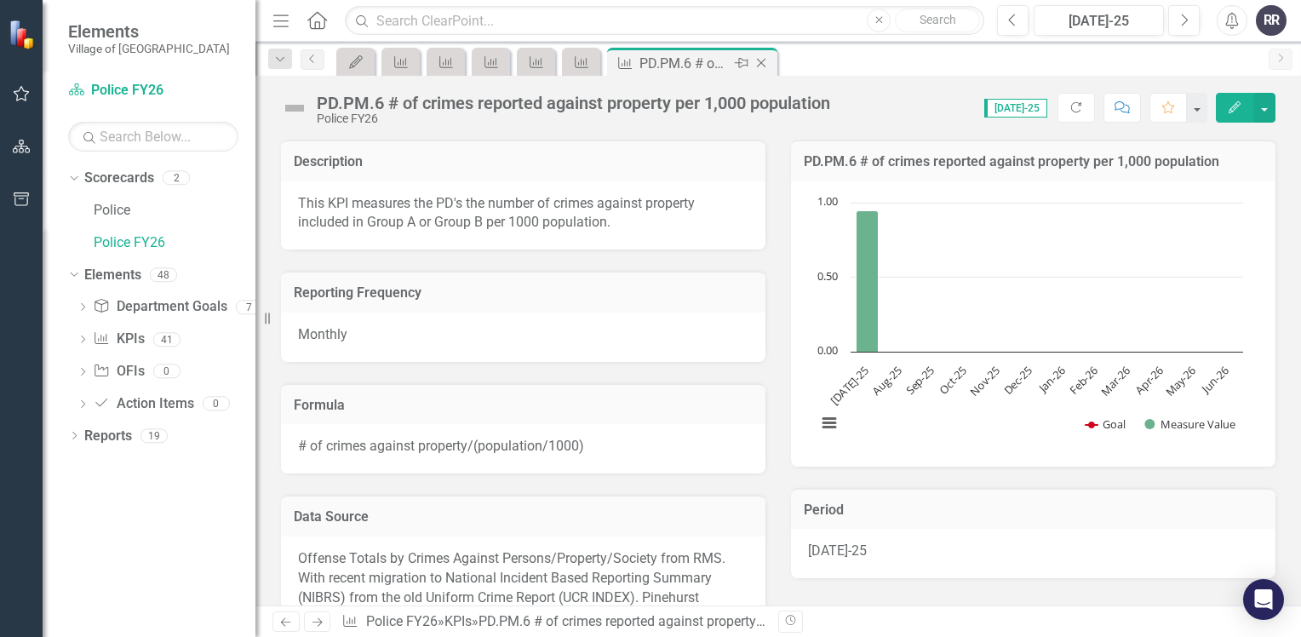
click at [757, 62] on icon "Close" at bounding box center [760, 63] width 17 height 14
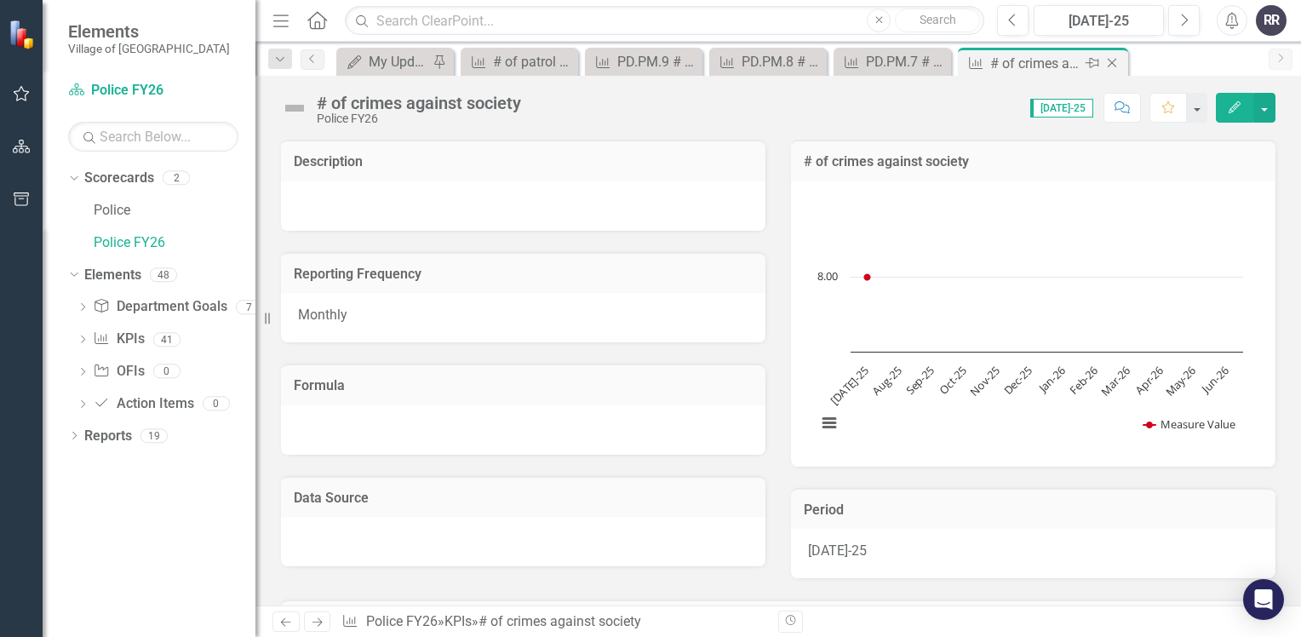
click at [1113, 62] on icon "Close" at bounding box center [1111, 63] width 17 height 14
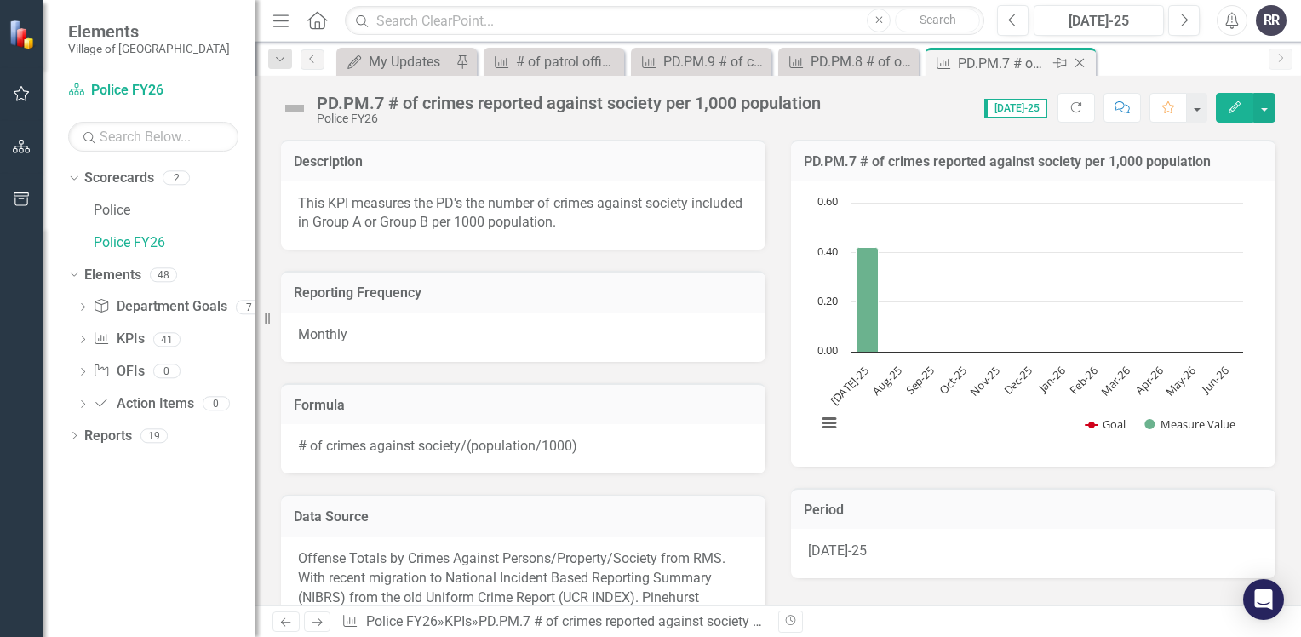
click at [1081, 65] on icon at bounding box center [1079, 63] width 9 height 9
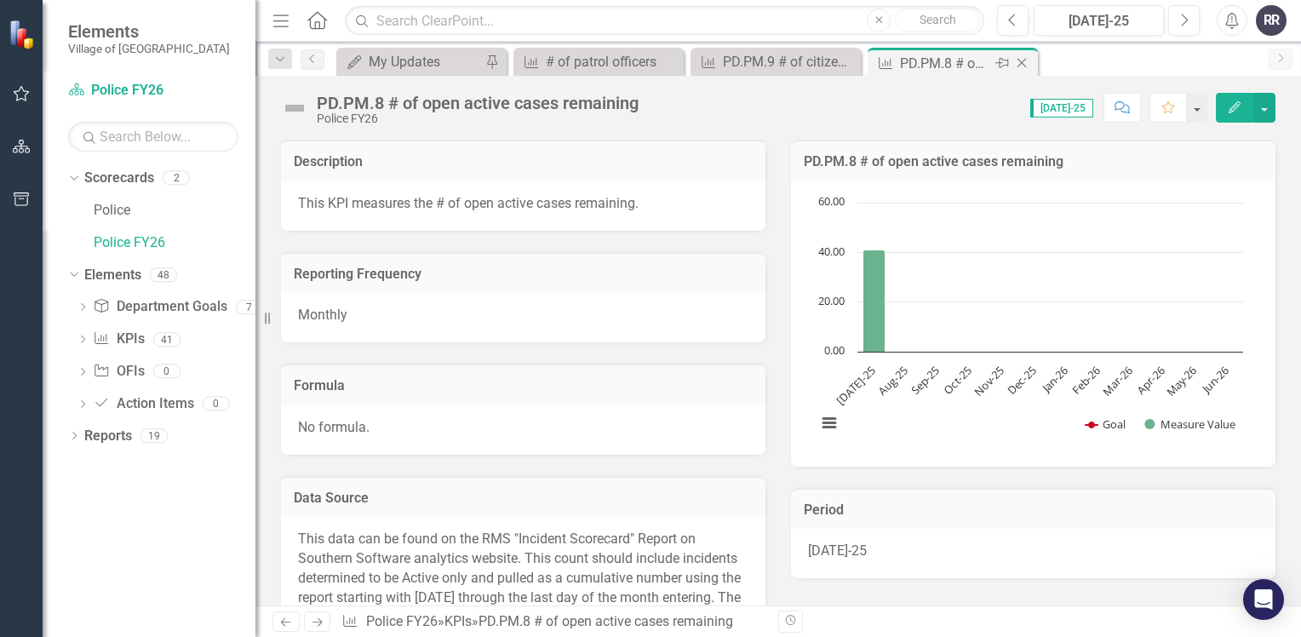
click at [1022, 66] on icon "Close" at bounding box center [1021, 63] width 17 height 14
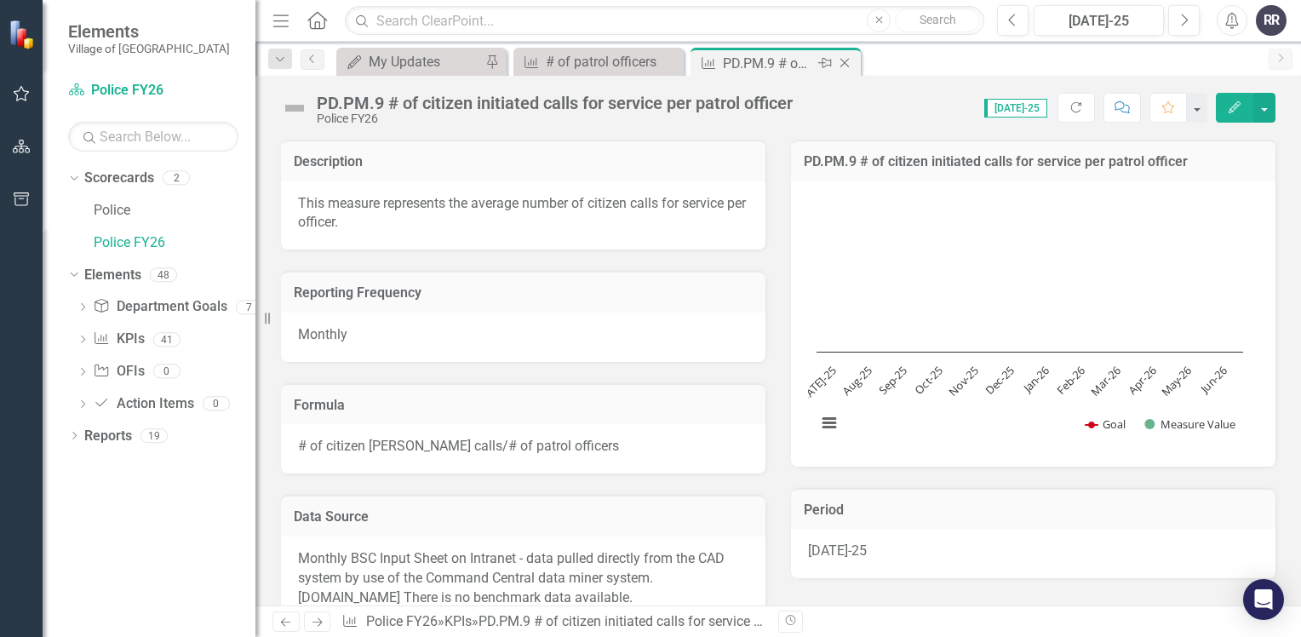
click at [850, 66] on icon "Close" at bounding box center [844, 63] width 17 height 14
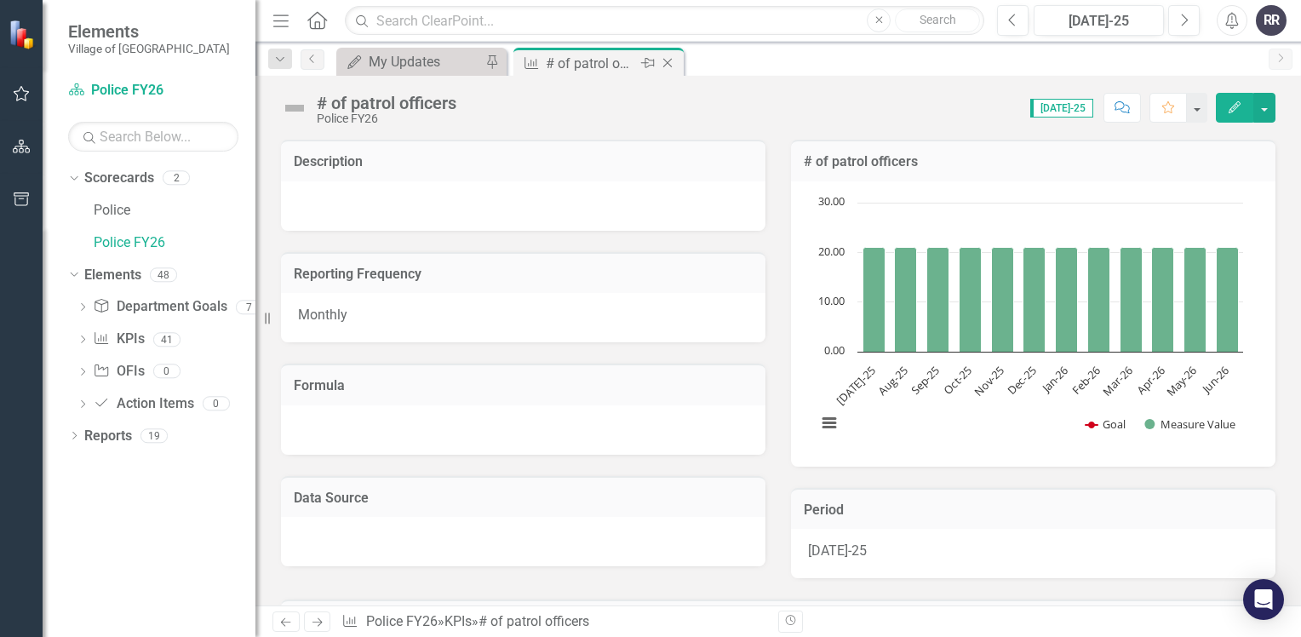
click at [672, 65] on icon "Close" at bounding box center [667, 63] width 17 height 14
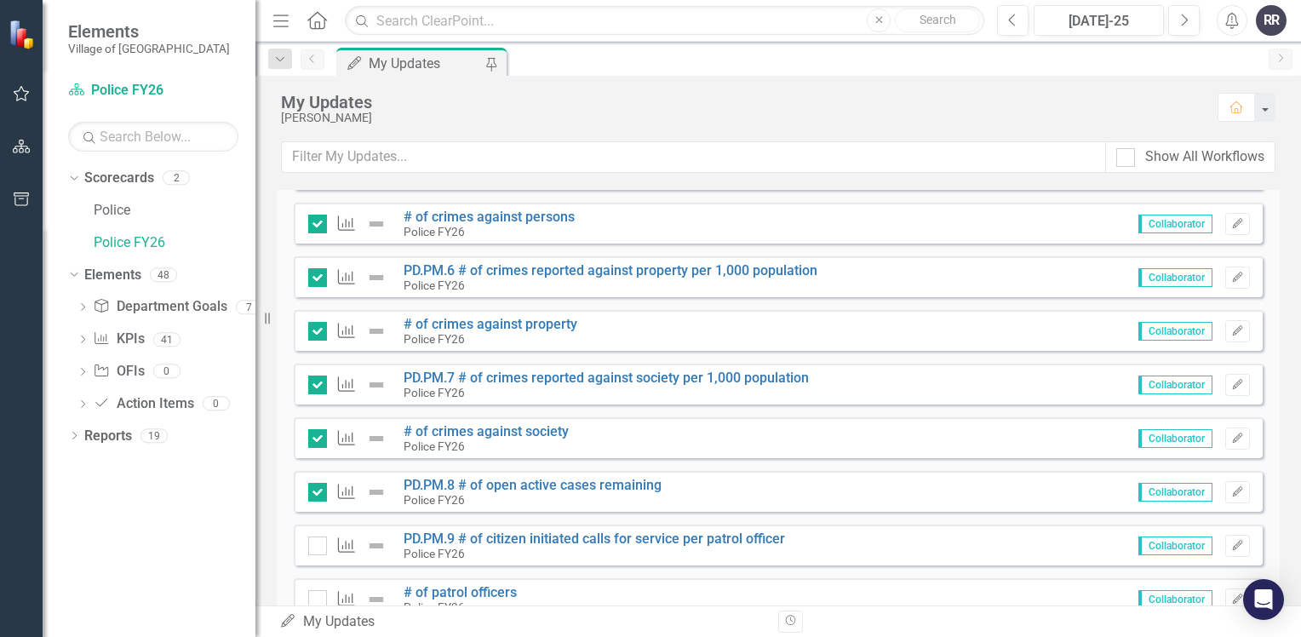
scroll to position [1532, 0]
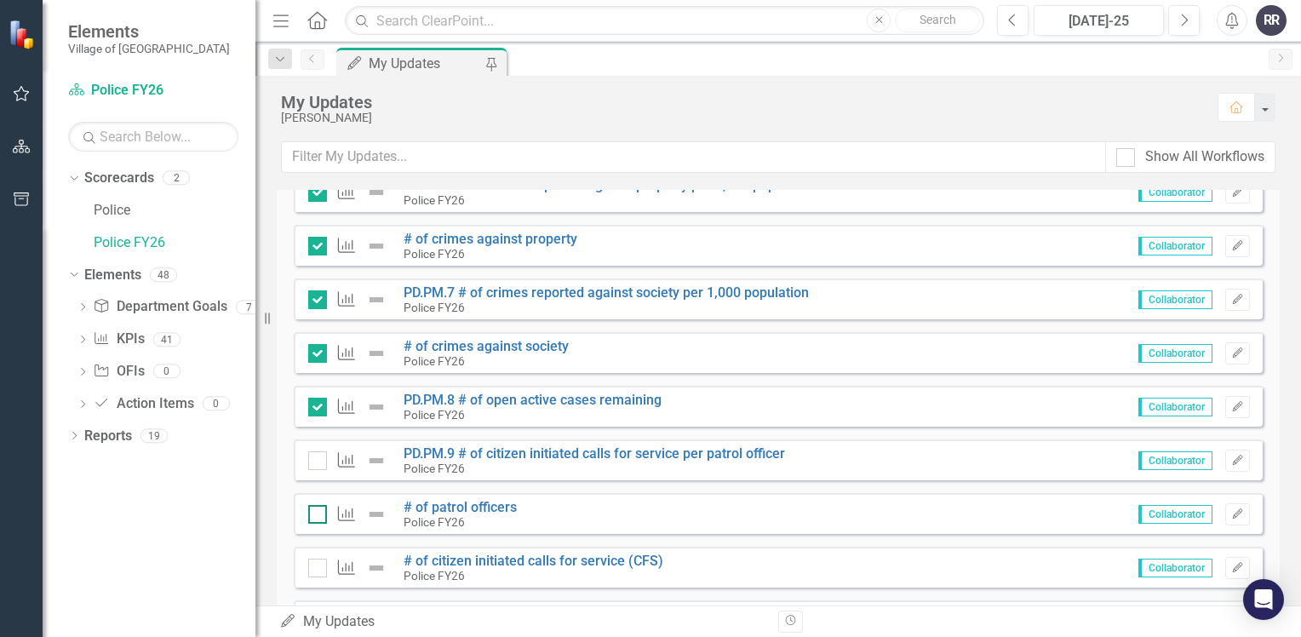
click at [318, 518] on div at bounding box center [317, 514] width 19 height 19
click at [318, 516] on input "checkbox" at bounding box center [313, 510] width 11 height 11
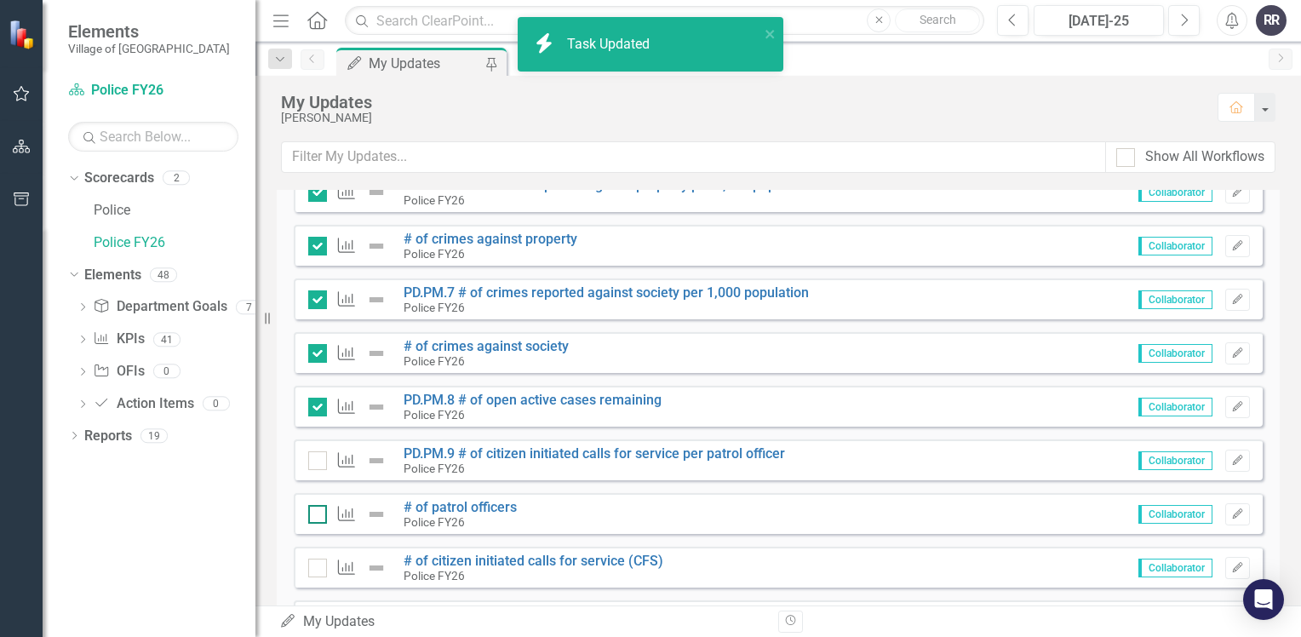
checkbox input "true"
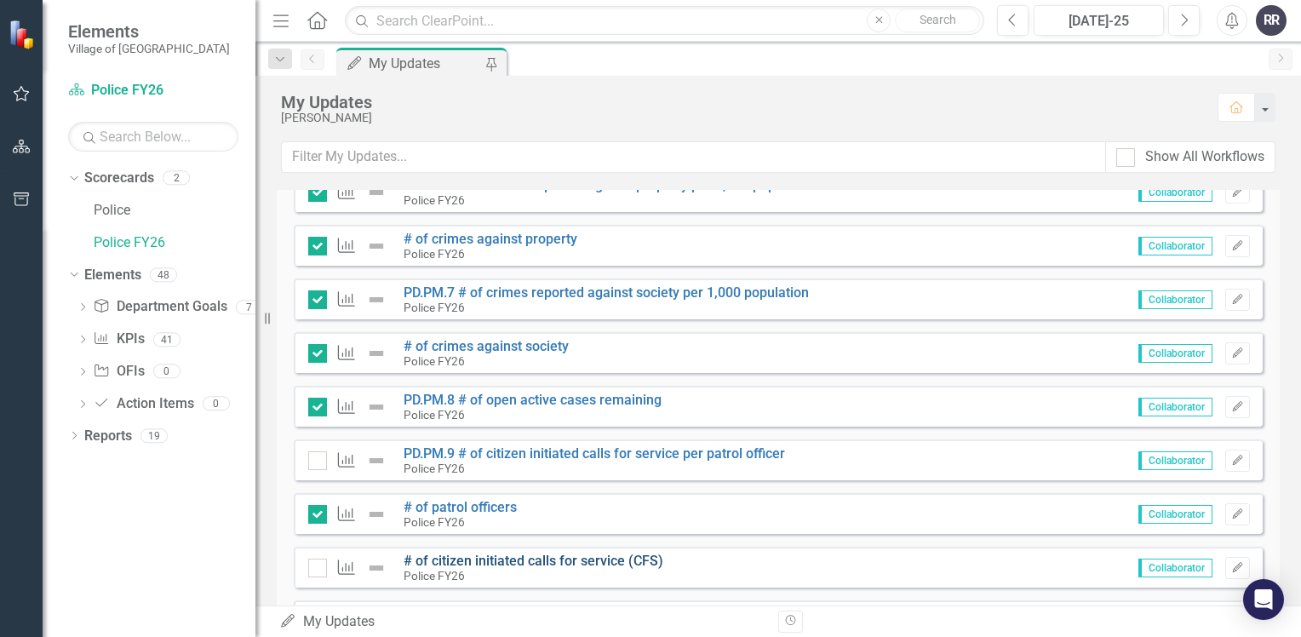
click at [528, 560] on link "# of citizen initiated calls for service (CFS)" at bounding box center [533, 560] width 260 height 16
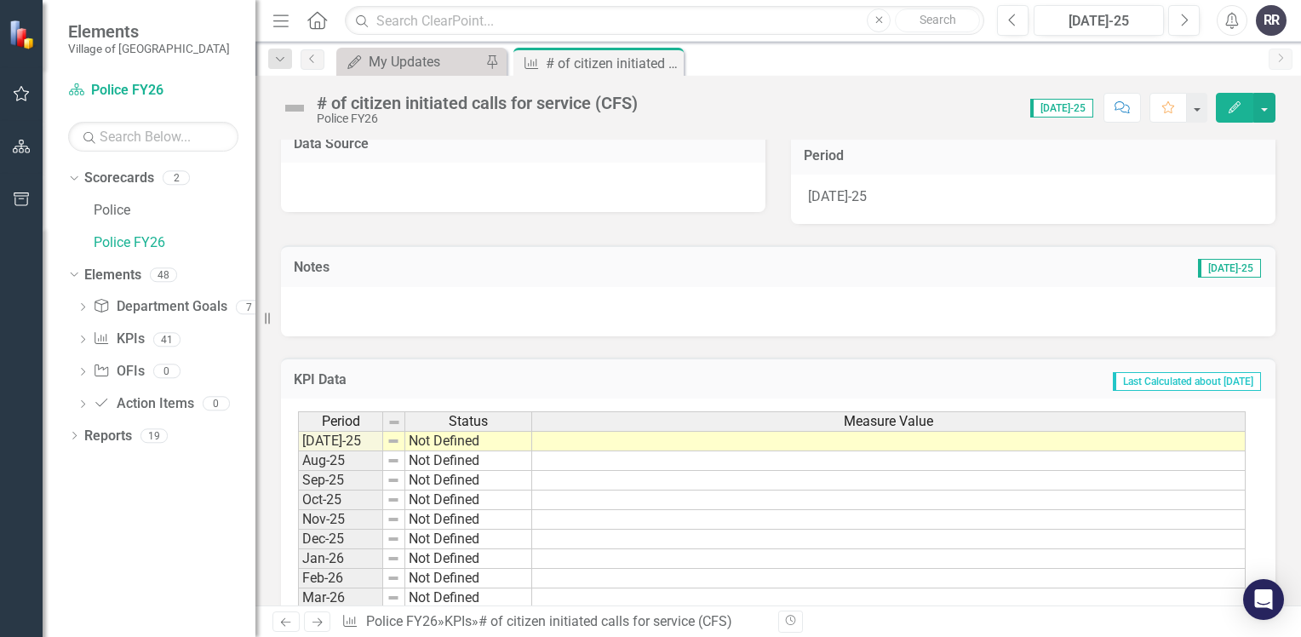
scroll to position [426, 0]
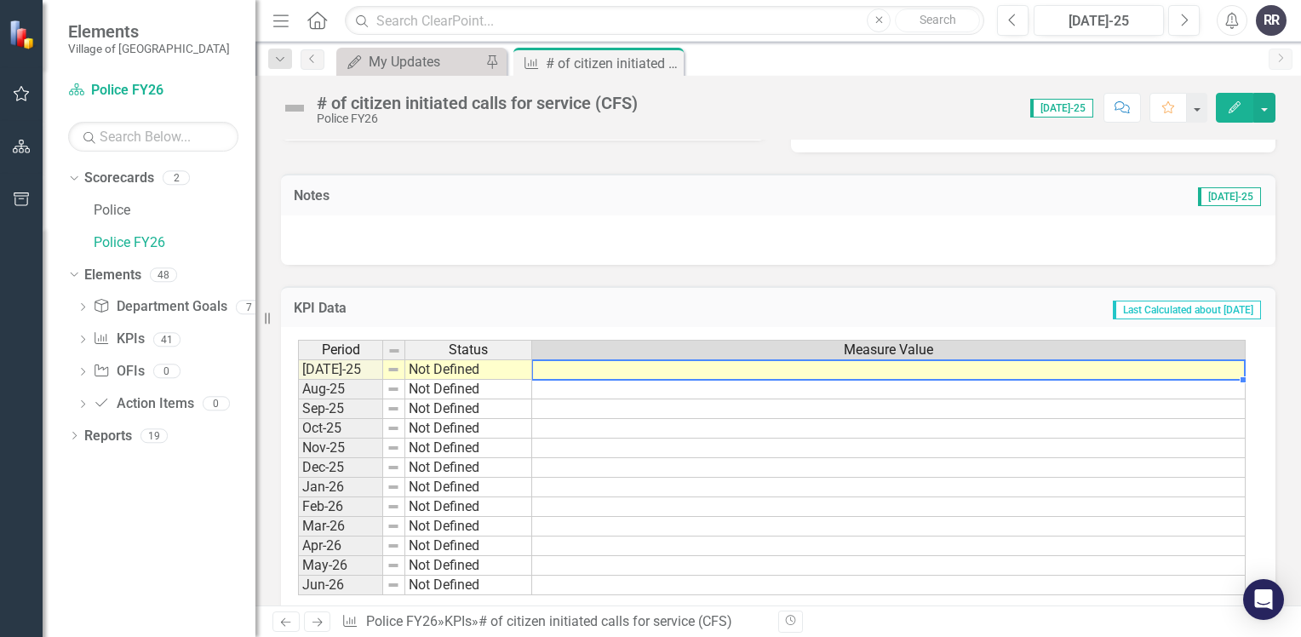
click at [581, 365] on td at bounding box center [888, 369] width 713 height 20
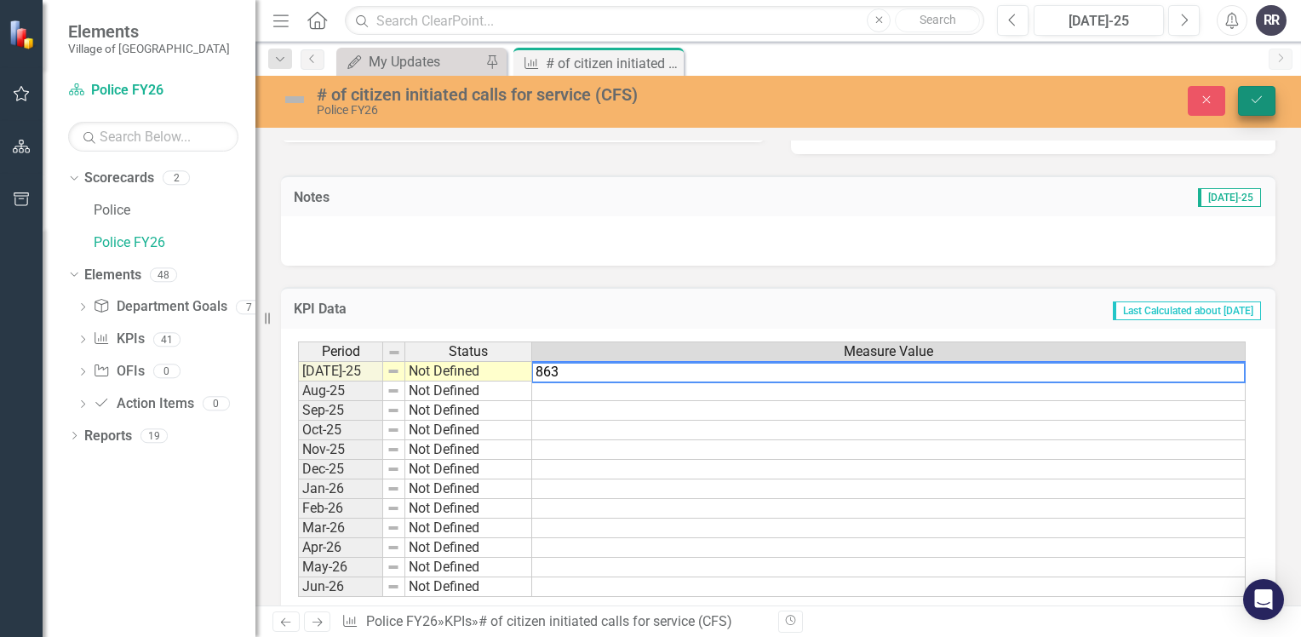
type textarea "863"
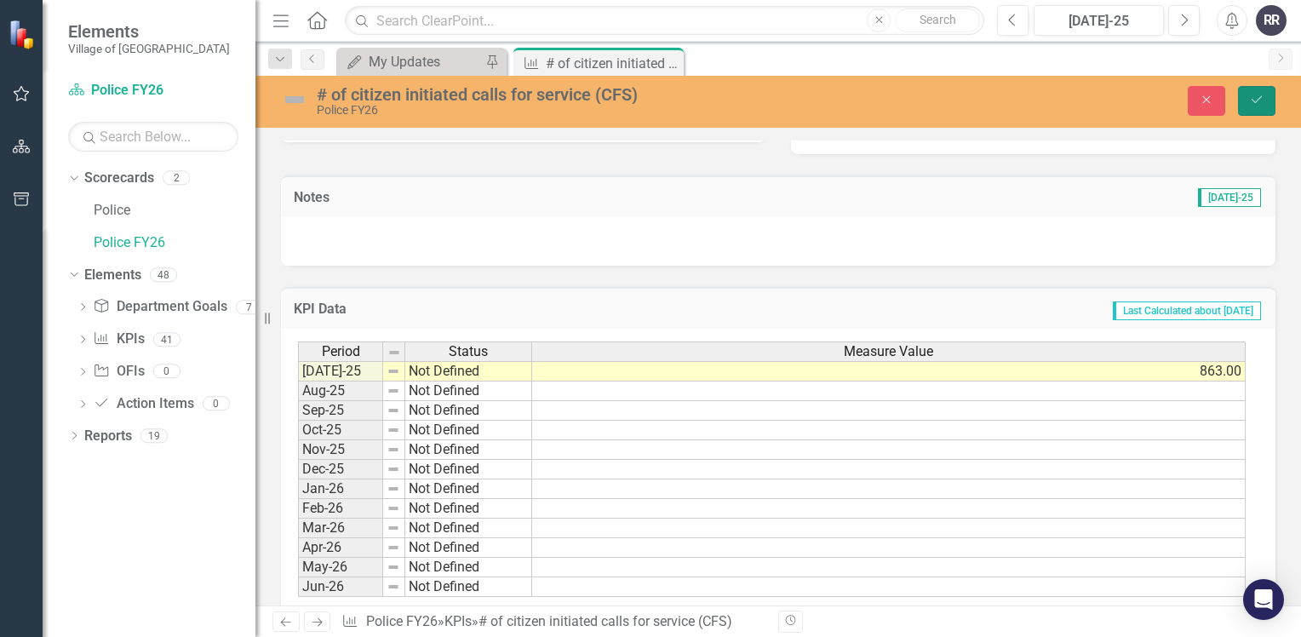
click at [1270, 109] on button "Save" at bounding box center [1256, 101] width 37 height 30
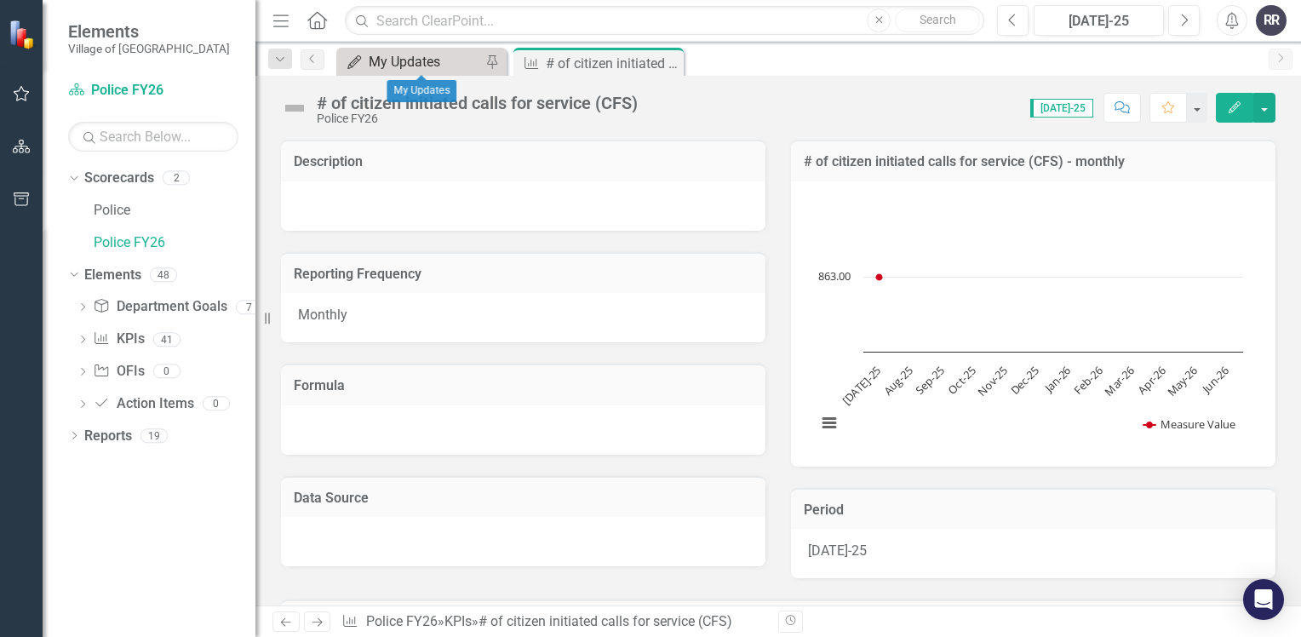
click at [392, 66] on div "My Updates" at bounding box center [425, 61] width 112 height 21
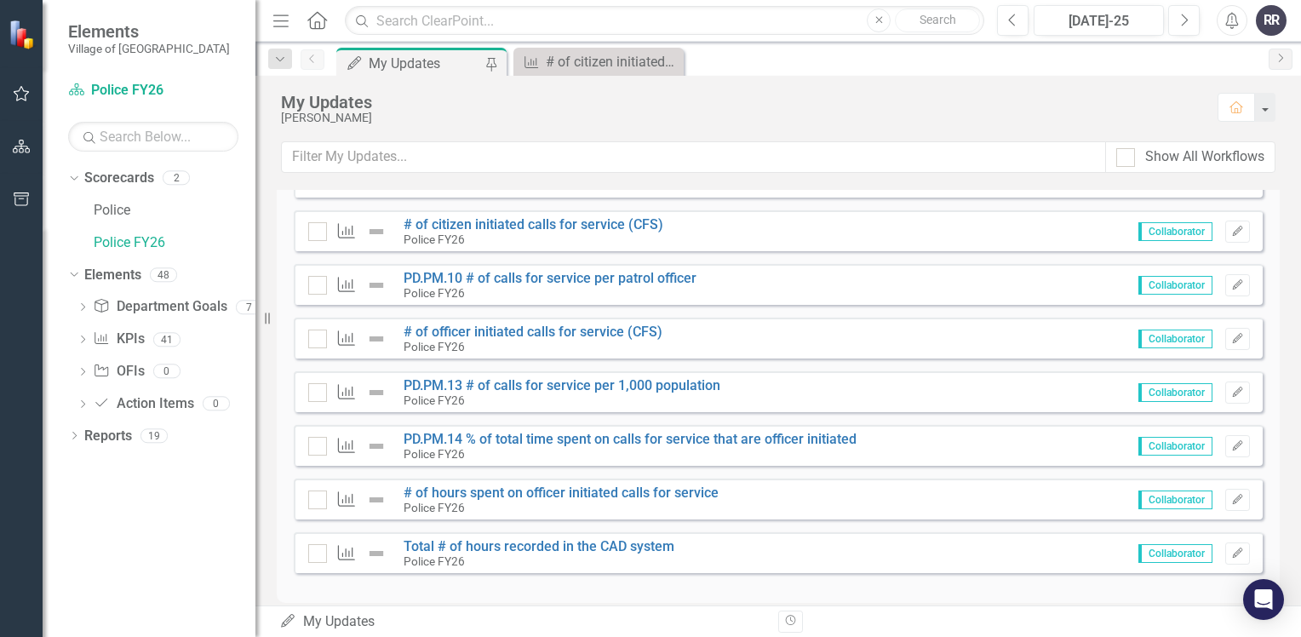
scroll to position [1873, 0]
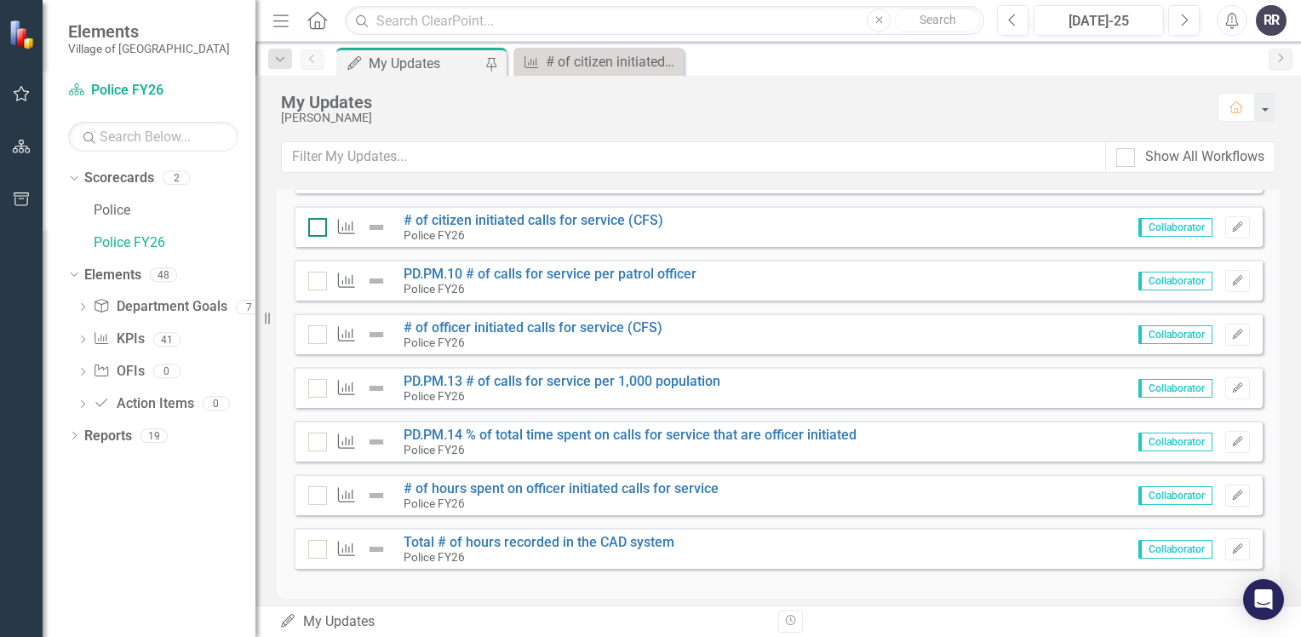
click at [319, 229] on div at bounding box center [317, 227] width 19 height 19
click at [319, 229] on input "checkbox" at bounding box center [313, 223] width 11 height 11
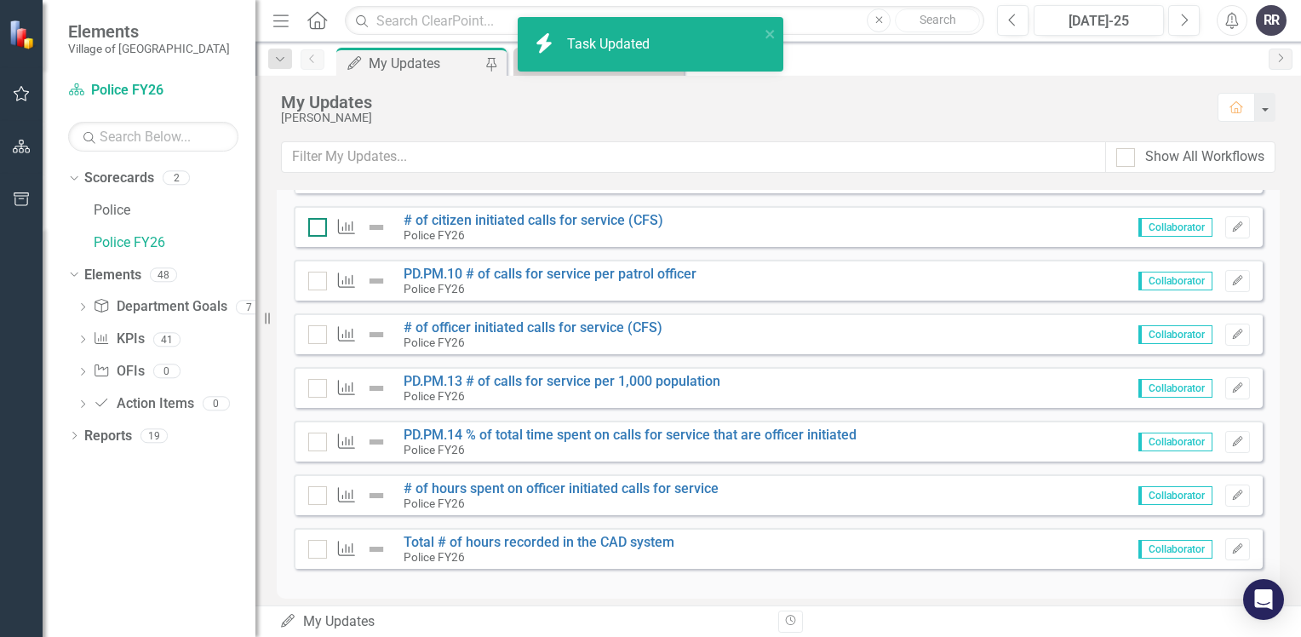
checkbox input "true"
click at [535, 322] on link "# of officer initiated calls for service (CFS)" at bounding box center [532, 327] width 259 height 16
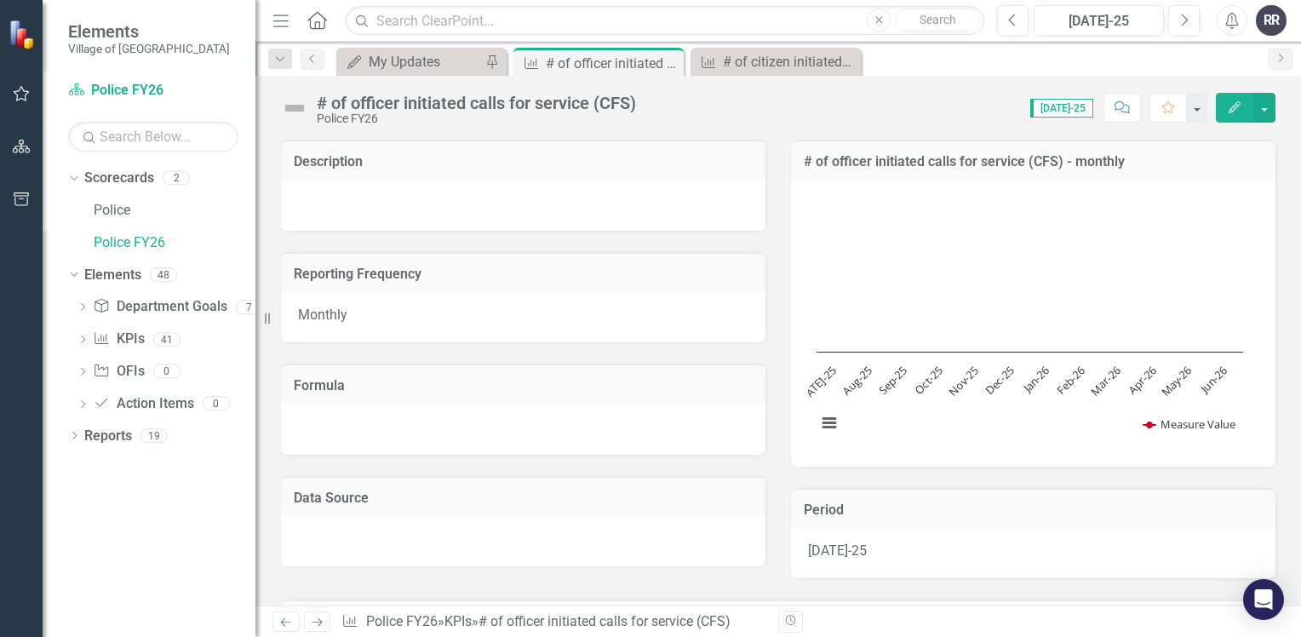
scroll to position [426, 0]
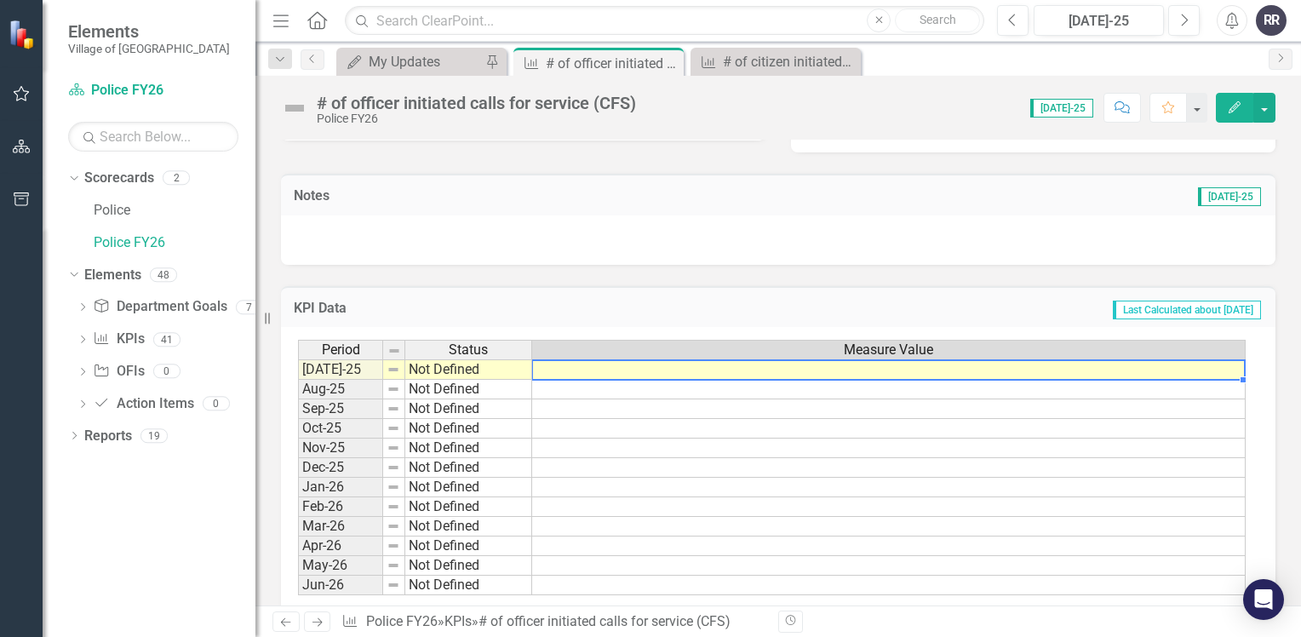
click at [625, 374] on td at bounding box center [888, 369] width 713 height 20
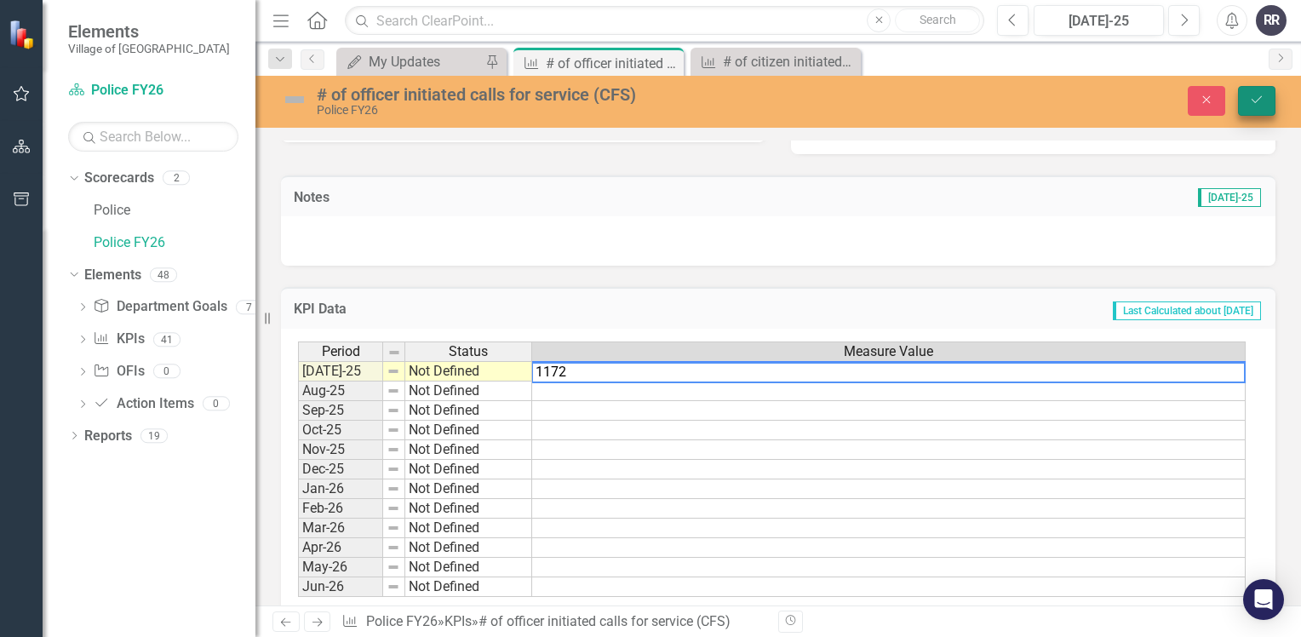
type textarea "1172"
click at [1254, 111] on button "Save" at bounding box center [1256, 101] width 37 height 30
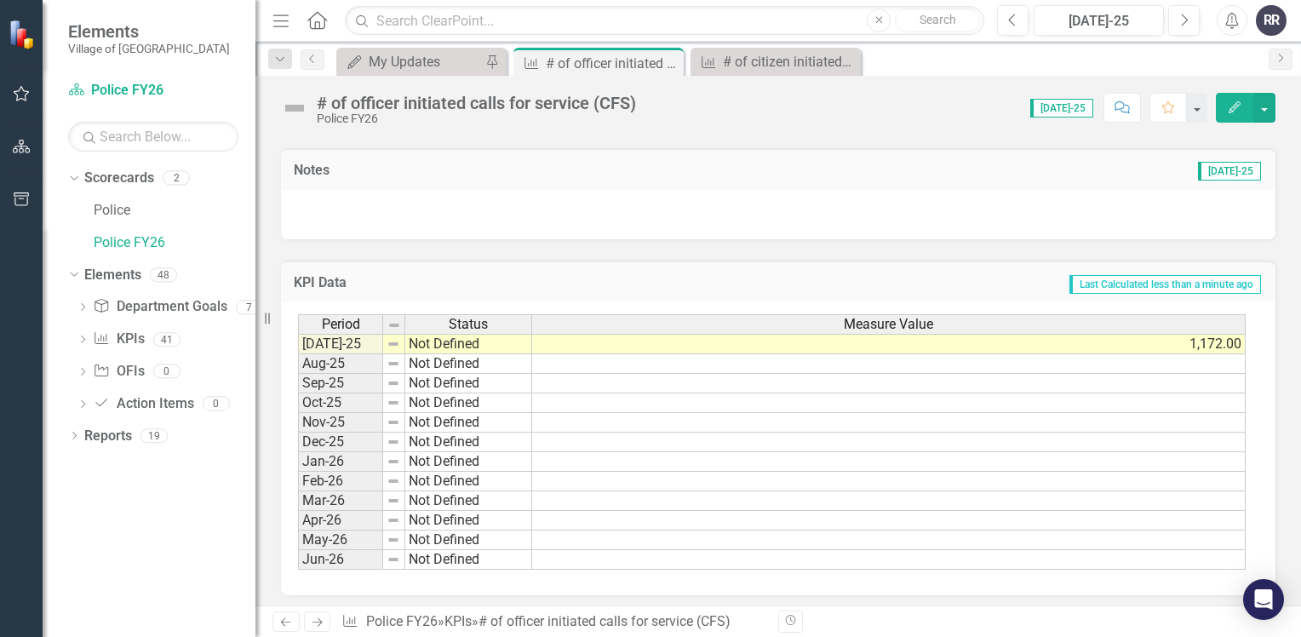
scroll to position [456, 0]
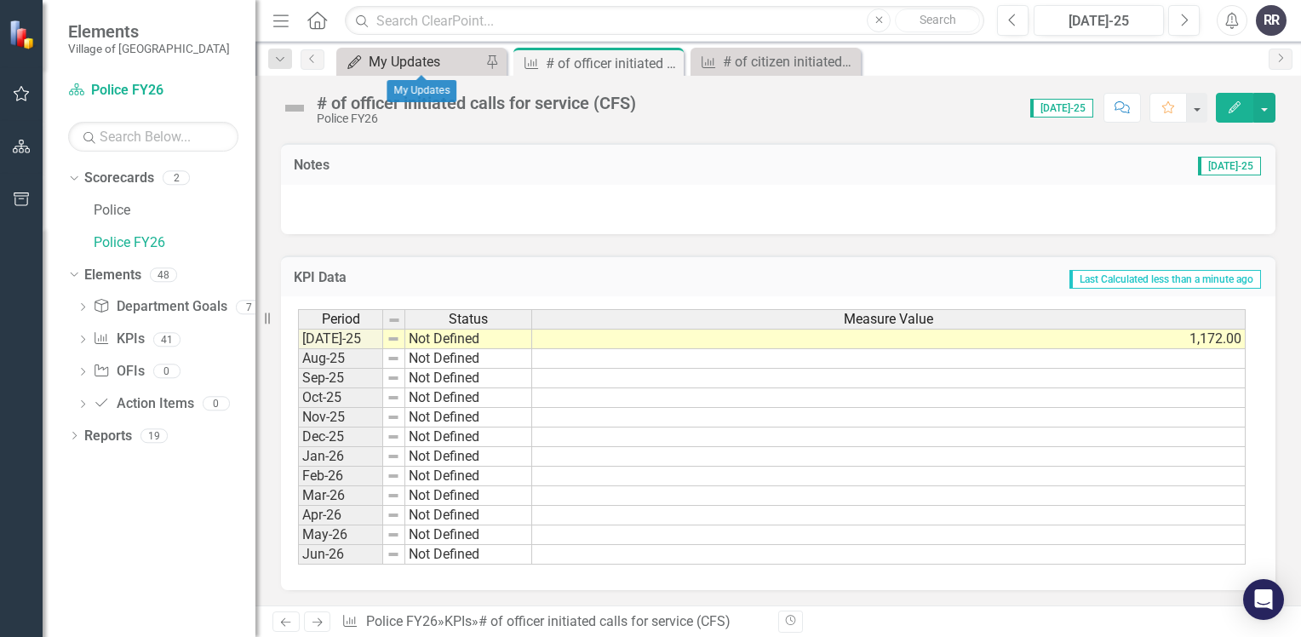
click at [446, 61] on div "My Updates" at bounding box center [425, 61] width 112 height 21
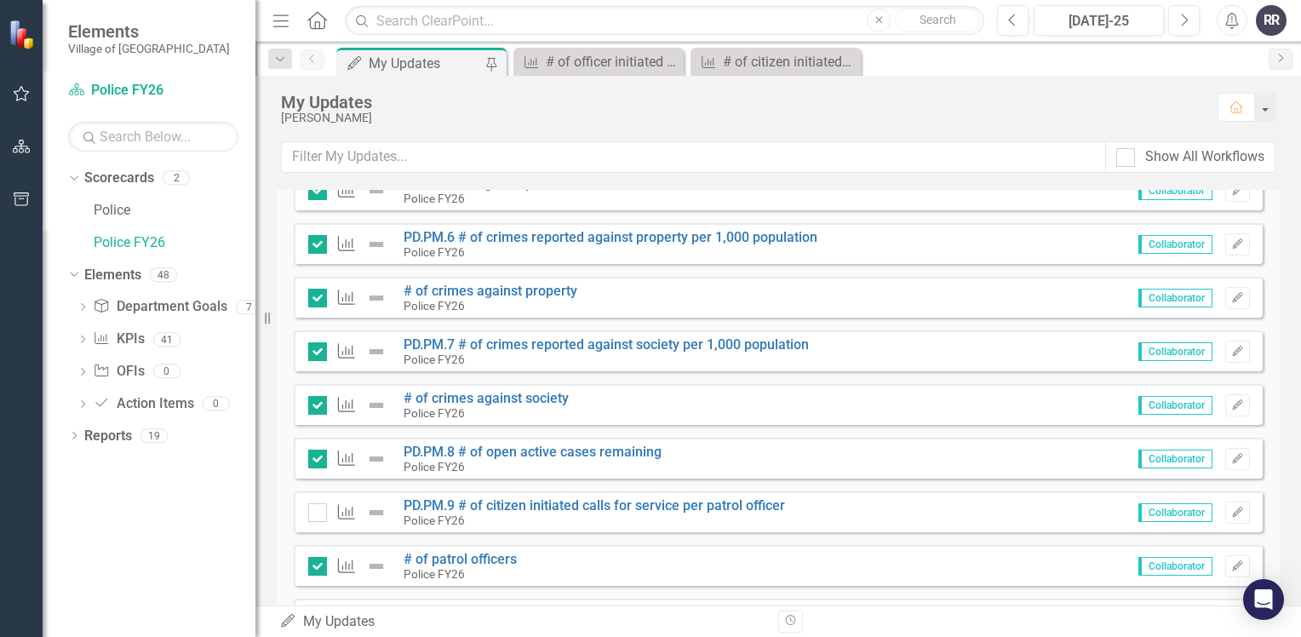
scroll to position [1532, 0]
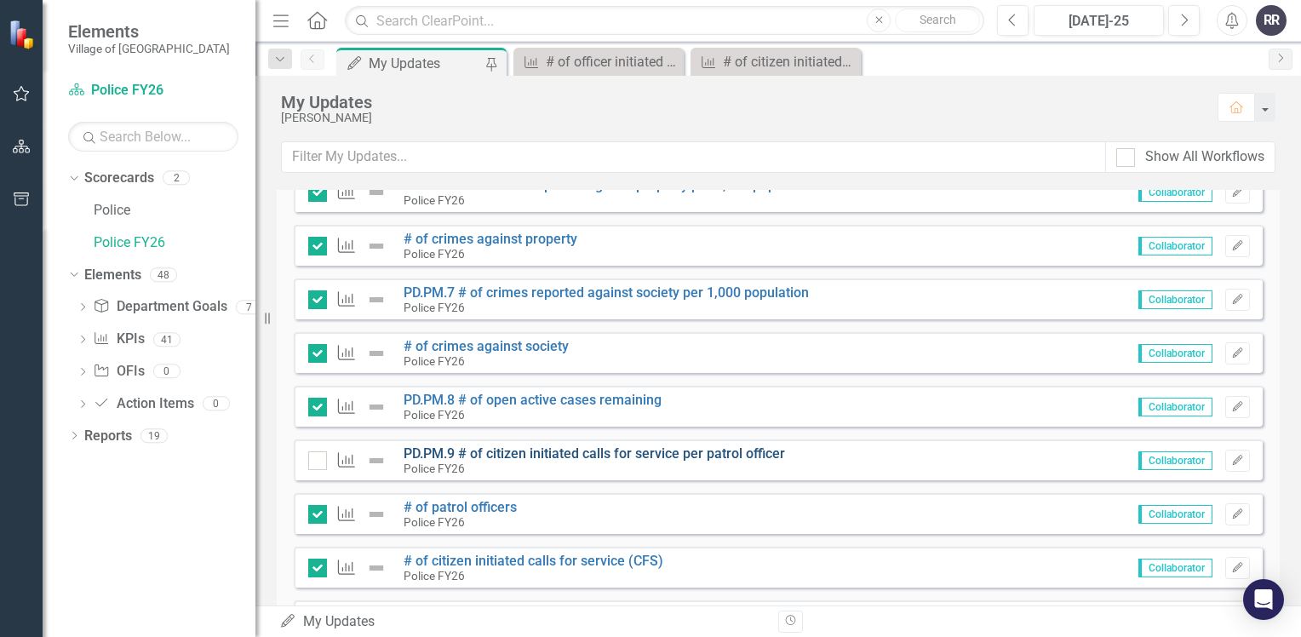
click at [610, 452] on link "PD.PM.9 # of citizen initiated calls for service per patrol officer" at bounding box center [593, 453] width 381 height 16
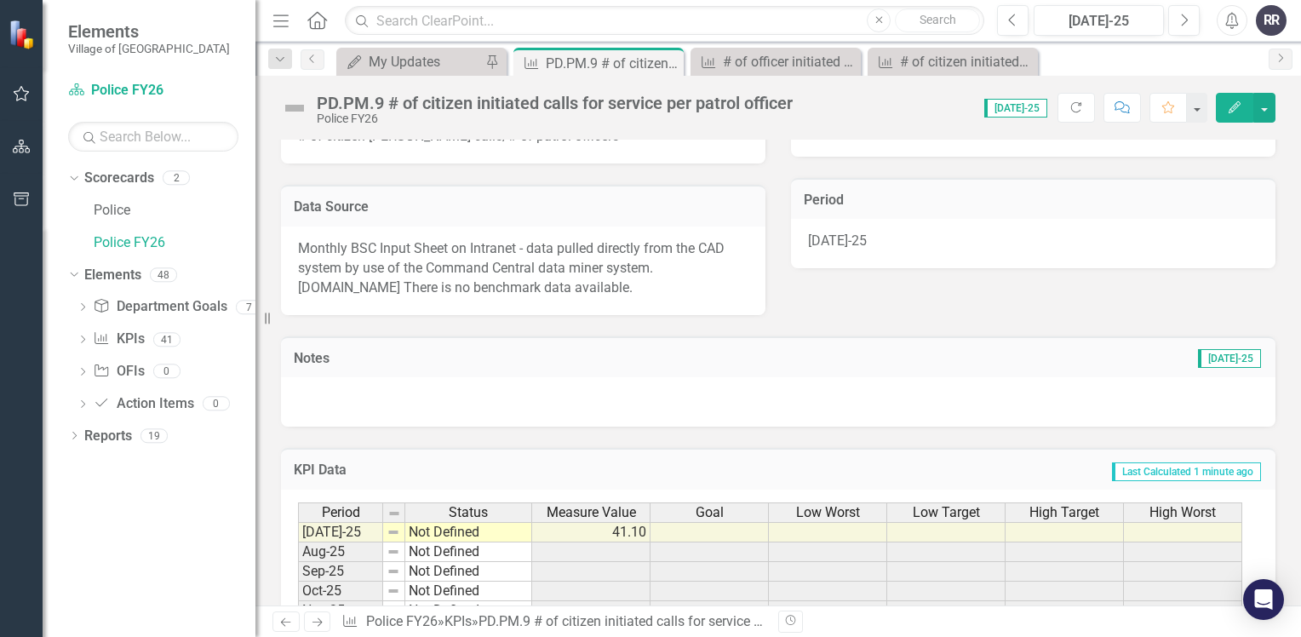
scroll to position [340, 0]
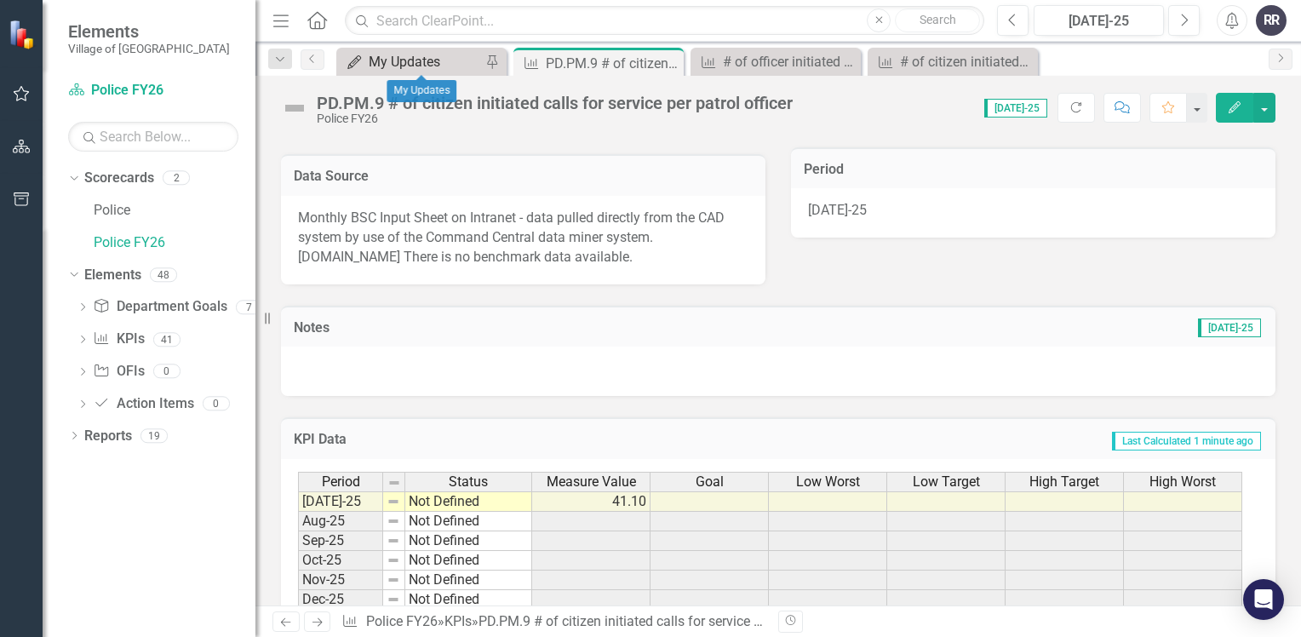
click at [415, 57] on div "My Updates" at bounding box center [425, 61] width 112 height 21
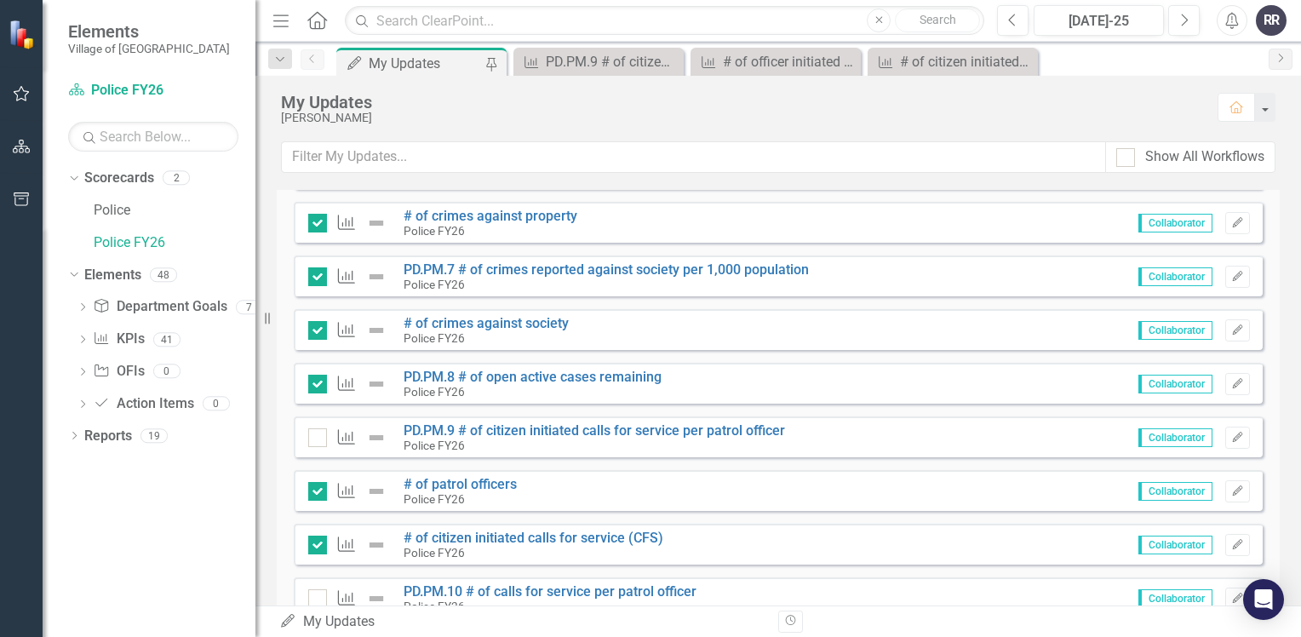
scroll to position [1617, 0]
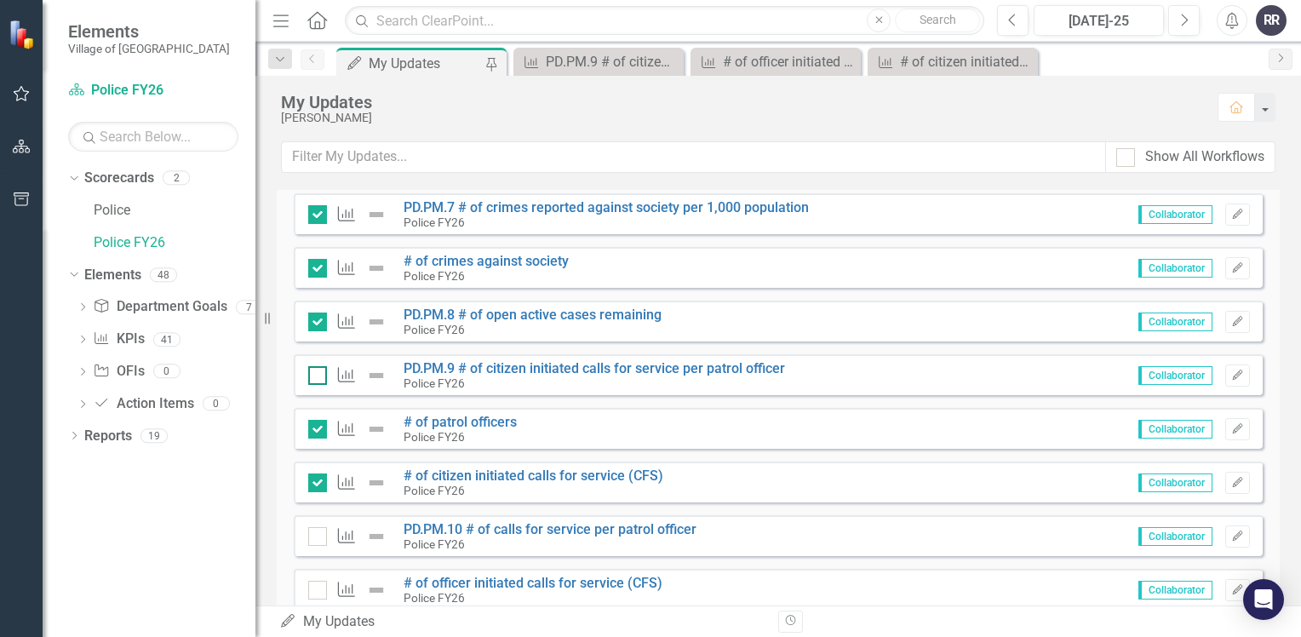
click at [320, 376] on div at bounding box center [317, 375] width 19 height 19
click at [319, 376] on input "checkbox" at bounding box center [313, 371] width 11 height 11
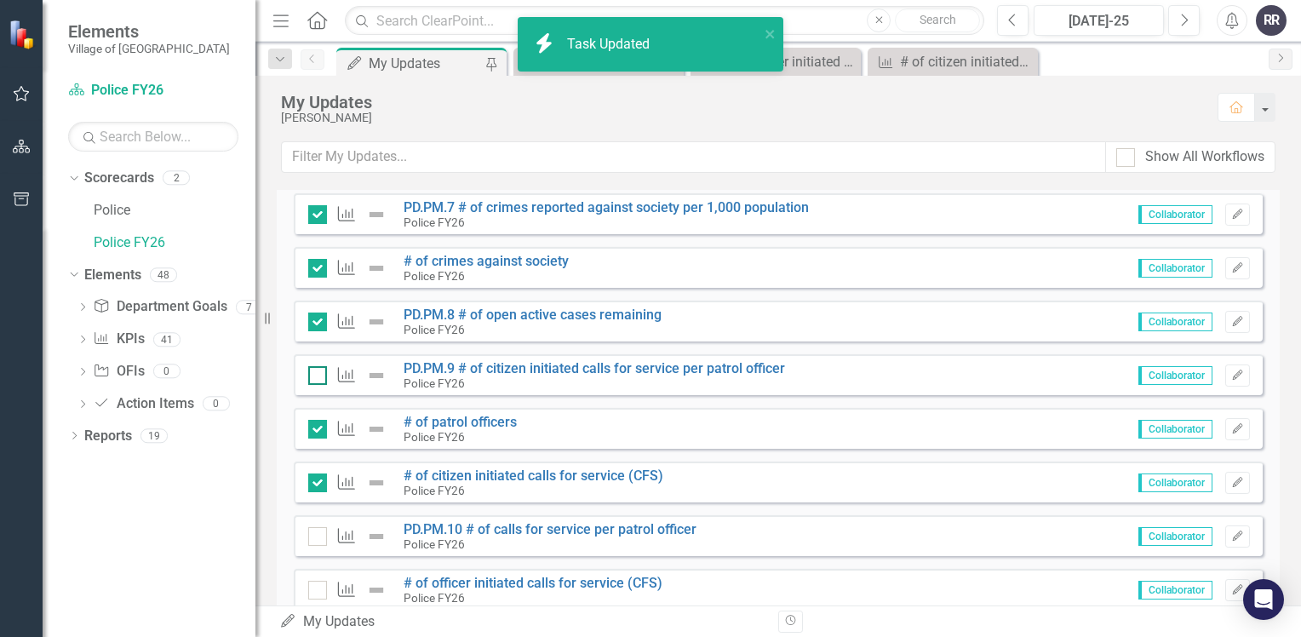
checkbox input "true"
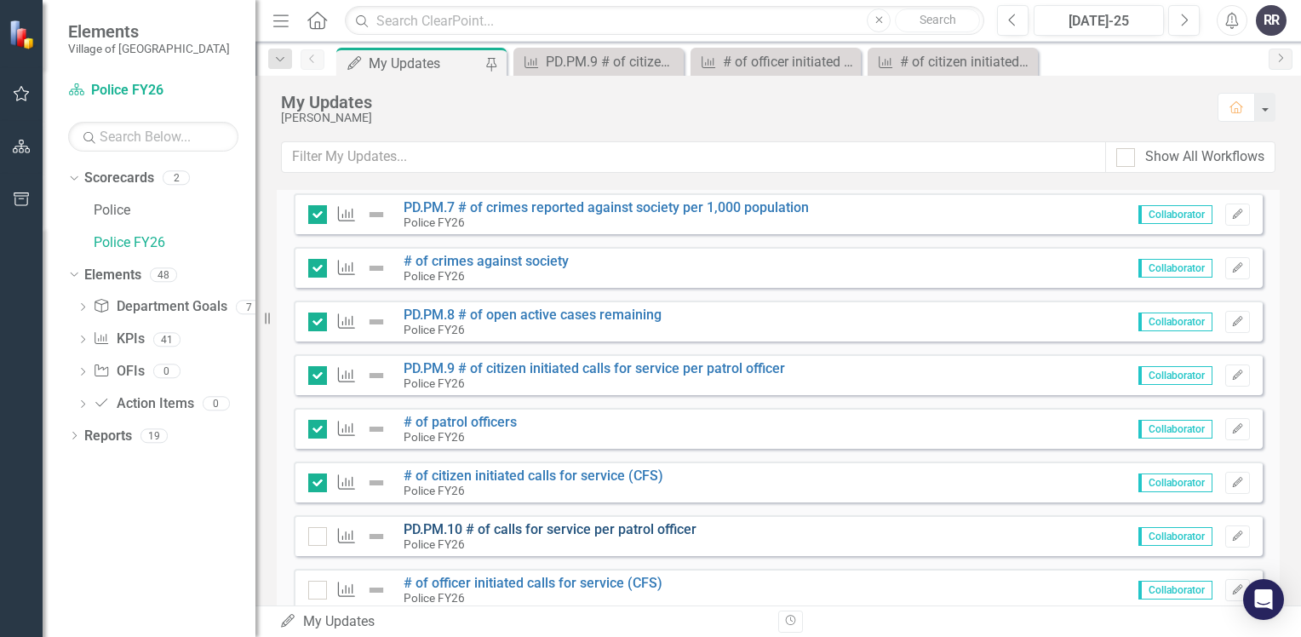
click at [539, 529] on link "PD.PM.10 # of calls for service per patrol officer" at bounding box center [549, 529] width 293 height 16
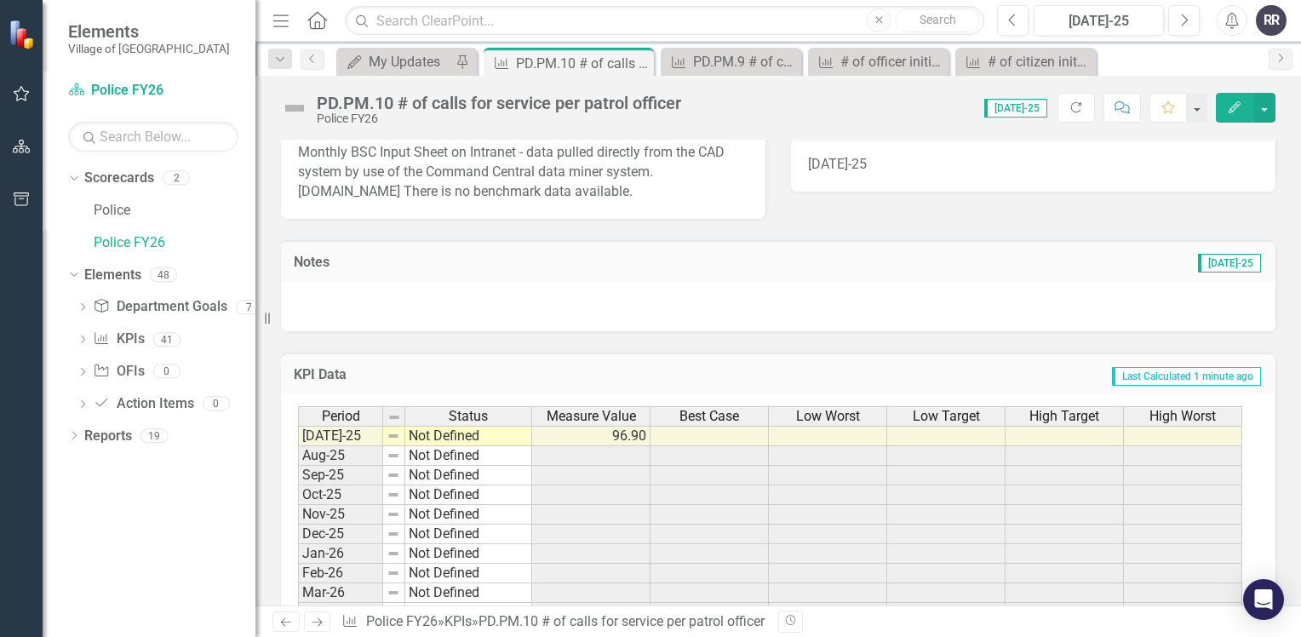
scroll to position [426, 0]
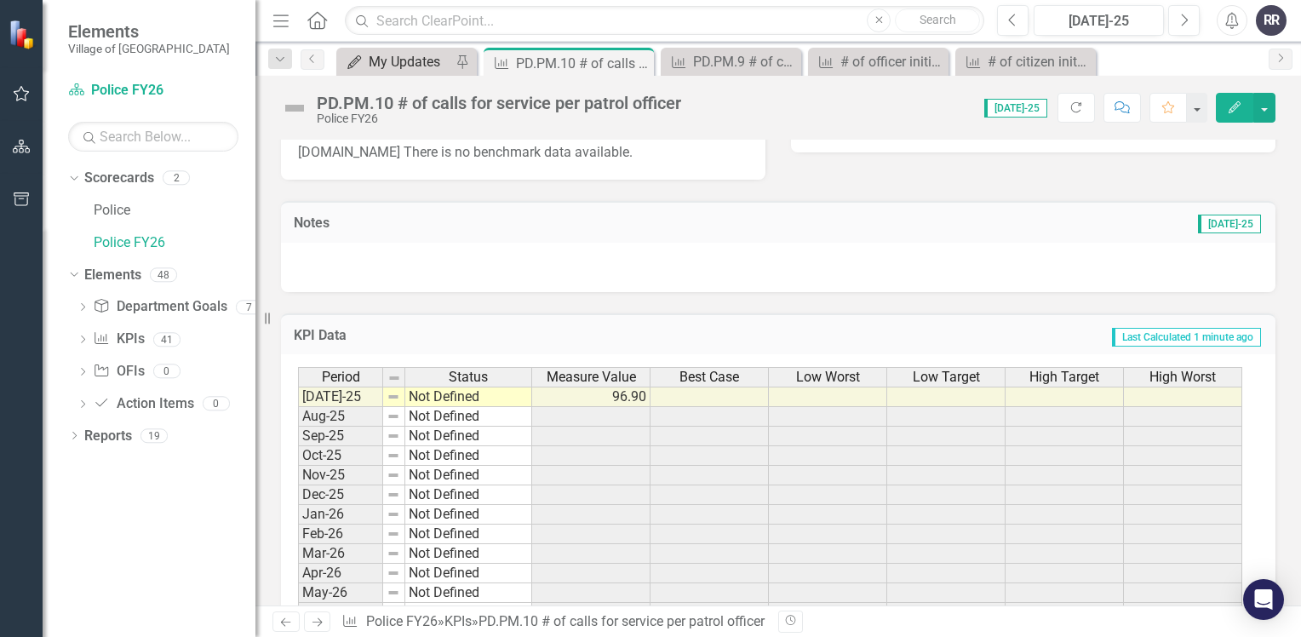
click at [402, 60] on div "My Updates" at bounding box center [410, 61] width 83 height 21
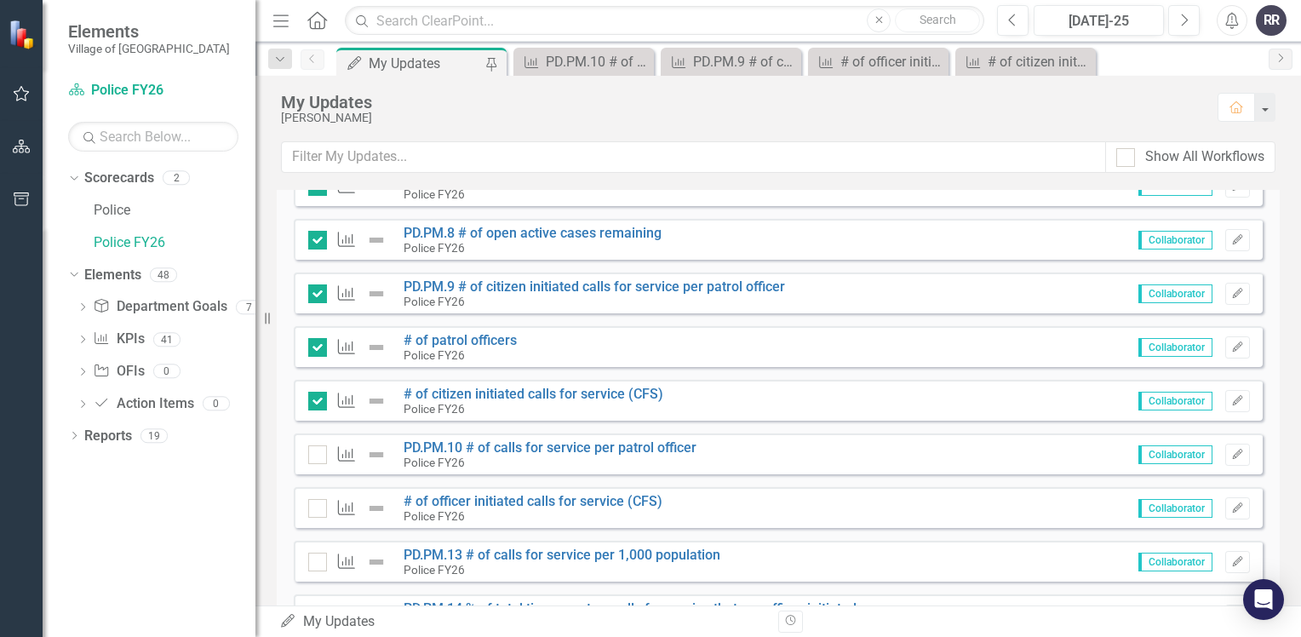
scroll to position [1702, 0]
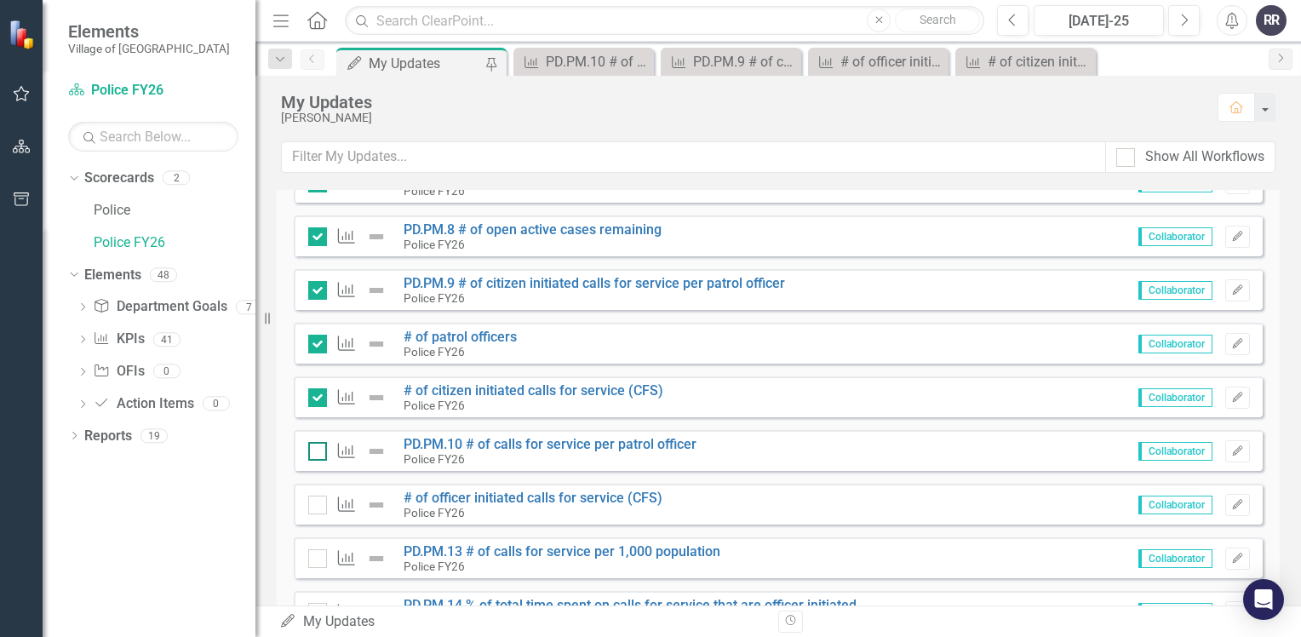
click at [313, 445] on input "checkbox" at bounding box center [313, 447] width 11 height 11
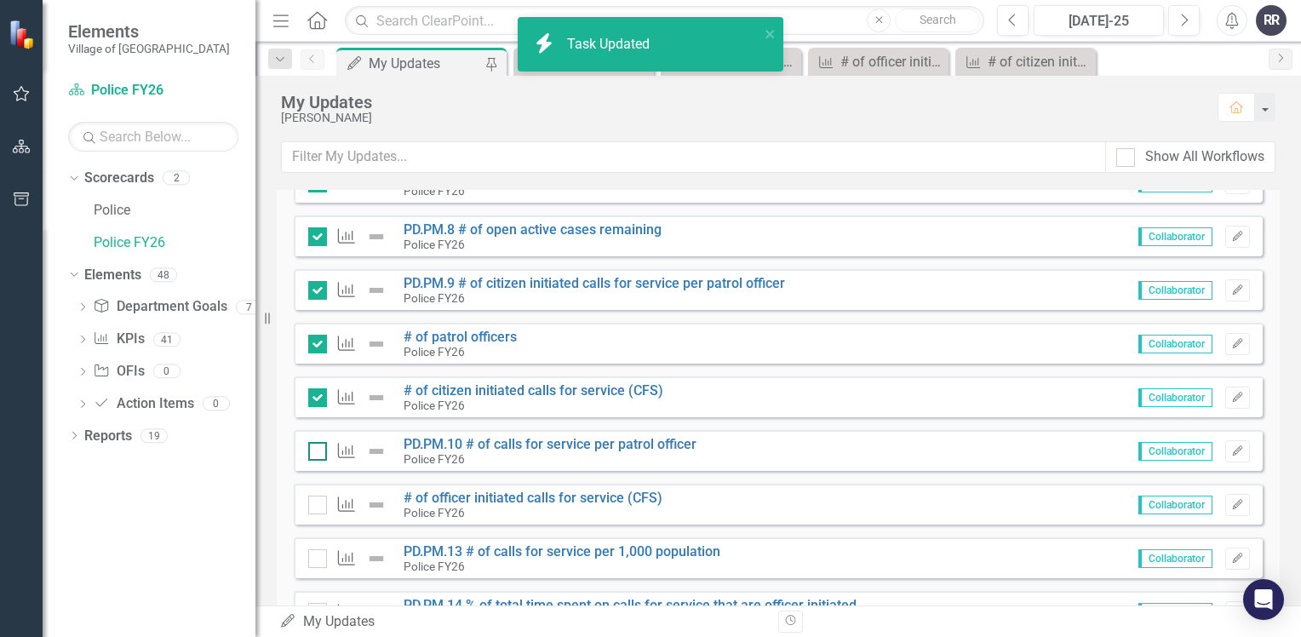
checkbox input "true"
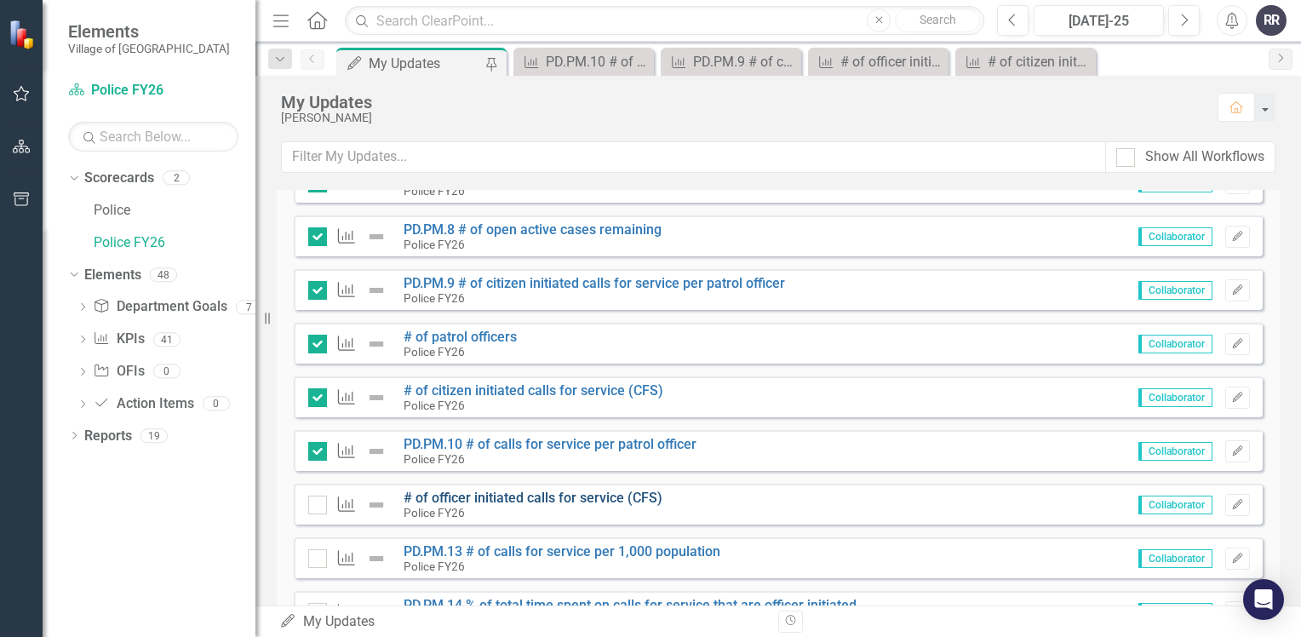
click at [518, 501] on link "# of officer initiated calls for service (CFS)" at bounding box center [532, 497] width 259 height 16
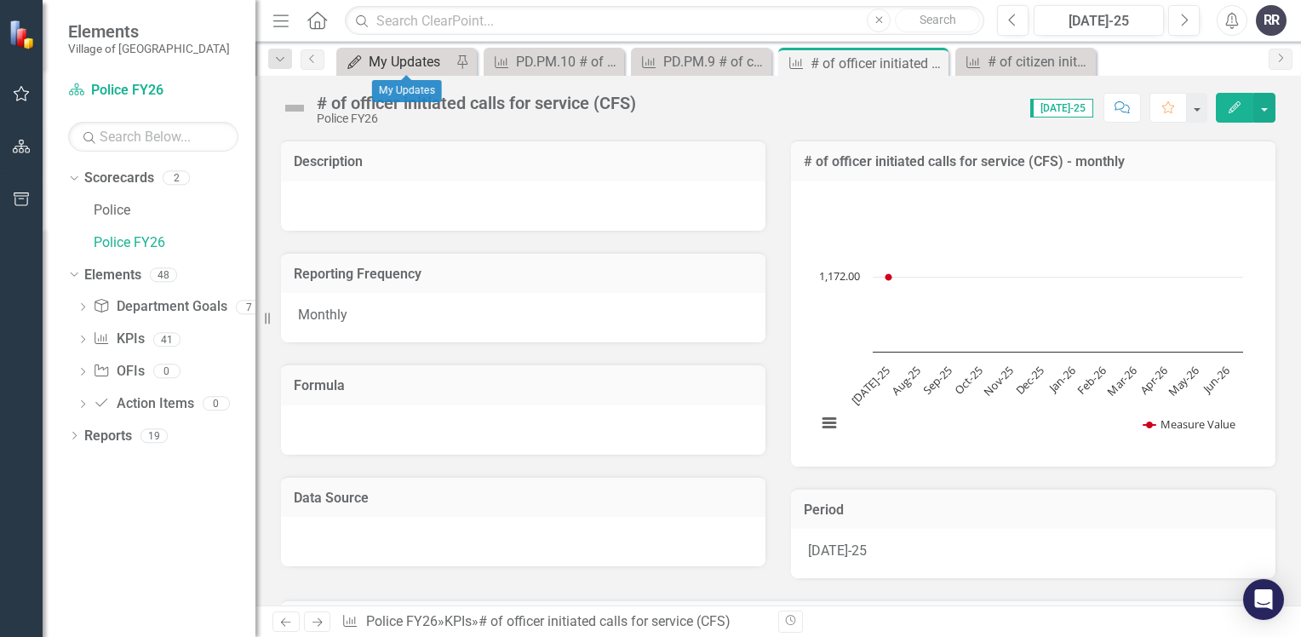
click at [405, 65] on div "My Updates" at bounding box center [410, 61] width 83 height 21
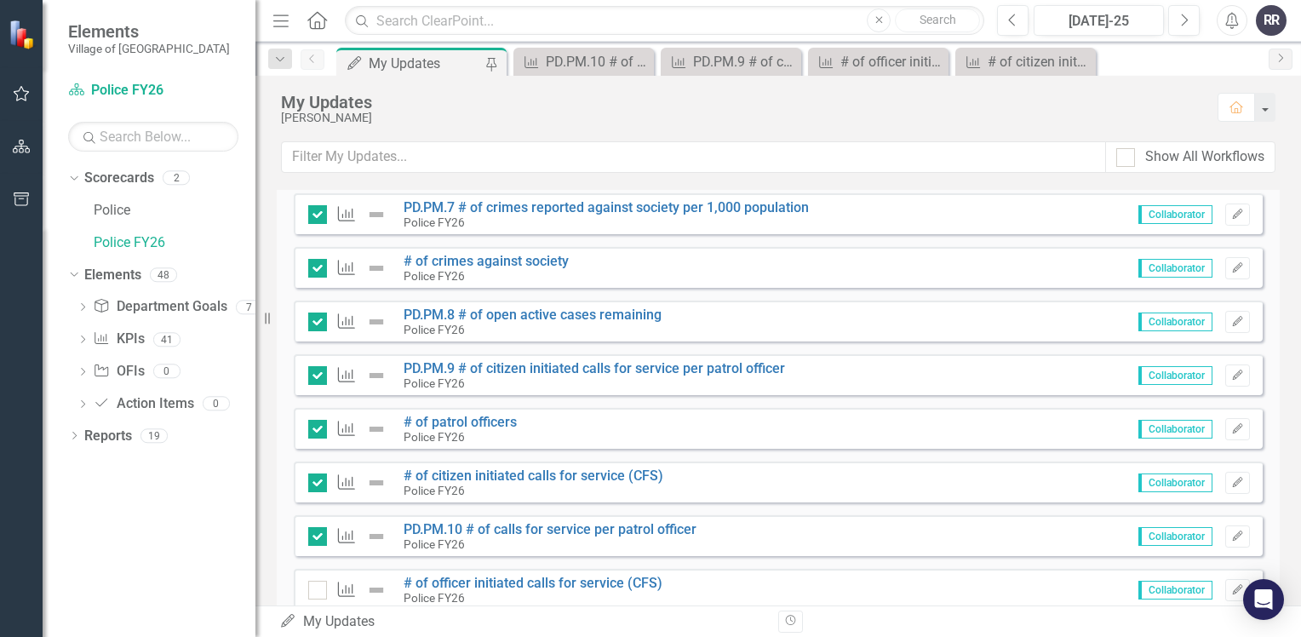
scroll to position [1885, 0]
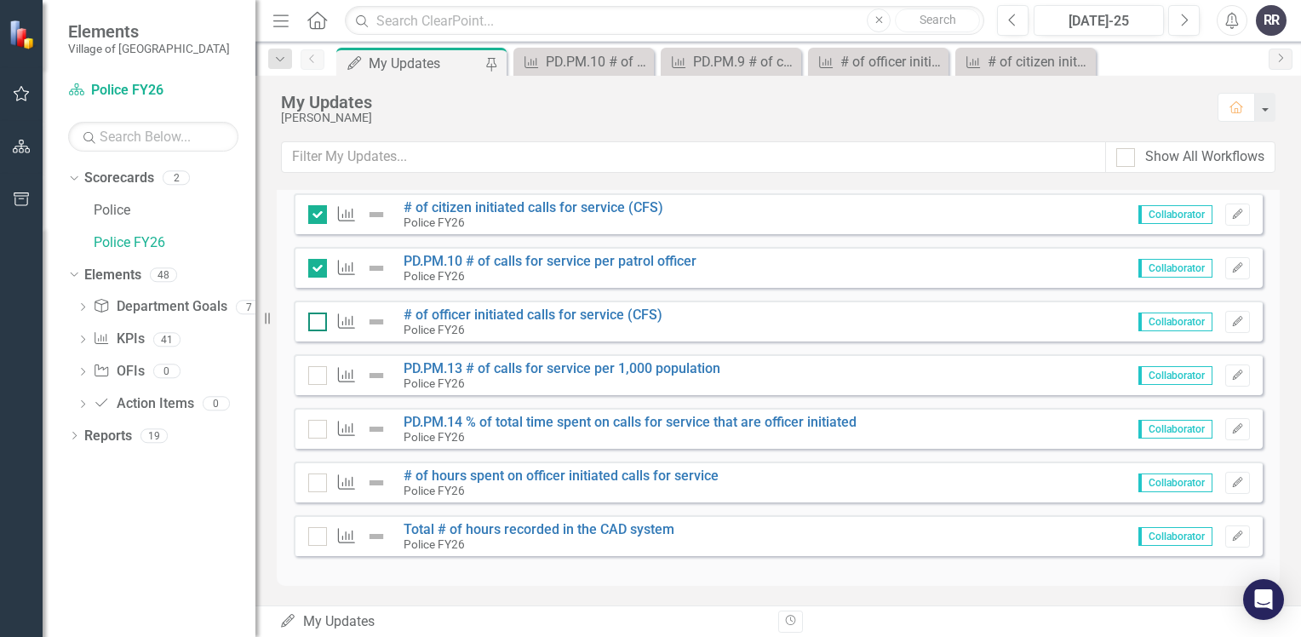
click at [317, 319] on input "checkbox" at bounding box center [313, 317] width 11 height 11
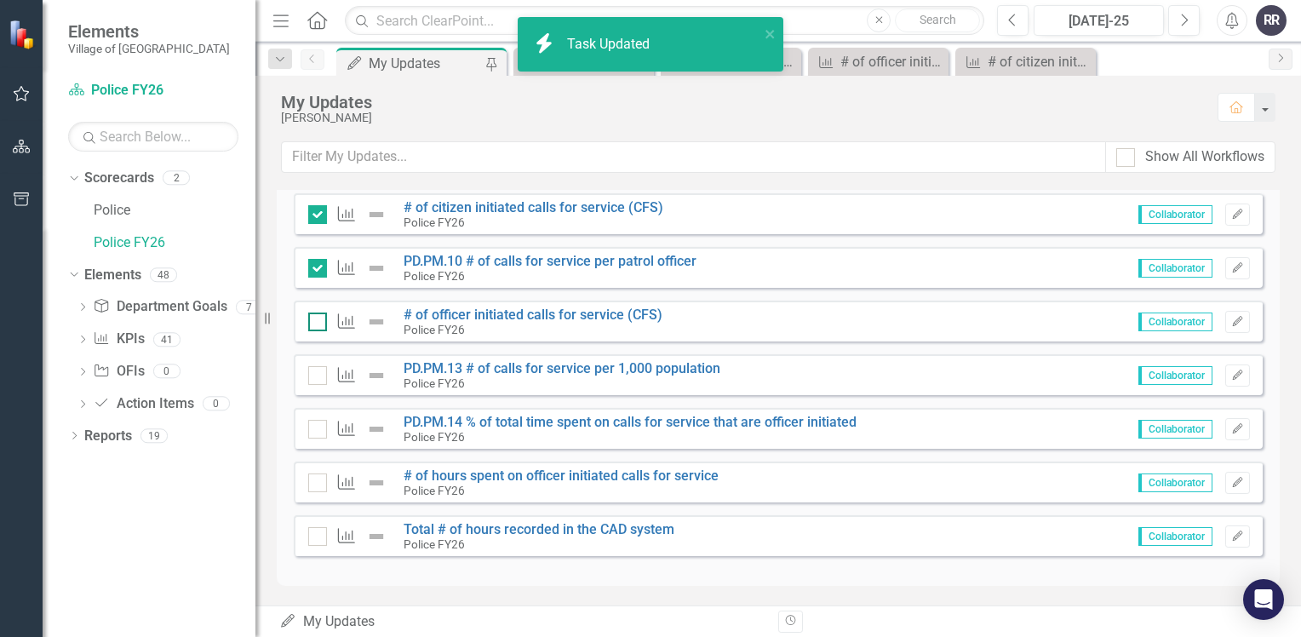
checkbox input "true"
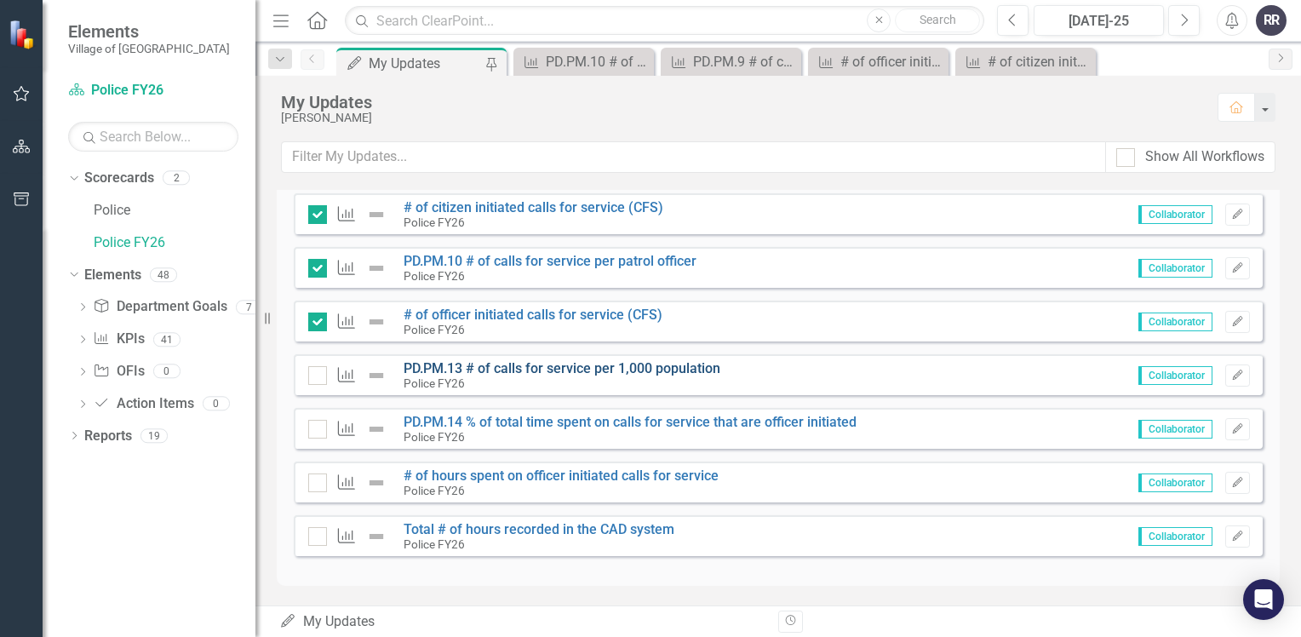
click at [625, 369] on link "PD.PM.13 # of calls for service per 1,000 population" at bounding box center [561, 368] width 317 height 16
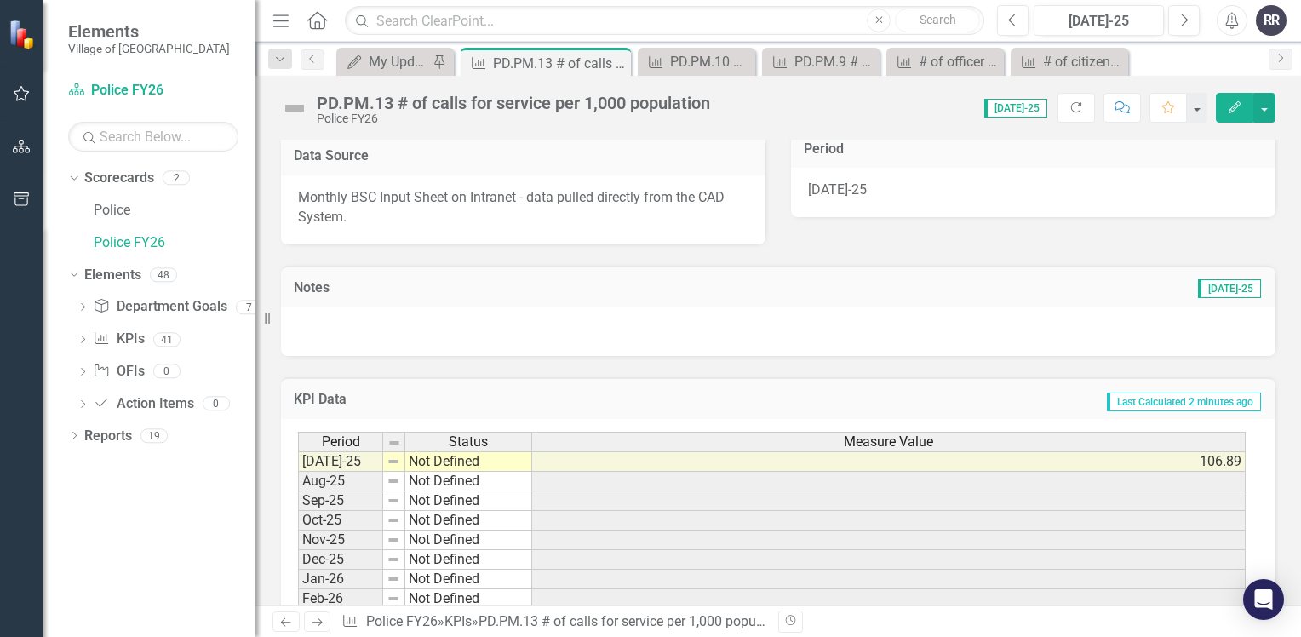
scroll to position [398, 0]
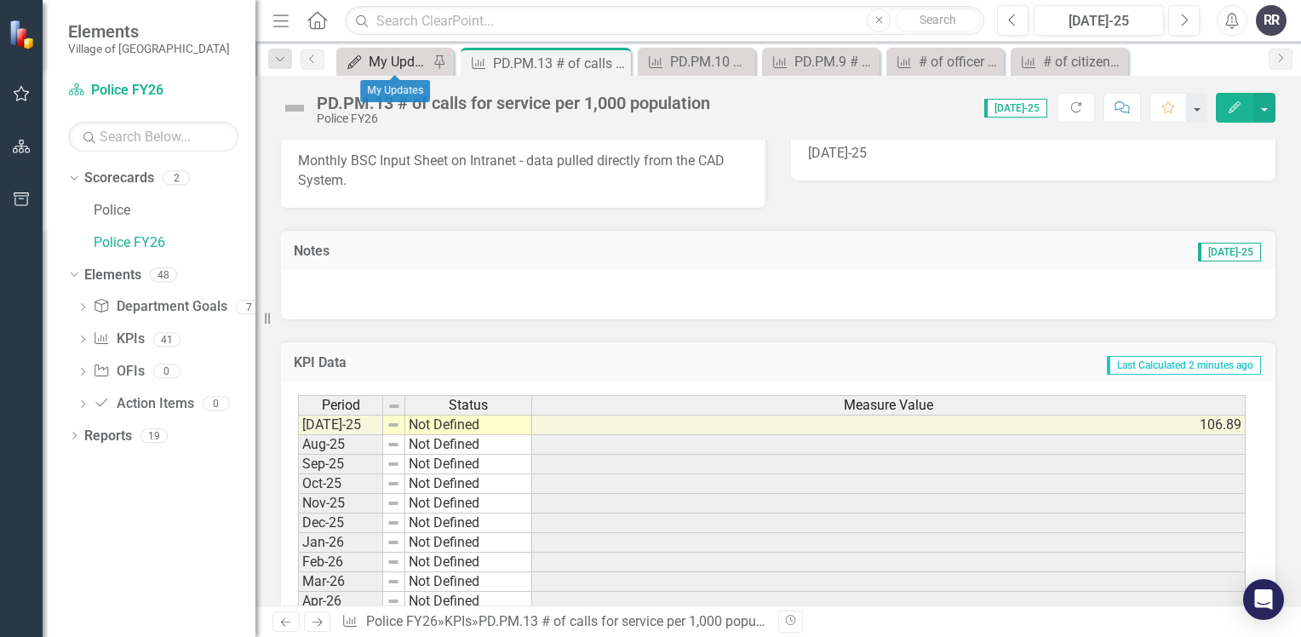
click at [389, 66] on div "My Updates" at bounding box center [399, 61] width 60 height 21
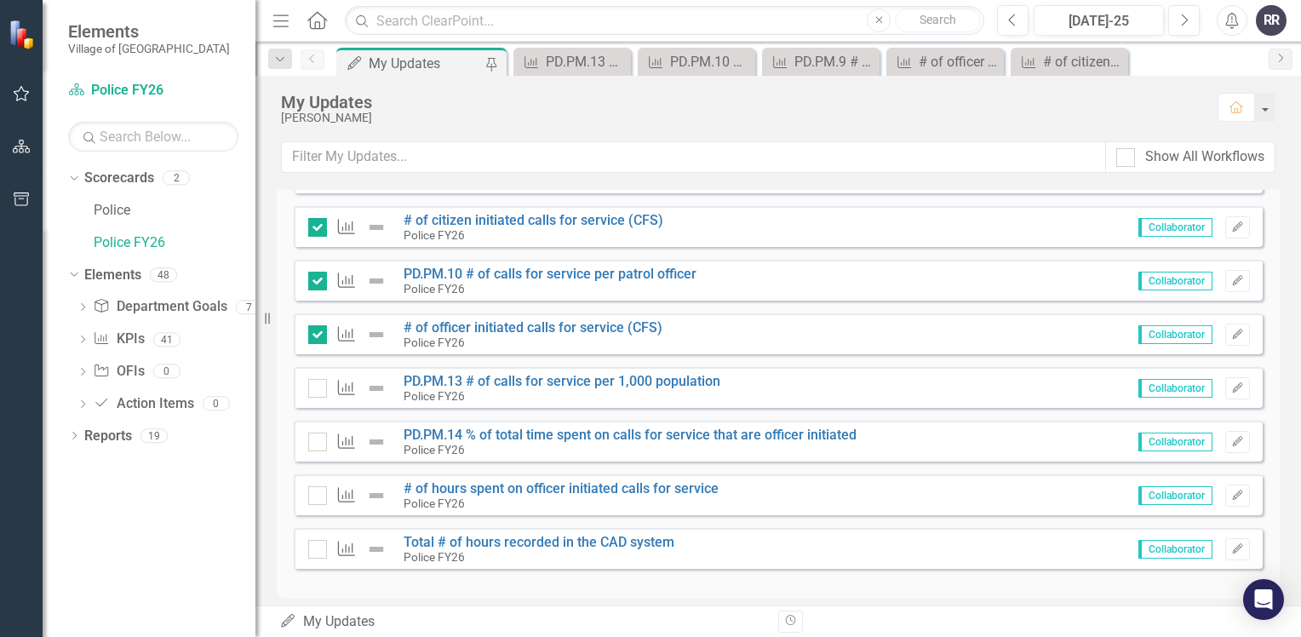
scroll to position [1885, 0]
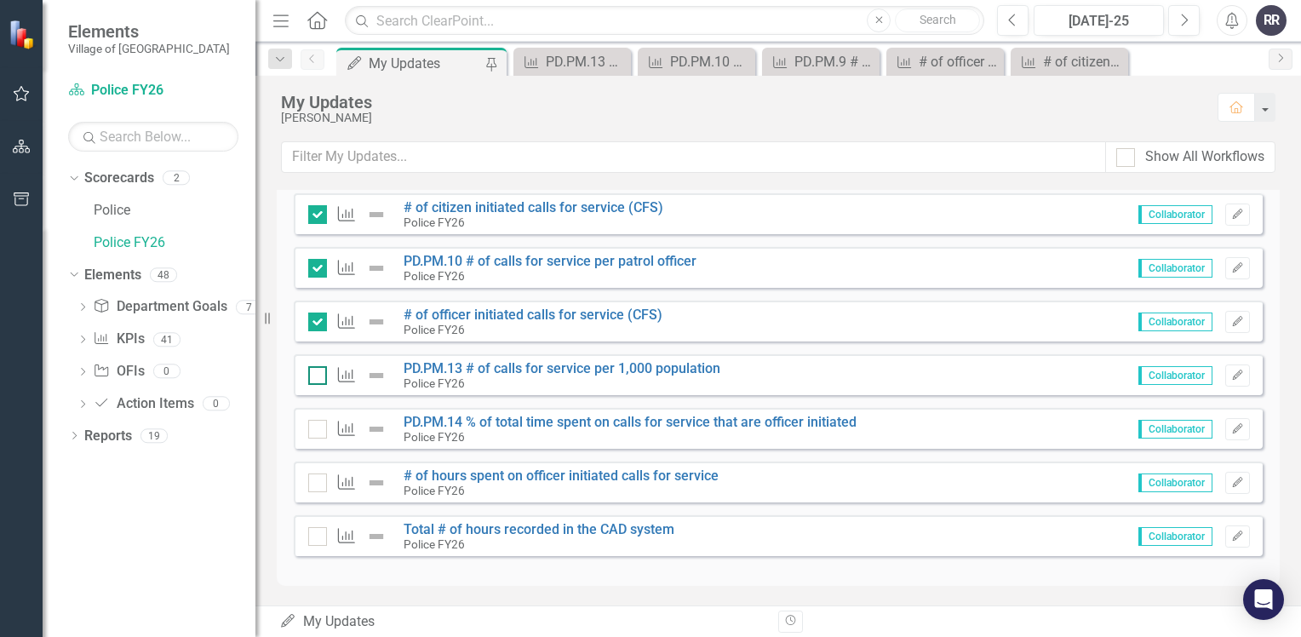
click at [317, 376] on div at bounding box center [317, 375] width 19 height 19
click at [317, 376] on input "checkbox" at bounding box center [313, 371] width 11 height 11
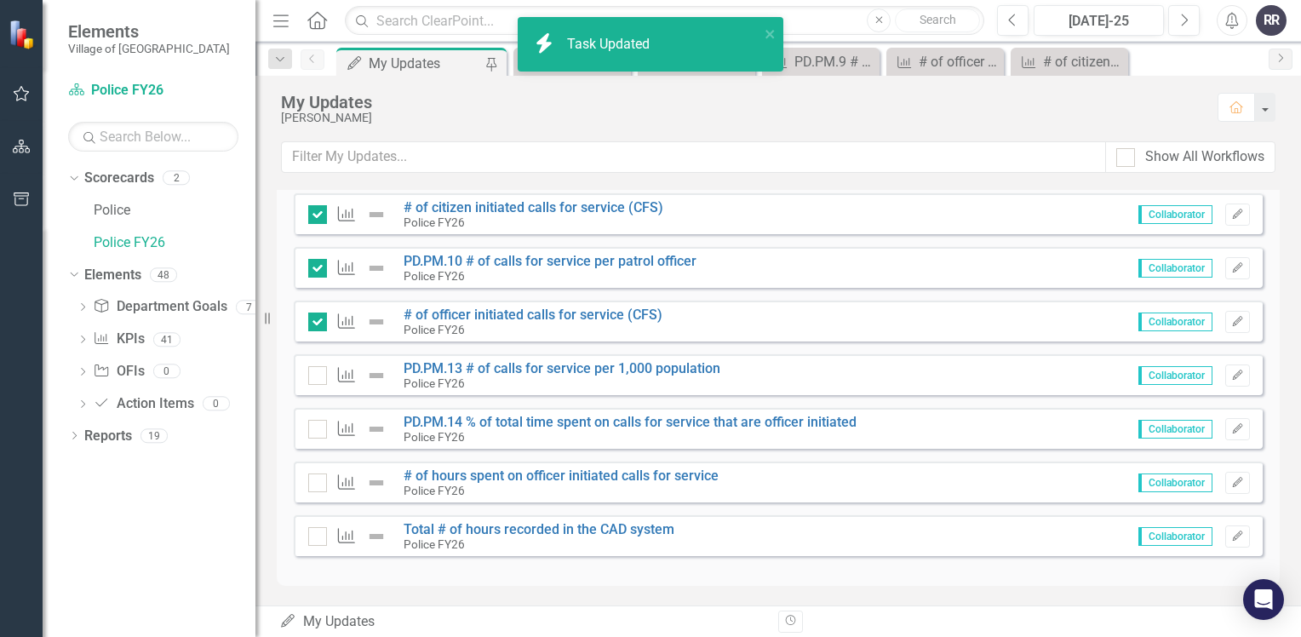
checkbox input "true"
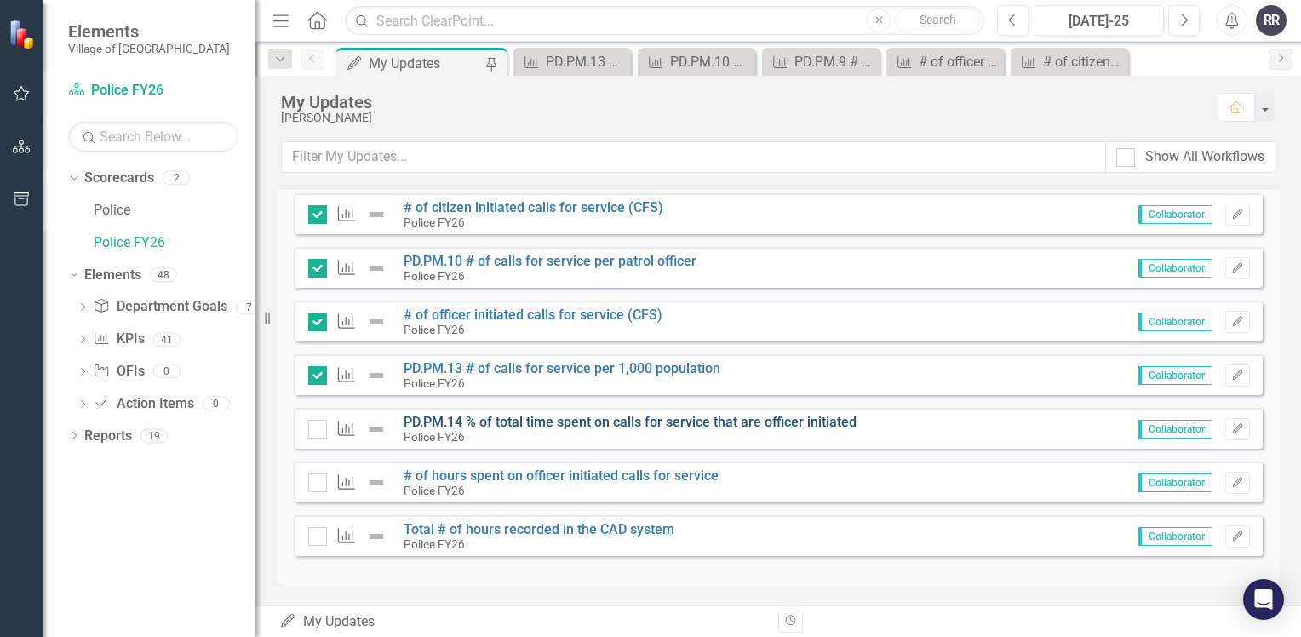
click at [590, 421] on link "PD.PM.14 % of total time spent on calls for service that are officer initiated" at bounding box center [629, 422] width 453 height 16
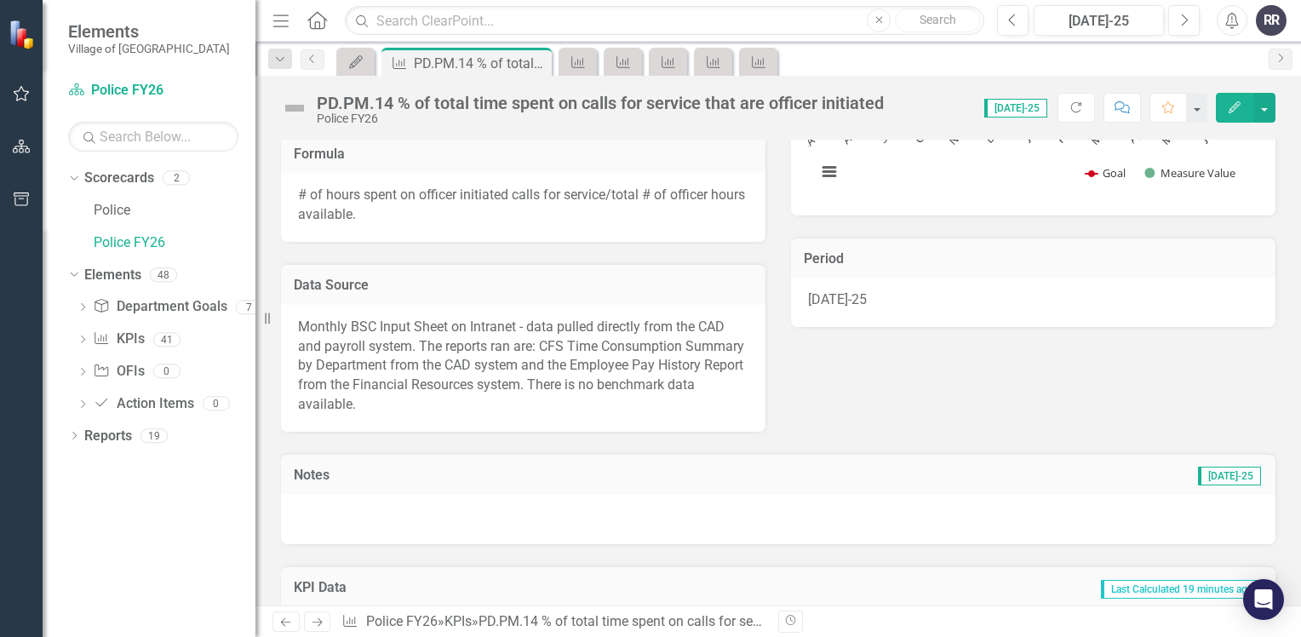
scroll to position [426, 0]
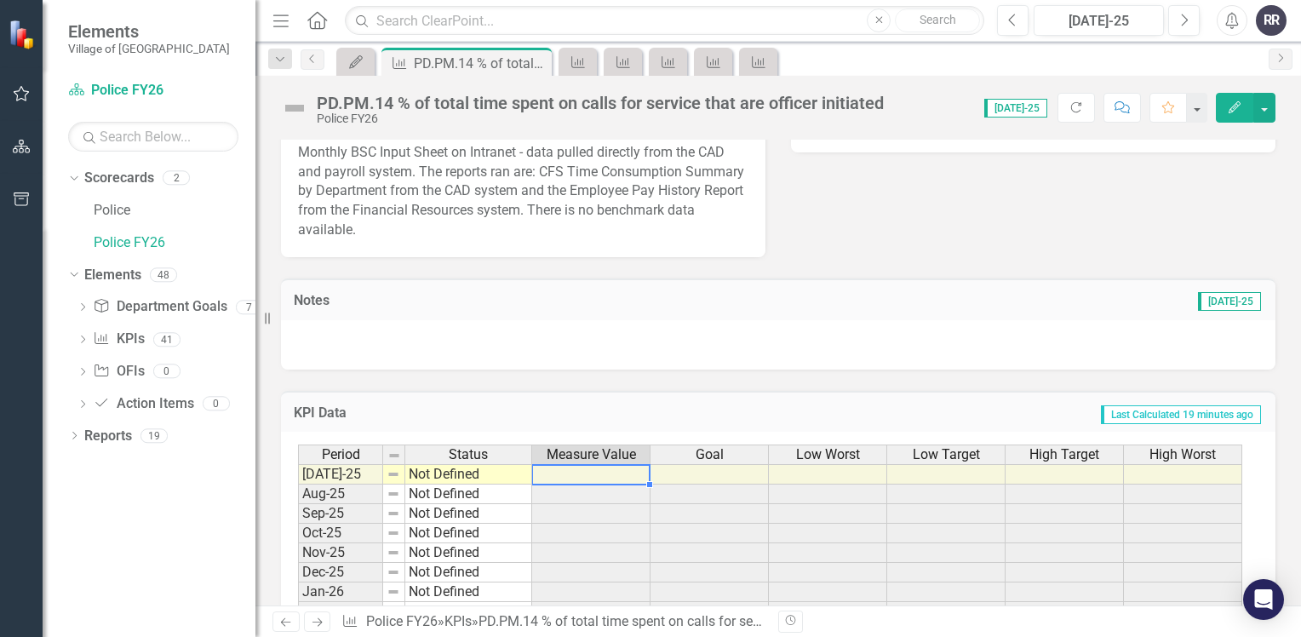
click at [579, 469] on td at bounding box center [591, 474] width 118 height 20
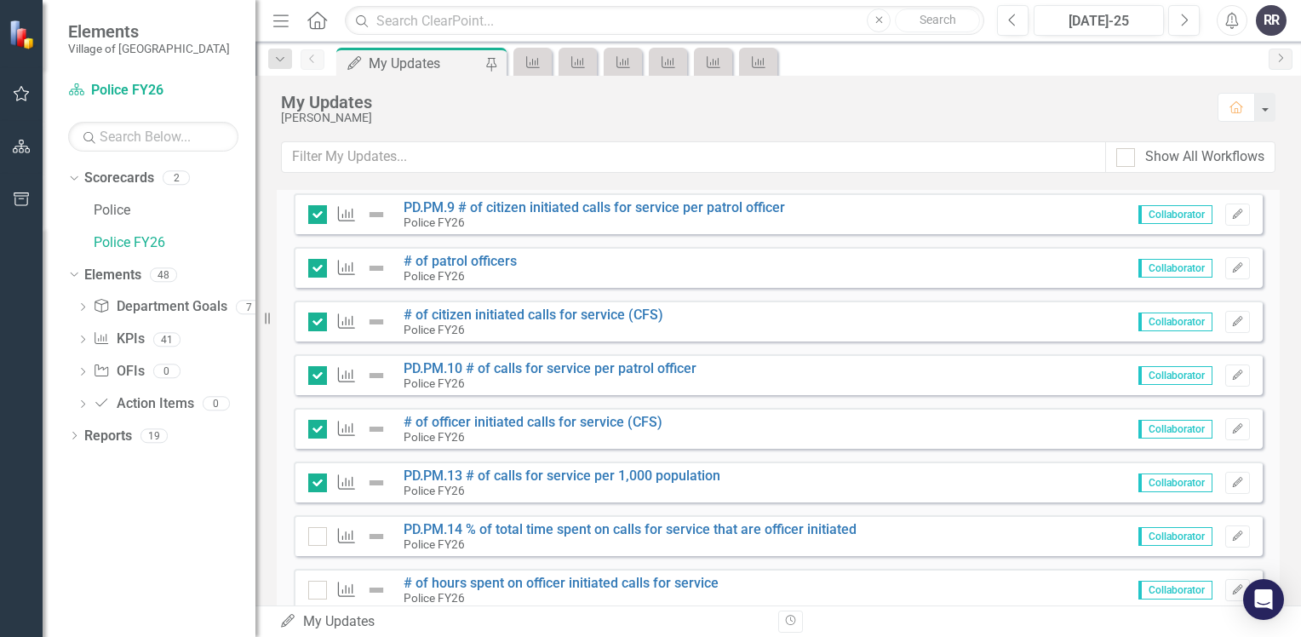
scroll to position [1788, 0]
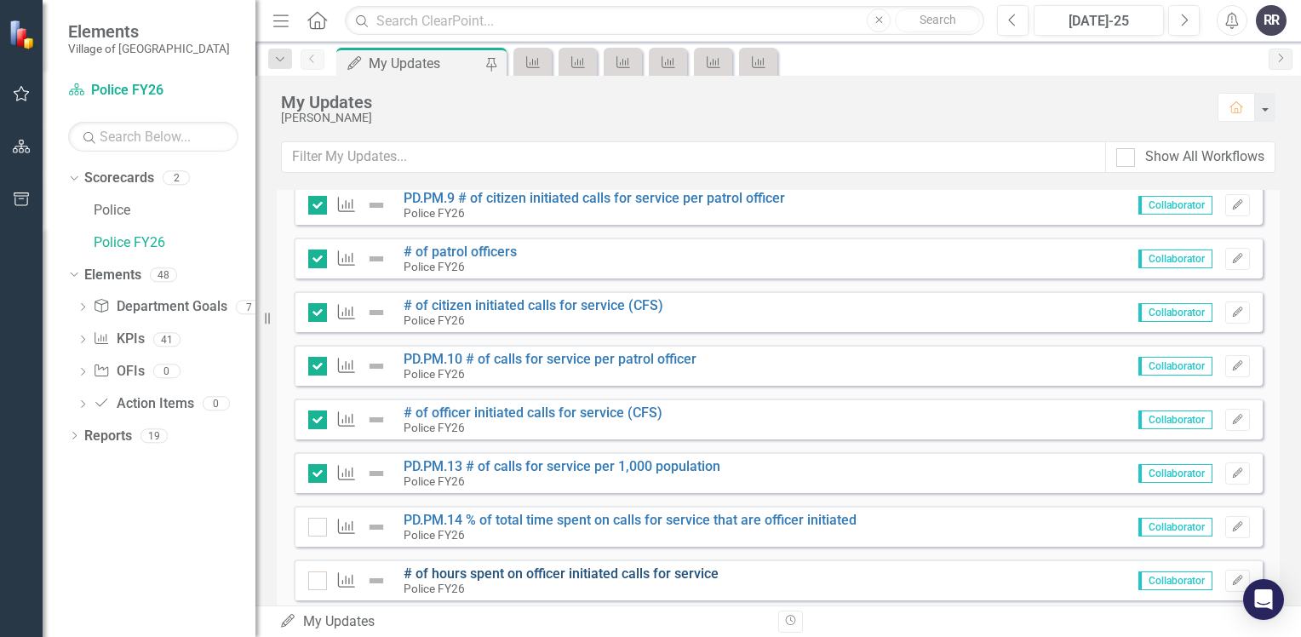
click at [531, 572] on link "# of hours spent on officer initiated calls for service" at bounding box center [560, 573] width 315 height 16
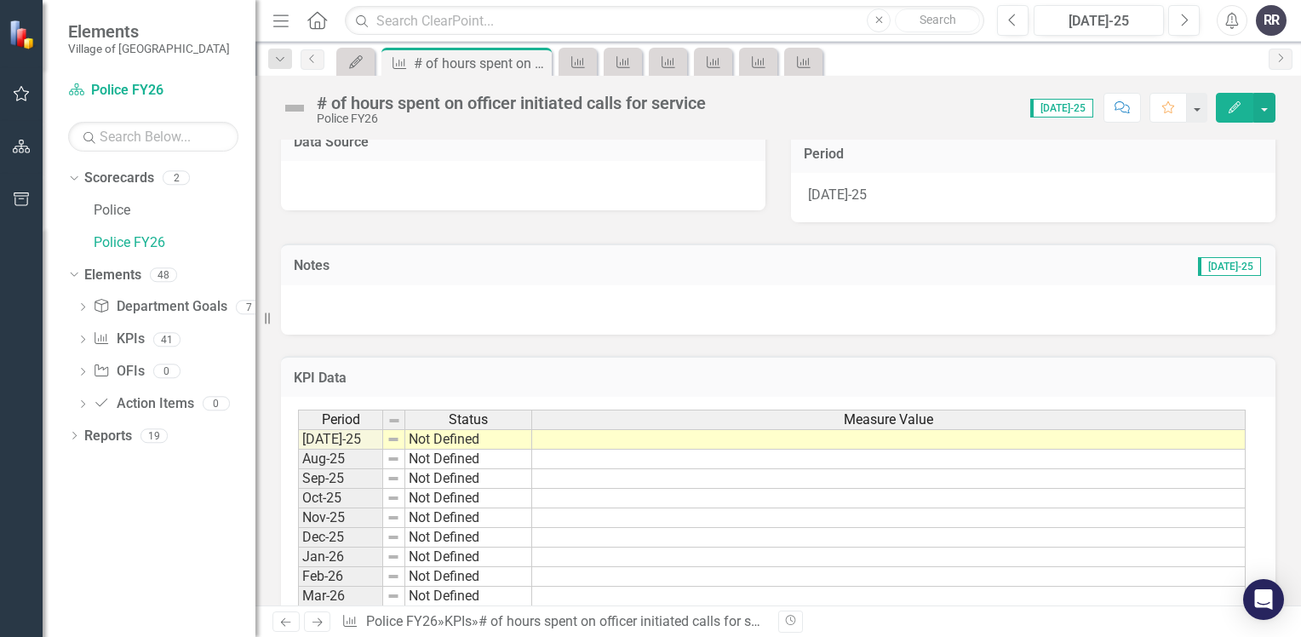
scroll to position [426, 0]
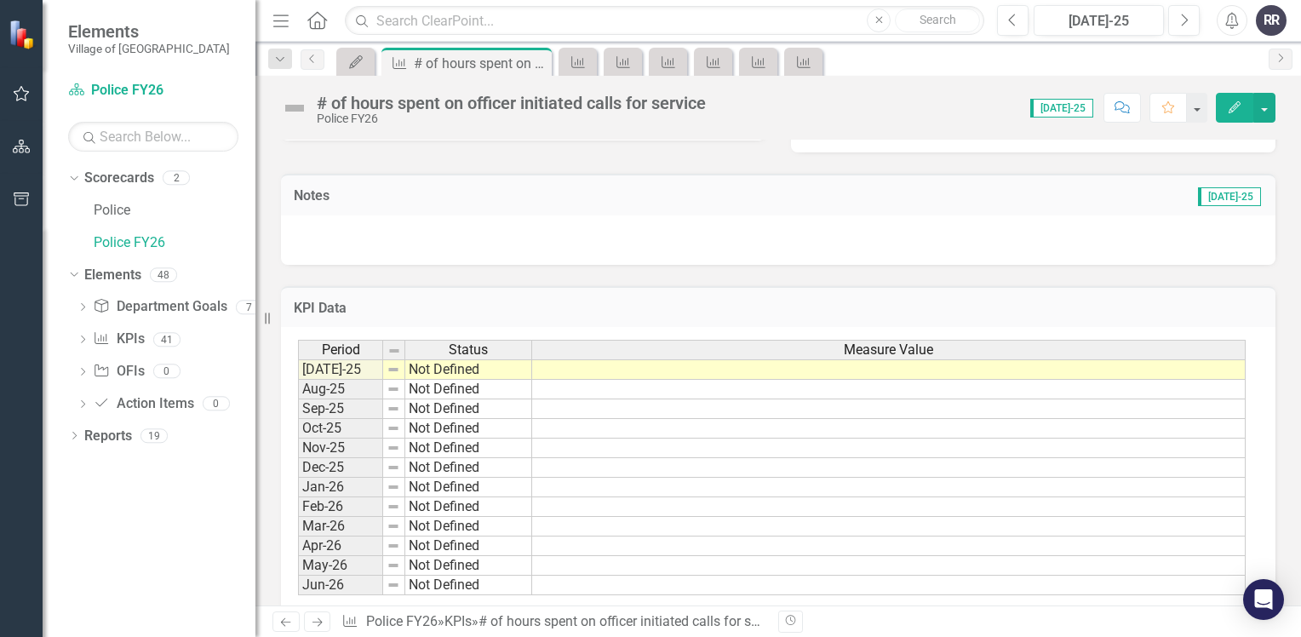
click at [552, 366] on td at bounding box center [888, 369] width 713 height 20
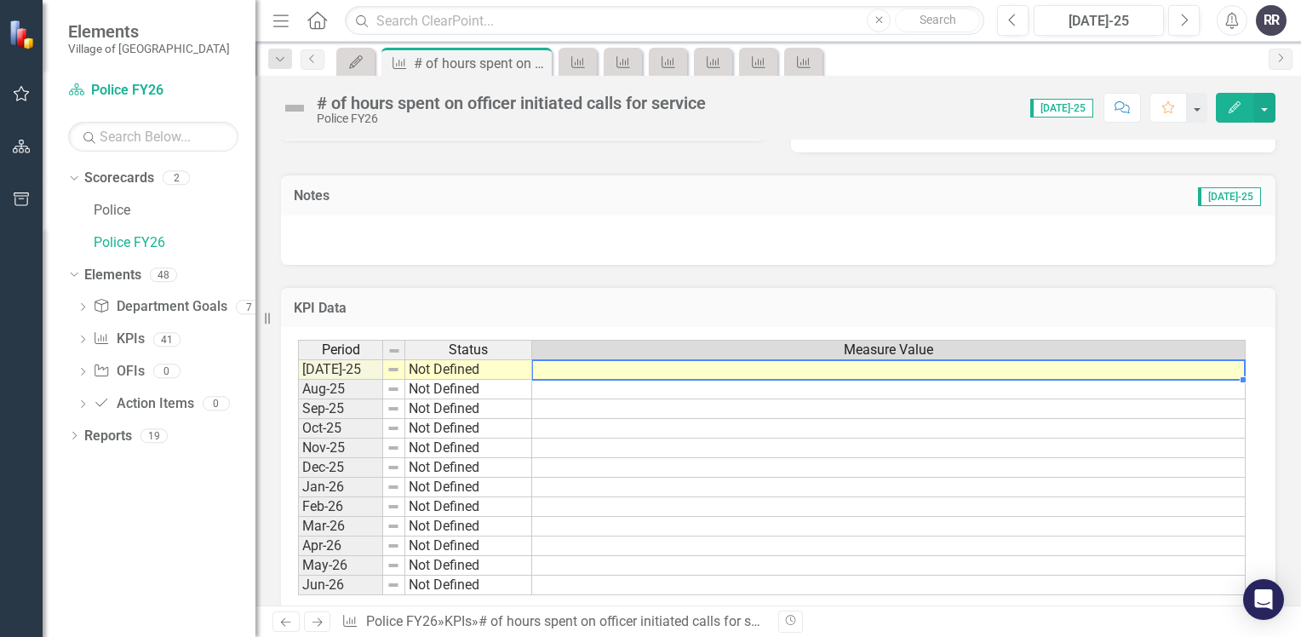
click at [600, 369] on td at bounding box center [888, 369] width 713 height 20
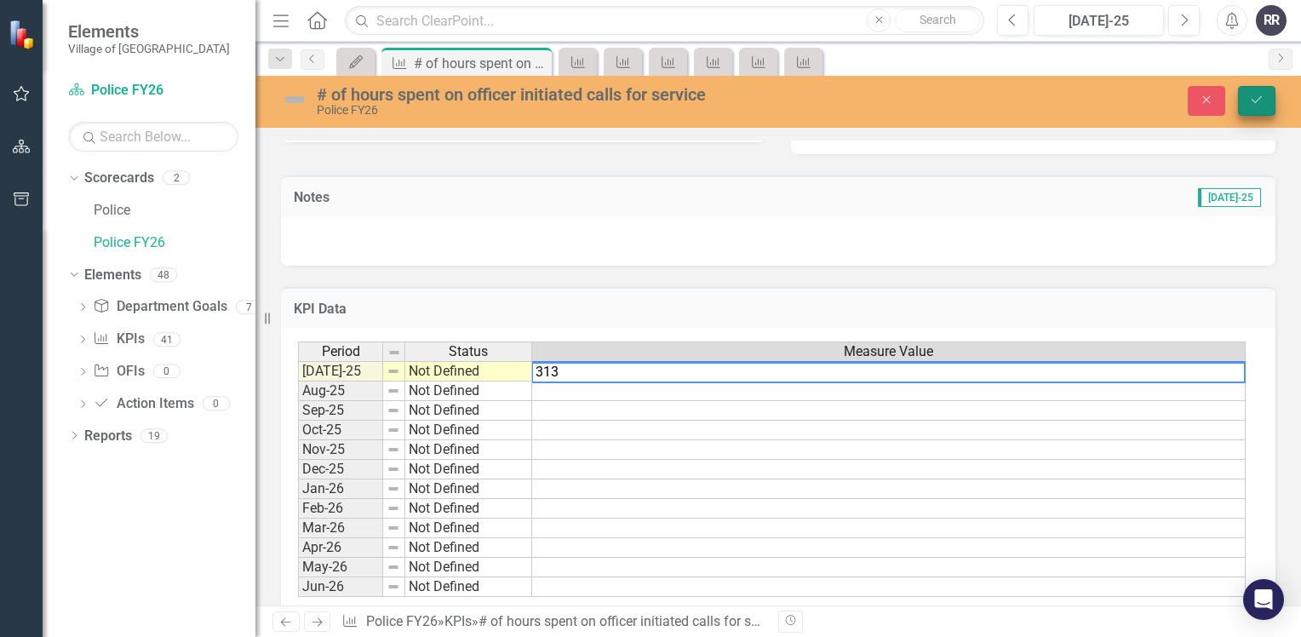
type textarea "313"
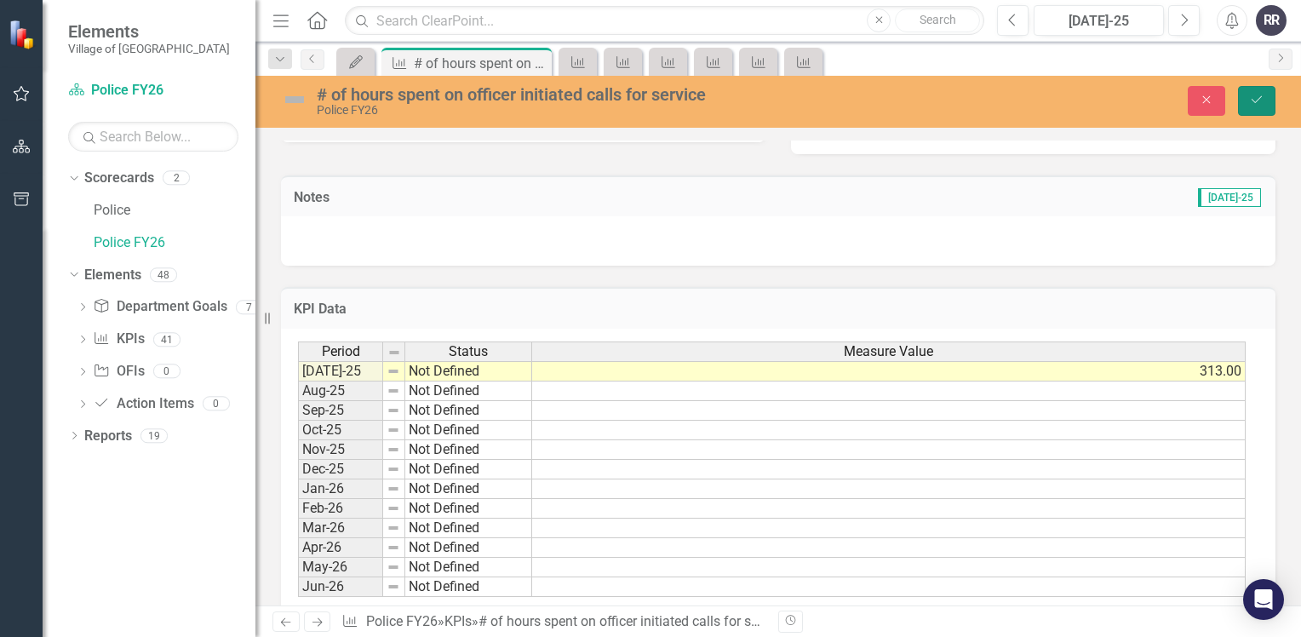
click at [1263, 98] on icon "Save" at bounding box center [1256, 100] width 15 height 12
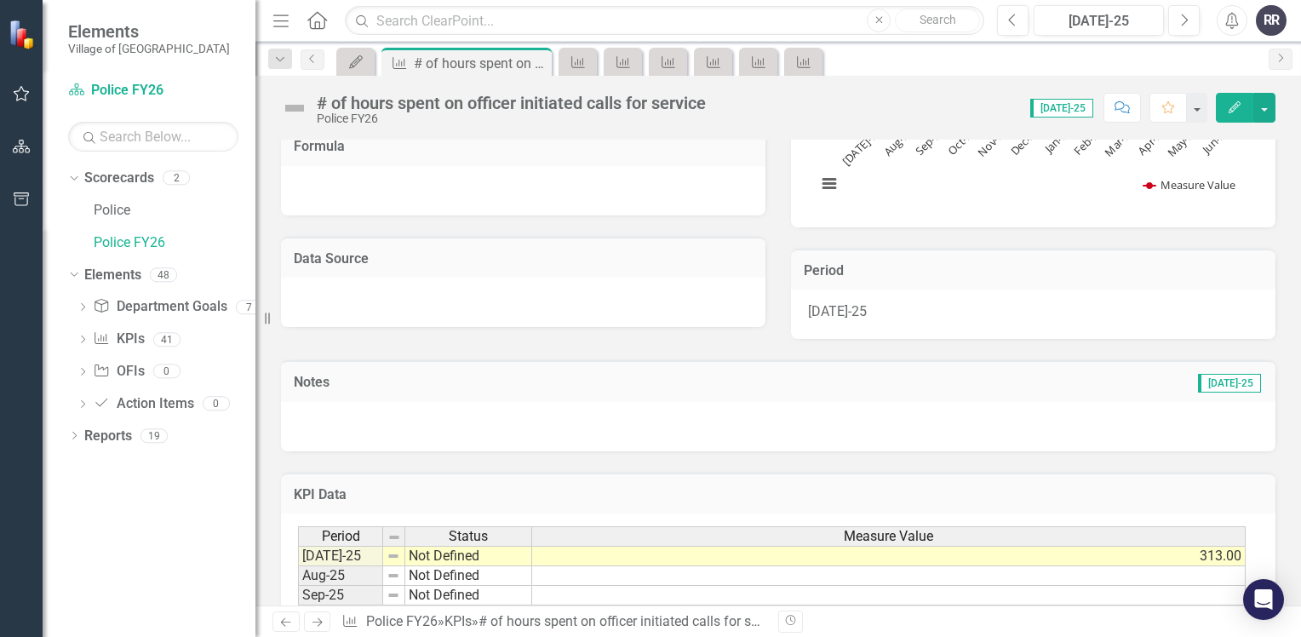
scroll to position [255, 0]
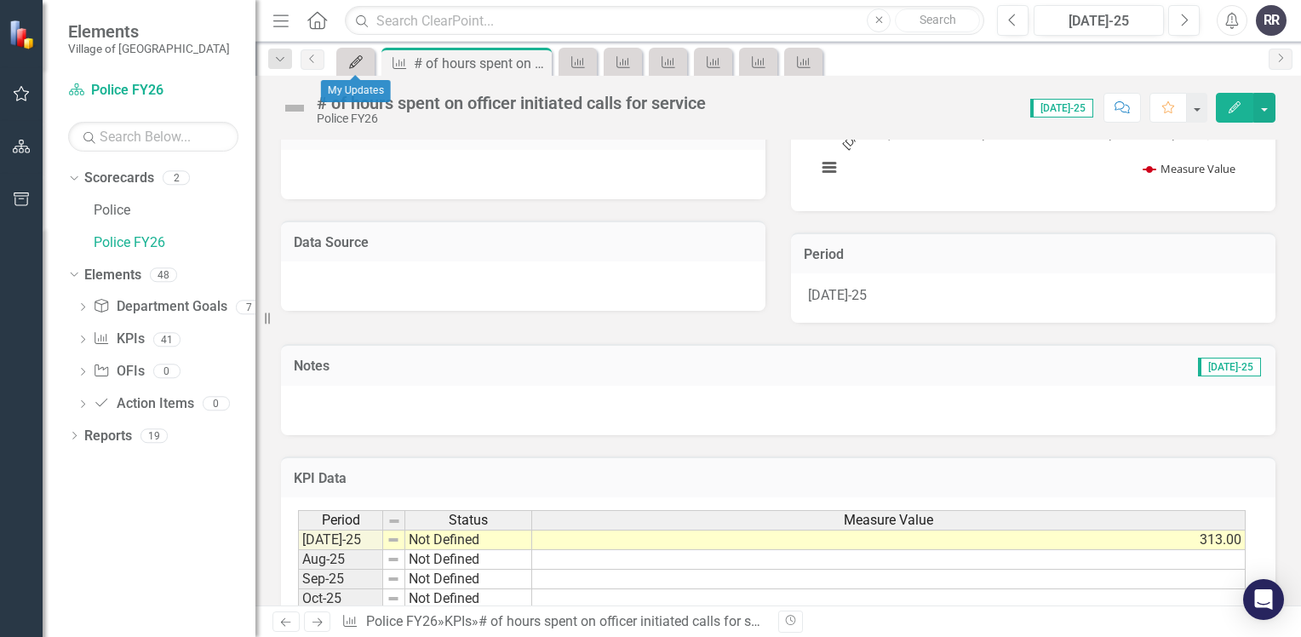
click at [363, 63] on icon "My Updates" at bounding box center [355, 62] width 17 height 14
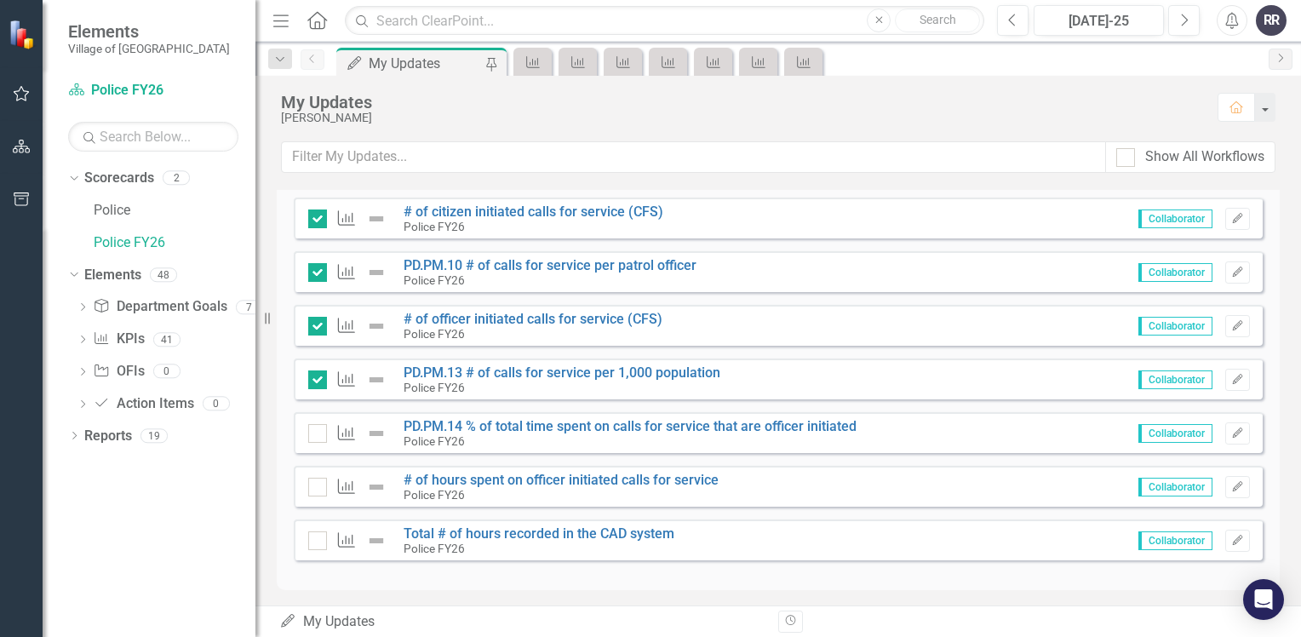
scroll to position [1885, 0]
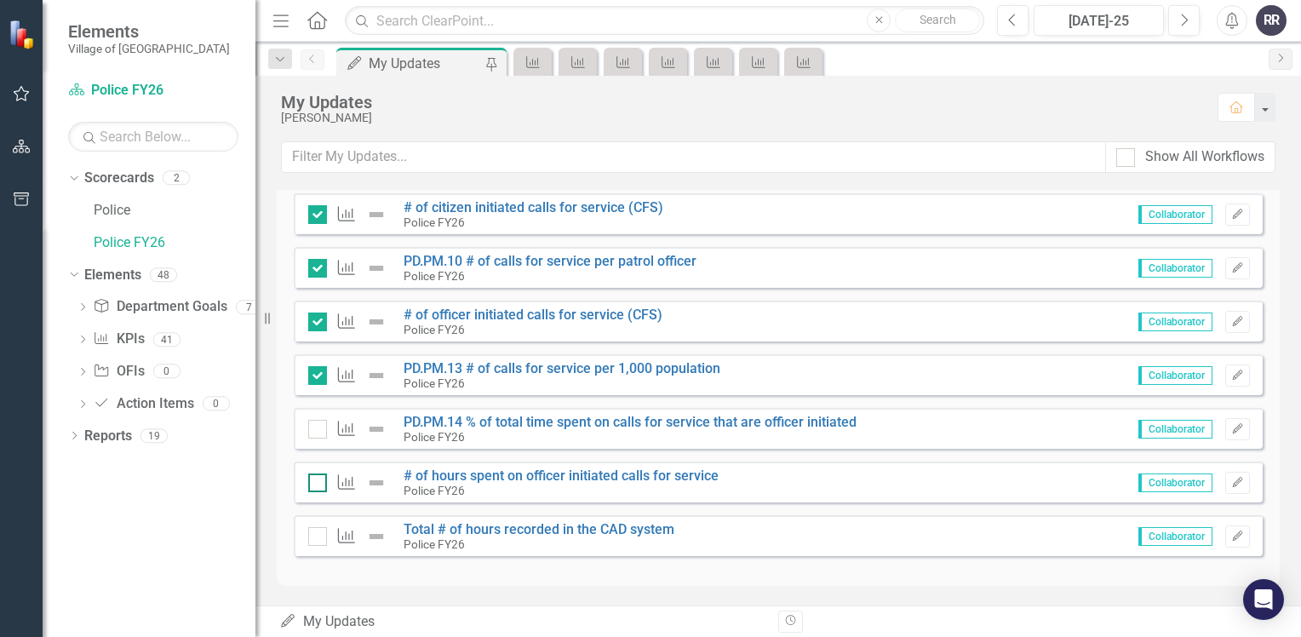
click at [322, 480] on div at bounding box center [317, 482] width 19 height 19
click at [319, 480] on input "checkbox" at bounding box center [313, 478] width 11 height 11
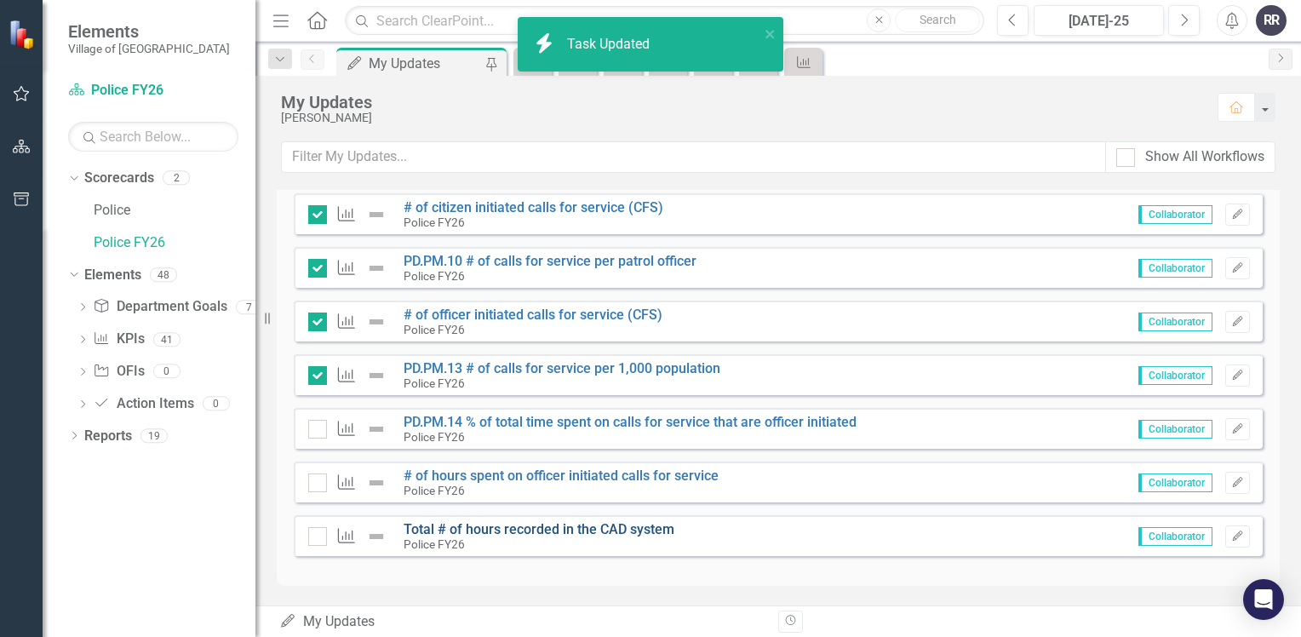
checkbox input "true"
click at [534, 527] on link "Total # of hours recorded in the CAD system" at bounding box center [538, 529] width 271 height 16
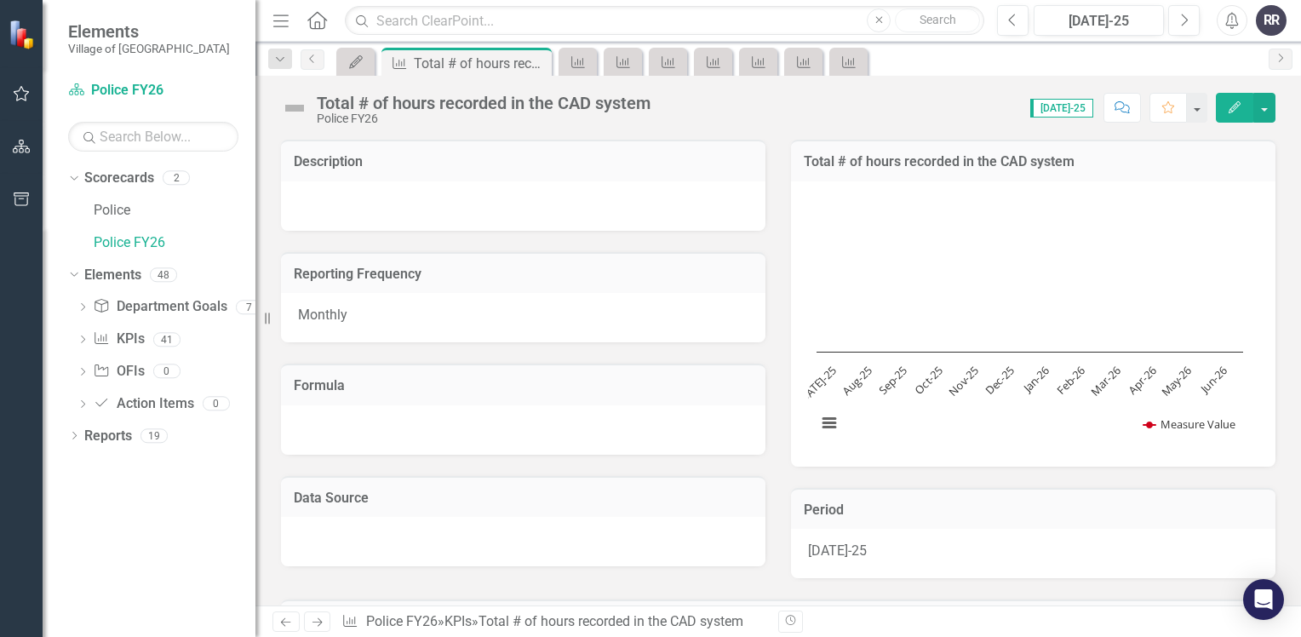
scroll to position [456, 0]
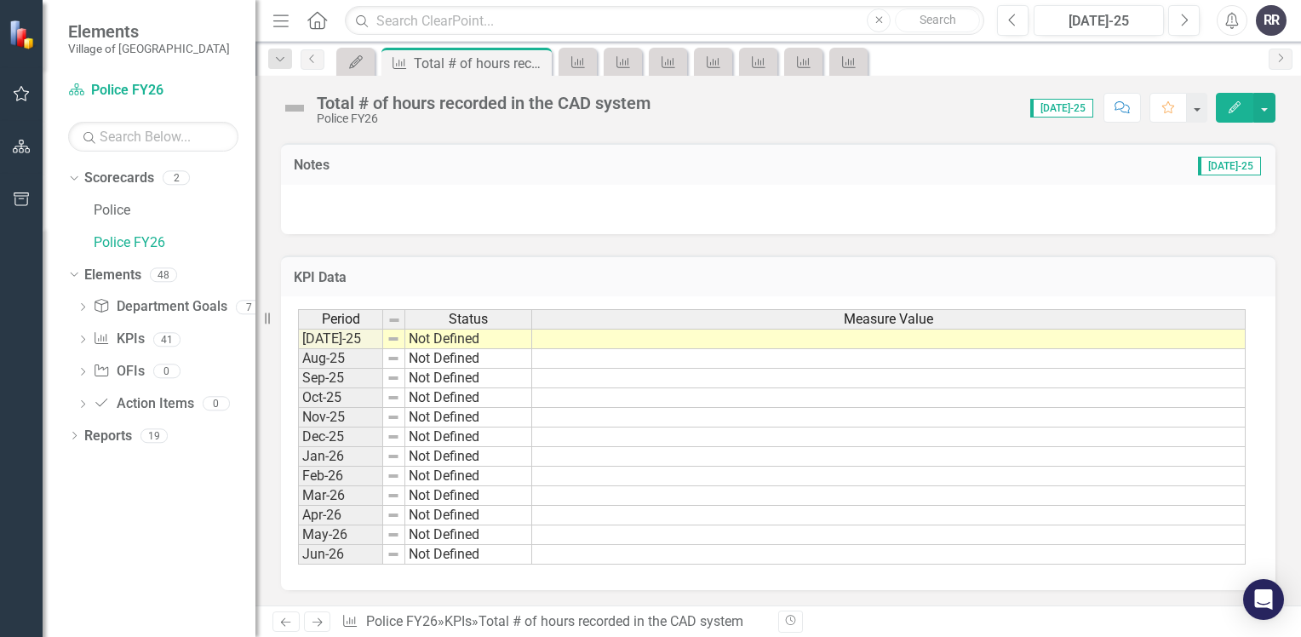
click at [596, 331] on td at bounding box center [888, 339] width 713 height 20
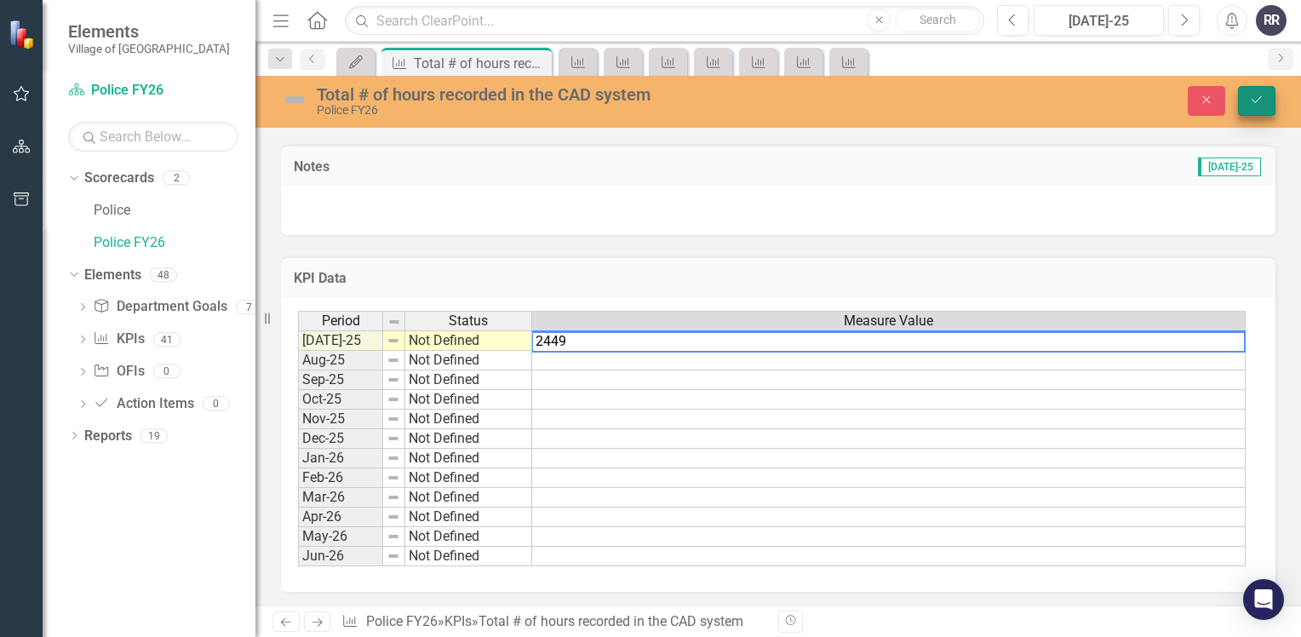
type textarea "2449"
click at [1257, 100] on icon "Save" at bounding box center [1256, 100] width 15 height 12
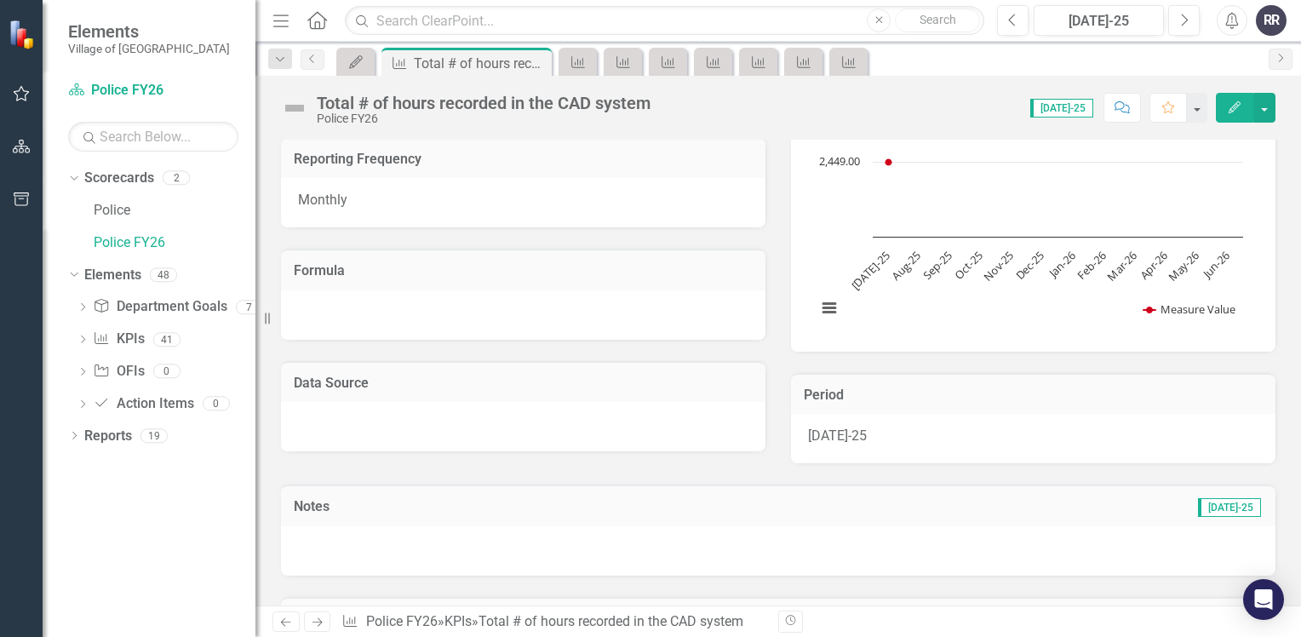
scroll to position [85, 0]
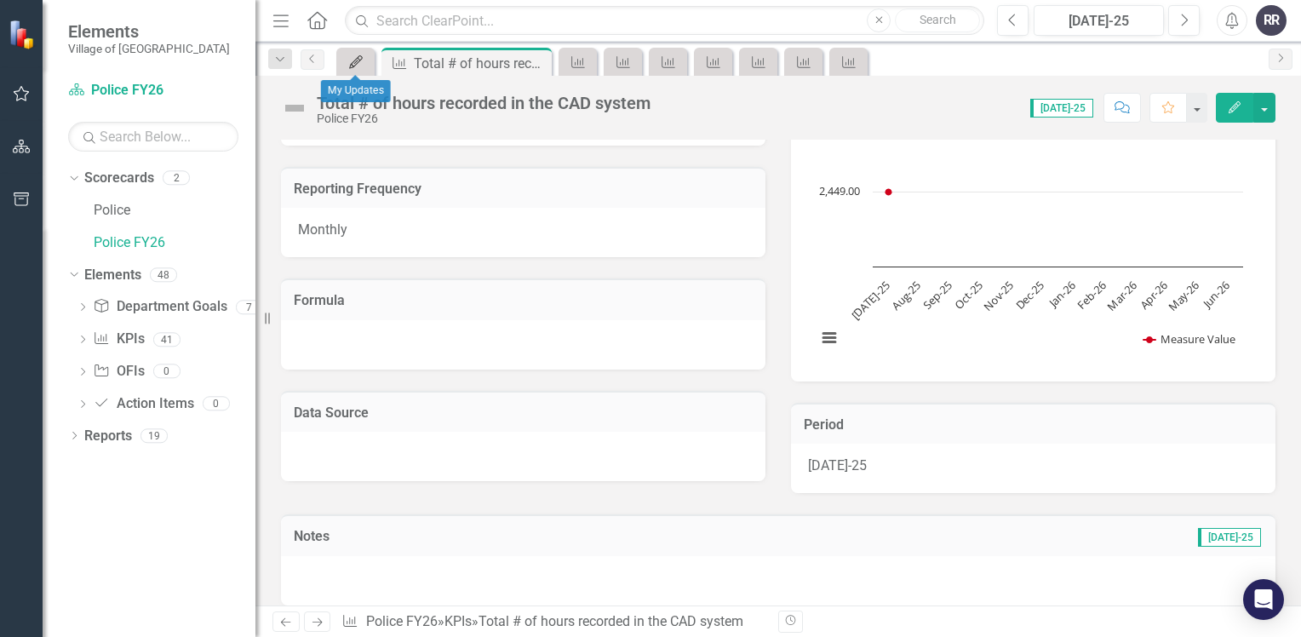
click at [358, 63] on icon "My Updates" at bounding box center [355, 62] width 17 height 14
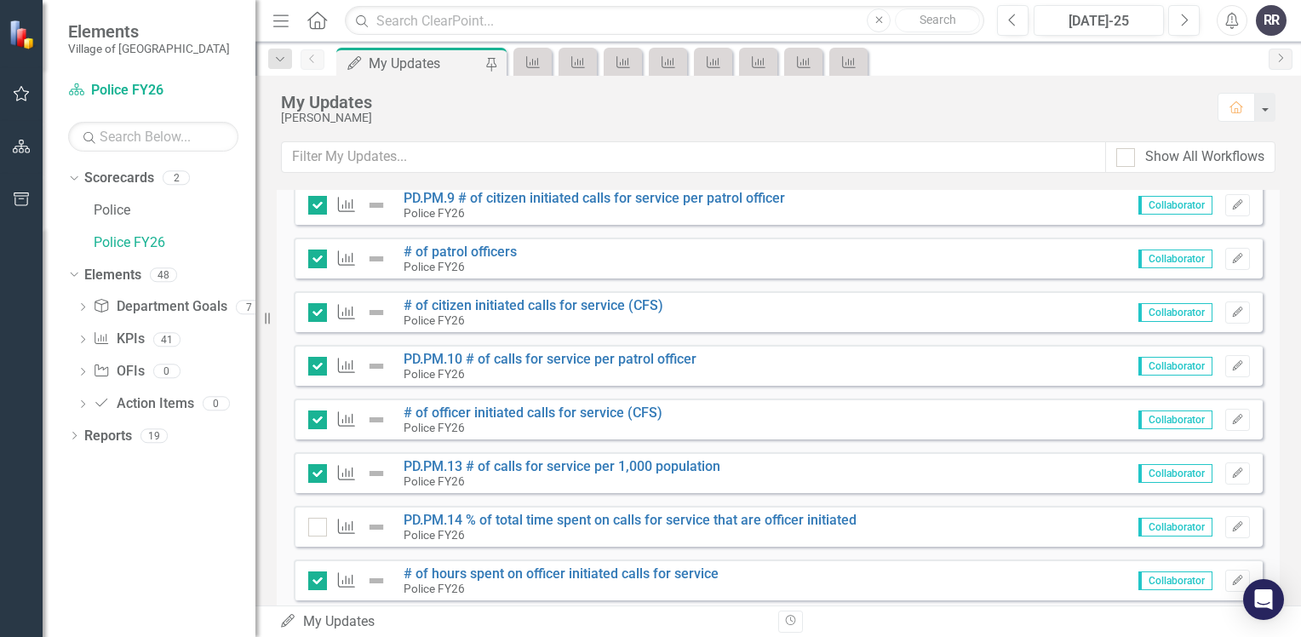
scroll to position [1885, 0]
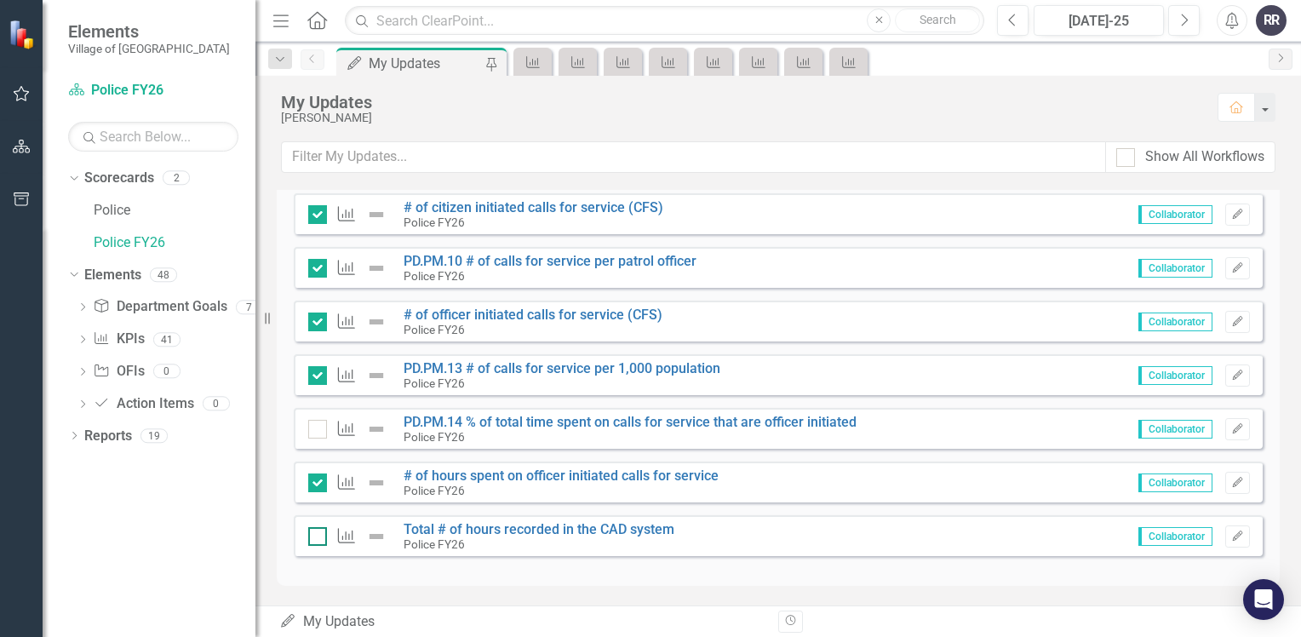
click at [317, 540] on div at bounding box center [317, 536] width 19 height 19
click at [317, 538] on input "checkbox" at bounding box center [313, 532] width 11 height 11
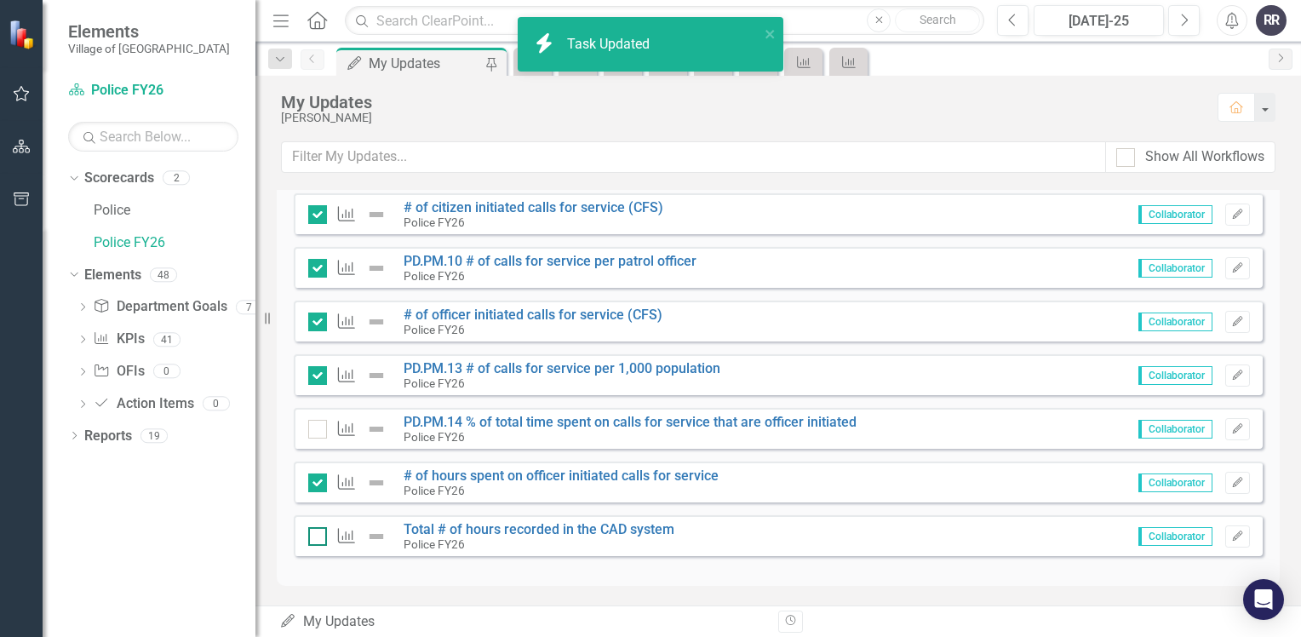
checkbox input "true"
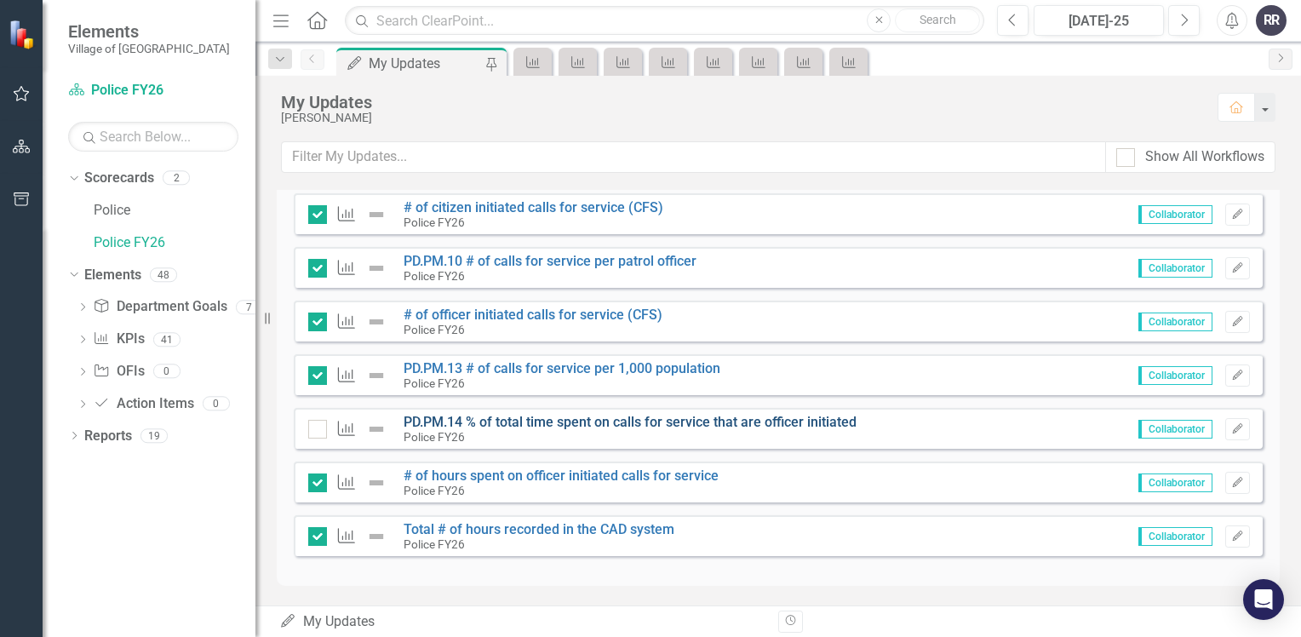
click at [588, 423] on link "PD.PM.14 % of total time spent on calls for service that are officer initiated" at bounding box center [629, 422] width 453 height 16
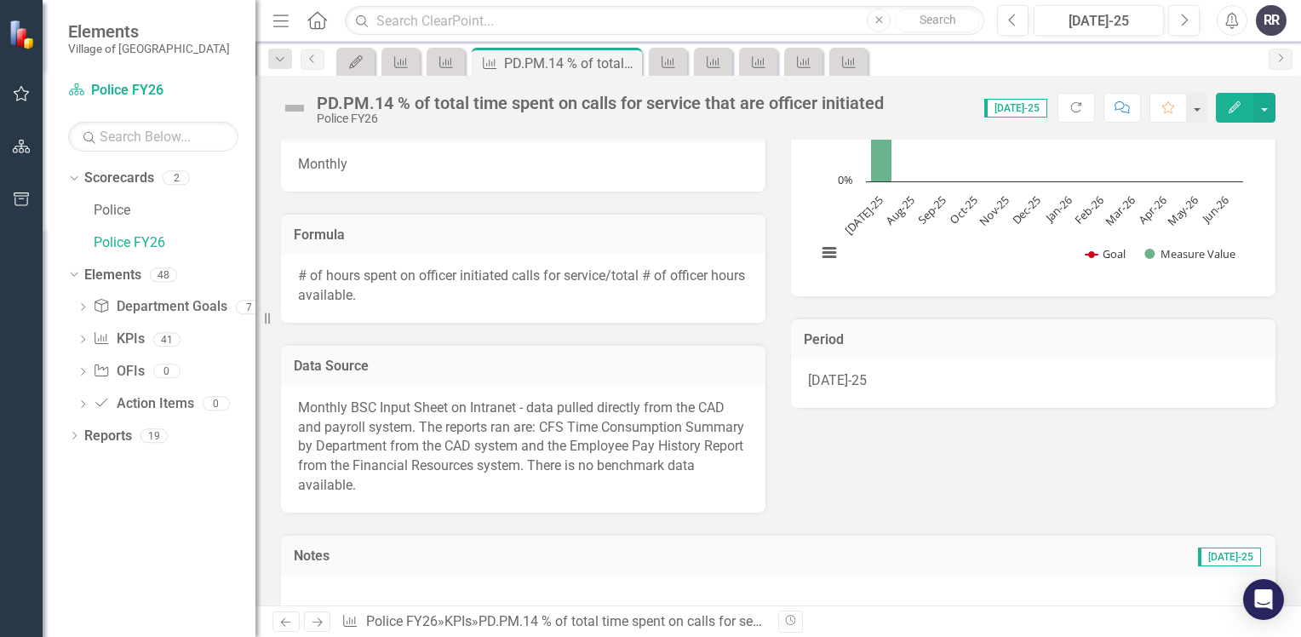
scroll to position [426, 0]
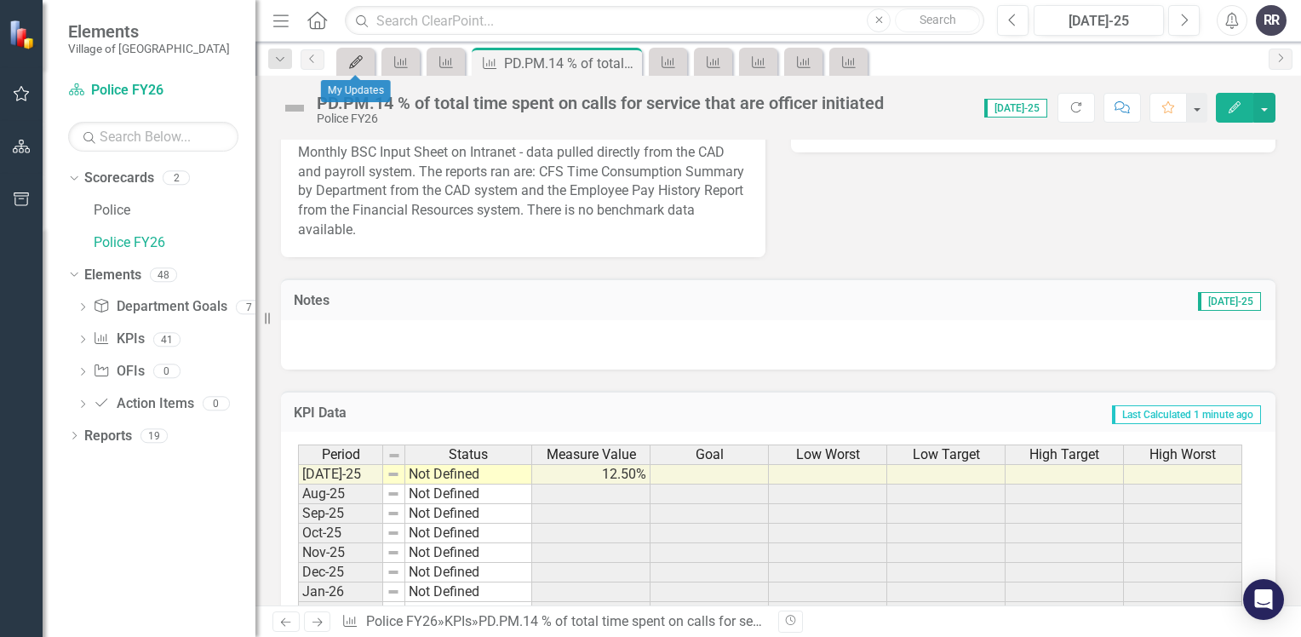
click at [364, 68] on div "My Updates" at bounding box center [352, 61] width 24 height 21
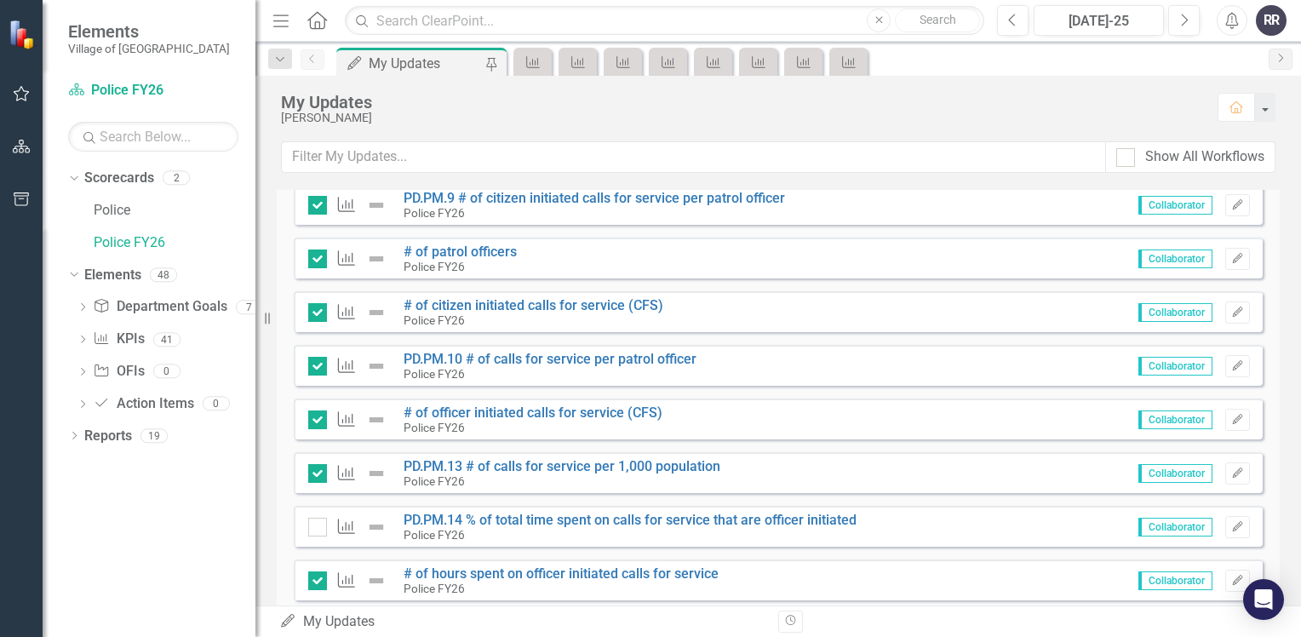
scroll to position [1885, 0]
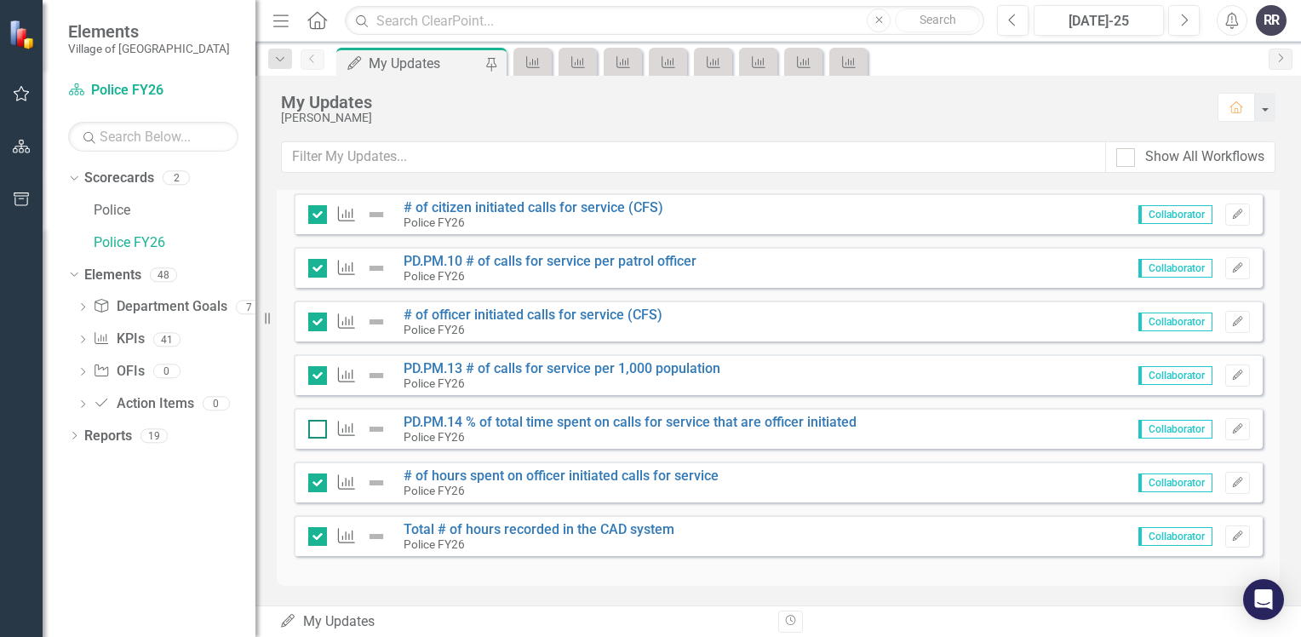
click at [317, 427] on input "checkbox" at bounding box center [313, 425] width 11 height 11
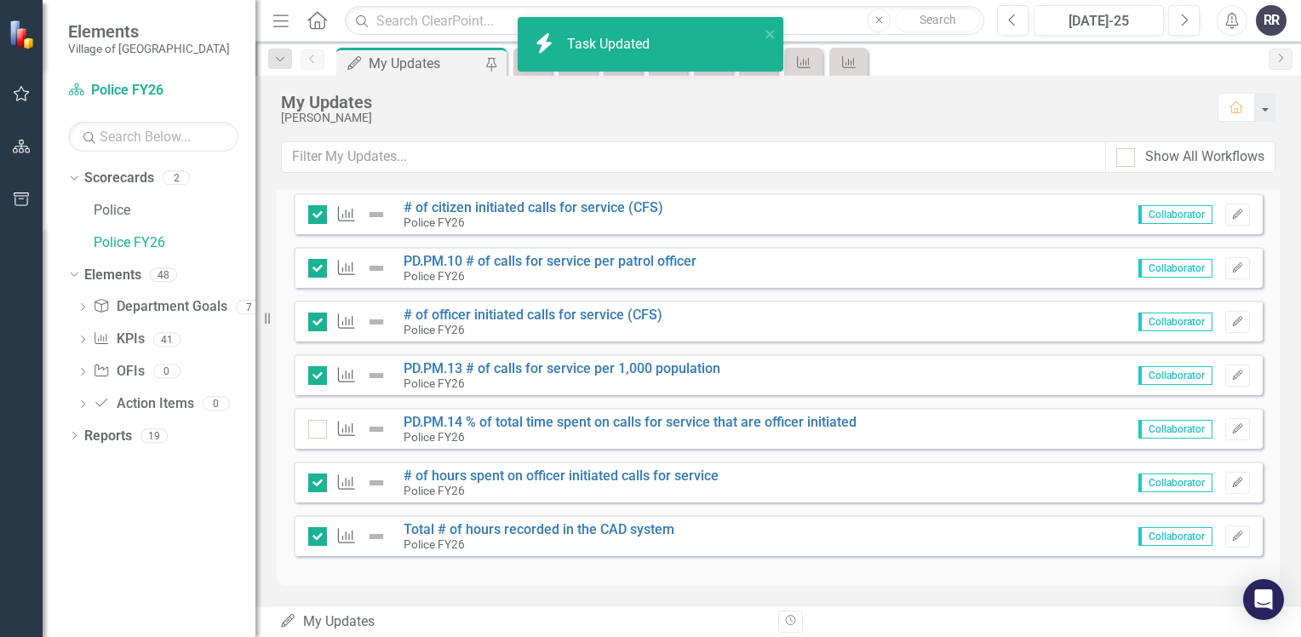
checkbox input "true"
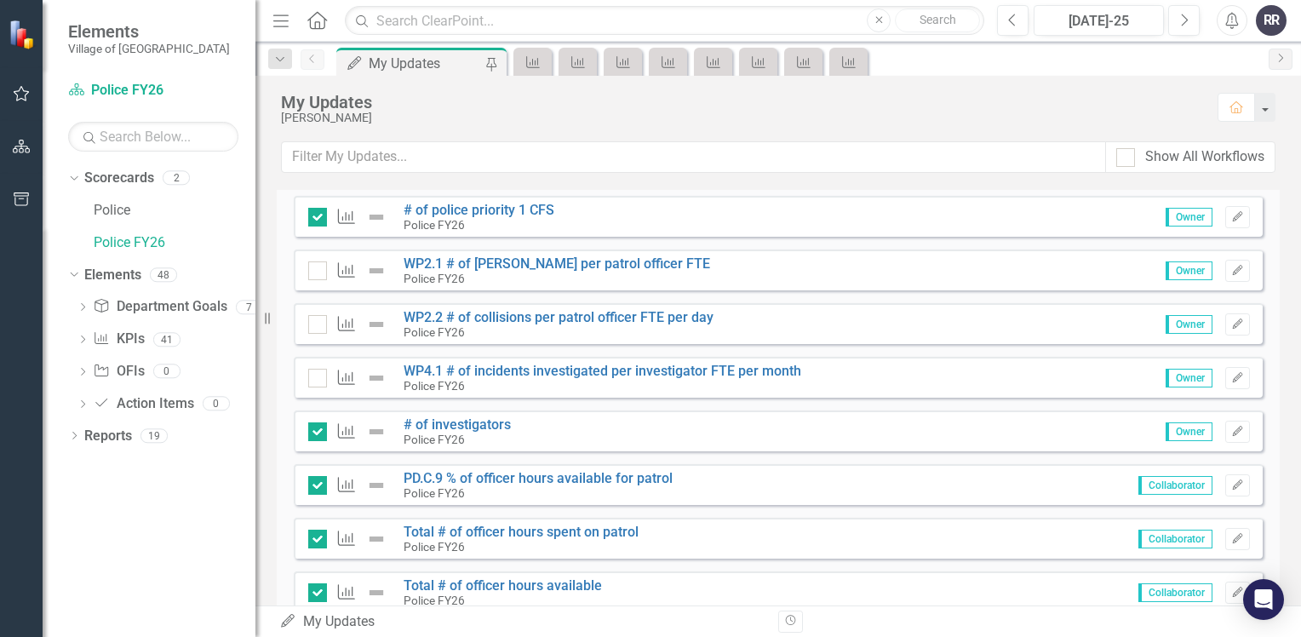
scroll to position [523, 0]
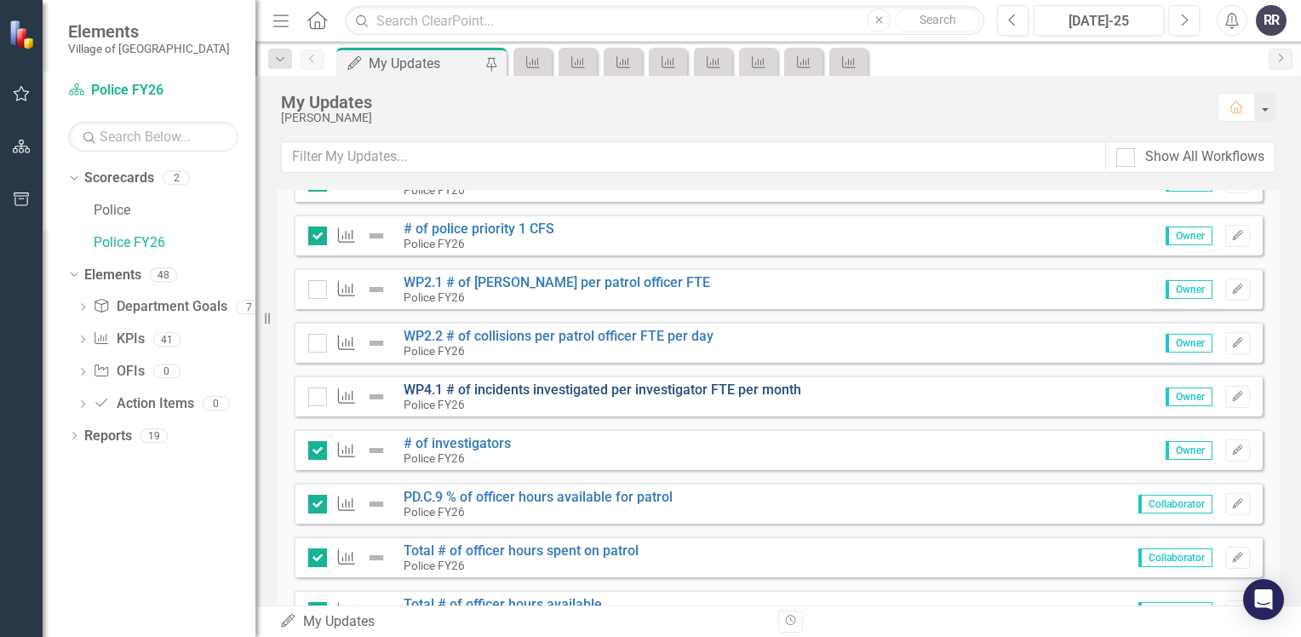
click at [578, 390] on link "WP4.1 # of incidents investigated per investigator FTE per month" at bounding box center [602, 389] width 398 height 16
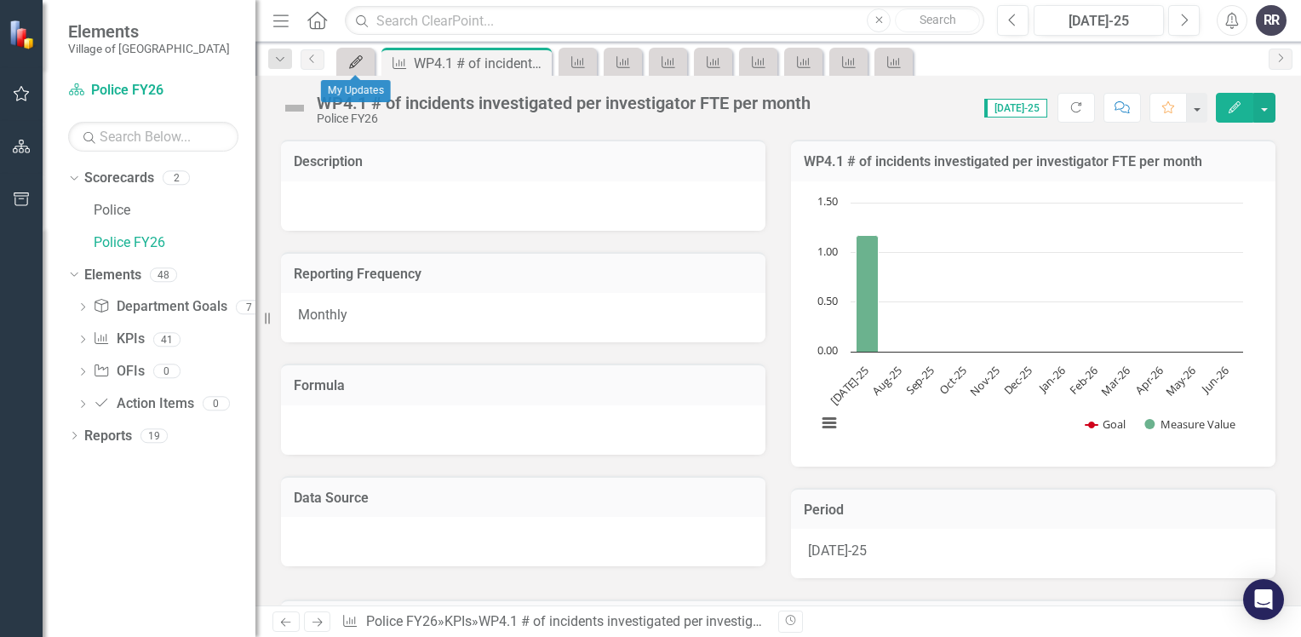
click at [358, 63] on icon "My Updates" at bounding box center [355, 62] width 17 height 14
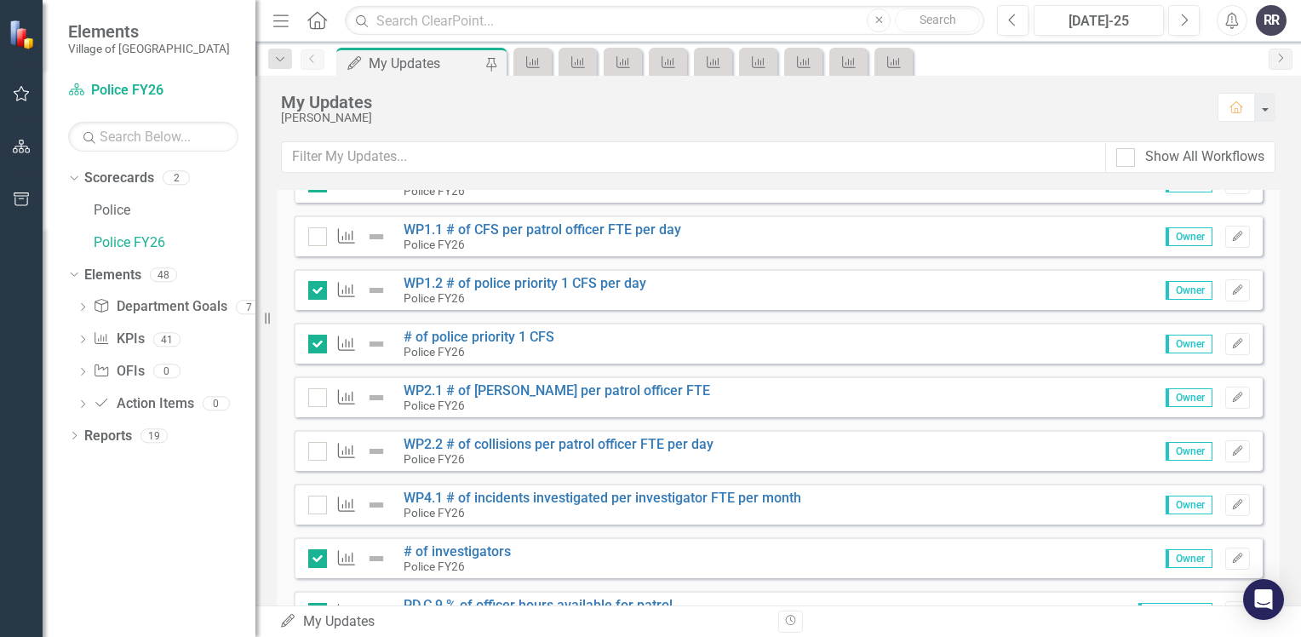
scroll to position [426, 0]
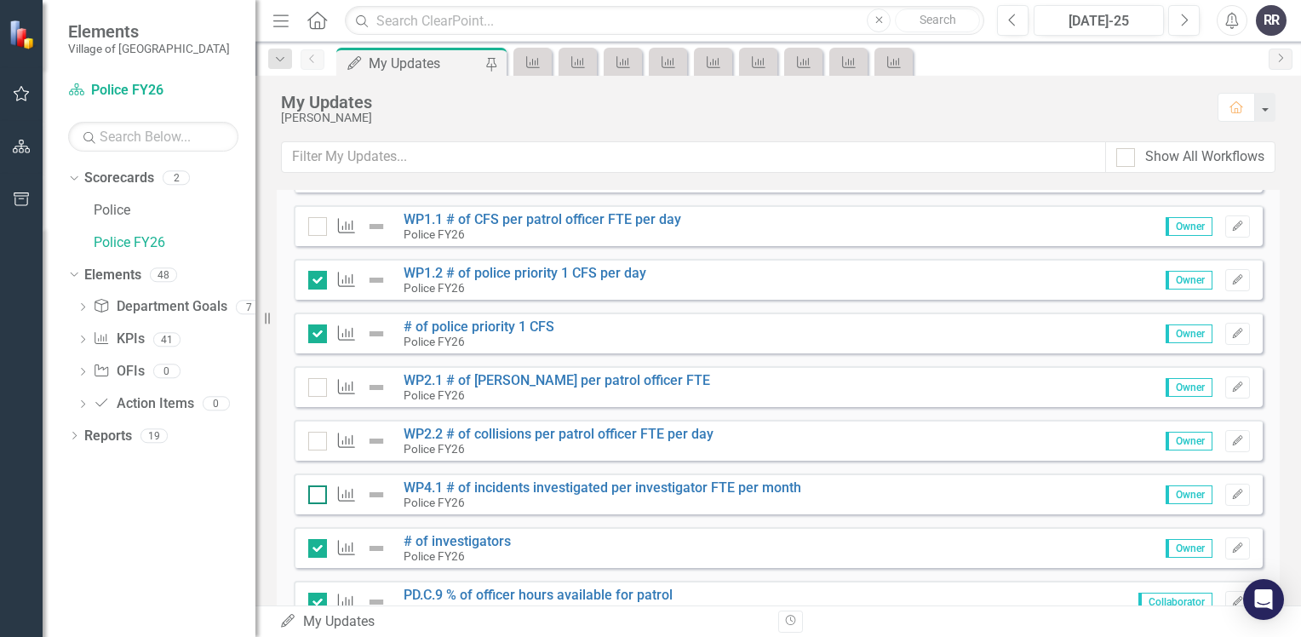
click at [313, 491] on input "checkbox" at bounding box center [313, 490] width 11 height 11
checkbox input "false"
click at [512, 435] on link "WP2.2 # of collisions per patrol officer FTE per day" at bounding box center [558, 434] width 310 height 16
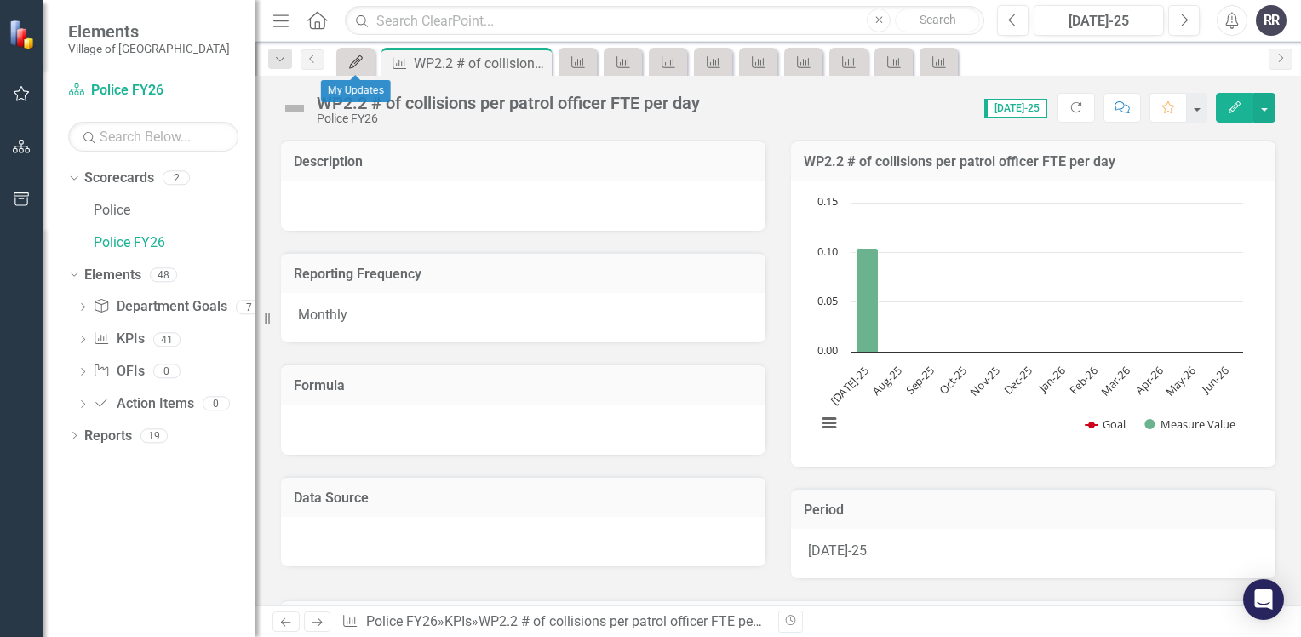
click at [366, 71] on link "My Updates" at bounding box center [355, 61] width 30 height 21
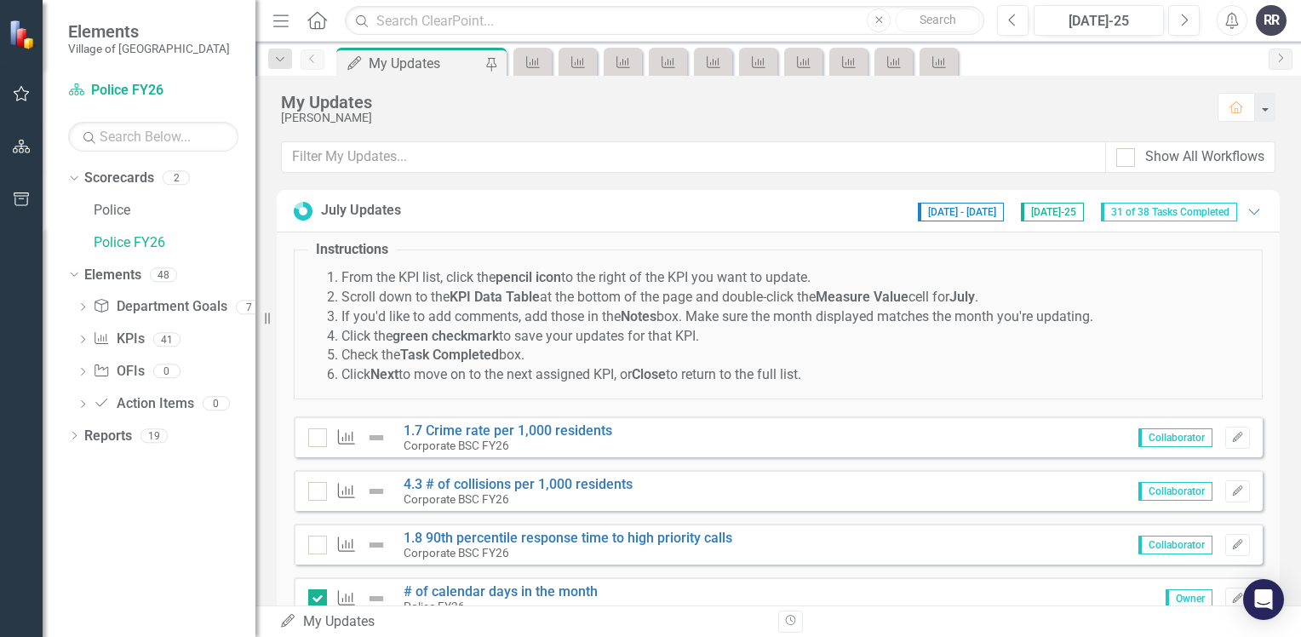
checkbox input "true"
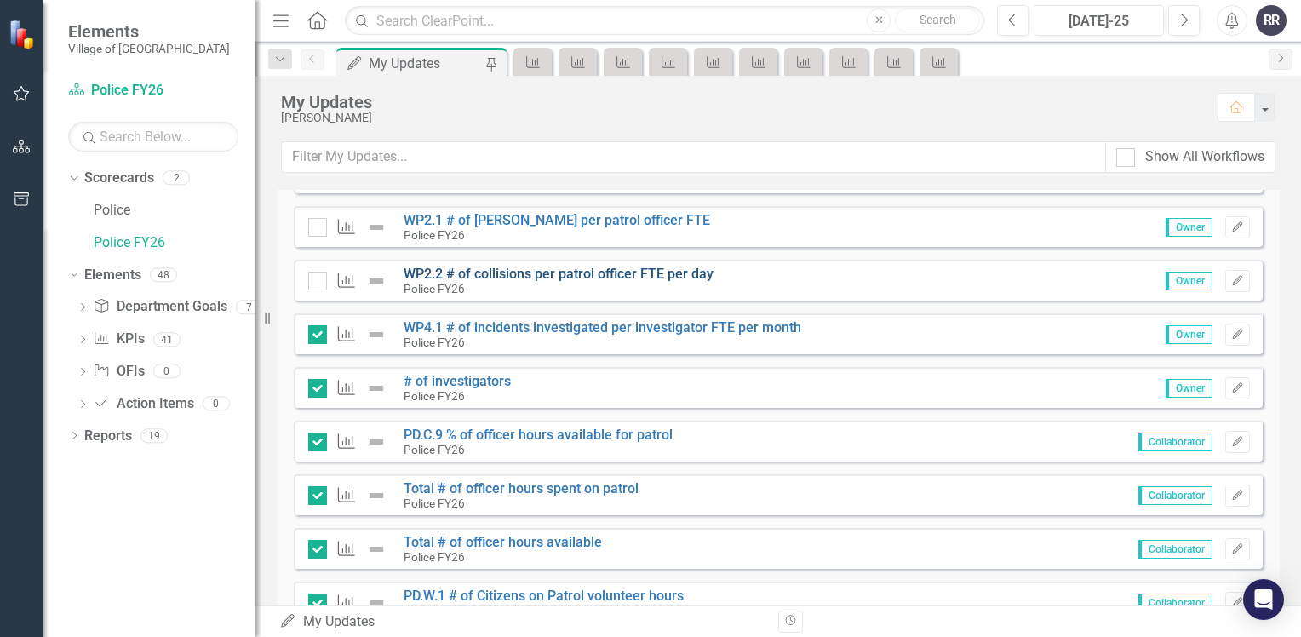
scroll to position [596, 0]
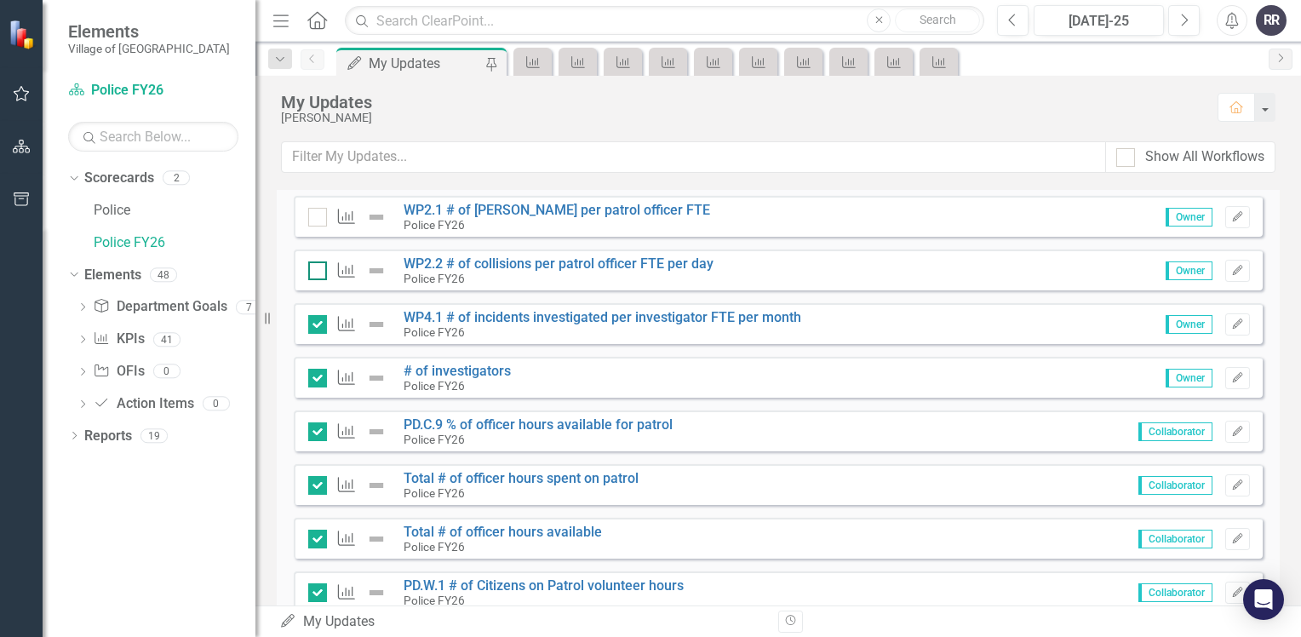
click at [313, 272] on div at bounding box center [317, 270] width 19 height 19
click at [313, 272] on input "checkbox" at bounding box center [313, 266] width 11 height 11
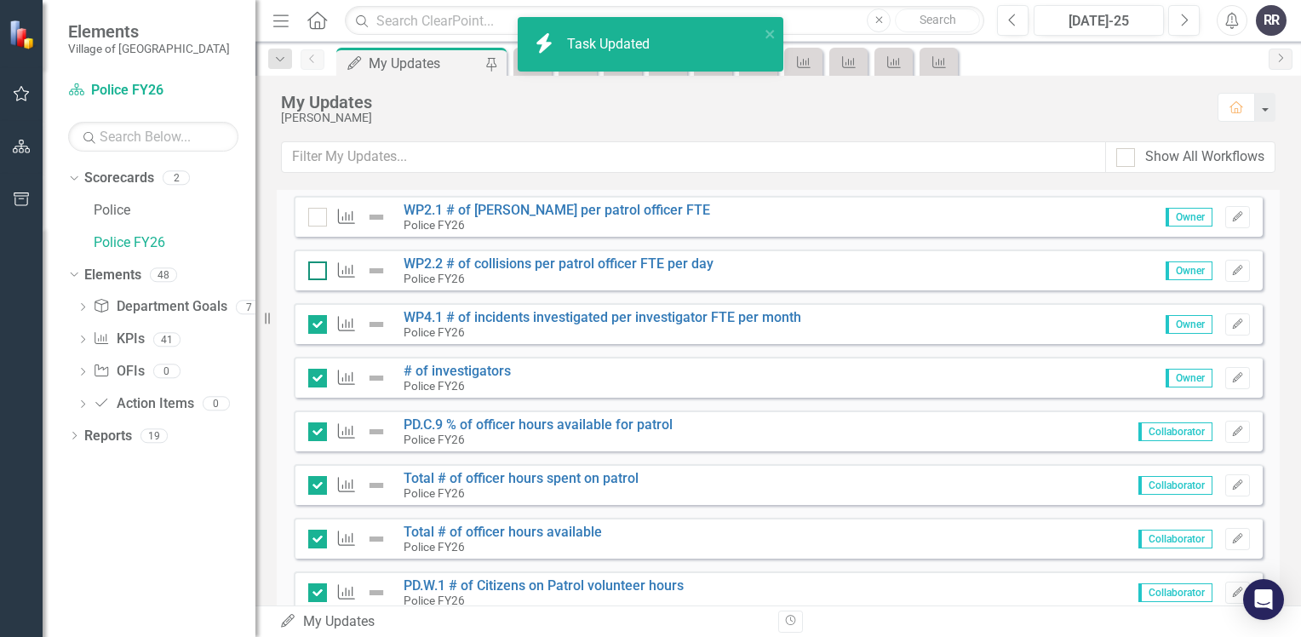
checkbox input "true"
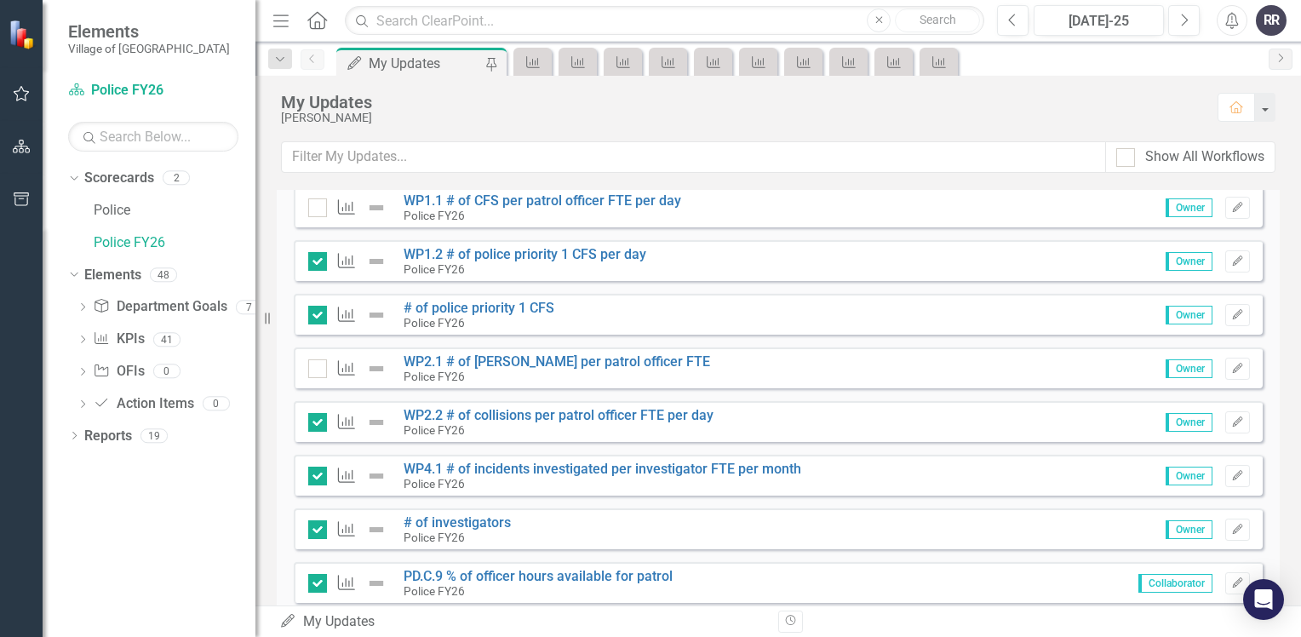
scroll to position [426, 0]
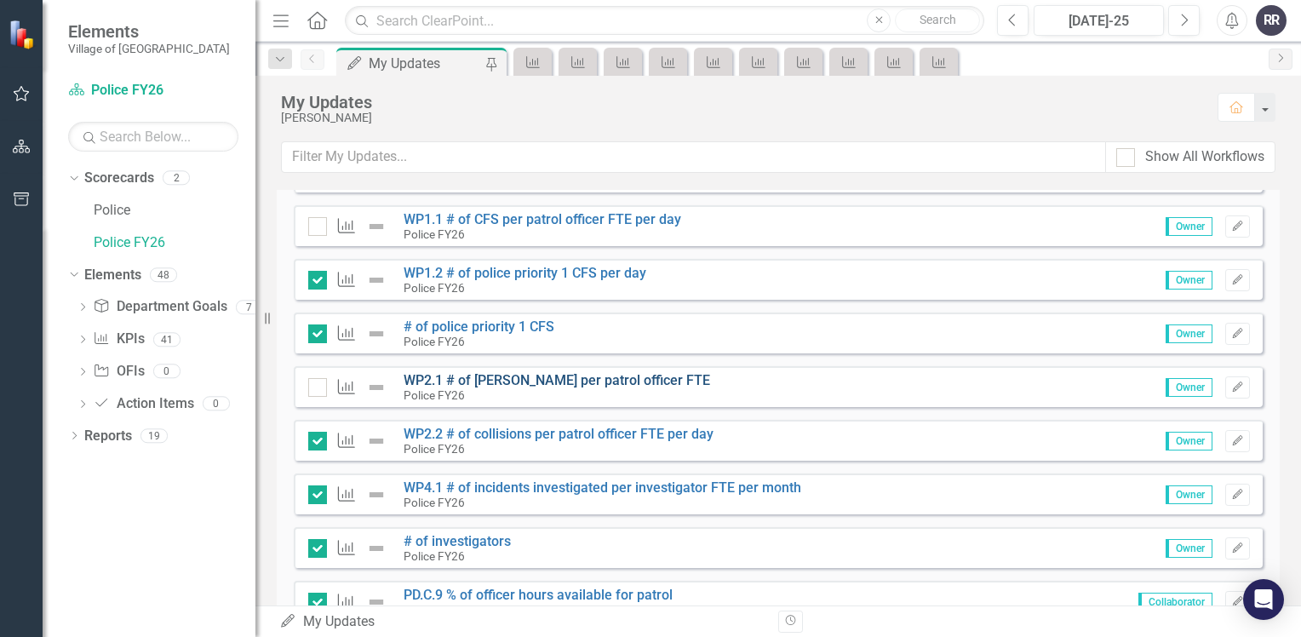
click at [531, 375] on link "WP2.1 # of [PERSON_NAME] per patrol officer FTE" at bounding box center [556, 380] width 306 height 16
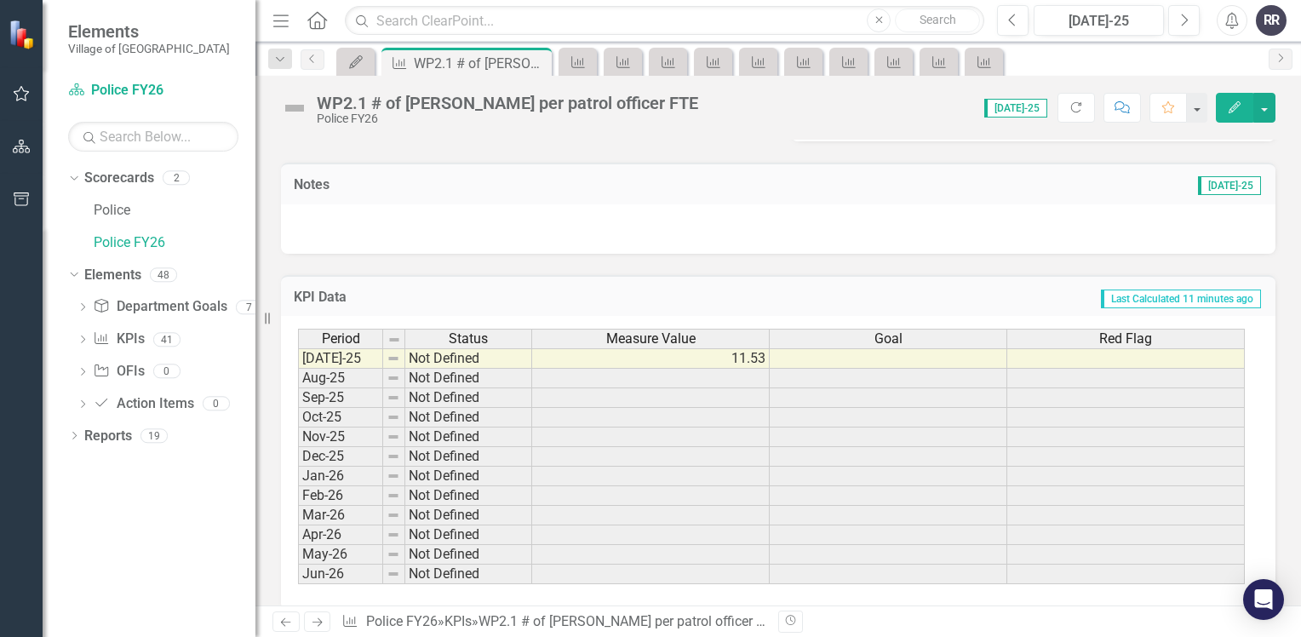
scroll to position [456, 0]
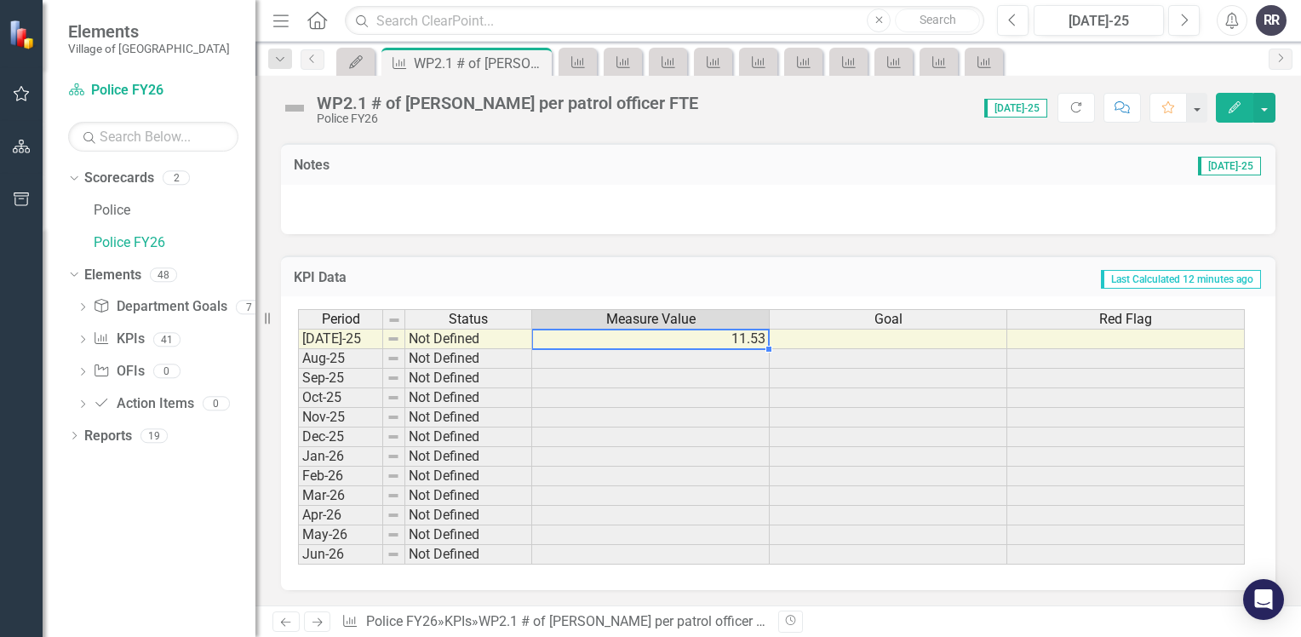
click at [718, 335] on td "11.53" at bounding box center [650, 339] width 237 height 20
click at [741, 242] on div "KPI Data Last Calculated 12 minutes ago Period Status Measure Value Goal Red Fl…" at bounding box center [778, 412] width 1020 height 357
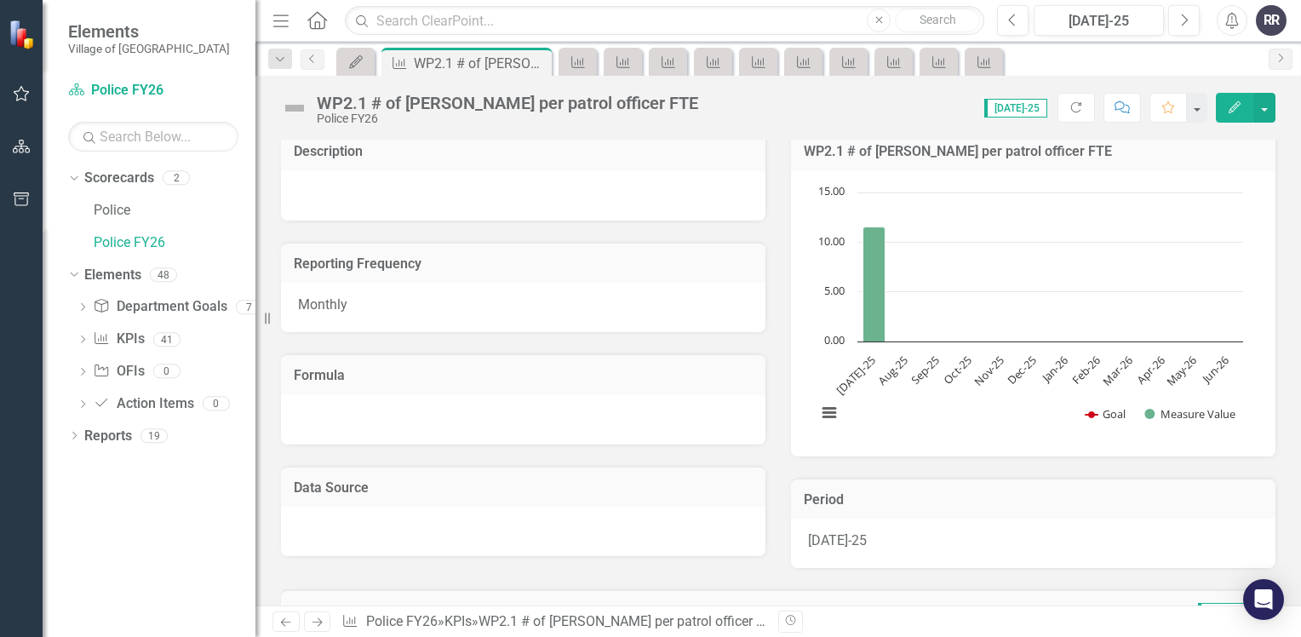
scroll to position [0, 0]
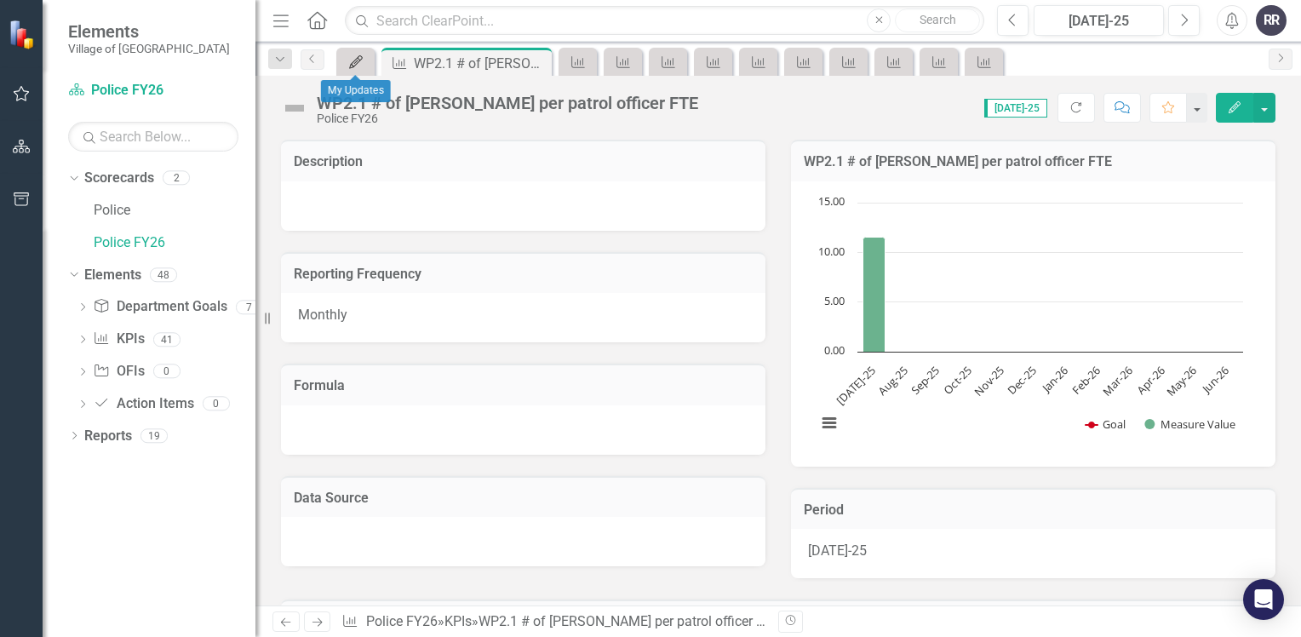
click at [351, 63] on icon at bounding box center [356, 62] width 14 height 14
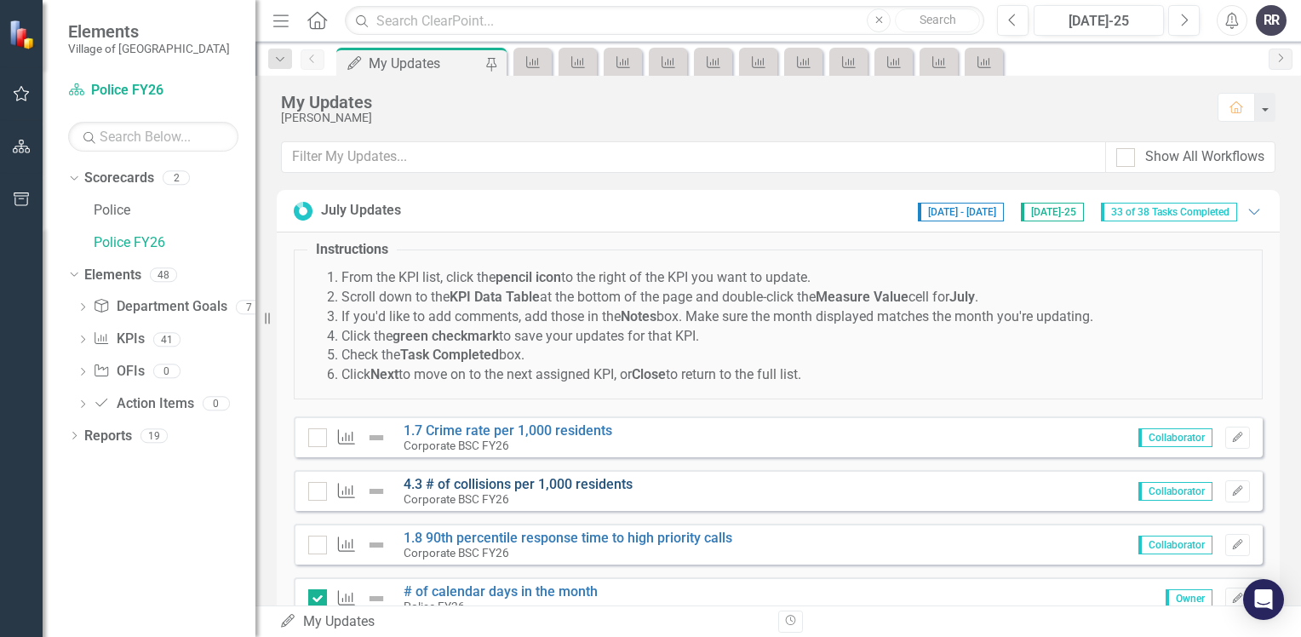
scroll to position [255, 0]
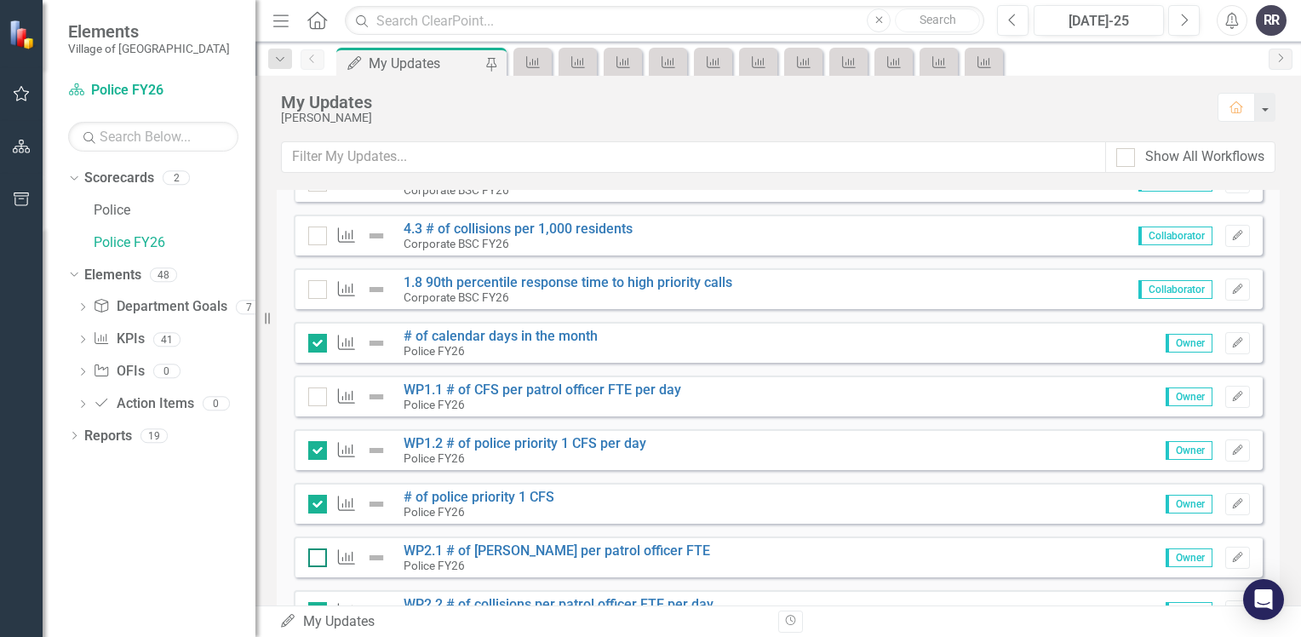
click at [317, 560] on div at bounding box center [317, 557] width 19 height 19
click at [317, 559] on input "checkbox" at bounding box center [313, 553] width 11 height 11
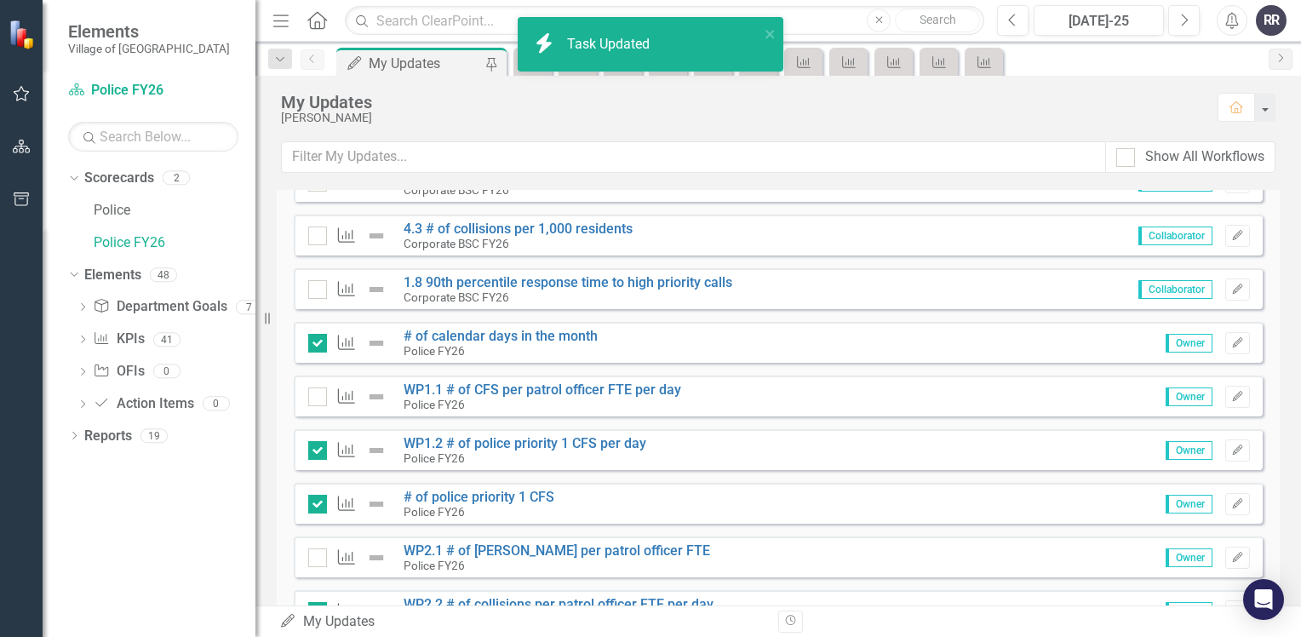
checkbox input "true"
click at [521, 387] on link "WP1.1 # of CFS per patrol officer FTE per day" at bounding box center [541, 389] width 277 height 16
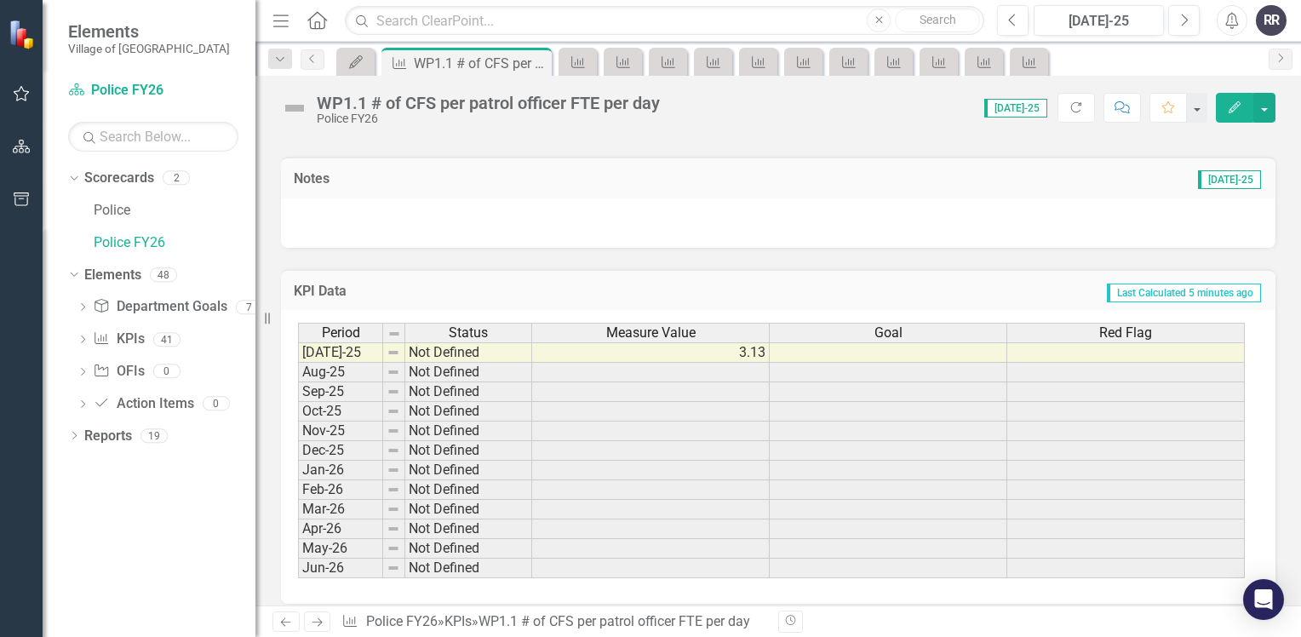
scroll to position [482, 0]
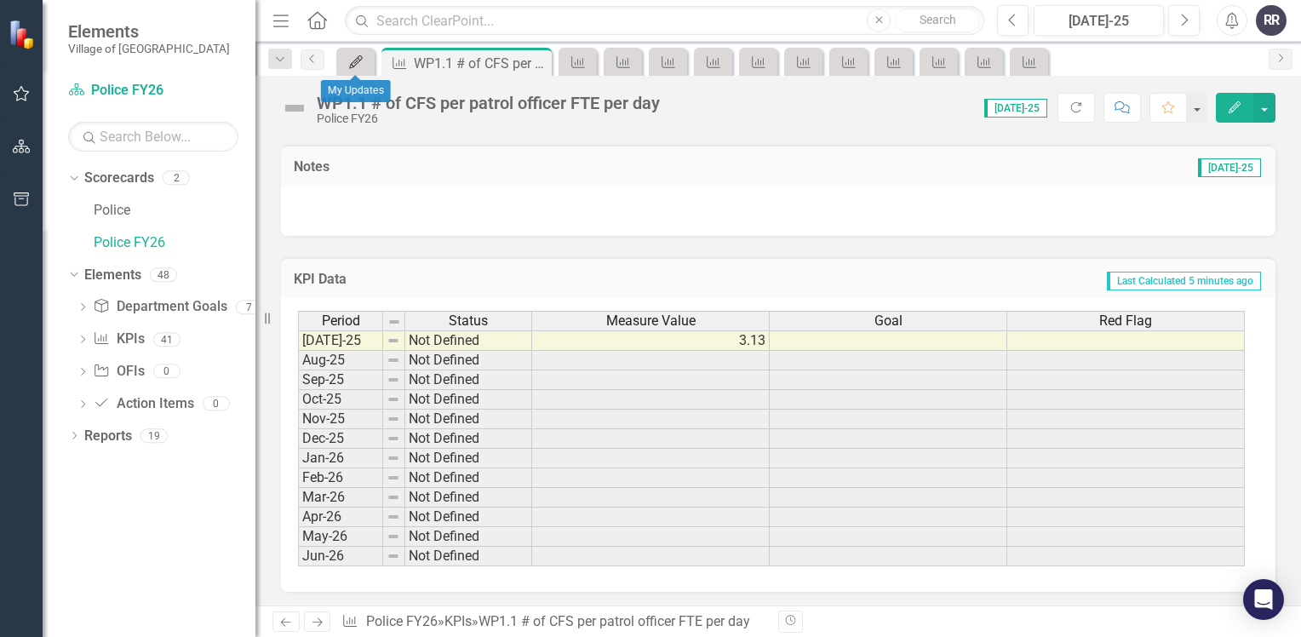
click at [350, 60] on icon "My Updates" at bounding box center [355, 62] width 17 height 14
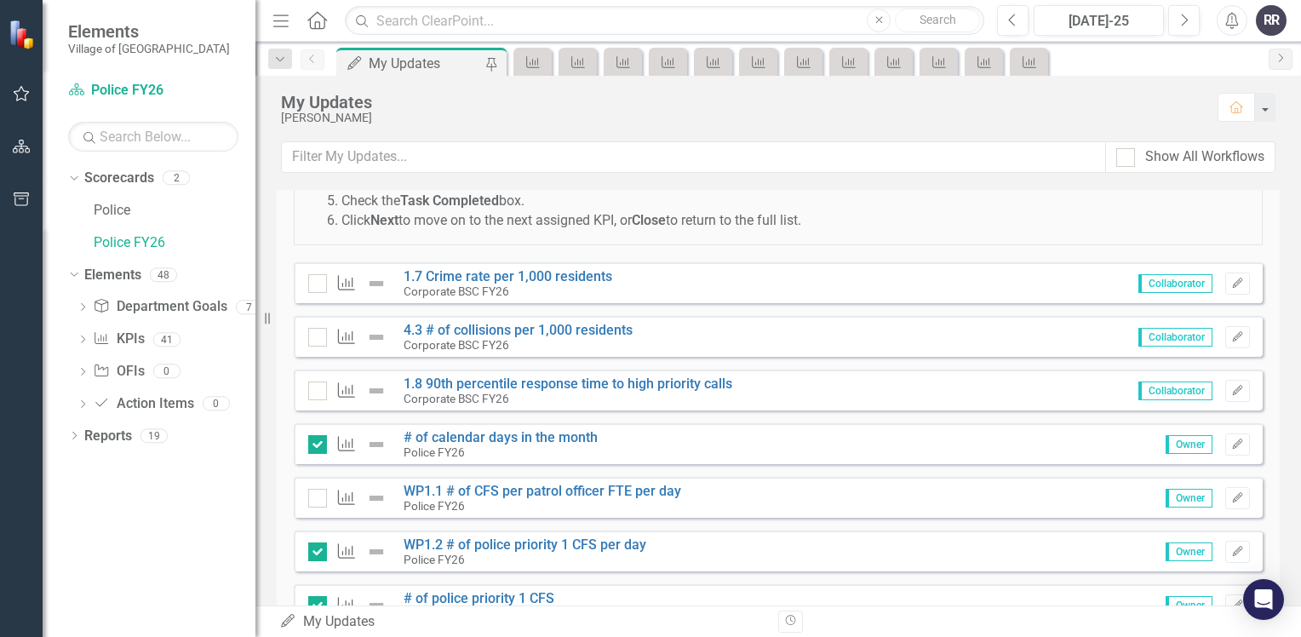
scroll to position [170, 0]
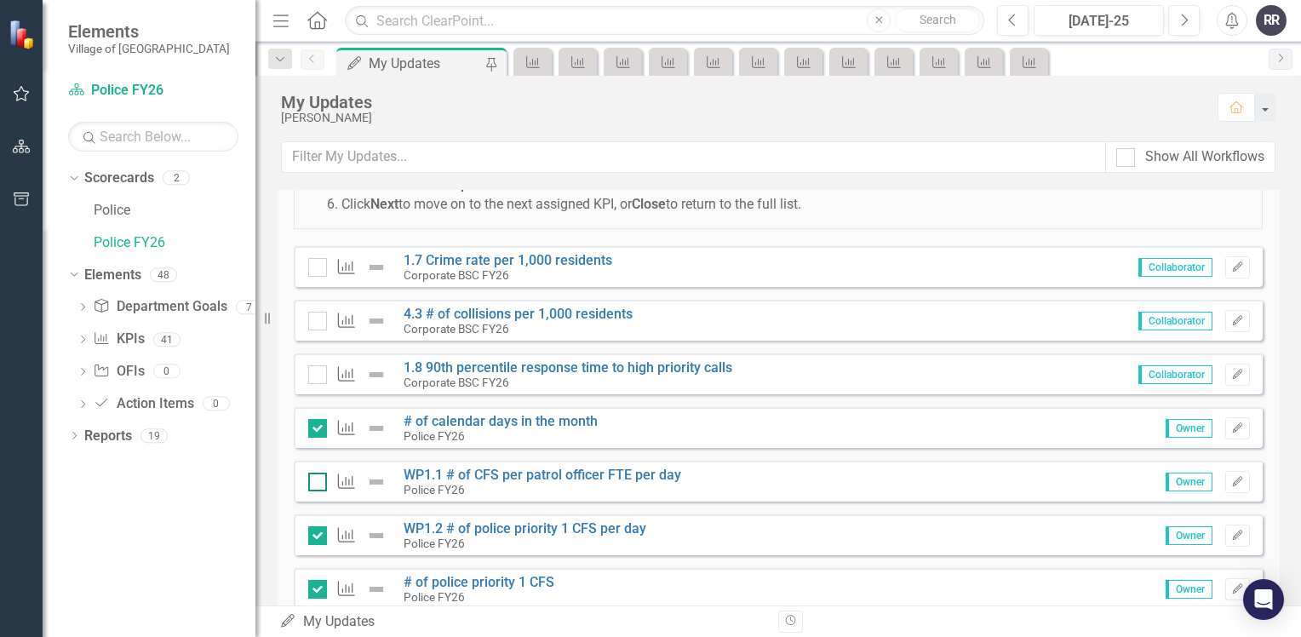
click at [313, 480] on input "checkbox" at bounding box center [313, 477] width 11 height 11
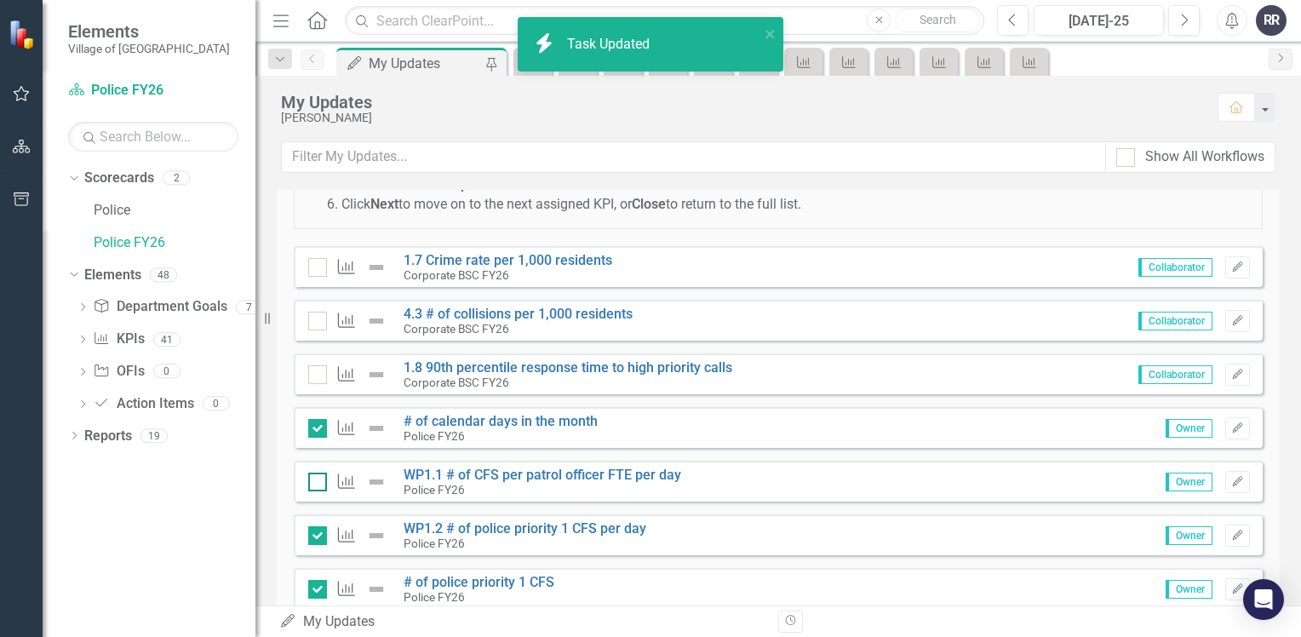
checkbox input "true"
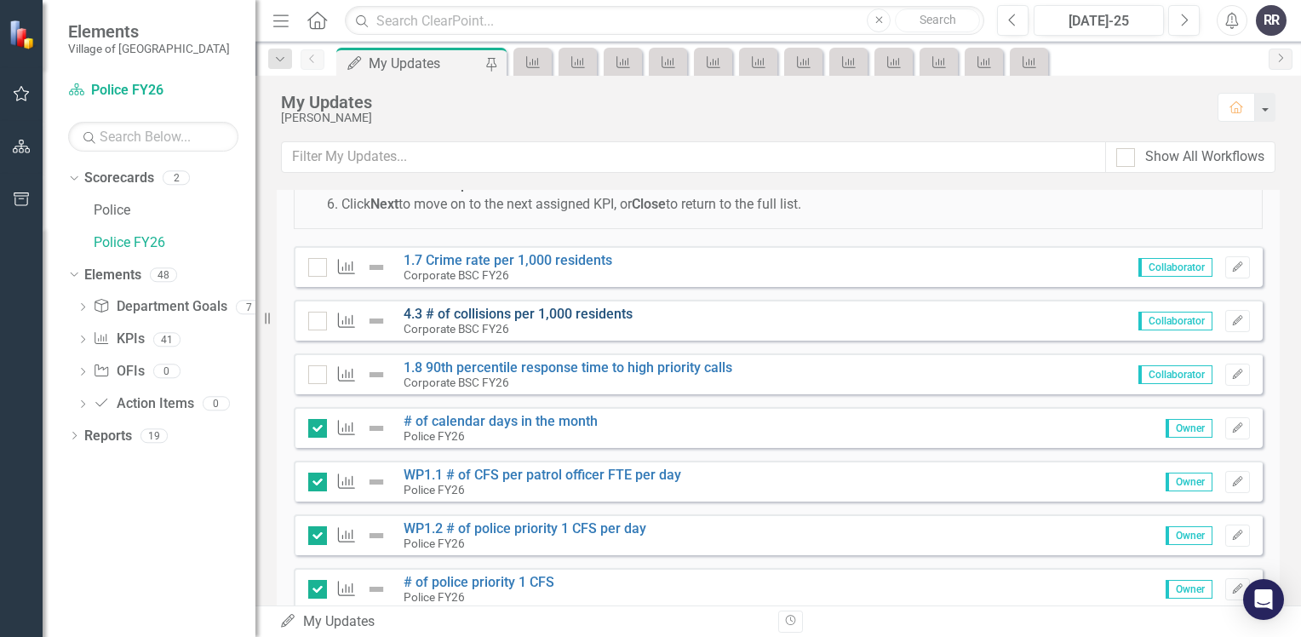
click at [518, 307] on link "4.3 # of collisions per 1,000 residents" at bounding box center [517, 314] width 229 height 16
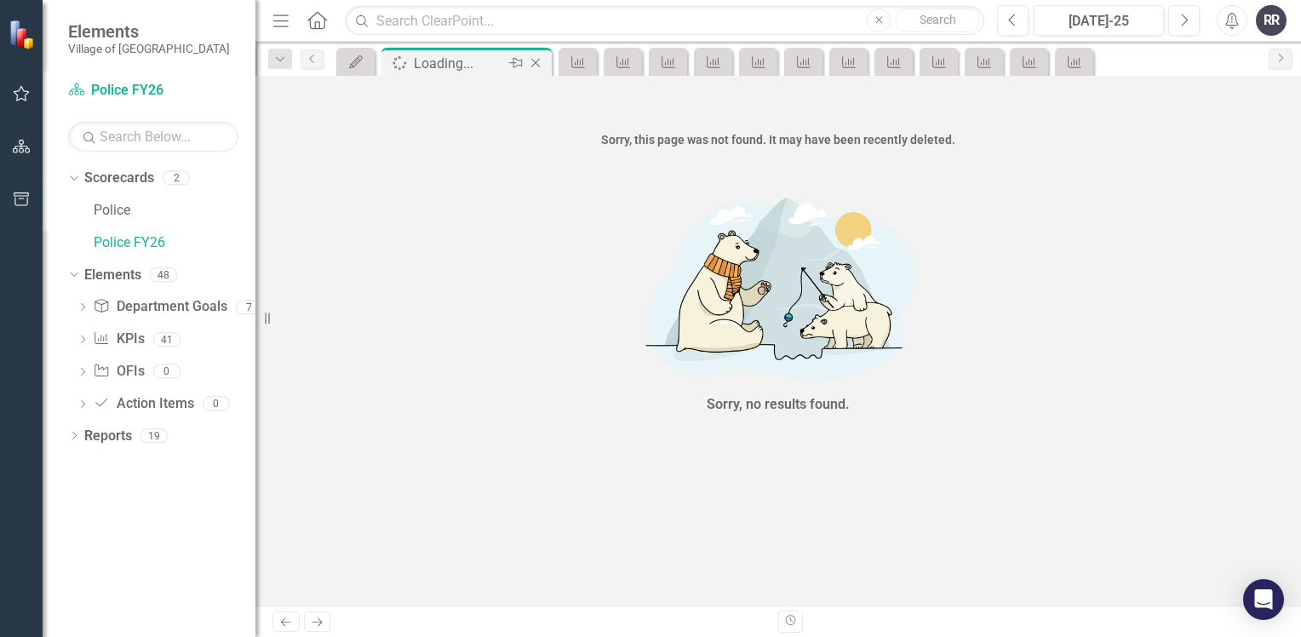
click at [538, 60] on icon "Close" at bounding box center [535, 63] width 17 height 14
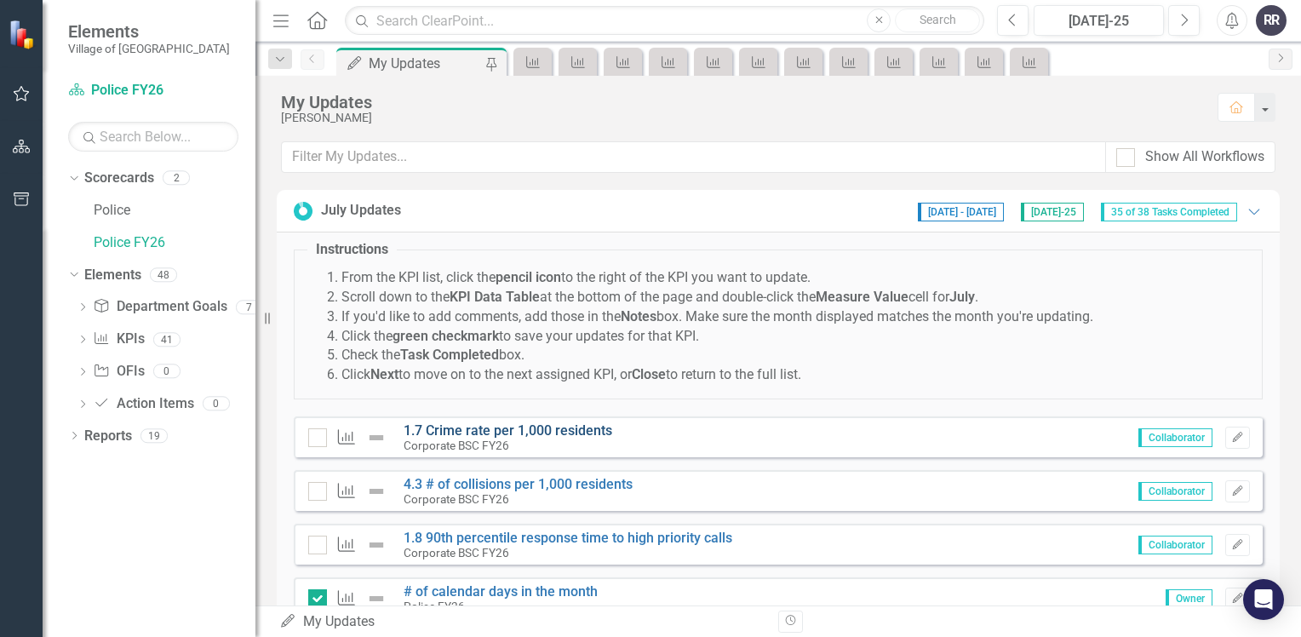
click at [507, 426] on link "1.7 Crime rate per 1,000 residents" at bounding box center [507, 430] width 209 height 16
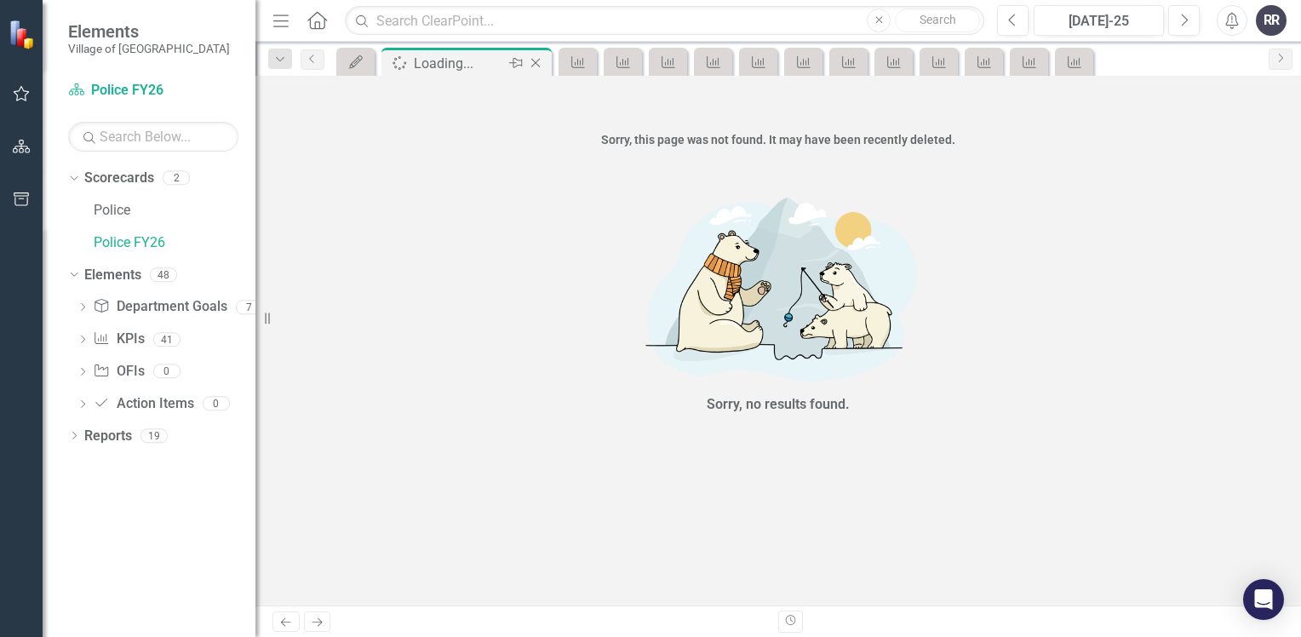
click at [541, 66] on icon "Close" at bounding box center [535, 63] width 17 height 14
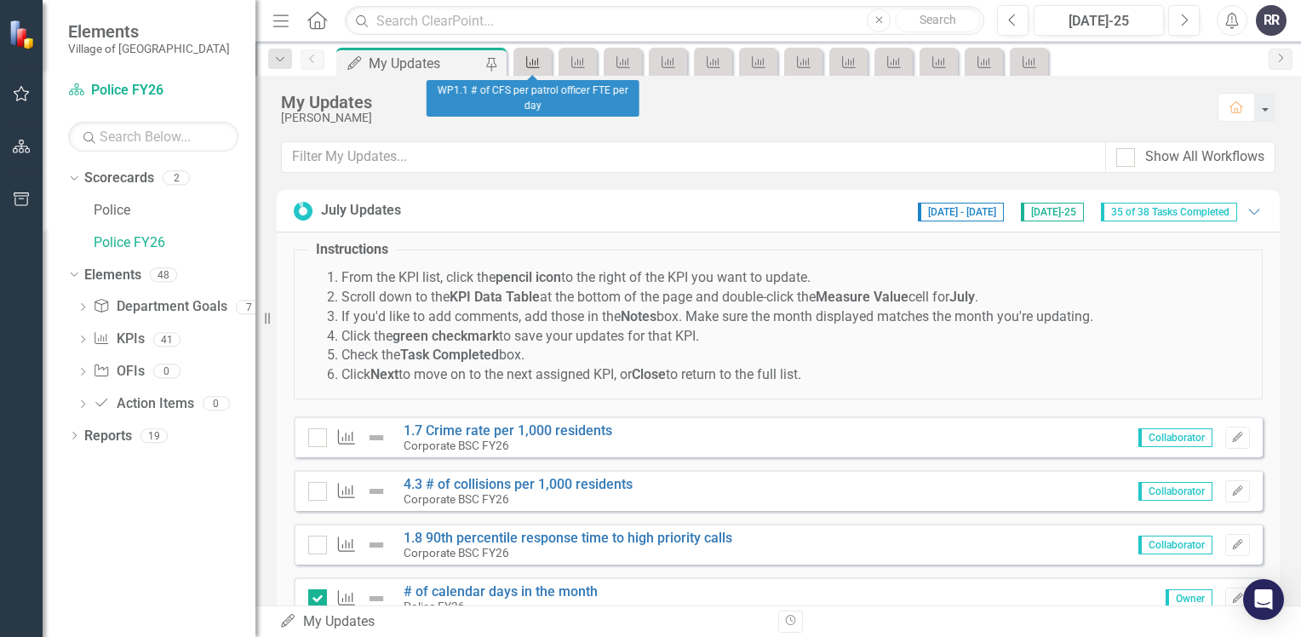
click at [546, 58] on link "KPI" at bounding box center [533, 61] width 30 height 21
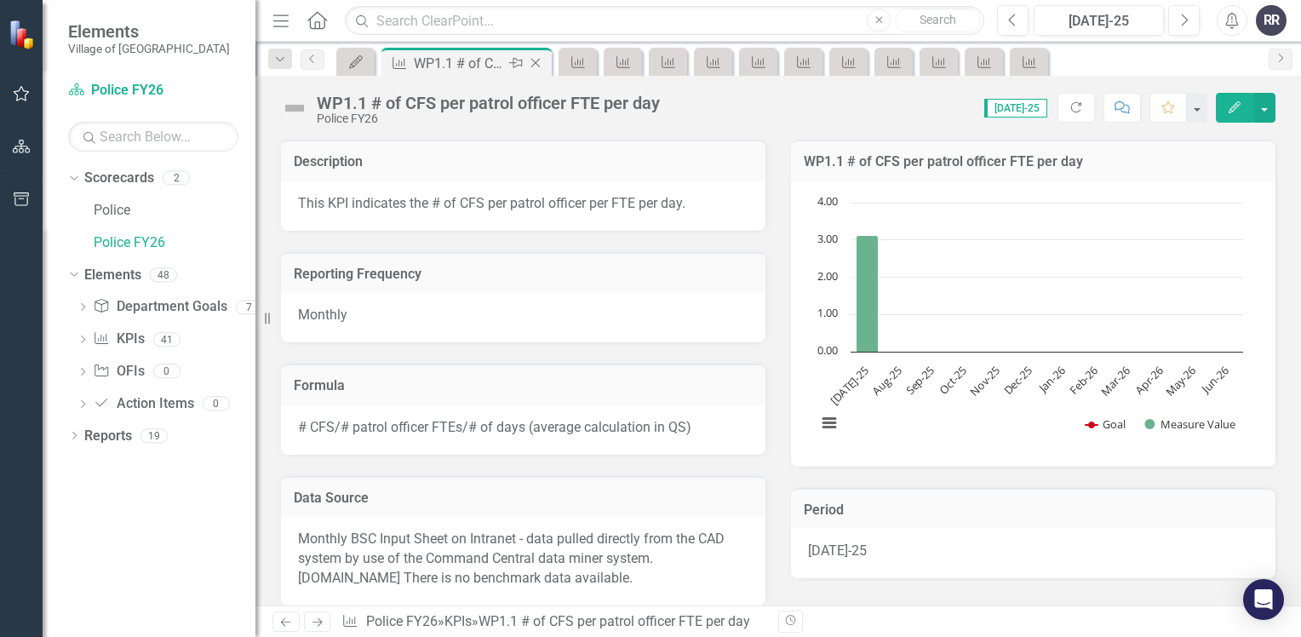
click at [542, 65] on icon "Close" at bounding box center [535, 63] width 17 height 14
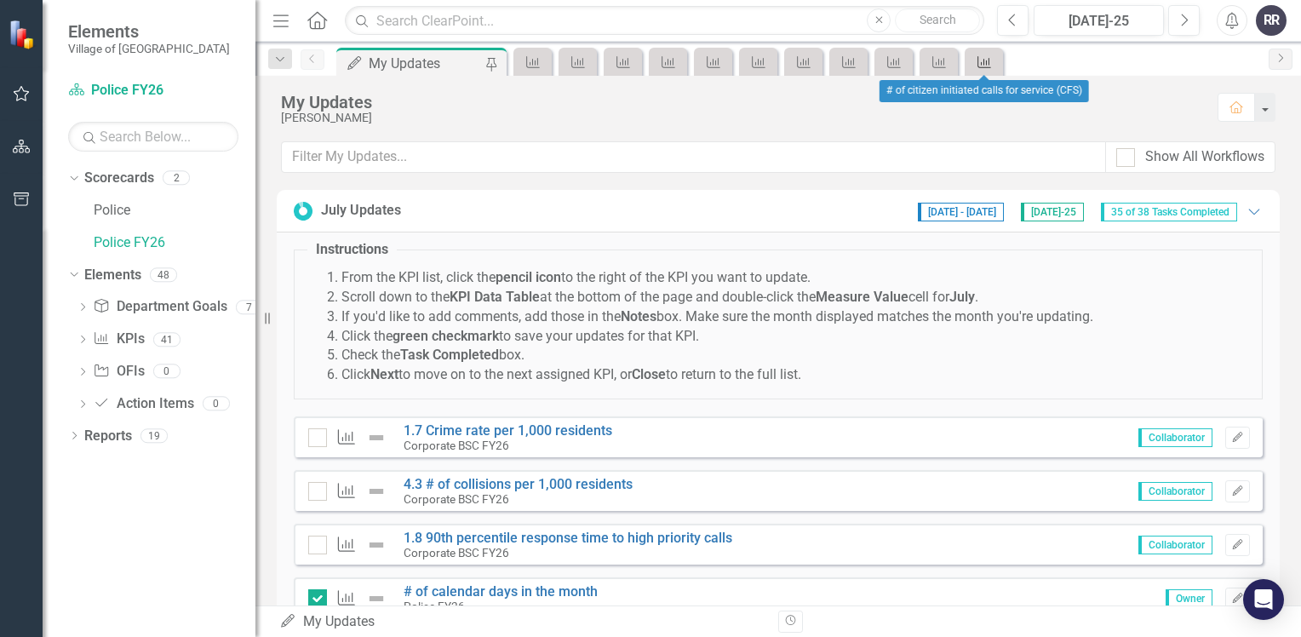
click at [996, 64] on link "KPI" at bounding box center [984, 61] width 30 height 21
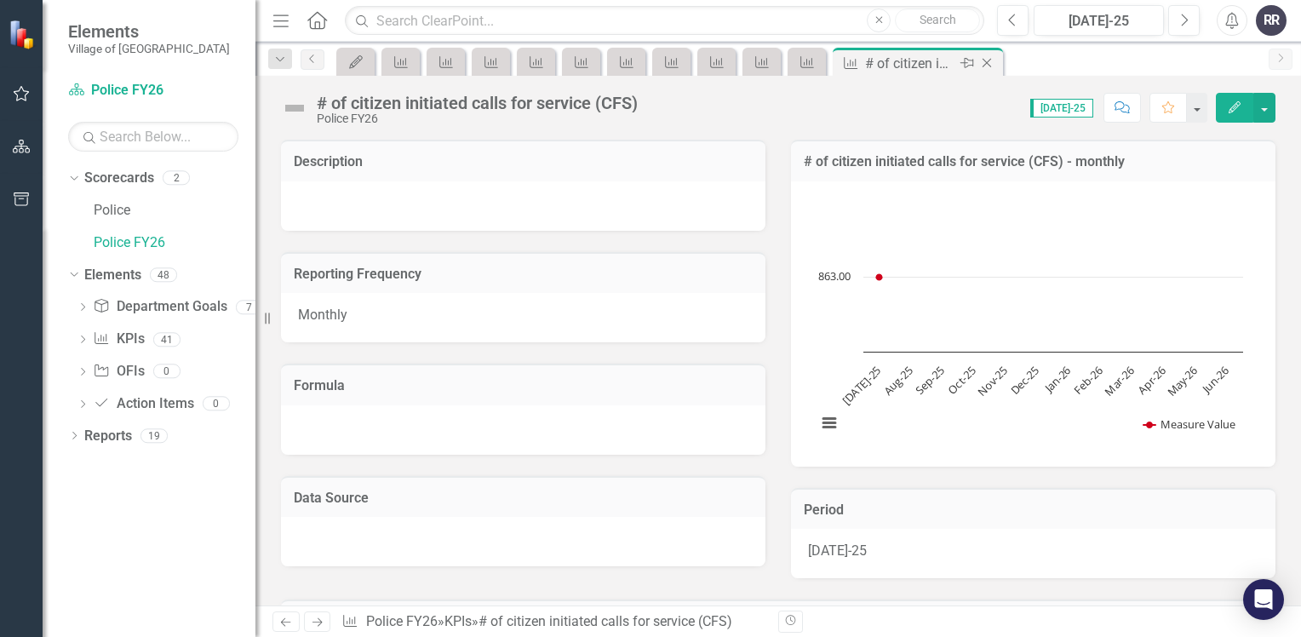
click at [990, 63] on icon "Close" at bounding box center [986, 63] width 17 height 14
click at [948, 60] on icon "Close" at bounding box center [941, 63] width 17 height 14
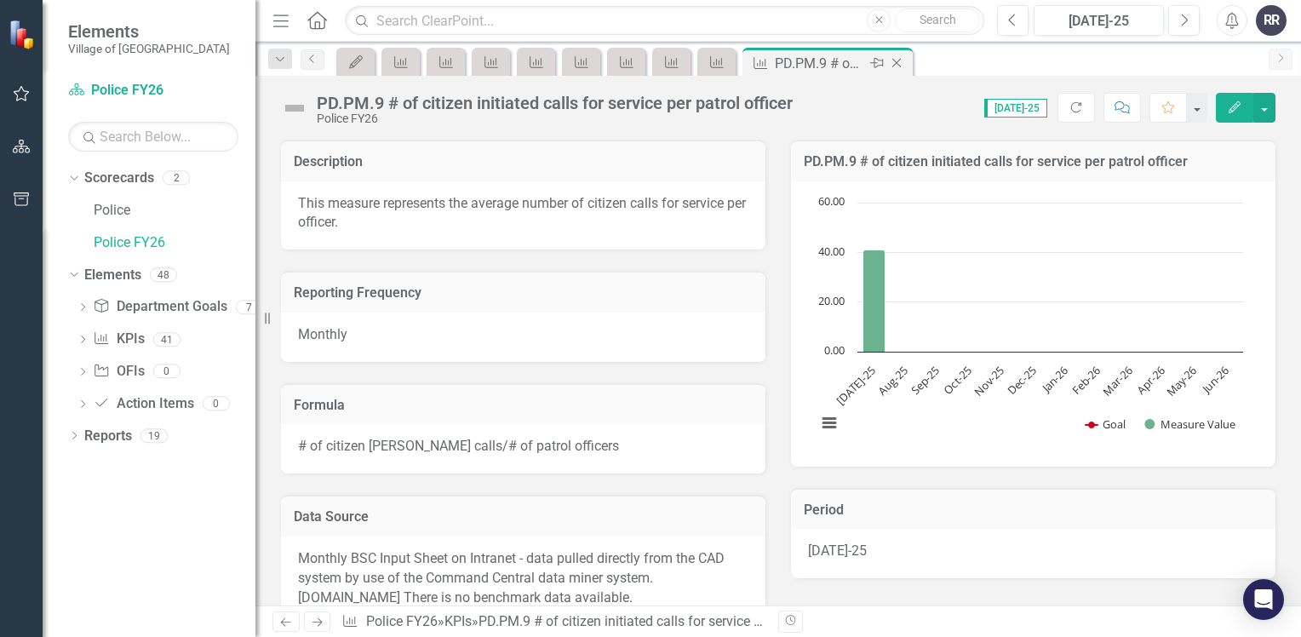
click at [902, 64] on icon "Close" at bounding box center [896, 63] width 17 height 14
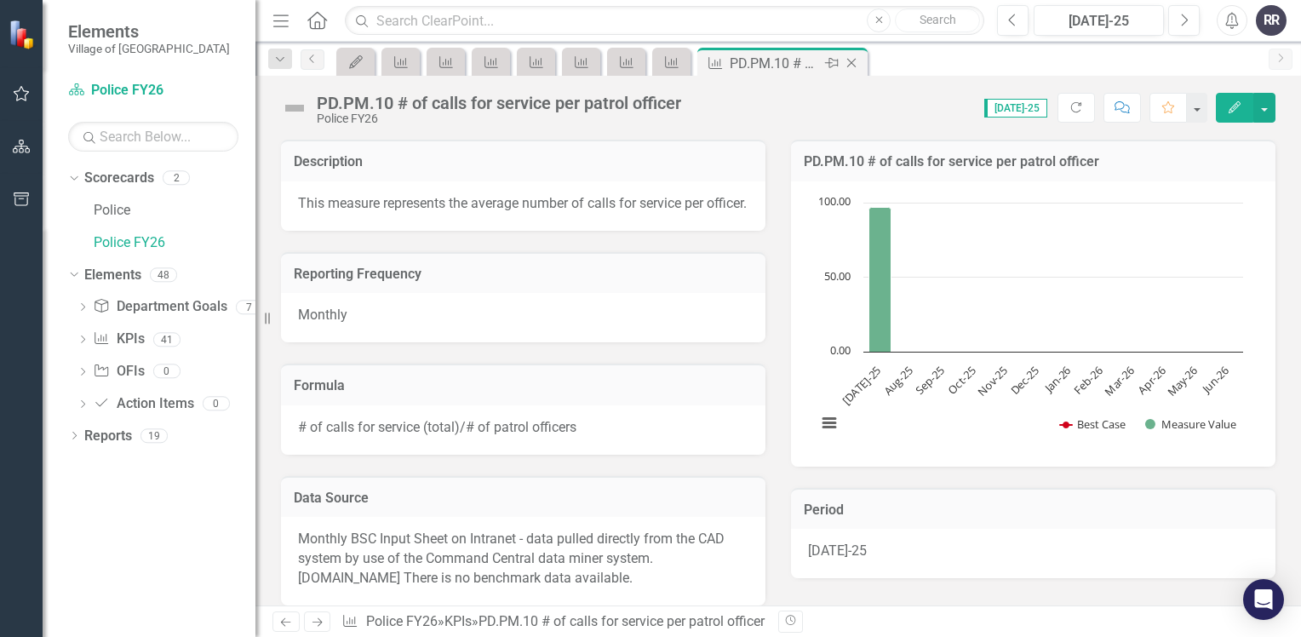
click at [851, 64] on icon "Close" at bounding box center [851, 63] width 17 height 14
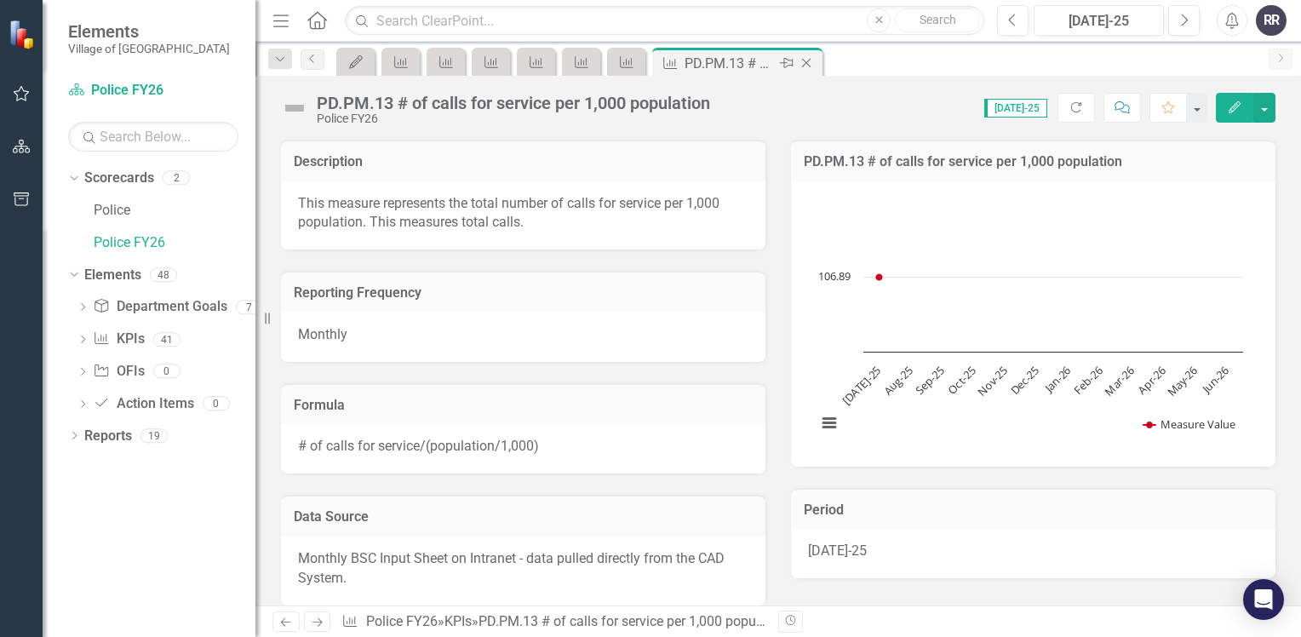
click at [809, 63] on icon "Close" at bounding box center [806, 63] width 17 height 14
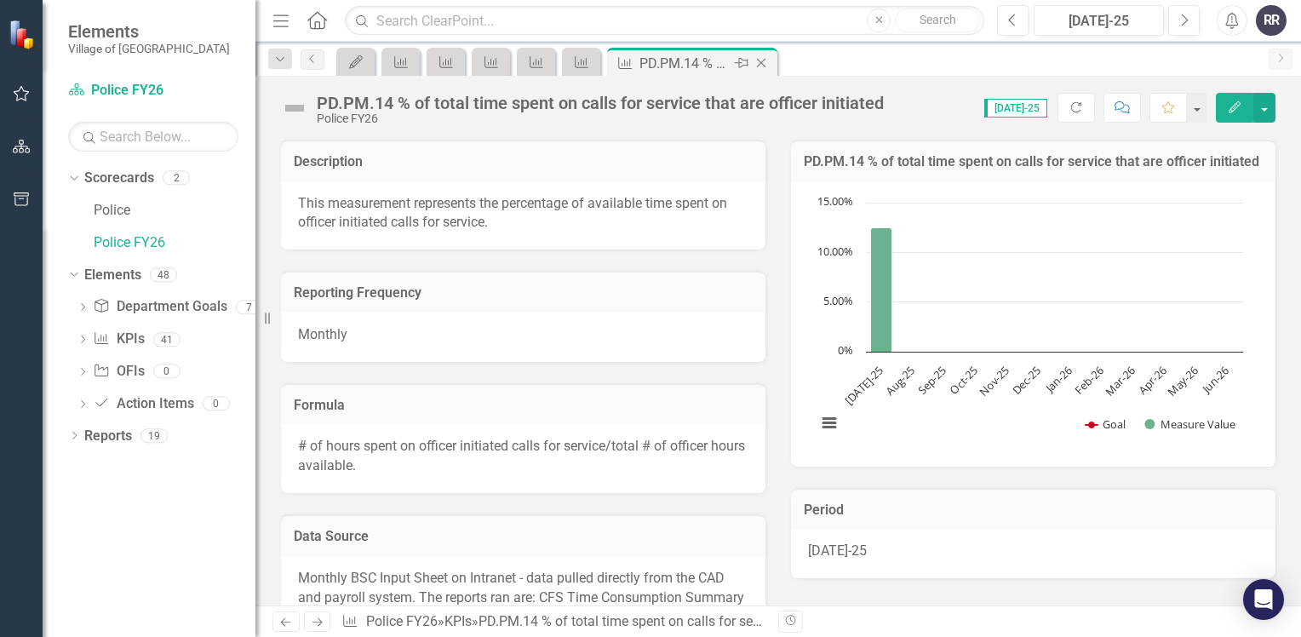
click at [759, 59] on icon "Close" at bounding box center [760, 63] width 17 height 14
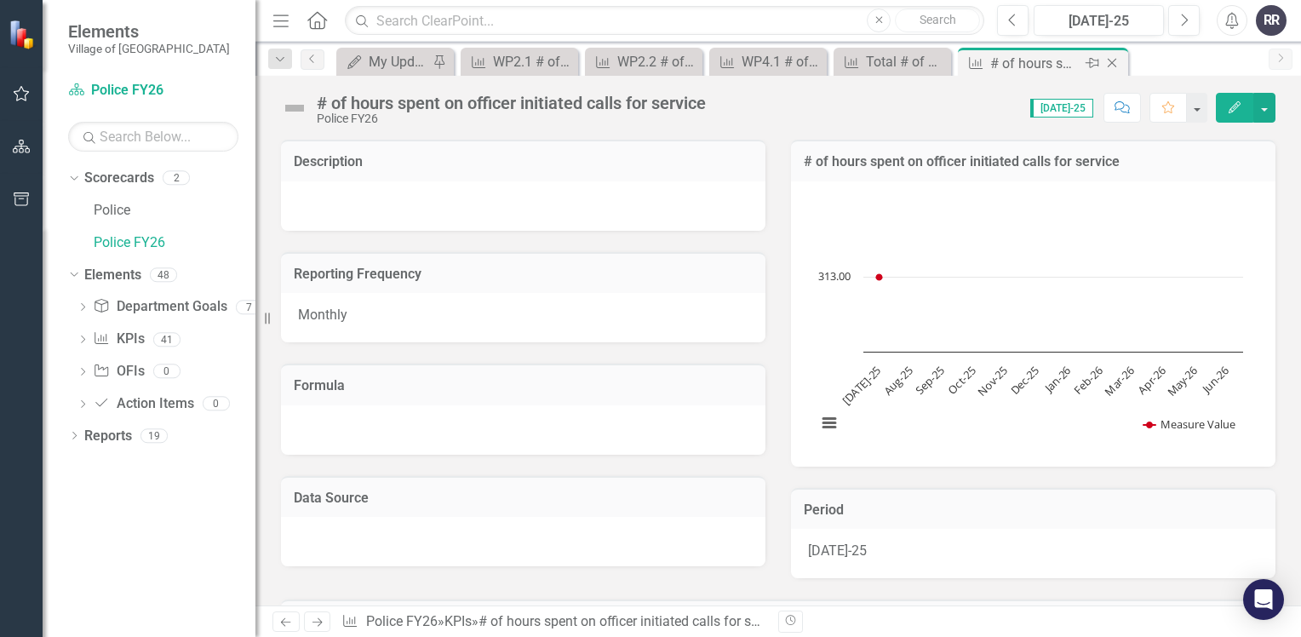
click at [1107, 63] on icon "Close" at bounding box center [1111, 63] width 17 height 14
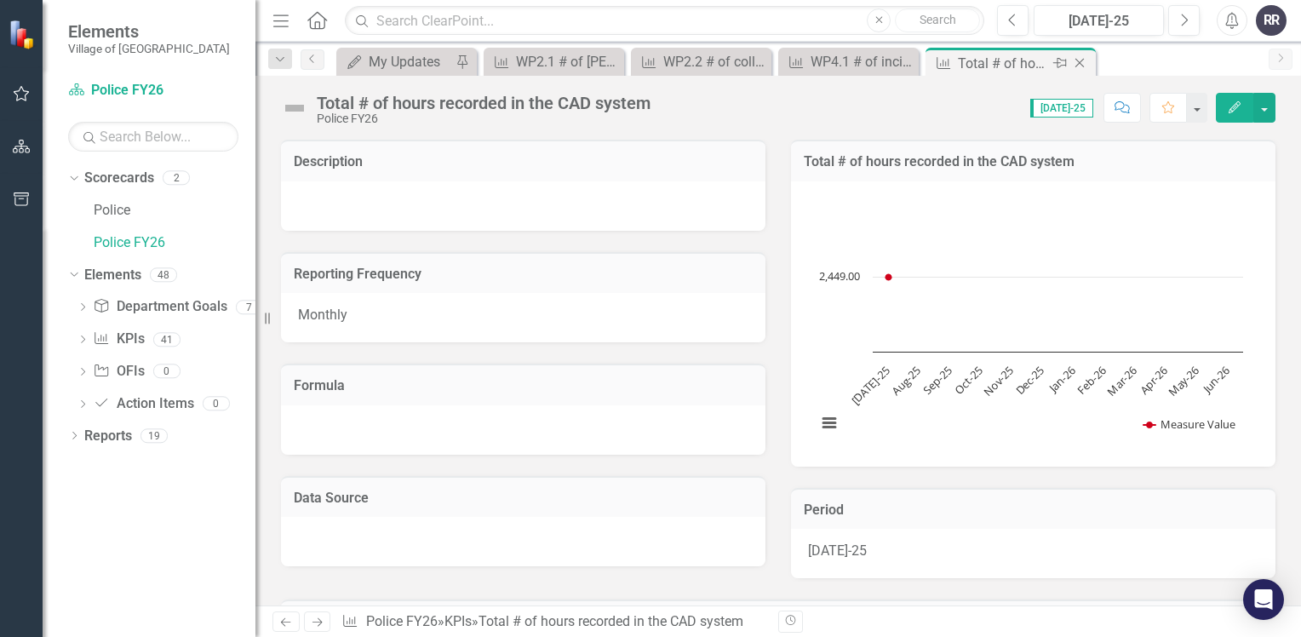
click at [1082, 60] on icon "Close" at bounding box center [1079, 63] width 17 height 14
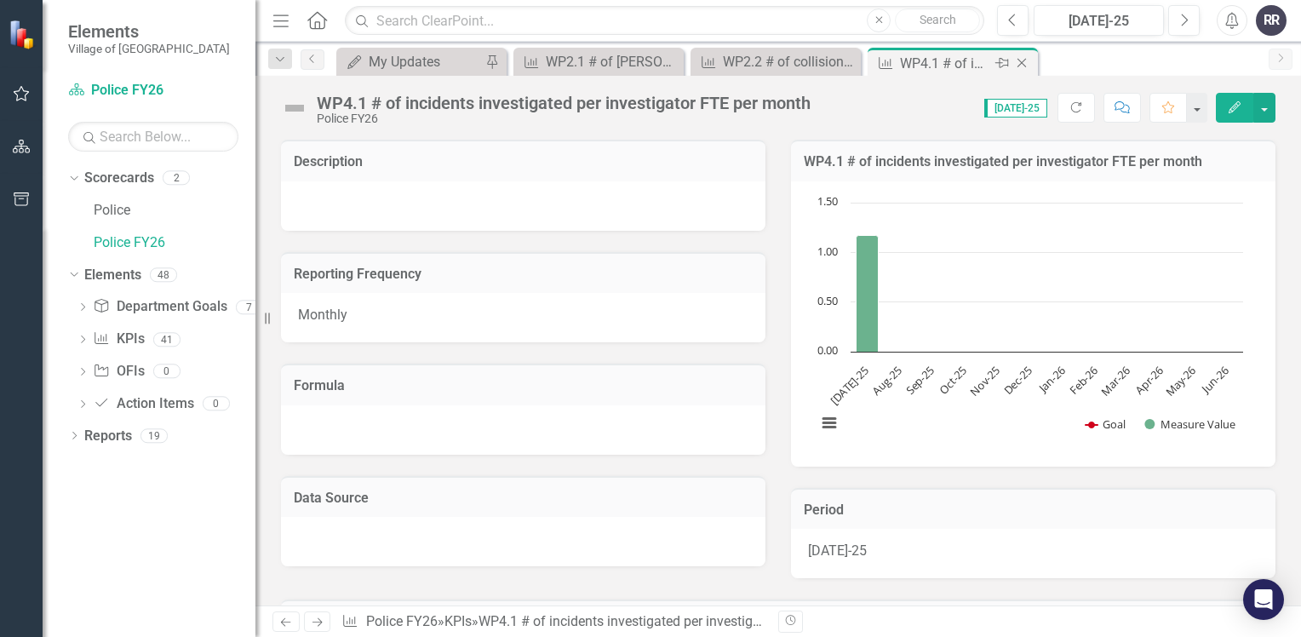
click at [1021, 63] on icon at bounding box center [1021, 63] width 9 height 9
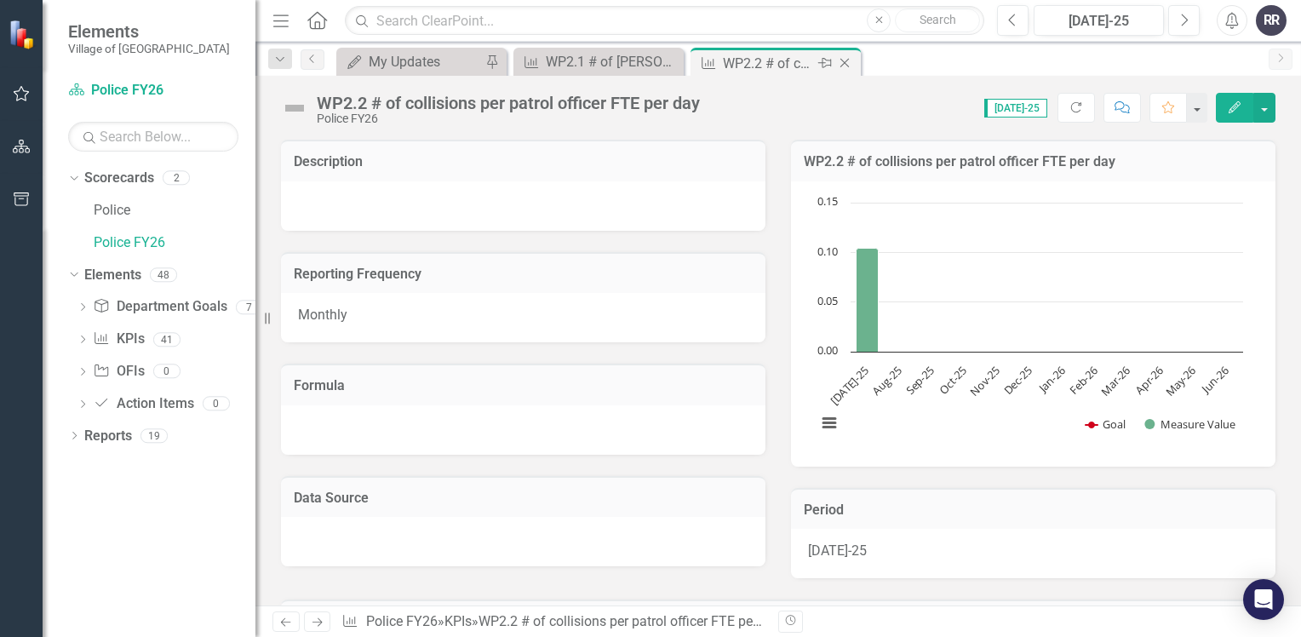
click at [846, 63] on icon "Close" at bounding box center [844, 63] width 17 height 14
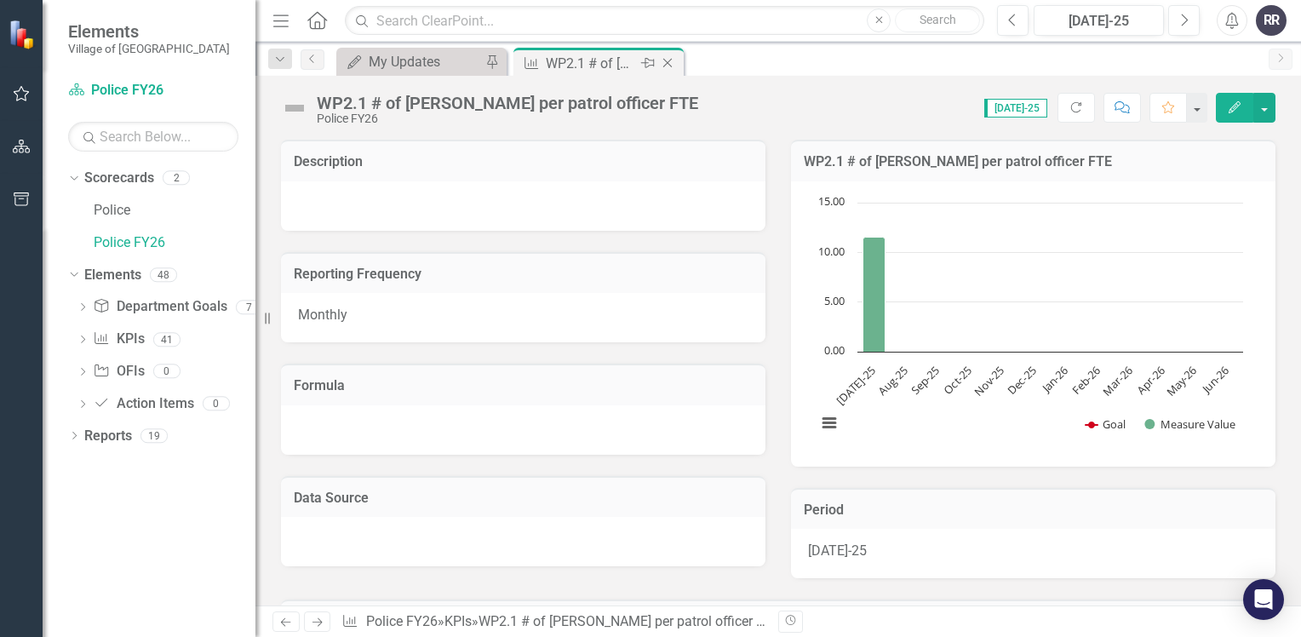
click at [669, 64] on icon at bounding box center [667, 63] width 9 height 9
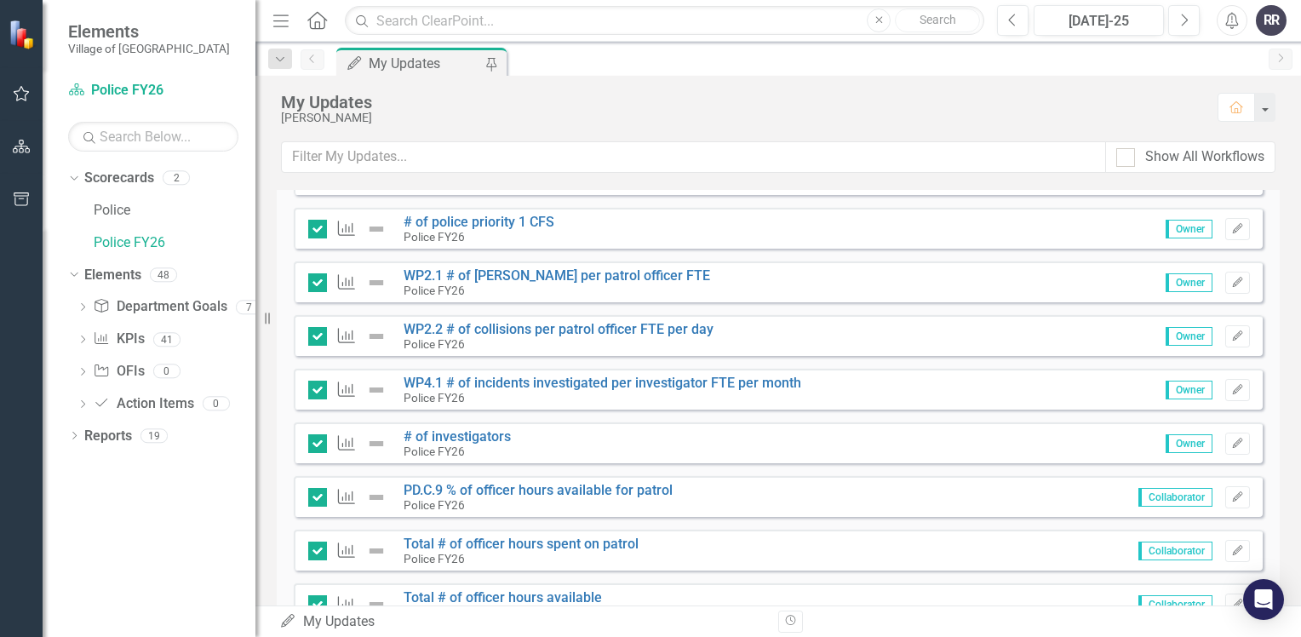
scroll to position [524, 0]
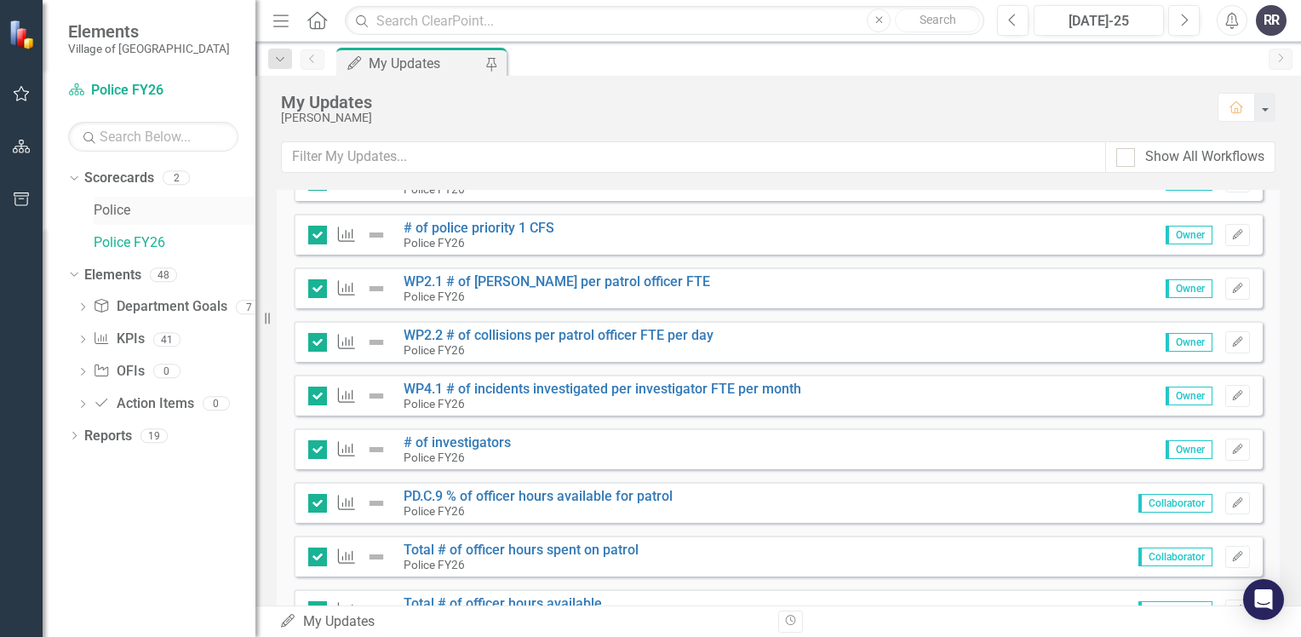
click at [123, 209] on link "Police" at bounding box center [175, 211] width 162 height 20
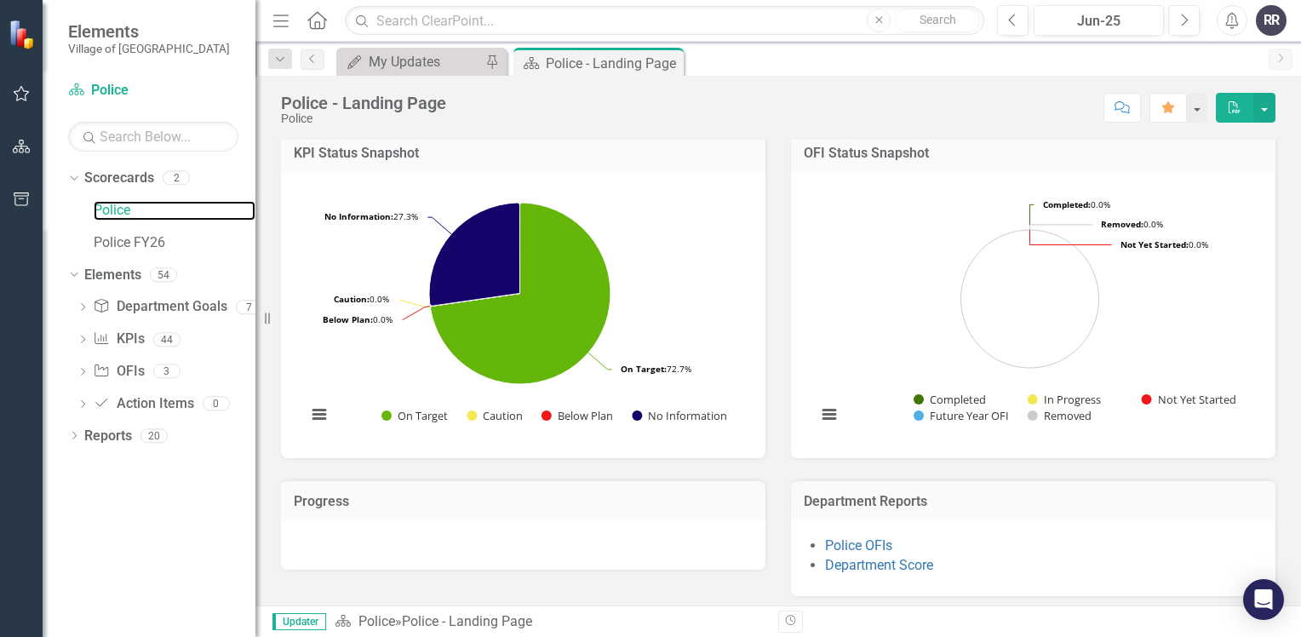
scroll to position [446, 0]
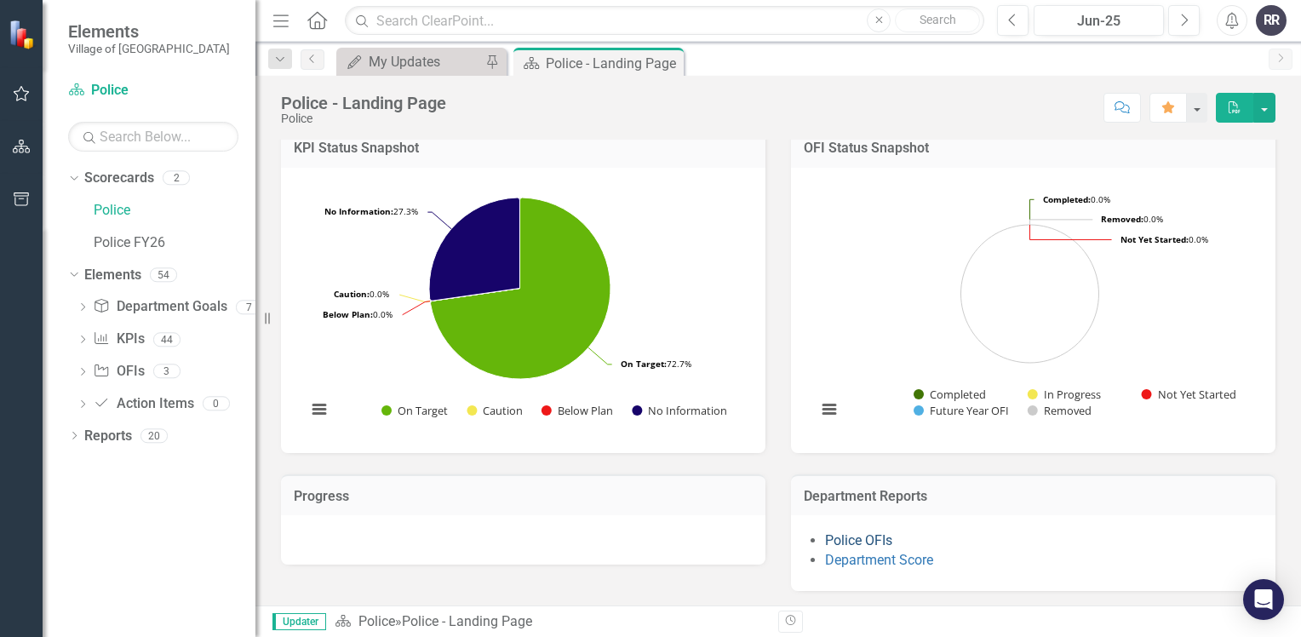
click at [855, 545] on link "Police OFIs" at bounding box center [858, 540] width 67 height 16
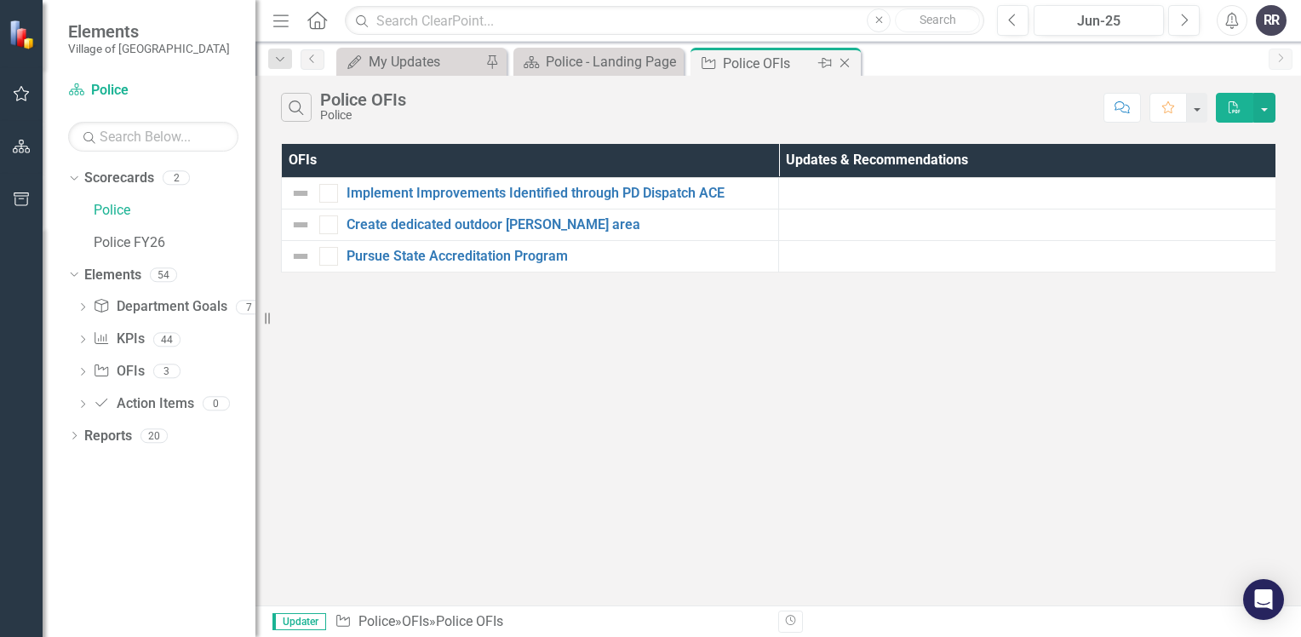
click at [844, 56] on icon "Close" at bounding box center [844, 63] width 17 height 14
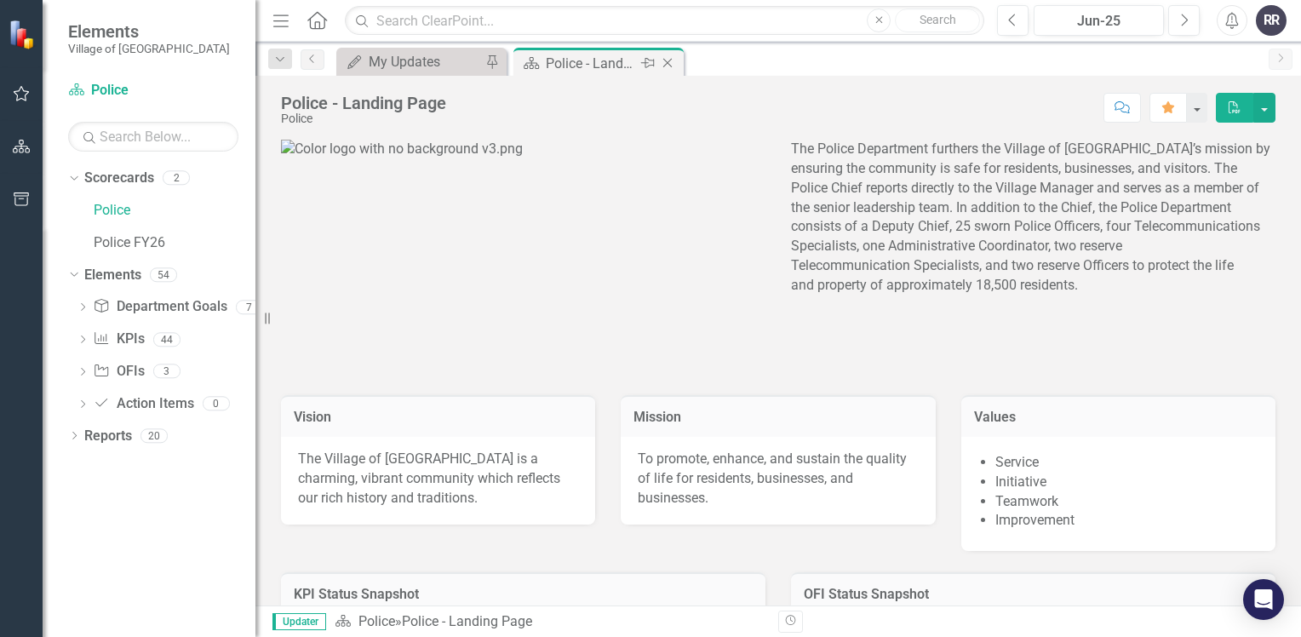
click at [672, 57] on icon "Close" at bounding box center [667, 63] width 17 height 14
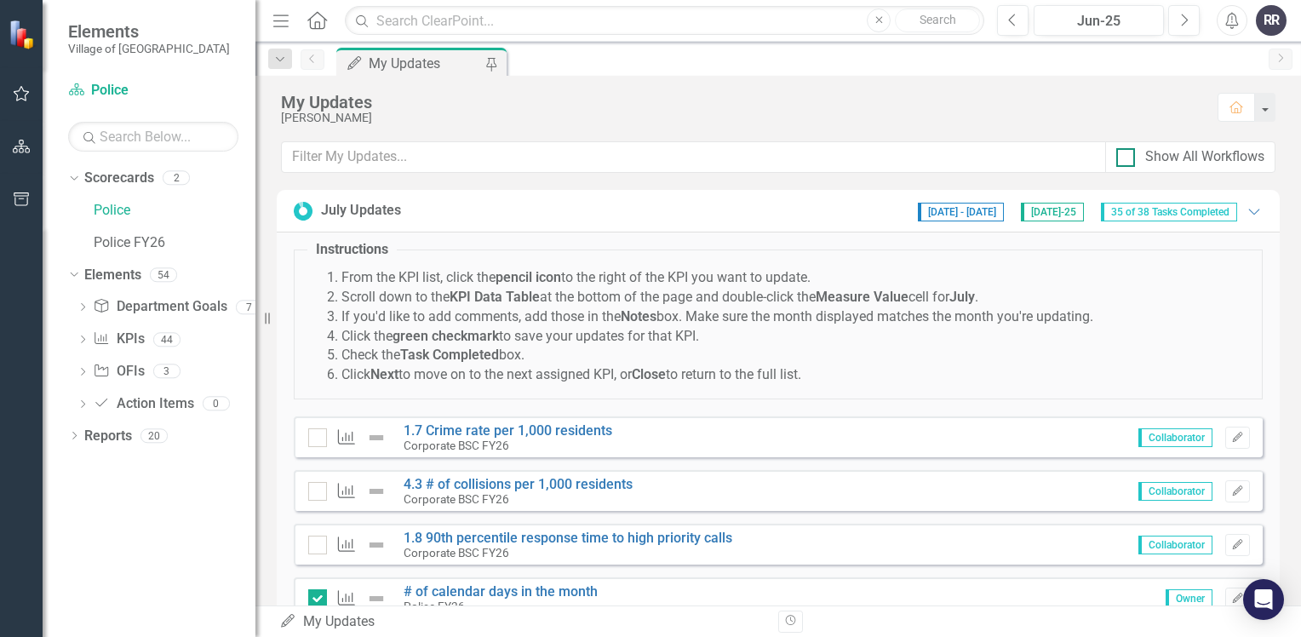
click at [1127, 157] on div at bounding box center [1125, 157] width 19 height 19
click at [1127, 157] on input "Show All Workflows" at bounding box center [1121, 153] width 11 height 11
checkbox input "true"
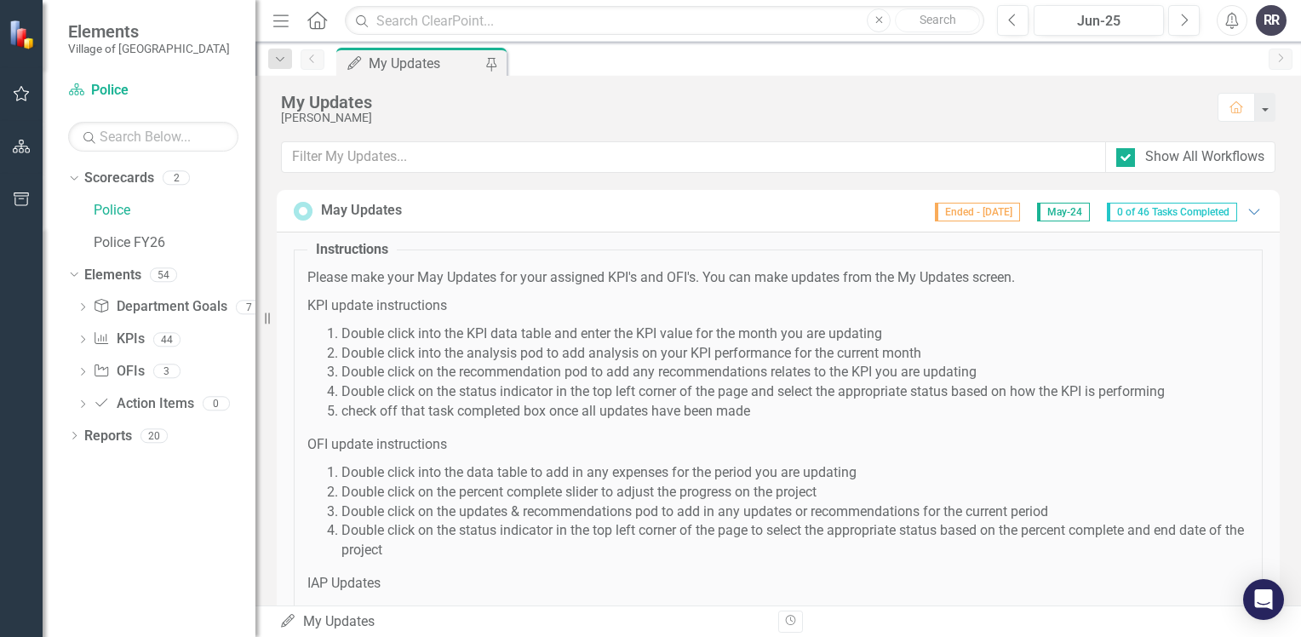
scroll to position [596, 0]
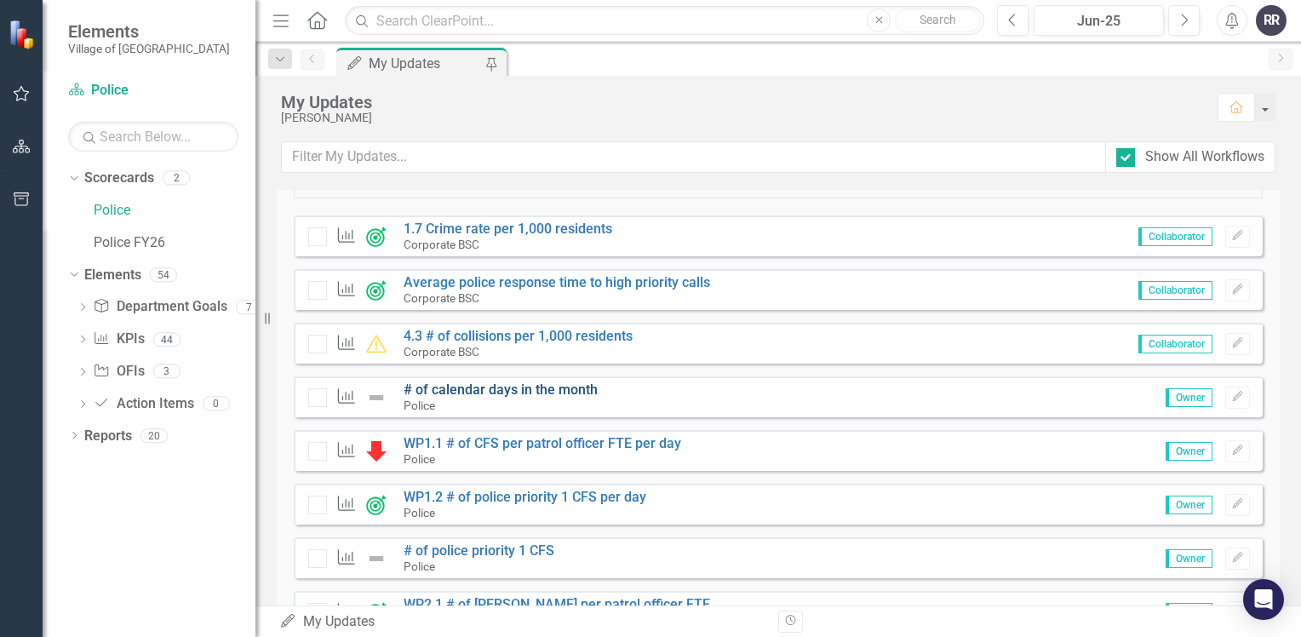
drag, startPoint x: 0, startPoint y: 0, endPoint x: 534, endPoint y: 392, distance: 661.9
click at [534, 392] on link "# of calendar days in the month" at bounding box center [500, 389] width 194 height 16
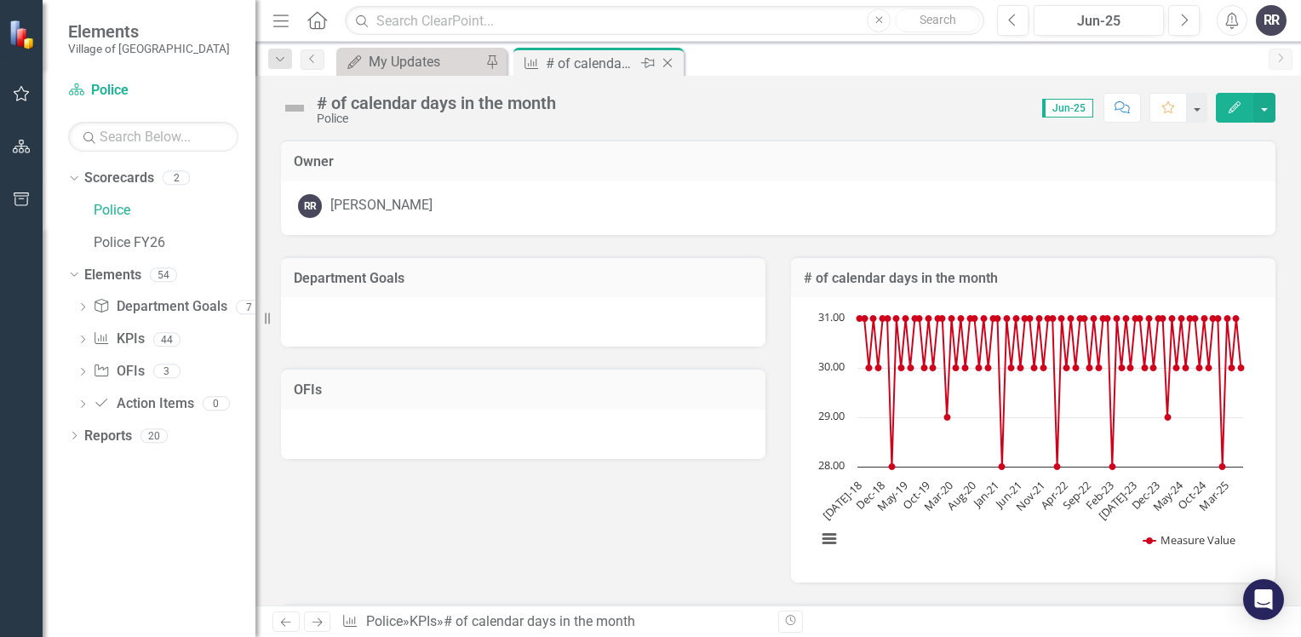
click at [671, 65] on icon "Close" at bounding box center [667, 63] width 17 height 14
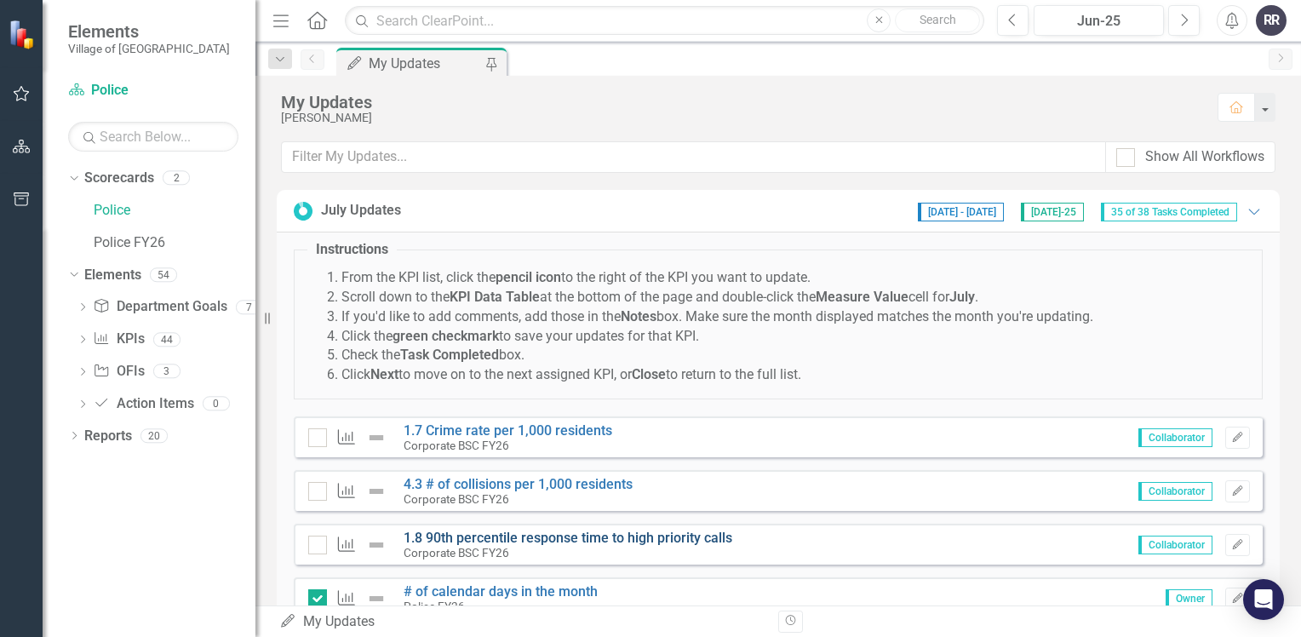
click at [574, 529] on link "1.8 90th percentile response time to high priority calls" at bounding box center [567, 537] width 329 height 16
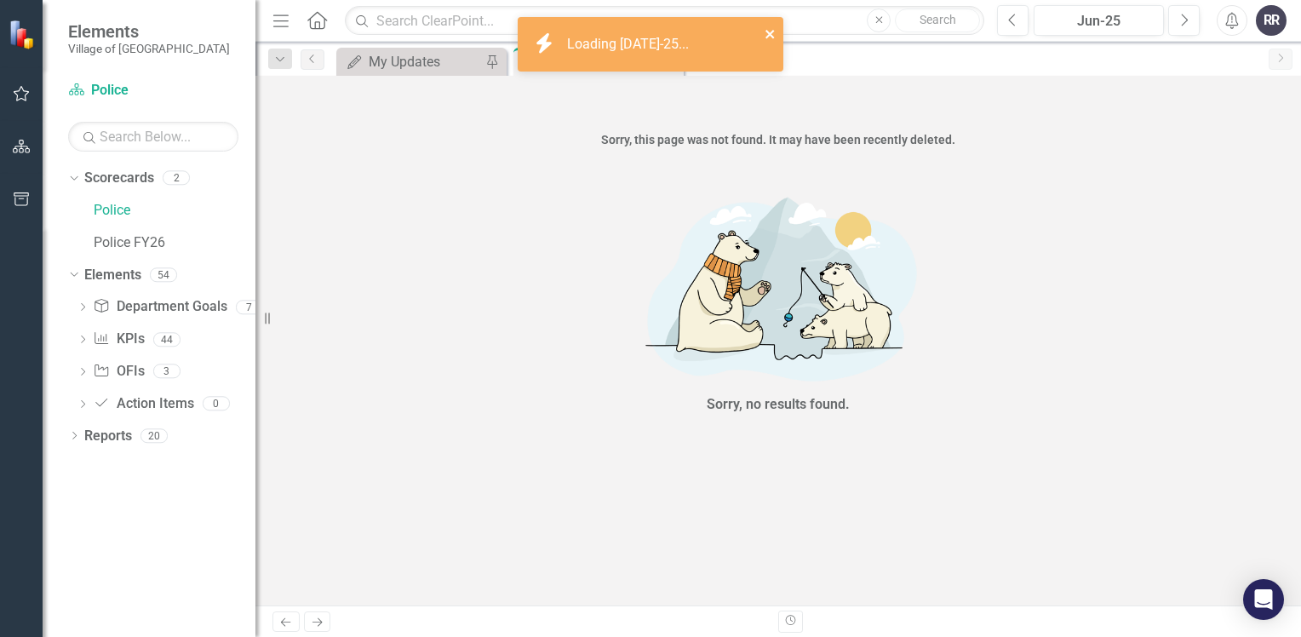
click at [772, 31] on icon "close" at bounding box center [770, 34] width 12 height 14
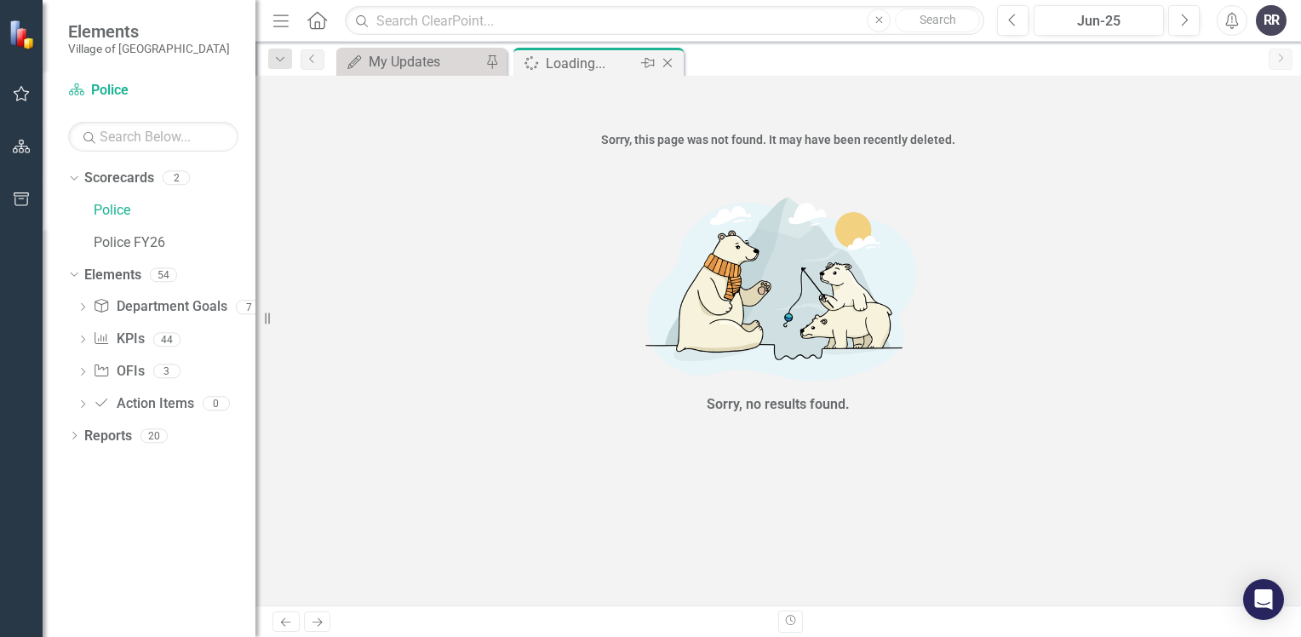
click at [665, 63] on icon "Close" at bounding box center [667, 63] width 17 height 14
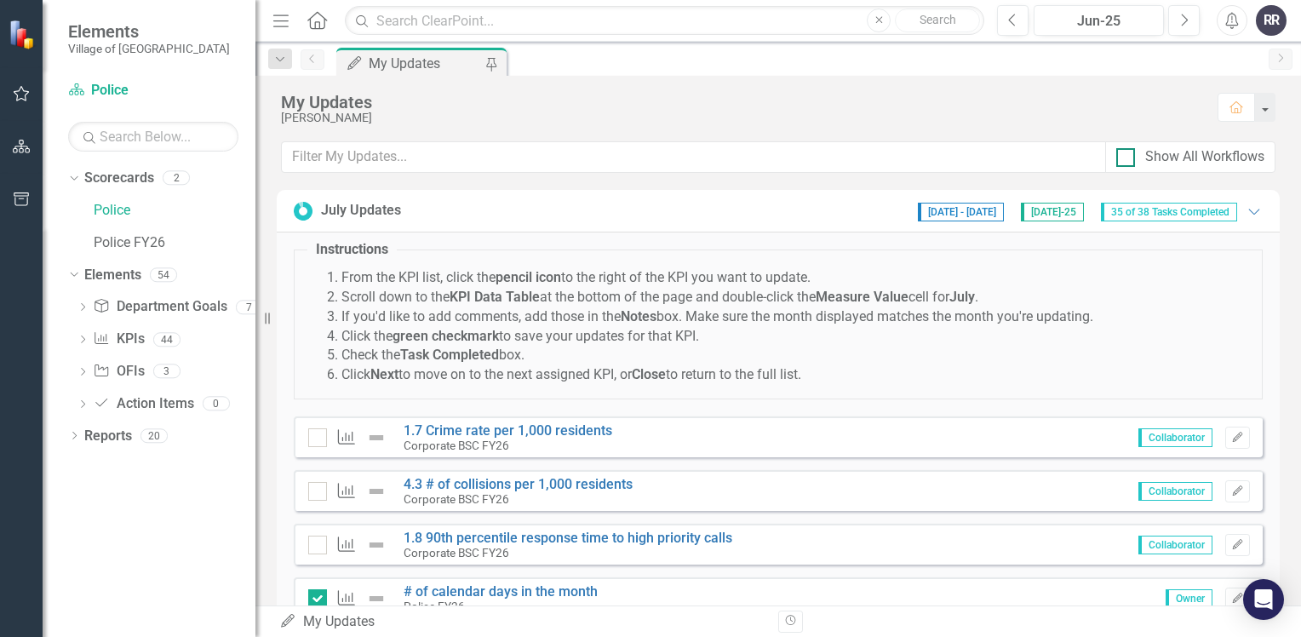
click at [1122, 156] on input "Show All Workflows" at bounding box center [1121, 153] width 11 height 11
checkbox input "true"
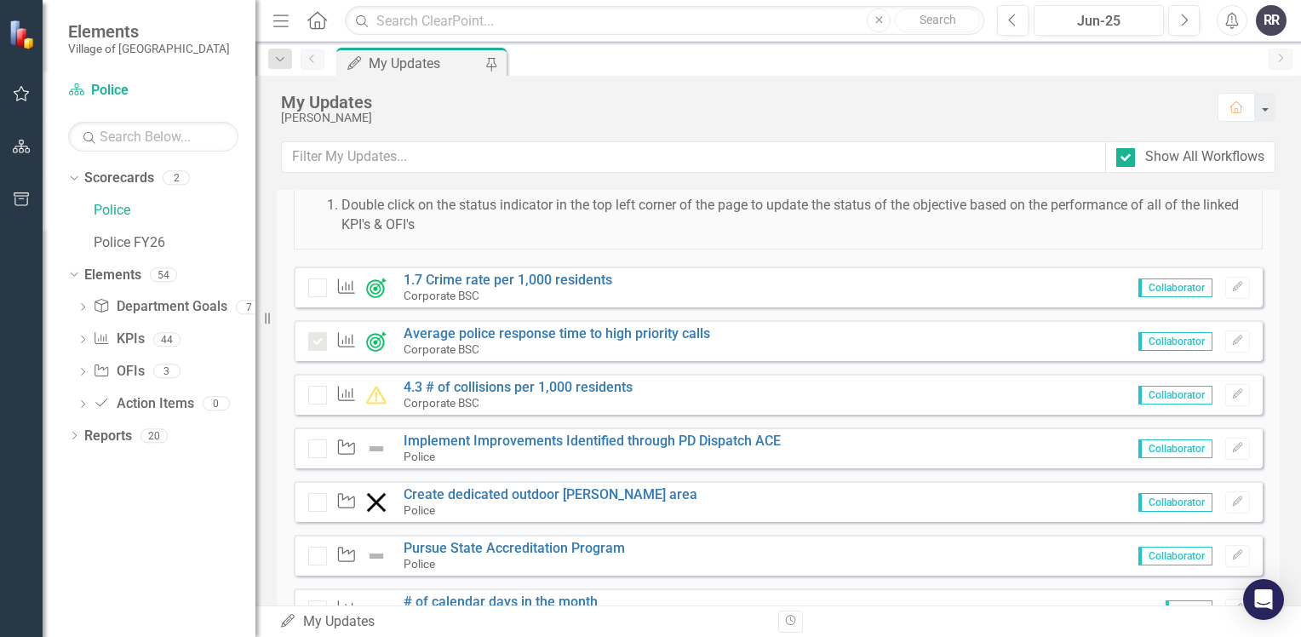
scroll to position [3745, 0]
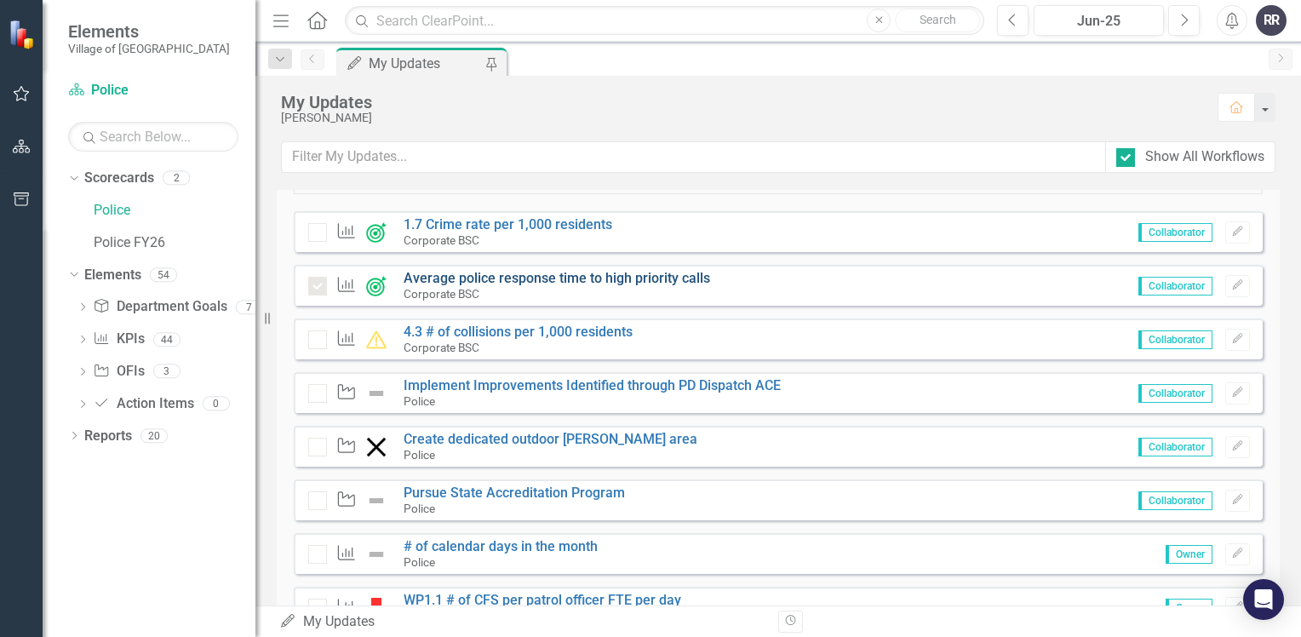
click at [528, 277] on link "Average police response time to high priority calls" at bounding box center [556, 278] width 306 height 16
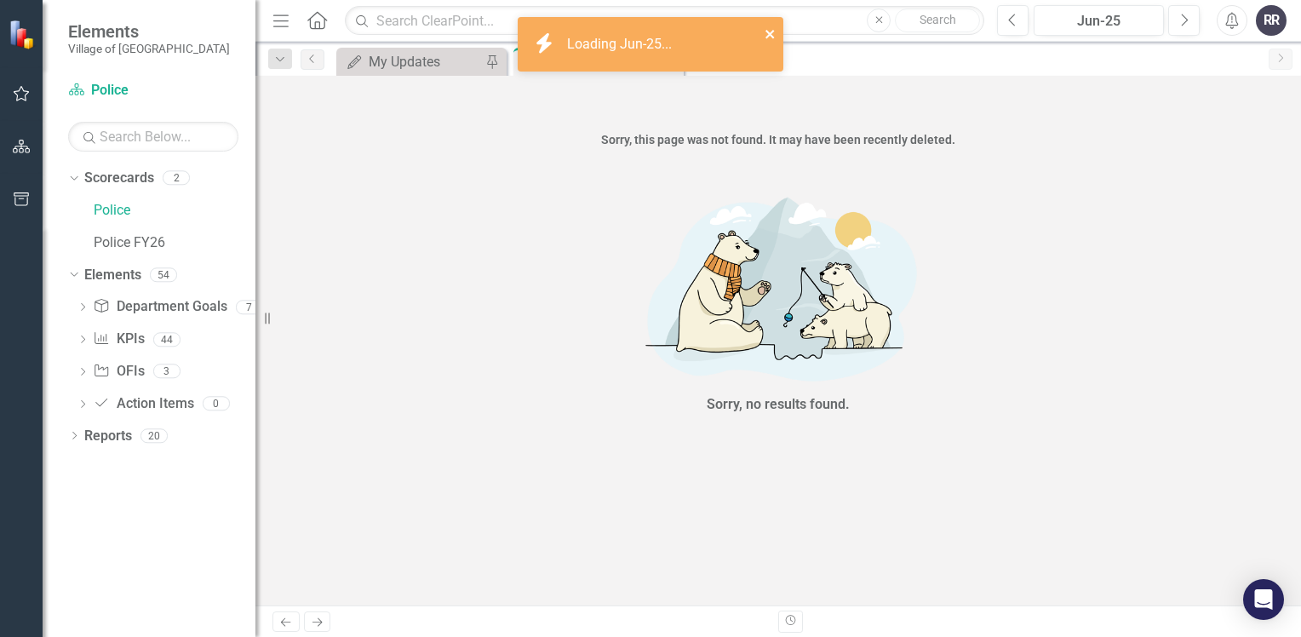
click at [767, 32] on icon "close" at bounding box center [769, 34] width 9 height 9
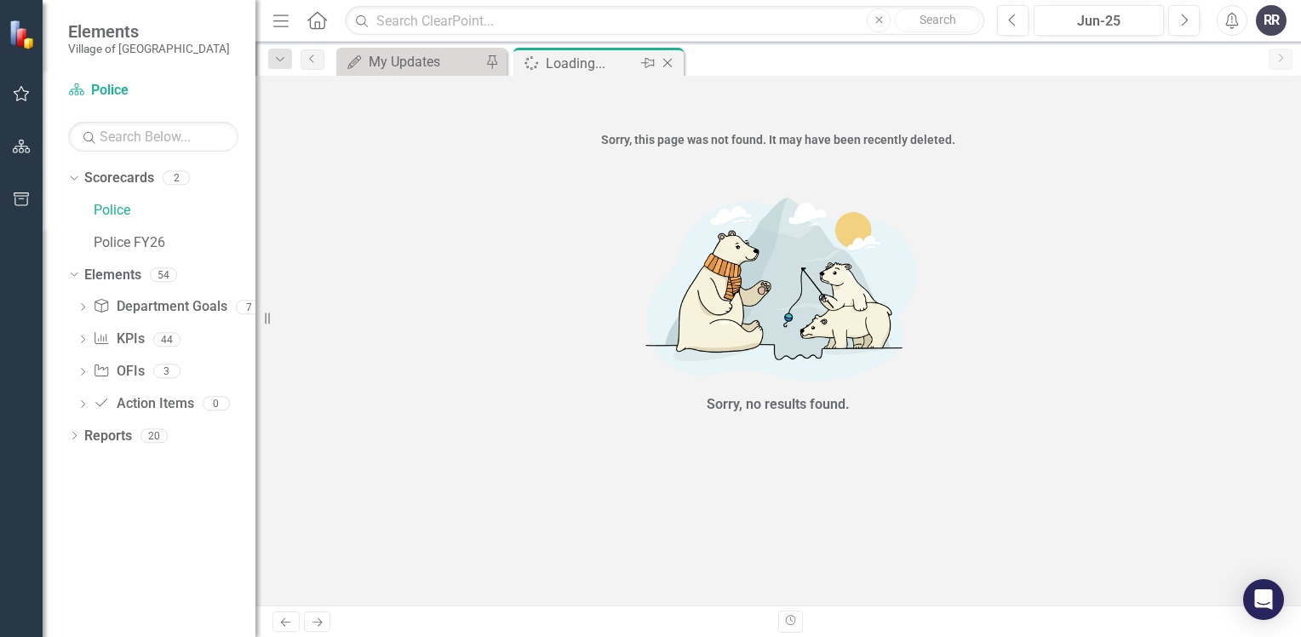
click at [667, 63] on icon "Close" at bounding box center [667, 63] width 17 height 14
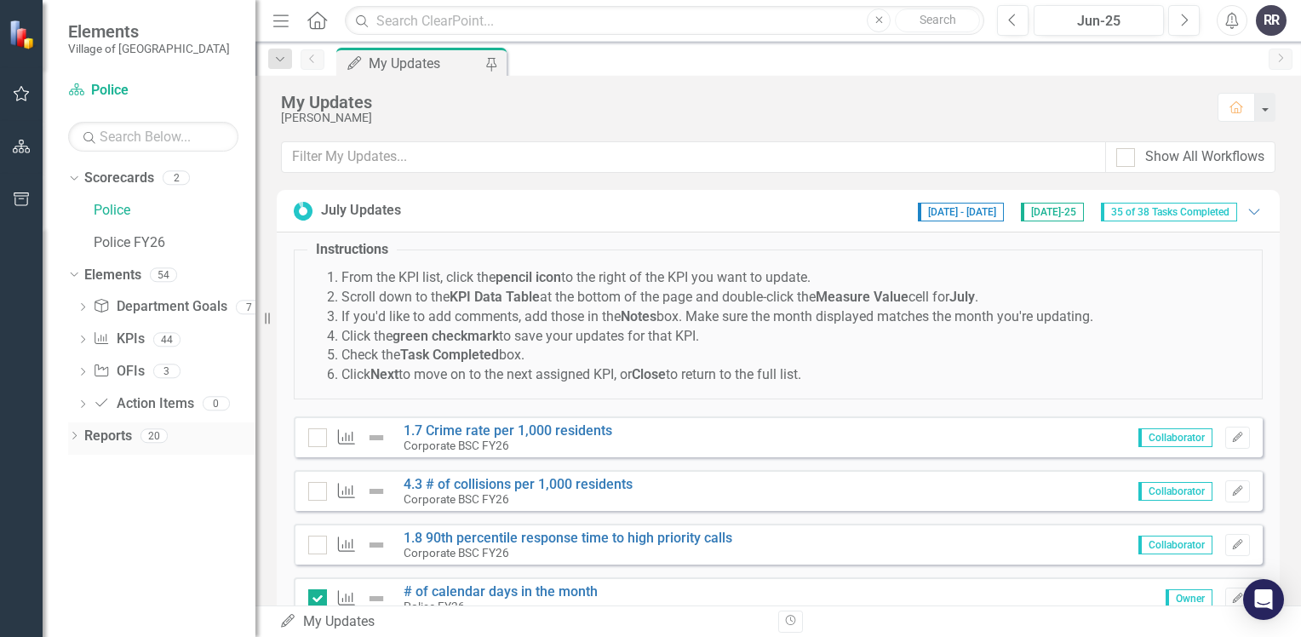
click at [80, 441] on div "Dropdown Reports 20" at bounding box center [161, 438] width 187 height 32
click at [72, 434] on icon "Dropdown" at bounding box center [74, 436] width 12 height 9
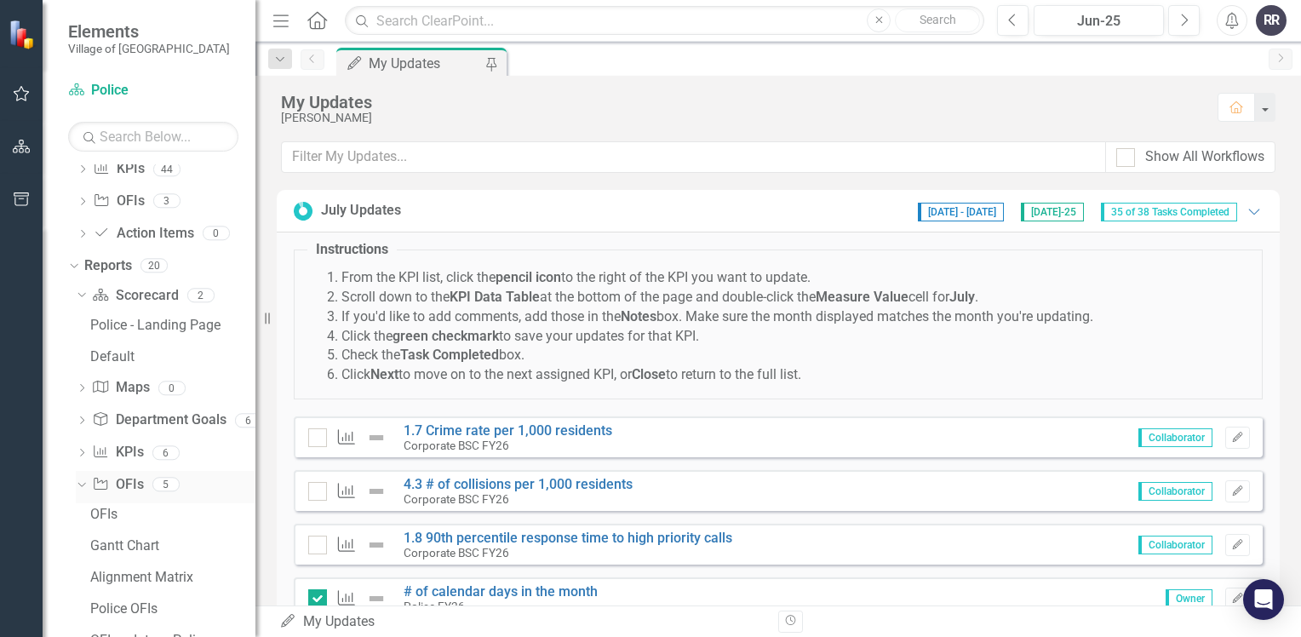
scroll to position [249, 0]
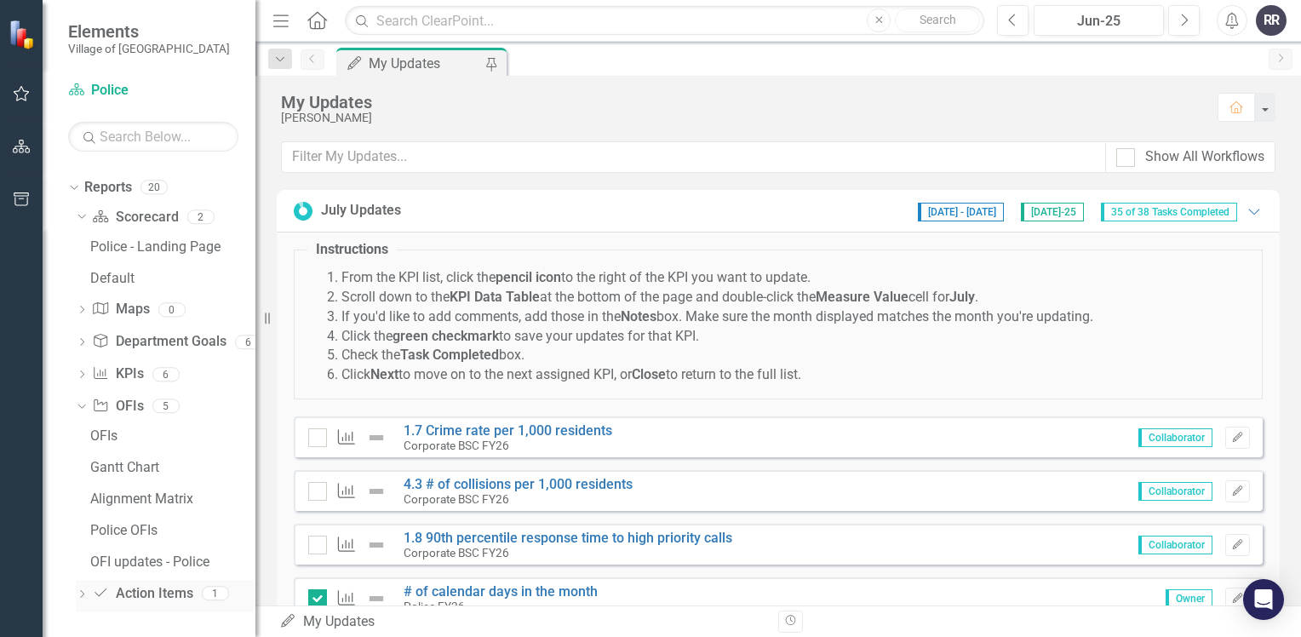
click at [131, 598] on link "Action Item Action Items" at bounding box center [142, 594] width 100 height 20
click at [78, 594] on icon "Dropdown" at bounding box center [82, 595] width 12 height 9
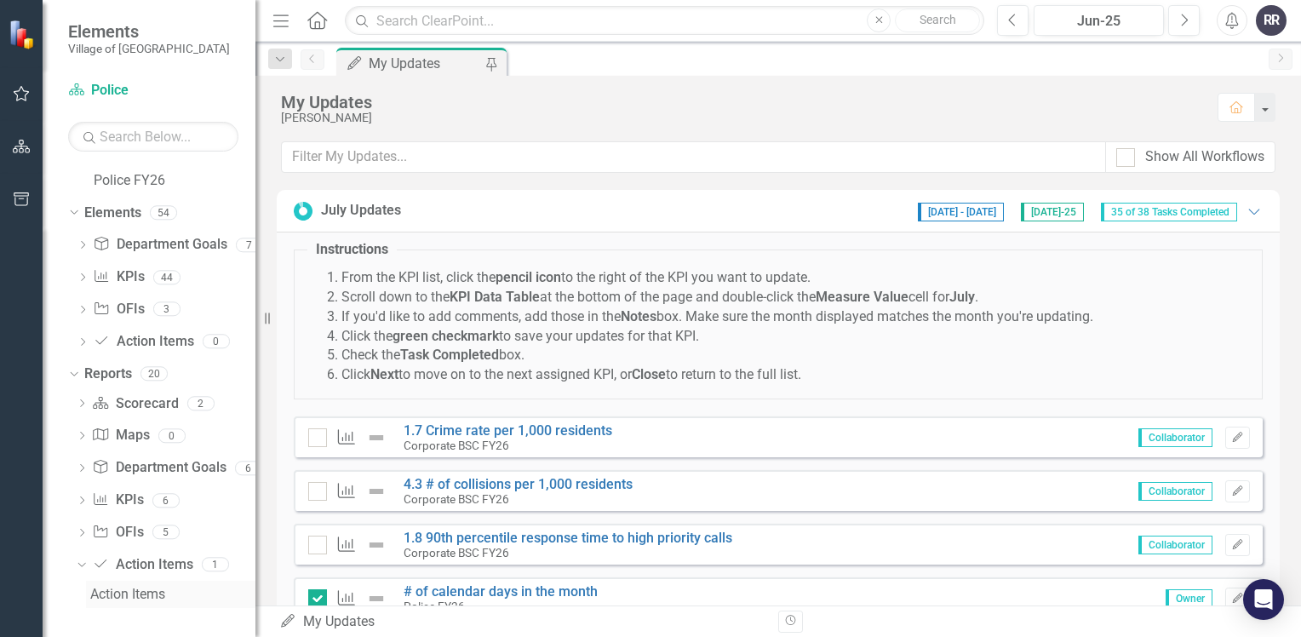
click at [119, 590] on div "Action Items" at bounding box center [172, 593] width 165 height 15
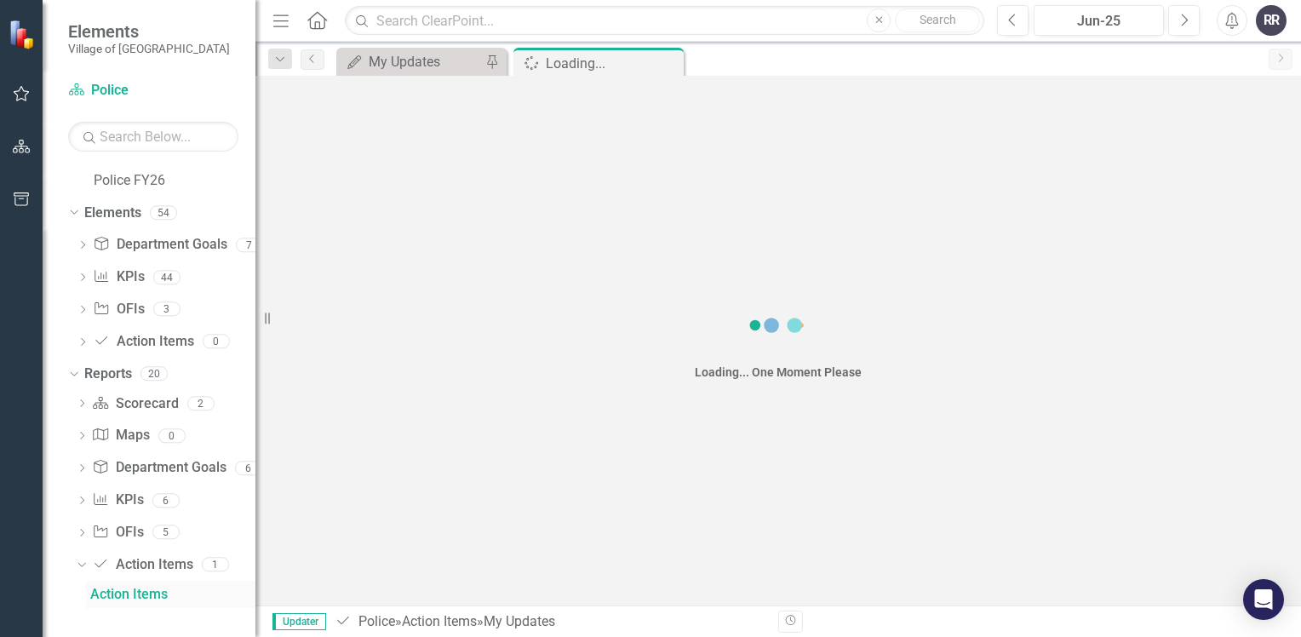
scroll to position [32, 0]
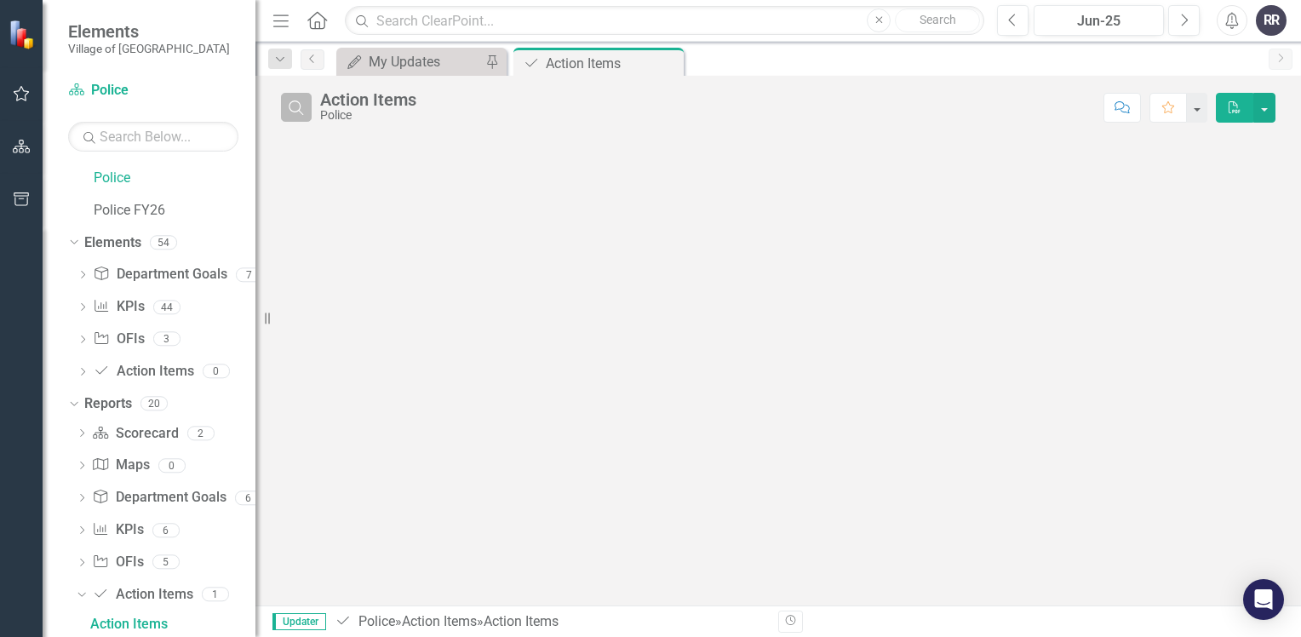
click at [304, 105] on icon "Search" at bounding box center [296, 107] width 19 height 15
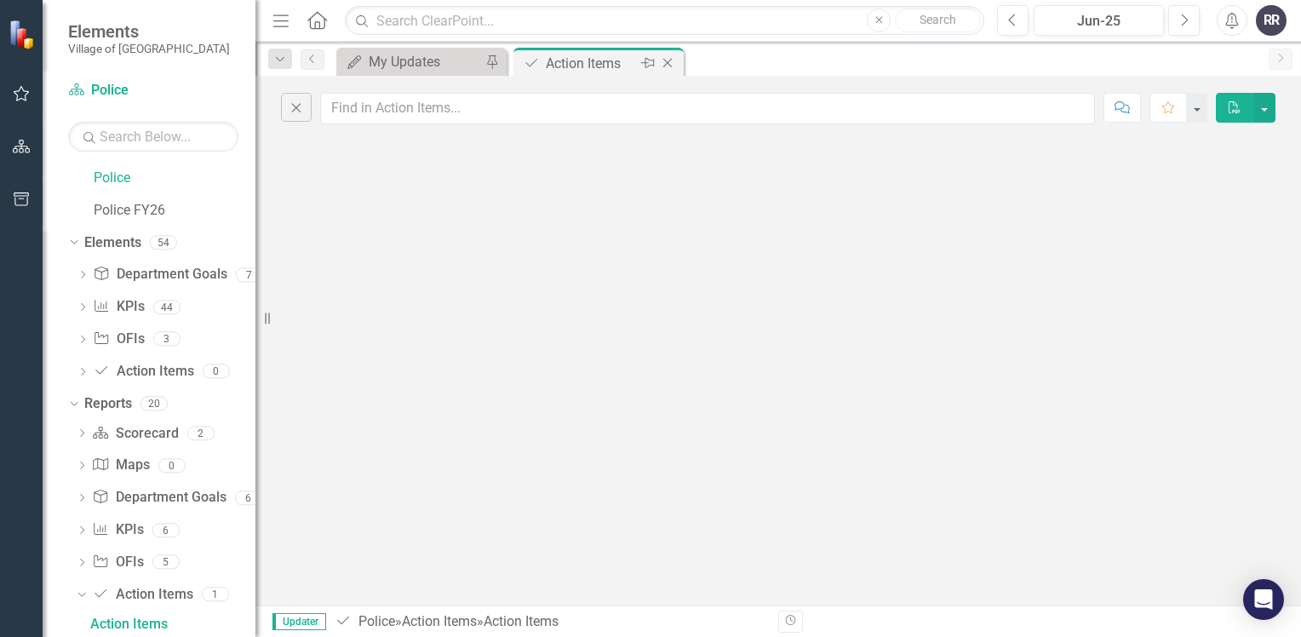
click at [671, 66] on icon "Close" at bounding box center [667, 63] width 17 height 14
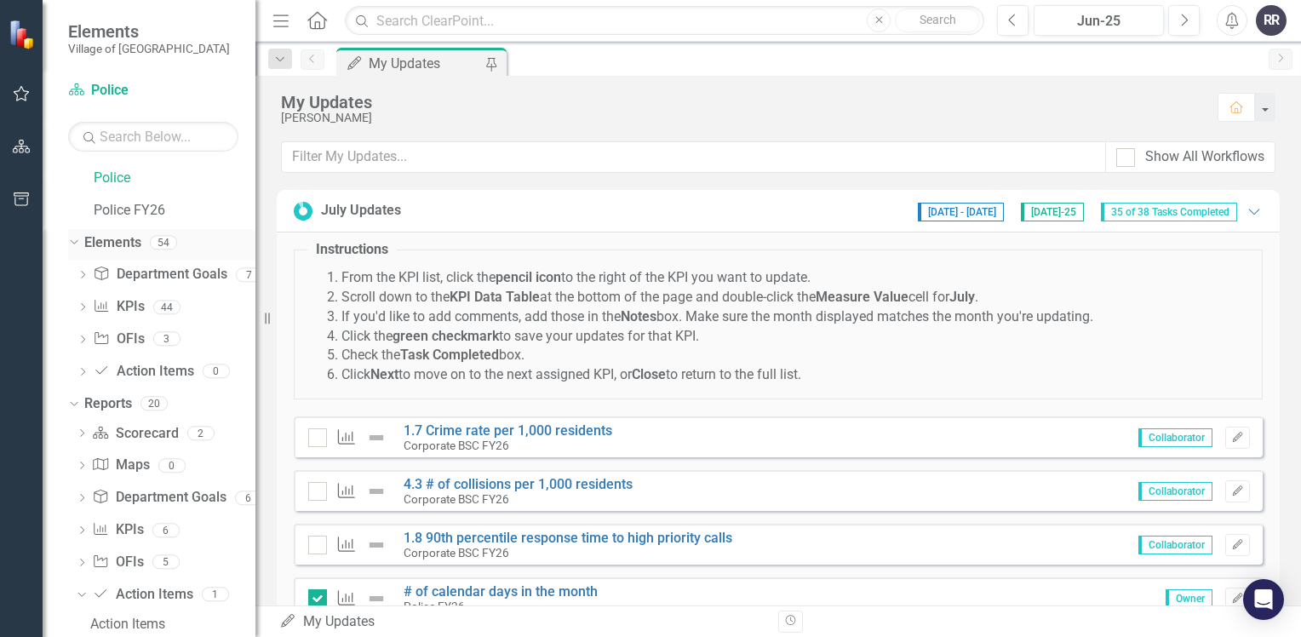
click at [76, 243] on icon "Dropdown" at bounding box center [71, 242] width 9 height 12
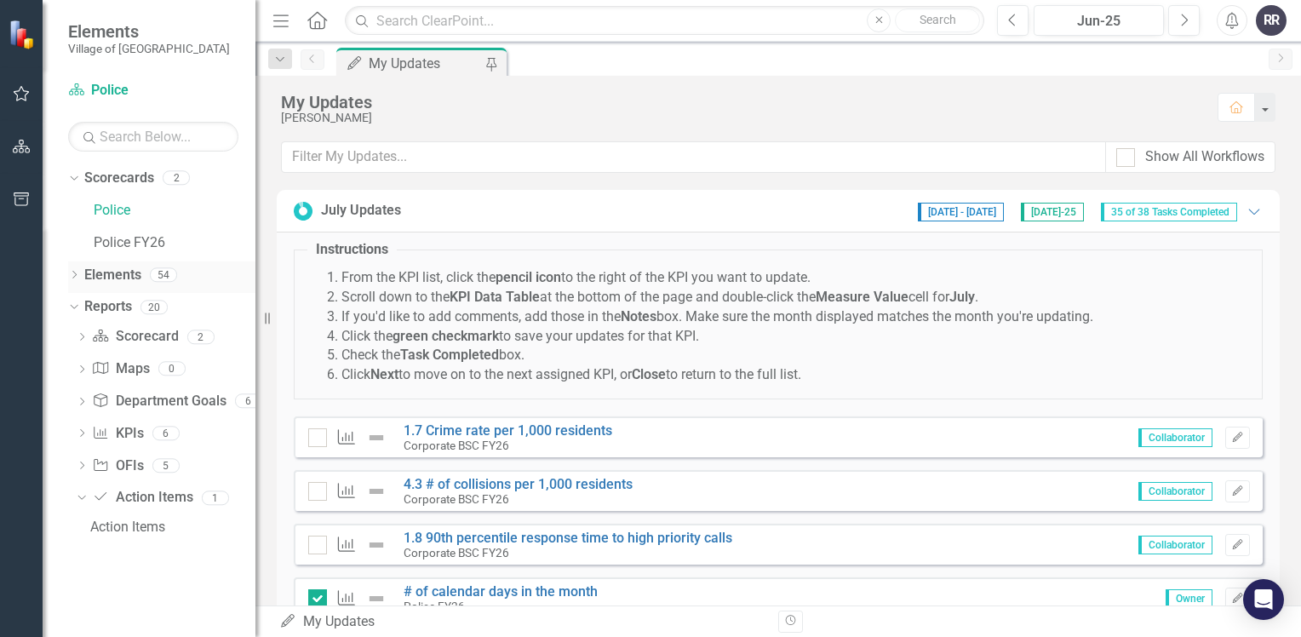
click at [82, 272] on div "Dropdown Elements 54" at bounding box center [161, 277] width 187 height 32
click at [75, 277] on icon "Dropdown" at bounding box center [74, 276] width 12 height 9
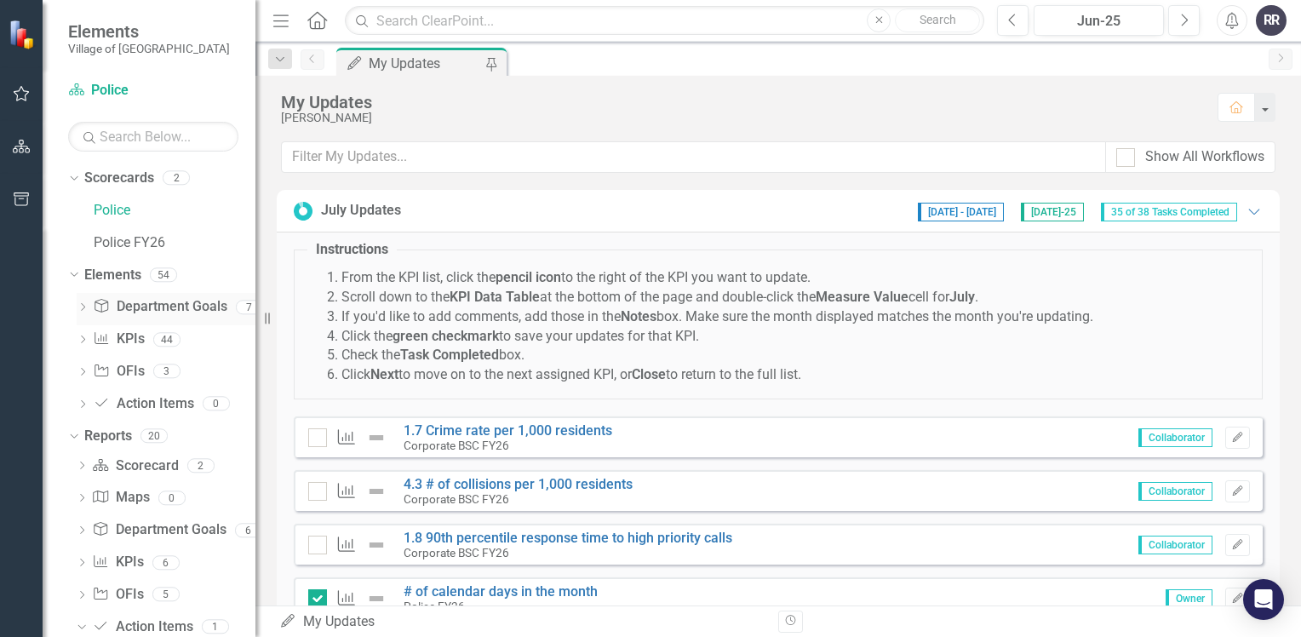
click at [157, 314] on link "Department Goal Department Goals" at bounding box center [160, 307] width 134 height 20
click at [86, 308] on icon "Dropdown" at bounding box center [83, 308] width 12 height 9
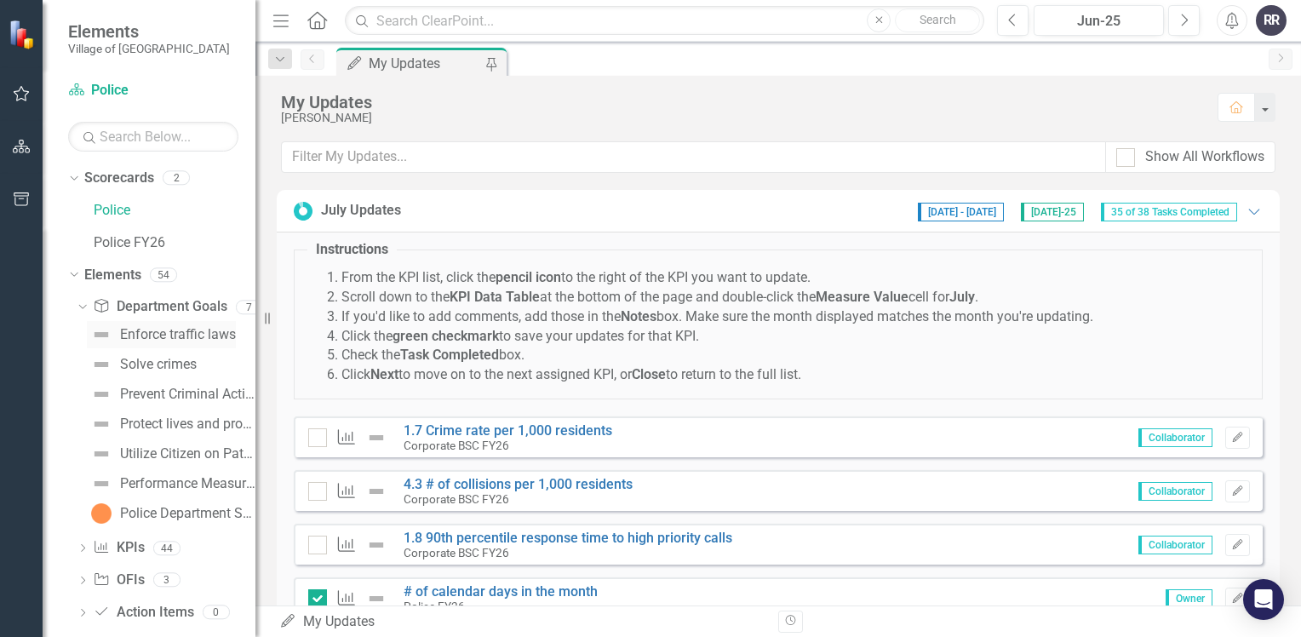
click at [171, 340] on div "Enforce traffic laws" at bounding box center [178, 334] width 116 height 15
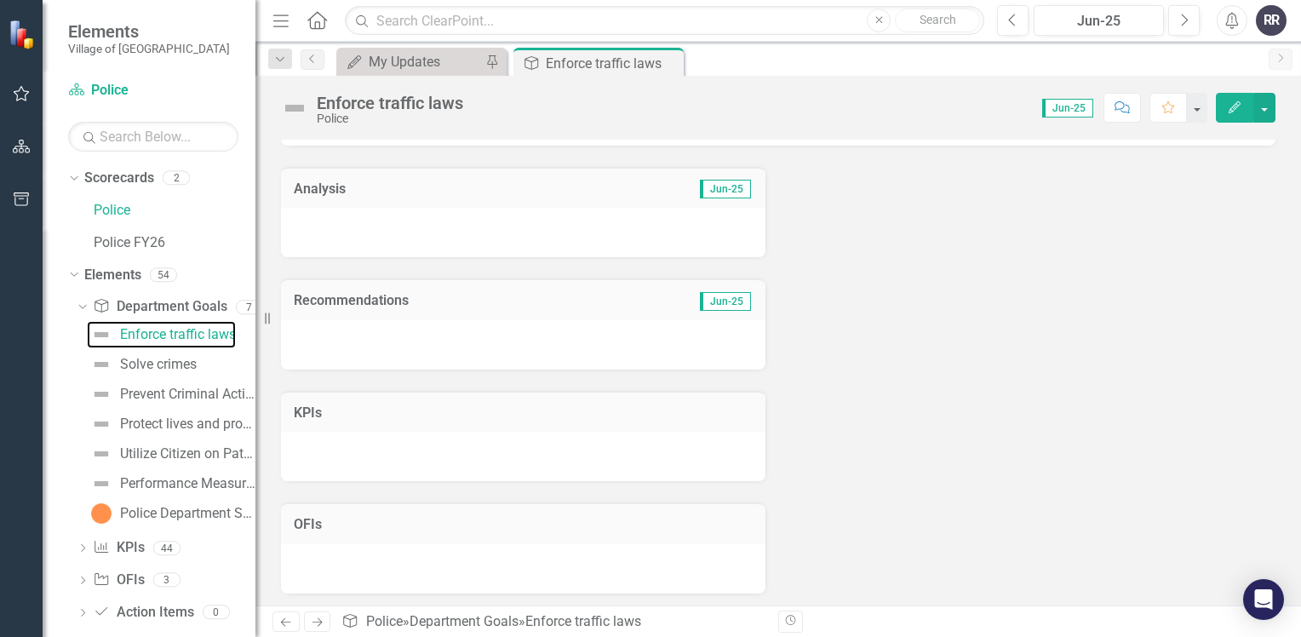
scroll to position [92, 0]
click at [154, 369] on div "Solve crimes" at bounding box center [158, 364] width 77 height 15
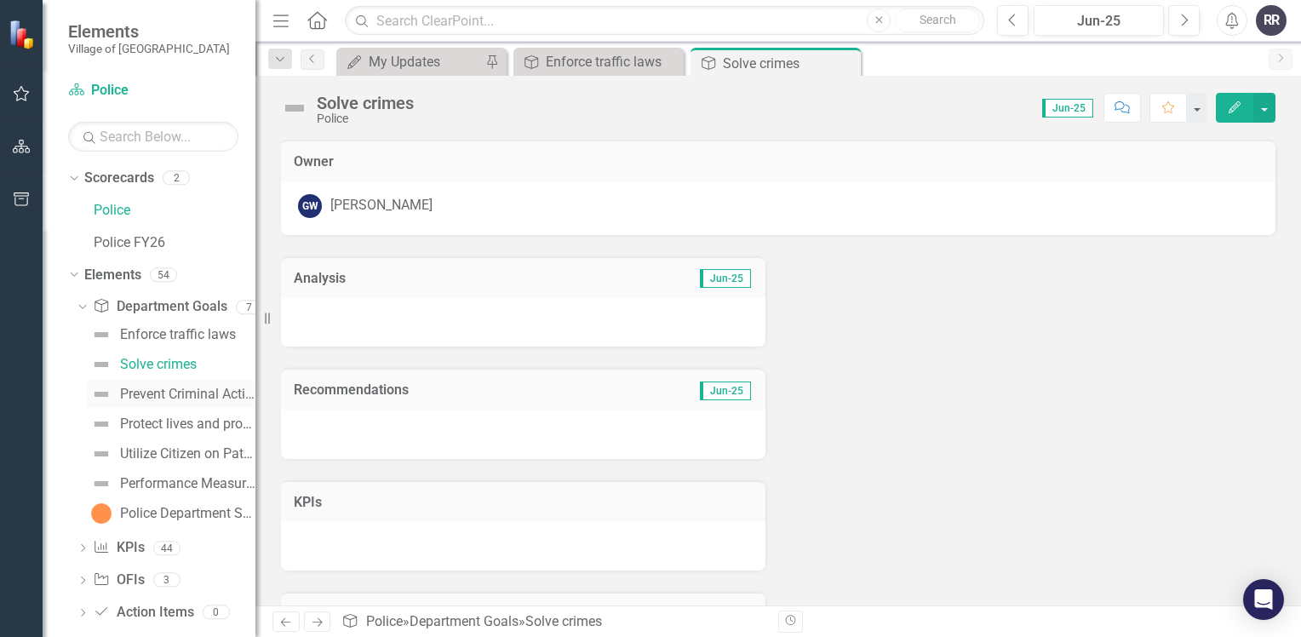
click at [170, 400] on div "Prevent Criminal Activity" at bounding box center [187, 393] width 135 height 15
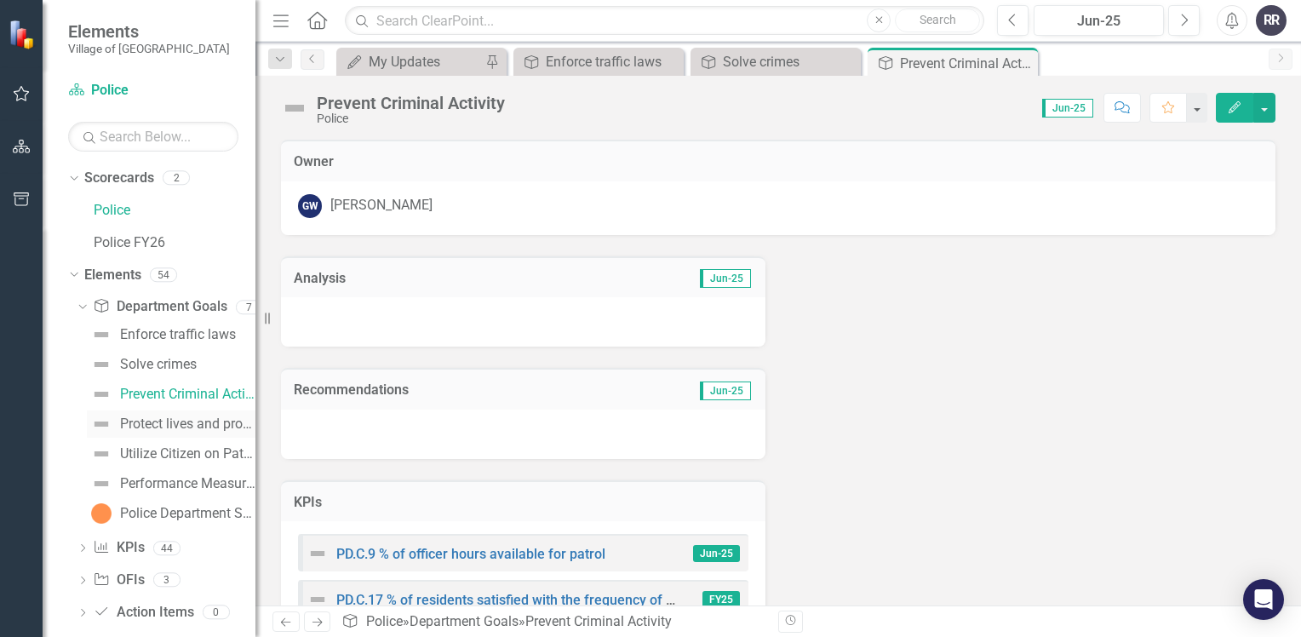
click at [180, 422] on div "Protect lives and property by responding promptly to calls for service" at bounding box center [187, 423] width 135 height 15
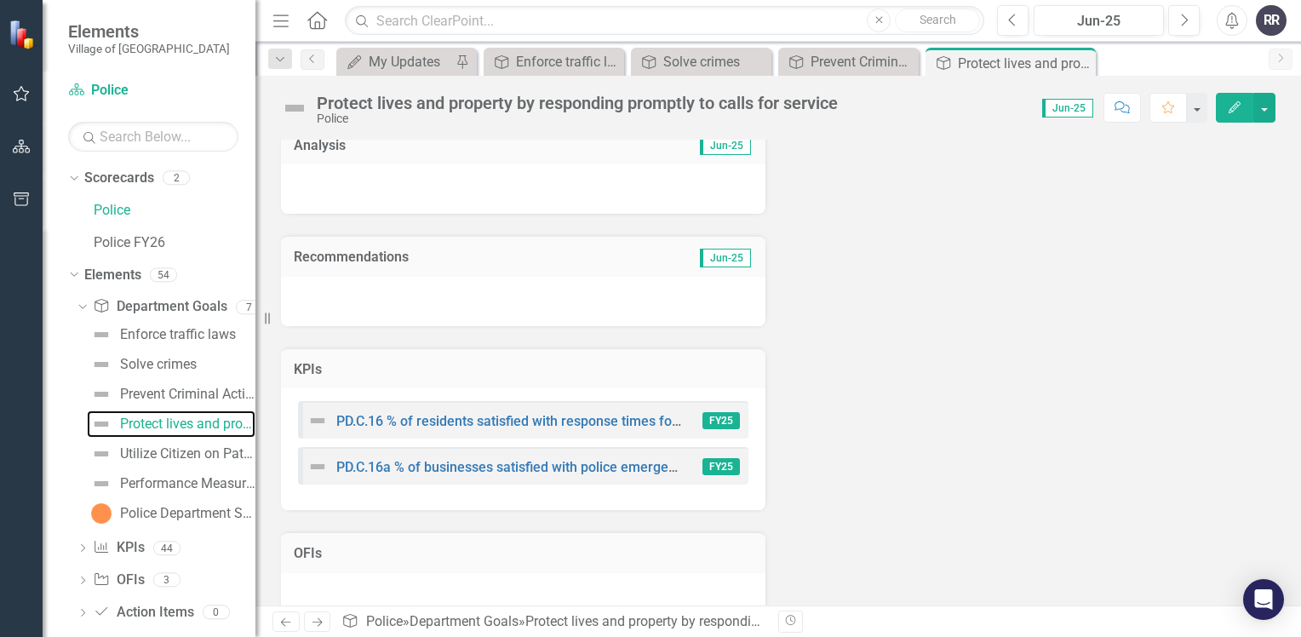
scroll to position [163, 0]
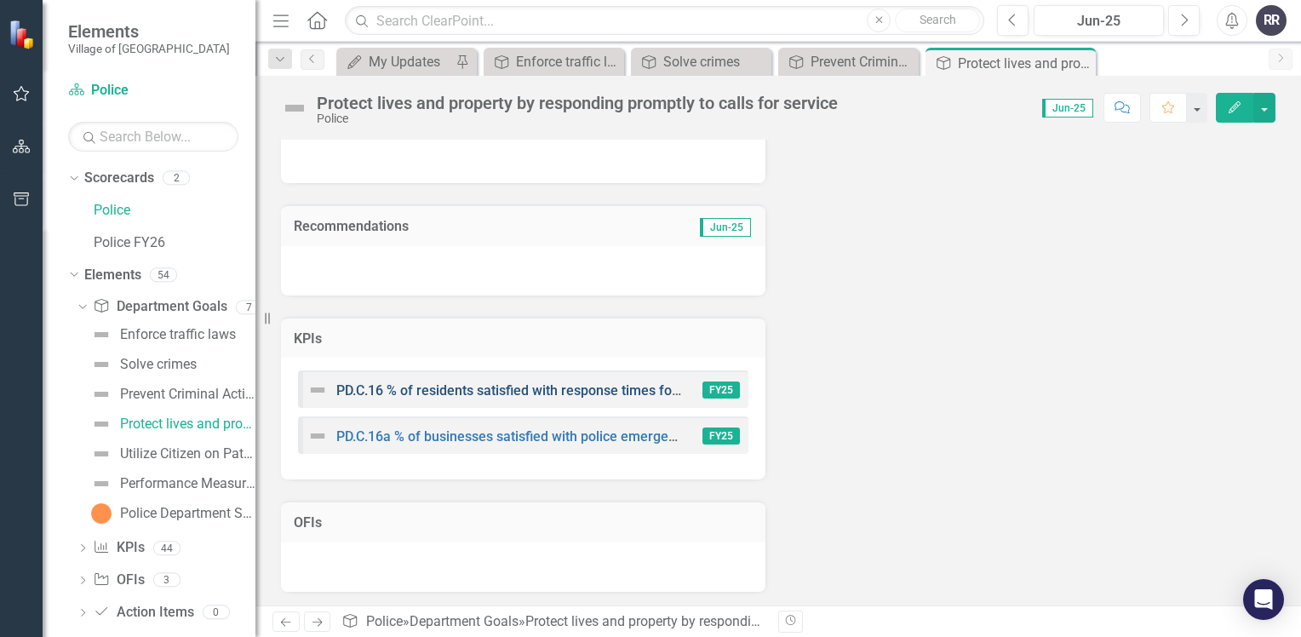
click at [525, 392] on link "PD.C.16 % of residents satisfied with response times for police emergencies" at bounding box center [568, 390] width 464 height 16
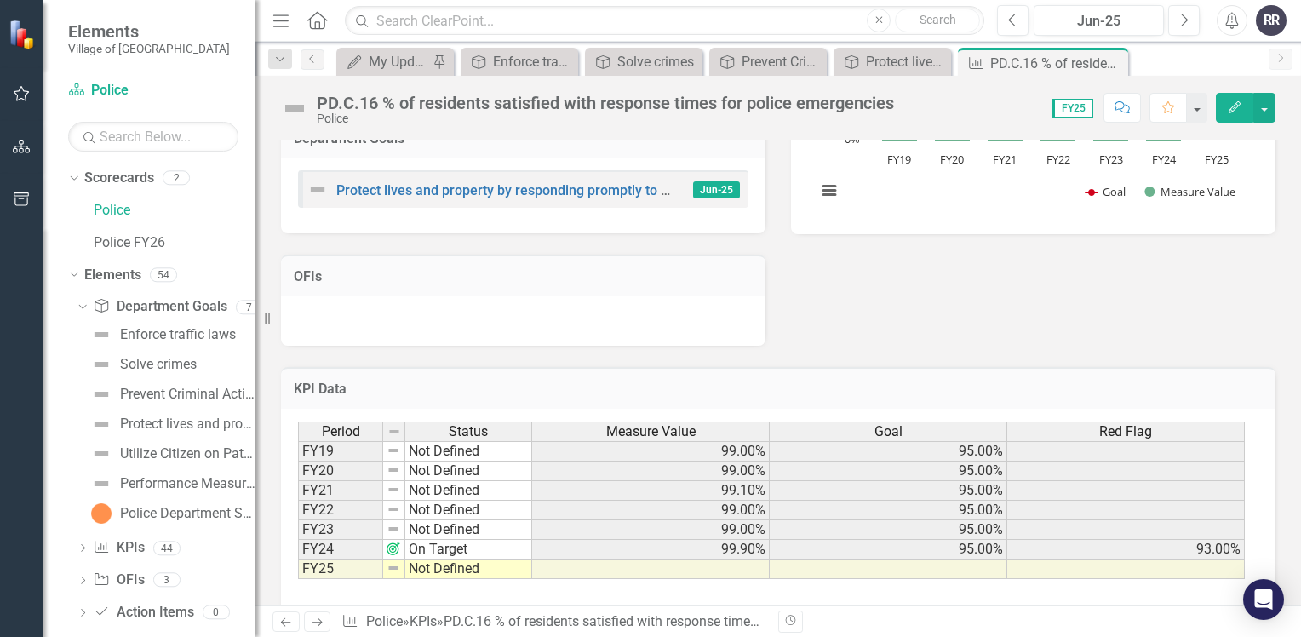
scroll to position [388, 0]
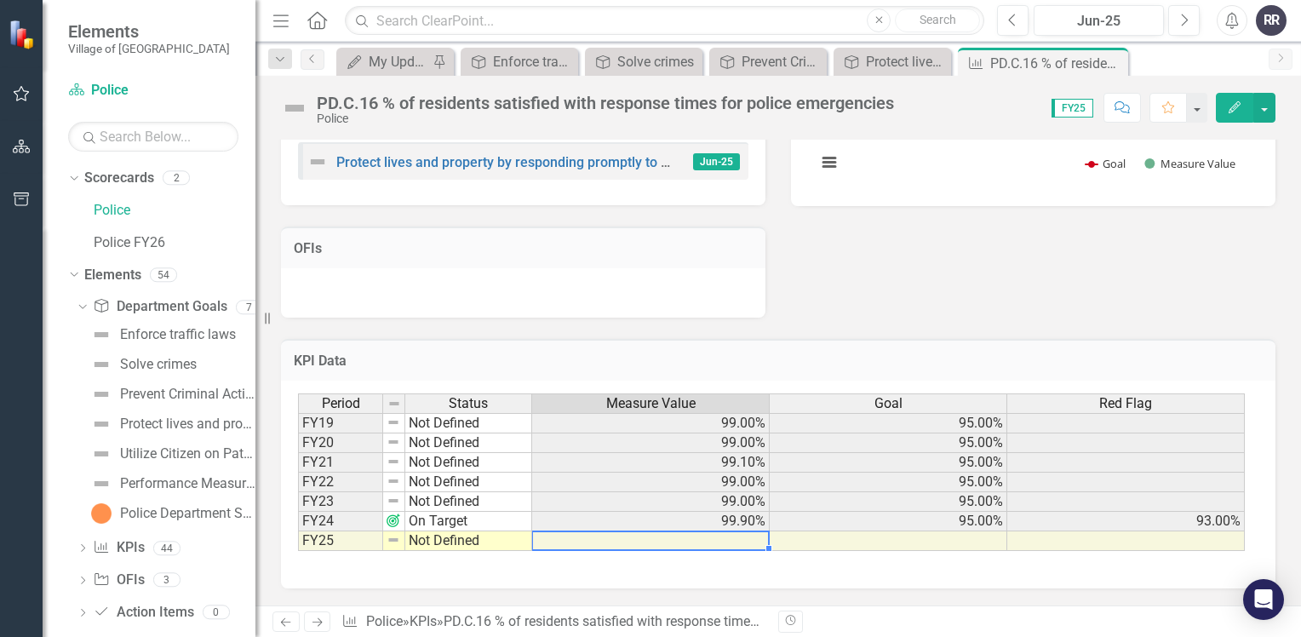
click at [718, 540] on td at bounding box center [650, 541] width 237 height 20
click at [1116, 58] on icon "Close" at bounding box center [1111, 63] width 17 height 14
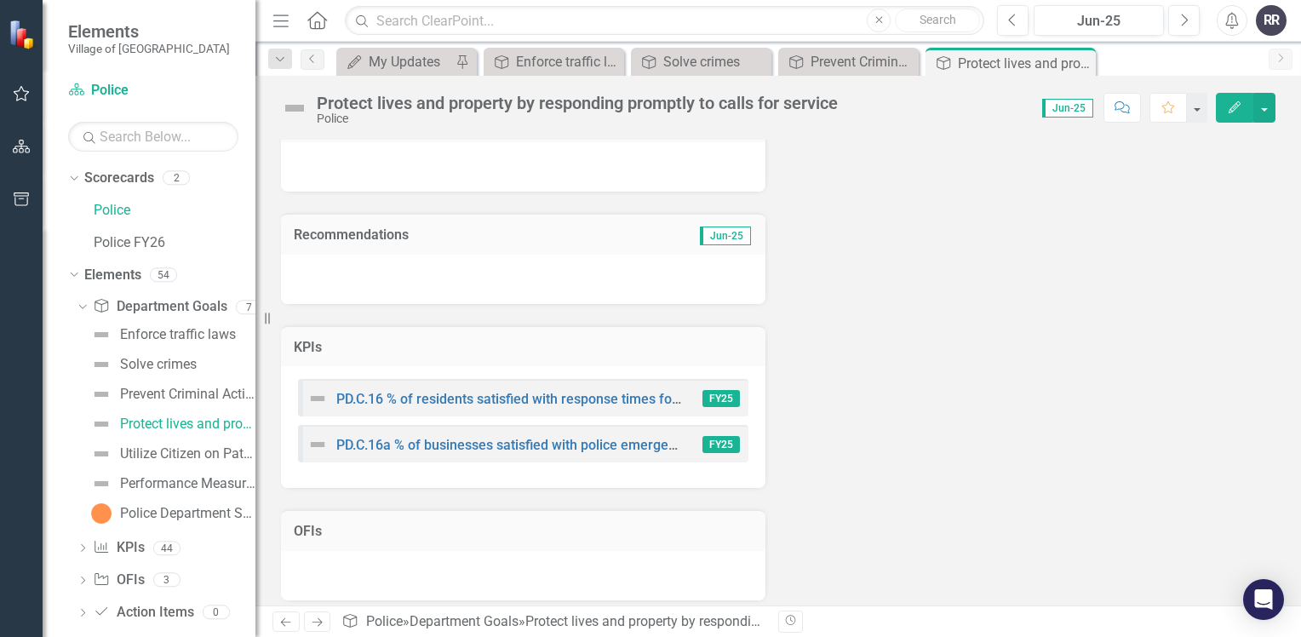
scroll to position [163, 0]
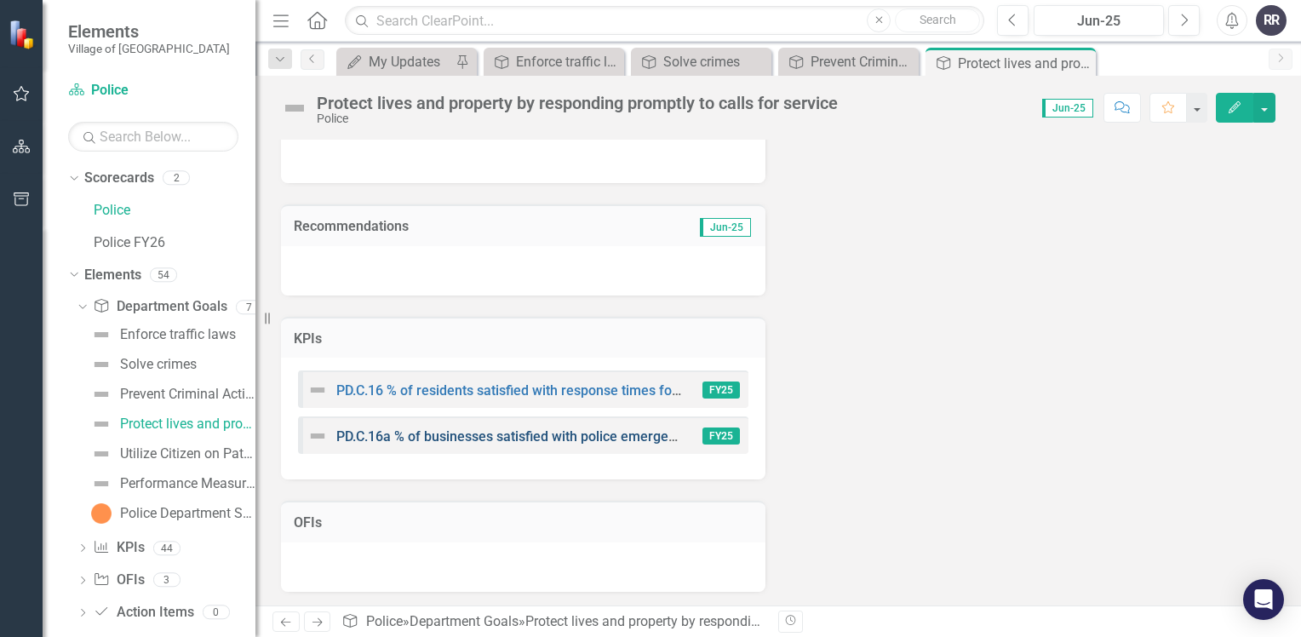
click at [439, 434] on link "PD.C.16a % of businesses satisfied with police emergency response times" at bounding box center [561, 436] width 451 height 16
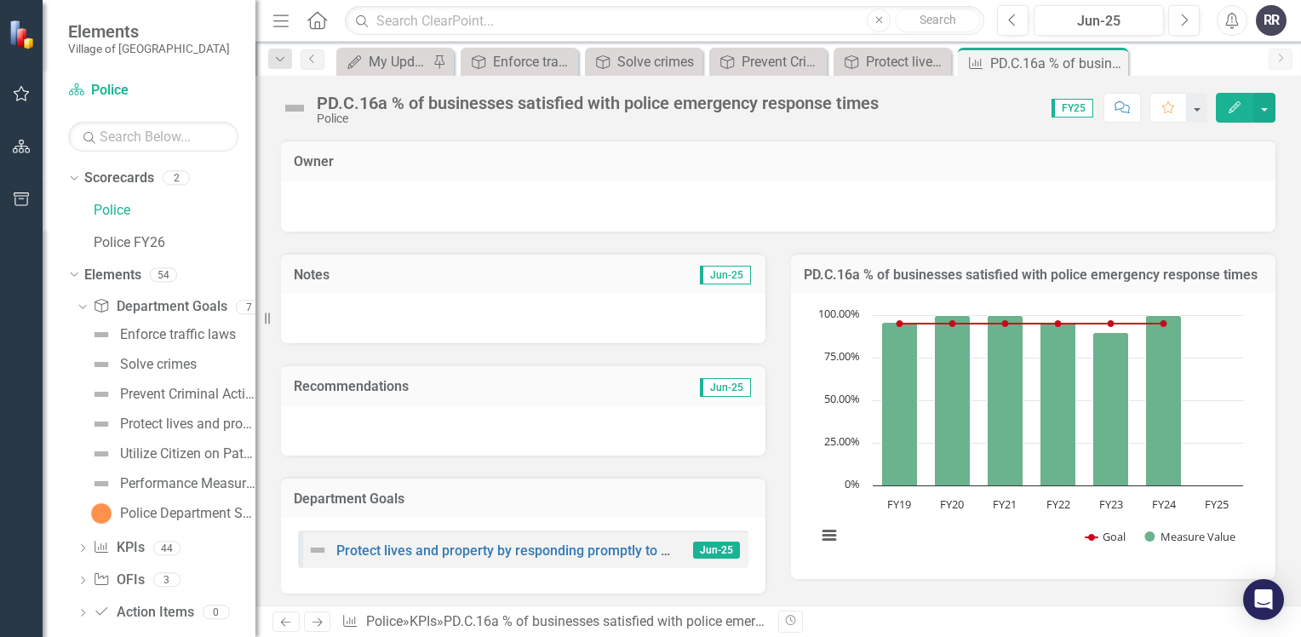
scroll to position [385, 0]
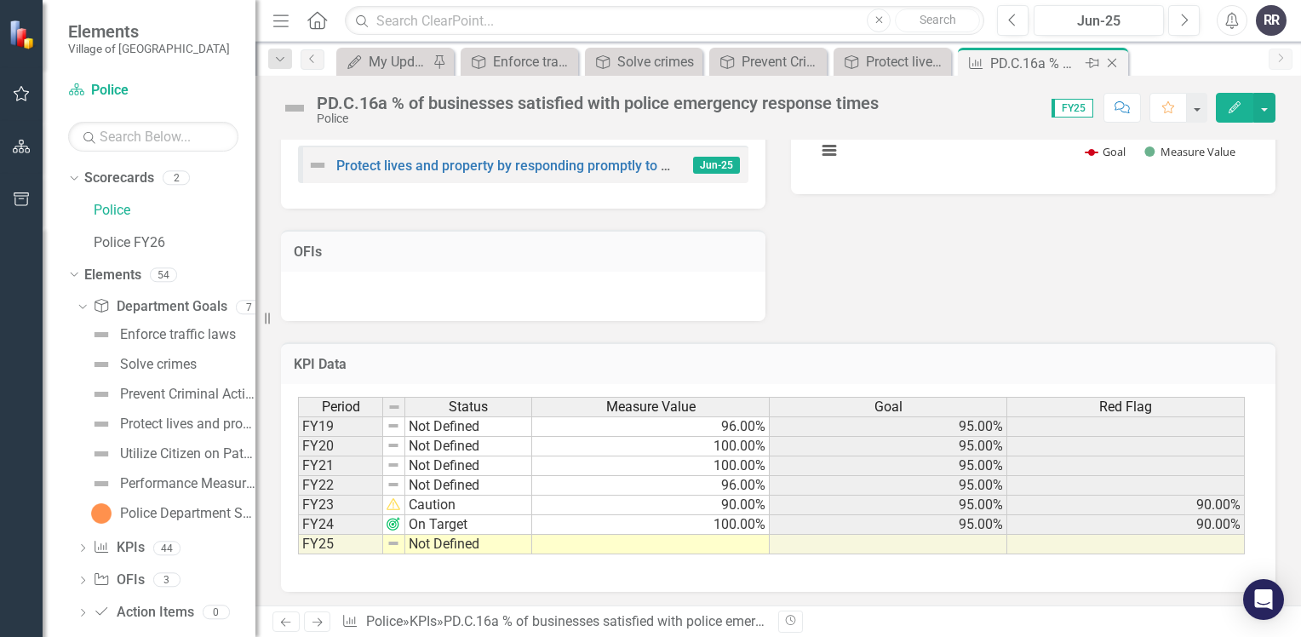
click at [1112, 62] on icon at bounding box center [1111, 63] width 9 height 9
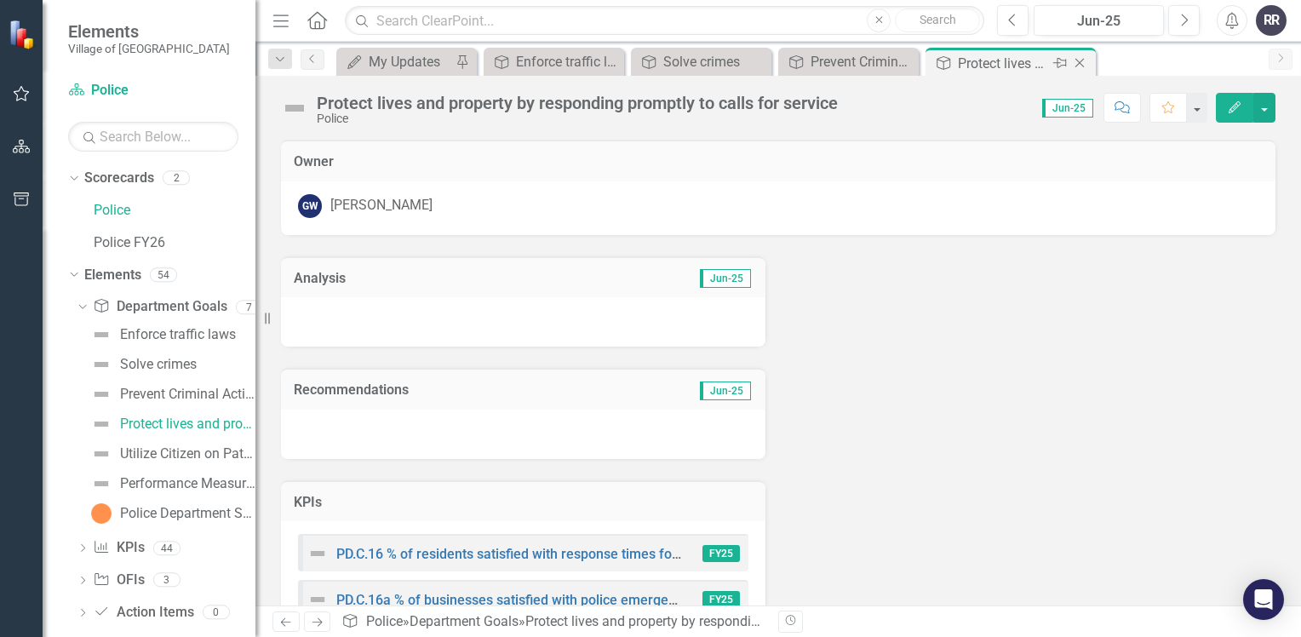
click at [1073, 59] on icon "Close" at bounding box center [1079, 63] width 17 height 14
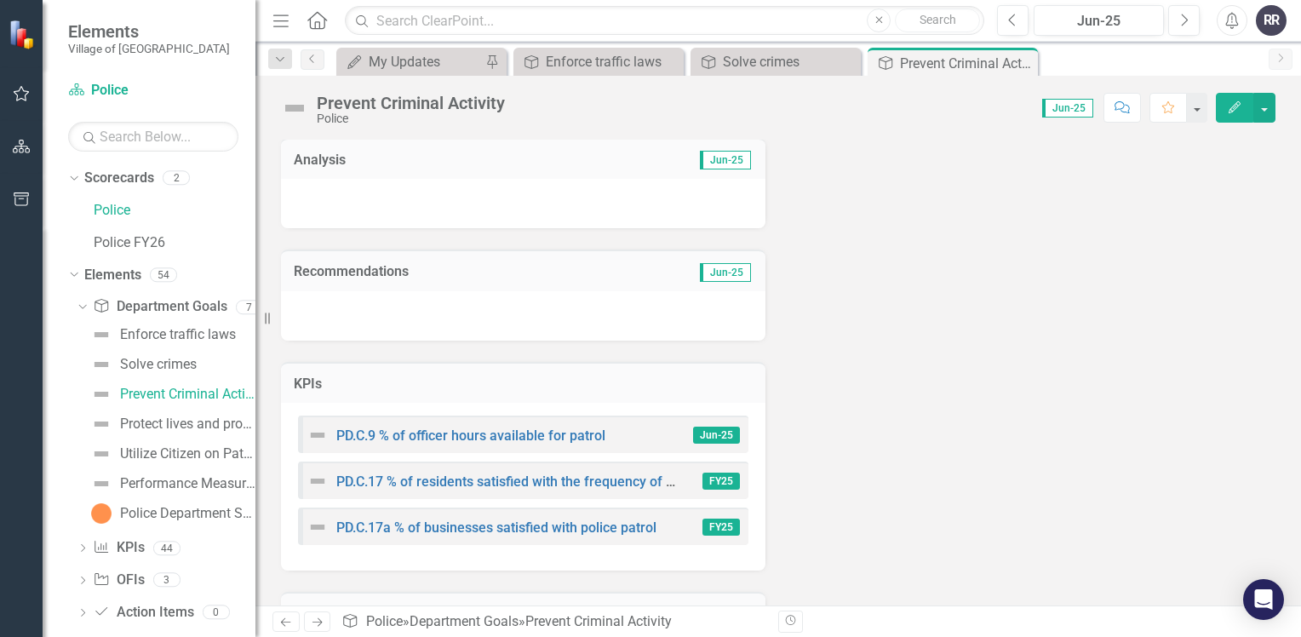
scroll to position [170, 0]
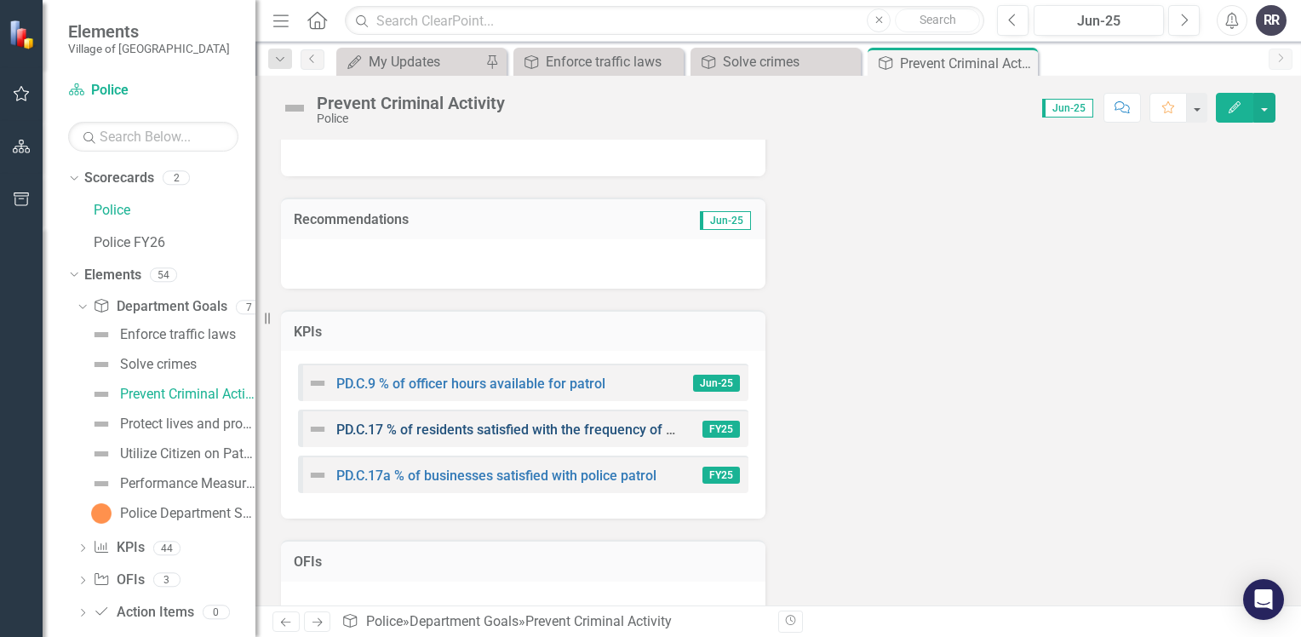
click at [510, 426] on link "PD.C.17 % of residents satisfied with the frequency of police patrols" at bounding box center [542, 429] width 412 height 16
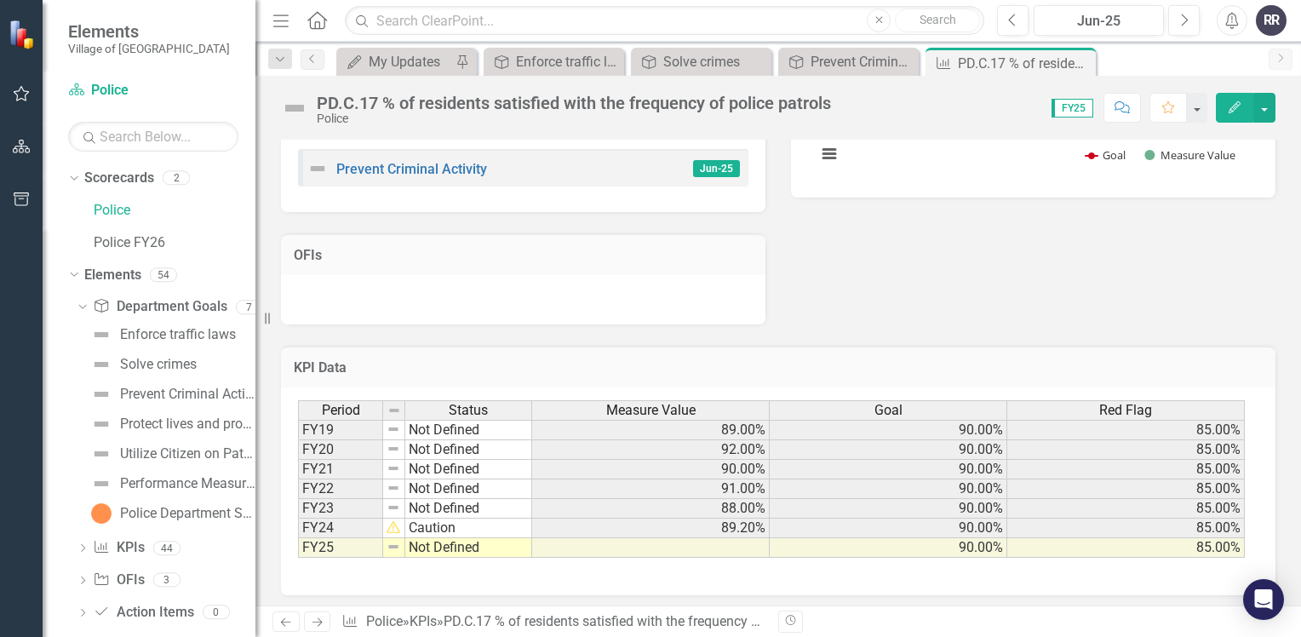
scroll to position [388, 0]
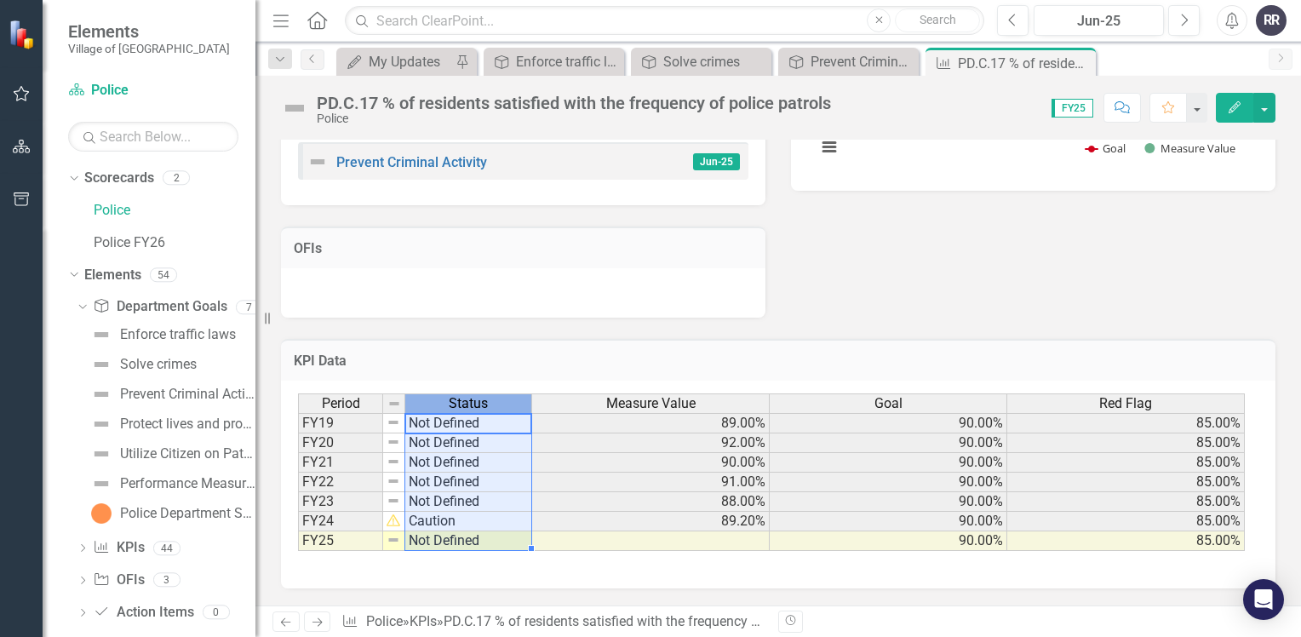
click at [743, 323] on div "KPI Data Last Calculated Period Status Measure Value Goal Red Flag FY19 Not Def…" at bounding box center [778, 453] width 1020 height 271
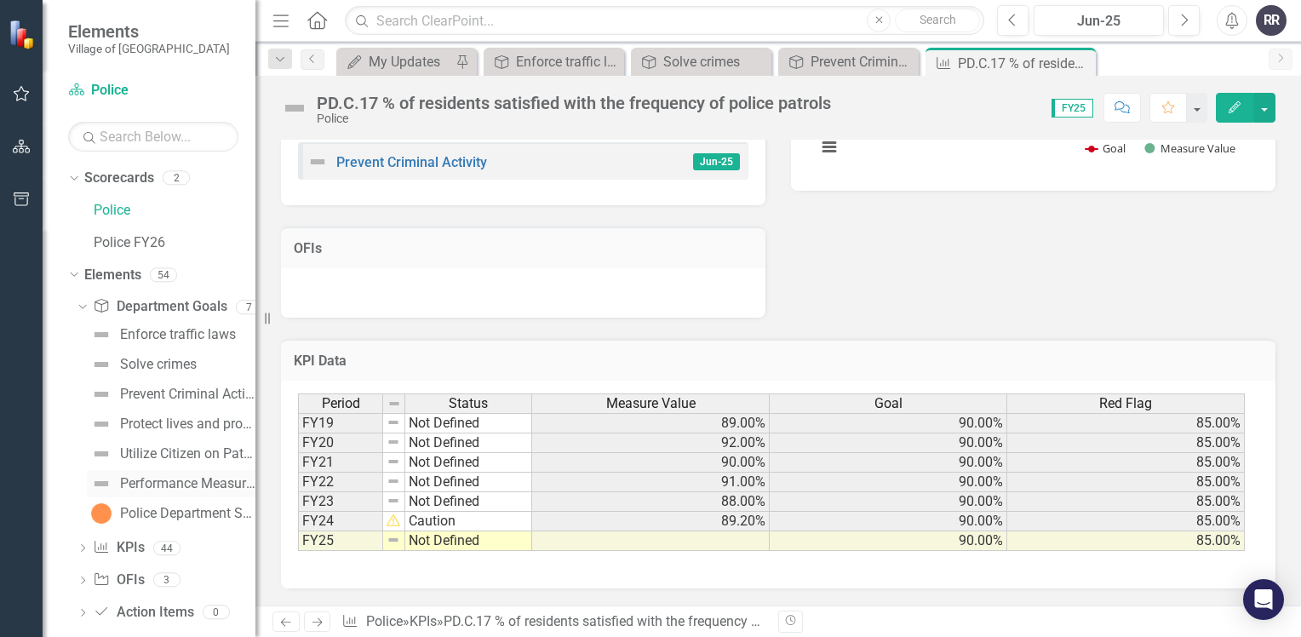
click at [186, 485] on div "Performance Measures" at bounding box center [187, 483] width 135 height 15
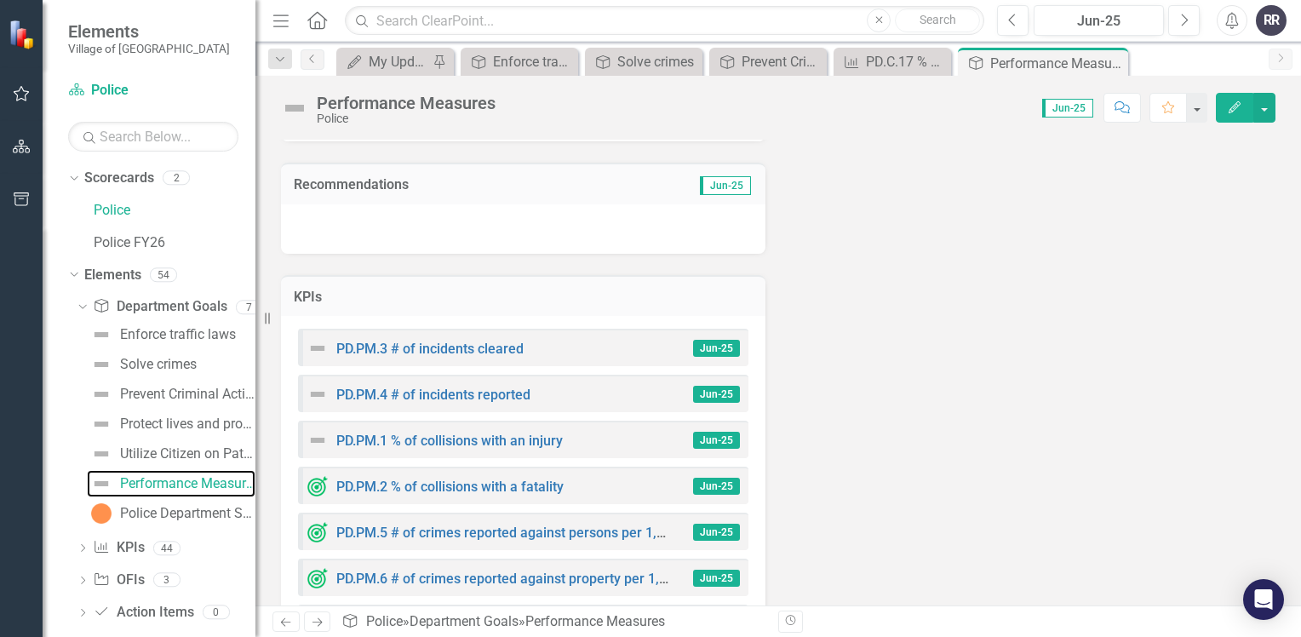
scroll to position [255, 0]
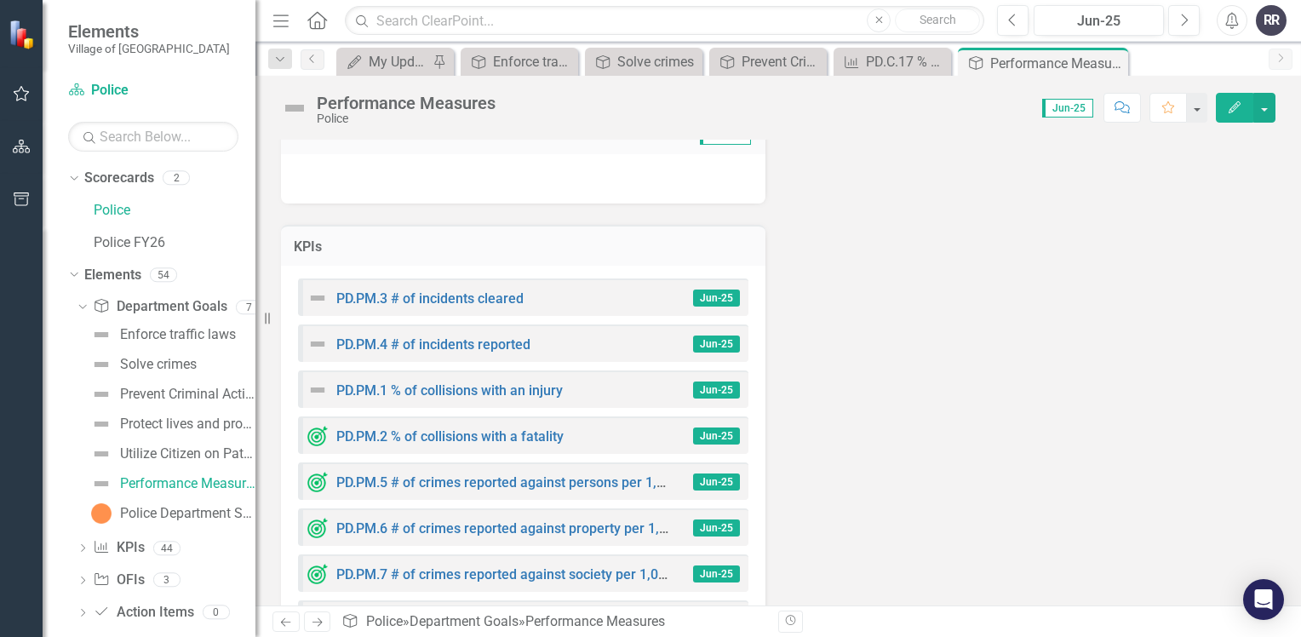
click at [1067, 111] on span "Jun-25" at bounding box center [1067, 108] width 51 height 19
click at [1267, 102] on button "button" at bounding box center [1264, 108] width 22 height 30
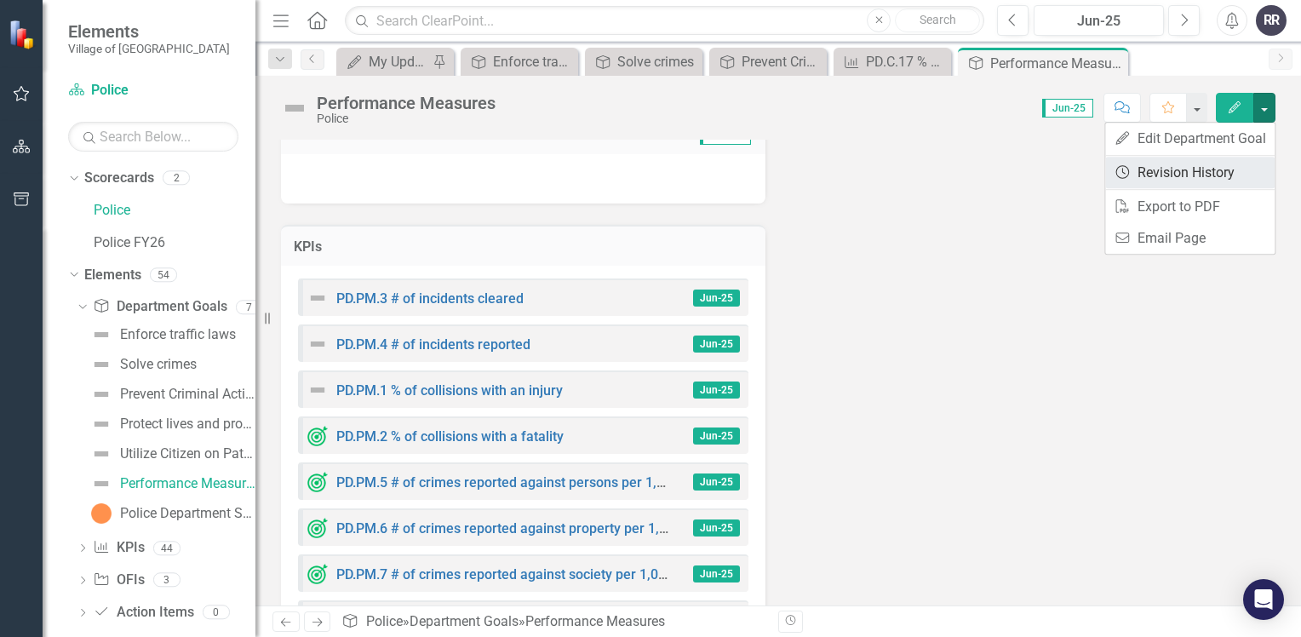
click at [1189, 174] on link "Revision History Revision History" at bounding box center [1189, 172] width 169 height 31
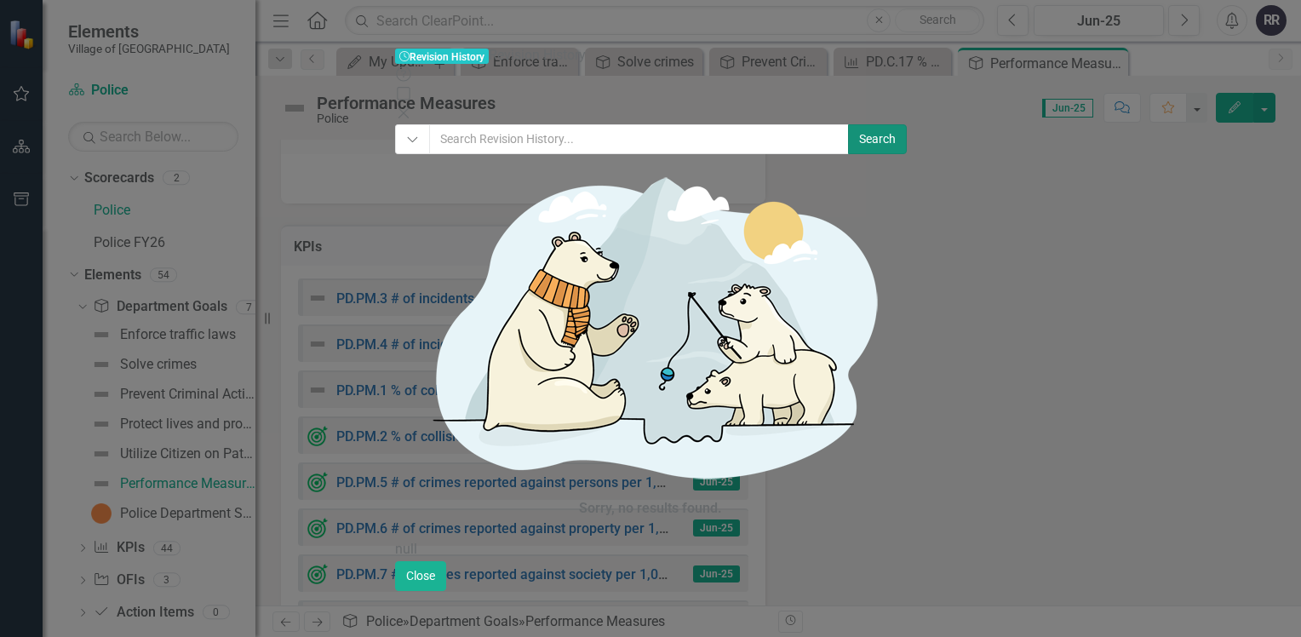
click at [907, 124] on button "Search" at bounding box center [877, 139] width 59 height 30
click at [412, 106] on icon "Close" at bounding box center [403, 113] width 17 height 14
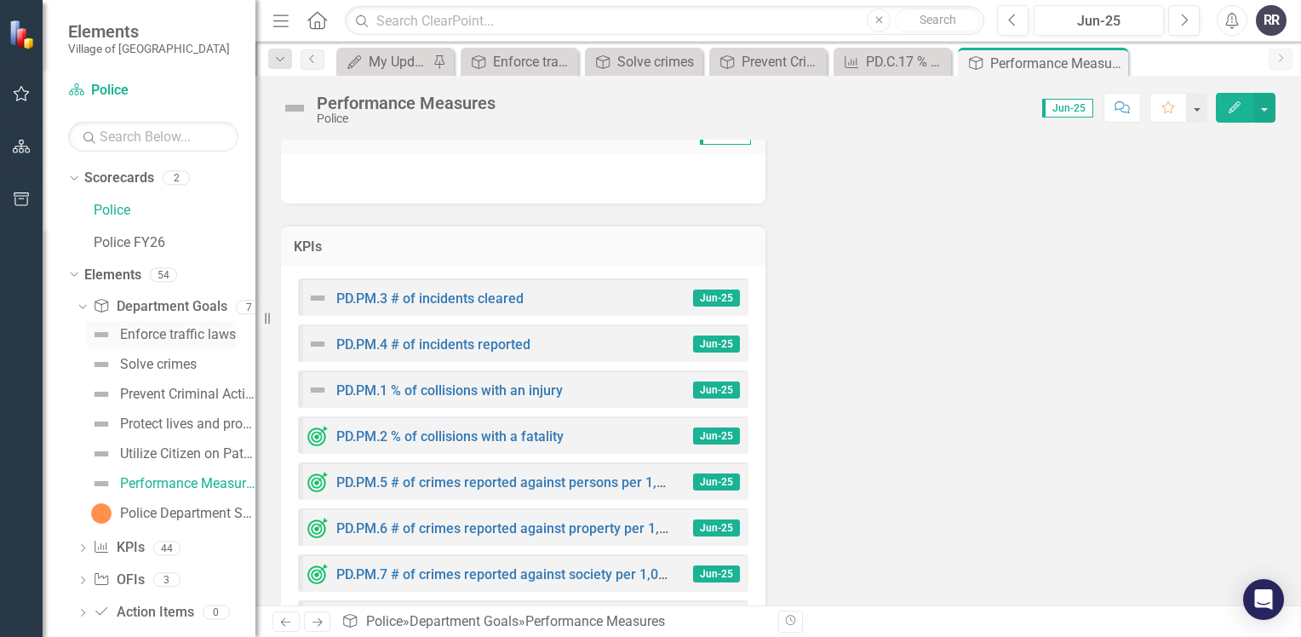
click at [150, 339] on div "Enforce traffic laws" at bounding box center [178, 334] width 116 height 15
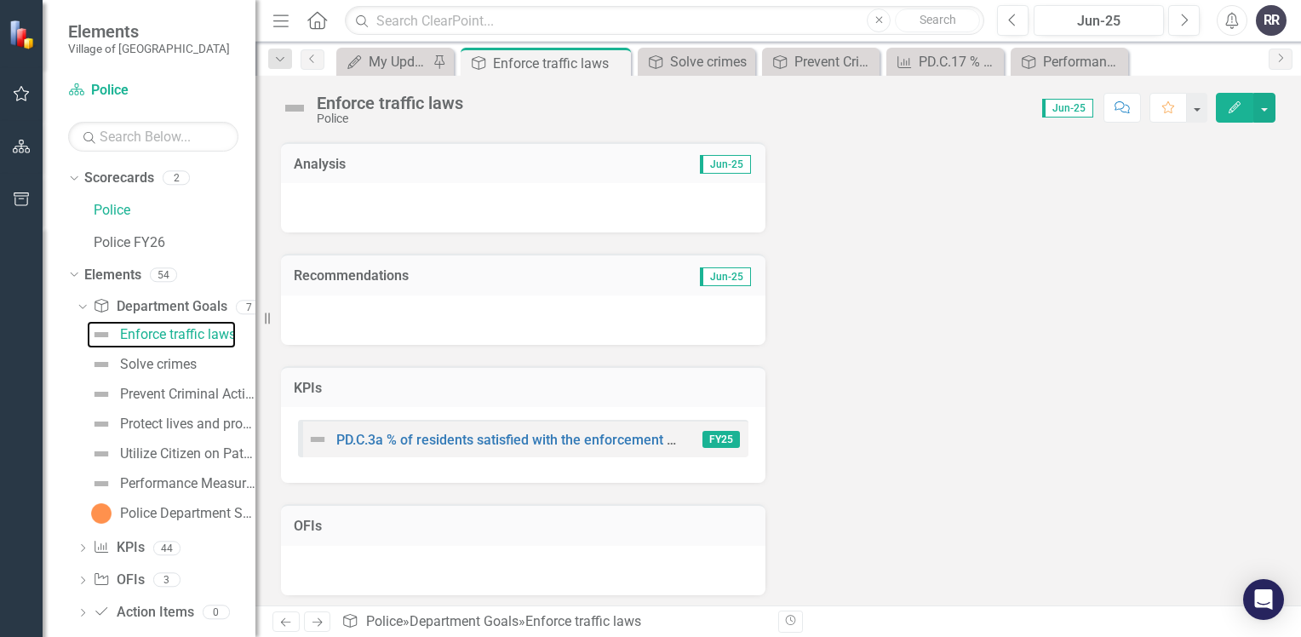
scroll to position [118, 0]
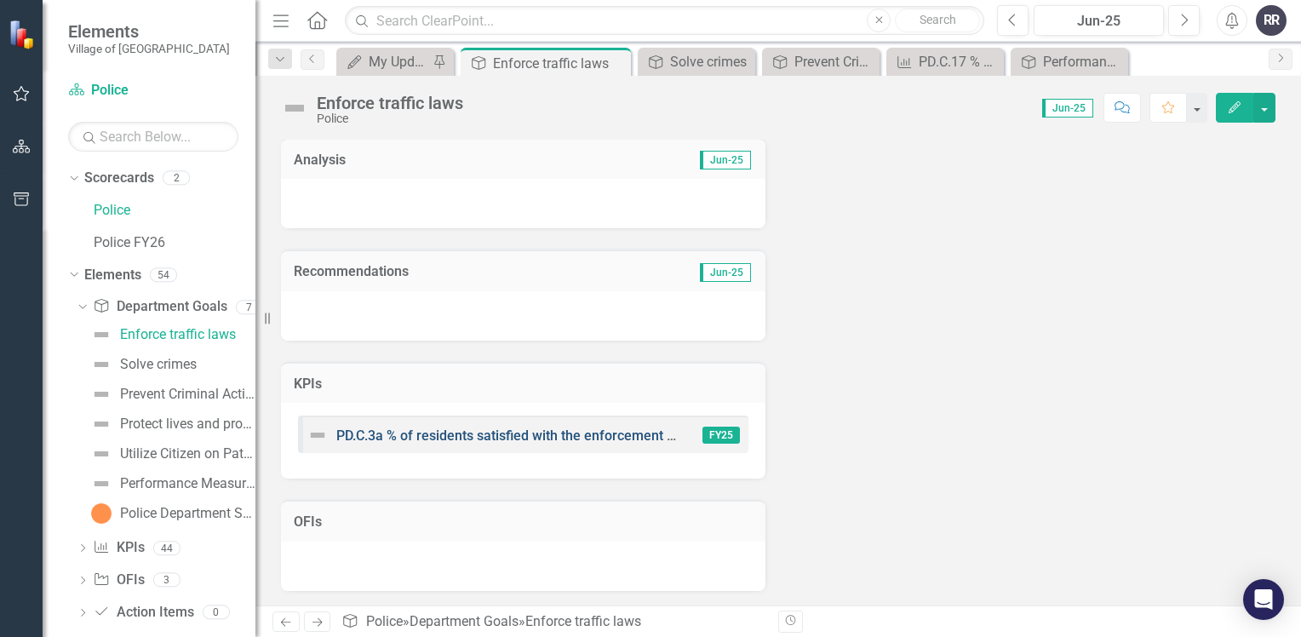
click at [455, 427] on link "PD.C.3a % of residents satisfied with the enforcement of local traffic laws" at bounding box center [559, 435] width 446 height 16
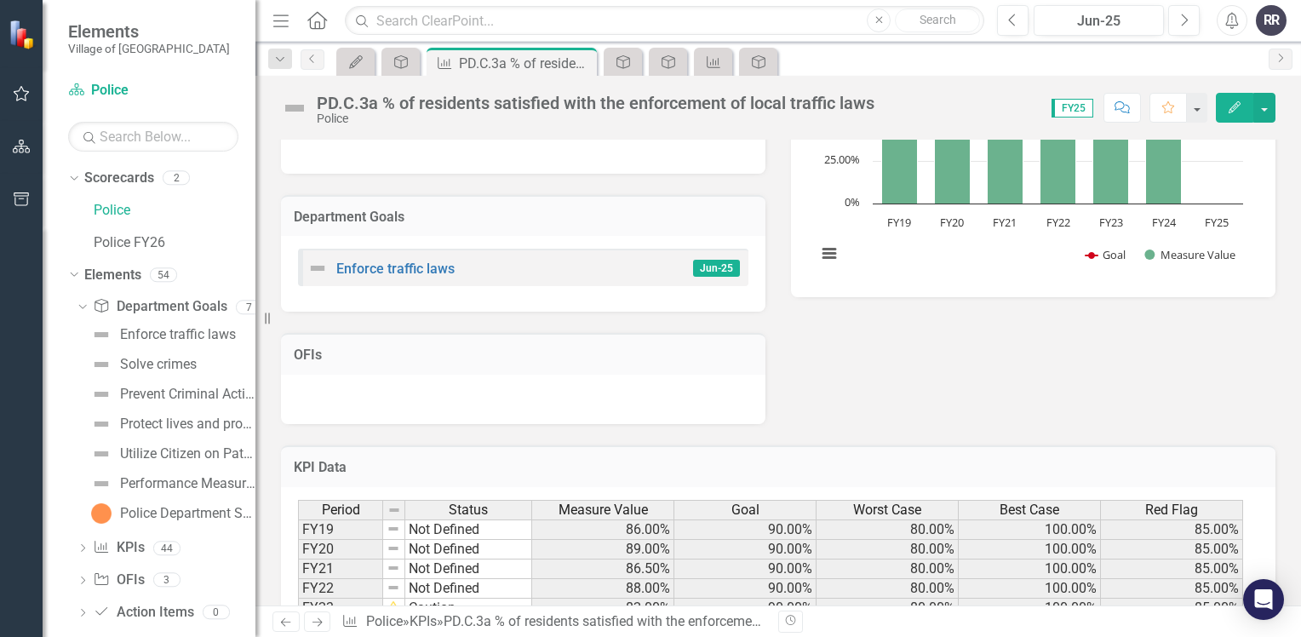
scroll to position [340, 0]
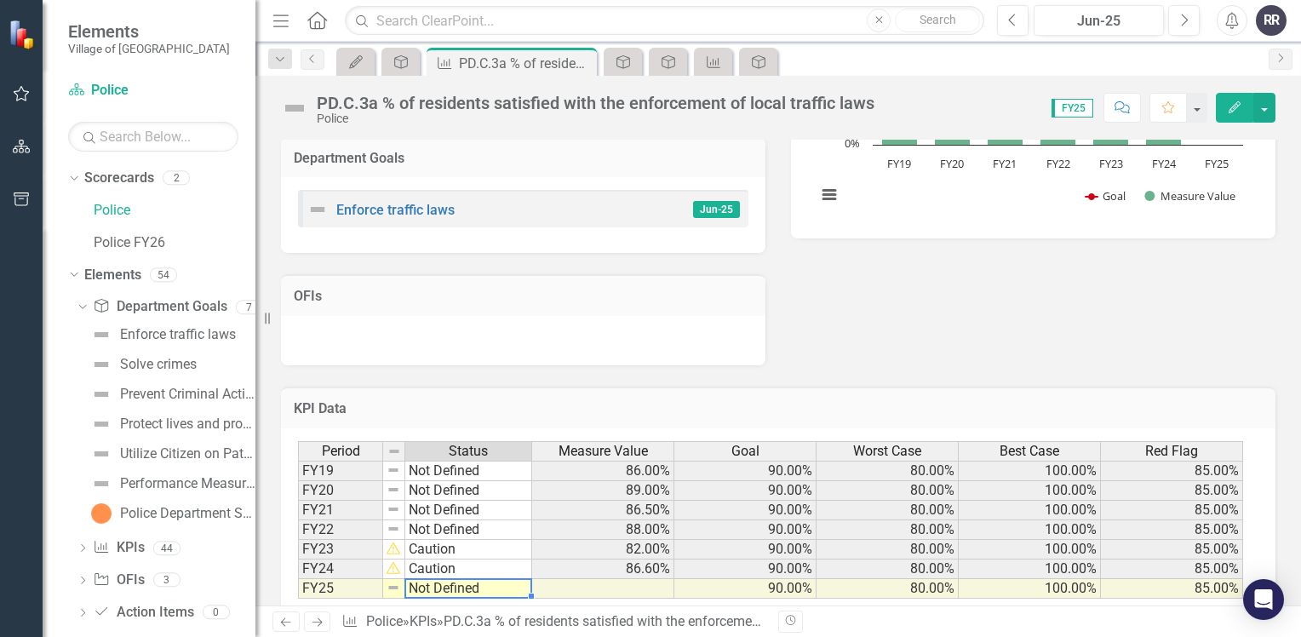
click at [478, 589] on td "Not Defined" at bounding box center [468, 589] width 127 height 20
click at [378, 213] on link "Enforce traffic laws" at bounding box center [395, 210] width 118 height 16
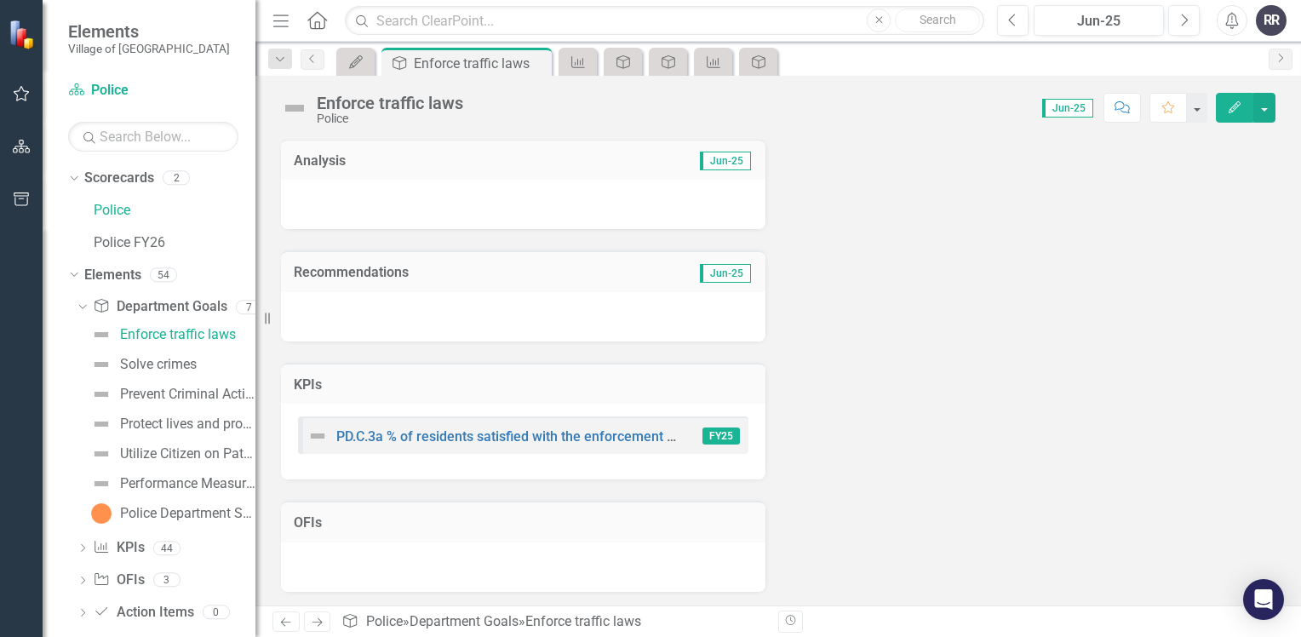
scroll to position [118, 0]
click at [518, 436] on link "PD.C.3a % of residents satisfied with the enforcement of local traffic laws" at bounding box center [559, 435] width 446 height 16
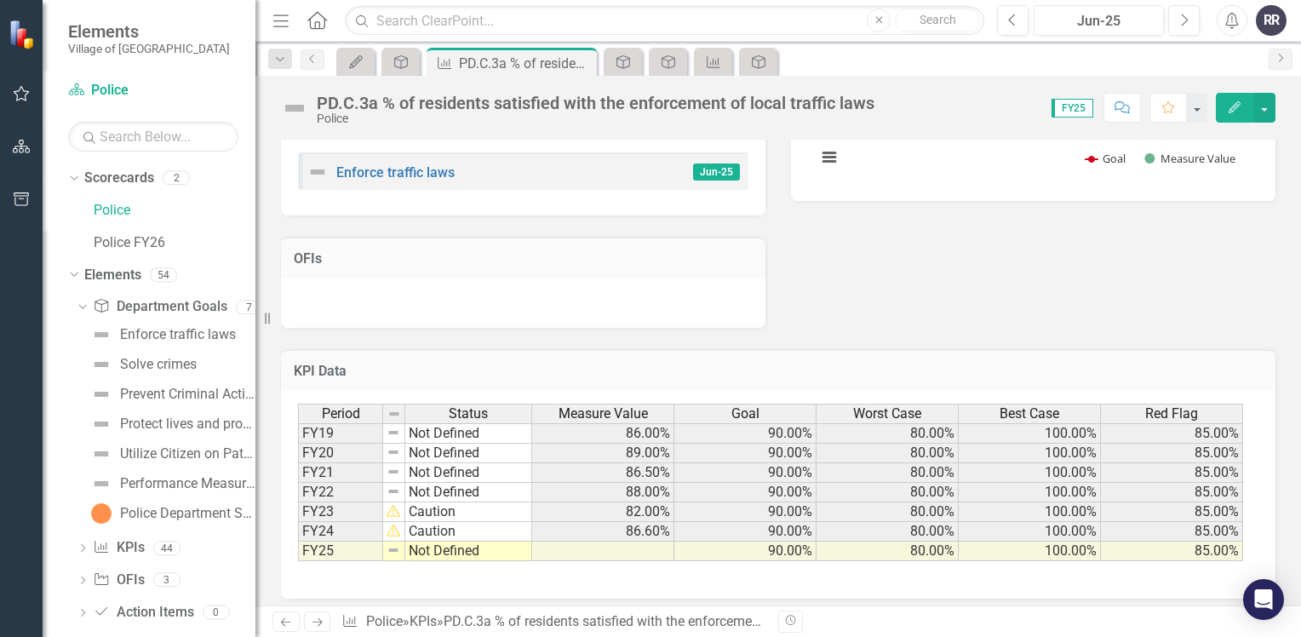
scroll to position [388, 0]
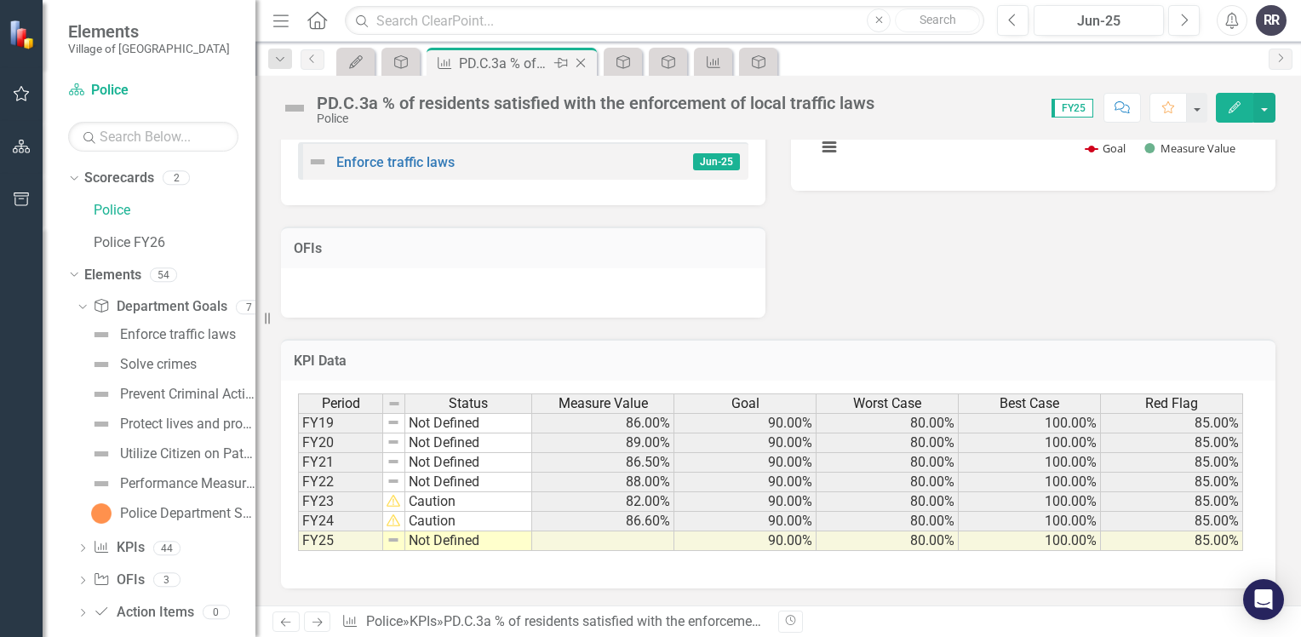
click at [585, 63] on icon "Close" at bounding box center [580, 63] width 17 height 14
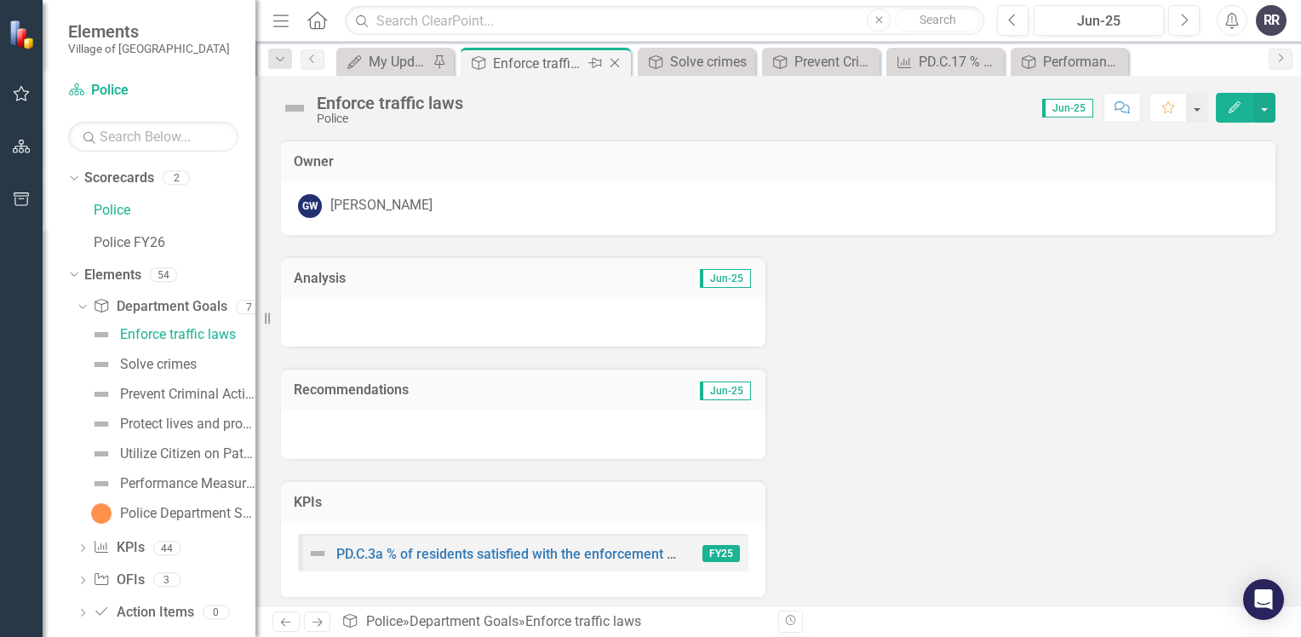
click at [618, 63] on icon "Close" at bounding box center [614, 63] width 17 height 14
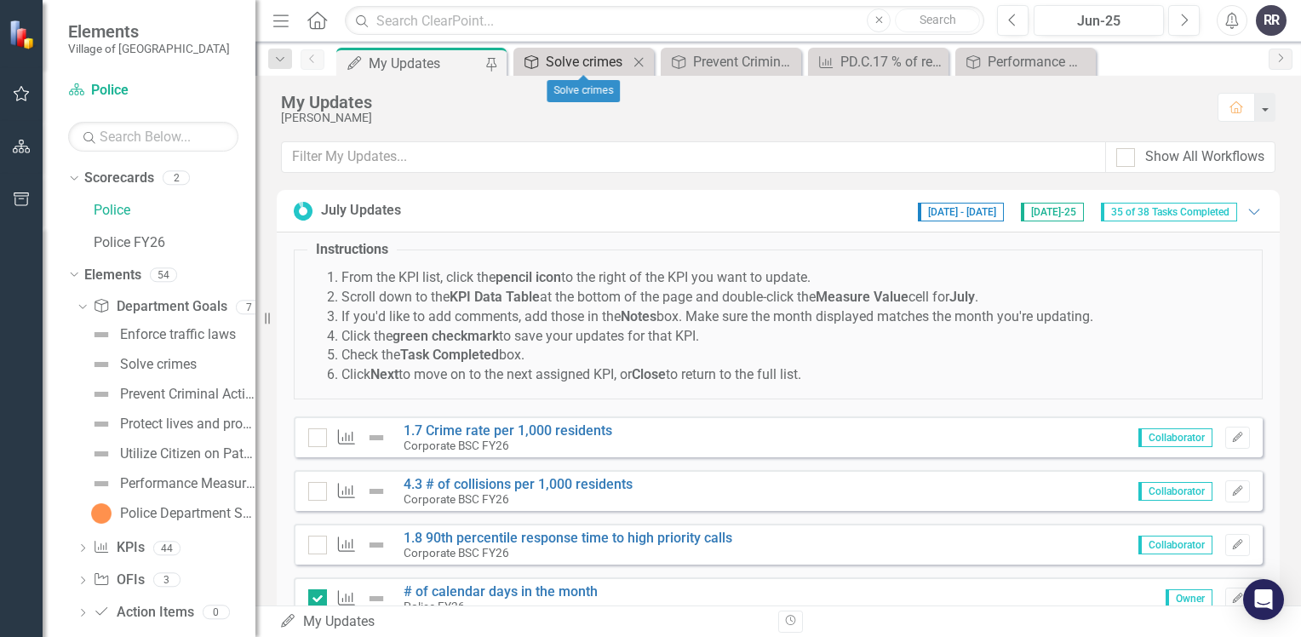
click at [596, 66] on div "Solve crimes" at bounding box center [587, 61] width 83 height 21
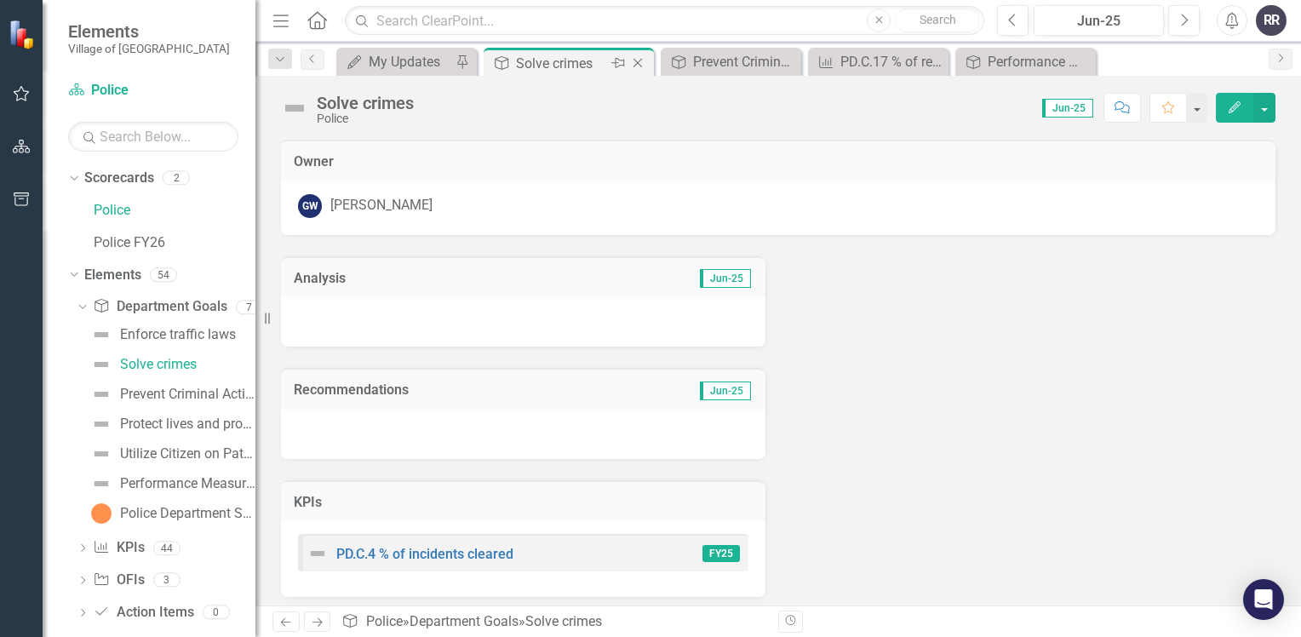
click at [639, 63] on icon "Close" at bounding box center [637, 63] width 17 height 14
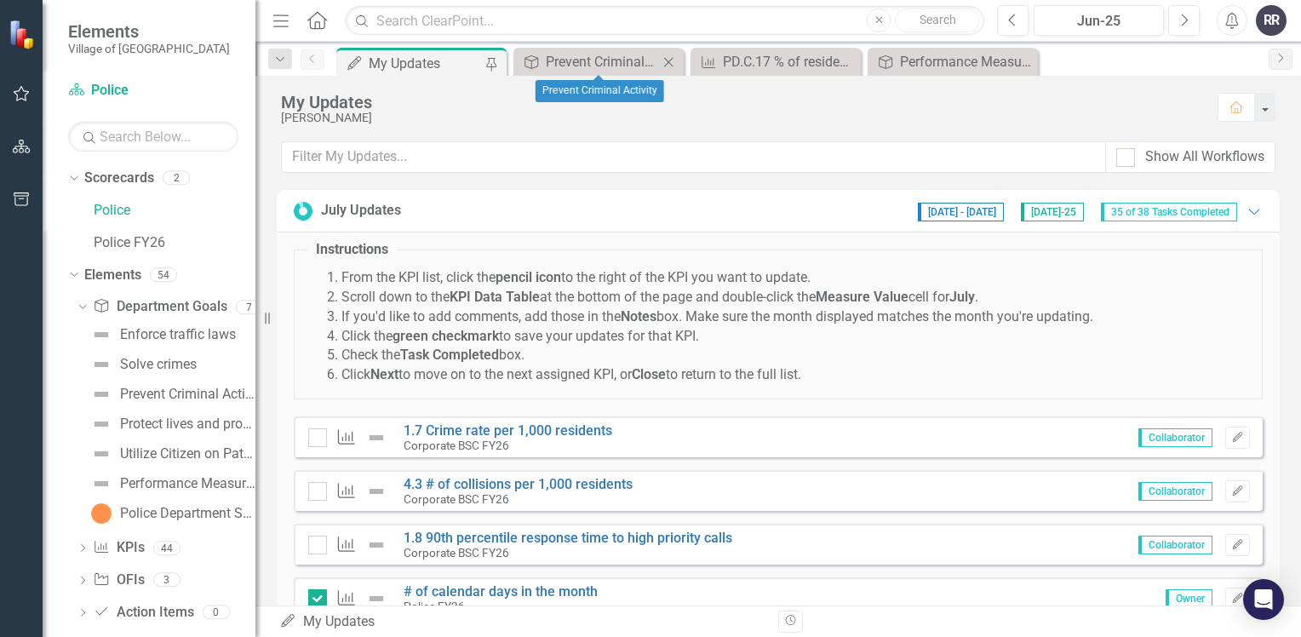
click at [664, 56] on icon "Close" at bounding box center [668, 62] width 17 height 14
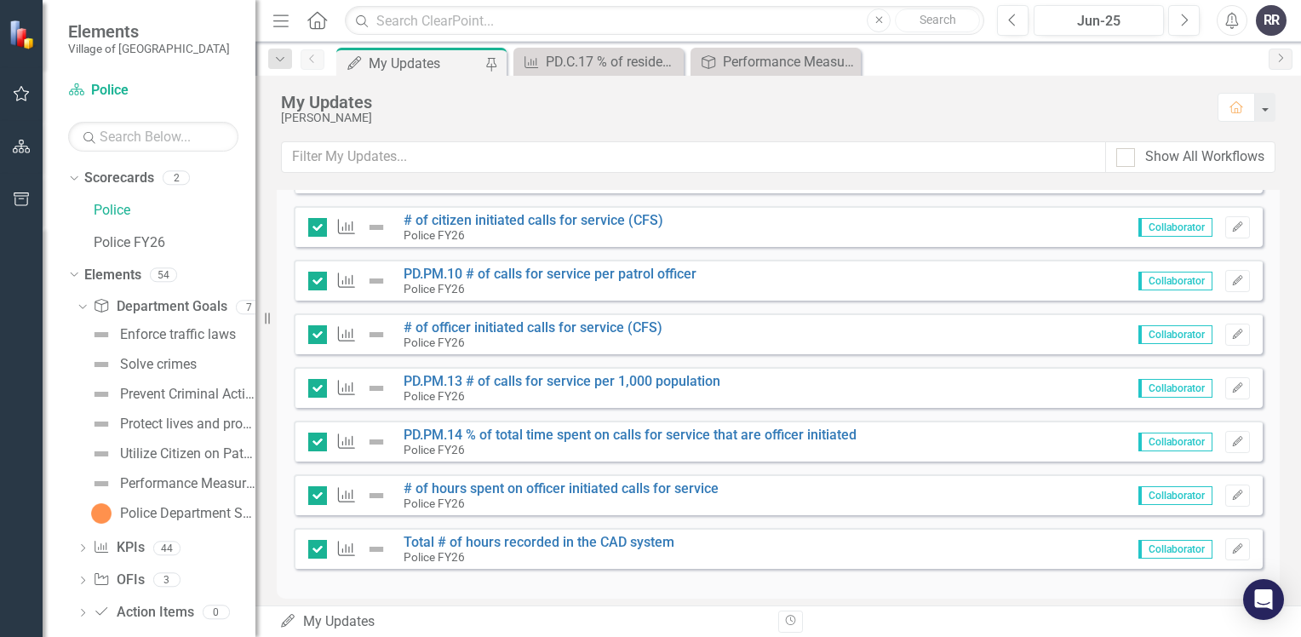
scroll to position [1885, 0]
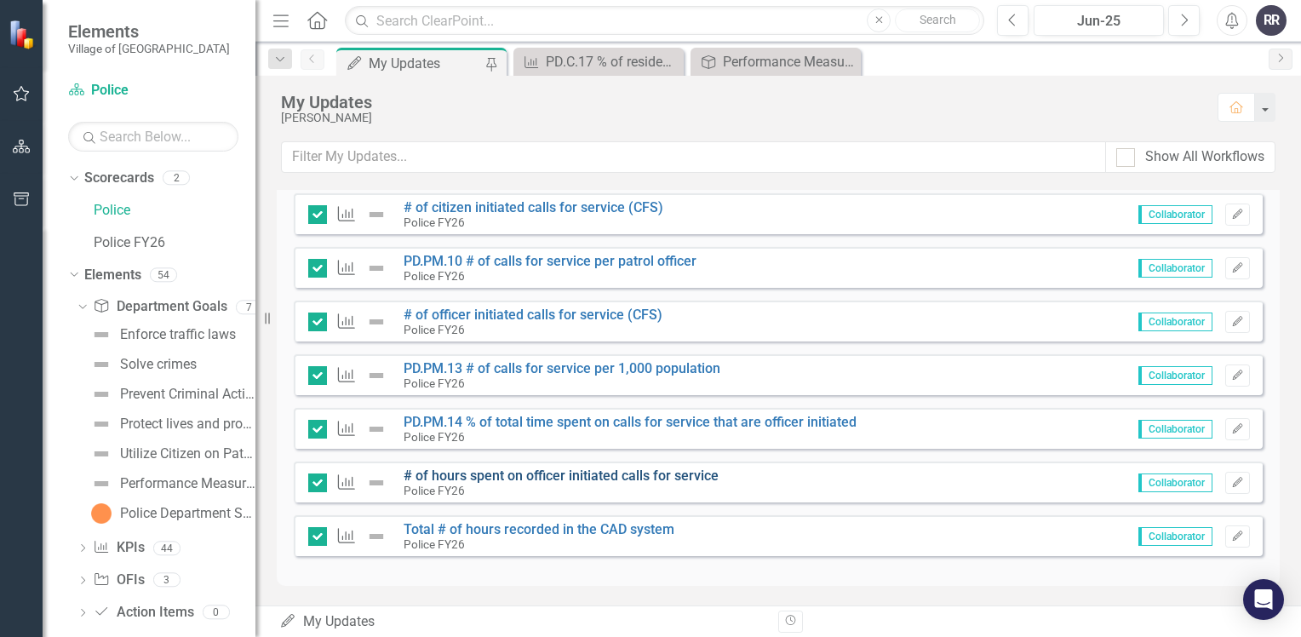
click at [551, 473] on link "# of hours spent on officer initiated calls for service" at bounding box center [560, 475] width 315 height 16
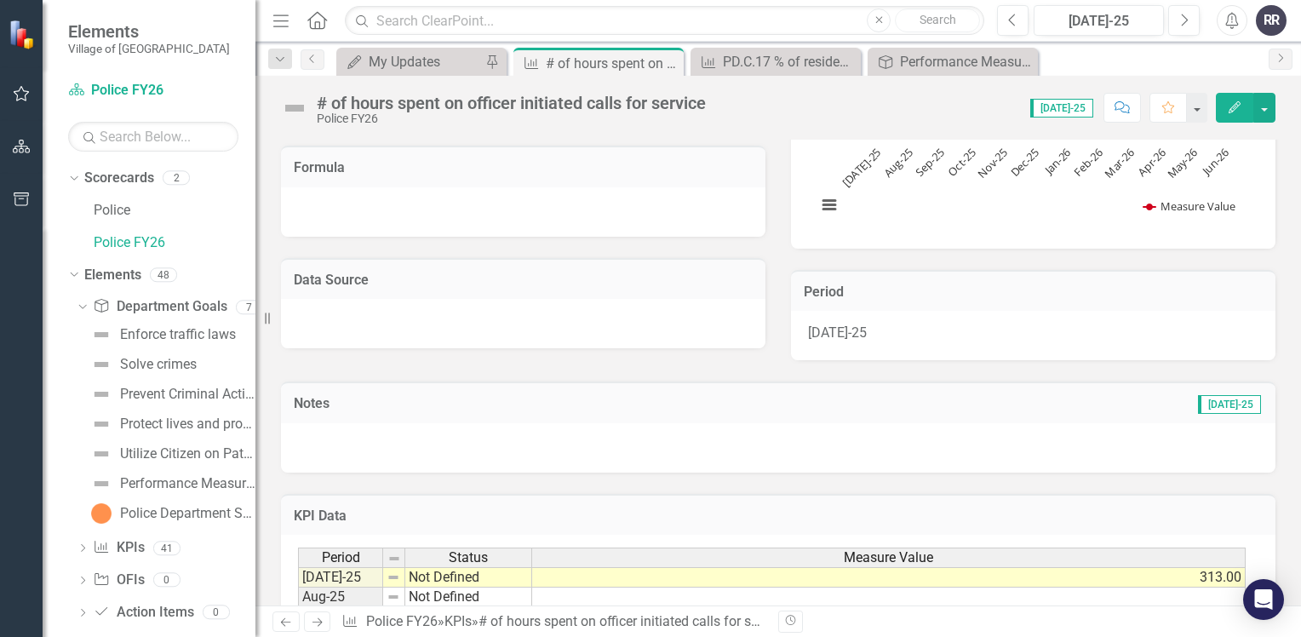
scroll to position [426, 0]
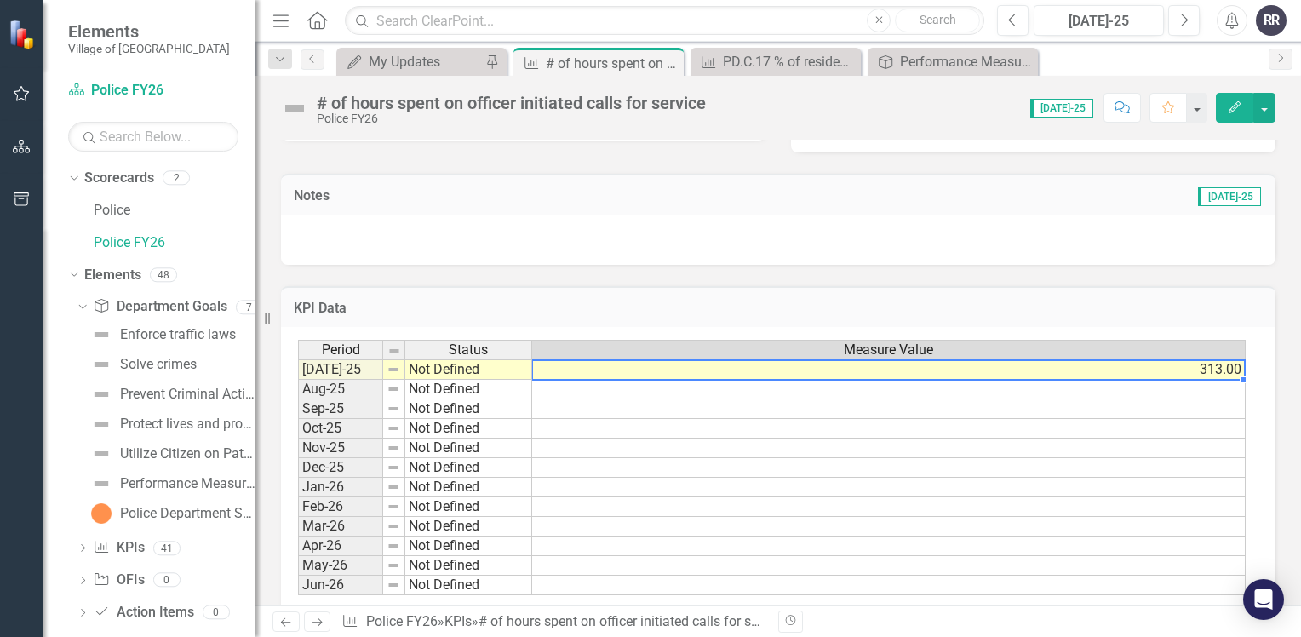
click at [654, 374] on td "313.00" at bounding box center [888, 369] width 713 height 20
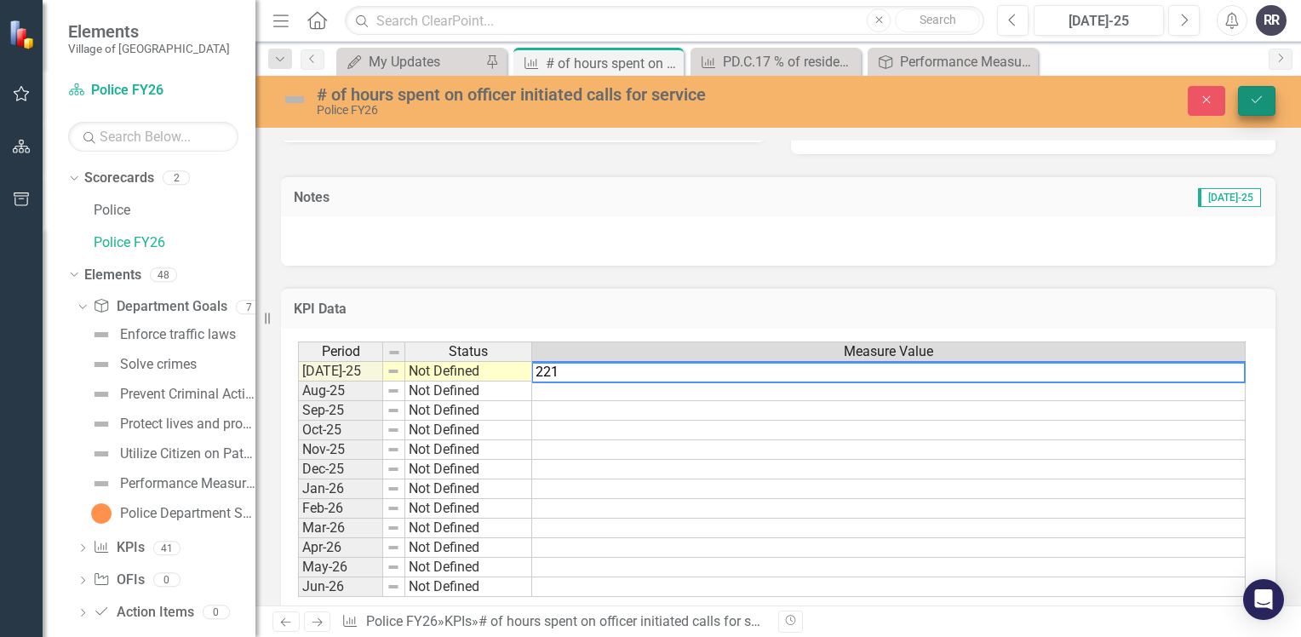
type textarea "221"
click at [1263, 109] on button "Save" at bounding box center [1256, 101] width 37 height 30
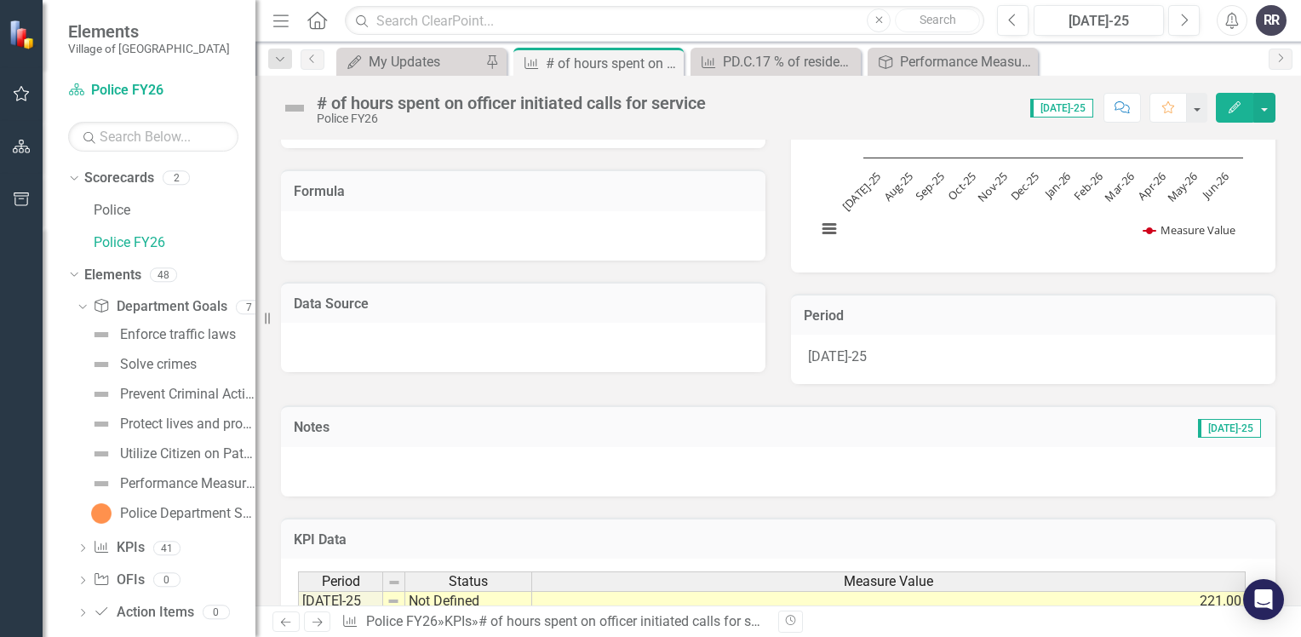
scroll to position [255, 0]
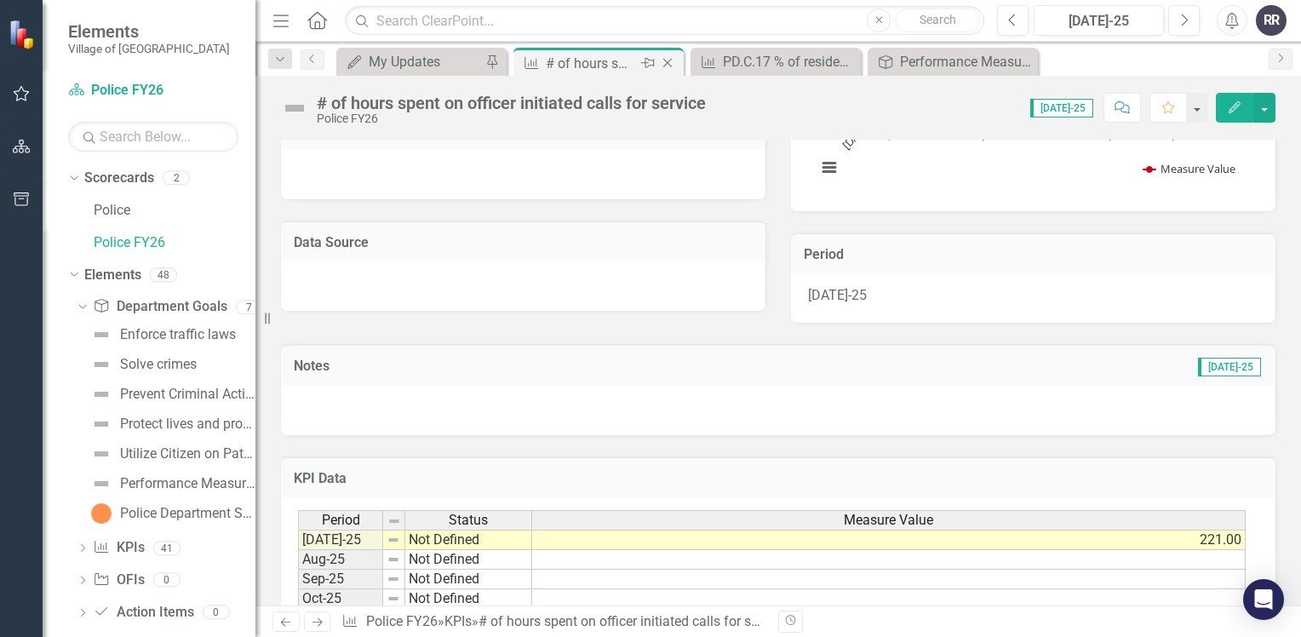
click at [670, 60] on icon "Close" at bounding box center [667, 63] width 17 height 14
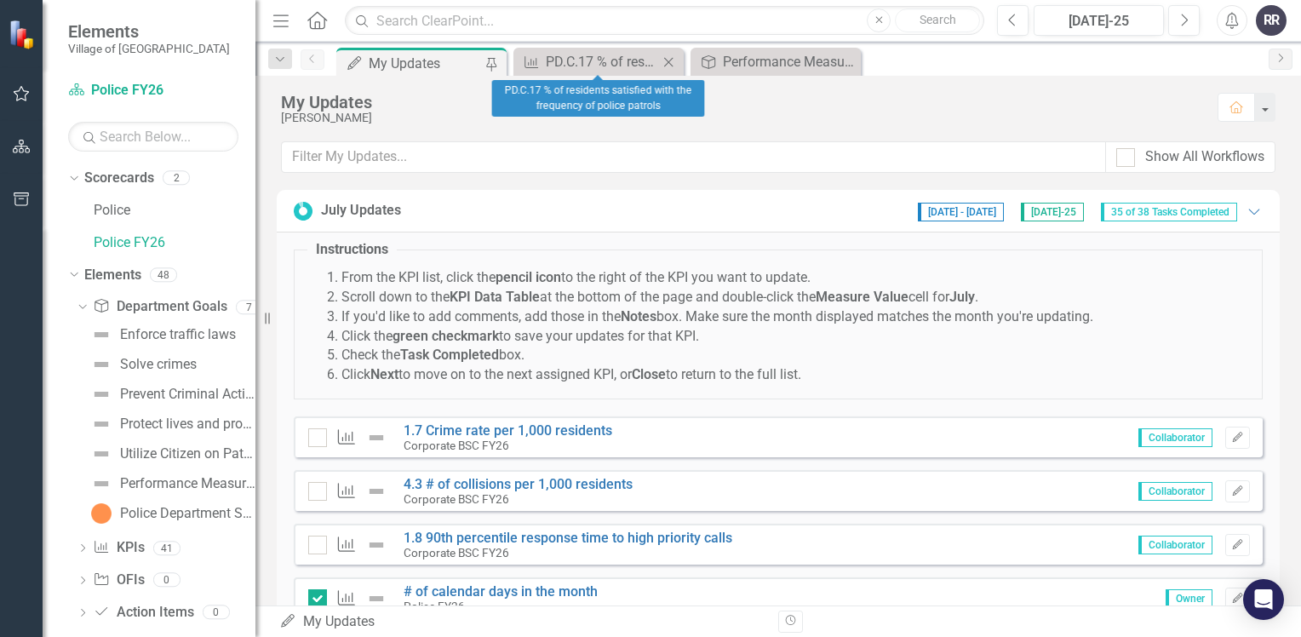
click at [676, 60] on icon "Close" at bounding box center [668, 62] width 17 height 14
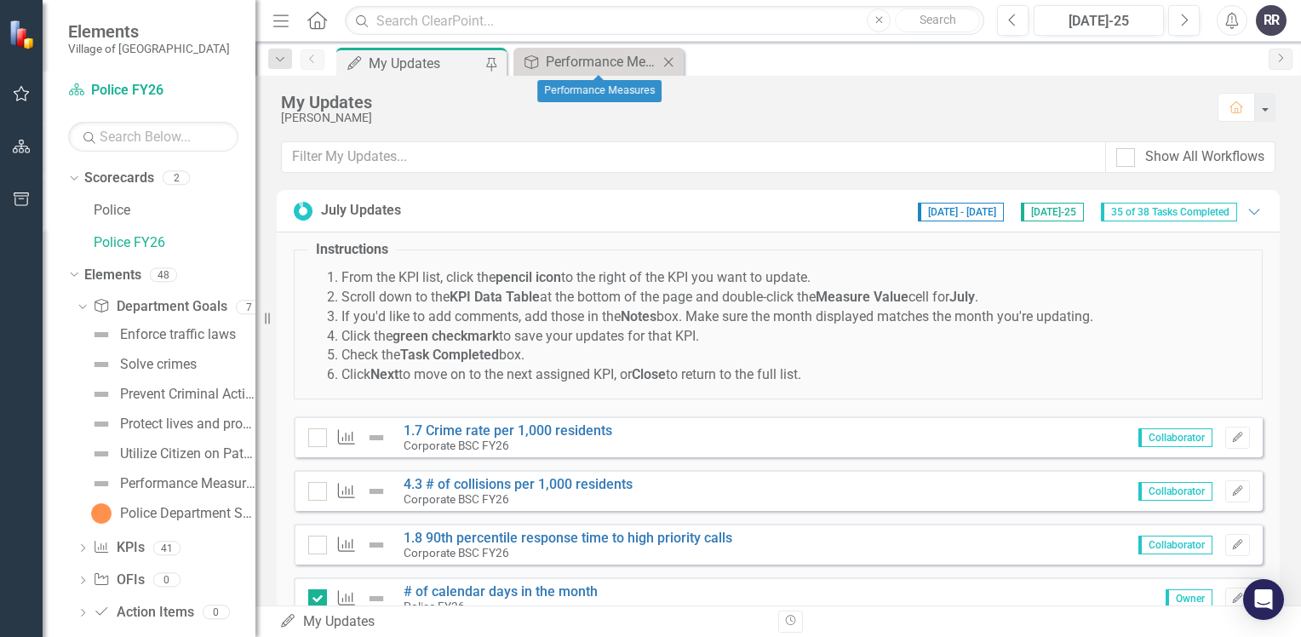
click at [672, 63] on icon "Close" at bounding box center [668, 62] width 17 height 14
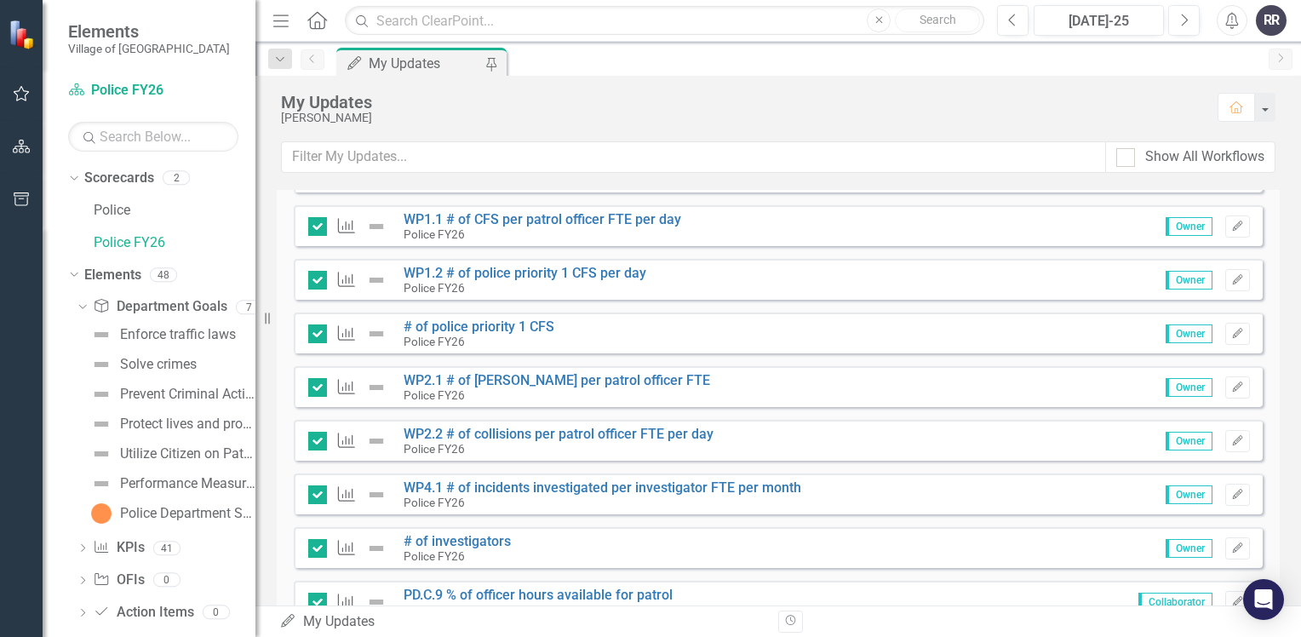
scroll to position [511, 0]
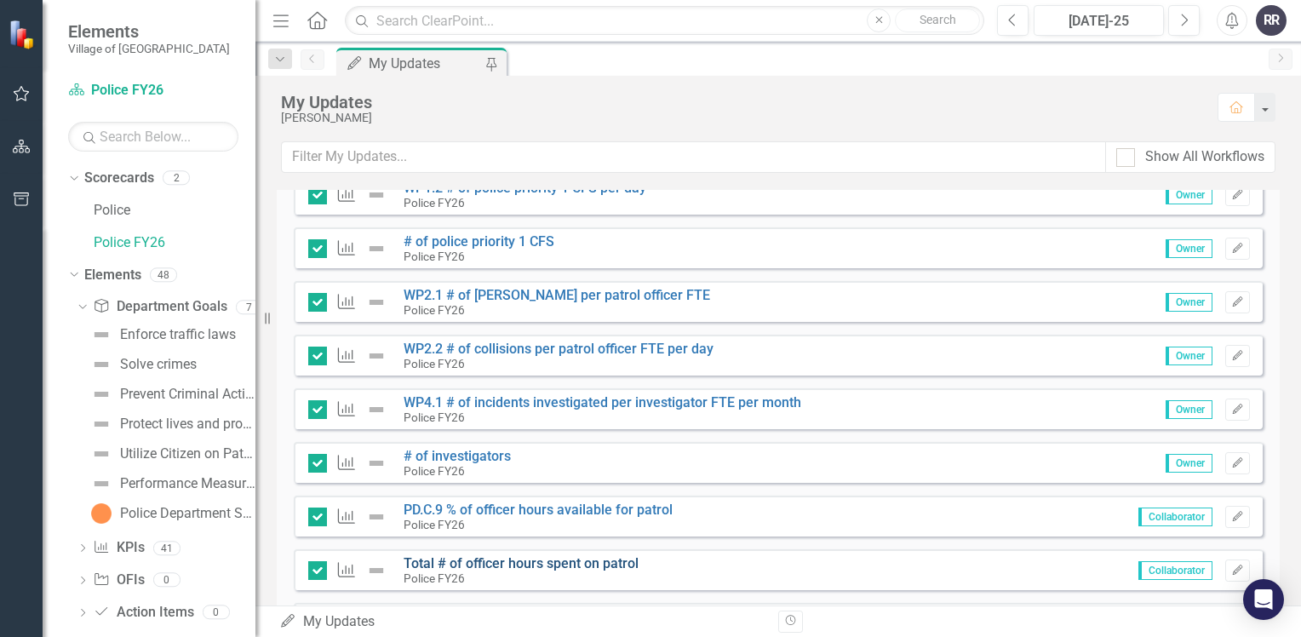
click at [586, 559] on link "Total # of officer hours spent on patrol" at bounding box center [520, 563] width 235 height 16
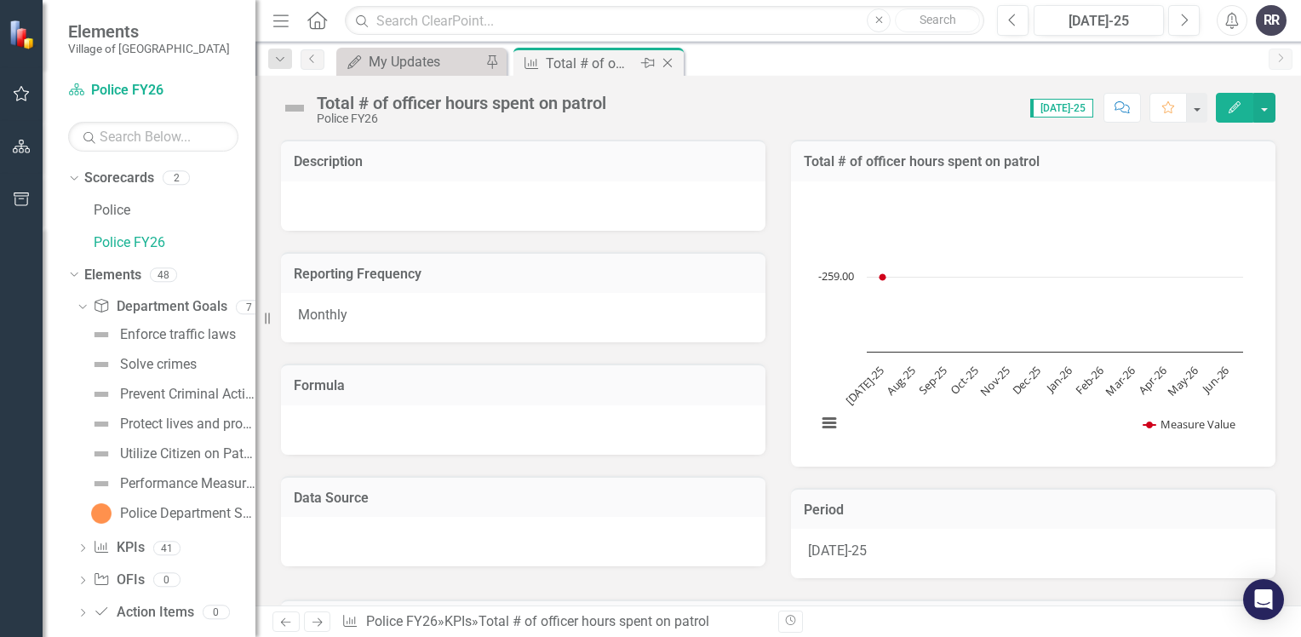
click at [667, 66] on icon "Close" at bounding box center [667, 63] width 17 height 14
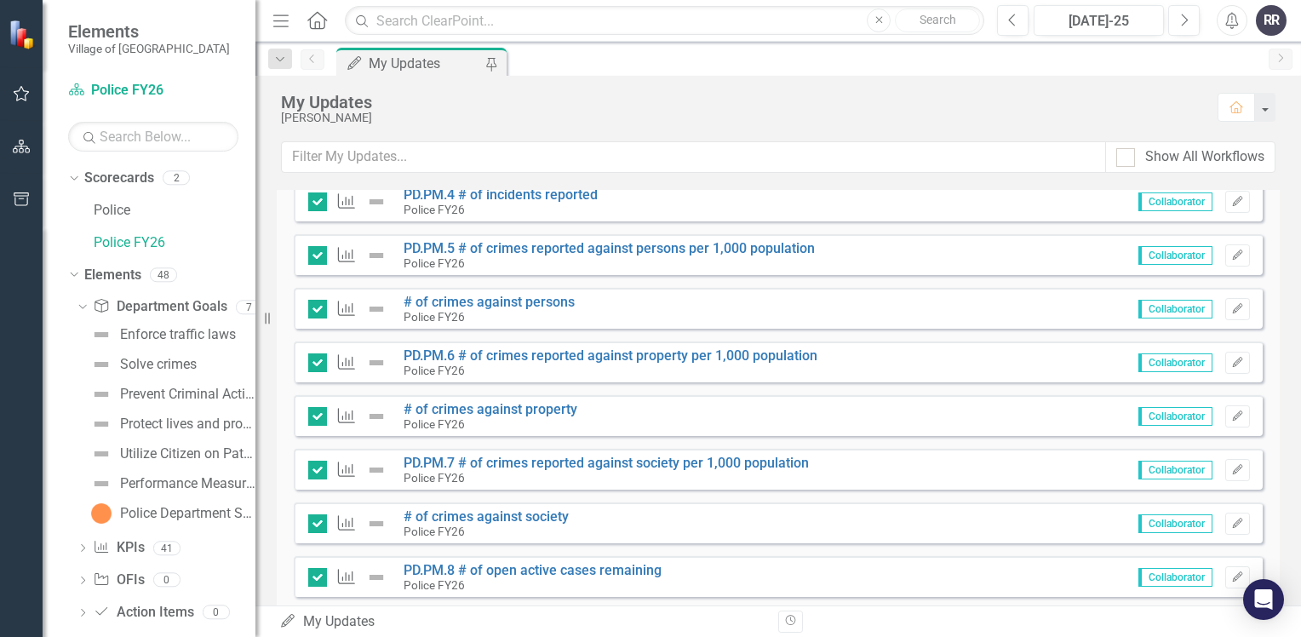
scroll to position [1447, 0]
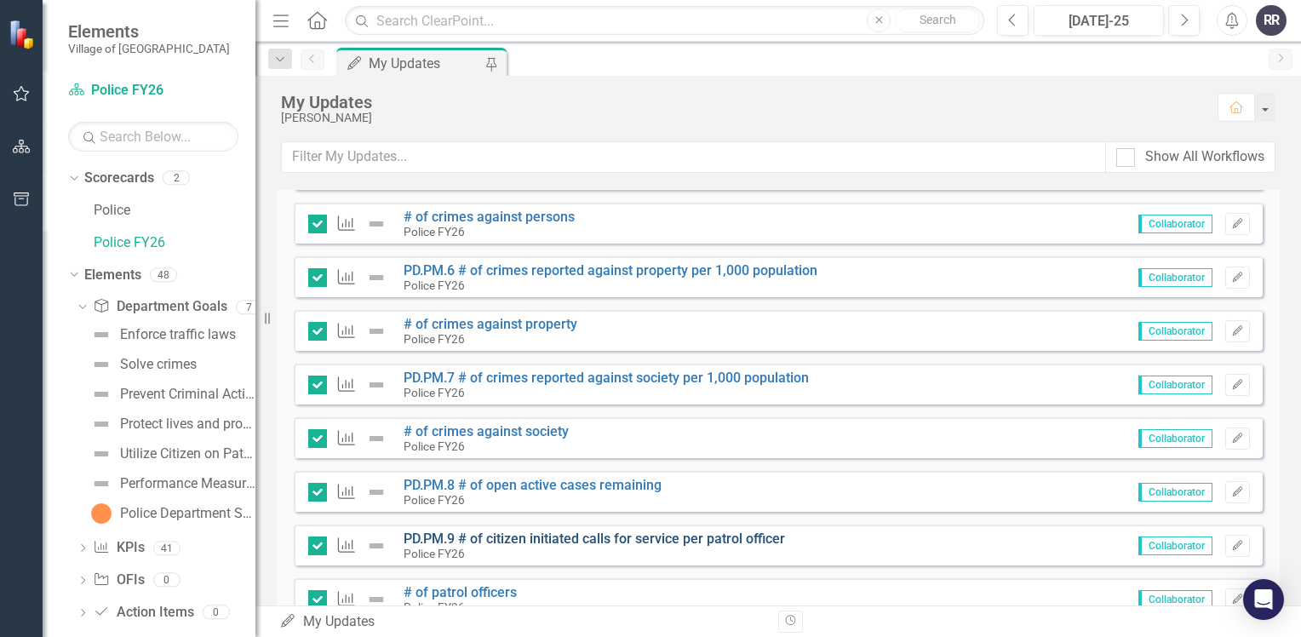
click at [587, 541] on link "PD.PM.9 # of citizen initiated calls for service per patrol officer" at bounding box center [593, 538] width 381 height 16
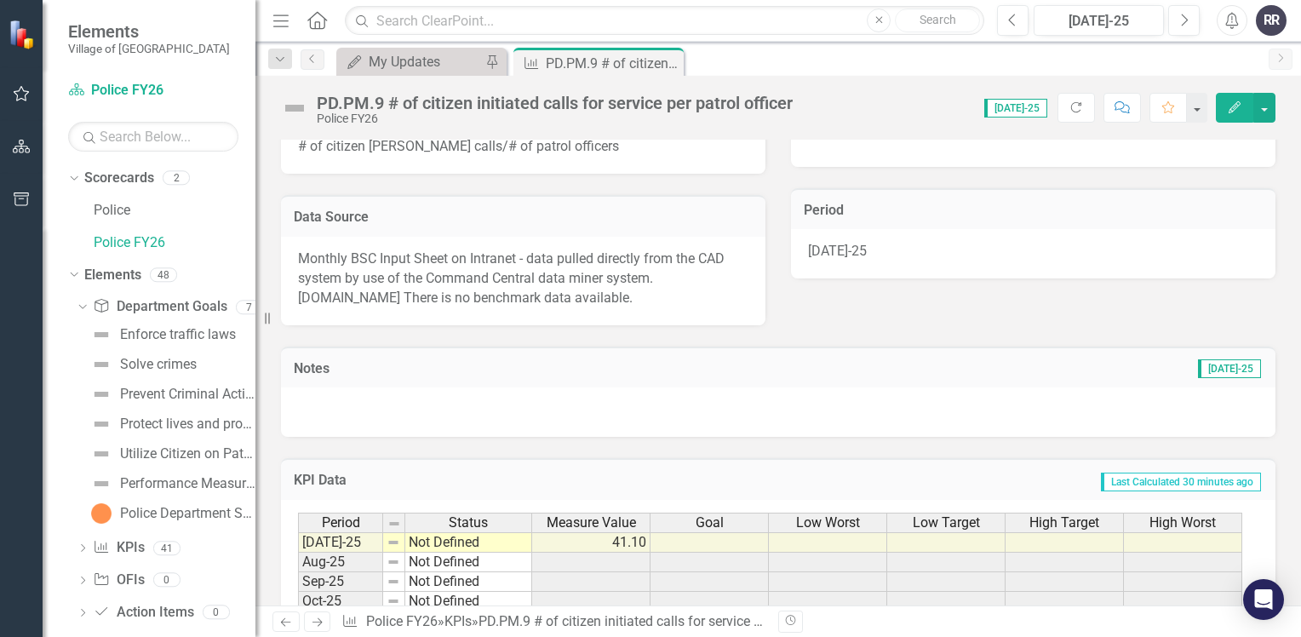
scroll to position [340, 0]
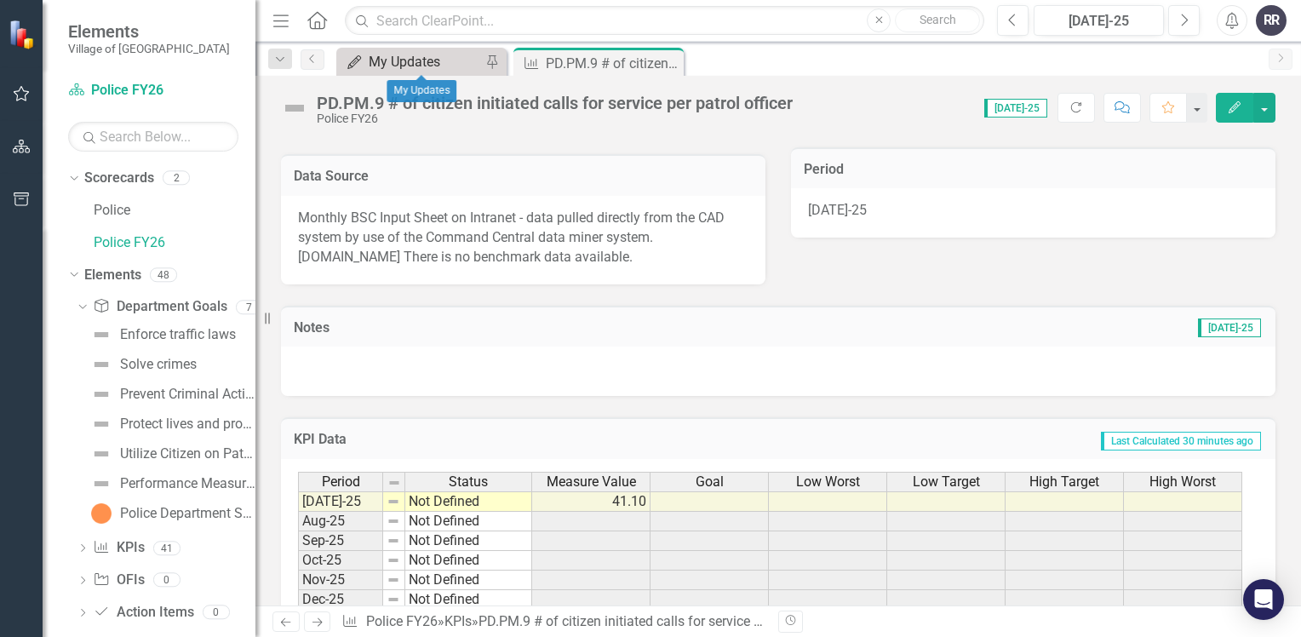
click at [408, 55] on div "My Updates" at bounding box center [425, 61] width 112 height 21
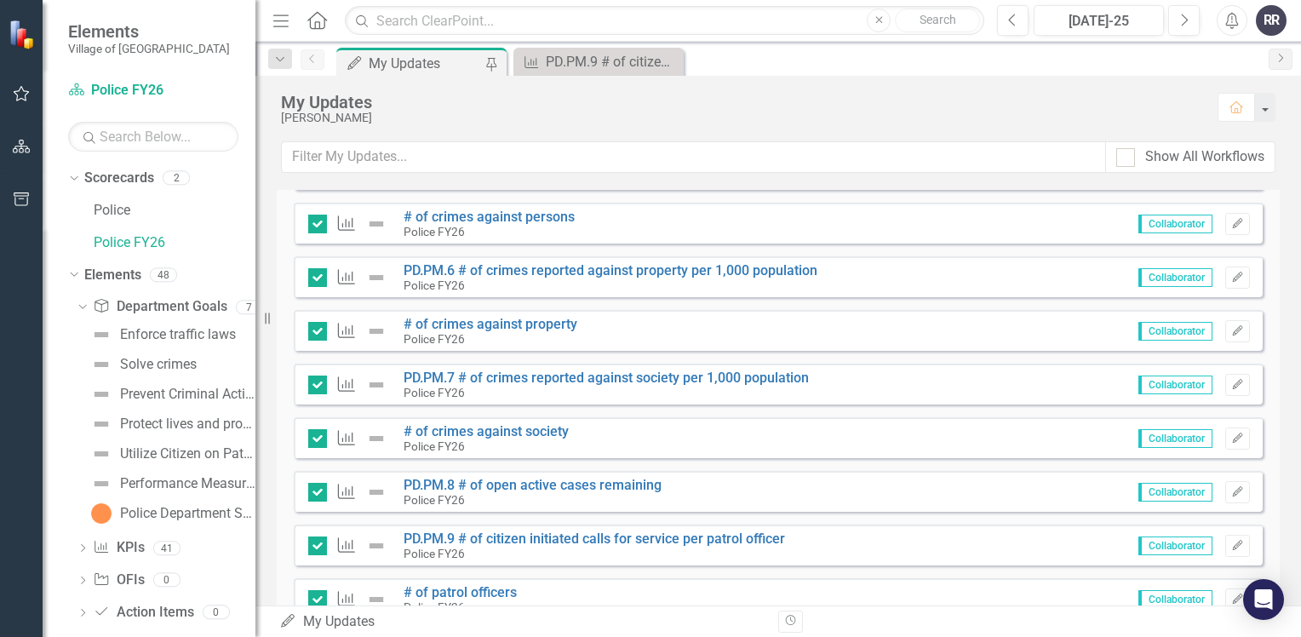
scroll to position [1532, 0]
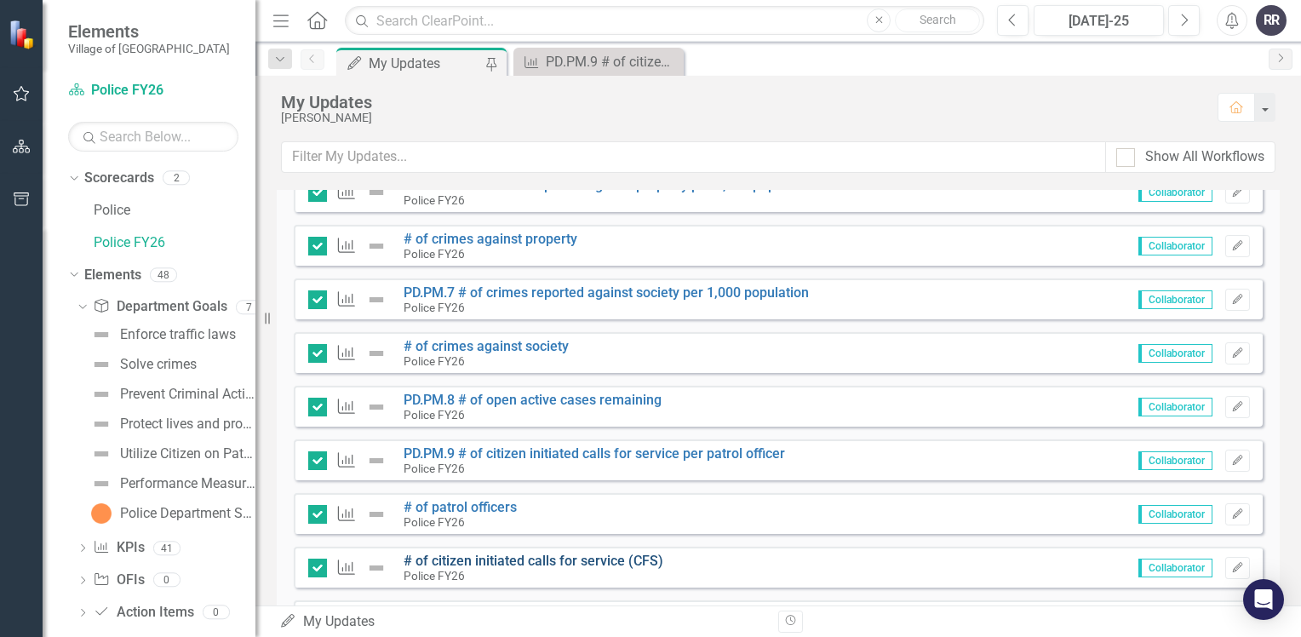
click at [518, 559] on link "# of citizen initiated calls for service (CFS)" at bounding box center [533, 560] width 260 height 16
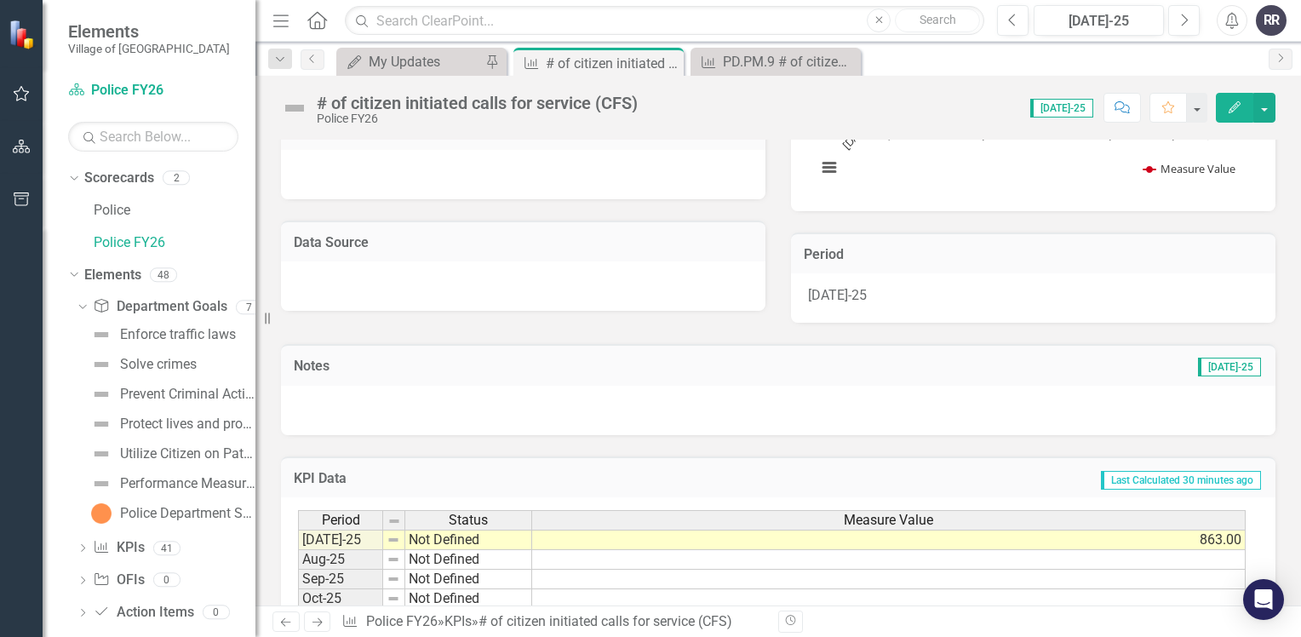
scroll to position [340, 0]
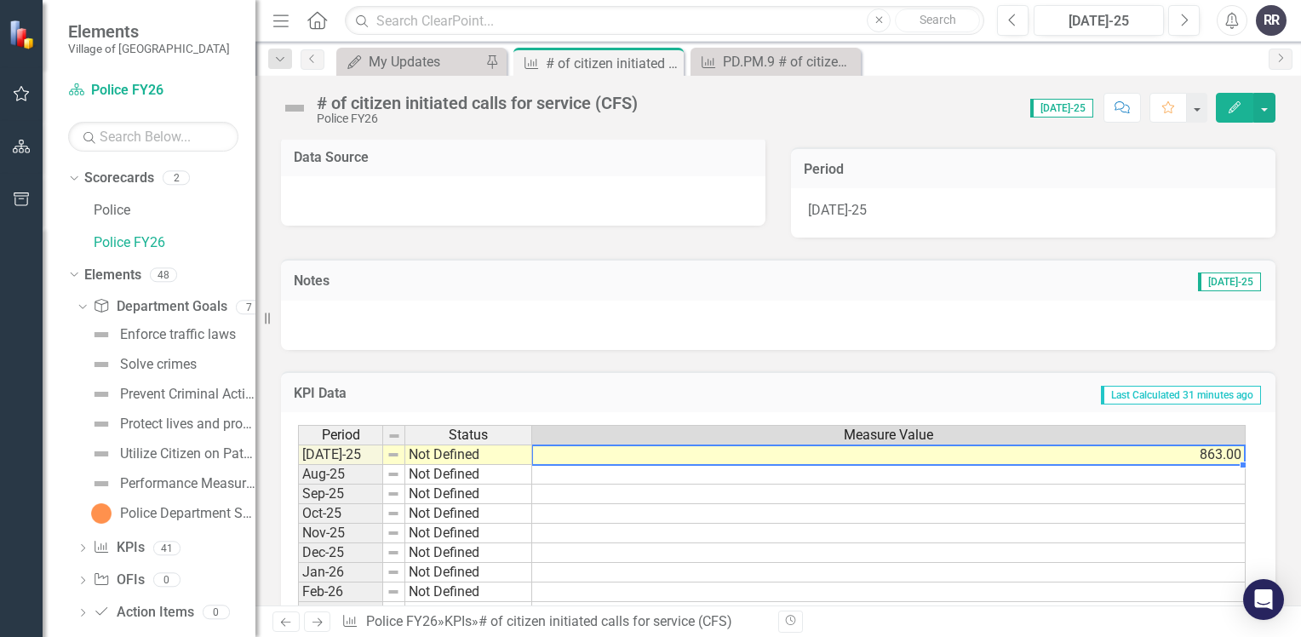
click at [298, 462] on div "Period Status Measure Value Jul-25 Not Defined 863.00 Aug-25 Not Defined Sep-25…" at bounding box center [298, 552] width 0 height 255
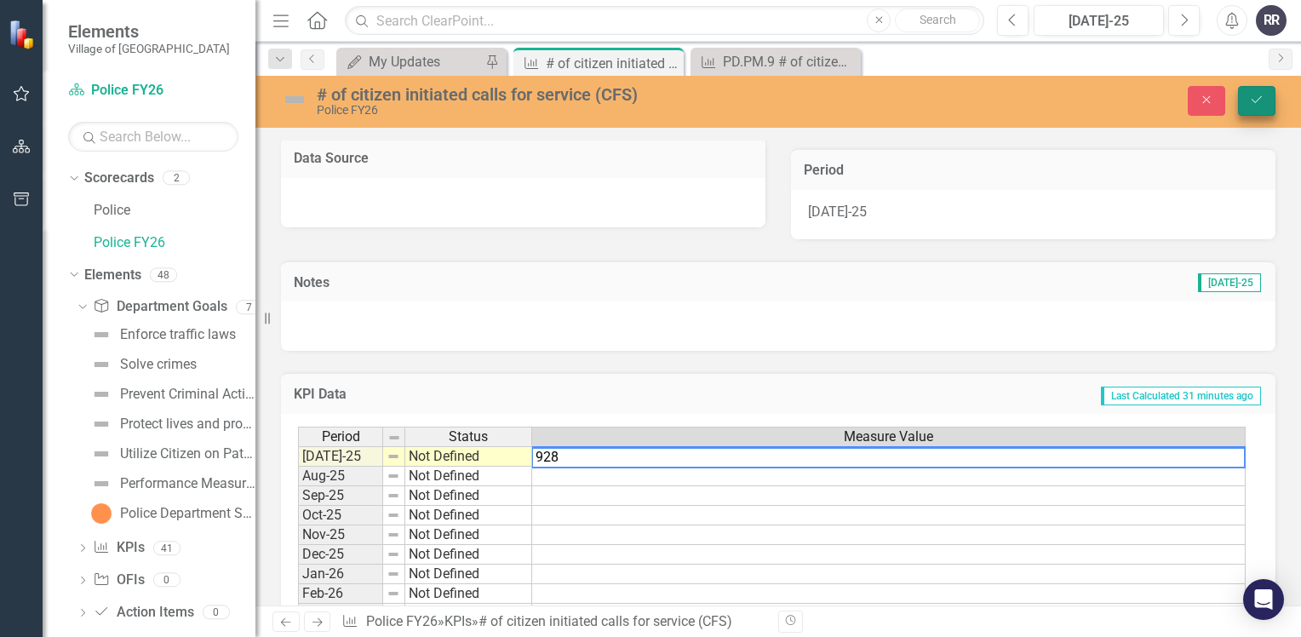
type textarea "928"
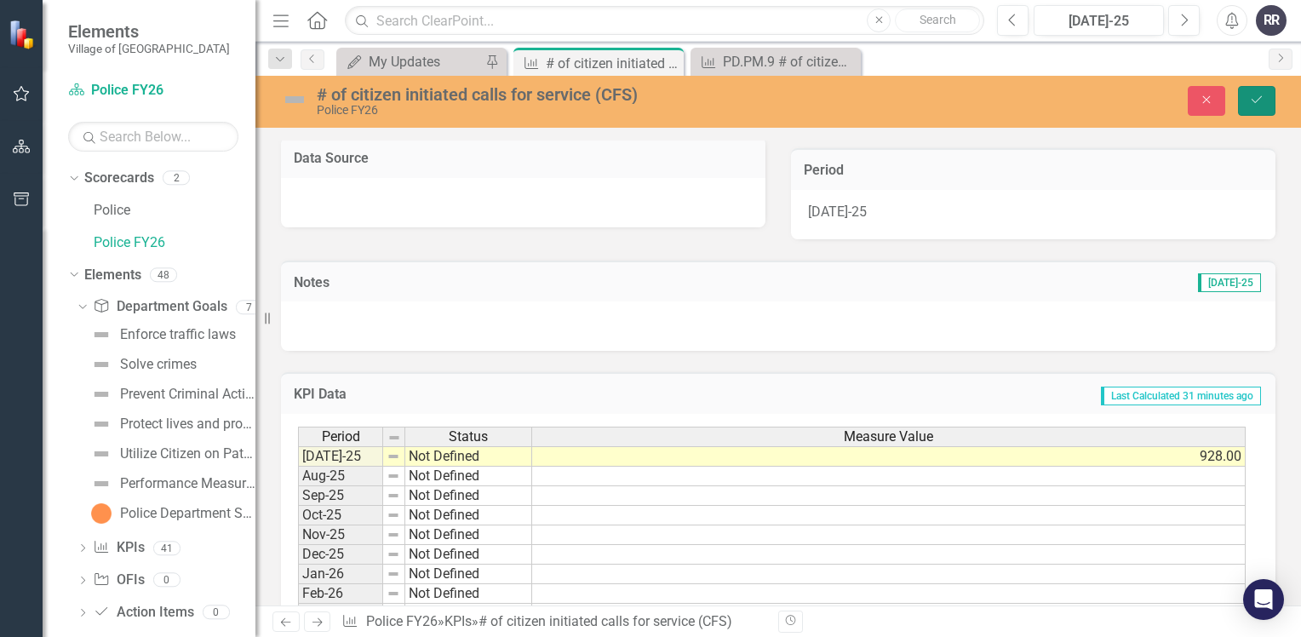
click at [1262, 94] on icon "Save" at bounding box center [1256, 100] width 15 height 12
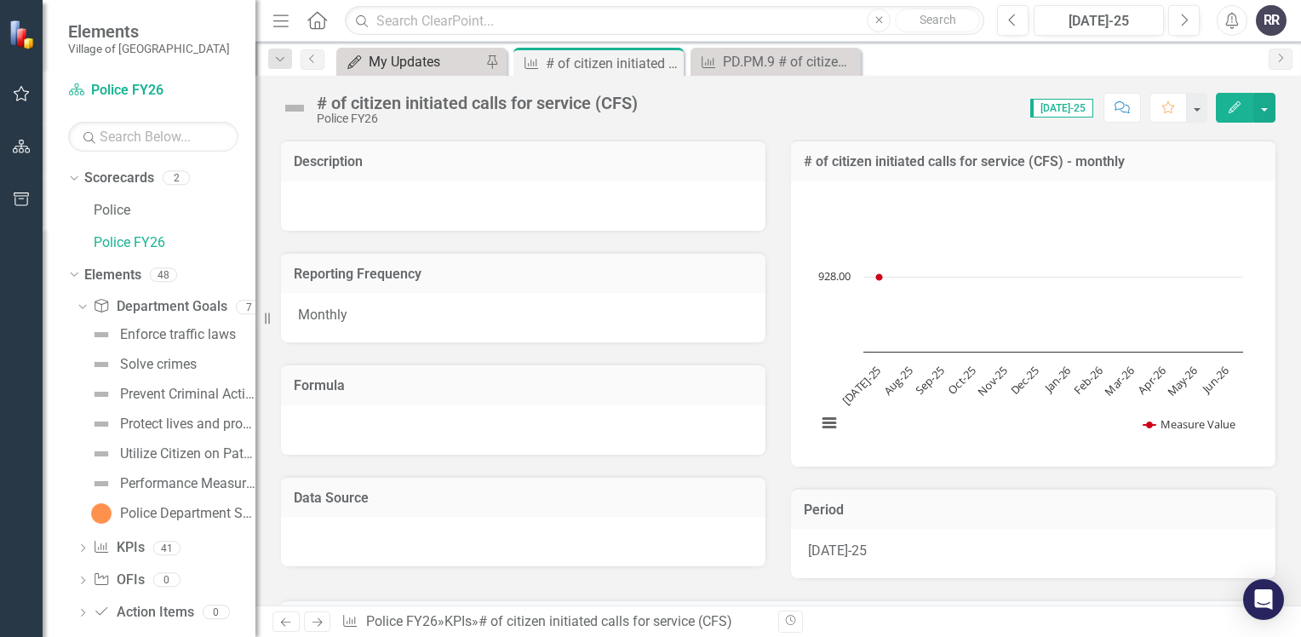
click at [409, 66] on div "My Updates" at bounding box center [425, 61] width 112 height 21
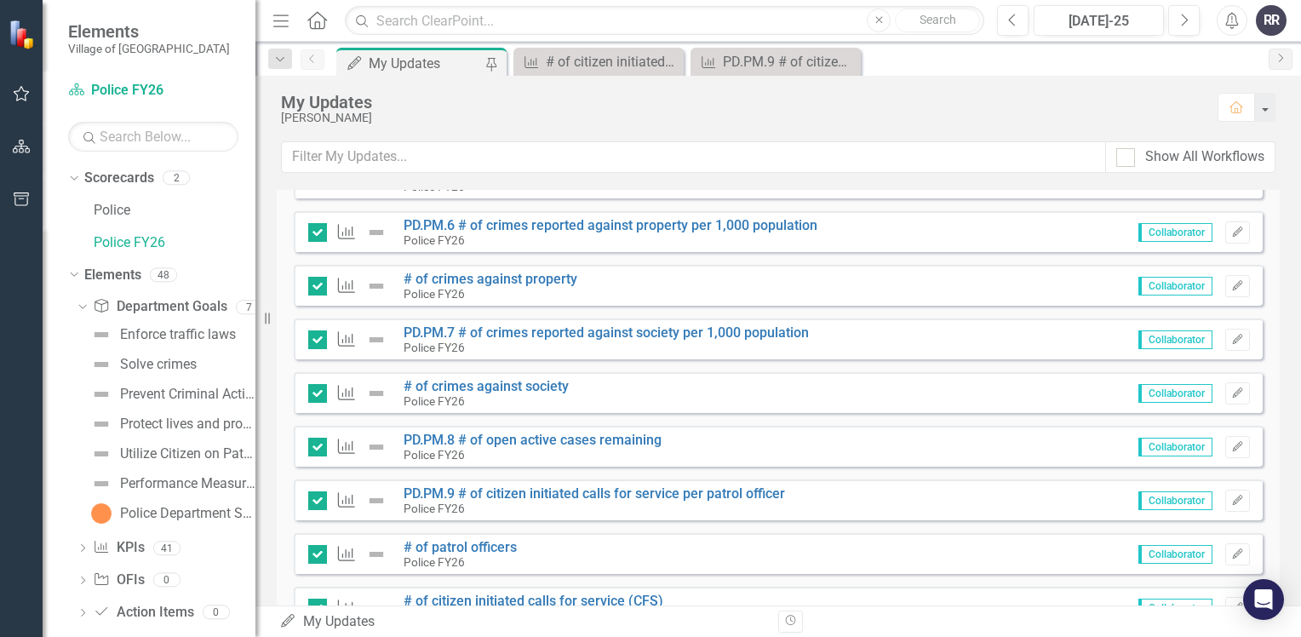
scroll to position [1532, 0]
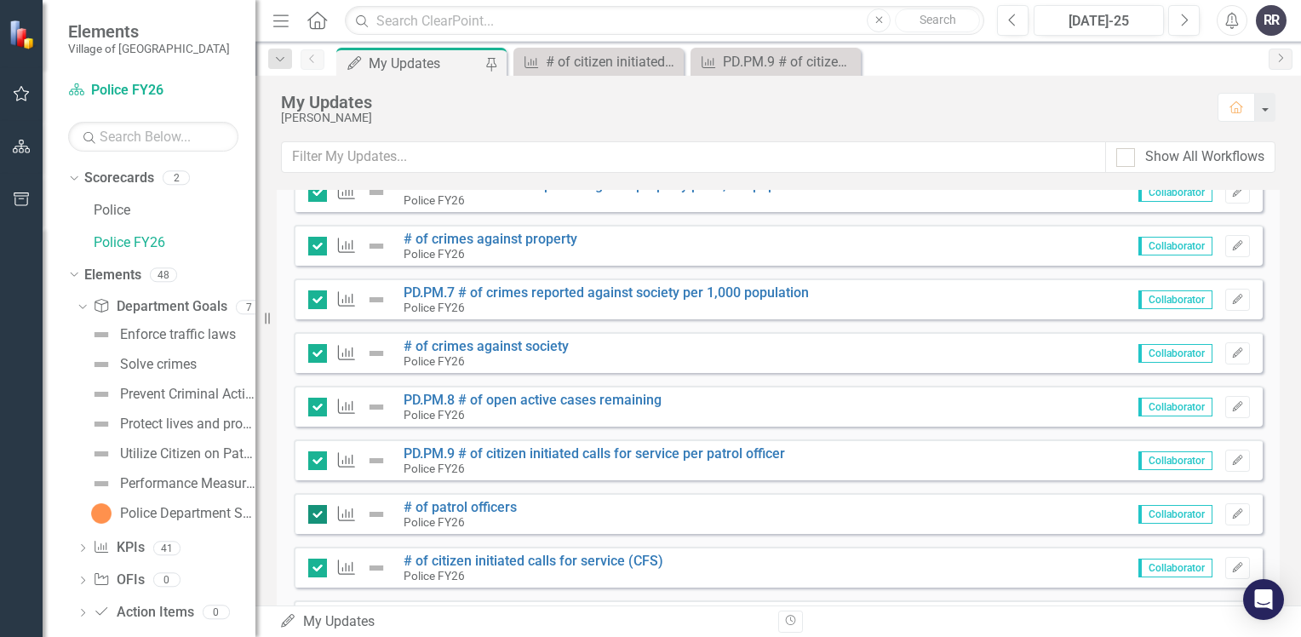
click at [320, 516] on div at bounding box center [317, 514] width 19 height 19
click at [319, 516] on input "checkbox" at bounding box center [313, 510] width 11 height 11
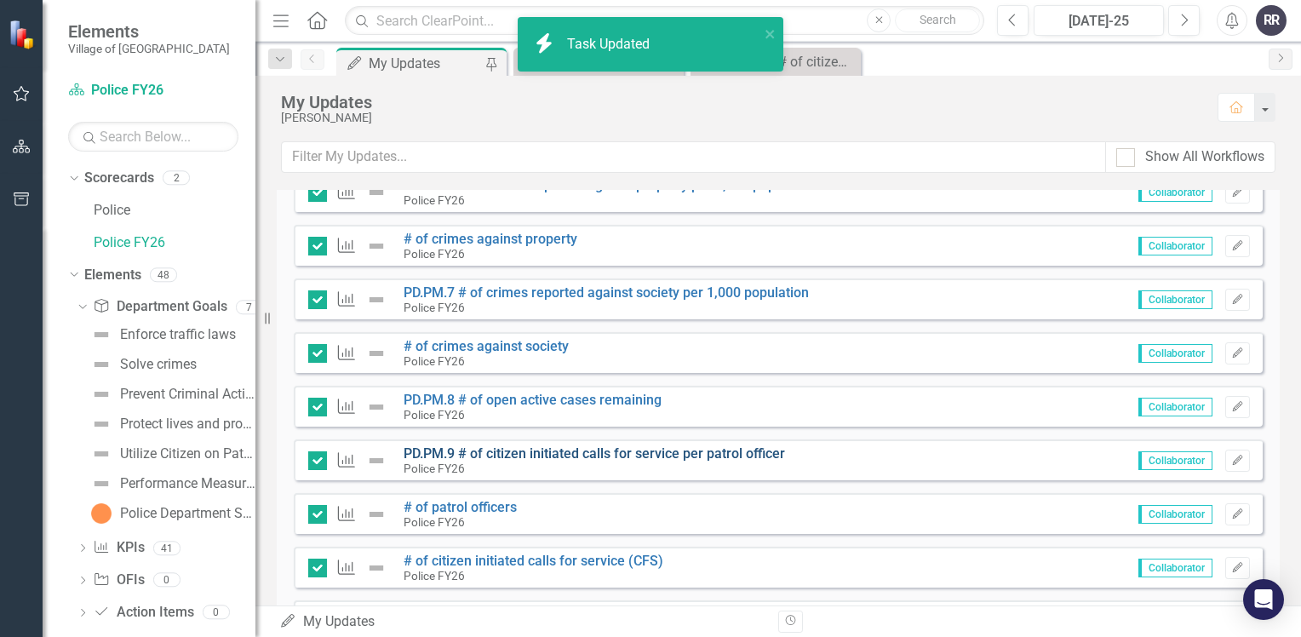
checkbox input "false"
click at [565, 450] on link "PD.PM.9 # of citizen initiated calls for service per patrol officer" at bounding box center [593, 453] width 381 height 16
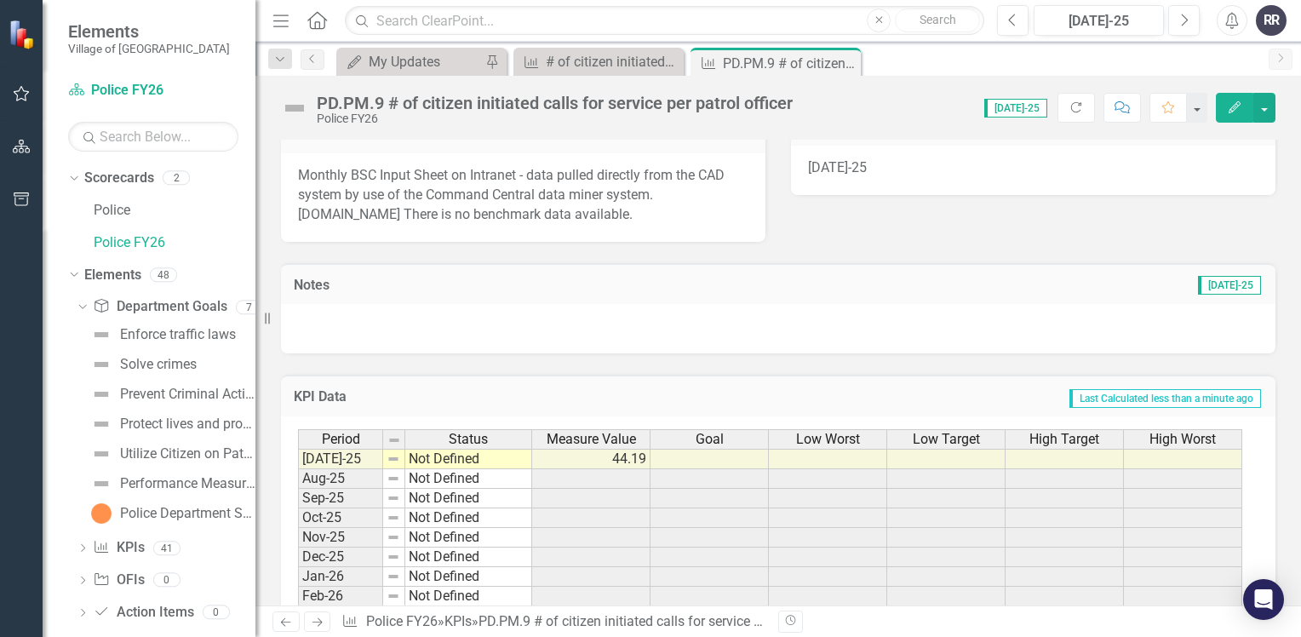
scroll to position [426, 0]
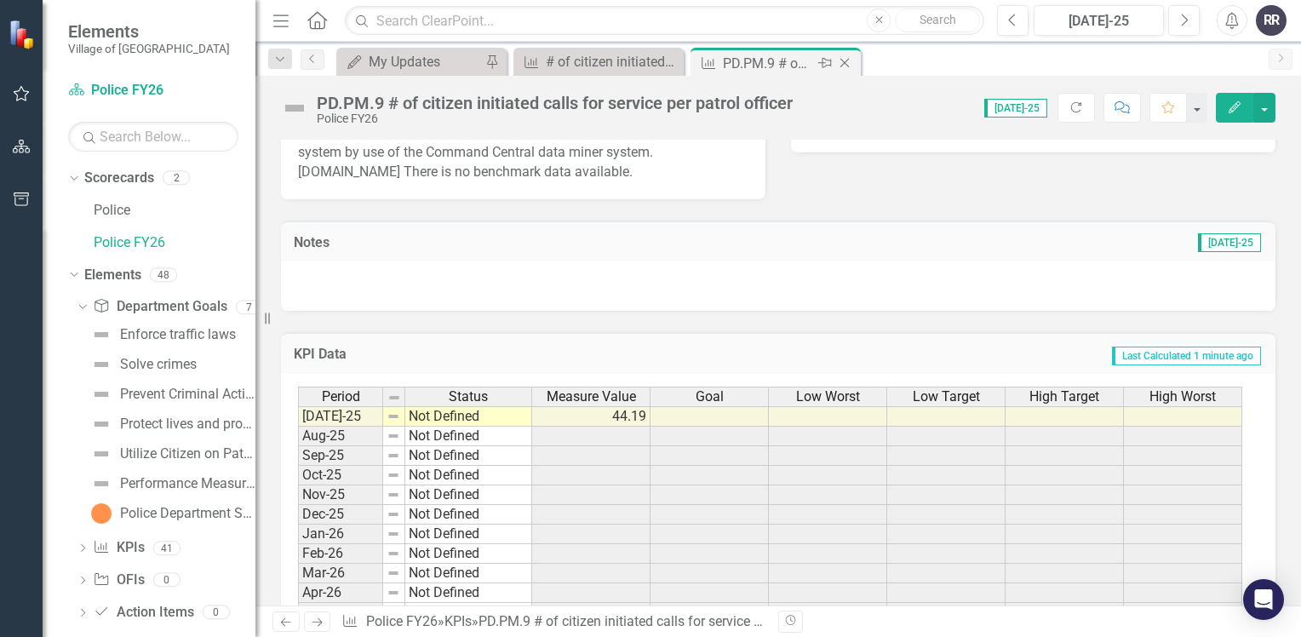
click at [841, 60] on icon at bounding box center [844, 63] width 9 height 9
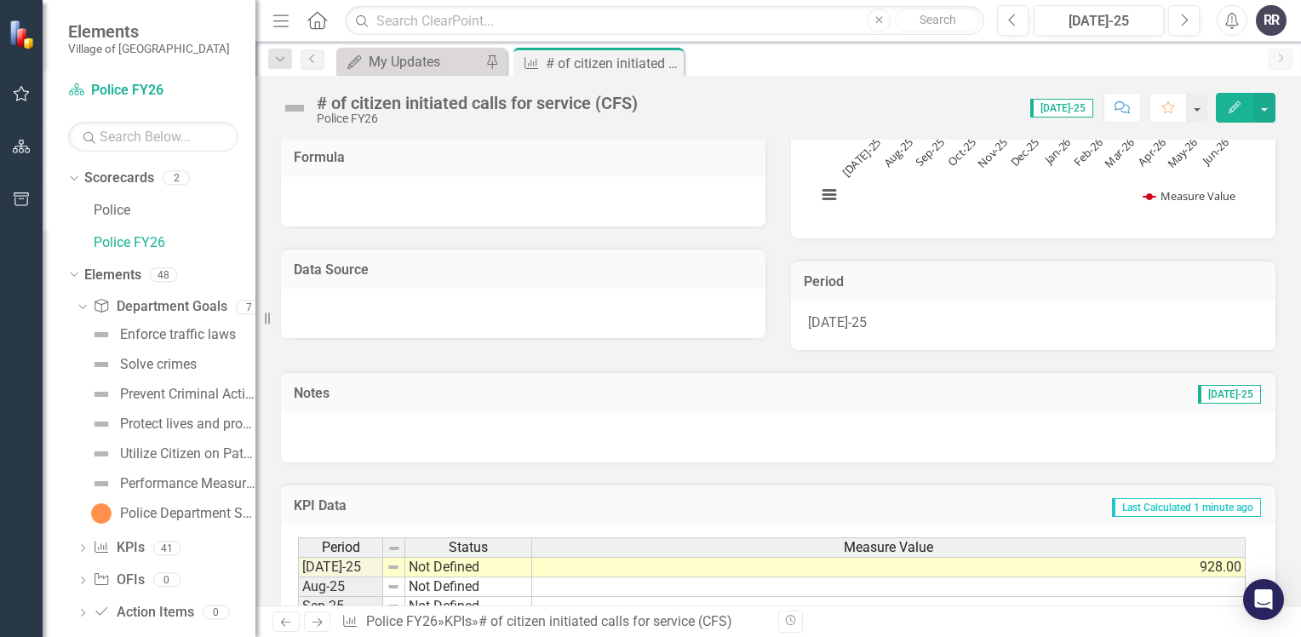
scroll to position [340, 0]
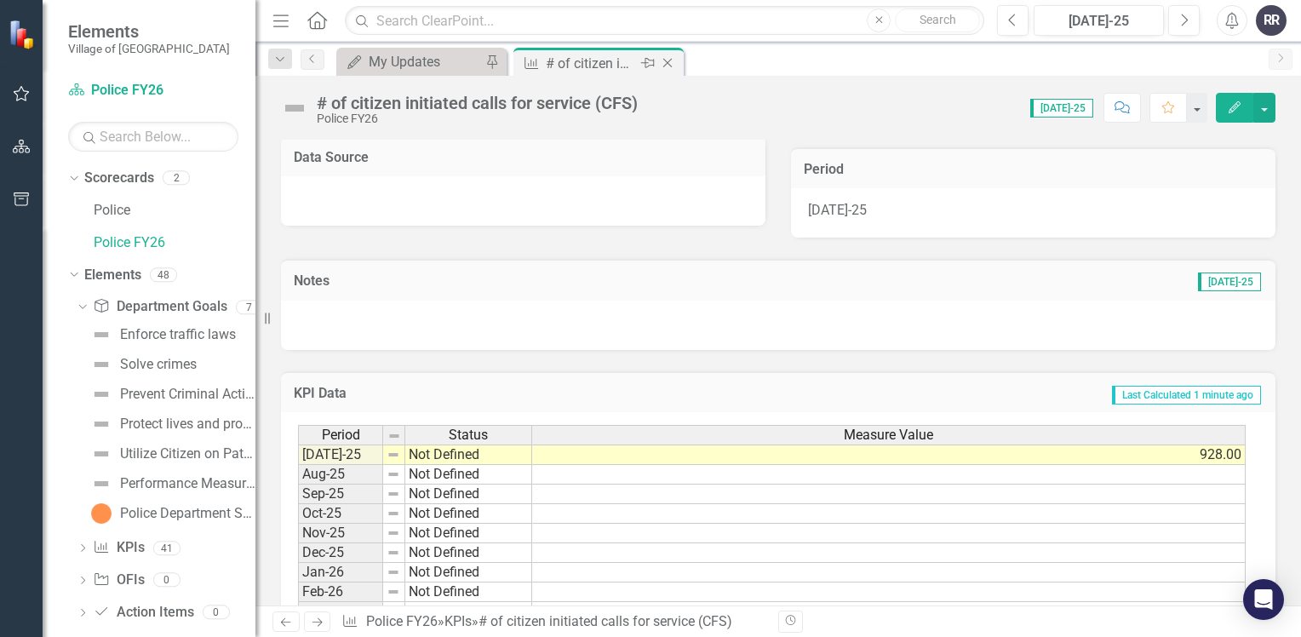
click at [672, 62] on icon "Close" at bounding box center [667, 63] width 17 height 14
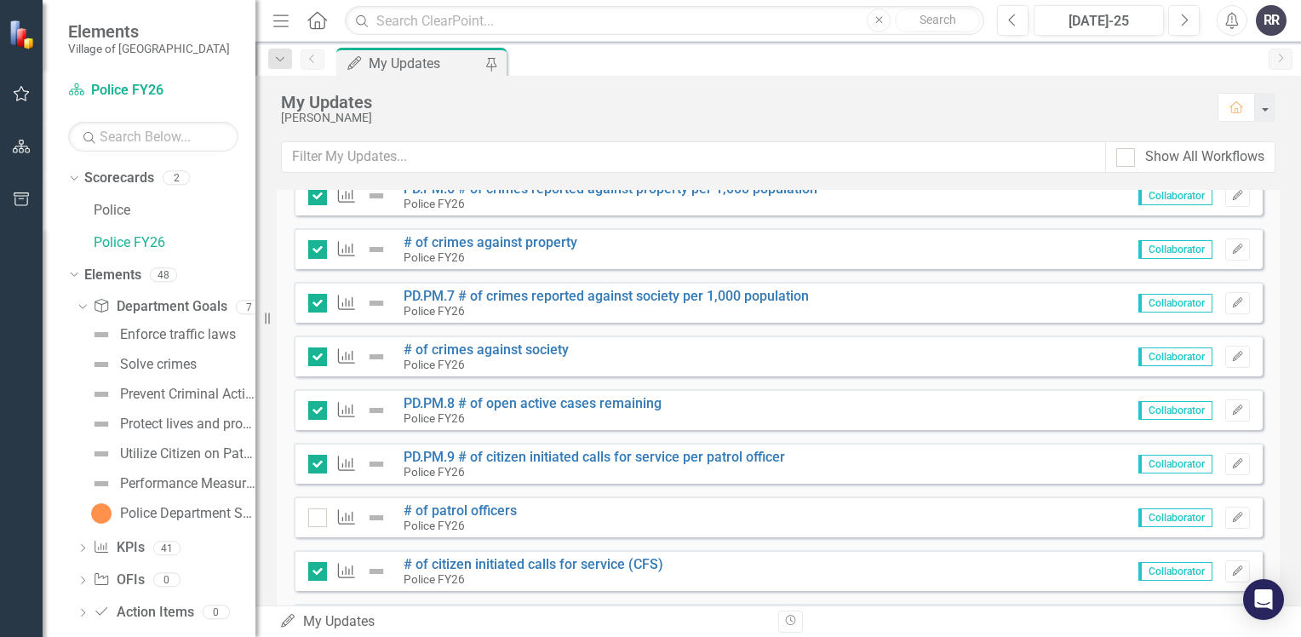
scroll to position [1532, 0]
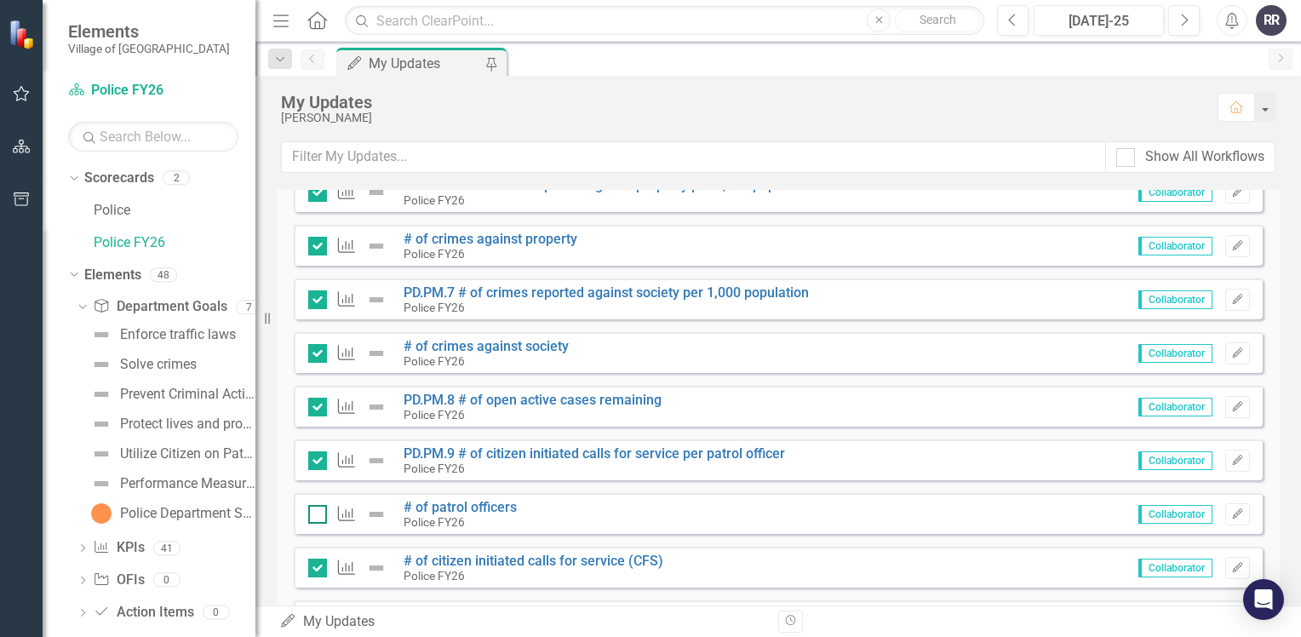
click at [313, 516] on div at bounding box center [317, 514] width 19 height 19
click at [313, 516] on input "checkbox" at bounding box center [313, 510] width 11 height 11
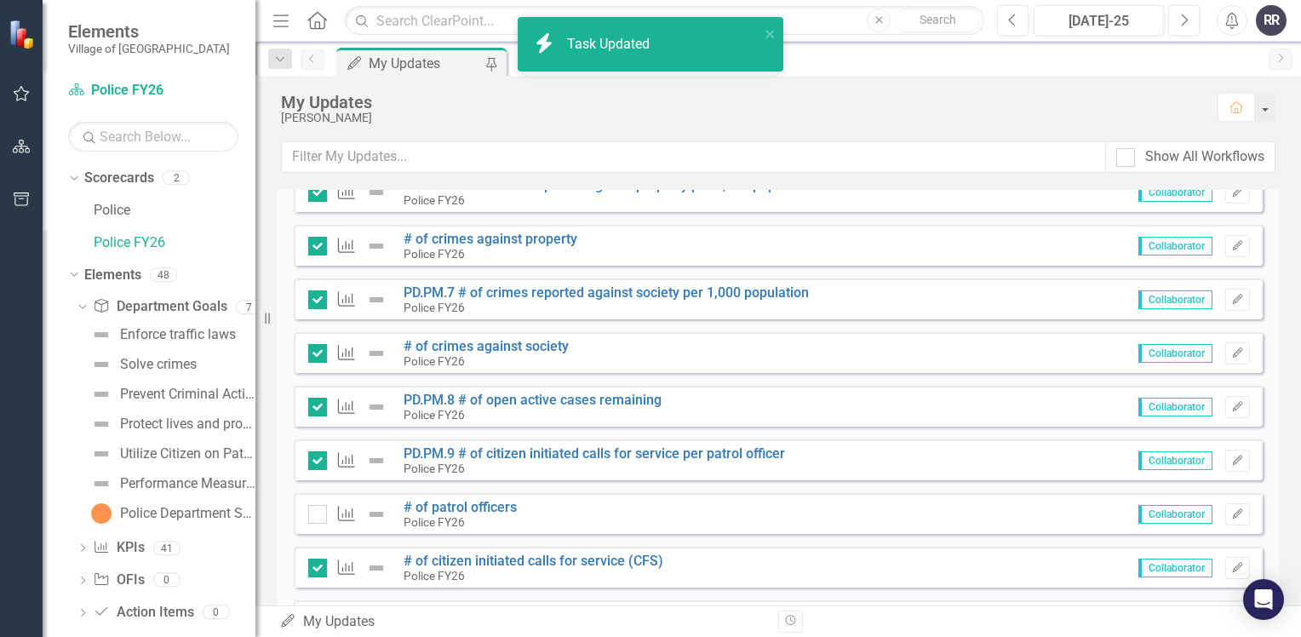
checkbox input "true"
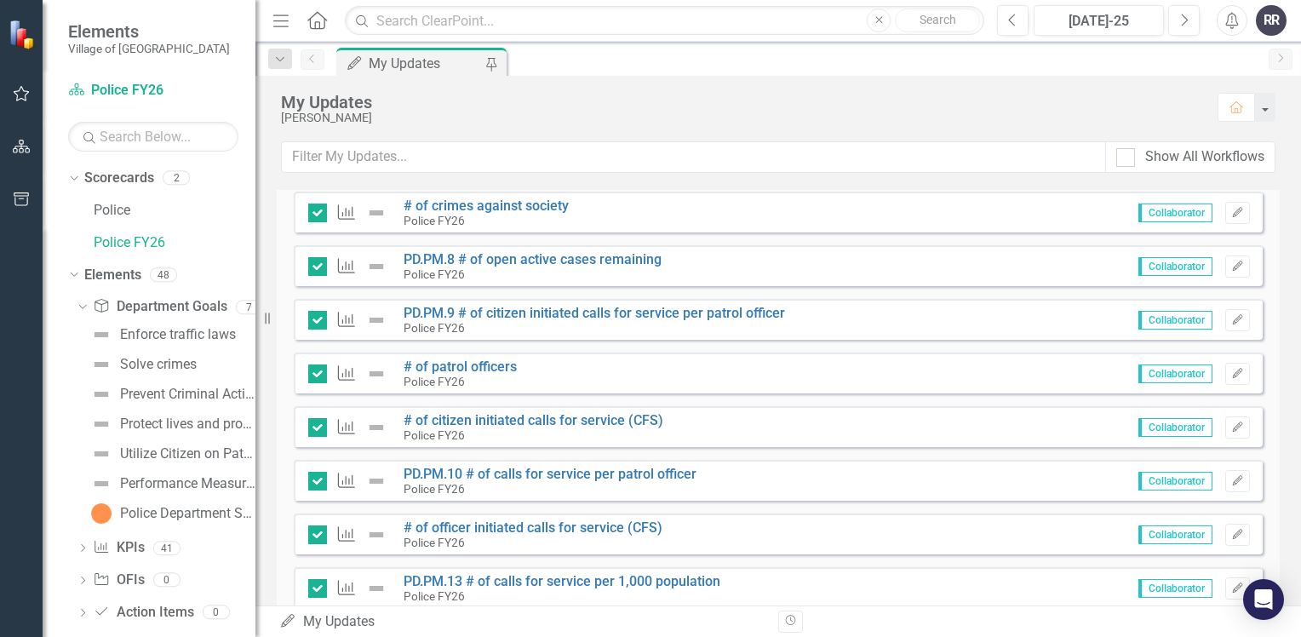
scroll to position [1702, 0]
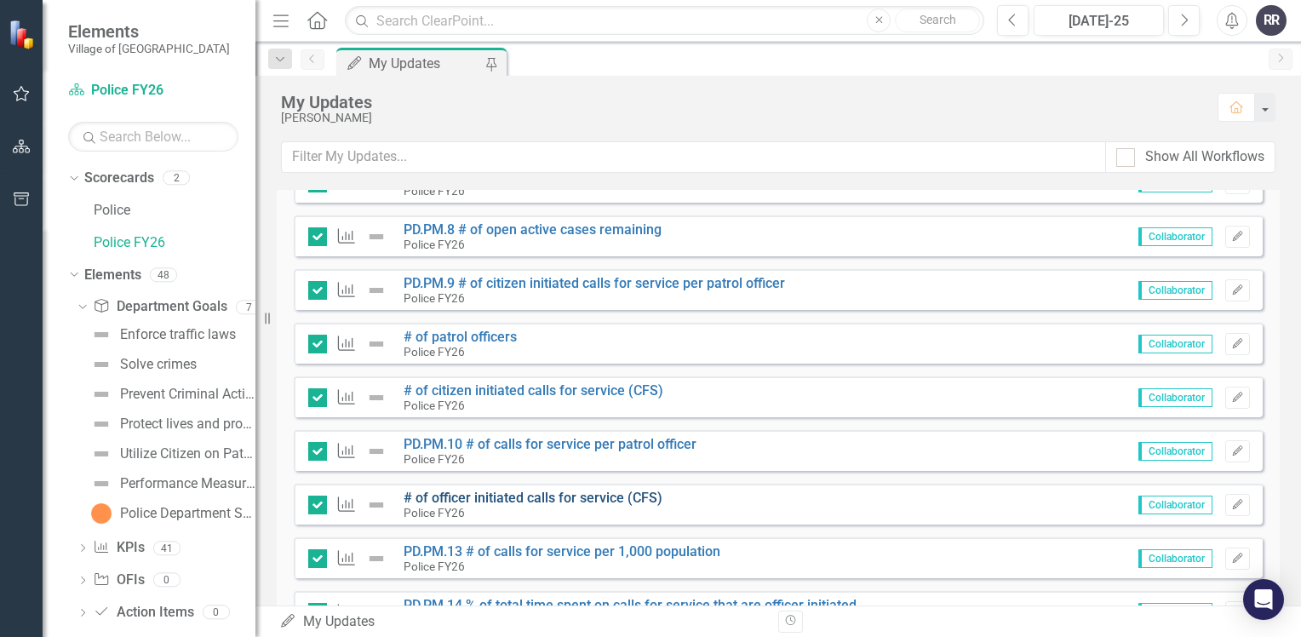
click at [538, 500] on link "# of officer initiated calls for service (CFS)" at bounding box center [532, 497] width 259 height 16
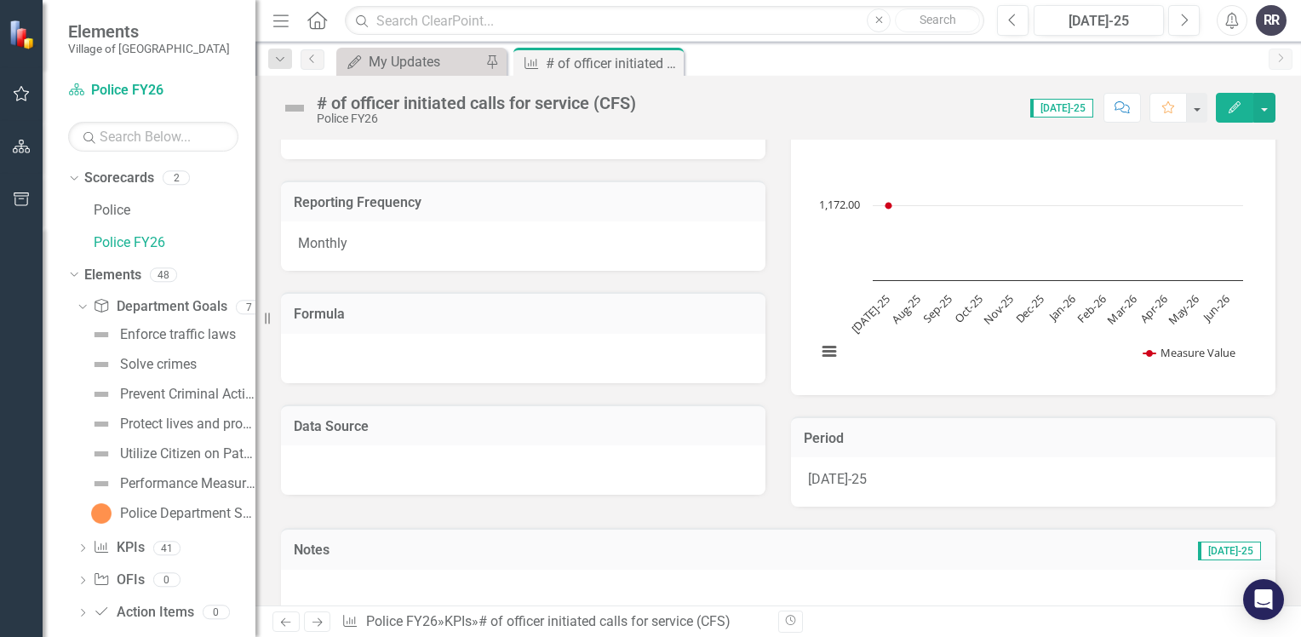
scroll to position [340, 0]
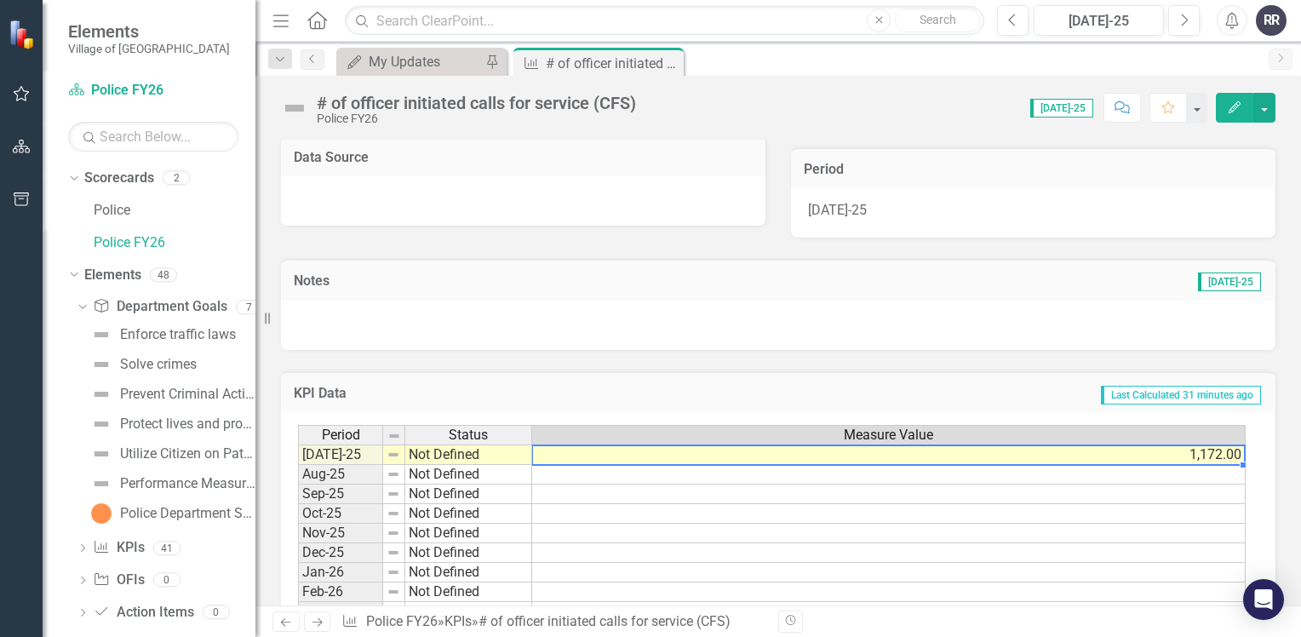
click at [594, 458] on td "1,172.00" at bounding box center [888, 454] width 713 height 20
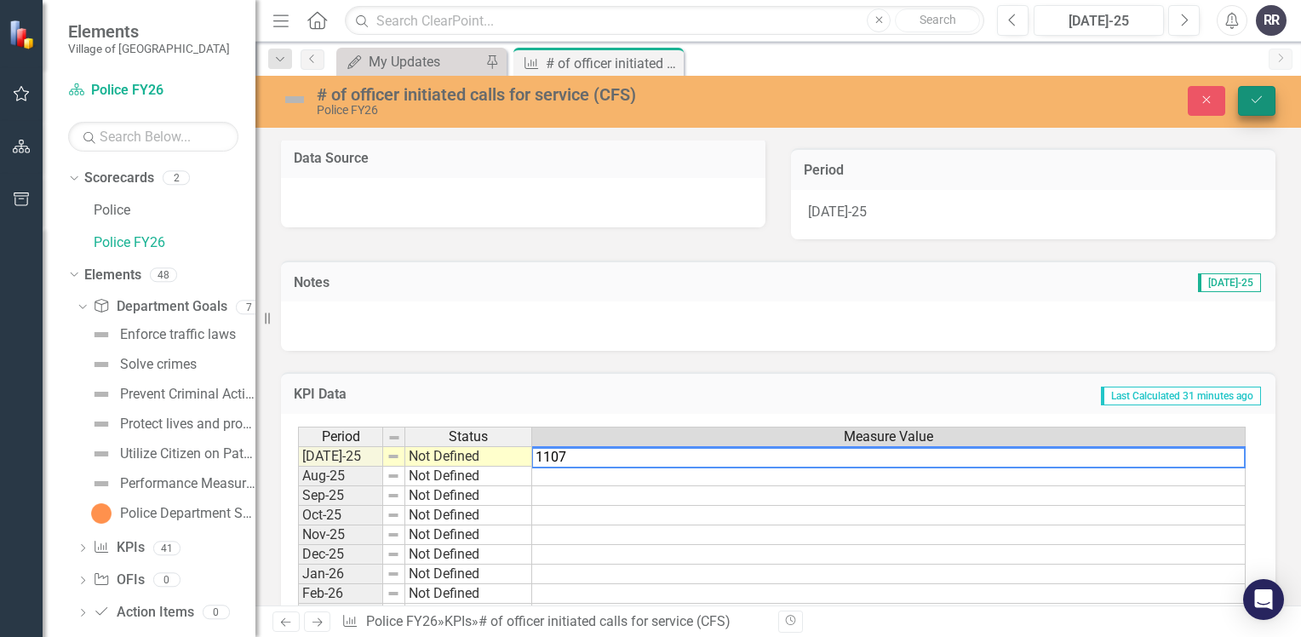
type textarea "1107"
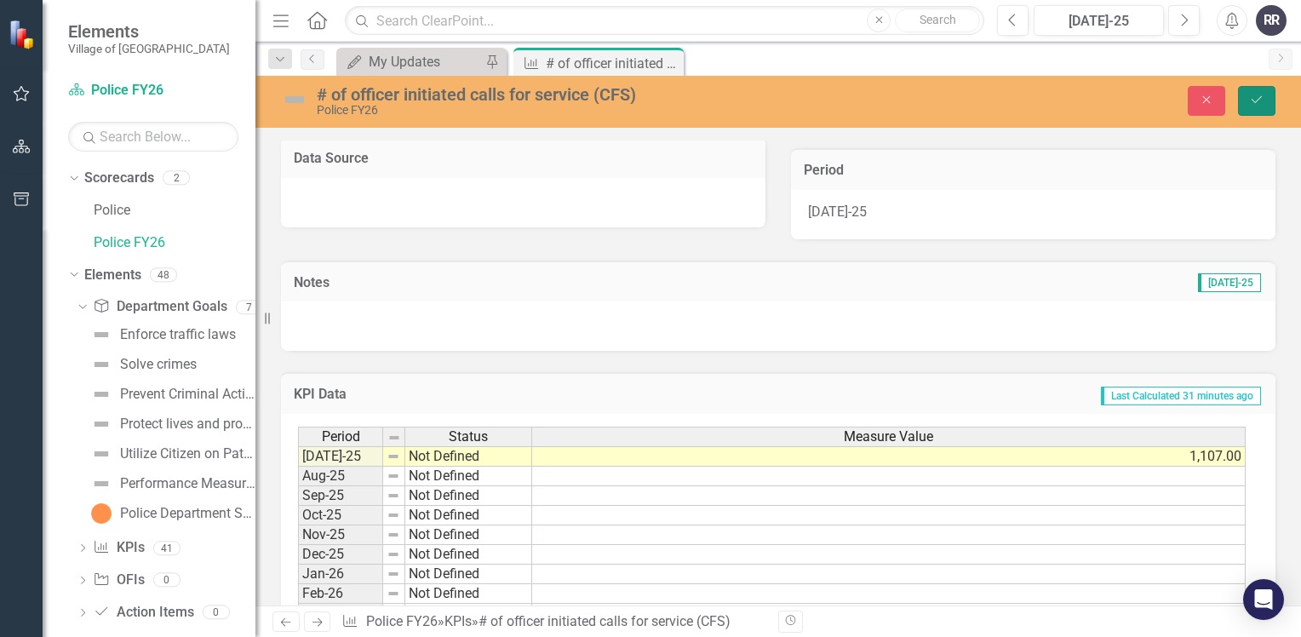
click at [1264, 102] on button "Save" at bounding box center [1256, 101] width 37 height 30
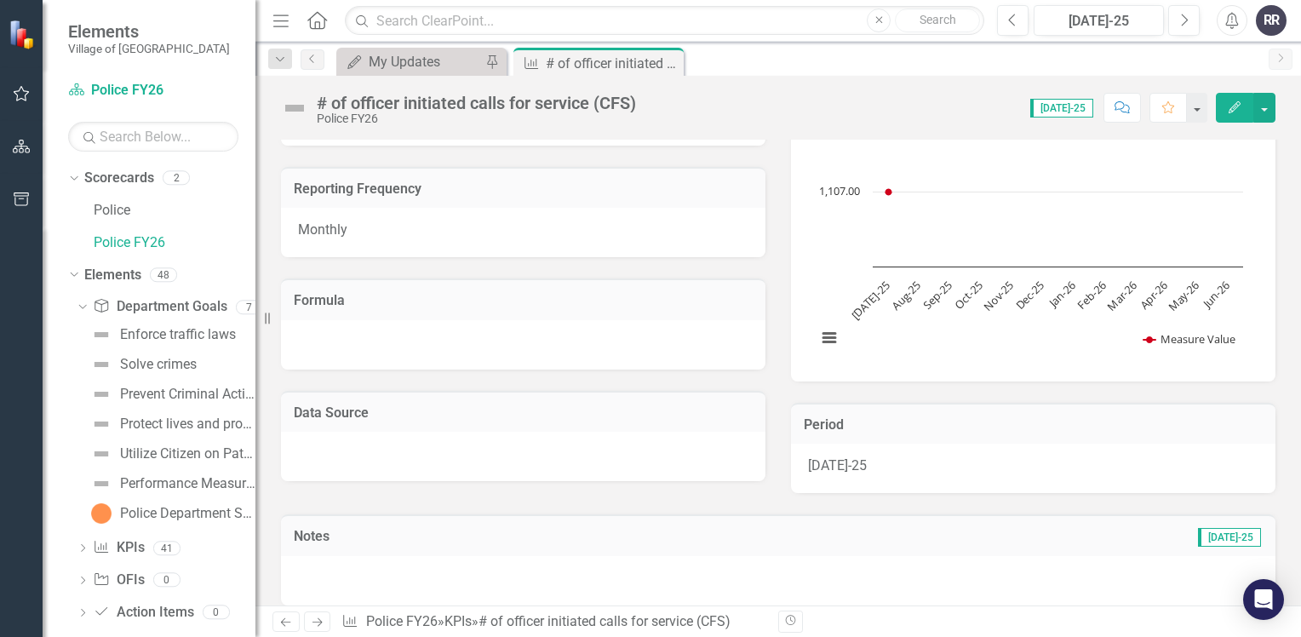
scroll to position [255, 0]
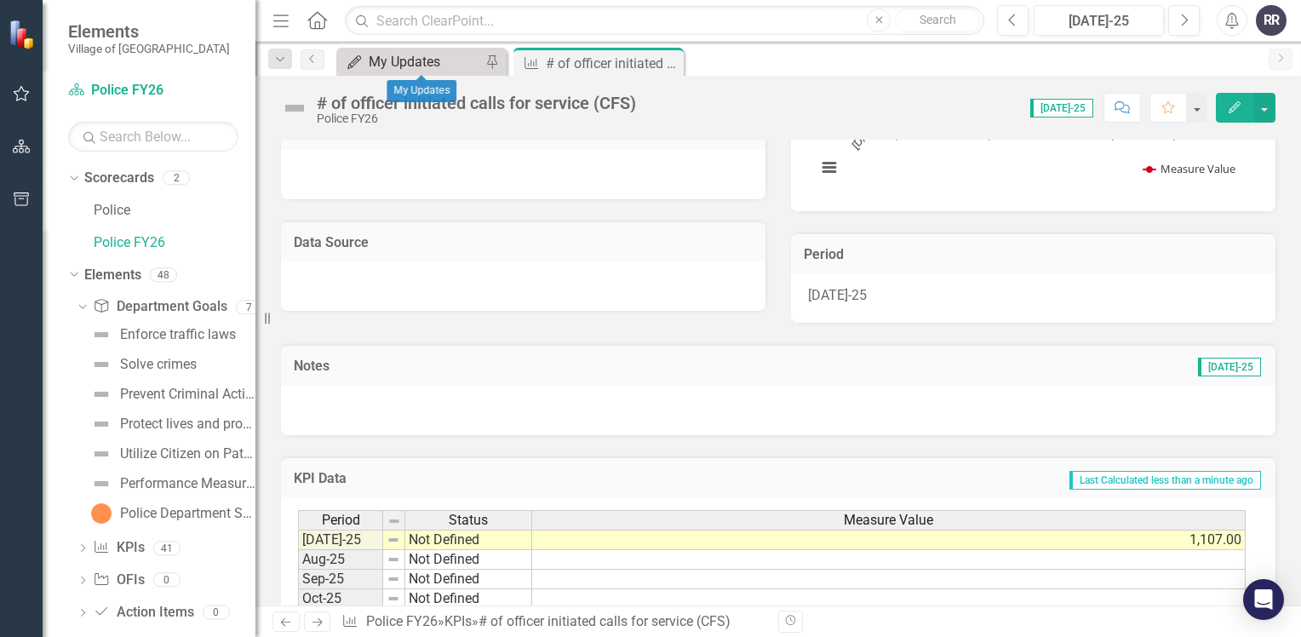
click at [401, 64] on div "My Updates" at bounding box center [425, 61] width 112 height 21
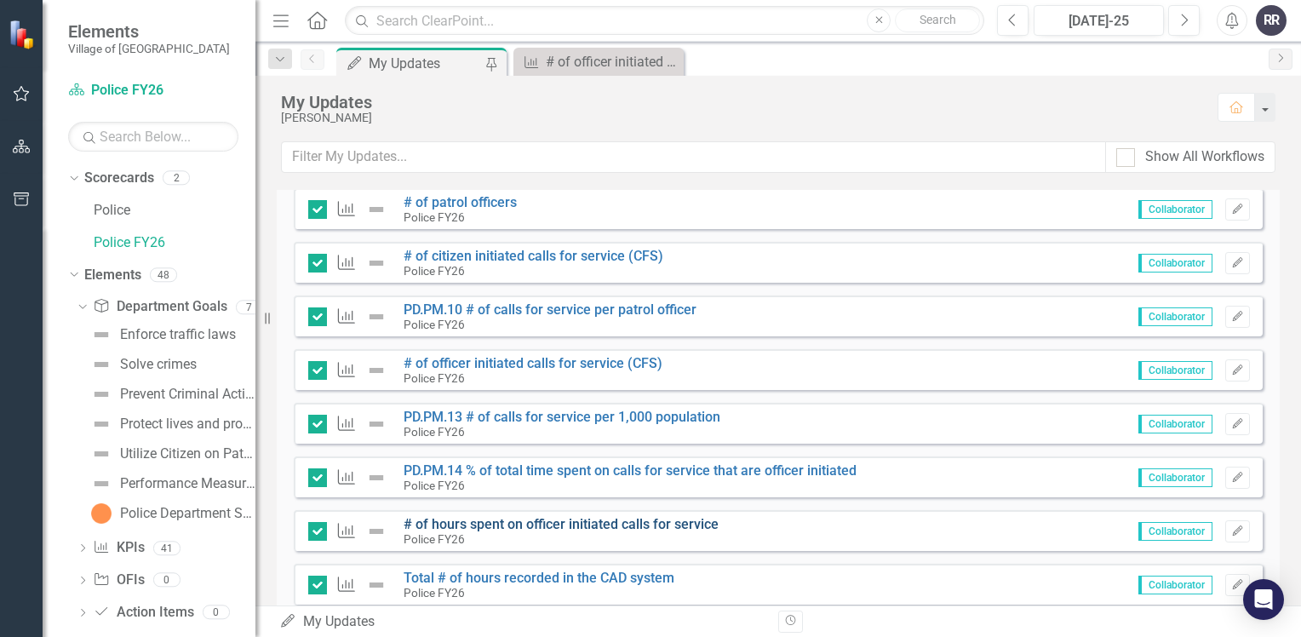
scroll to position [1885, 0]
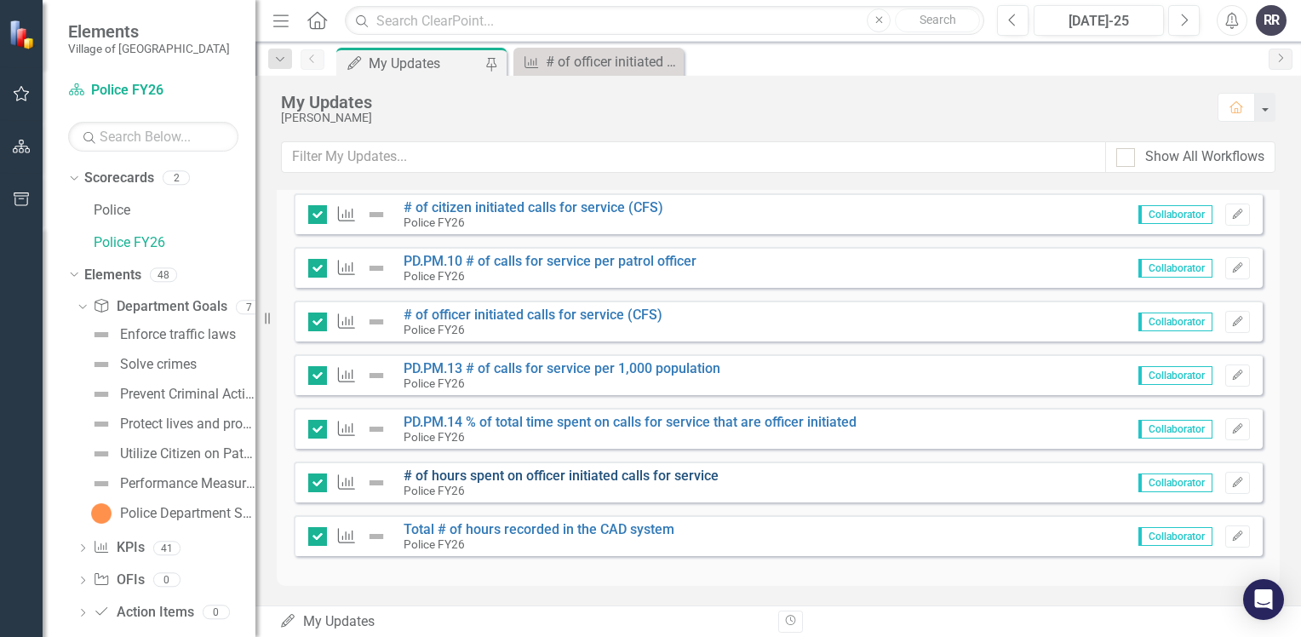
click at [552, 473] on link "# of hours spent on officer initiated calls for service" at bounding box center [560, 475] width 315 height 16
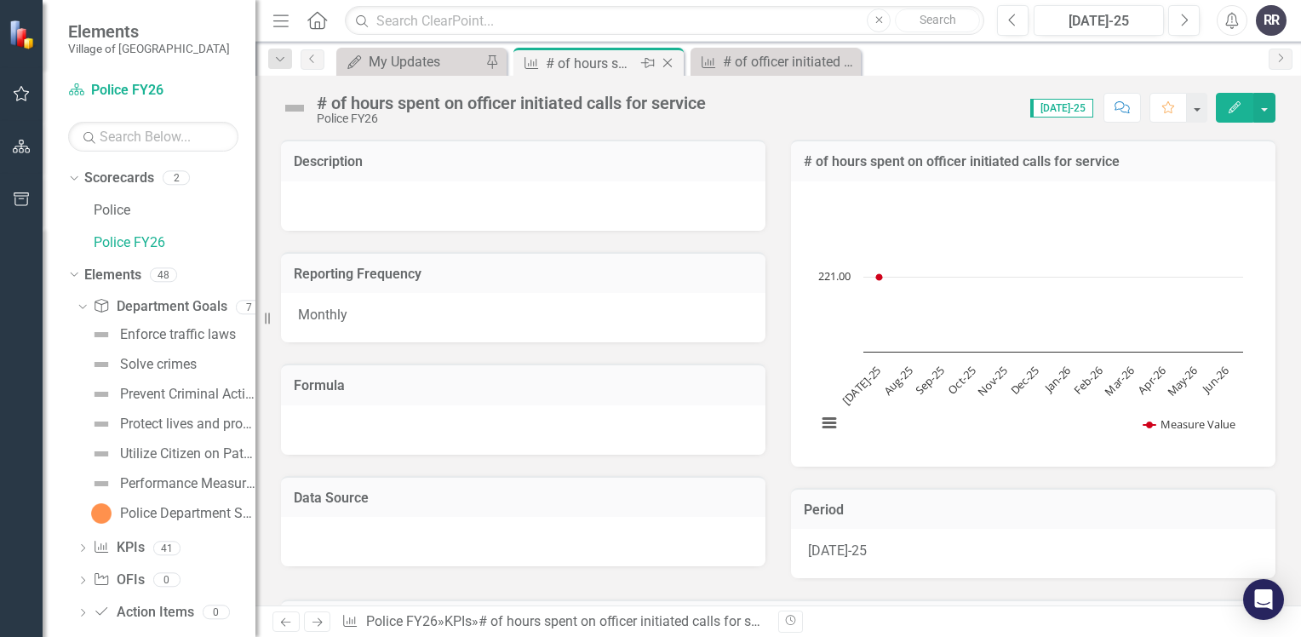
click at [667, 60] on icon "Close" at bounding box center [667, 63] width 17 height 14
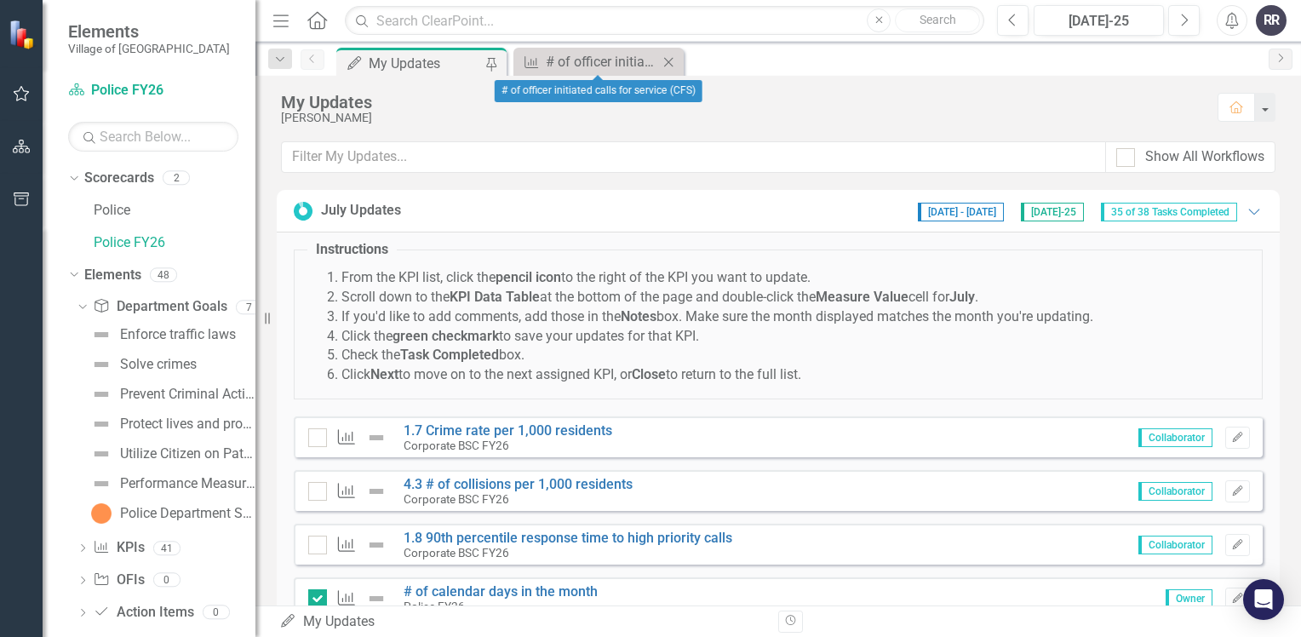
click at [672, 56] on icon "Close" at bounding box center [668, 62] width 17 height 14
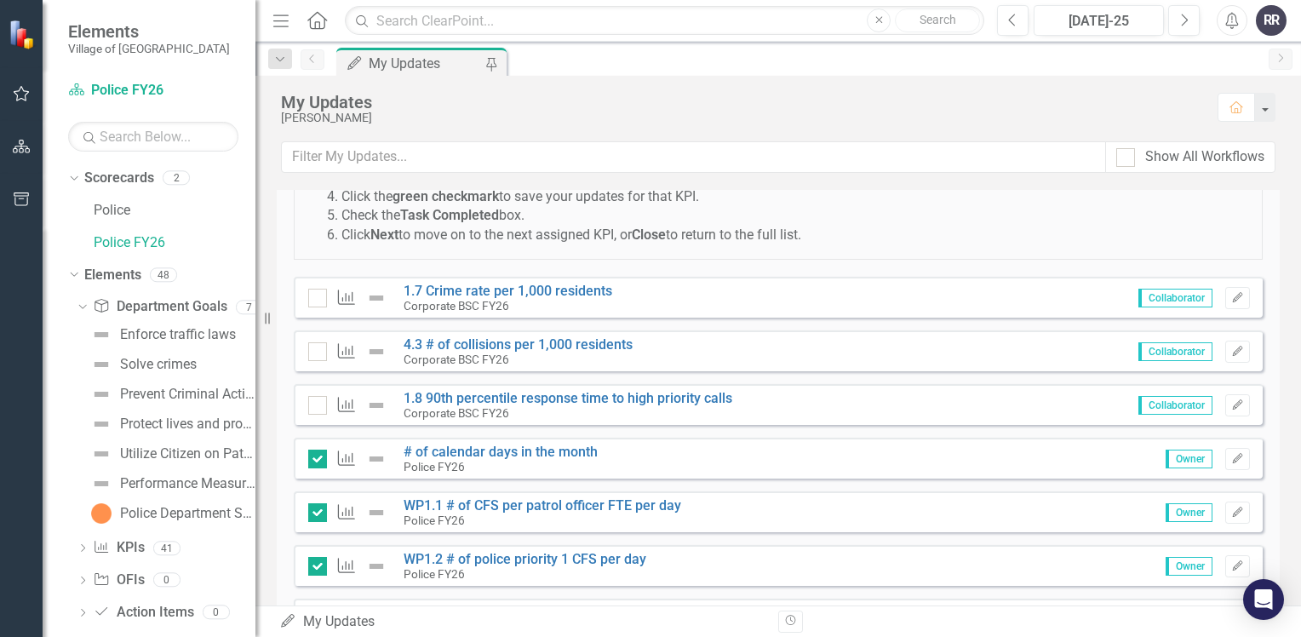
scroll to position [170, 0]
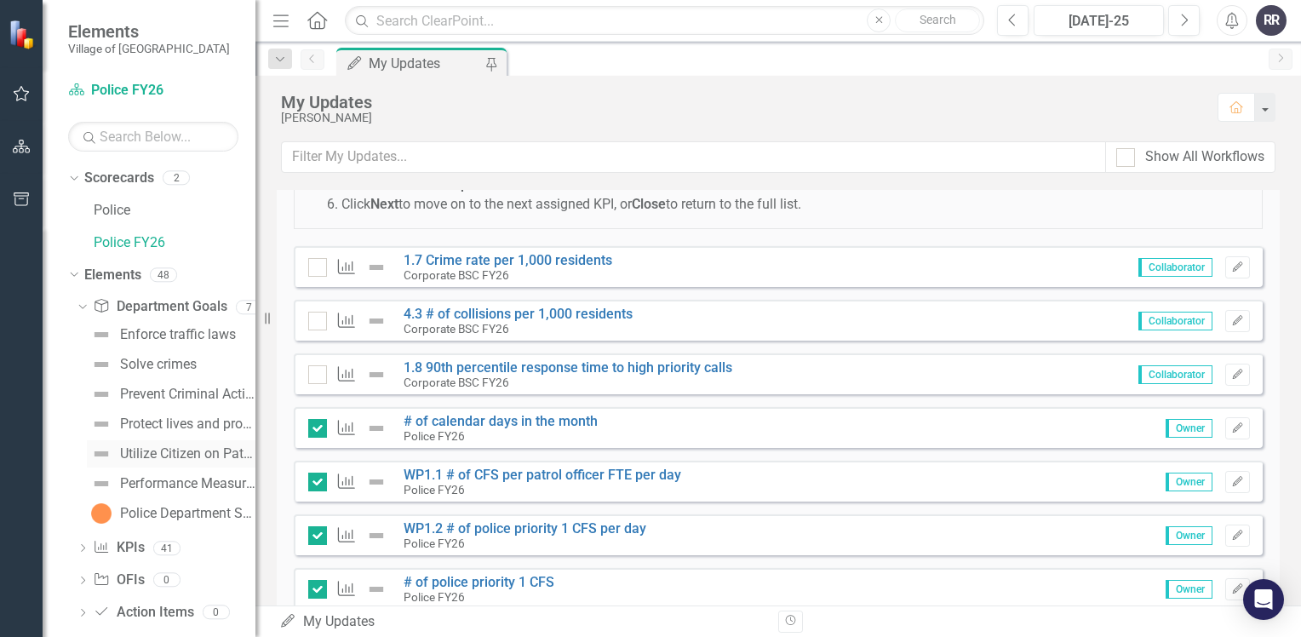
click at [187, 448] on div "Utilize Citizen on Patrol volunteers to supplement police staff" at bounding box center [187, 453] width 135 height 15
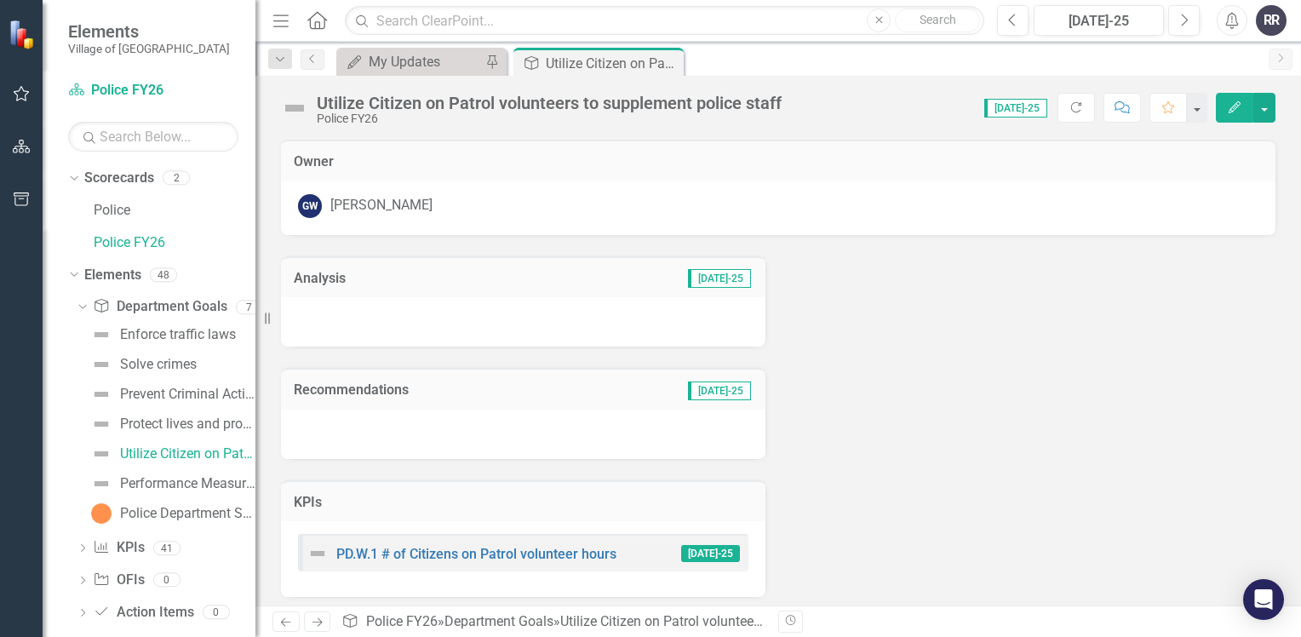
click at [458, 543] on div "PD.W.1 # of Citizens on Patrol volunteer hours" at bounding box center [461, 553] width 309 height 20
click at [466, 553] on link "PD.W.1 # of Citizens on Patrol volunteer hours" at bounding box center [476, 554] width 280 height 16
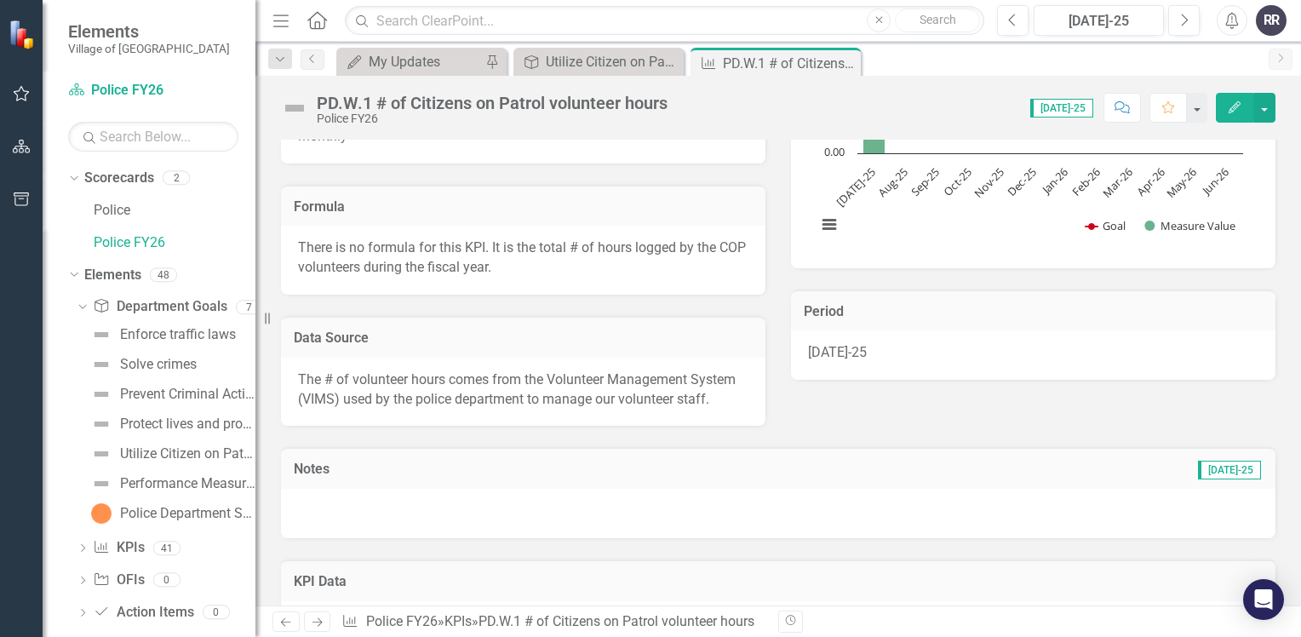
scroll to position [161, 0]
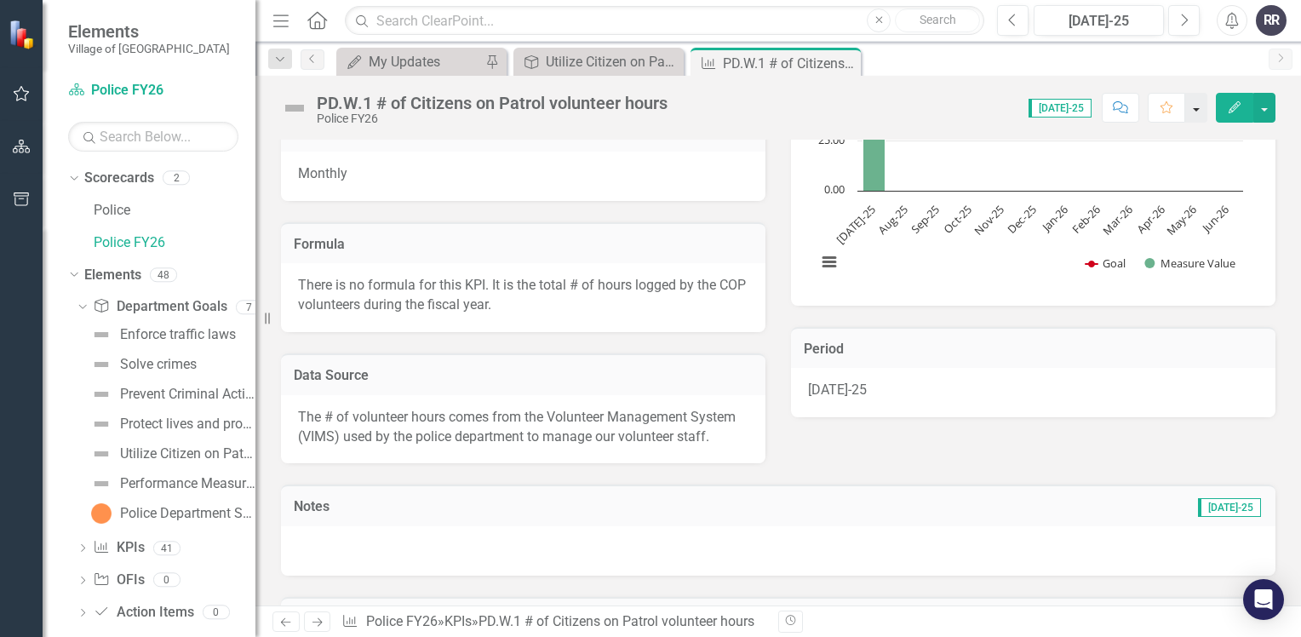
click at [1196, 109] on button "button" at bounding box center [1196, 108] width 22 height 30
click at [846, 109] on div "Score: 0.00 Jul-25 Completed Comment Favorite Edit" at bounding box center [975, 107] width 599 height 29
click at [456, 61] on div "My Updates" at bounding box center [425, 61] width 112 height 21
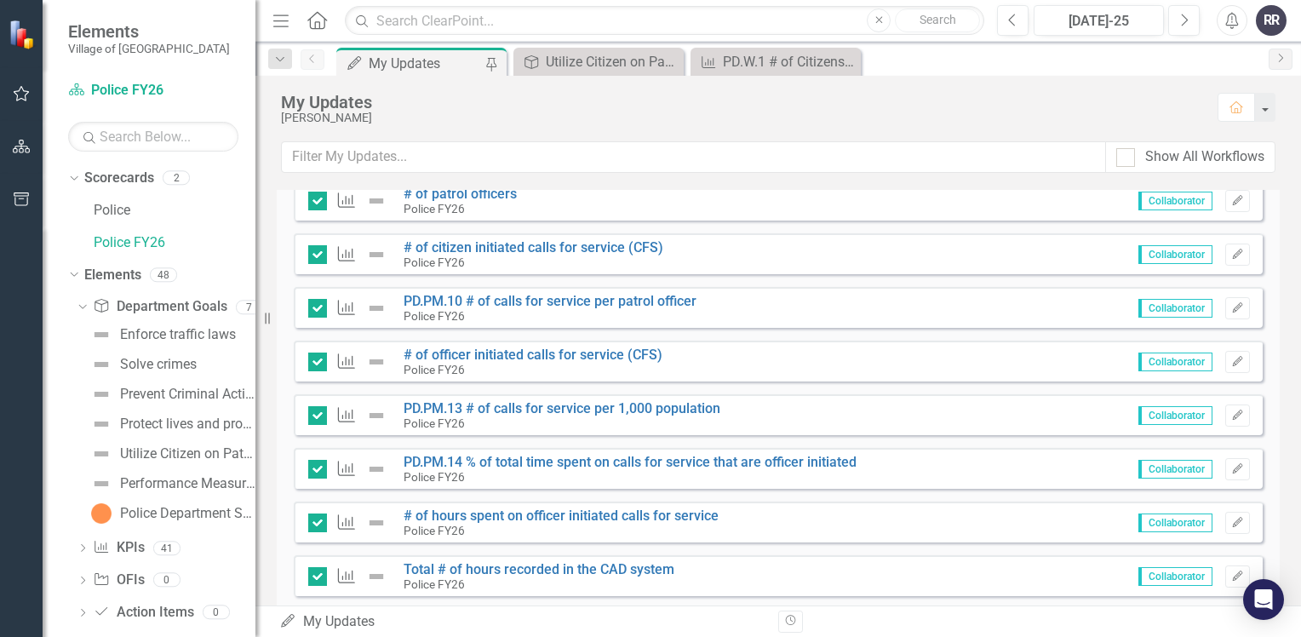
scroll to position [1873, 0]
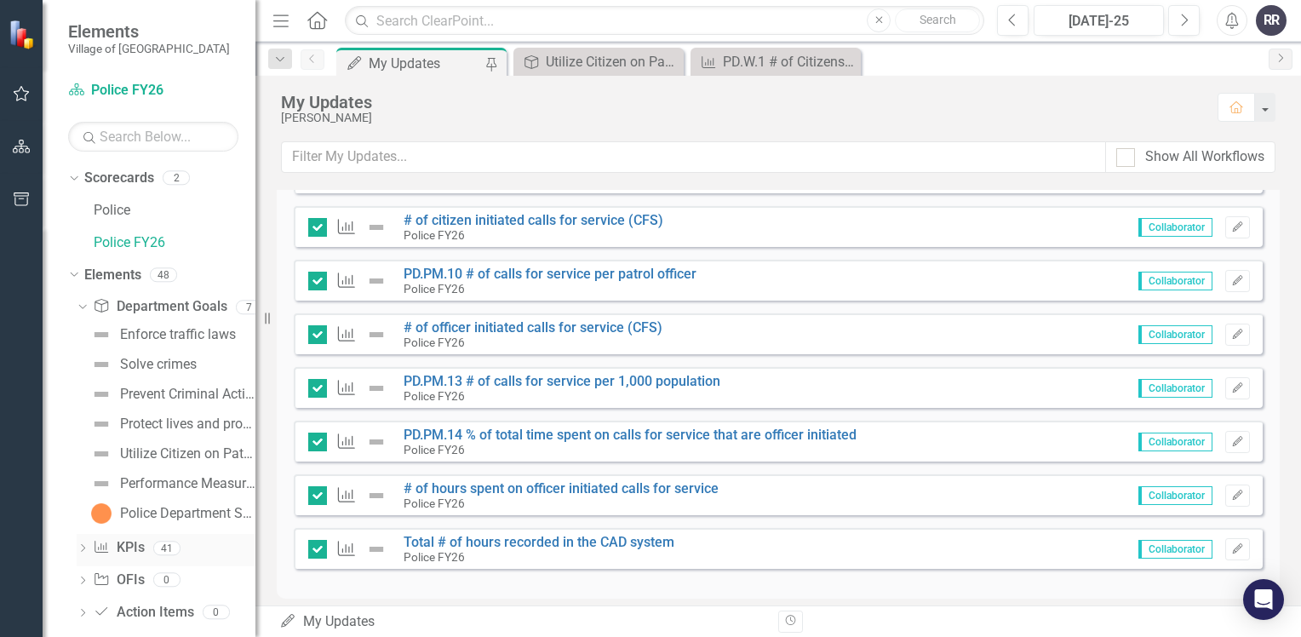
click at [89, 546] on icon "Dropdown" at bounding box center [83, 549] width 12 height 9
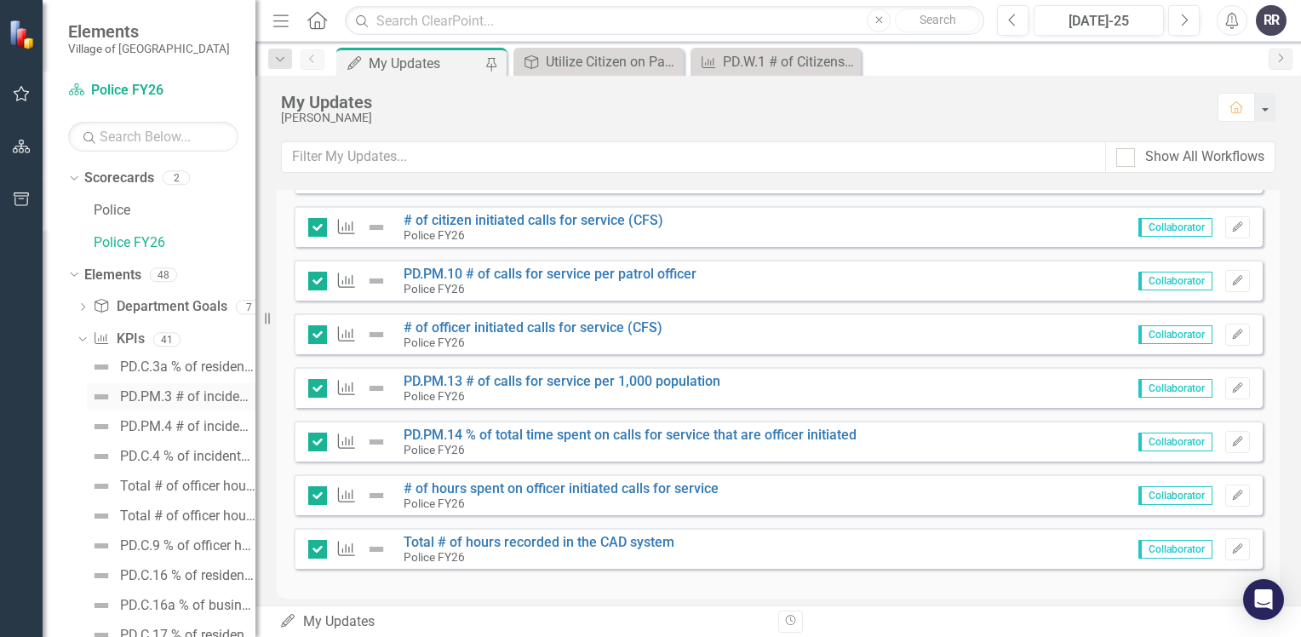
click at [217, 398] on div "PD.PM.3 # of incidents cleared" at bounding box center [187, 396] width 135 height 15
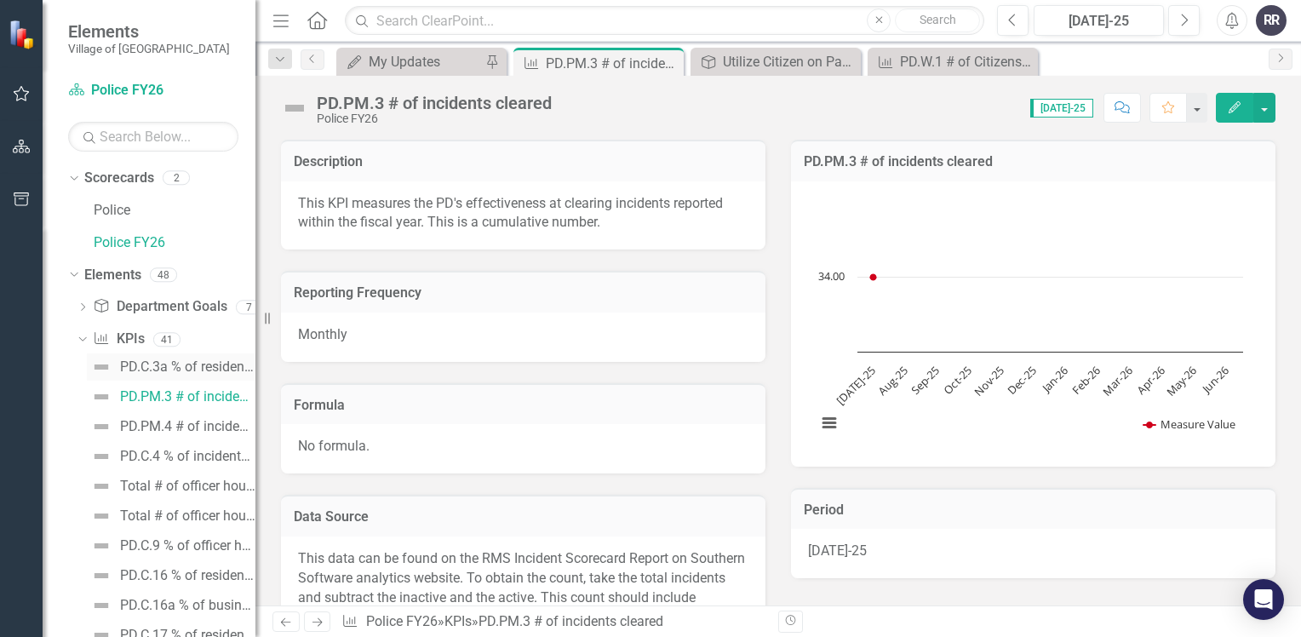
click at [193, 369] on div "PD.C.3a % of residents satisfied with the enforcement of local traffic laws" at bounding box center [187, 366] width 135 height 15
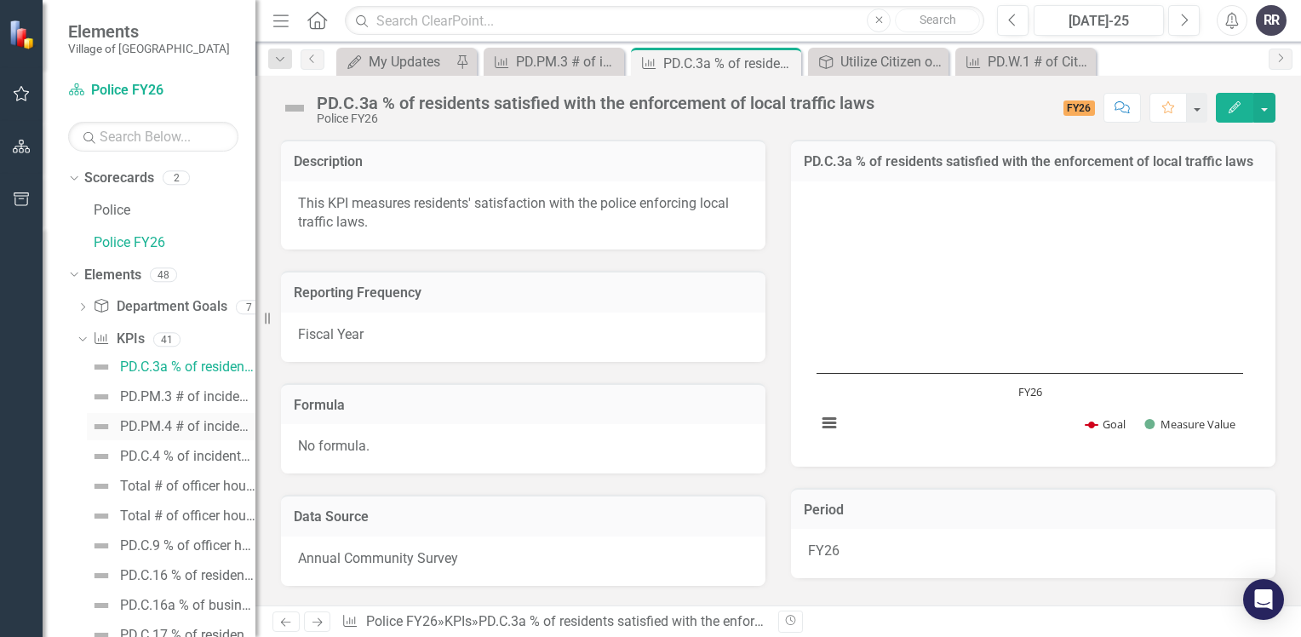
click at [191, 427] on div "PD.PM.4 # of incidents reported" at bounding box center [187, 426] width 135 height 15
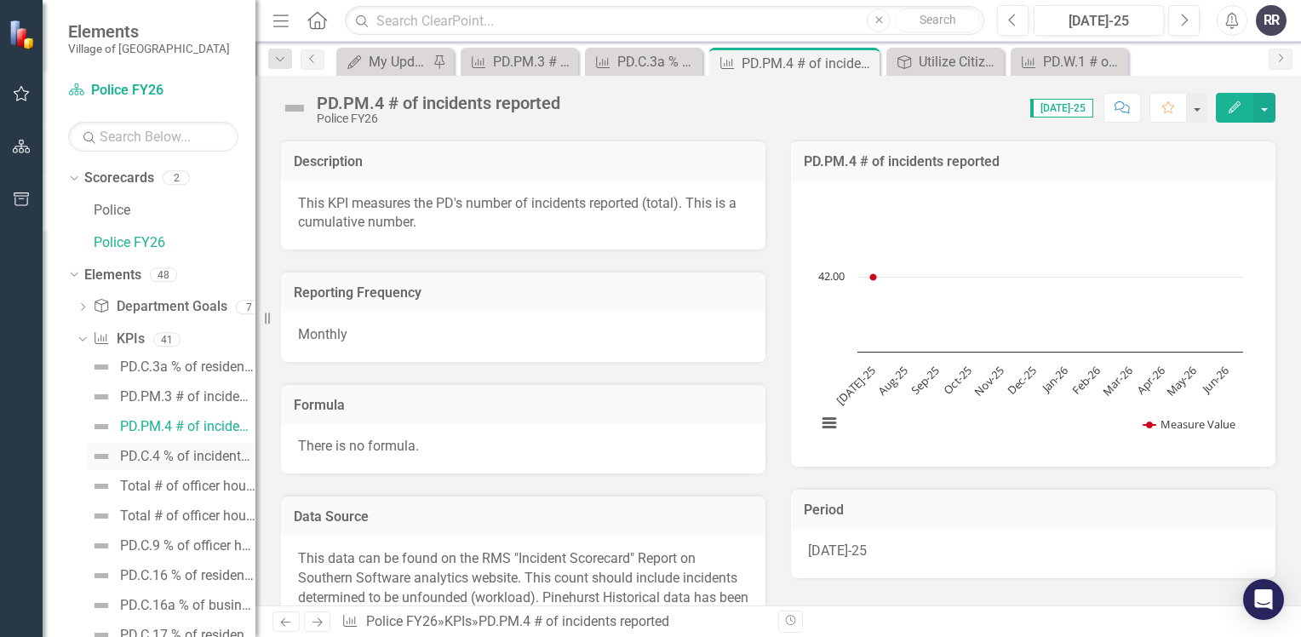
click at [191, 455] on div "PD.C.4 % of incidents cleared" at bounding box center [187, 456] width 135 height 15
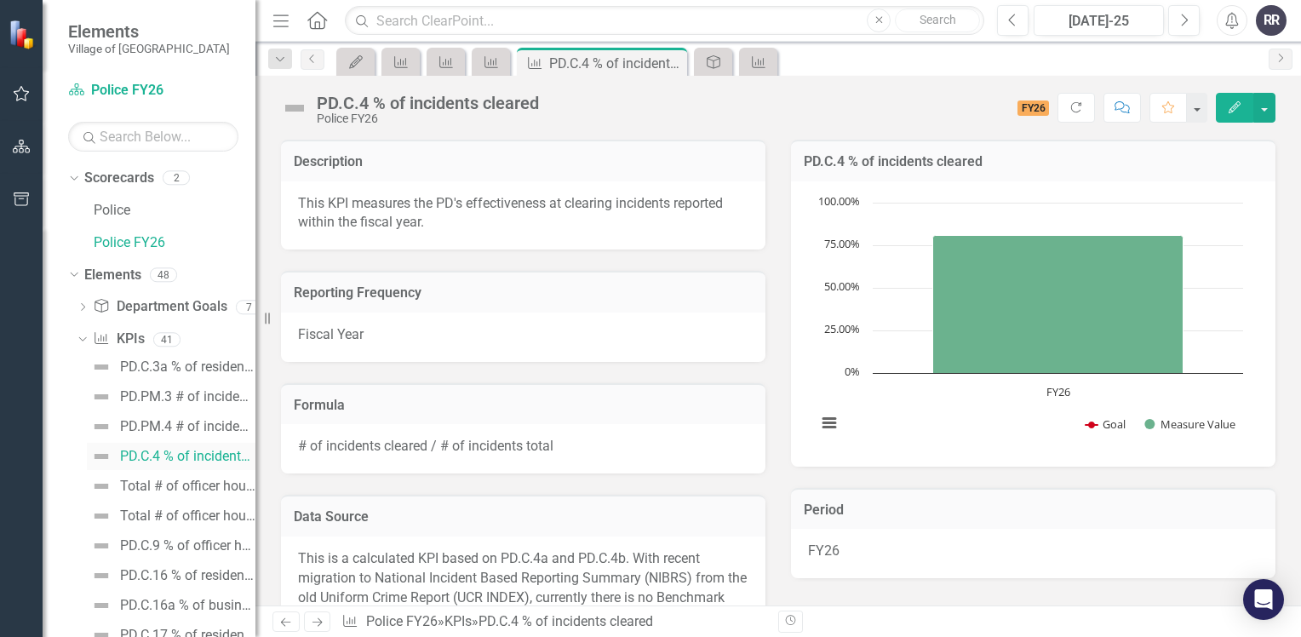
click at [191, 455] on div "PD.C.4 % of incidents cleared" at bounding box center [187, 456] width 135 height 15
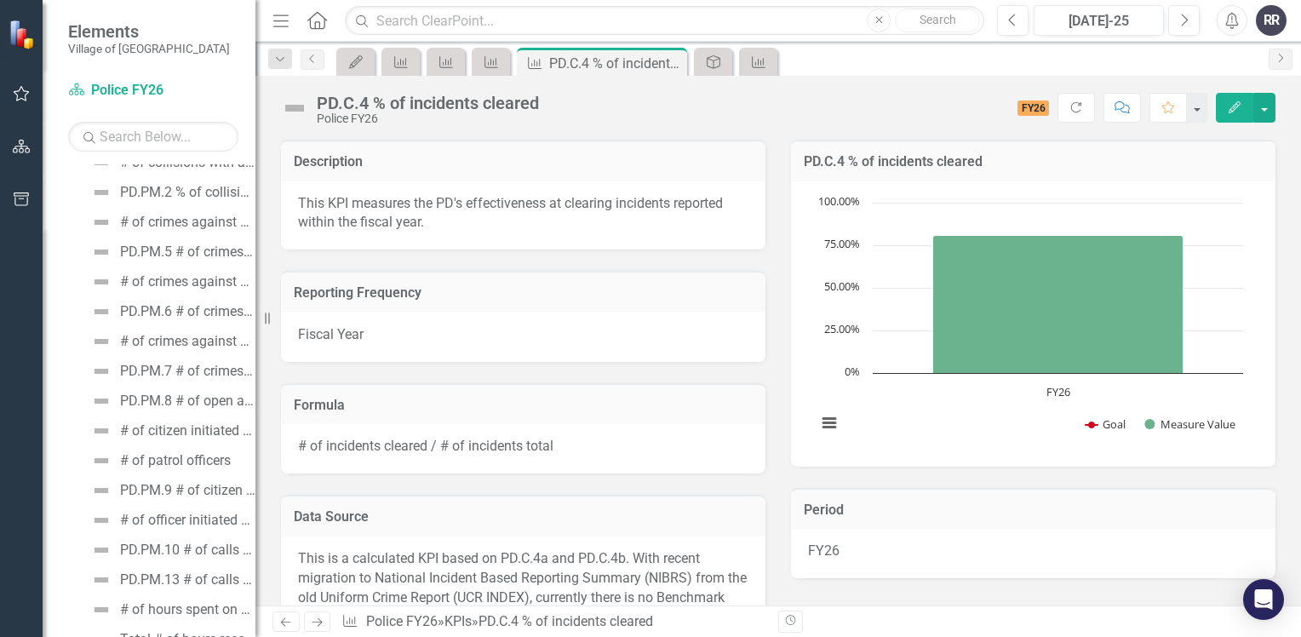
scroll to position [681, 0]
click at [187, 461] on div "PD.PM.9 # of citizen initiated calls for service per patrol officer" at bounding box center [187, 460] width 135 height 15
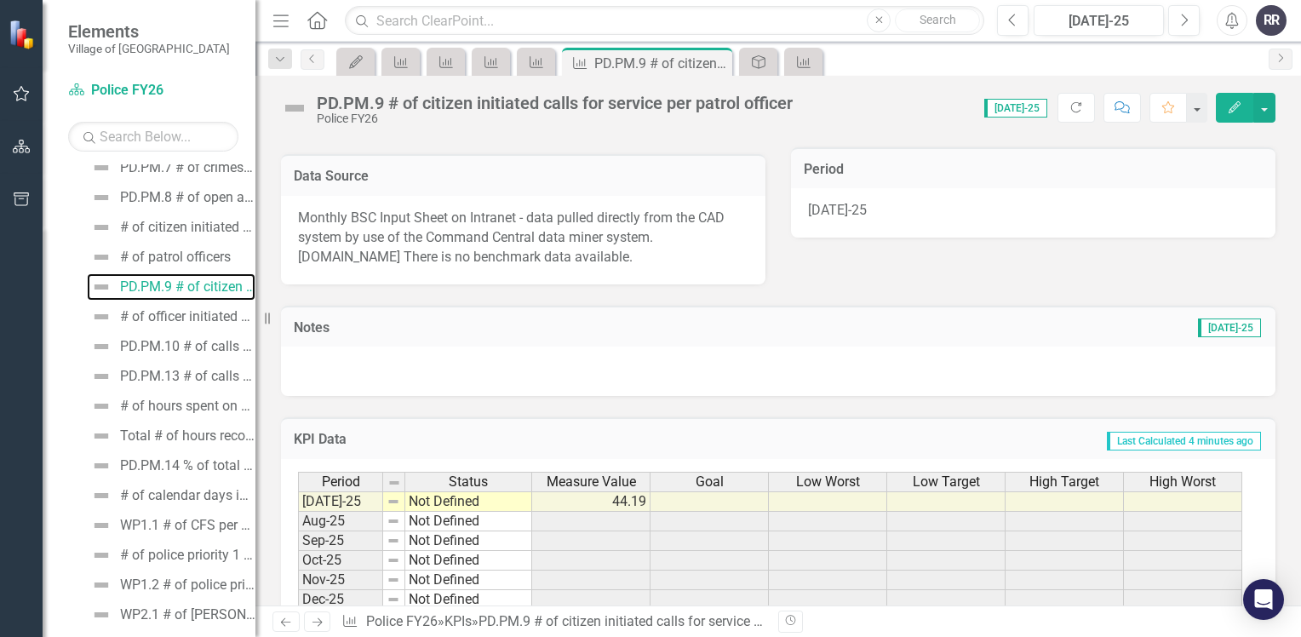
scroll to position [858, 0]
click at [169, 373] on div "PD.PM.13 # of calls for service per 1,000 population" at bounding box center [187, 372] width 135 height 15
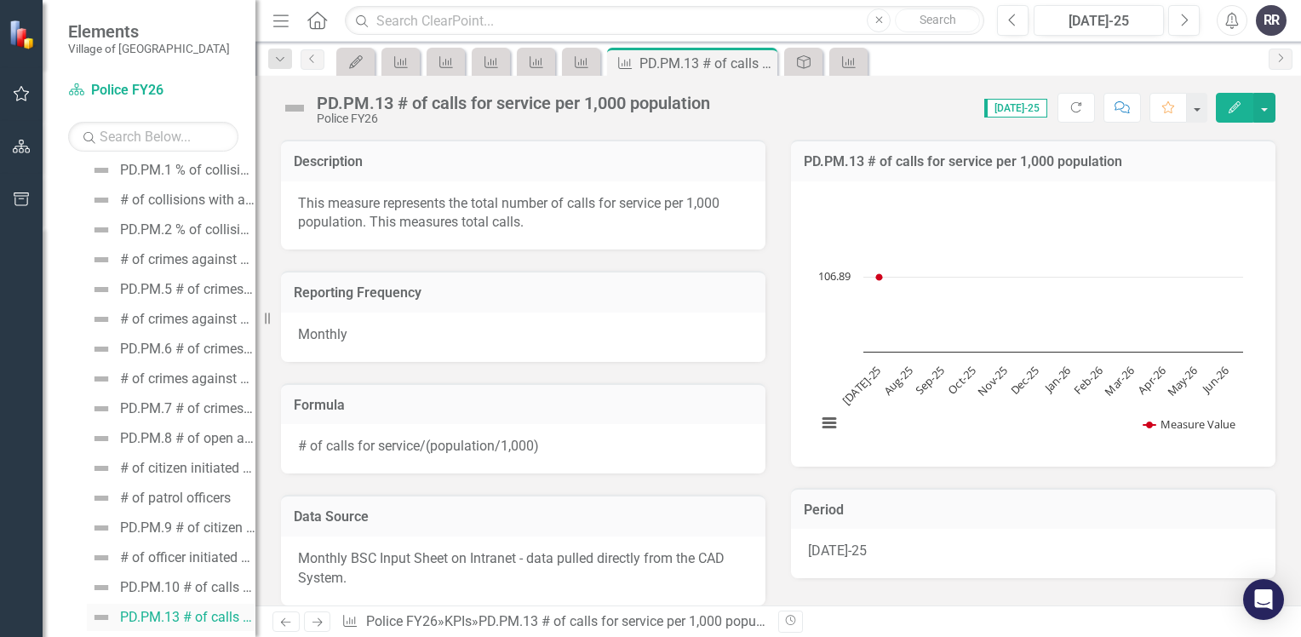
scroll to position [607, 0]
